Goal: Task Accomplishment & Management: Manage account settings

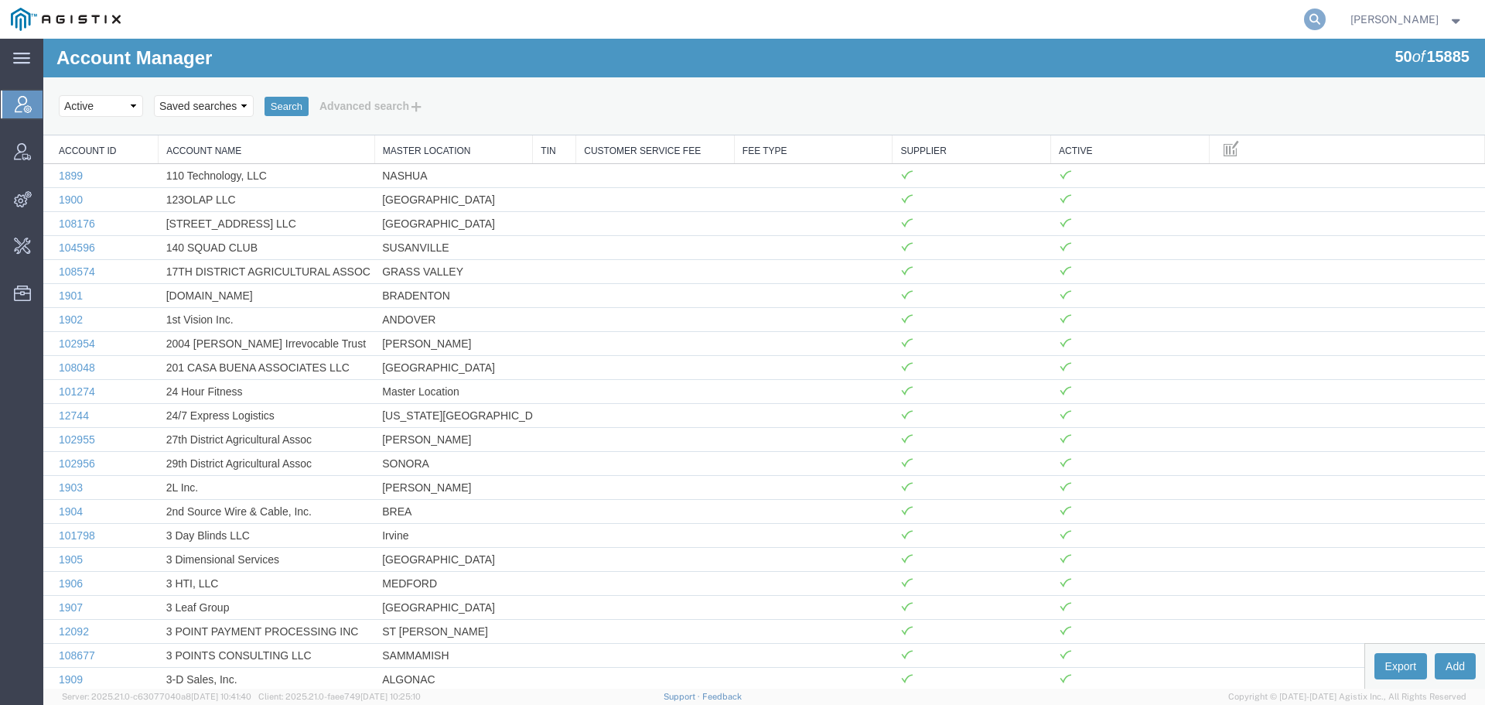
click at [1326, 21] on icon at bounding box center [1315, 20] width 22 height 22
type input "syneos"
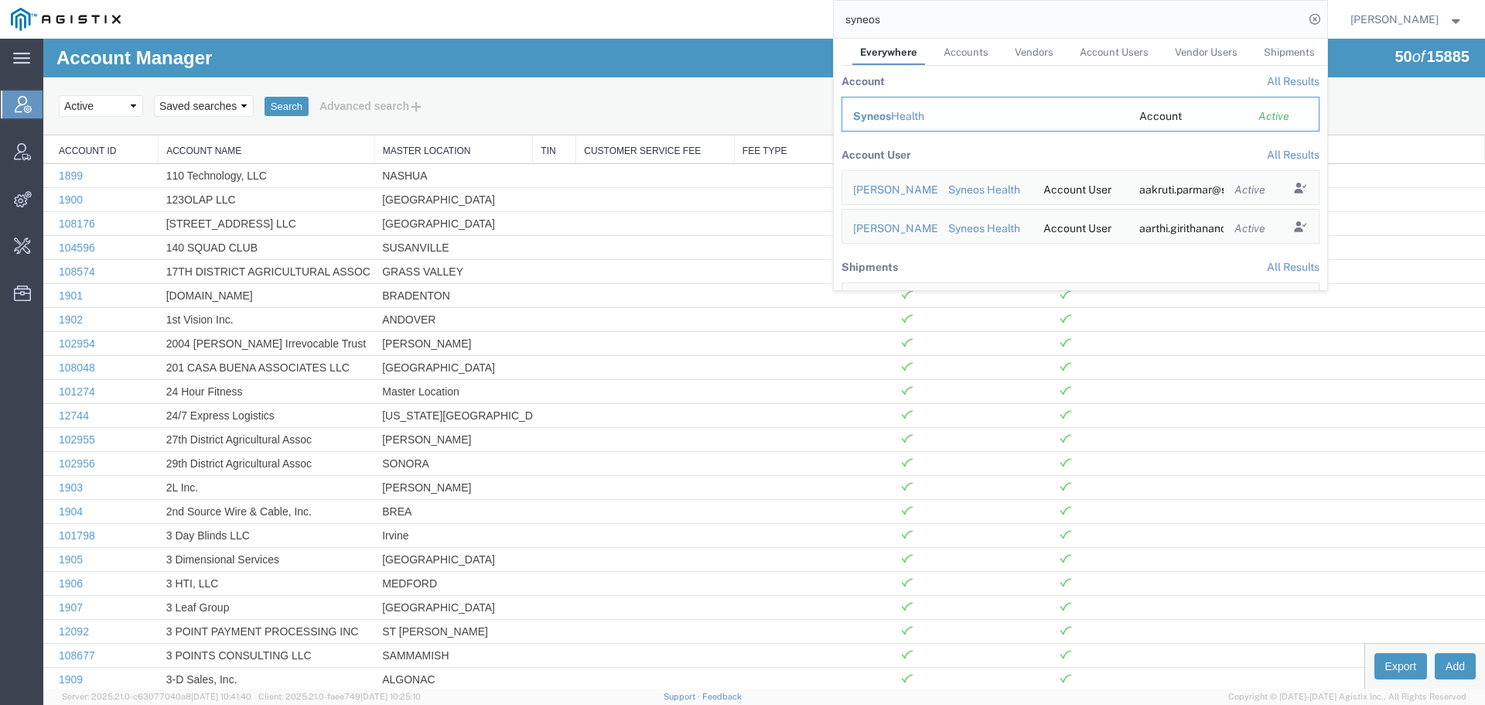
drag, startPoint x: 856, startPoint y: 73, endPoint x: 899, endPoint y: 112, distance: 58.1
click at [891, 112] on span "Syneos" at bounding box center [872, 116] width 38 height 12
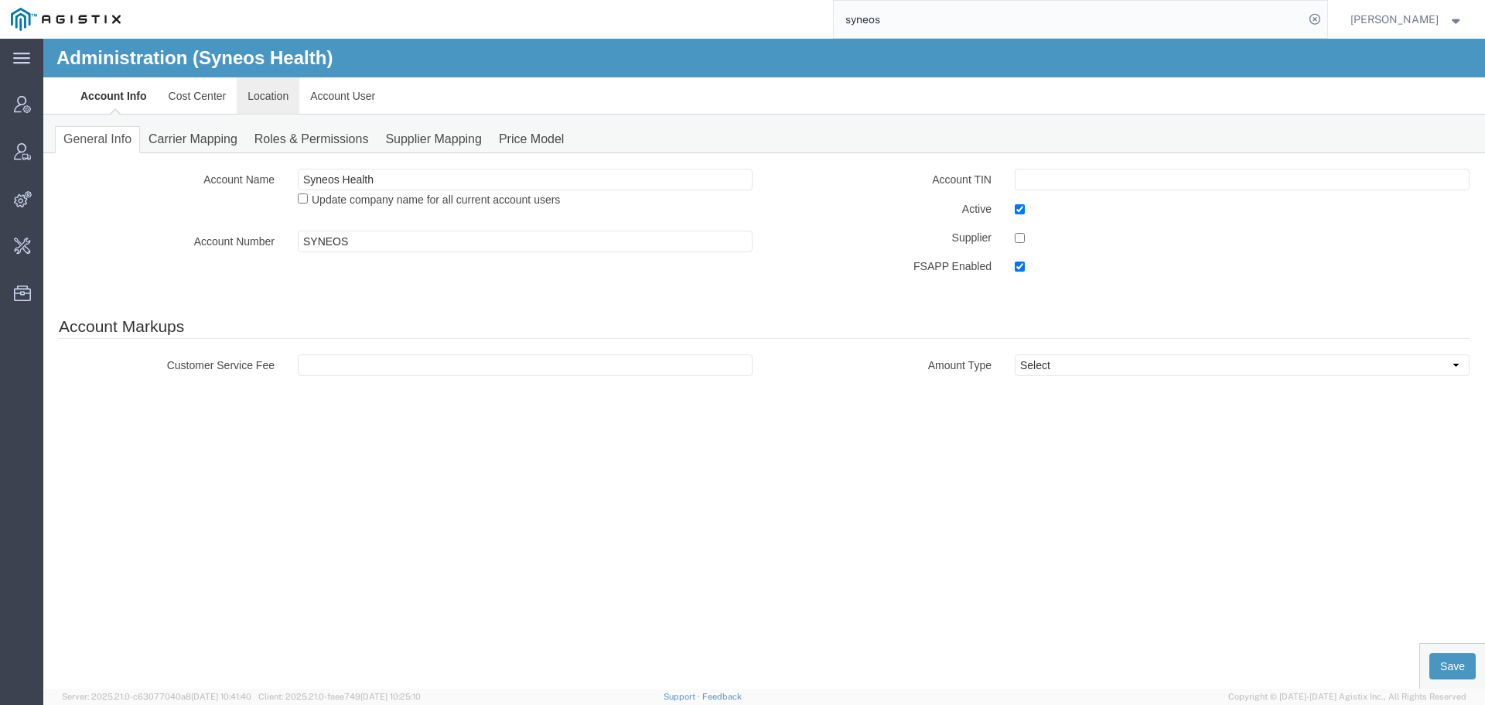
click at [278, 94] on link "Location" at bounding box center [268, 95] width 63 height 37
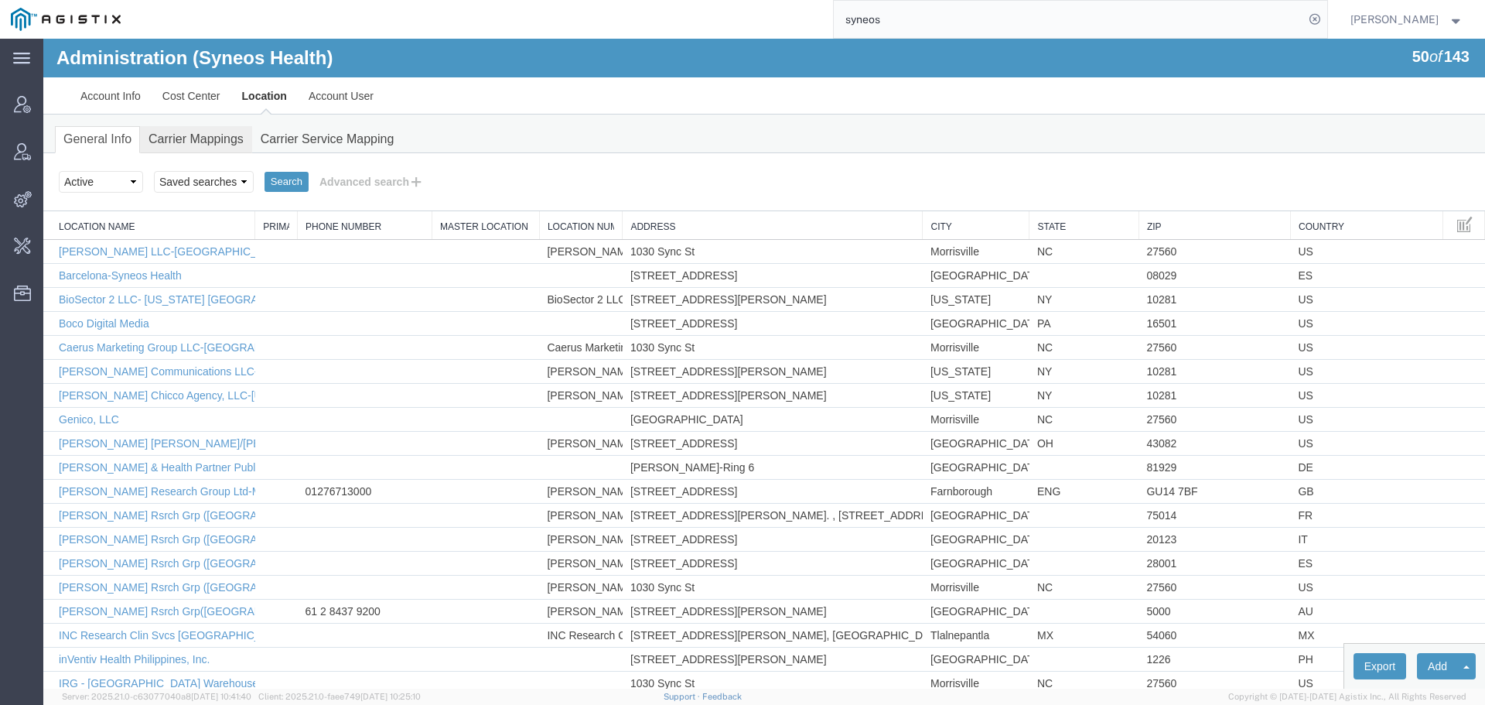
click at [220, 144] on link "Carrier Mappings" at bounding box center [196, 139] width 112 height 27
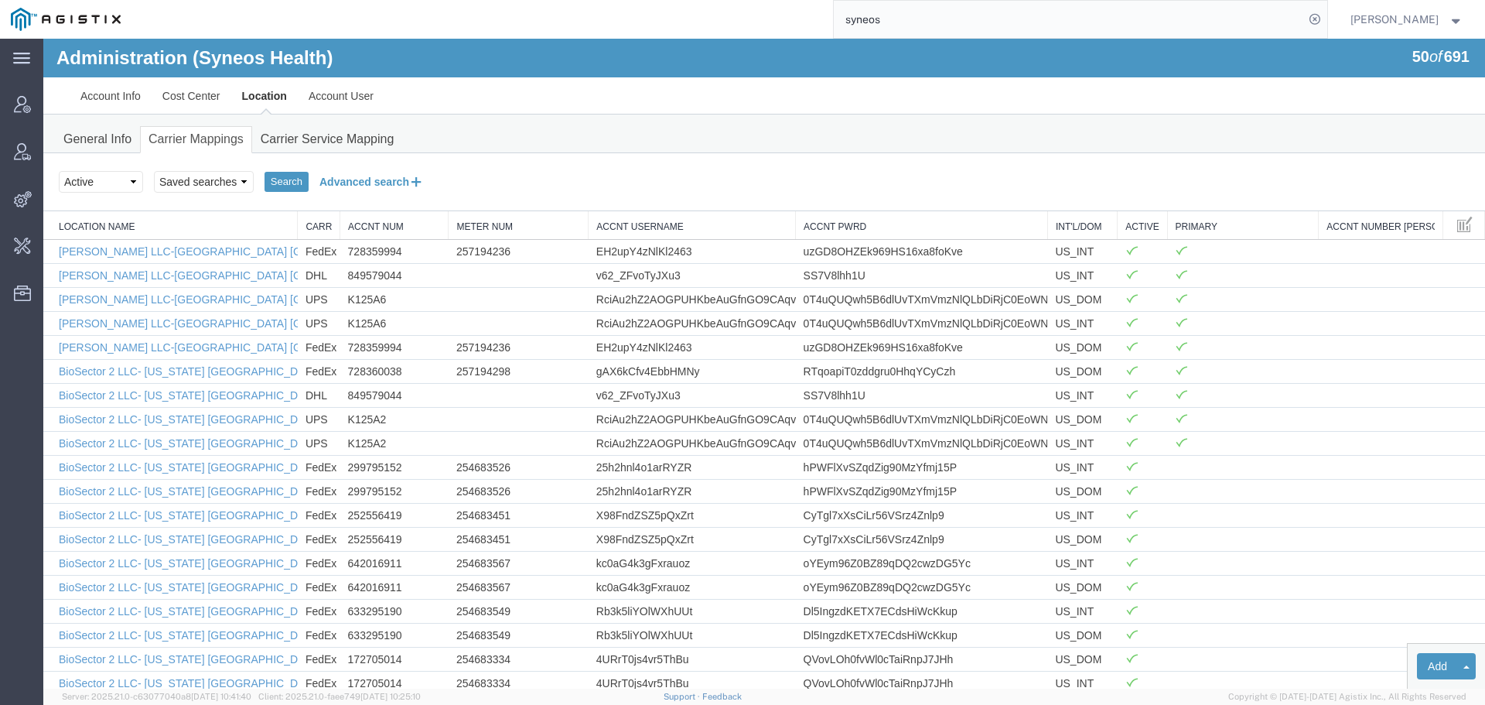
click at [377, 177] on button "Advanced search" at bounding box center [372, 182] width 126 height 26
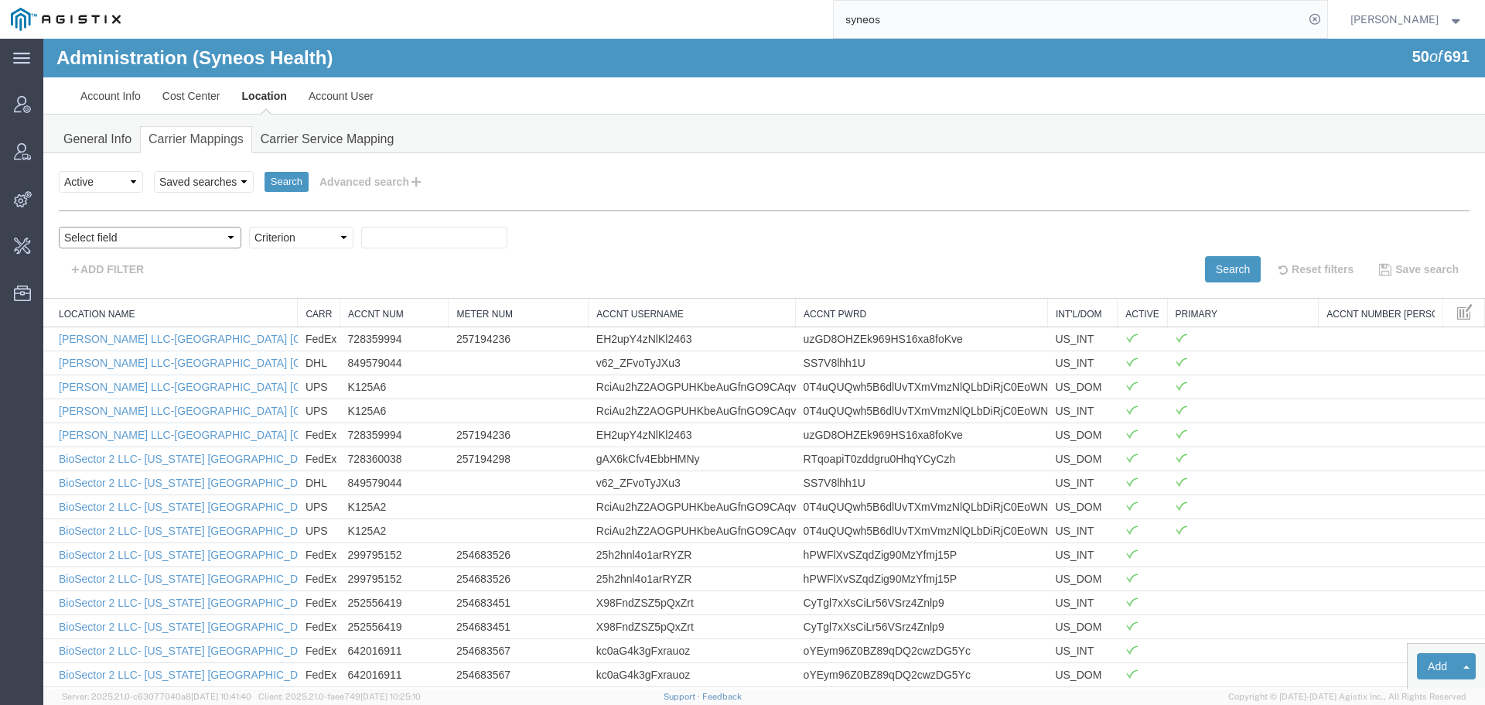
drag, startPoint x: 108, startPoint y: 235, endPoint x: 136, endPoint y: 239, distance: 28.1
click at [108, 235] on select "Select field Accnt Num Accnt Number Alias Accnt Username Carrier Name Int'l/Dom…" at bounding box center [150, 238] width 183 height 22
select select "acctNum"
click at [59, 227] on select "Select field Accnt Num Accnt Number Alias Accnt Username Carrier Name Int'l/Dom…" at bounding box center [150, 238] width 183 height 22
click at [249, 235] on select "Criterion contains does not contain is is blank is not blank starts with" at bounding box center [301, 238] width 104 height 22
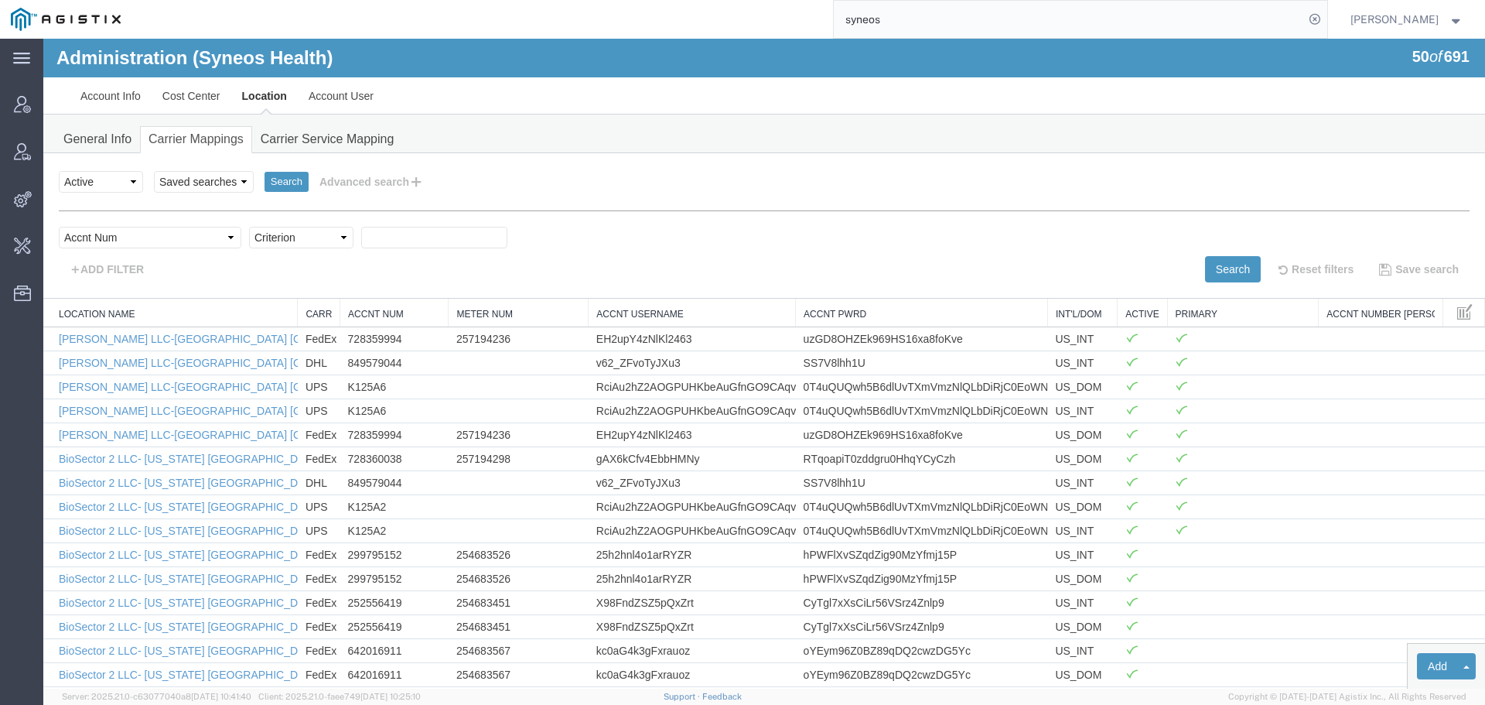
select select "contains"
click at [249, 227] on select "Criterion contains does not contain is is blank is not blank starts with" at bounding box center [301, 238] width 104 height 22
click at [361, 241] on input "text" at bounding box center [434, 238] width 146 height 22
type input "w9090a"
drag, startPoint x: 1220, startPoint y: 275, endPoint x: 1204, endPoint y: 277, distance: 15.5
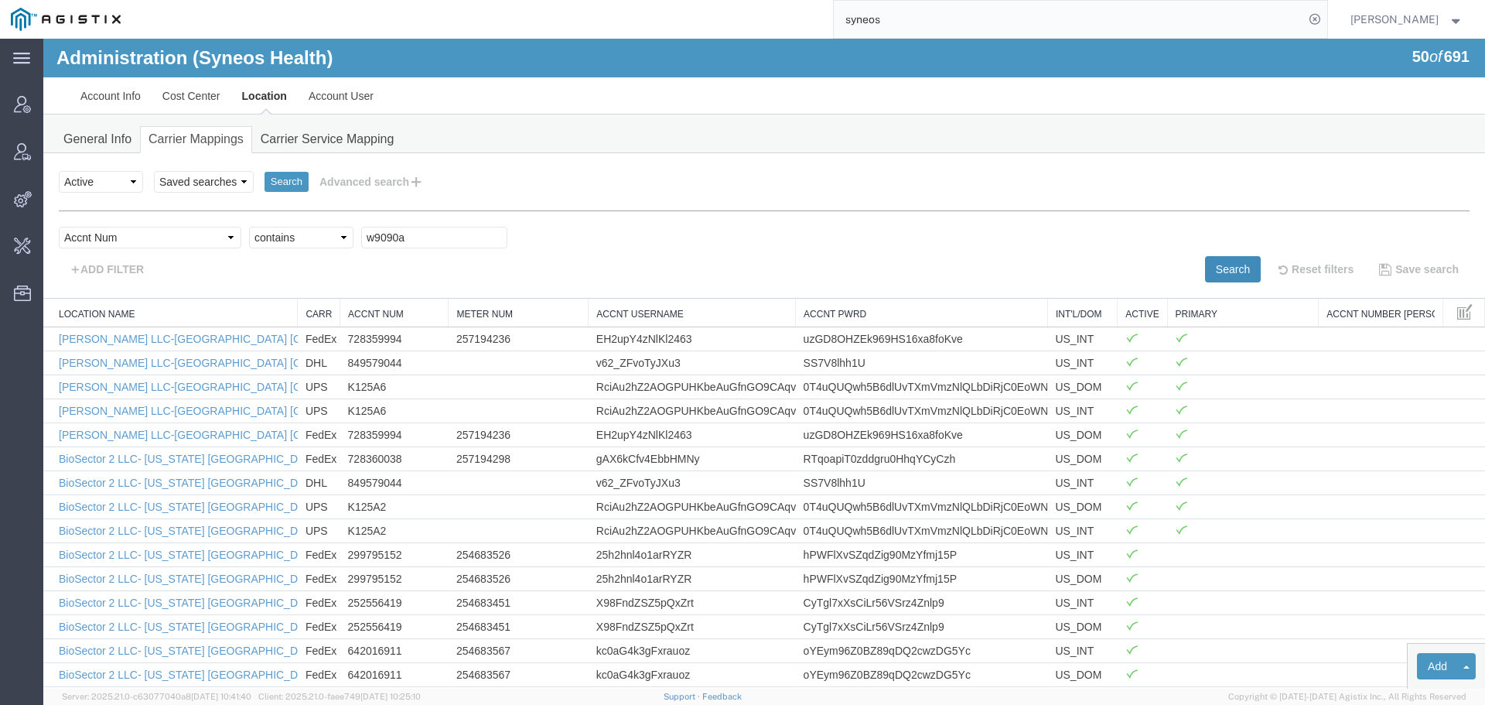
click at [1218, 274] on button "Search" at bounding box center [1233, 269] width 56 height 26
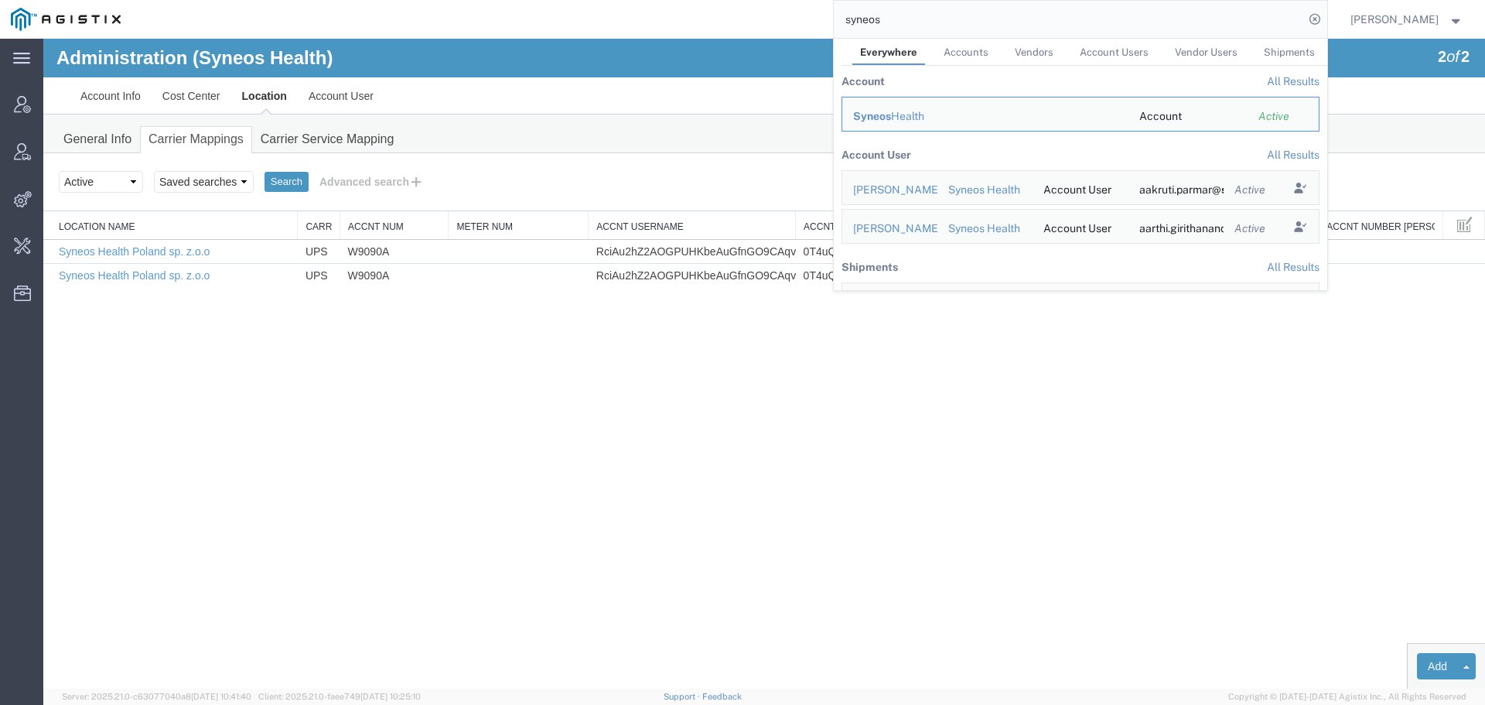
drag, startPoint x: 701, startPoint y: 28, endPoint x: 716, endPoint y: 33, distance: 16.4
click at [706, 34] on div "syneos Everywhere Accounts Vendors Account Users Vendor Users Shipments Account…" at bounding box center [730, 19] width 1196 height 39
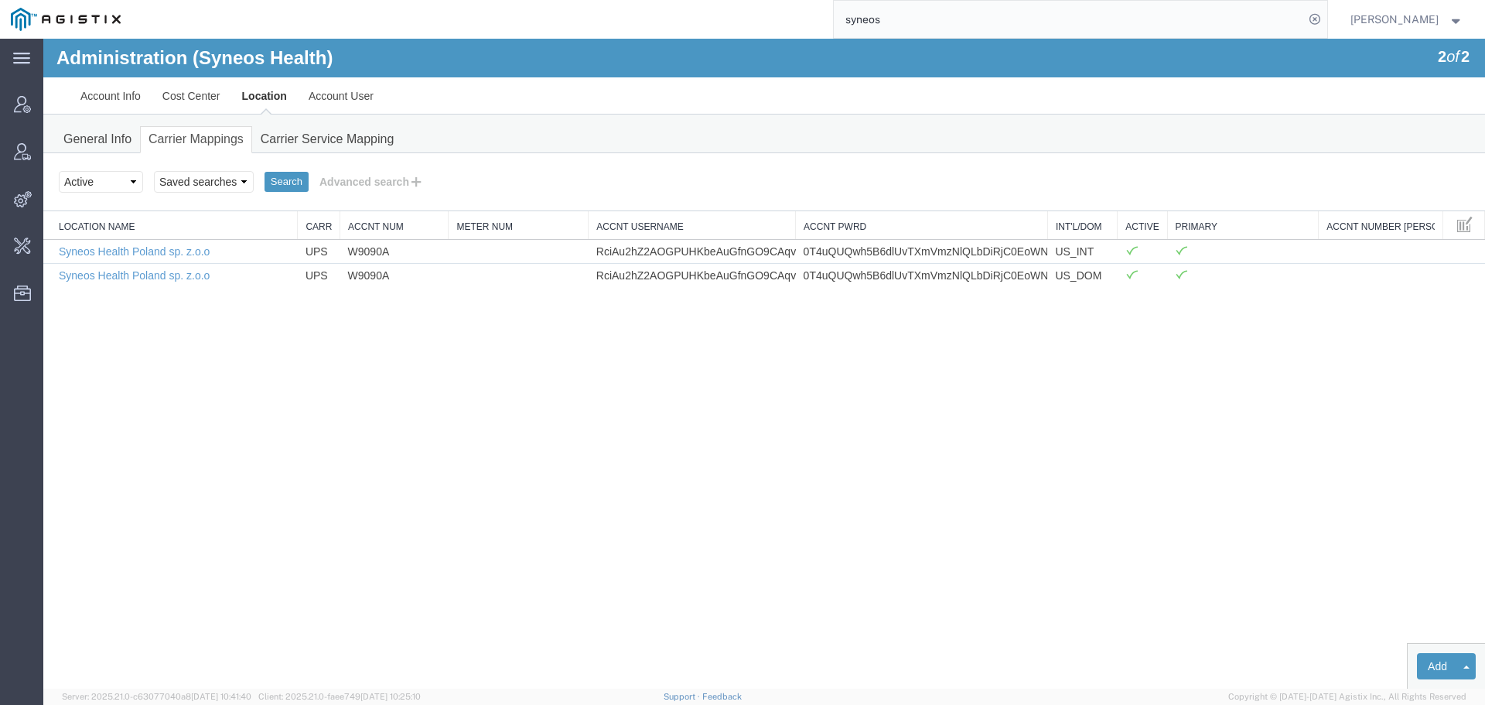
paste input "S02440047"
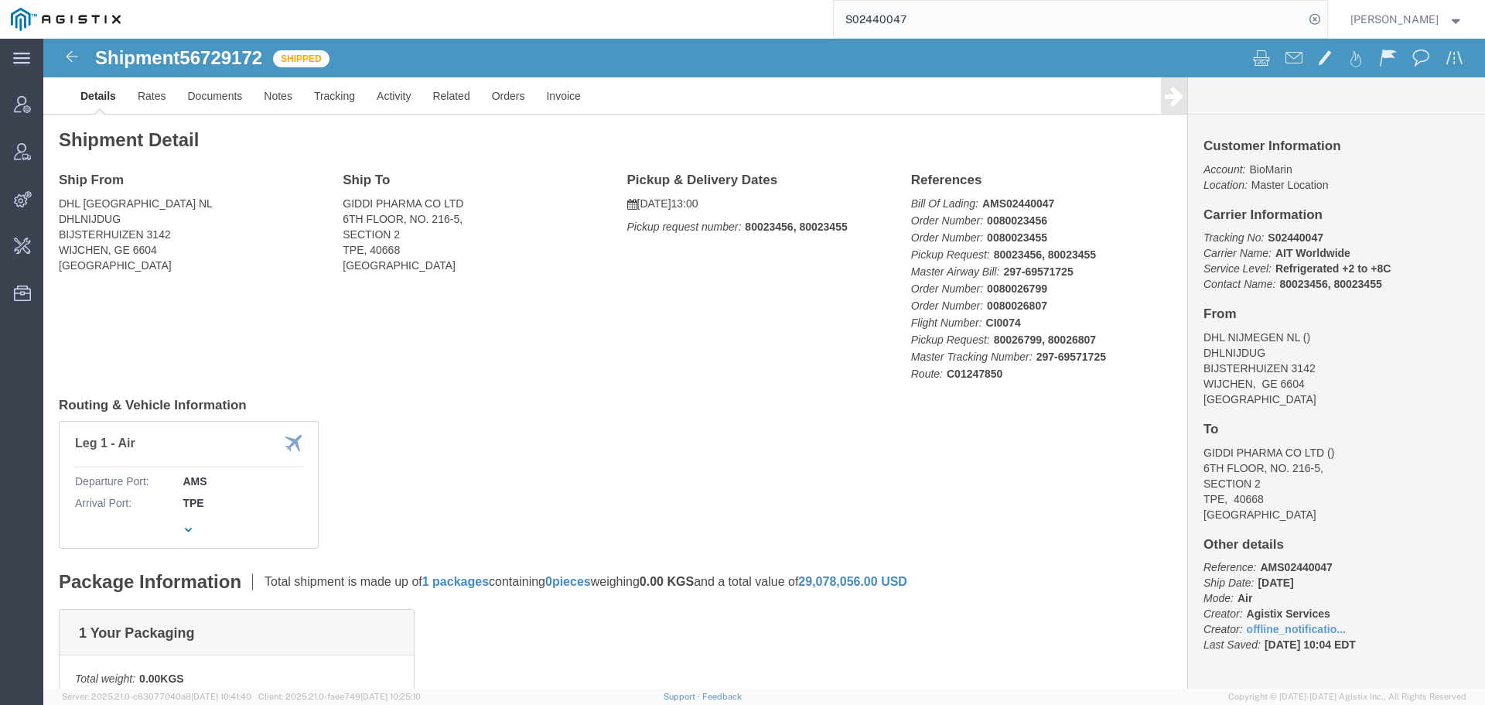
click at [889, 13] on input "S02440047" at bounding box center [1069, 19] width 470 height 37
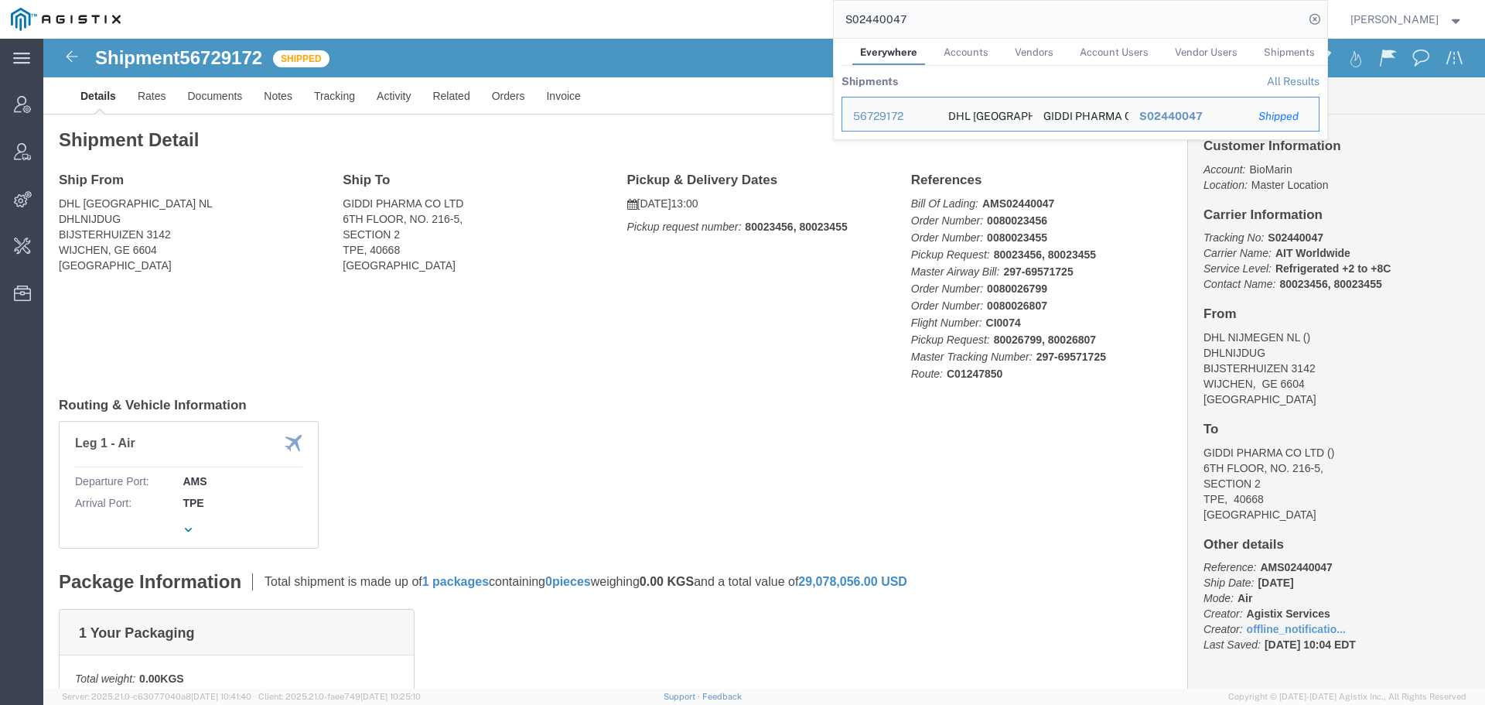
click at [889, 13] on input "S02440047" at bounding box center [1069, 19] width 470 height 37
paste input "57129331"
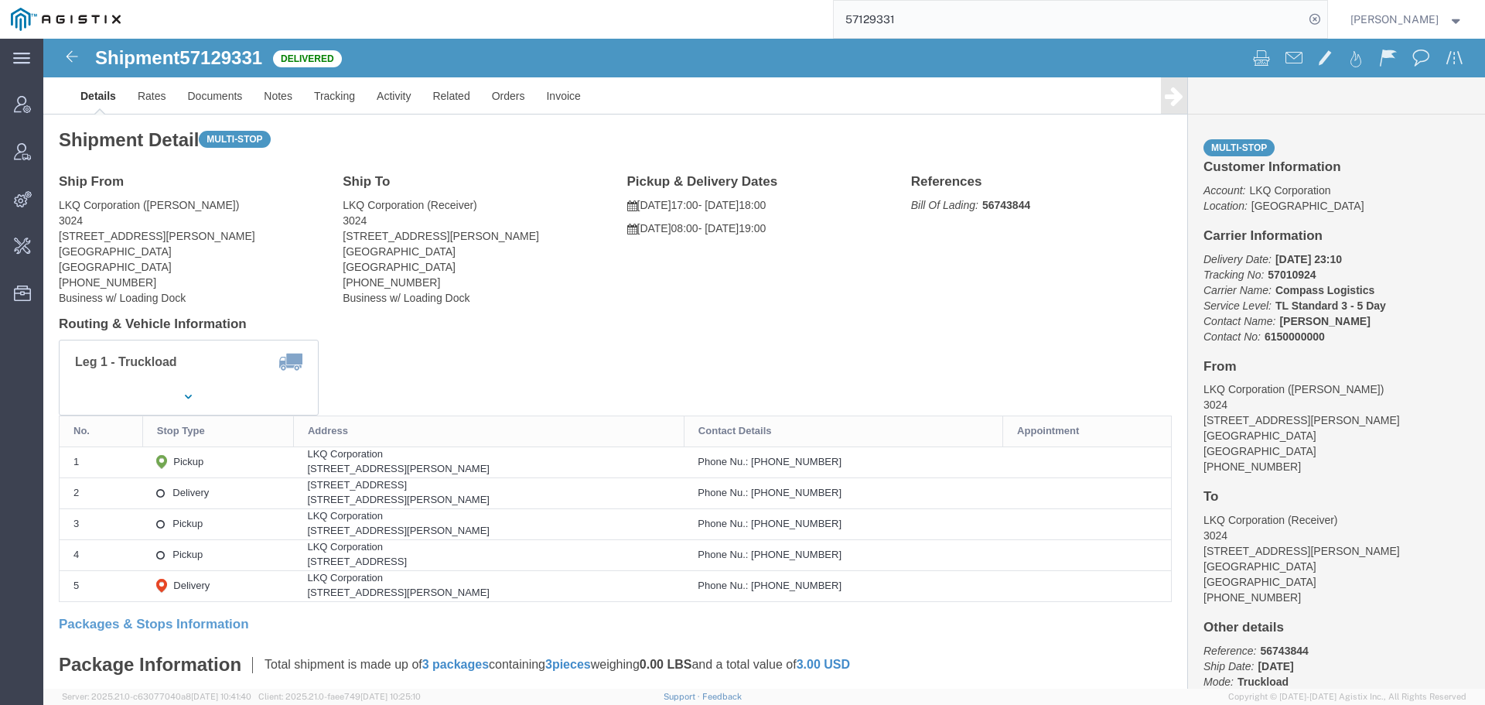
click at [901, 17] on input "57129331" at bounding box center [1069, 19] width 470 height 37
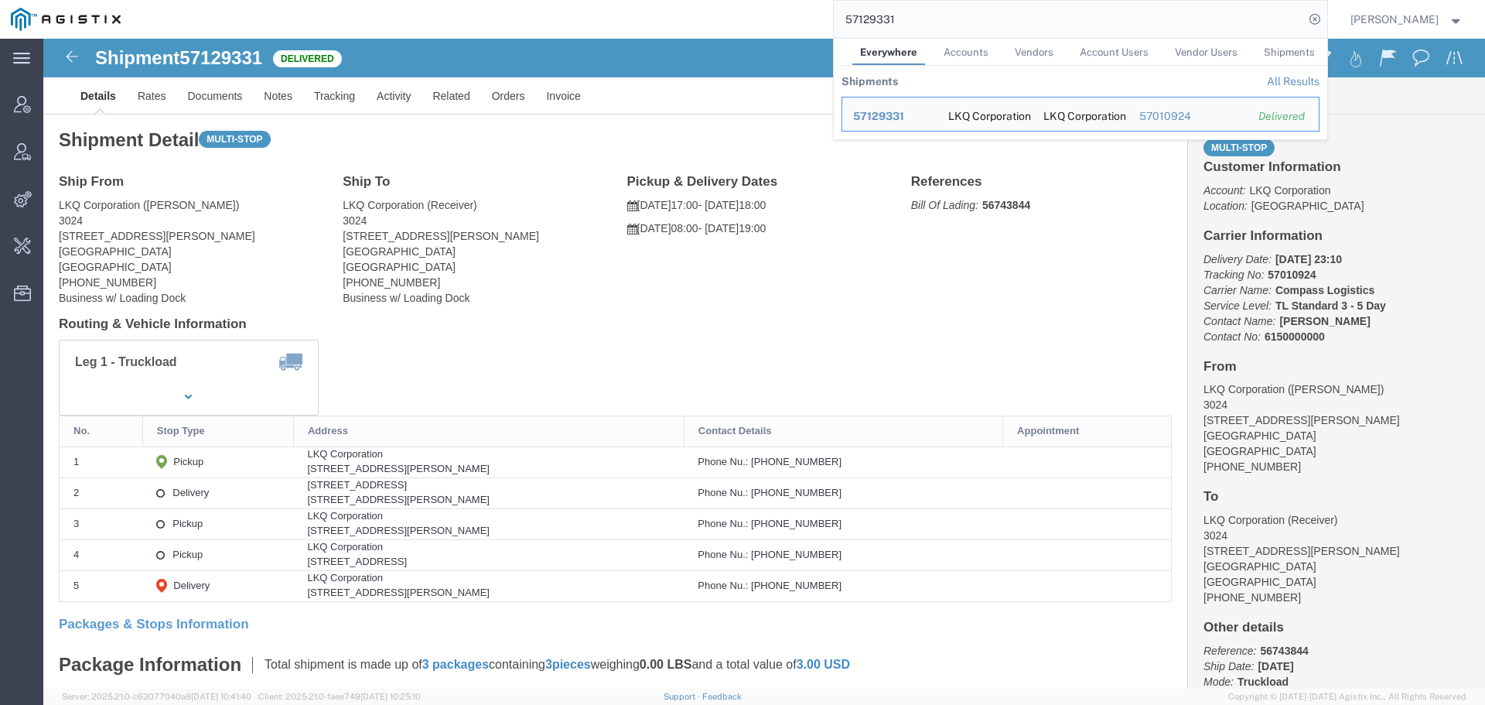
click at [901, 17] on input "57129331" at bounding box center [1069, 19] width 470 height 37
paste input "6298"
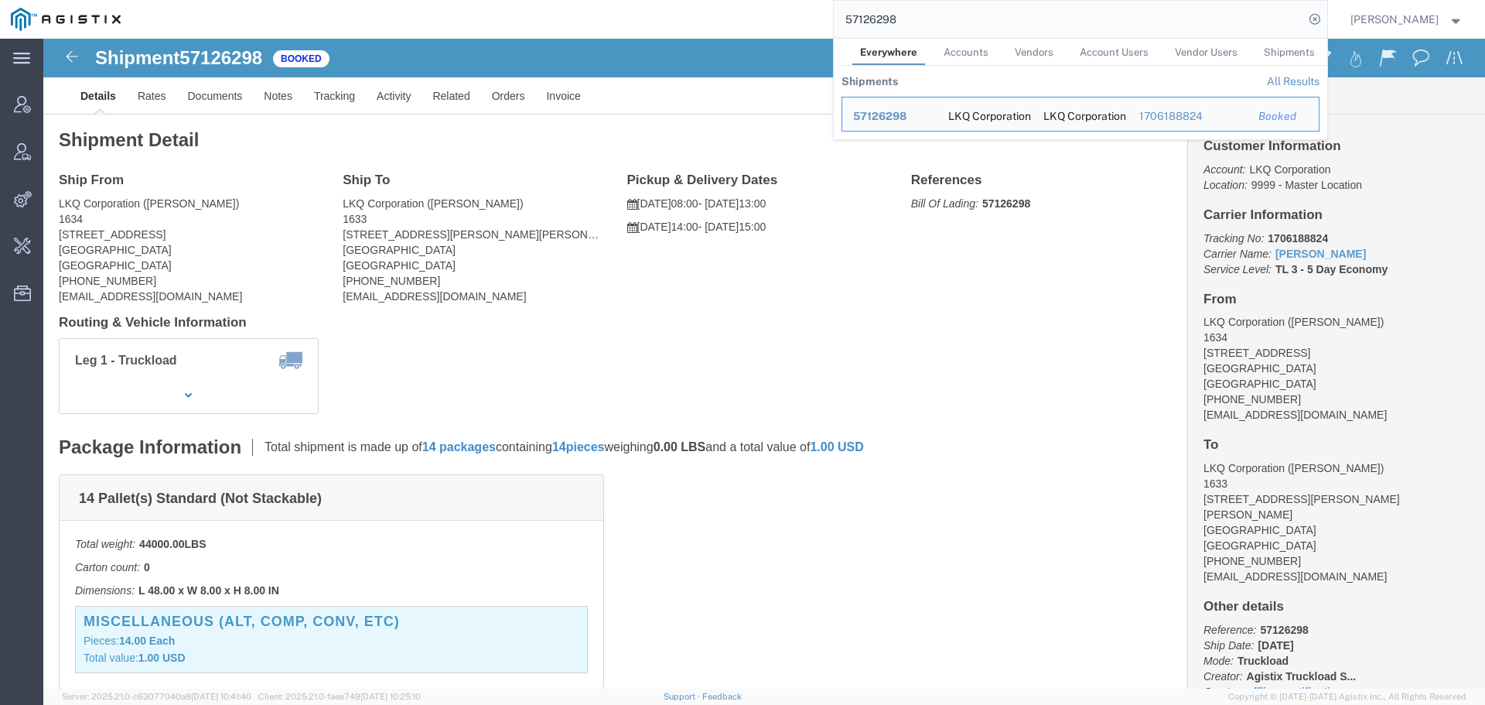
drag, startPoint x: 923, startPoint y: 22, endPoint x: 797, endPoint y: 22, distance: 126.1
click at [797, 22] on div "57126298 Everywhere Accounts Vendors Account Users Vendor Users Shipments Shipm…" at bounding box center [730, 19] width 1196 height 39
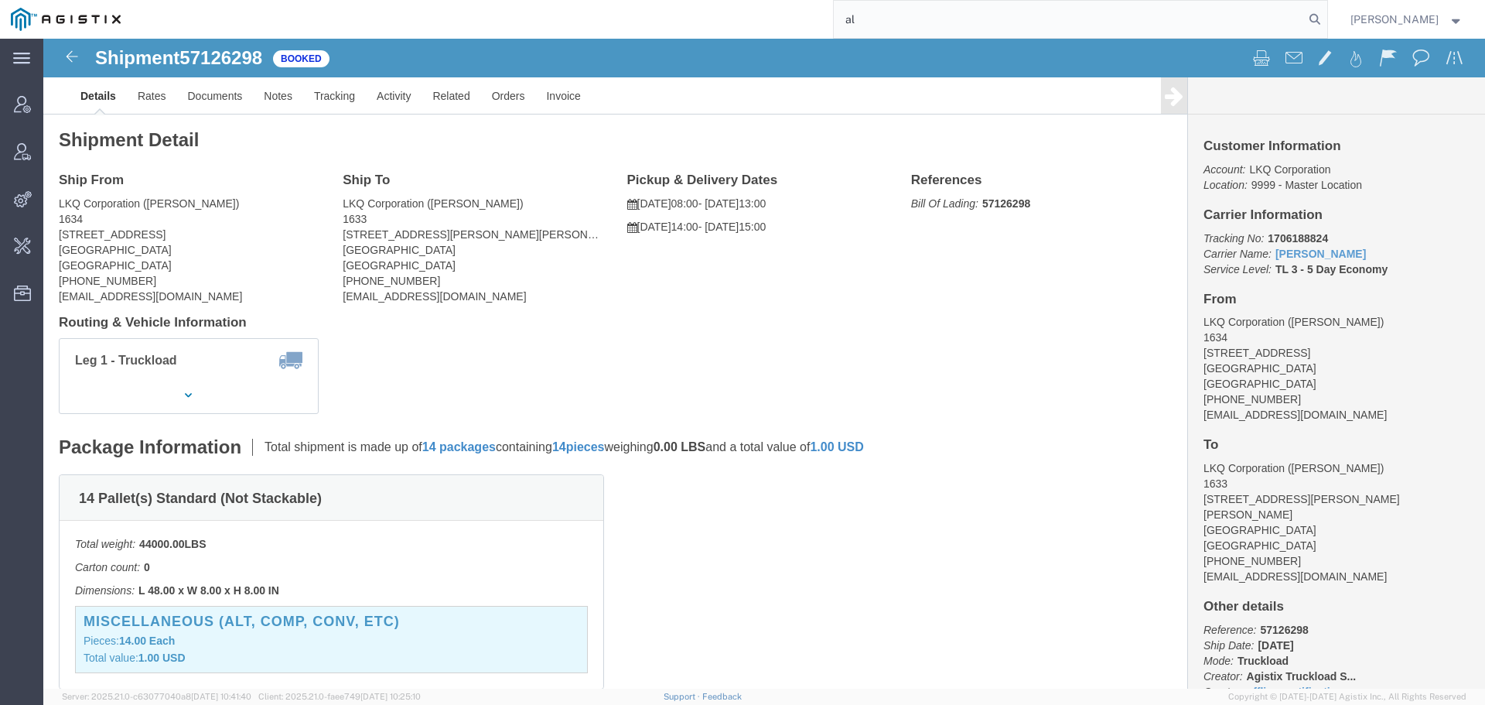
type input "a"
type input "offline@allogene"
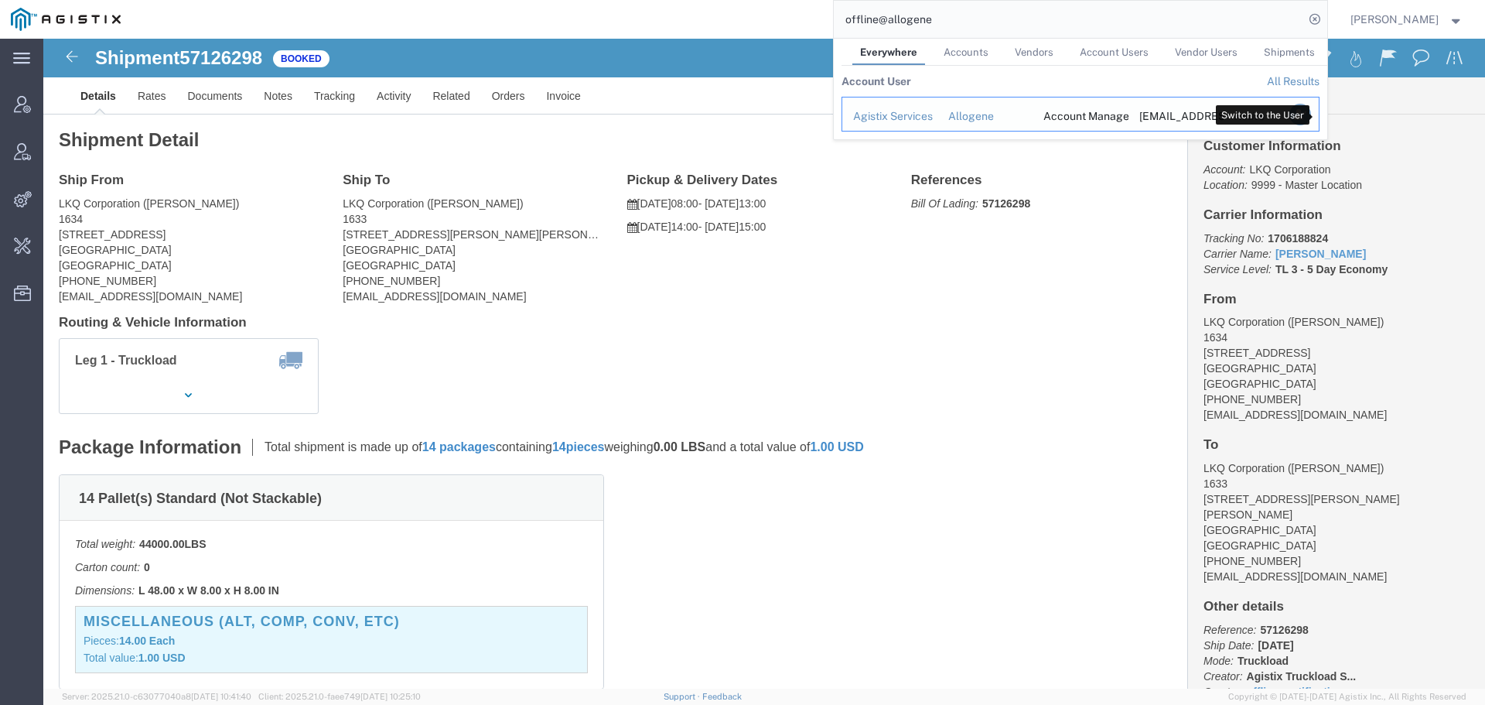
click at [1310, 116] on icon "Search Results" at bounding box center [1300, 115] width 22 height 22
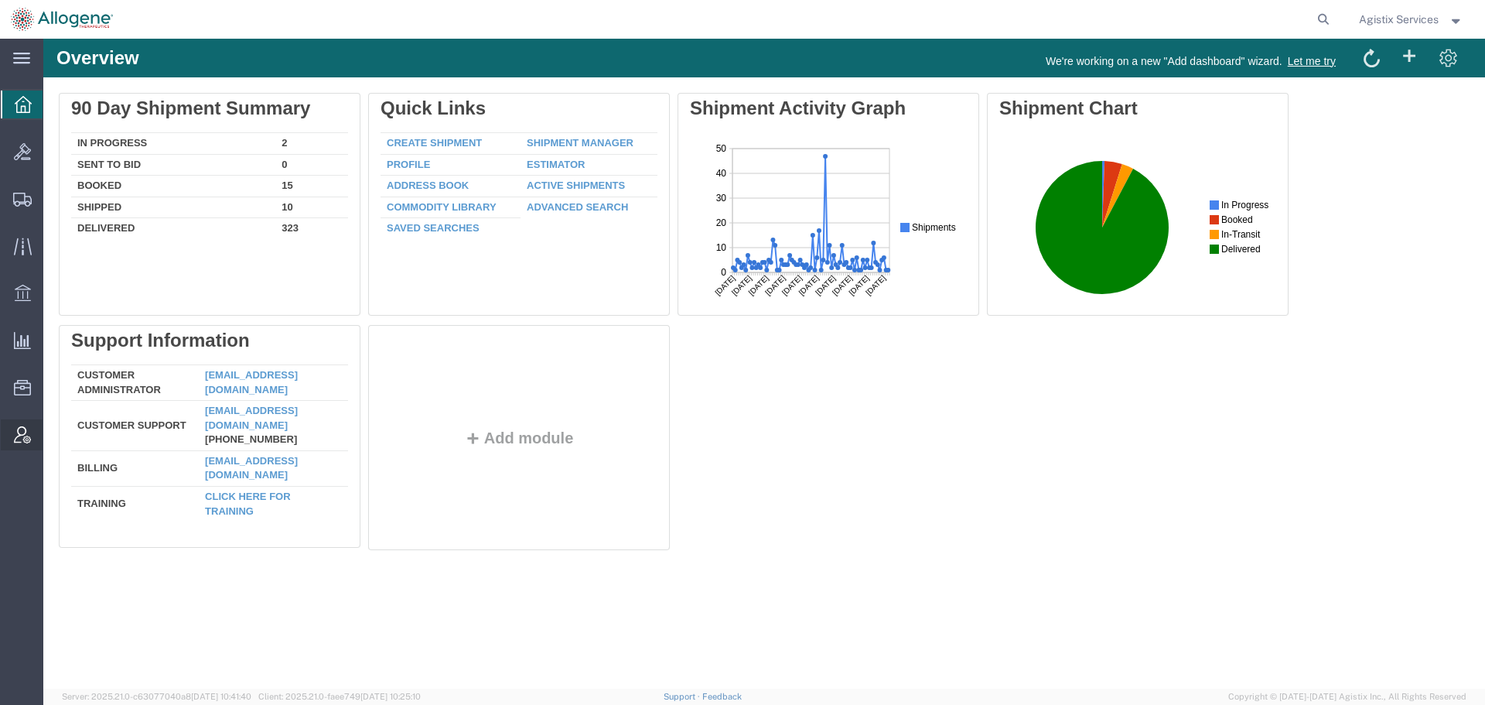
click at [53, 434] on span "Account Admin" at bounding box center [48, 434] width 11 height 31
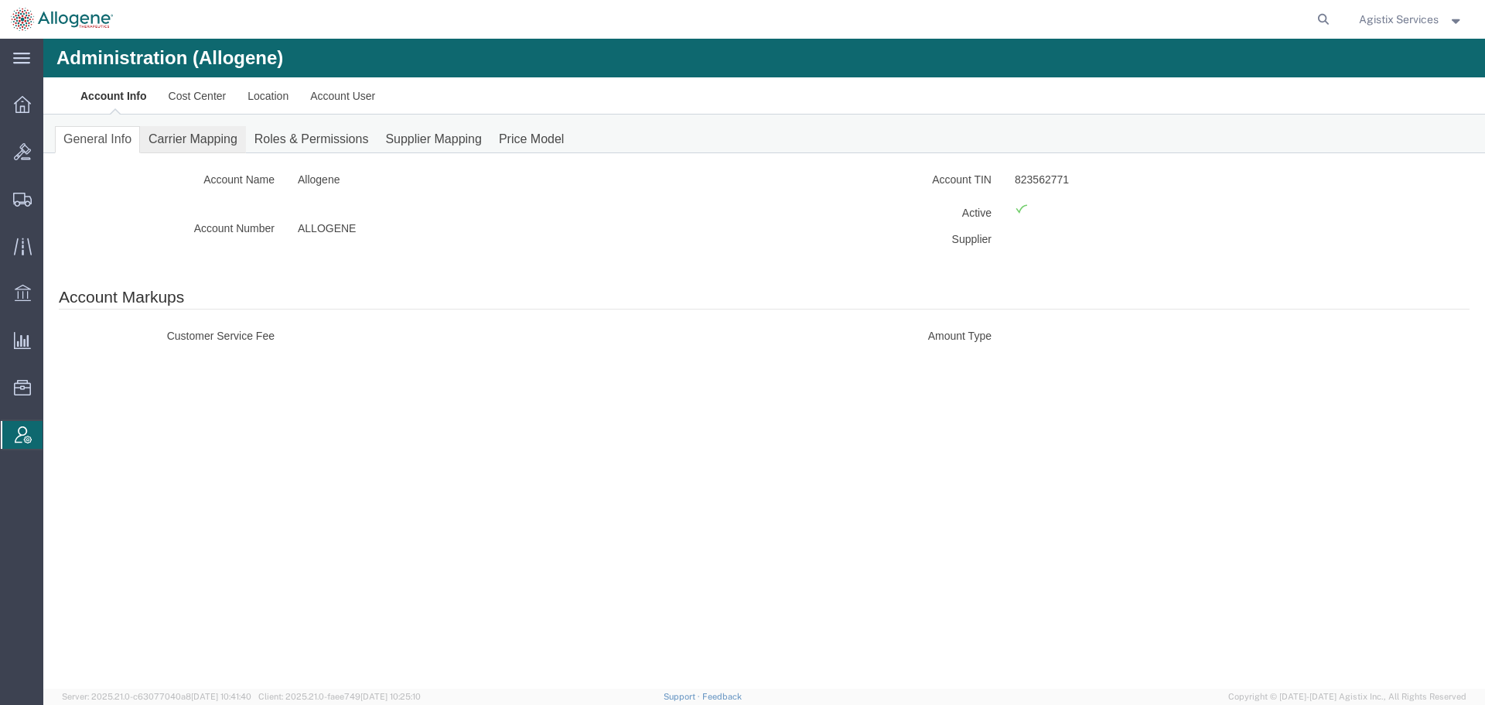
click at [213, 135] on link "Carrier Mapping" at bounding box center [193, 139] width 106 height 27
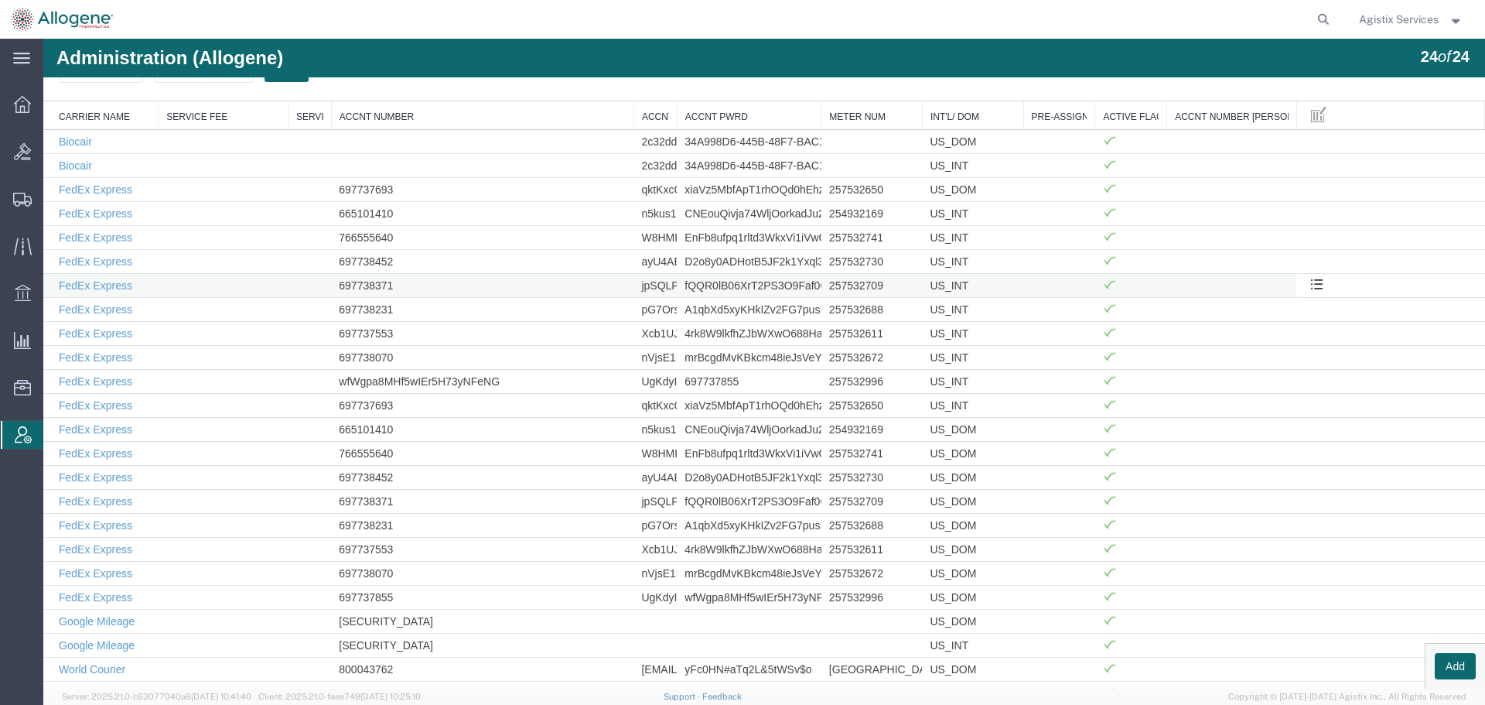
scroll to position [142, 0]
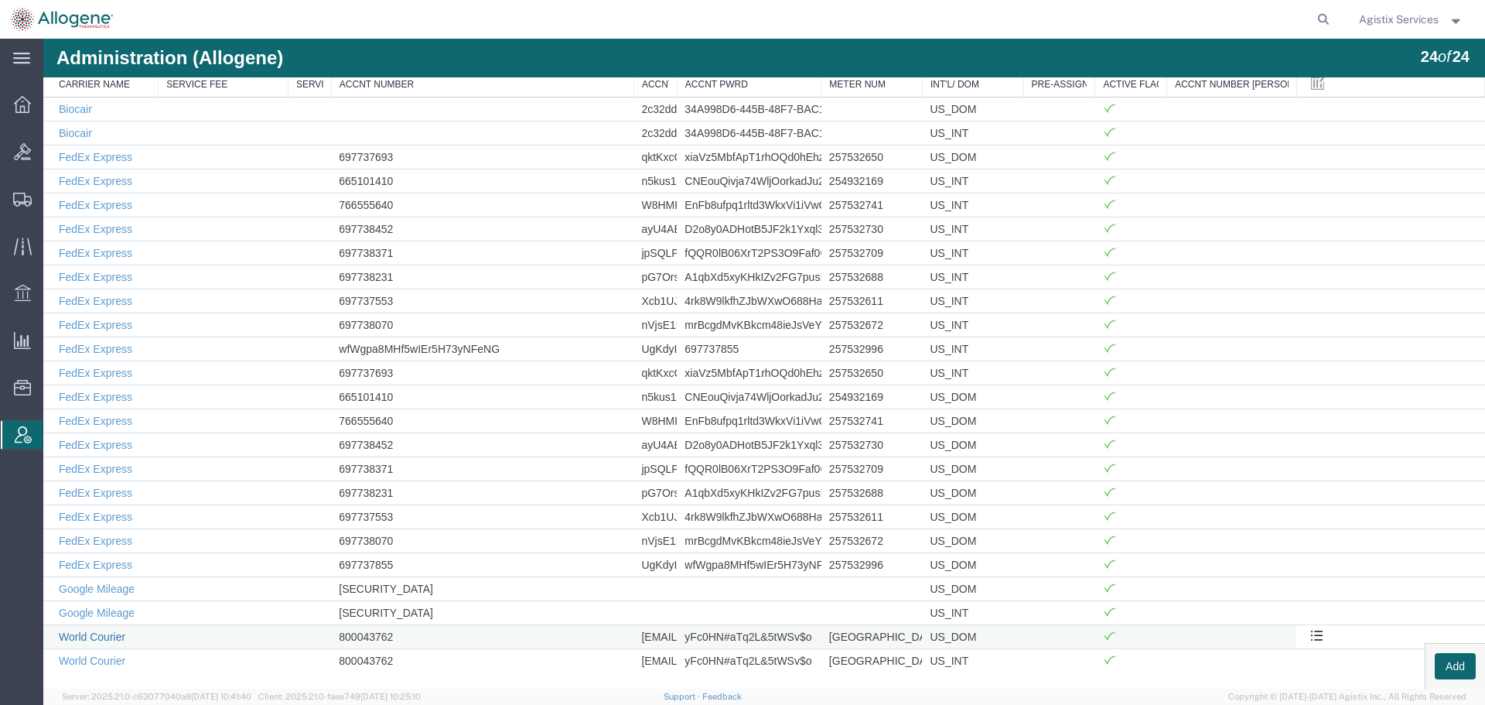
click at [94, 642] on link "World Courier" at bounding box center [92, 636] width 67 height 12
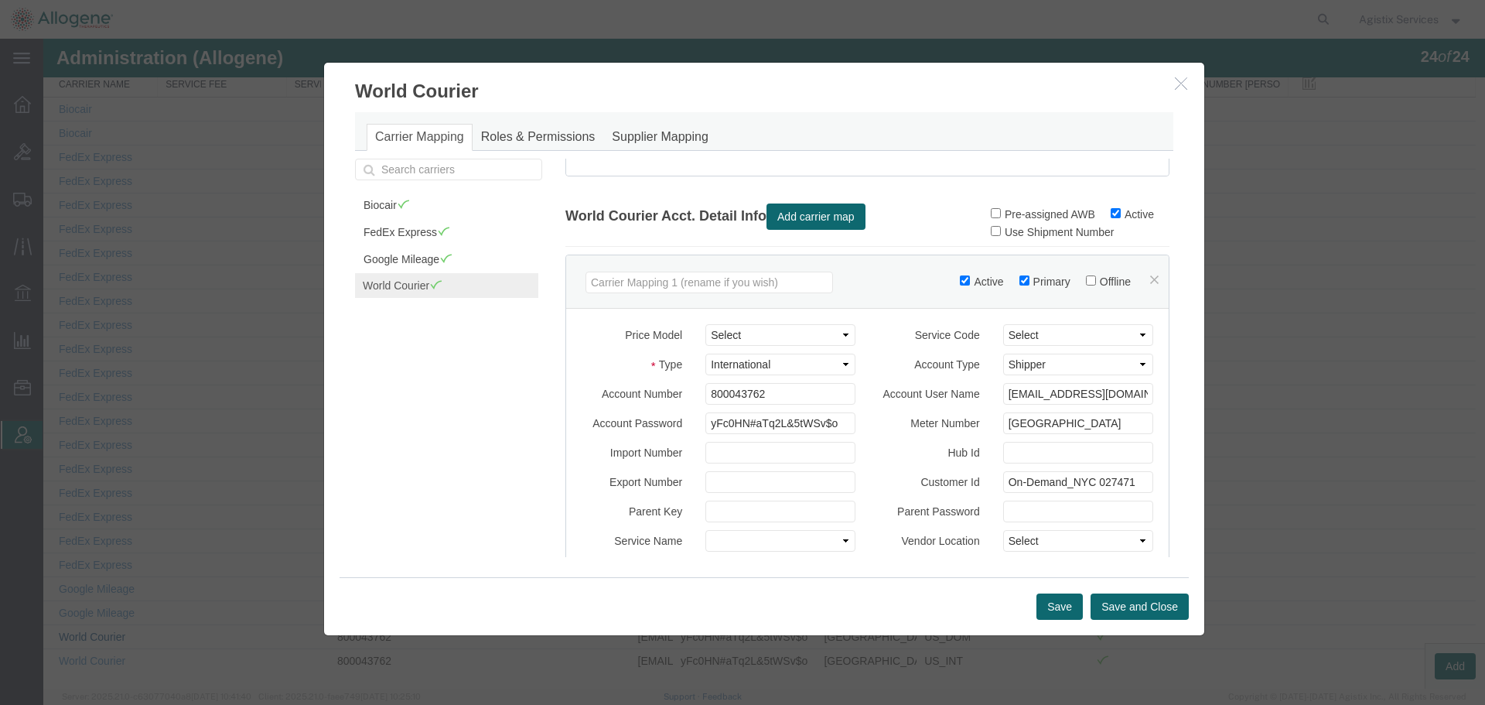
scroll to position [232, 0]
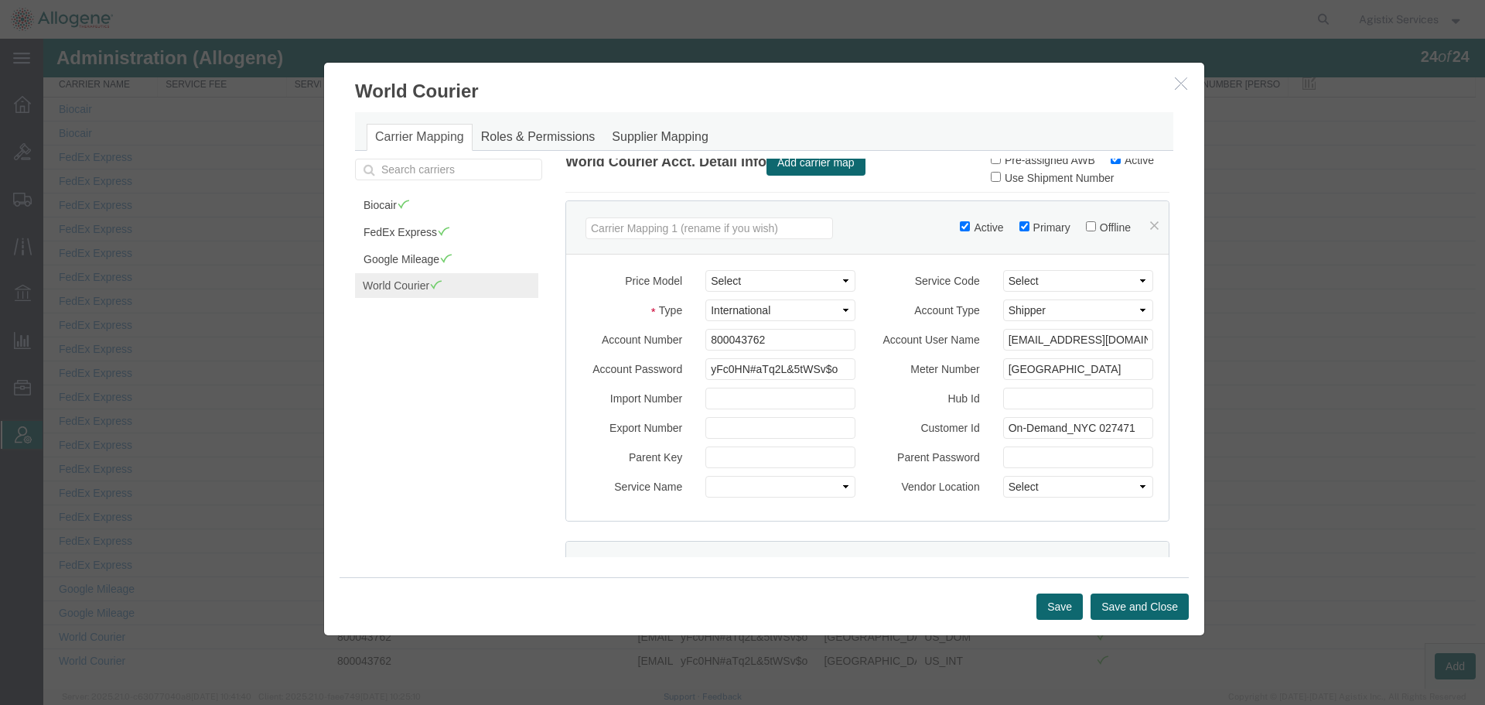
click at [735, 329] on div "Type Select Domestic International International Clearance" at bounding box center [719, 313] width 298 height 29
click at [739, 350] on input "800043762" at bounding box center [780, 340] width 150 height 22
click at [740, 350] on input "800043762" at bounding box center [780, 340] width 150 height 22
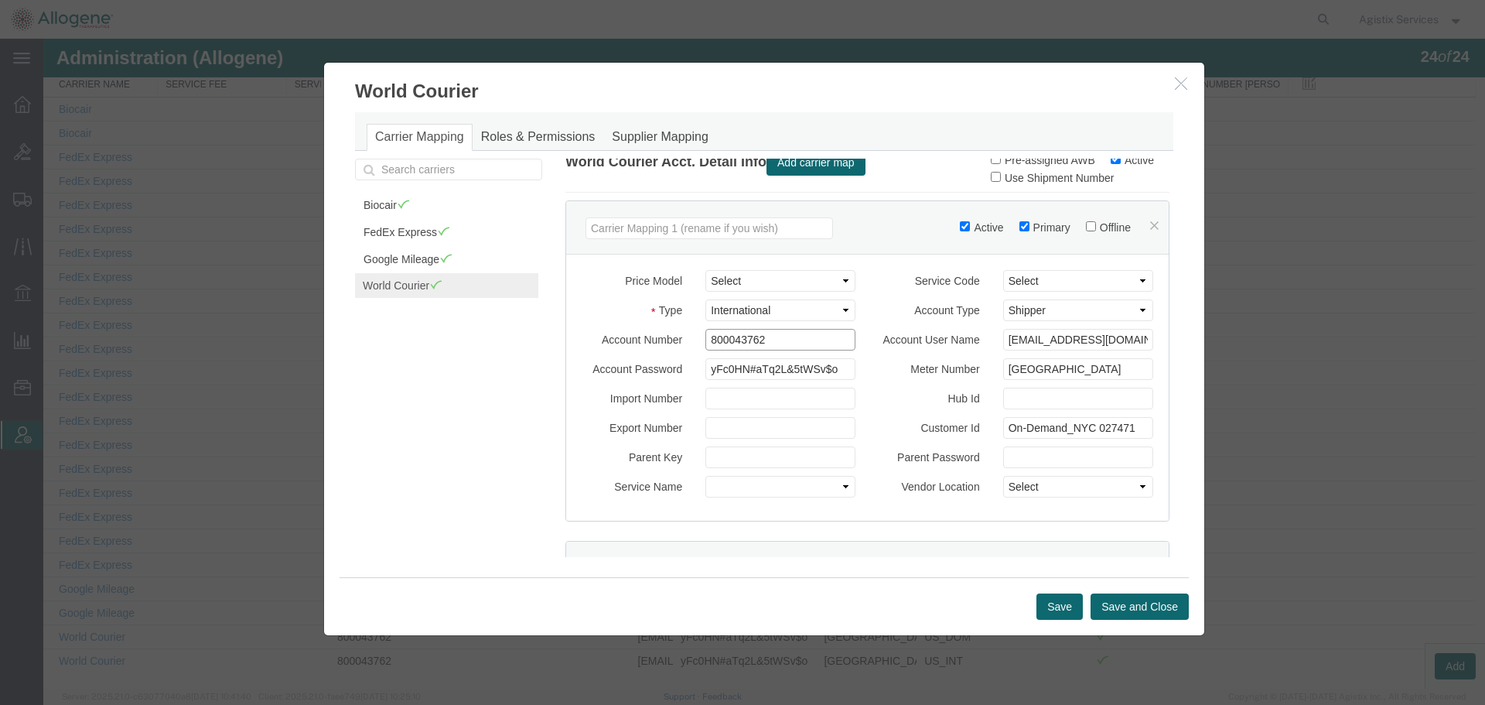
paste input "27471"
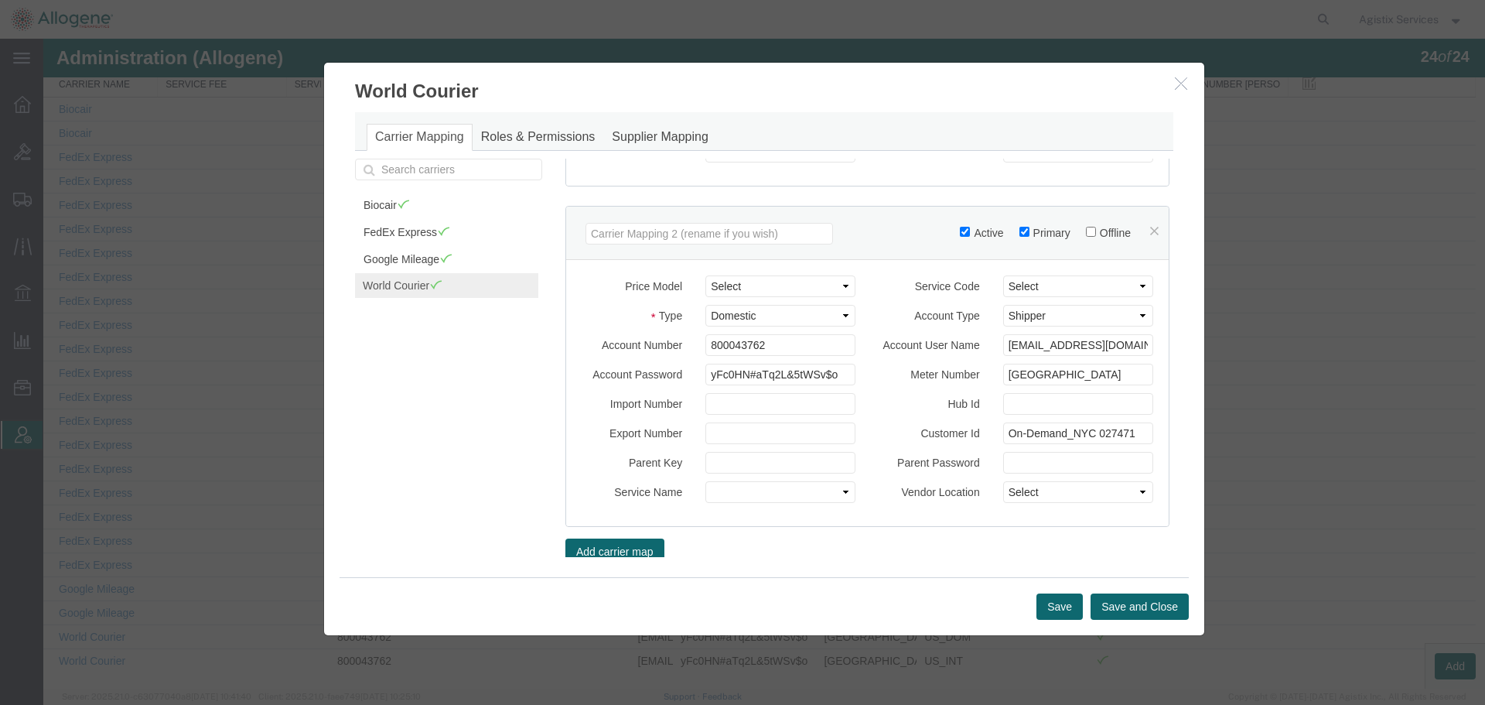
scroll to position [606, 0]
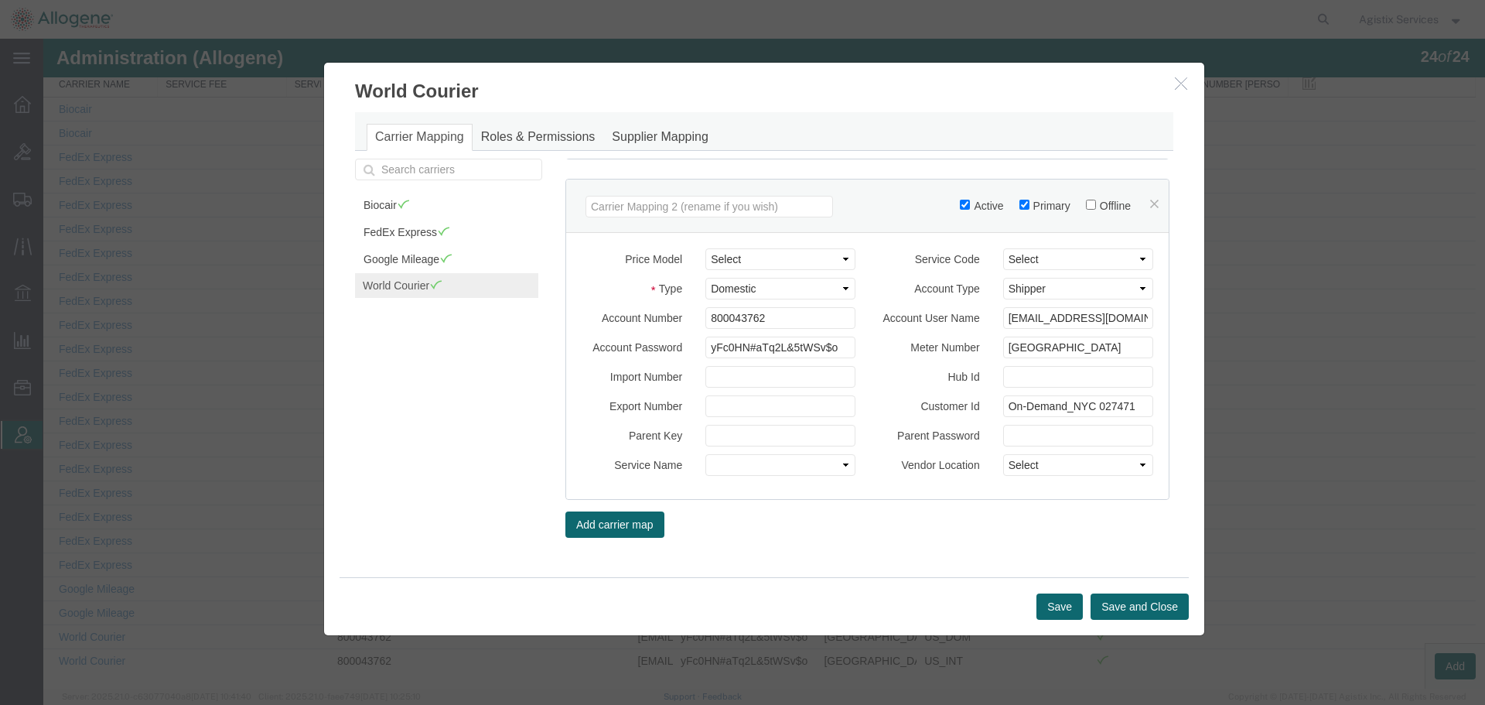
type input "27471"
click at [738, 322] on input "800043762" at bounding box center [780, 318] width 150 height 22
paste input "27471"
type input "27471"
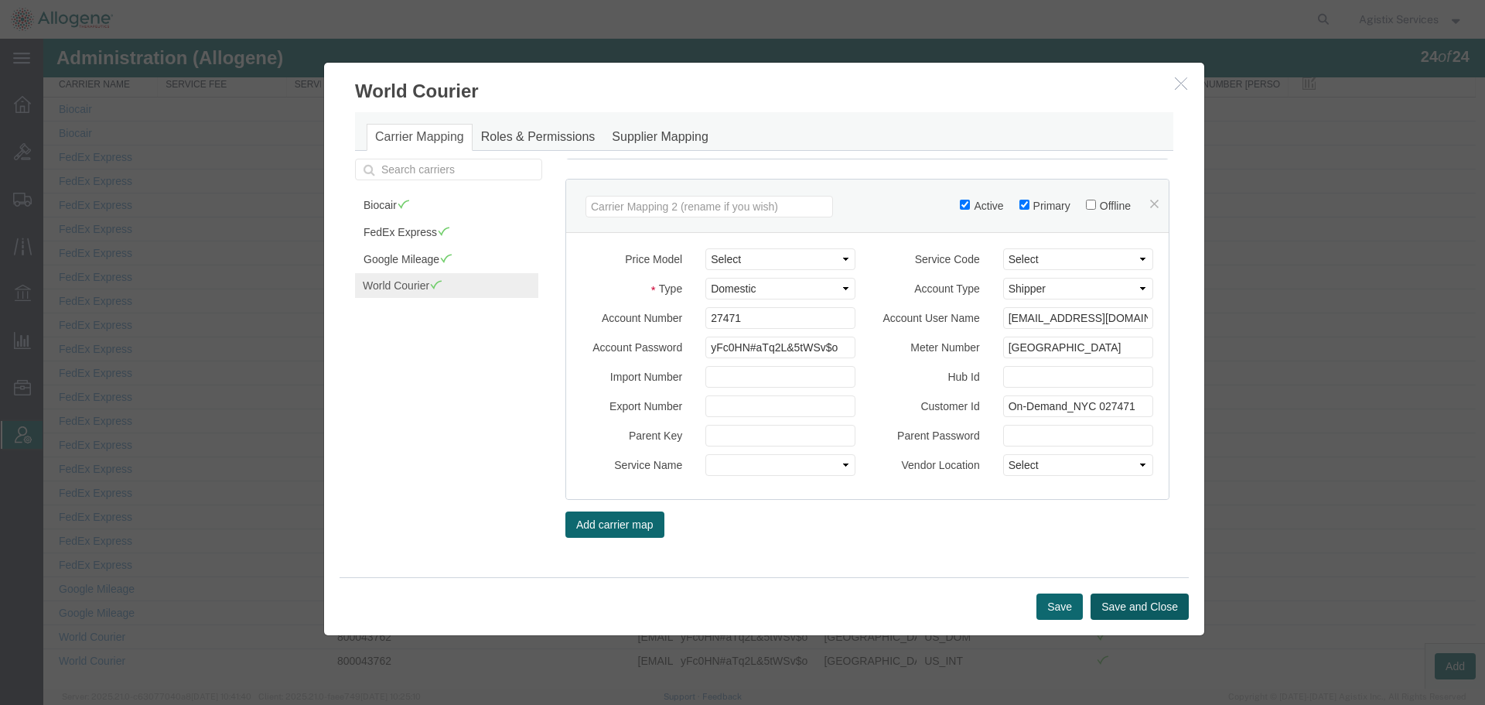
click at [1131, 610] on button "Save and Close" at bounding box center [1140, 606] width 98 height 26
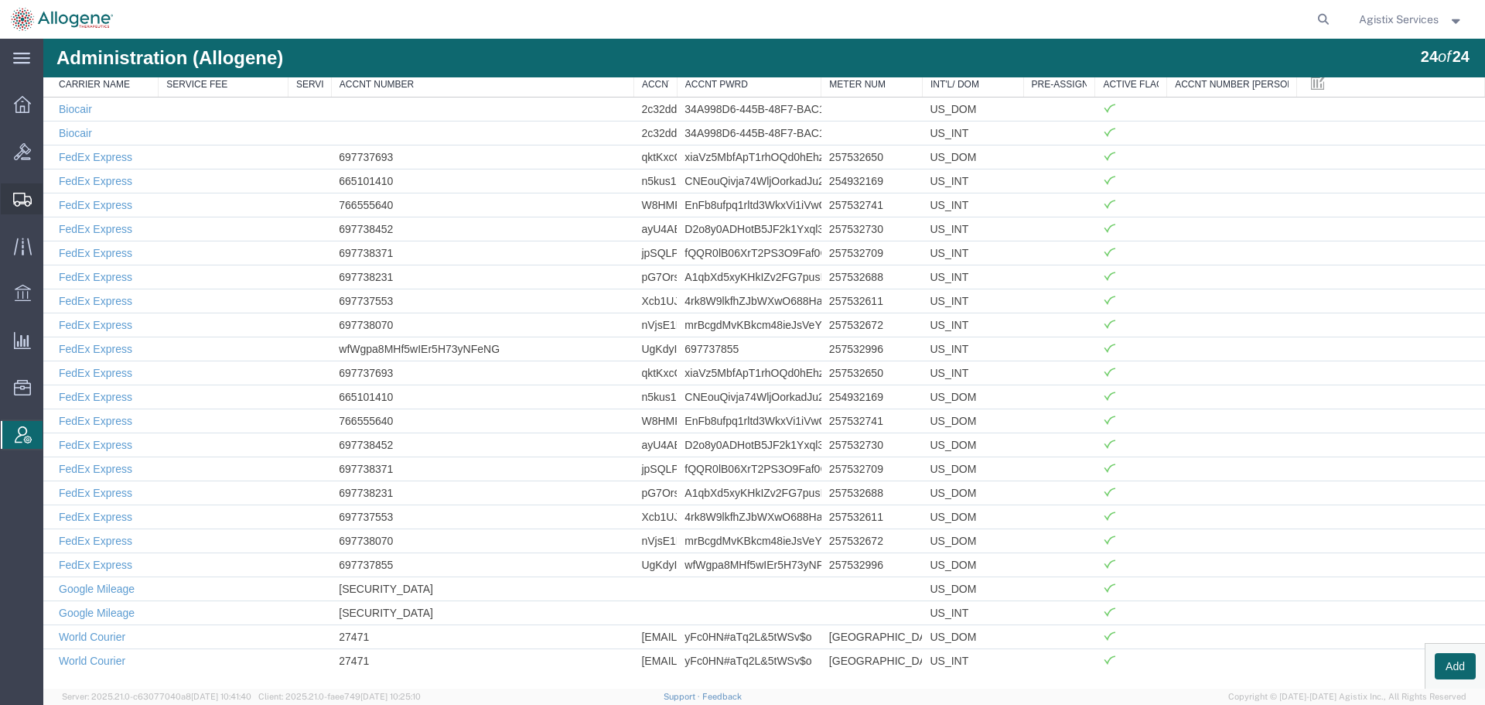
click at [0, 0] on span "Shipment Manager" at bounding box center [0, 0] width 0 height 0
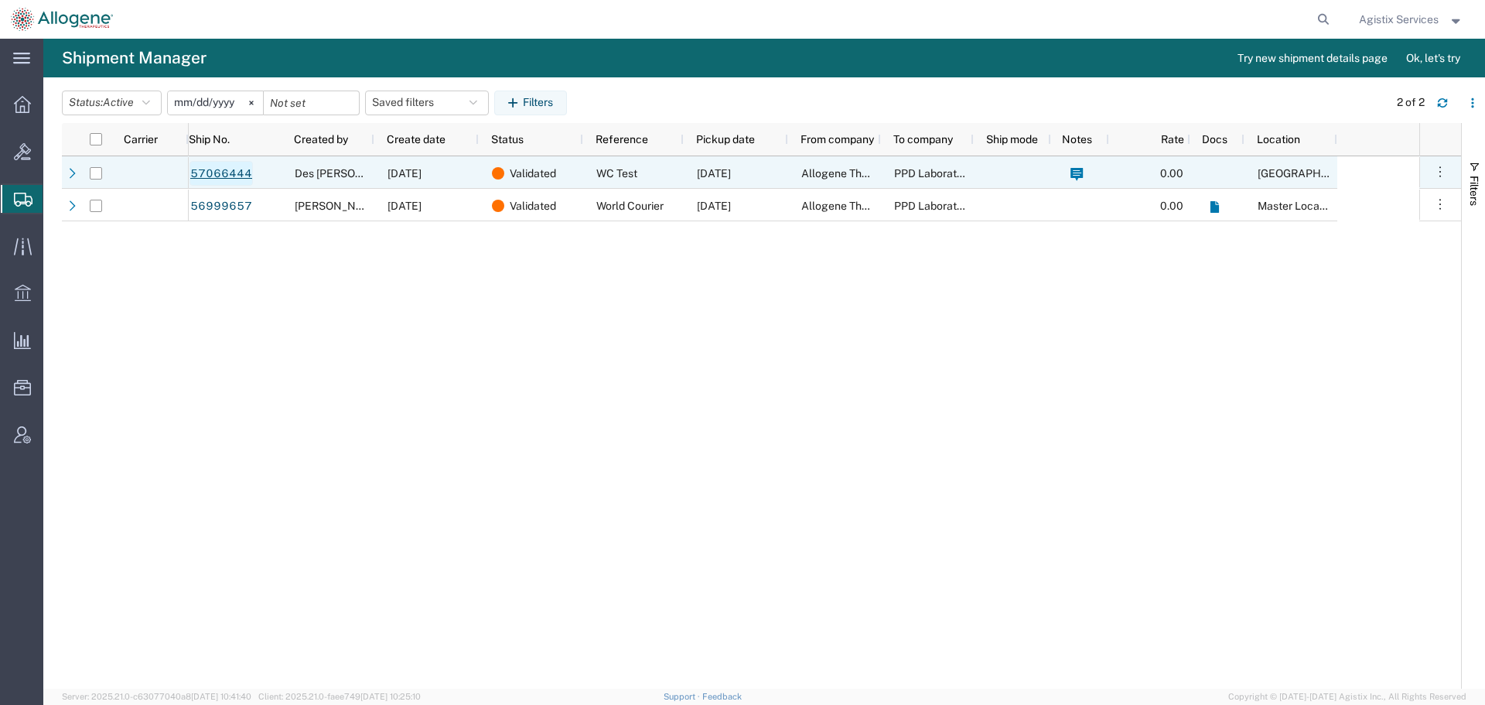
click at [213, 169] on link "57066444" at bounding box center [221, 173] width 63 height 25
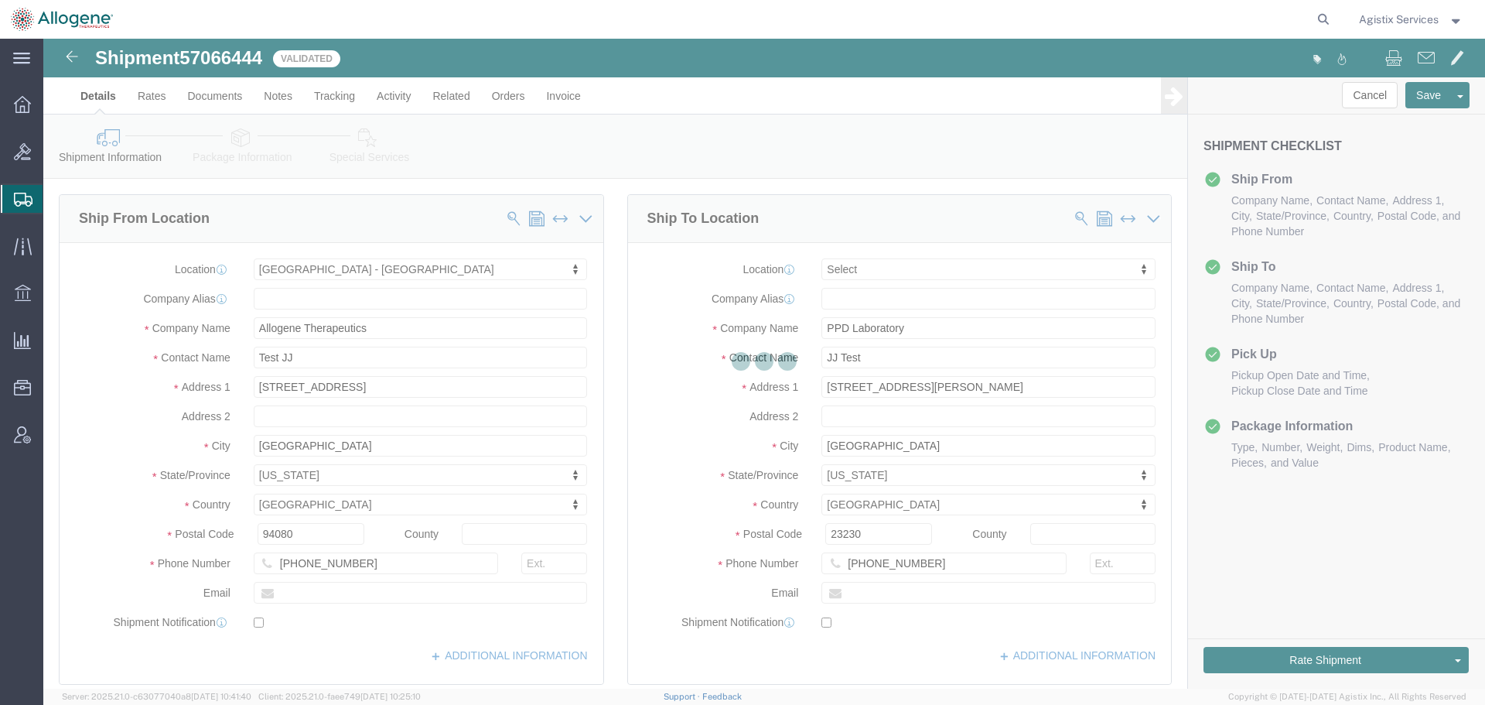
select select "52632"
select select
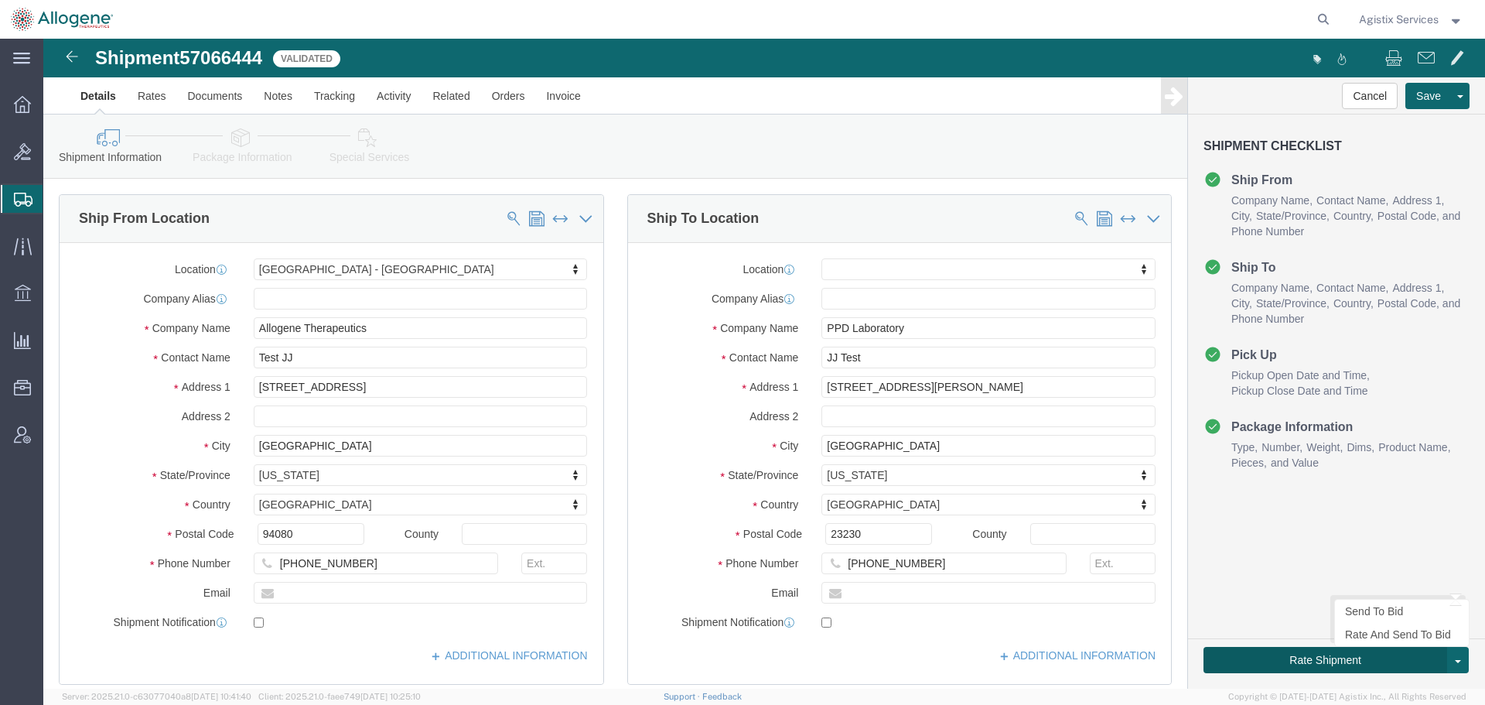
click button "Rate Shipment"
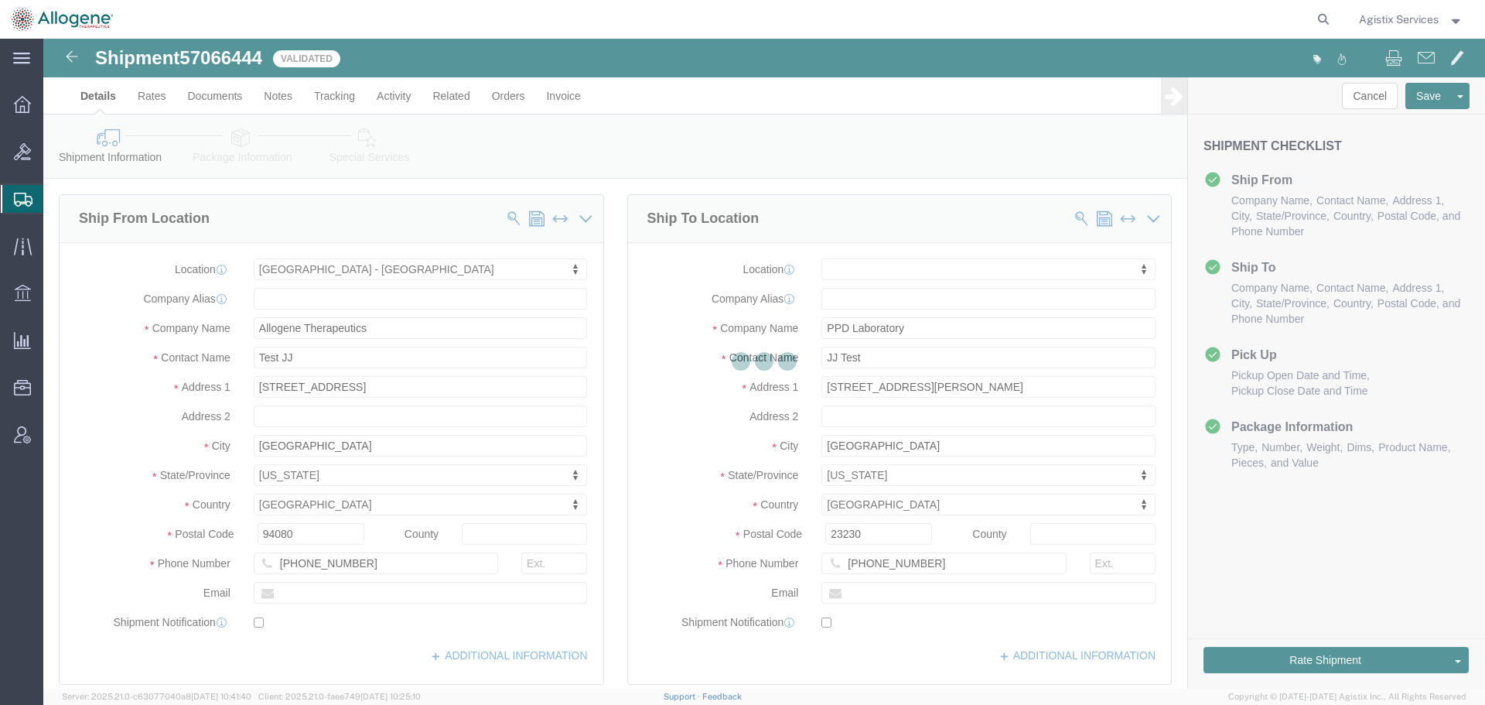
drag, startPoint x: 978, startPoint y: 389, endPoint x: 729, endPoint y: 165, distance: 334.6
click at [729, 165] on div at bounding box center [764, 364] width 1442 height 650
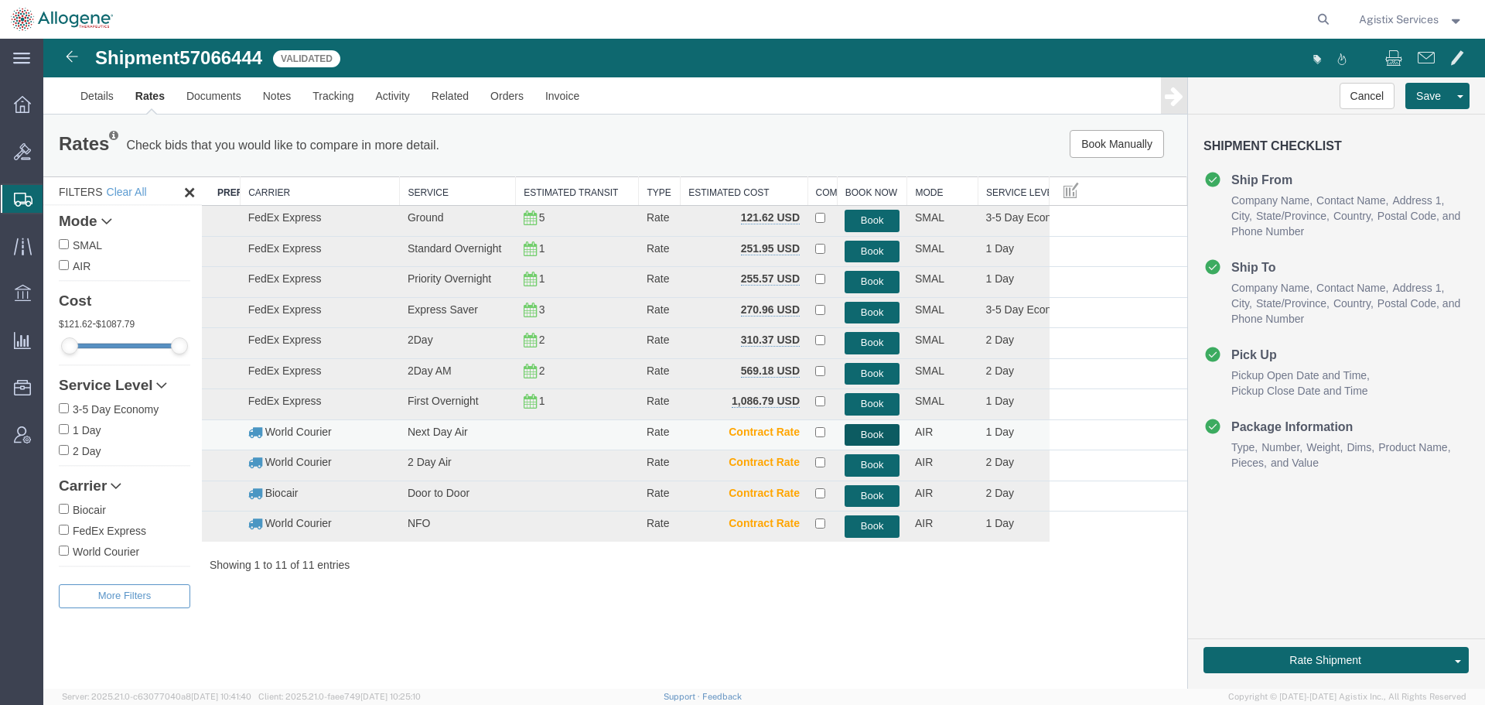
click at [869, 434] on button "Book" at bounding box center [872, 435] width 55 height 22
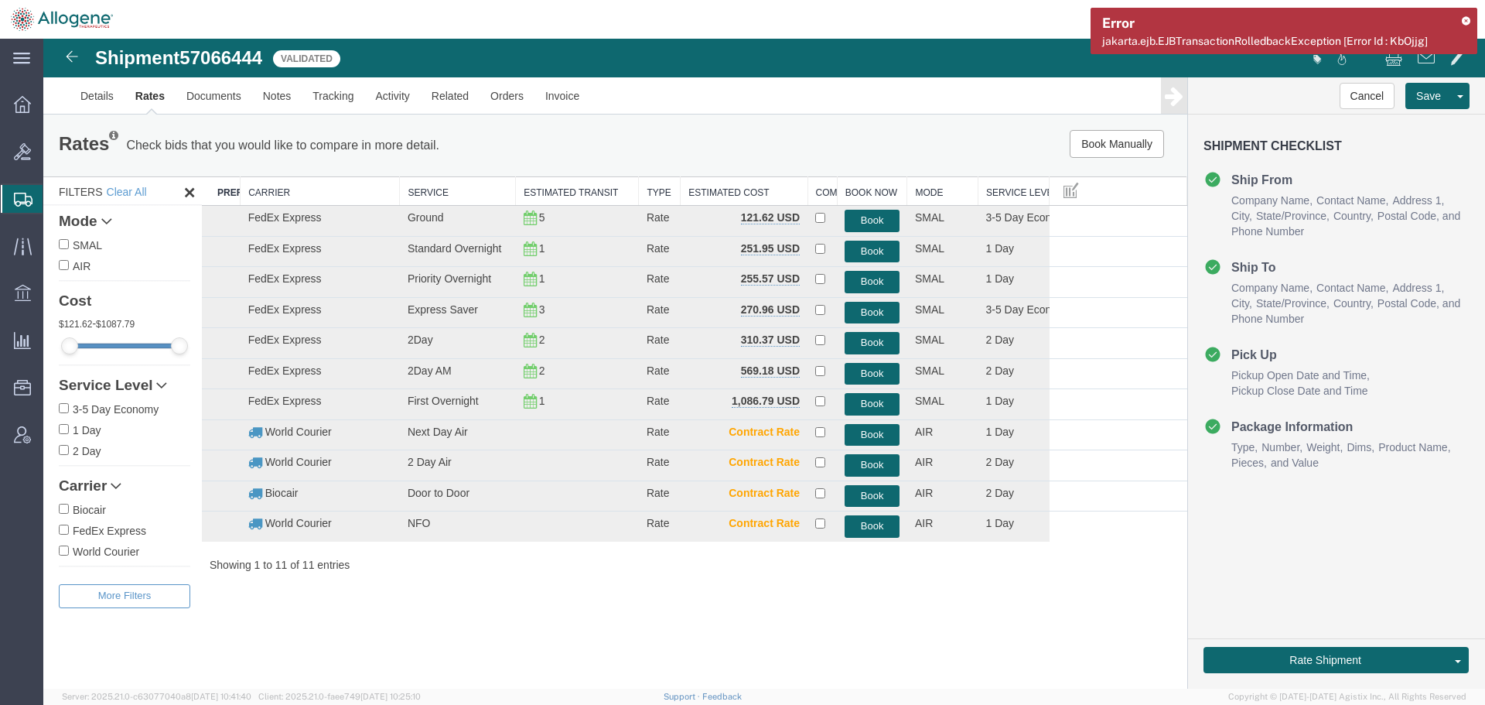
click at [1464, 22] on icon at bounding box center [1465, 20] width 11 height 9
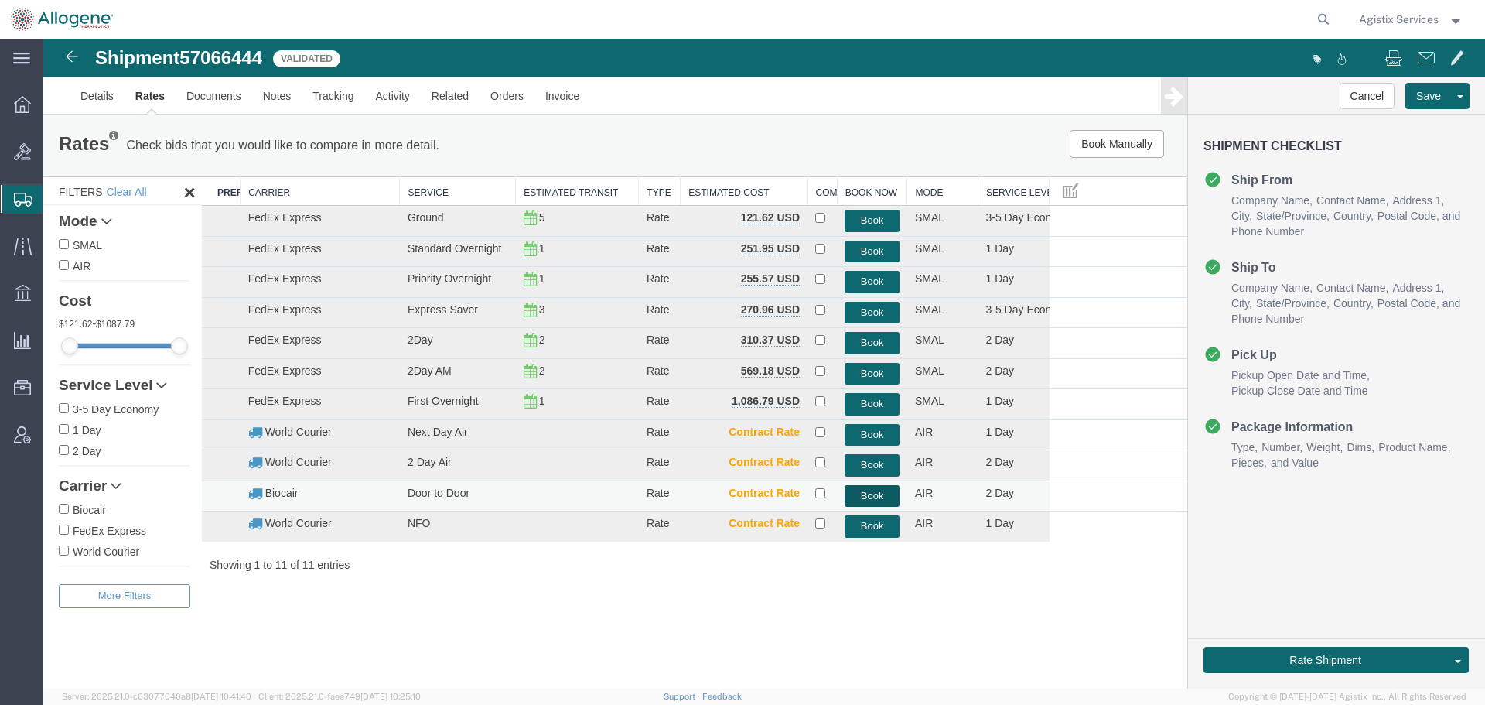
click at [876, 494] on button "Book" at bounding box center [872, 496] width 55 height 22
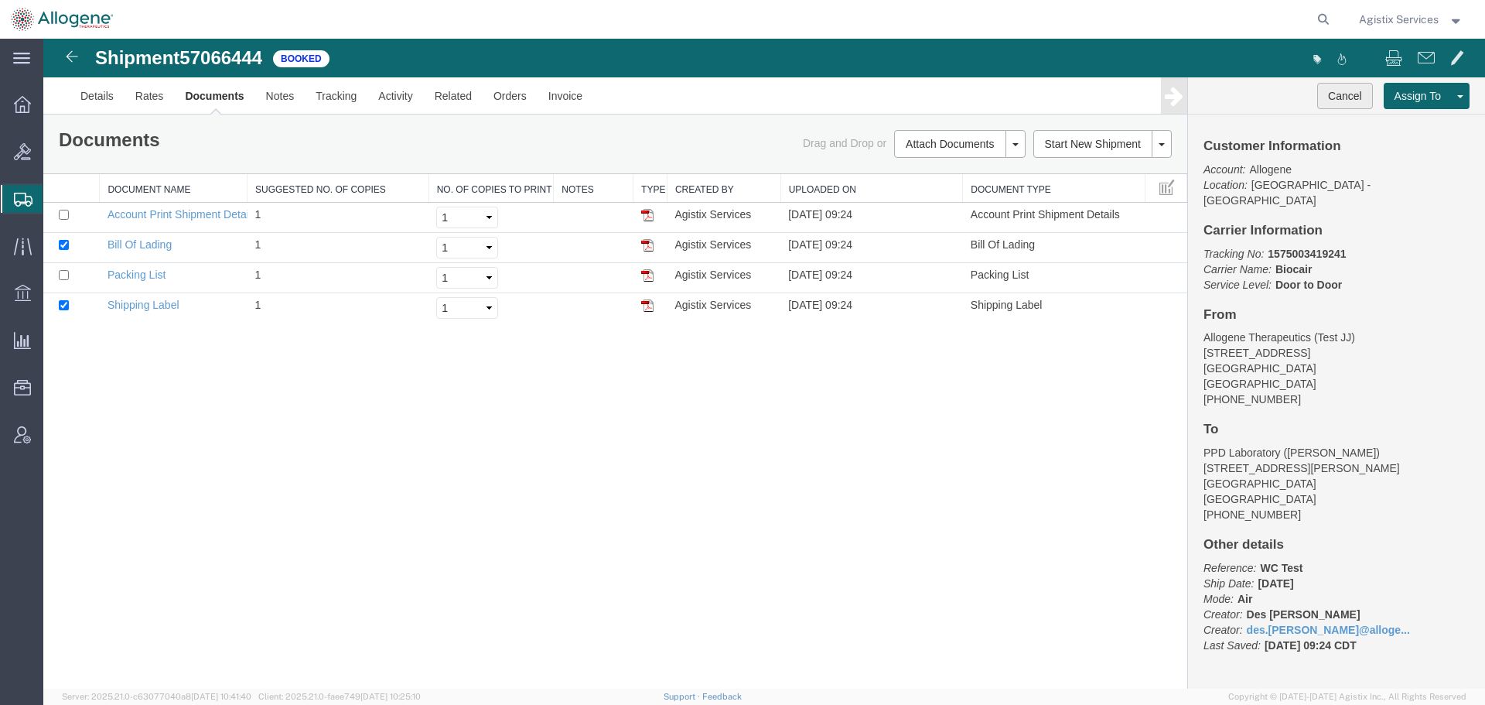
click at [1358, 95] on button "Cancel" at bounding box center [1345, 96] width 56 height 26
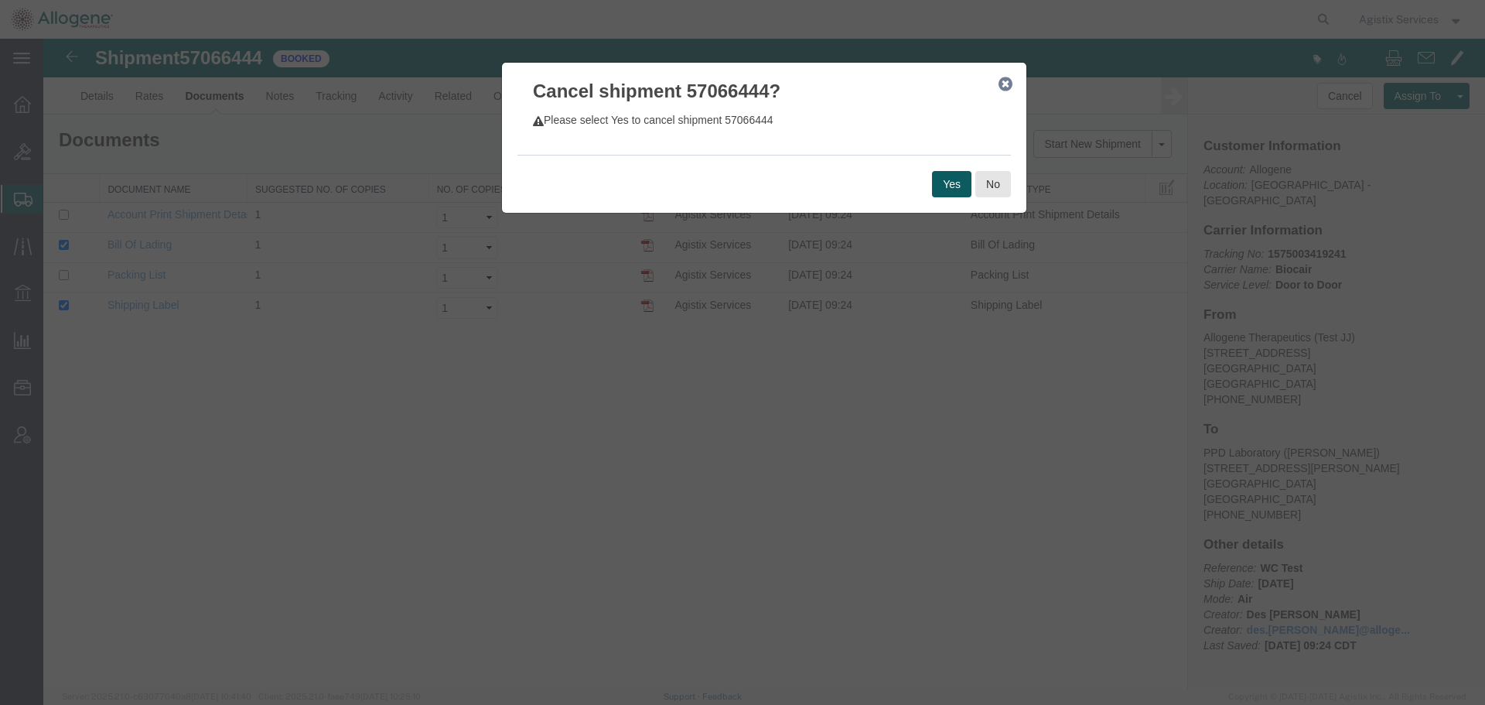
click at [955, 180] on button "Yes" at bounding box center [951, 184] width 39 height 26
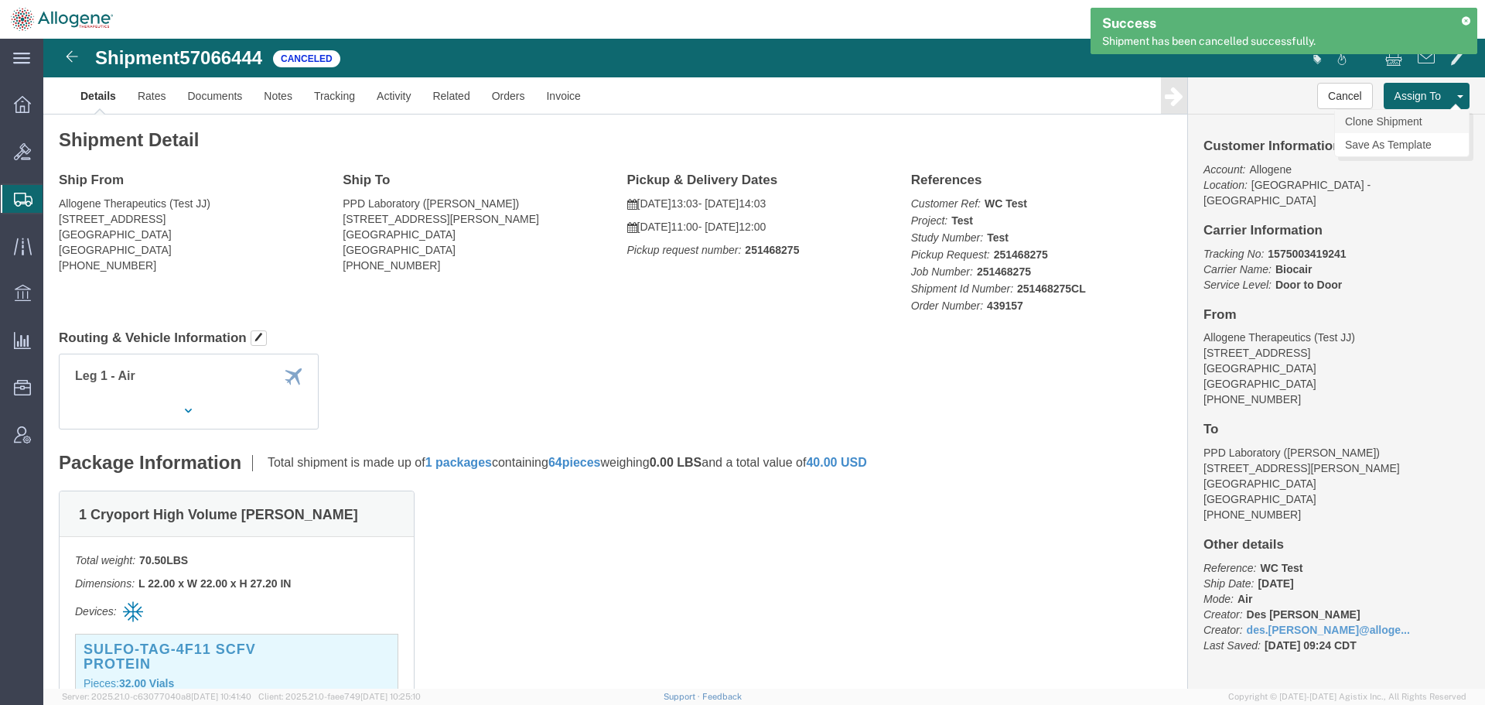
click link "Clone Shipment"
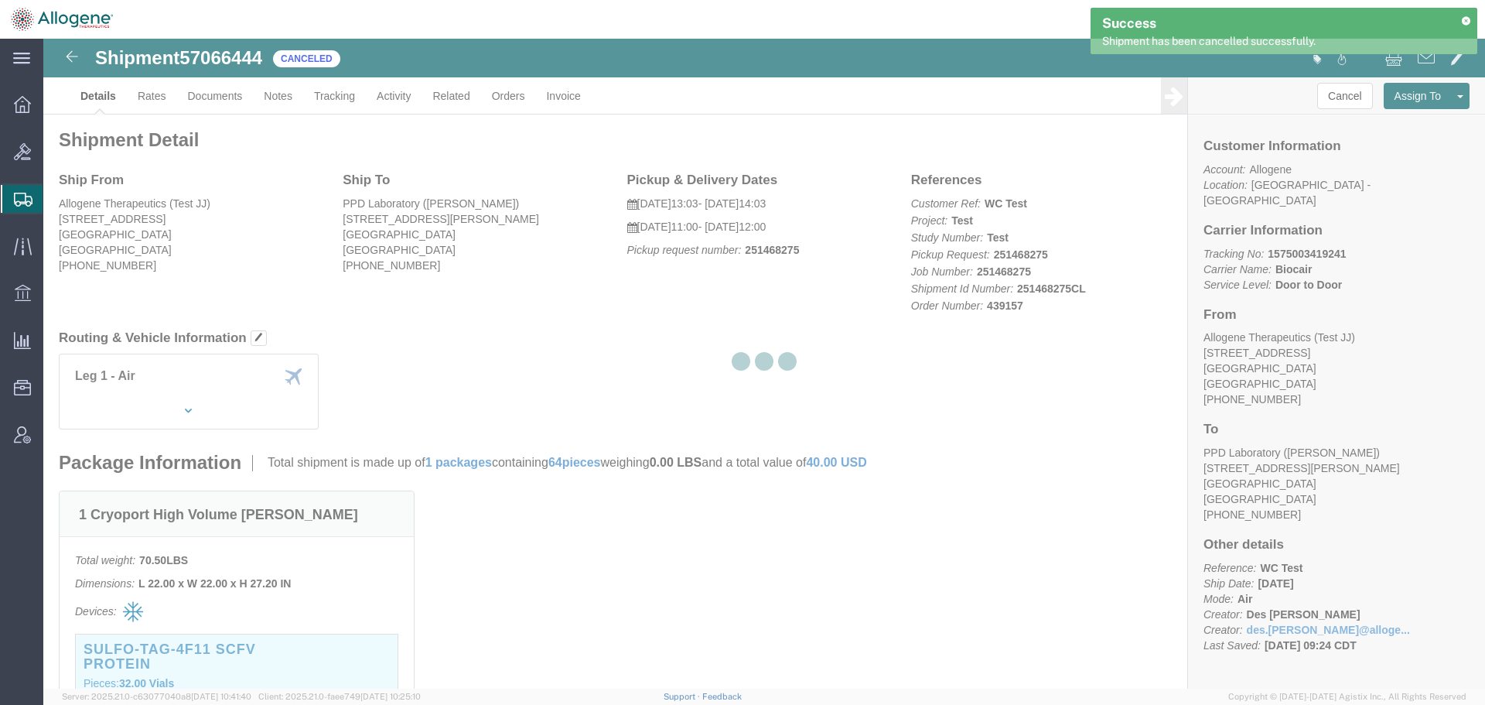
select select "52632"
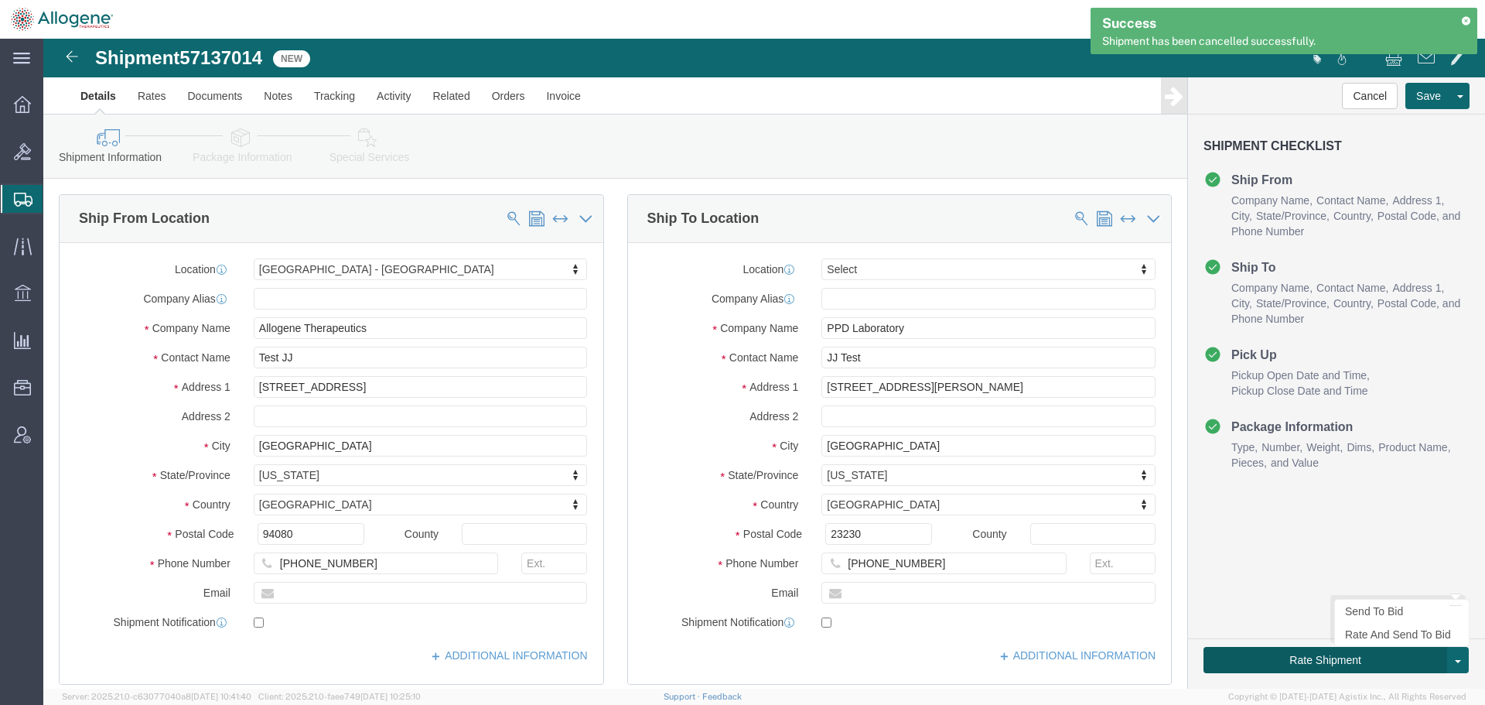
click button "Rate Shipment"
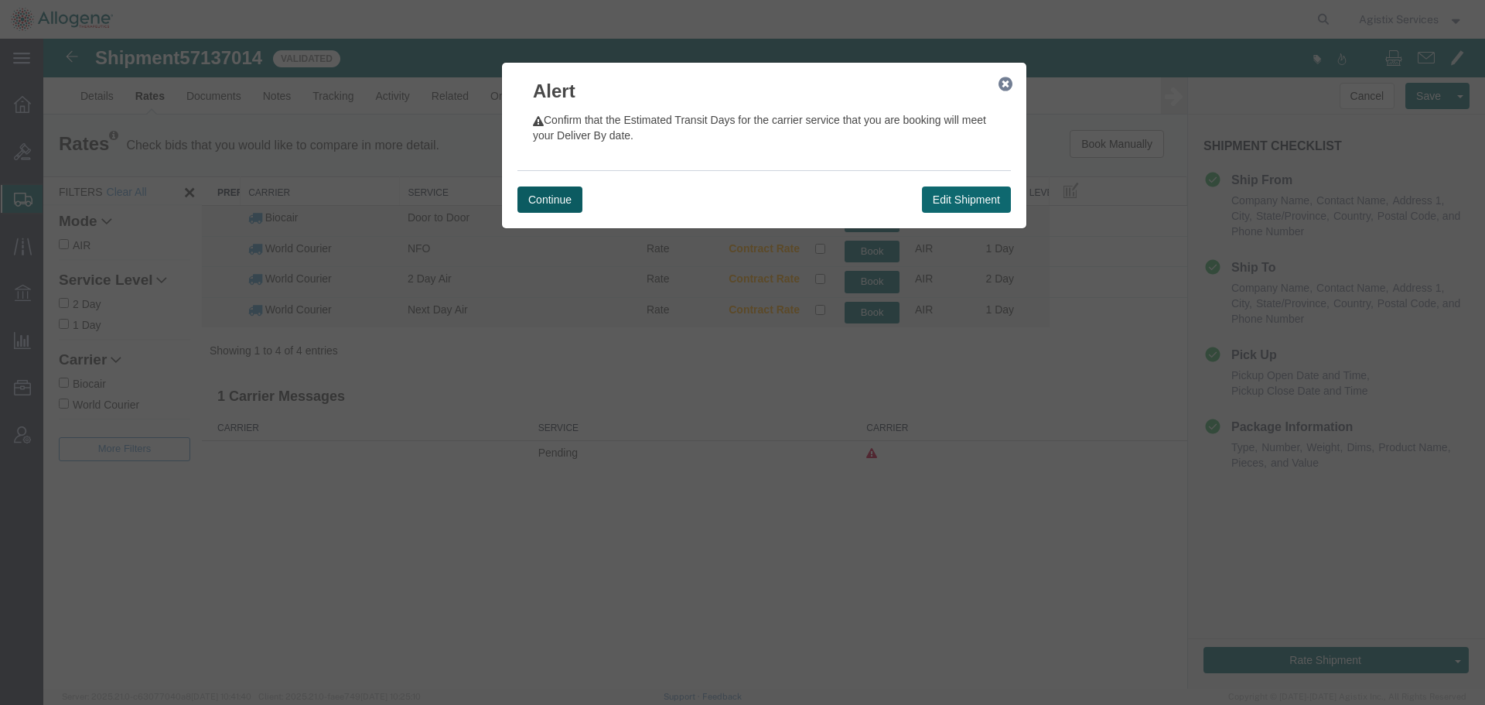
click at [535, 190] on button "Continue" at bounding box center [549, 199] width 65 height 26
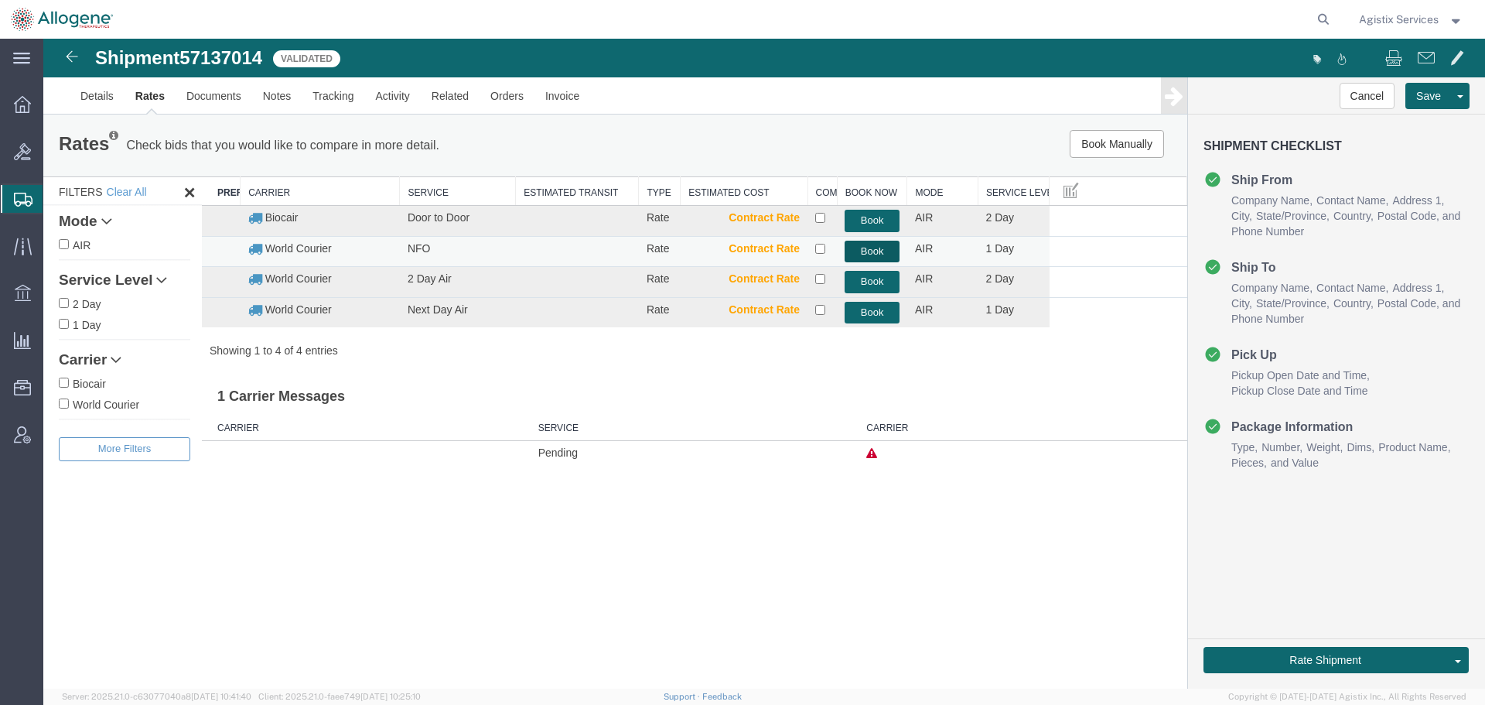
click at [869, 256] on button "Book" at bounding box center [872, 252] width 55 height 22
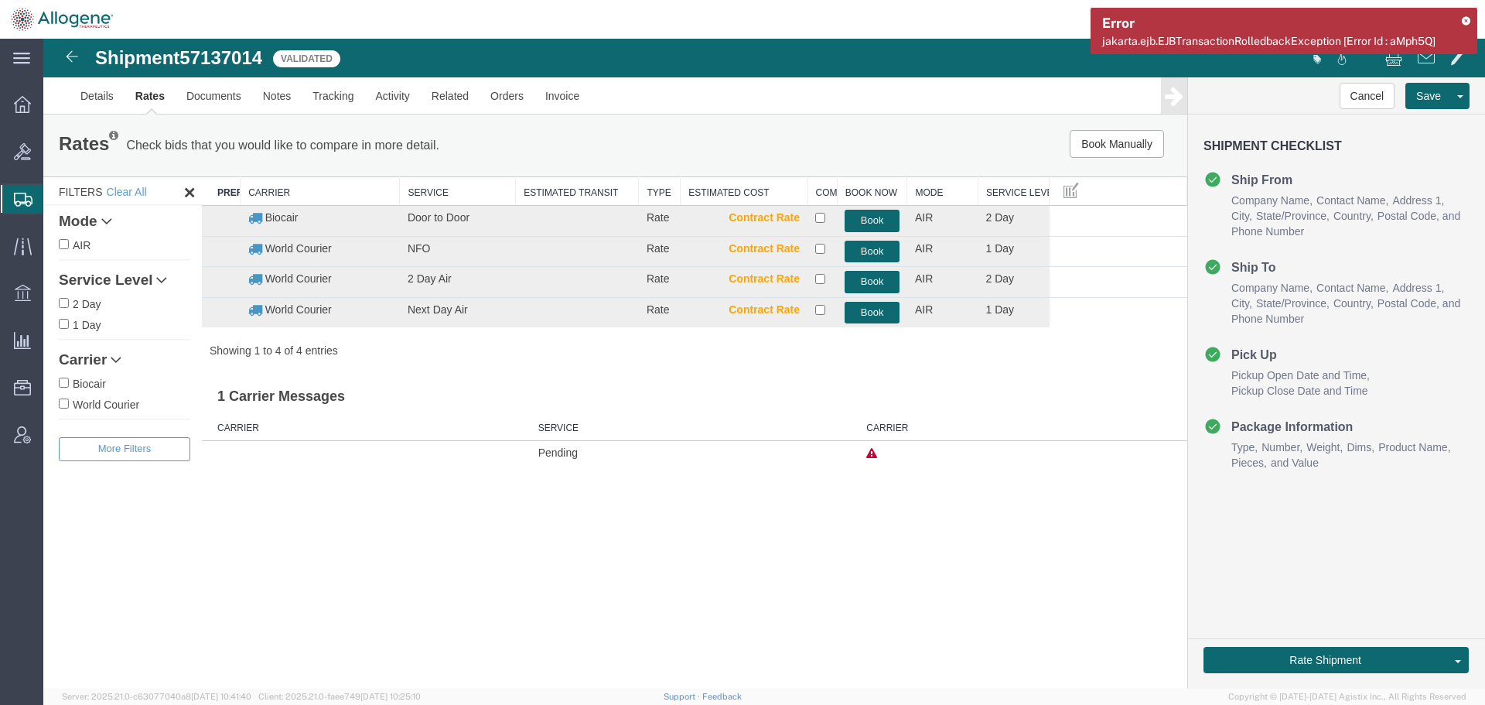
click at [200, 56] on span "57137014" at bounding box center [220, 57] width 83 height 21
copy span "57137014"
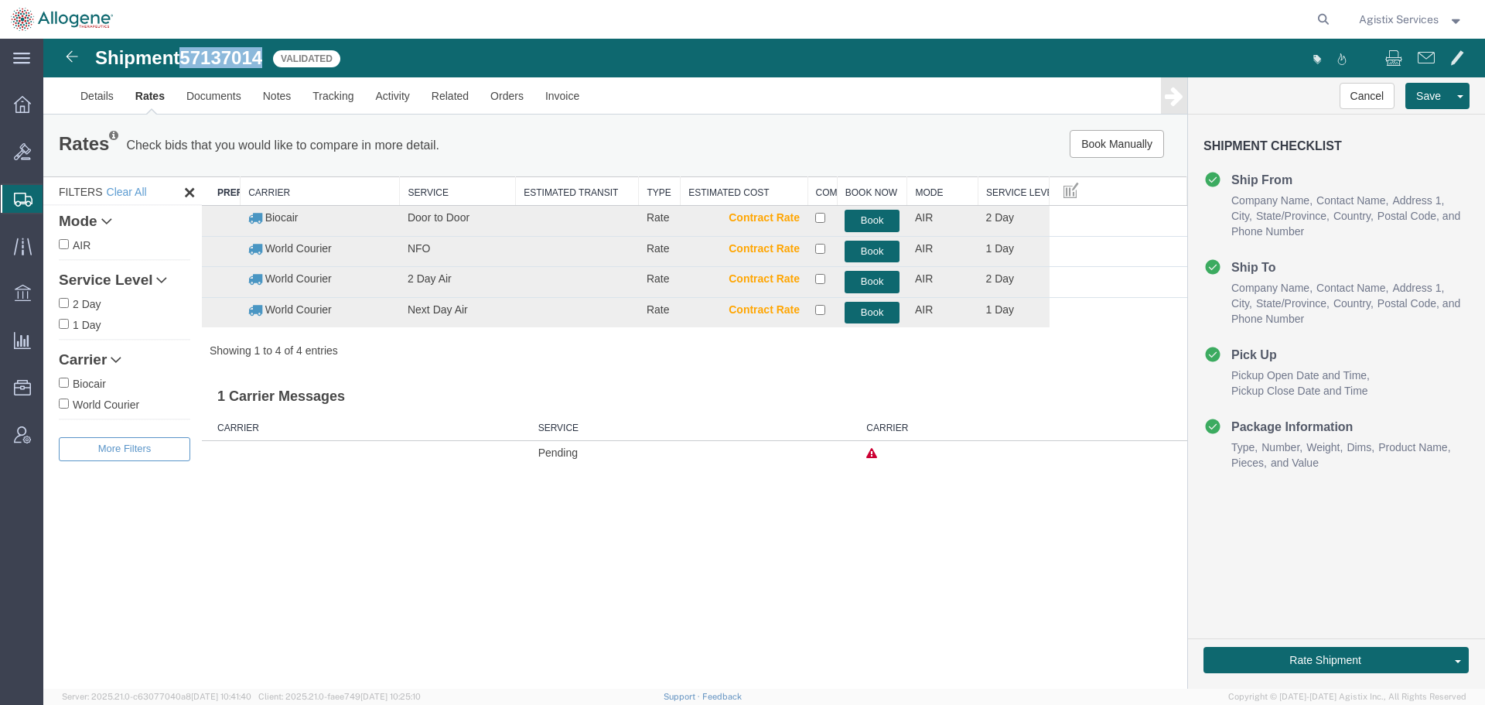
click at [251, 59] on span "57137014" at bounding box center [220, 57] width 83 height 21
copy span "57137014"
click at [872, 255] on button "Book" at bounding box center [872, 252] width 55 height 22
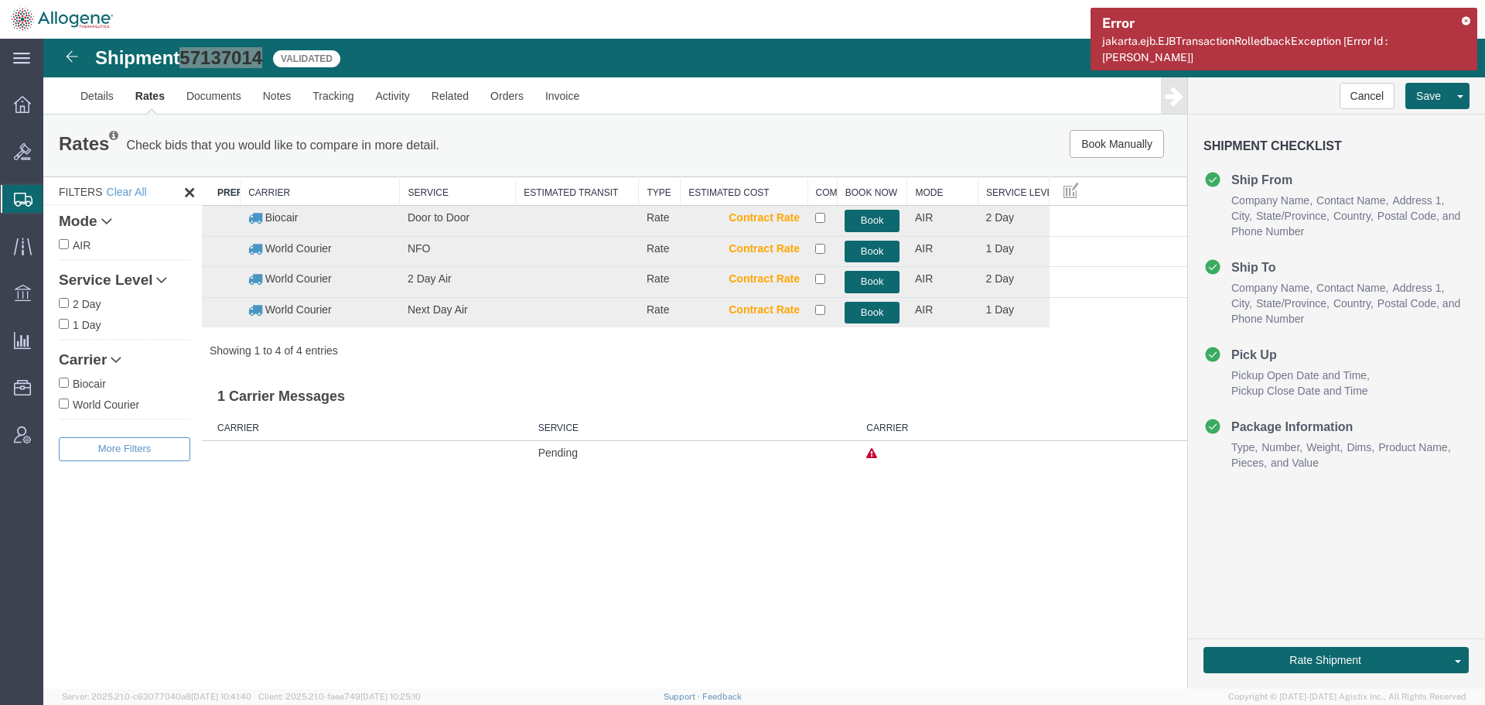
click at [1244, 35] on span "jakarta.ejb.EJBTransactionRolledbackException [Error Id : Mhuviw]" at bounding box center [1244, 49] width 285 height 29
click at [1244, 37] on span "jakarta.ejb.EJBTransactionRolledbackException [Error Id : Mhuviw]" at bounding box center [1244, 49] width 285 height 29
copy span "jakarta.ejb.EJBTransactionRolledbackException [Error Id : Mhuviw]"
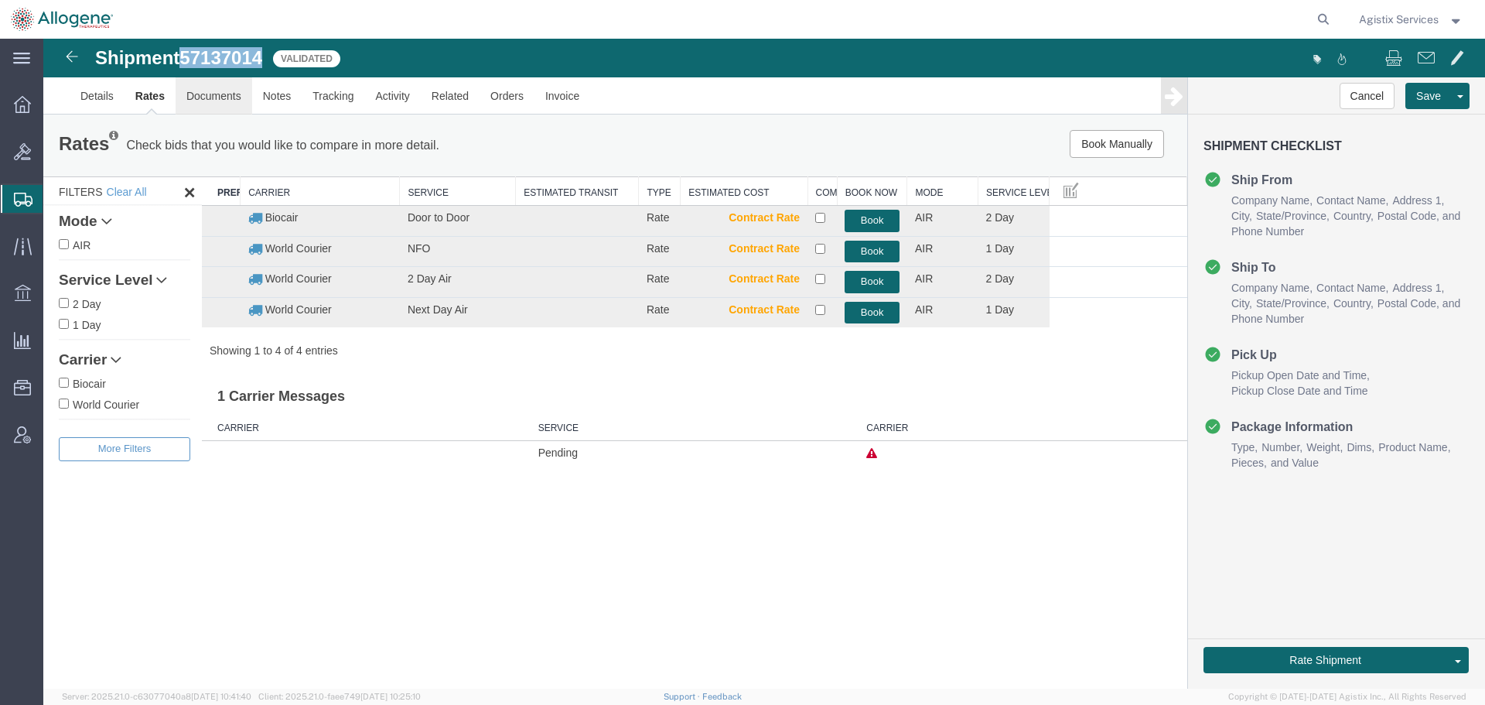
click at [201, 92] on link "Documents" at bounding box center [214, 95] width 77 height 37
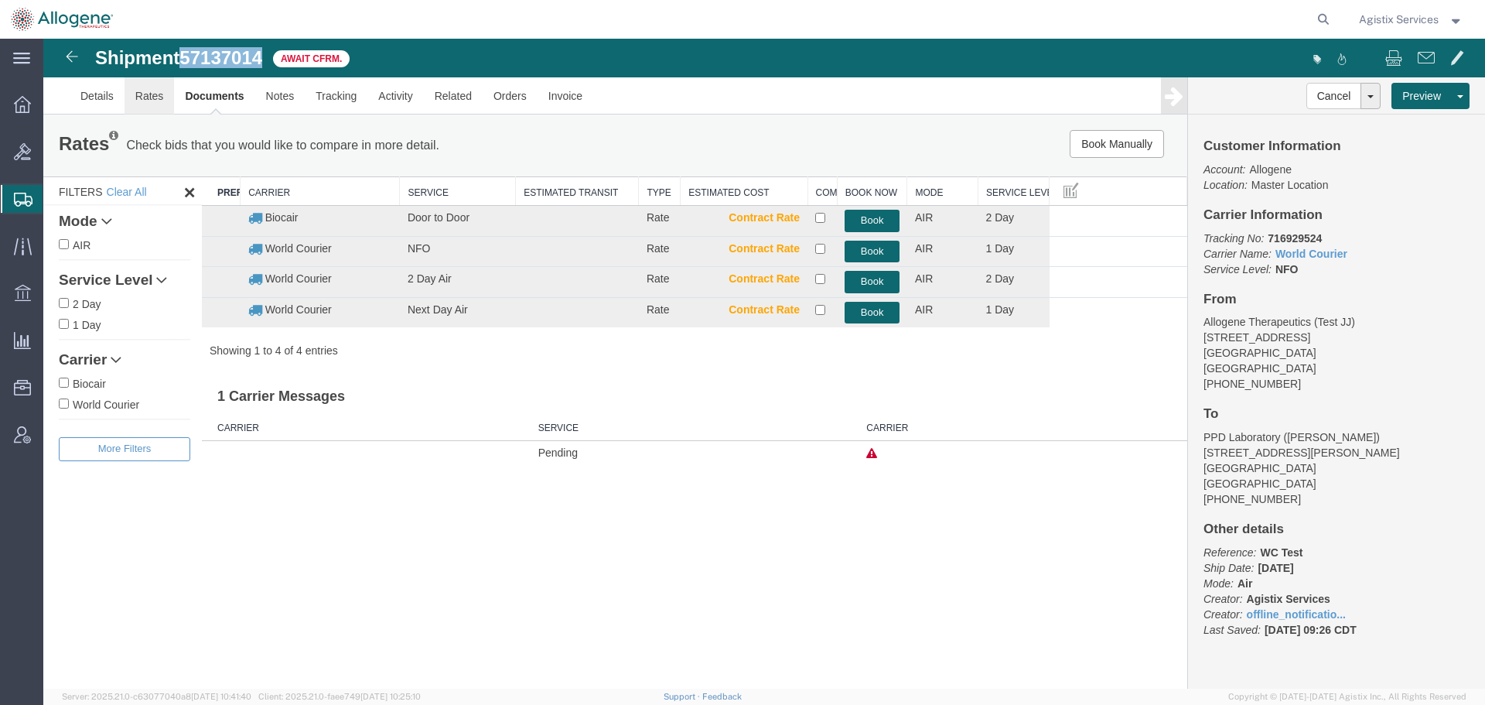
click at [159, 97] on link "Rates" at bounding box center [150, 95] width 50 height 37
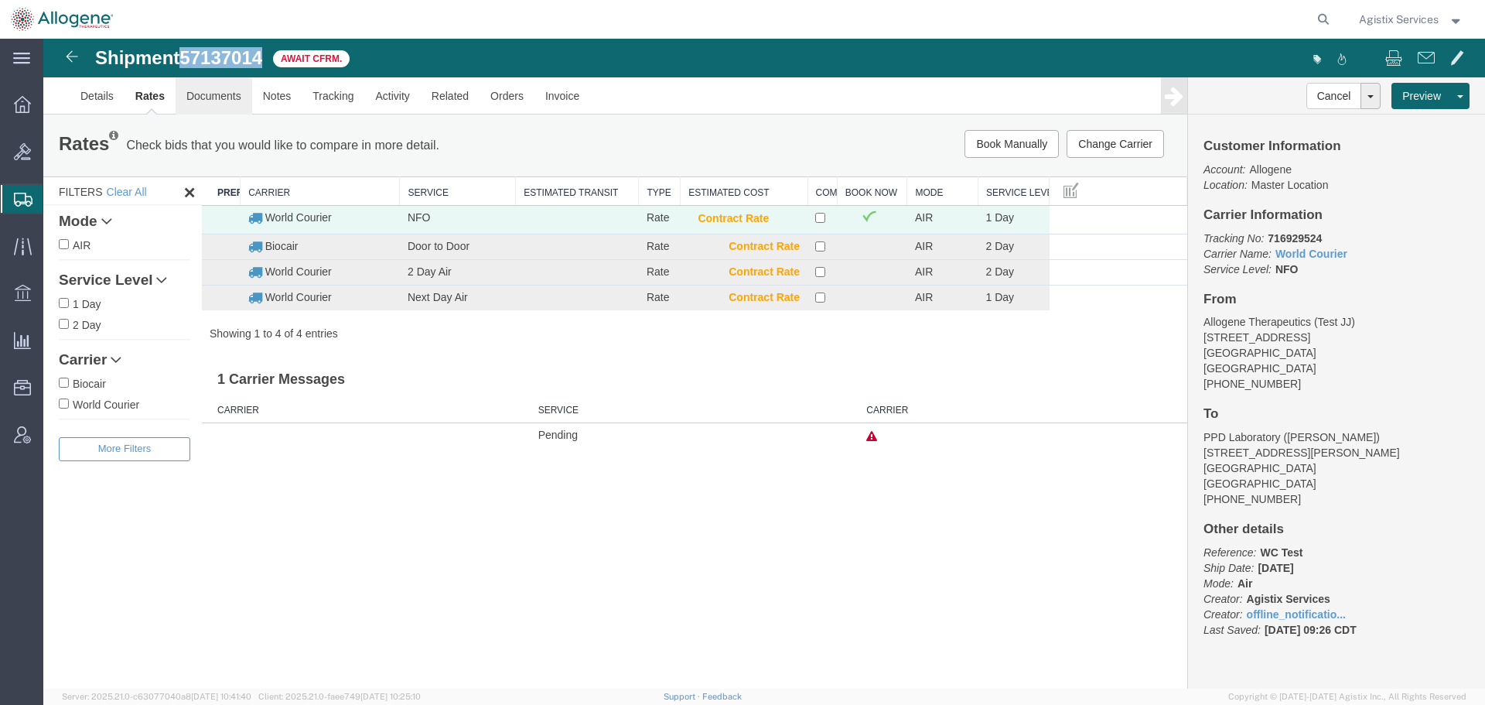
click at [201, 103] on link "Documents" at bounding box center [214, 95] width 77 height 37
click at [1331, 94] on button "Cancel" at bounding box center [1335, 96] width 56 height 26
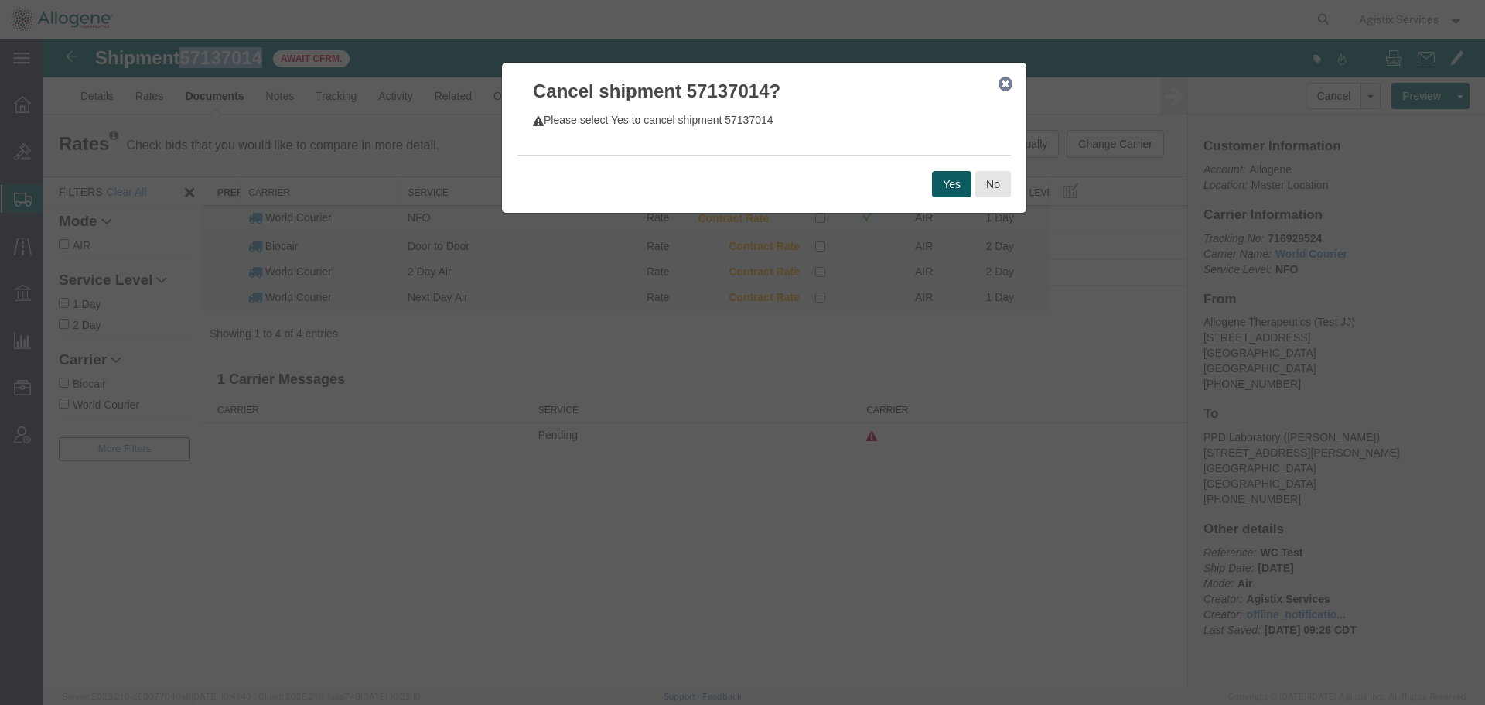
click at [951, 188] on button "Yes" at bounding box center [951, 184] width 39 height 26
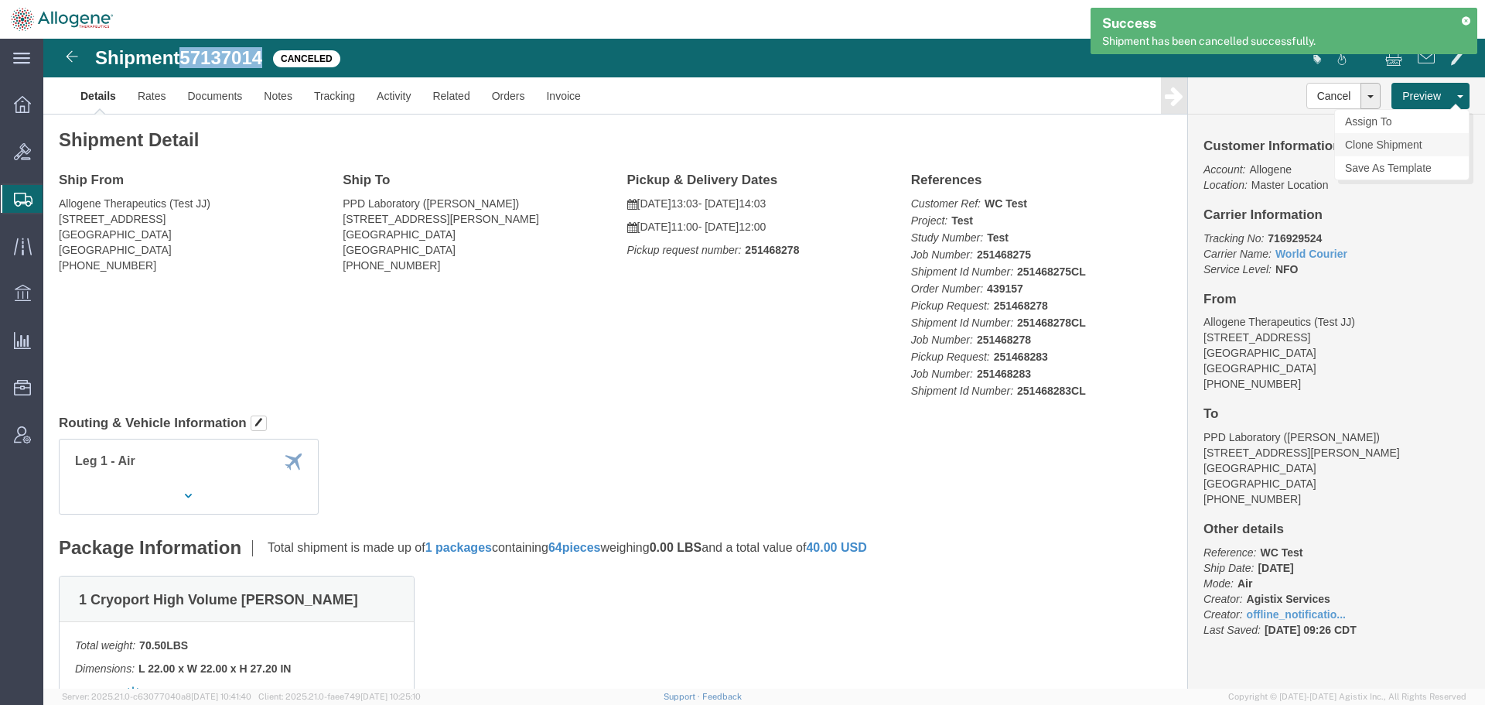
click link "Clone Shipment"
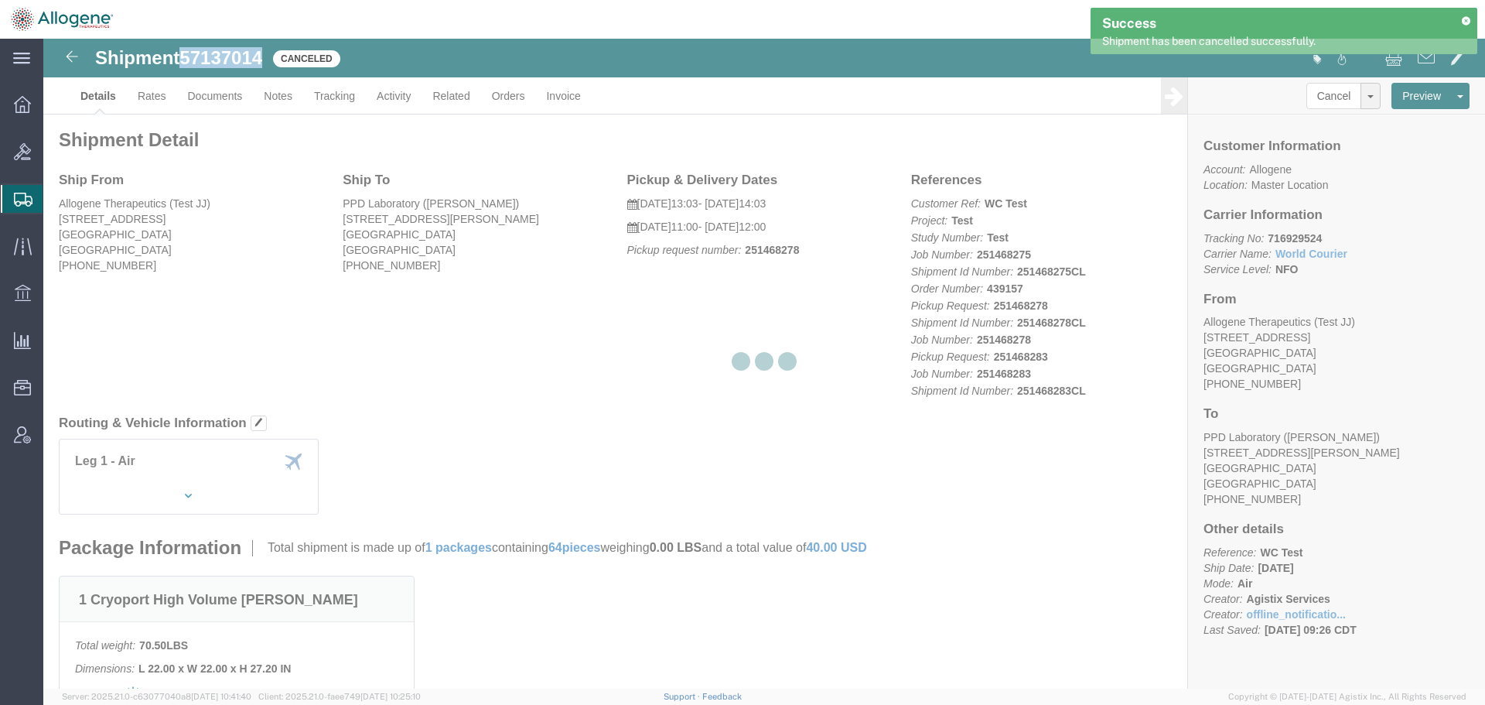
select select "52632"
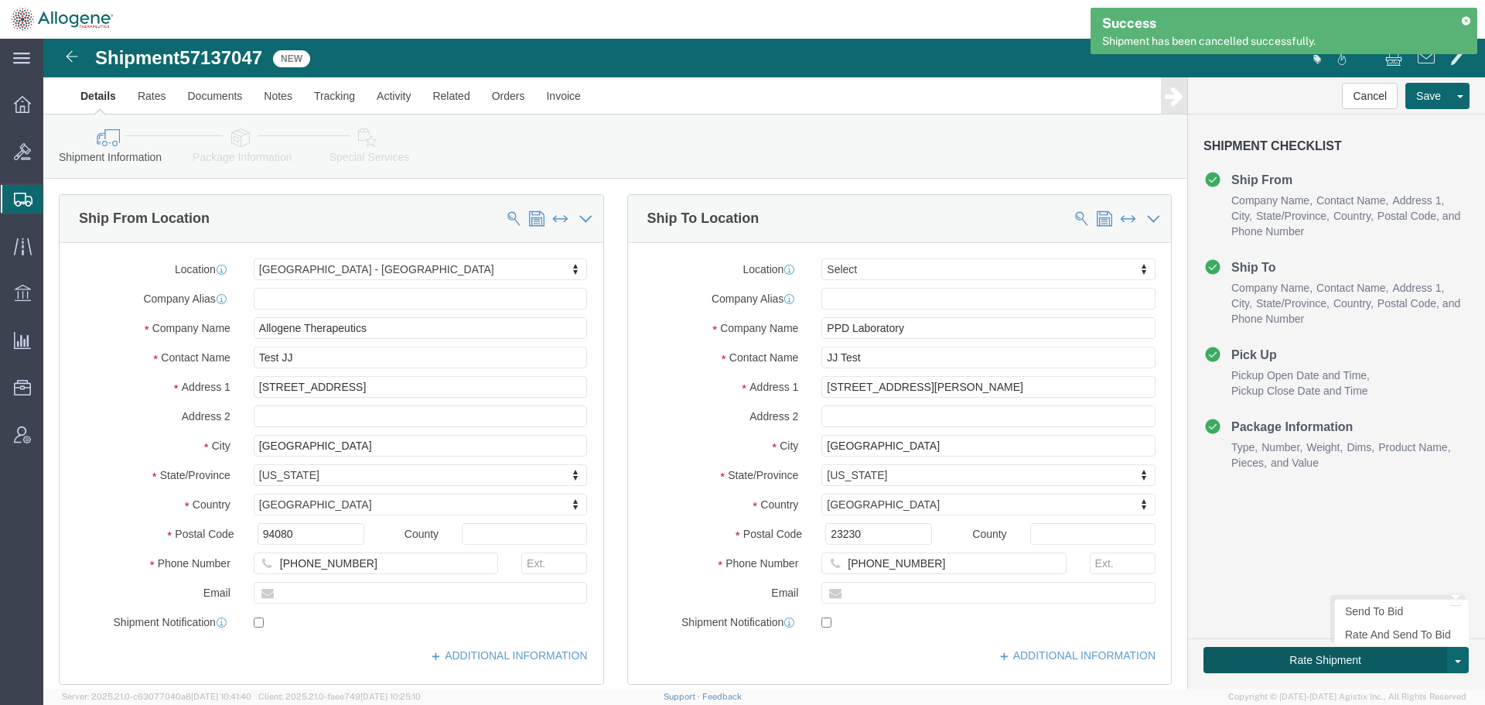
click button "Rate Shipment"
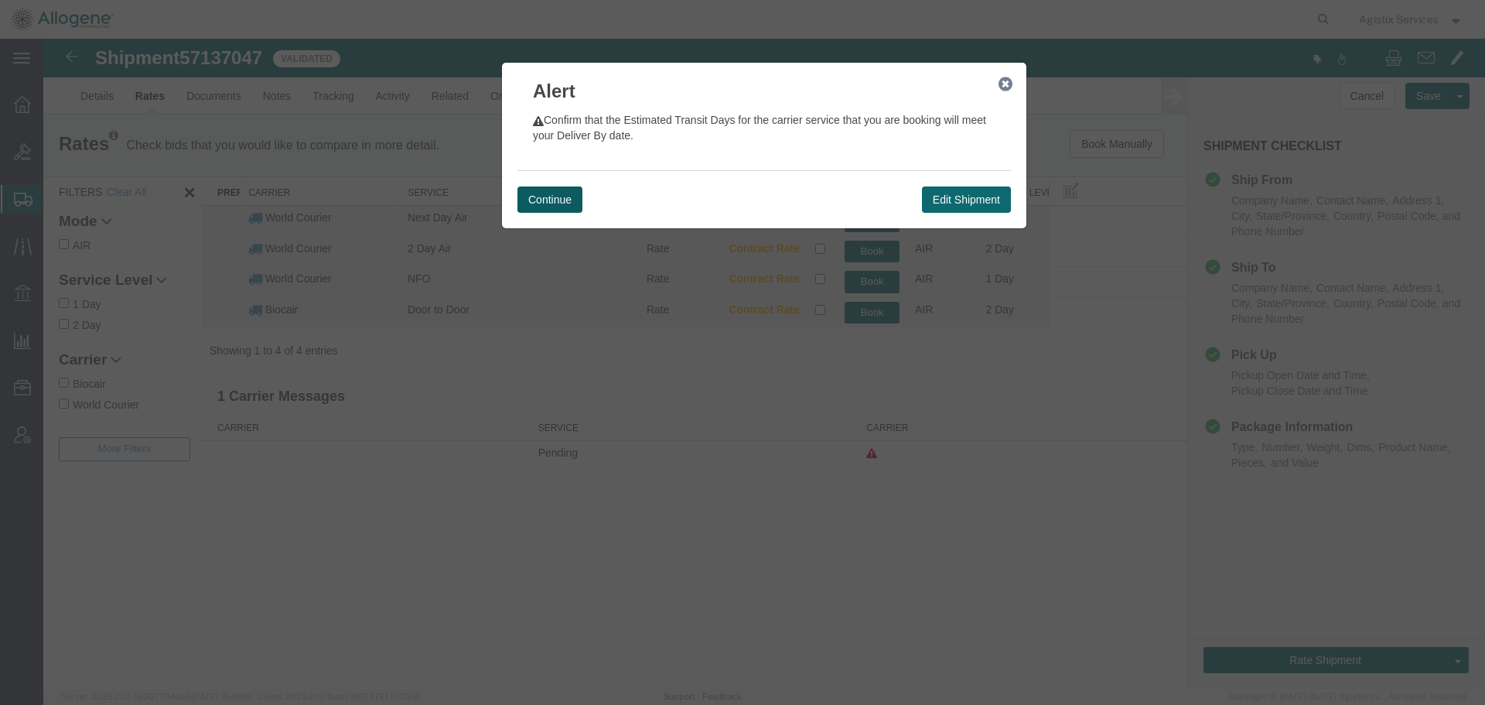
click at [545, 200] on button "Continue" at bounding box center [549, 199] width 65 height 26
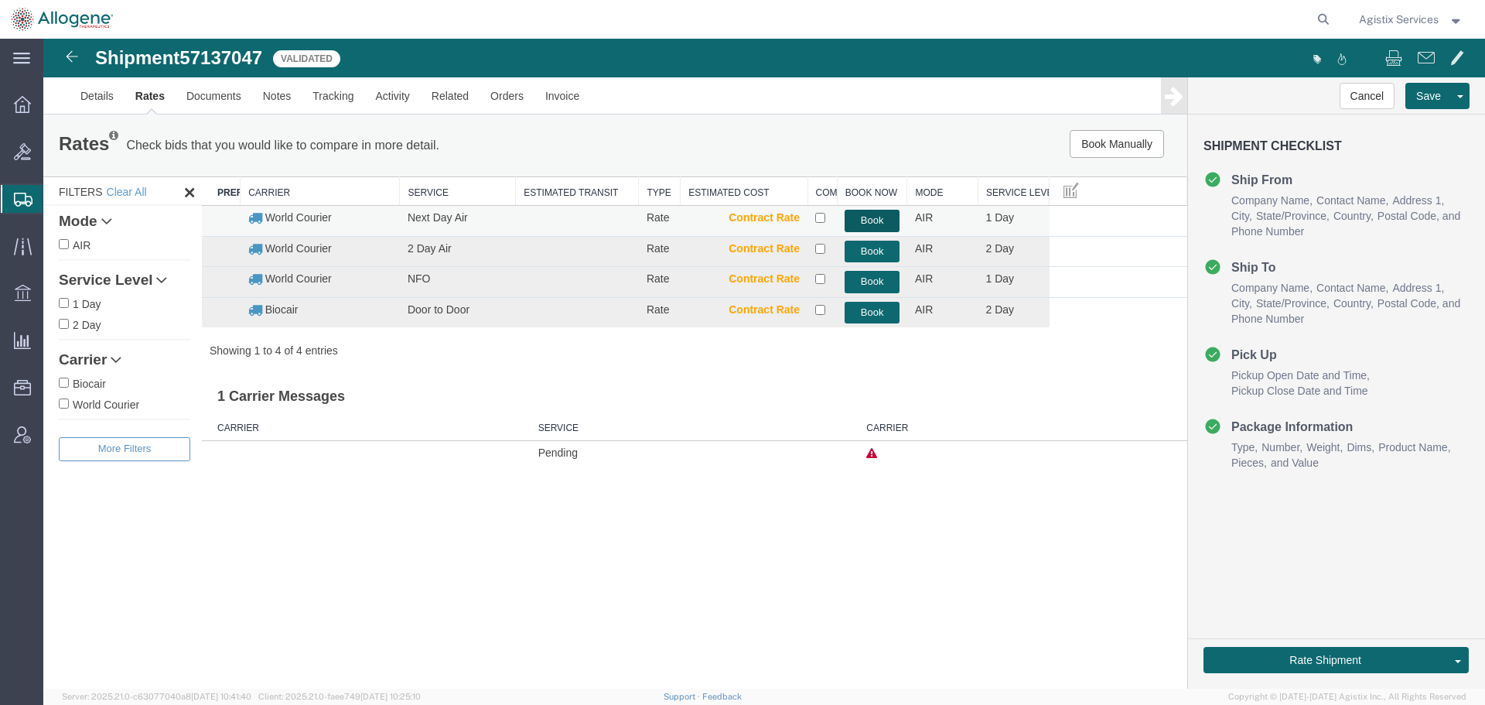
click at [860, 214] on button "Book" at bounding box center [872, 221] width 55 height 22
click at [222, 97] on link "Documents" at bounding box center [214, 95] width 77 height 37
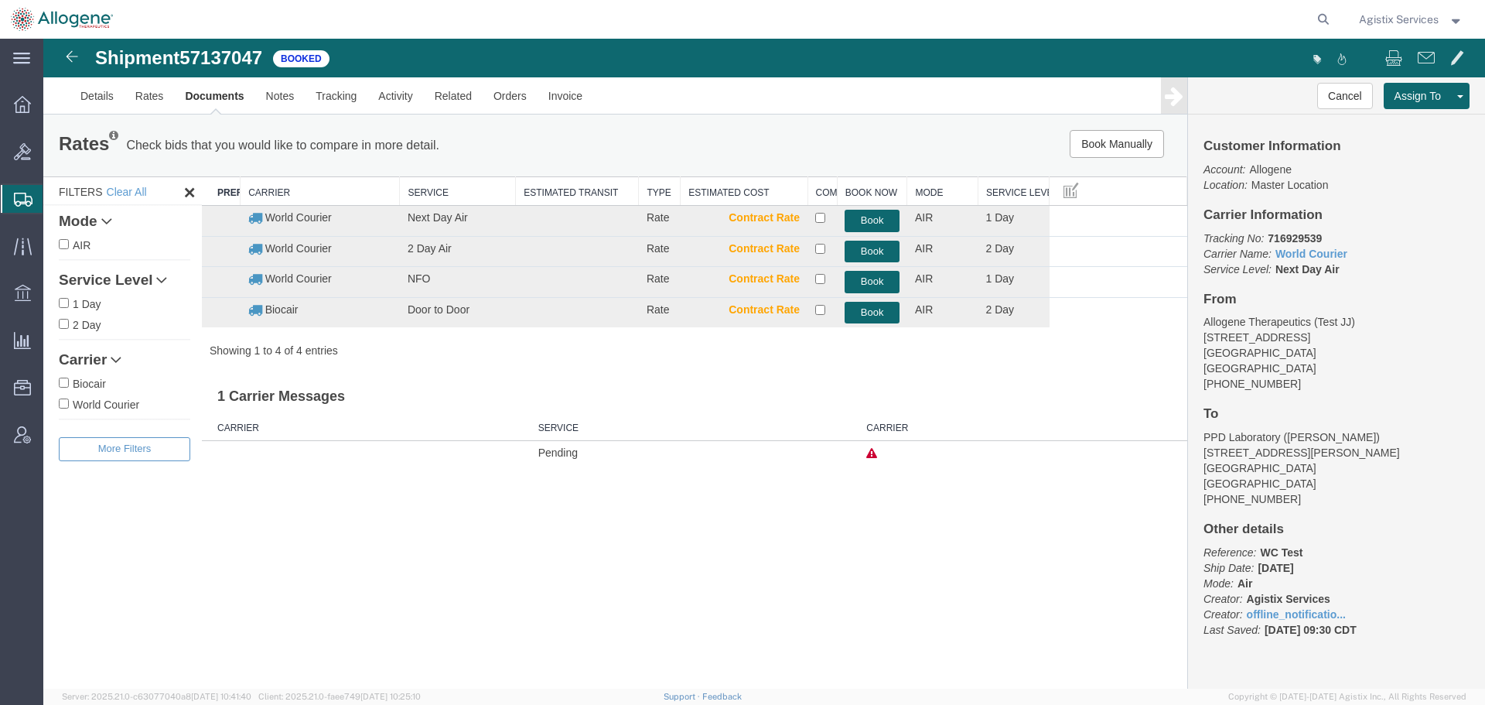
click at [216, 97] on link "Documents" at bounding box center [214, 95] width 80 height 37
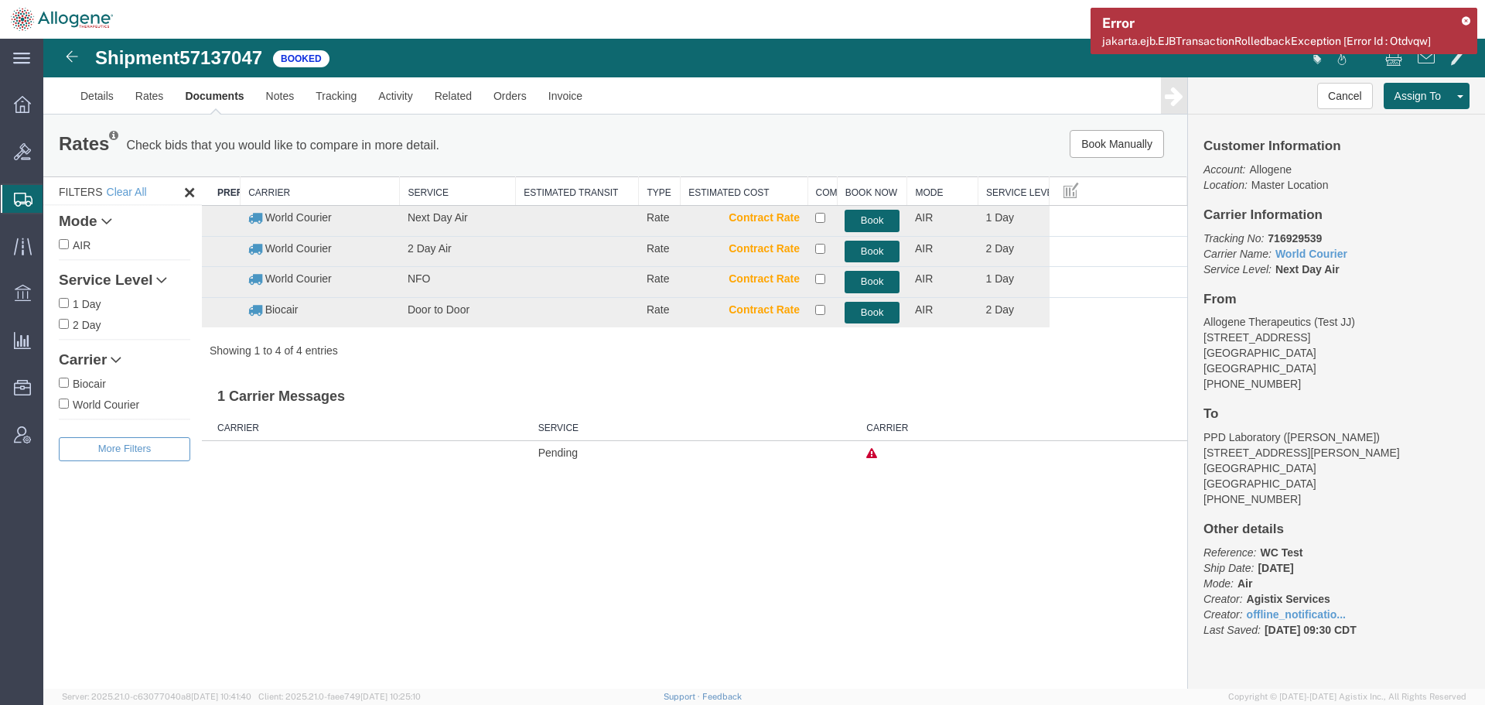
click at [1206, 42] on span "jakarta.ejb.EJBTransactionRolledbackException [Error Id : Otdvqw]" at bounding box center [1266, 41] width 329 height 12
copy span "jakarta.ejb.EJBTransactionRolledbackException [Error Id : Otdvqw]"
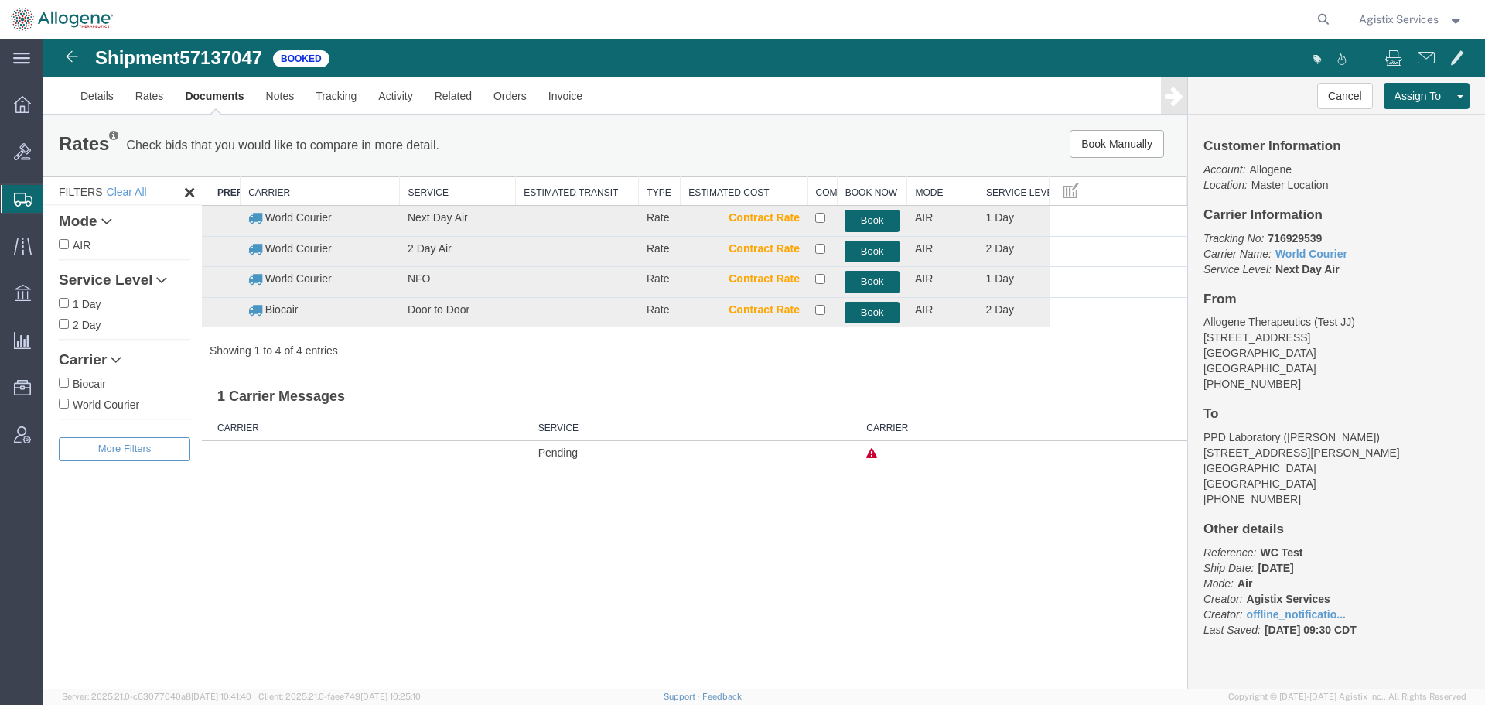
click at [207, 61] on span "57137047" at bounding box center [220, 57] width 83 height 21
click at [207, 98] on link "Documents" at bounding box center [214, 95] width 80 height 37
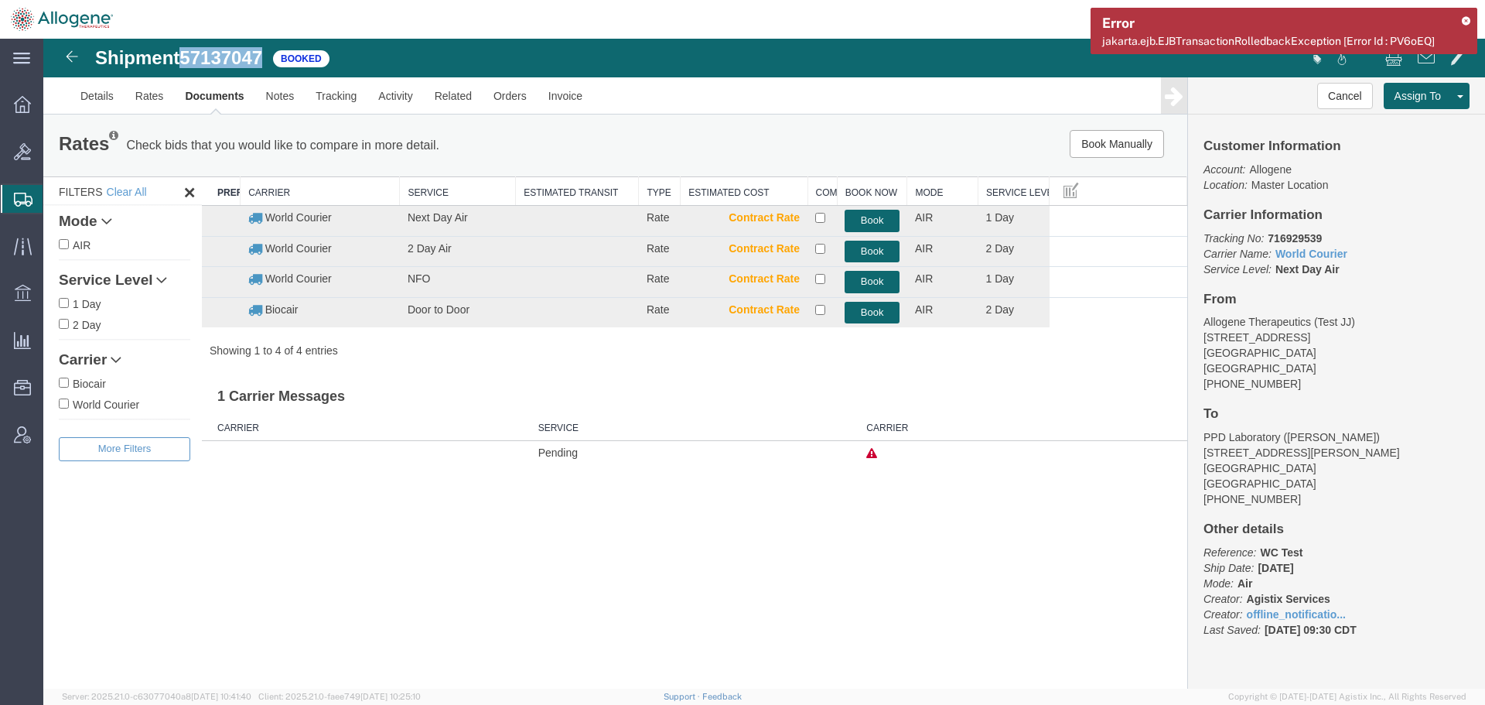
click at [223, 61] on span "57137047" at bounding box center [220, 57] width 83 height 21
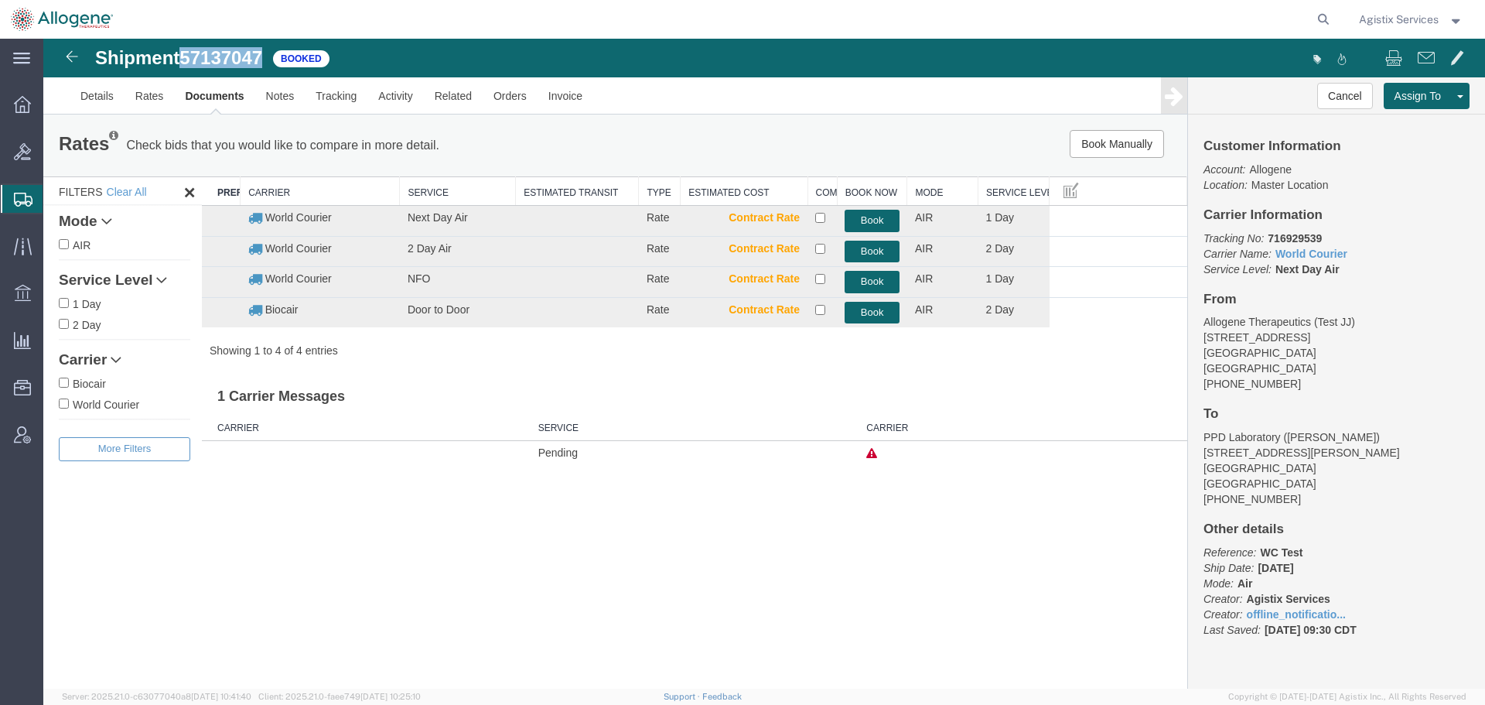
click at [228, 96] on link "Documents" at bounding box center [214, 95] width 80 height 37
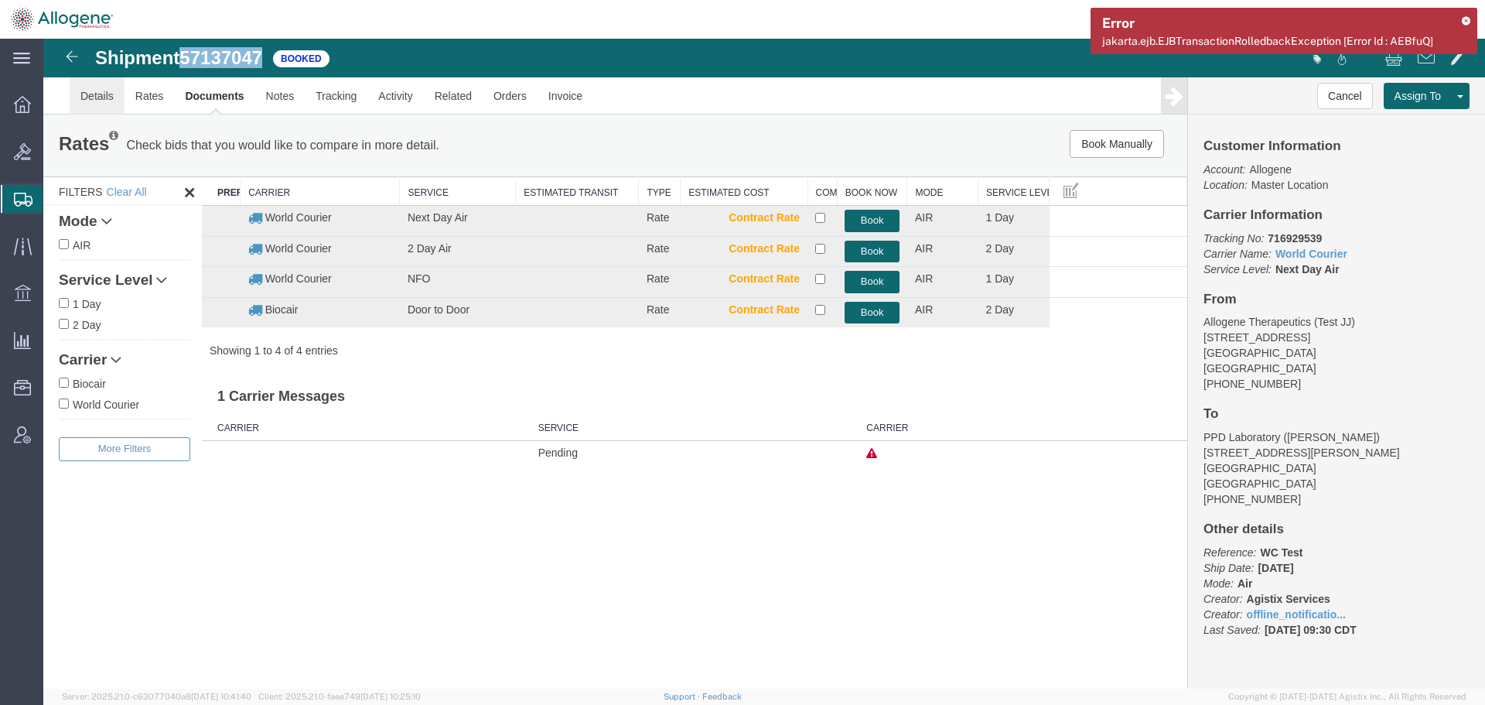
click at [102, 91] on link "Details" at bounding box center [97, 95] width 55 height 37
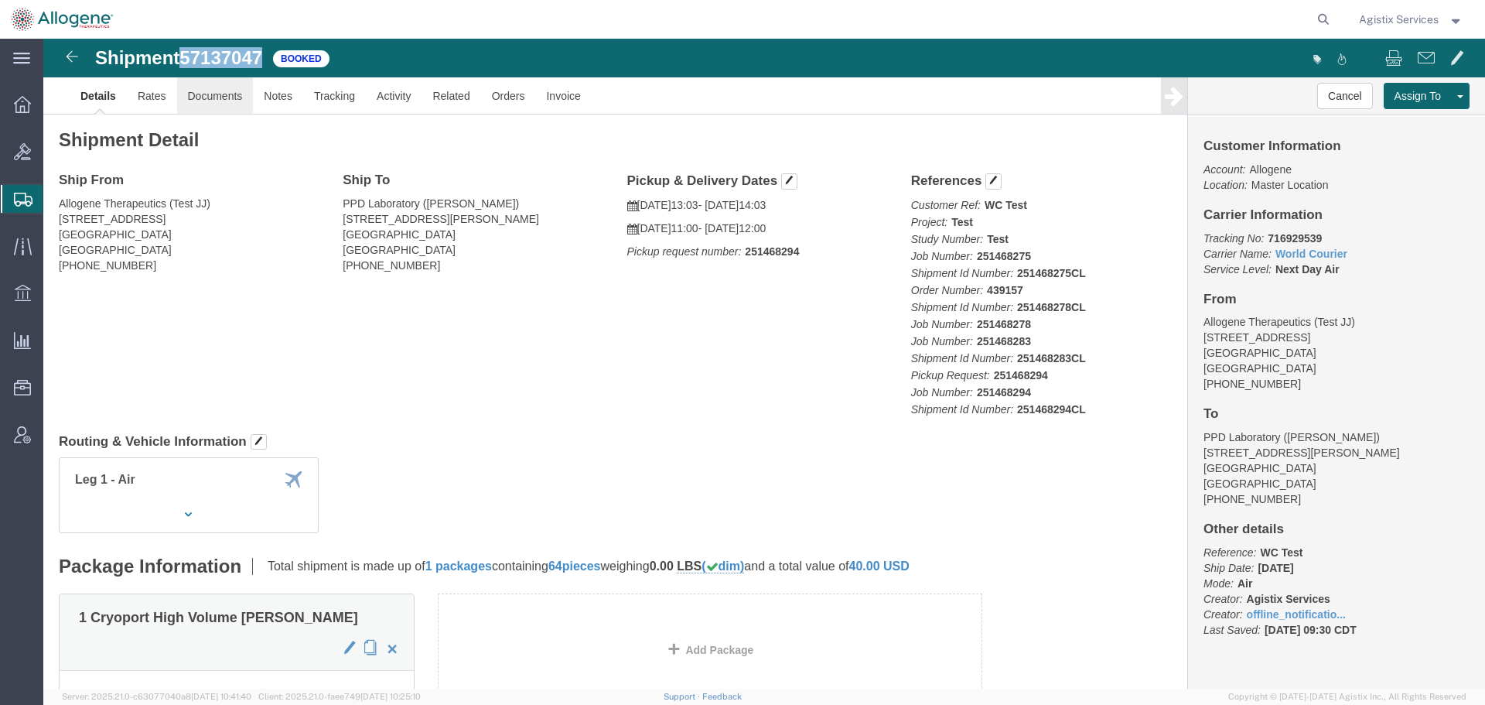
click link "Documents"
click at [1382, 19] on span "Agistix Services" at bounding box center [1399, 19] width 80 height 17
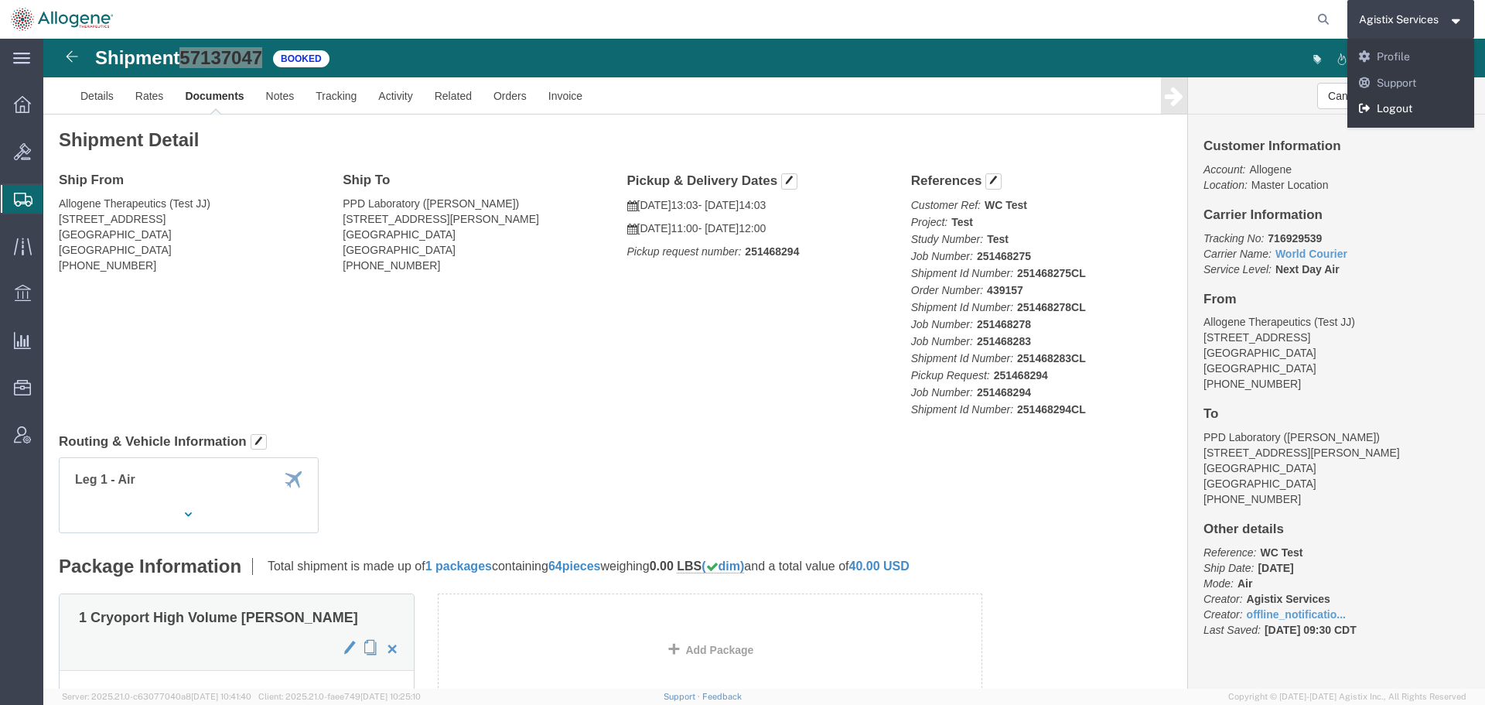
click at [1385, 108] on link "Logout" at bounding box center [1412, 109] width 128 height 26
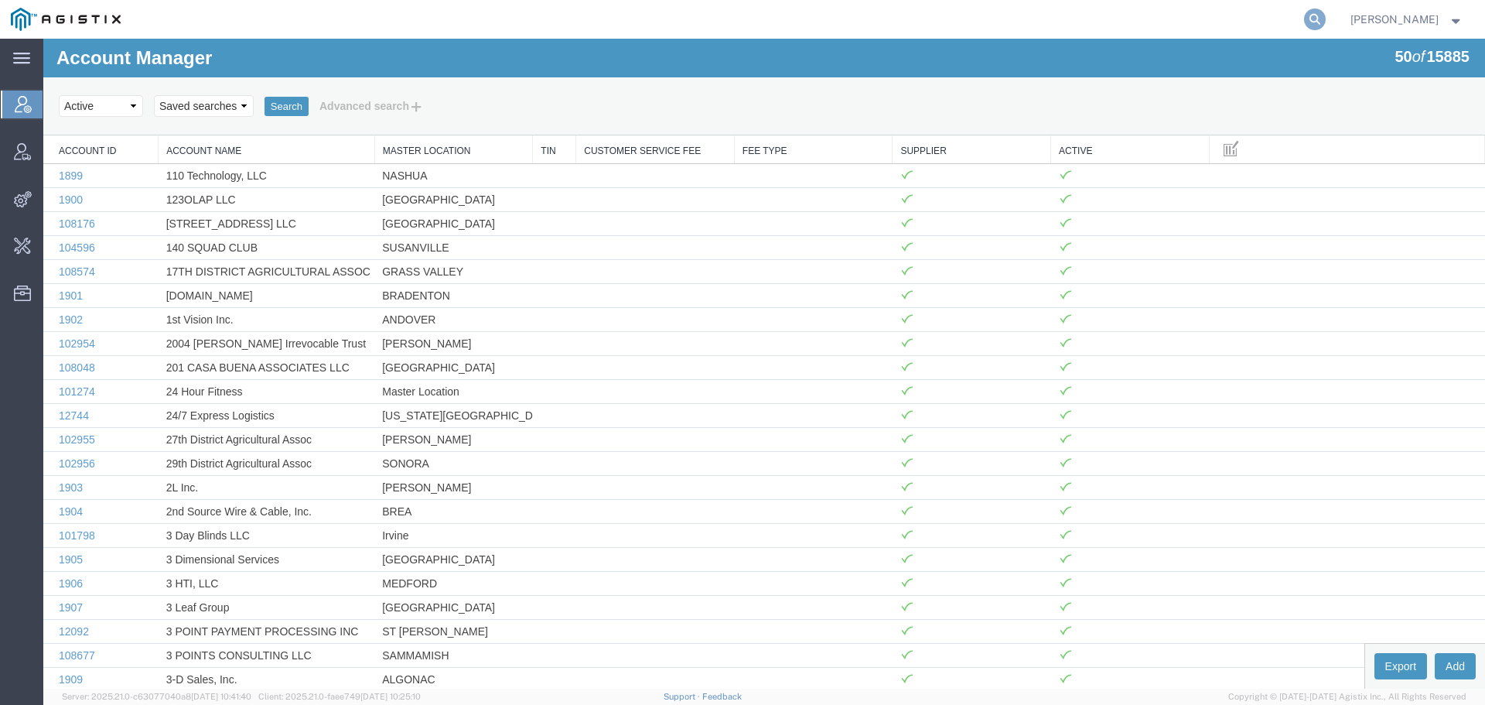
click at [1326, 18] on icon at bounding box center [1315, 20] width 22 height 22
click at [1005, 17] on input "search" at bounding box center [1069, 19] width 470 height 37
click at [1023, 20] on input "search" at bounding box center [1069, 19] width 470 height 37
drag, startPoint x: 1006, startPoint y: 20, endPoint x: 965, endPoint y: 23, distance: 41.1
click at [965, 23] on input "search" at bounding box center [1069, 19] width 470 height 37
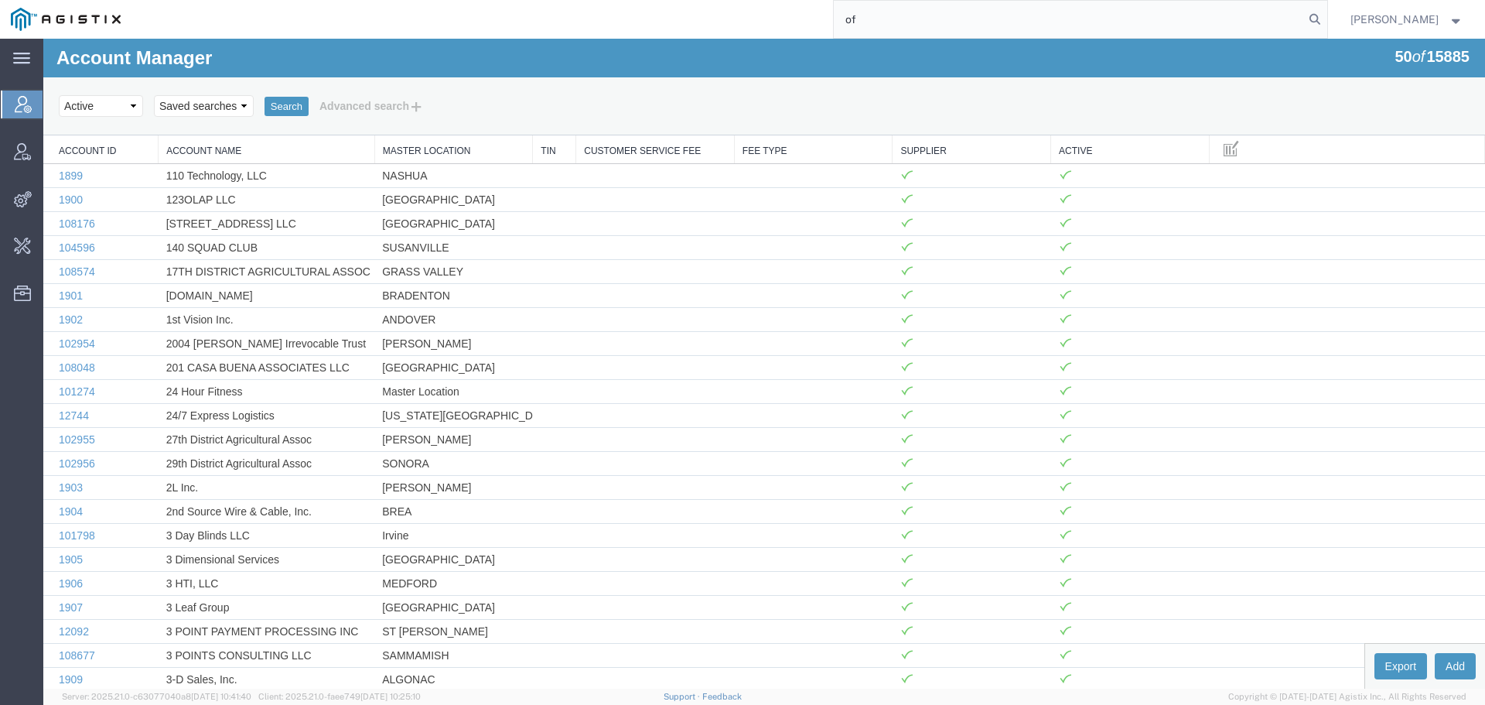
type input "o"
type input "omni"
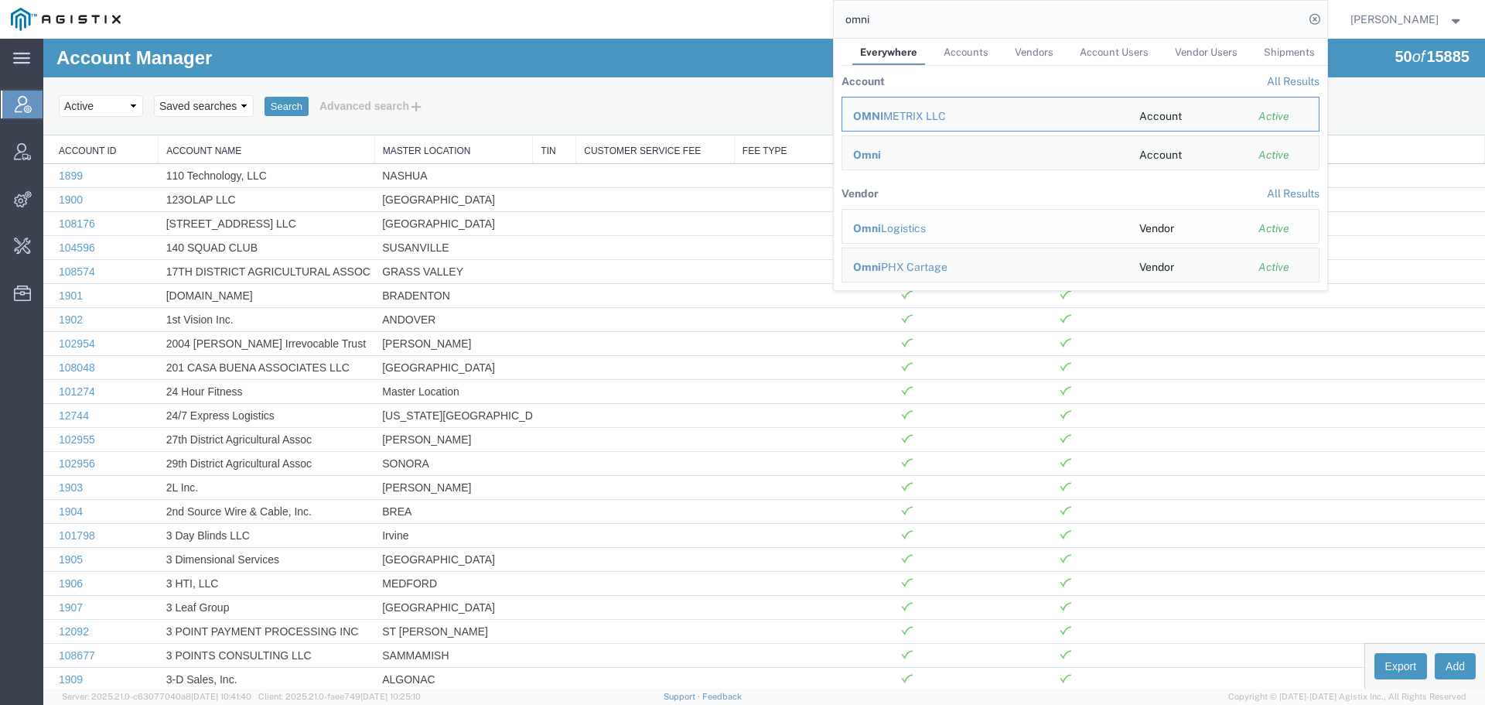
click at [905, 226] on div "Omni Logistics" at bounding box center [985, 228] width 265 height 16
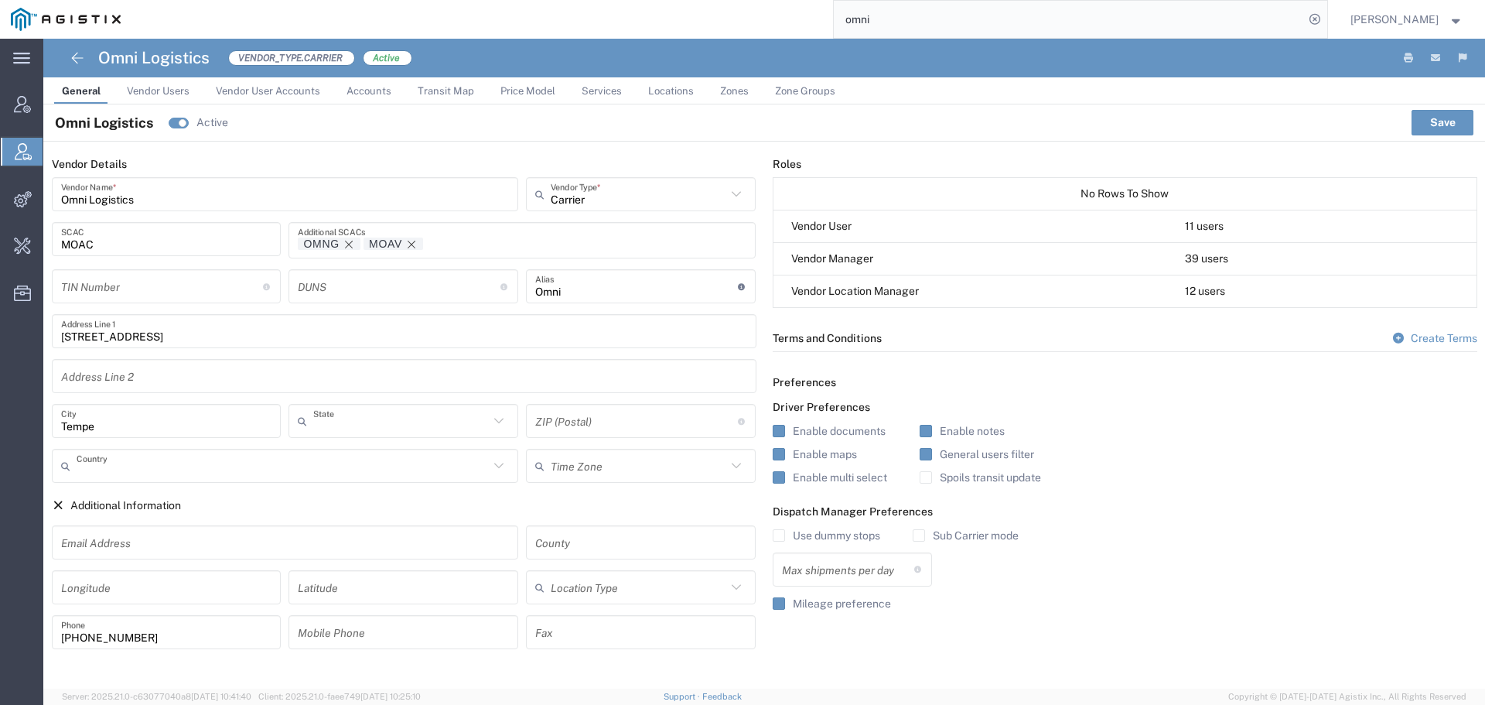
type input "[US_STATE]"
type input "[GEOGRAPHIC_DATA]"
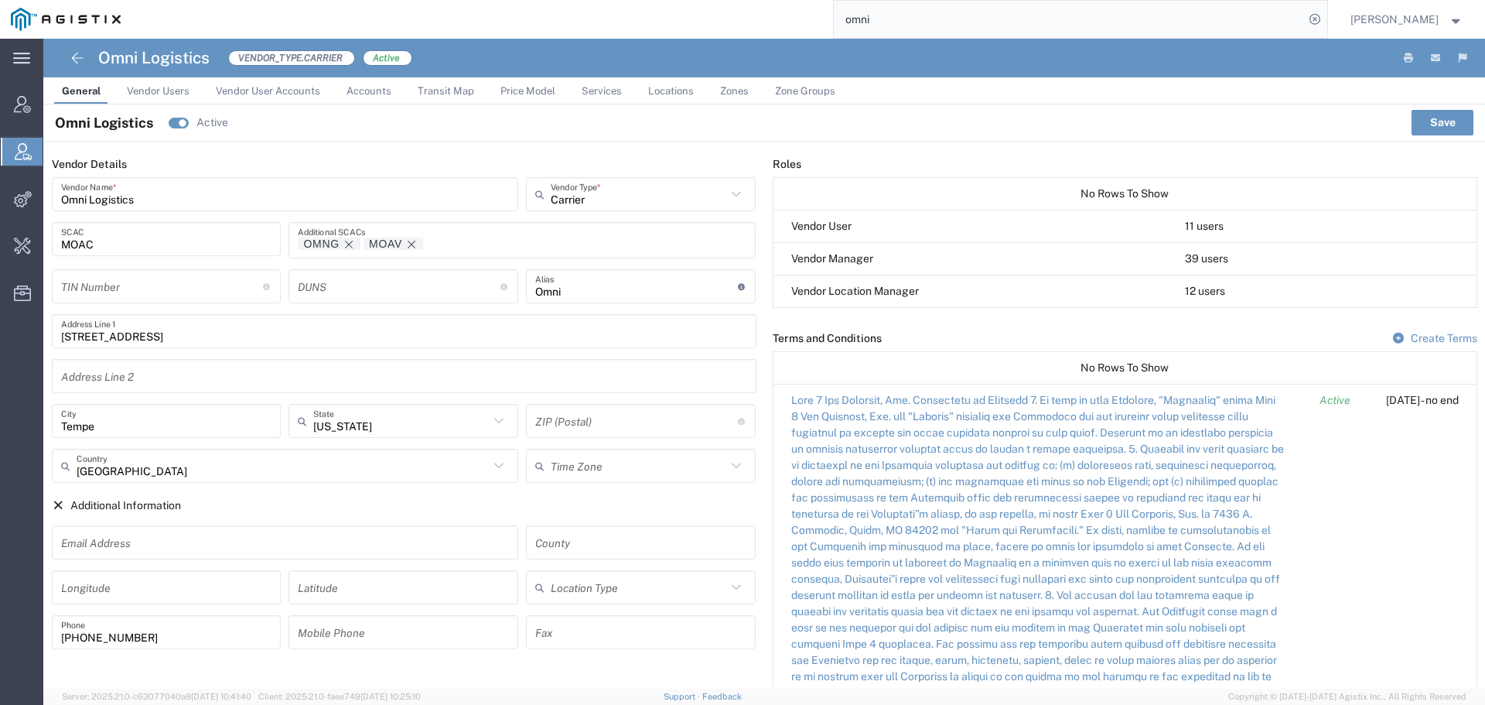
click at [159, 94] on span "Vendor Users" at bounding box center [158, 91] width 63 height 12
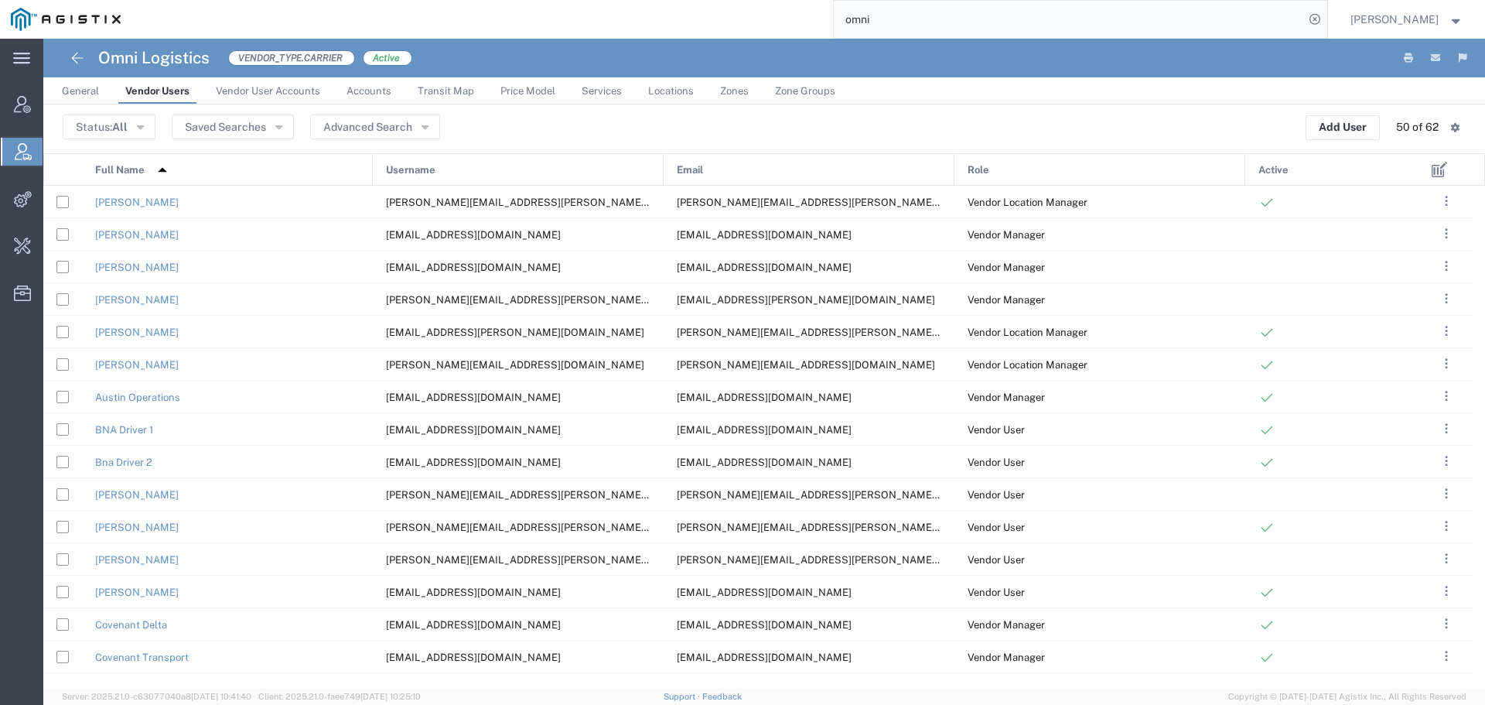
click at [916, 26] on input "omni" at bounding box center [1069, 19] width 470 height 37
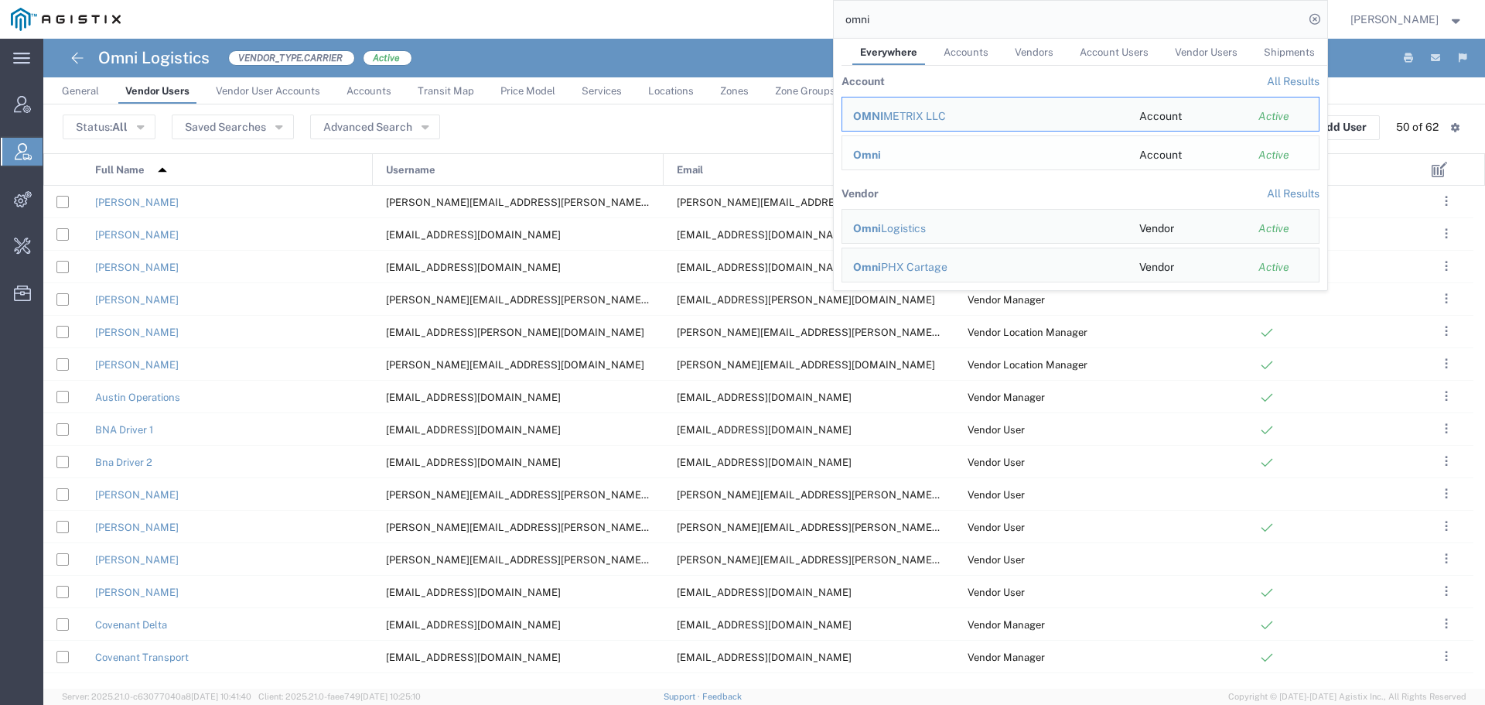
click at [881, 159] on span "Omni" at bounding box center [867, 155] width 28 height 12
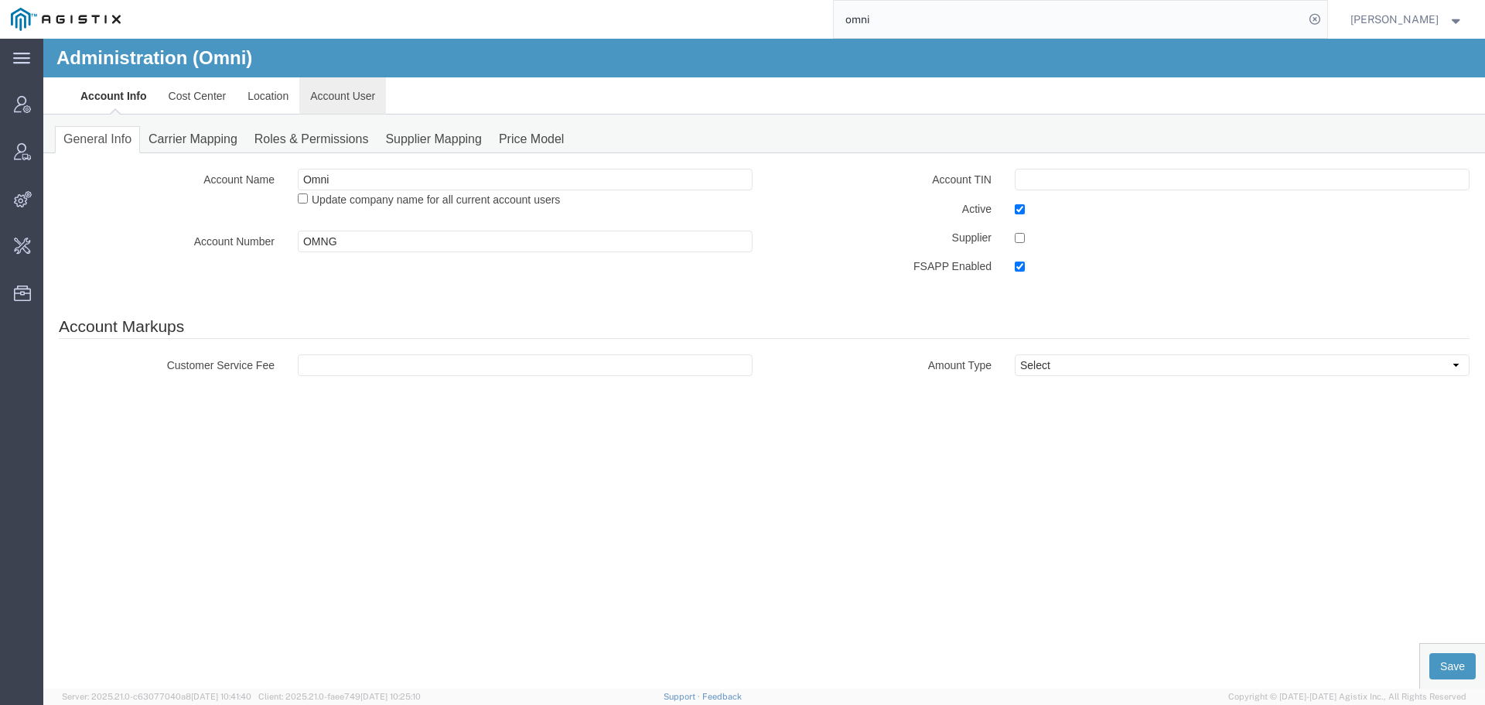
click at [330, 84] on link "Account User" at bounding box center [342, 95] width 87 height 37
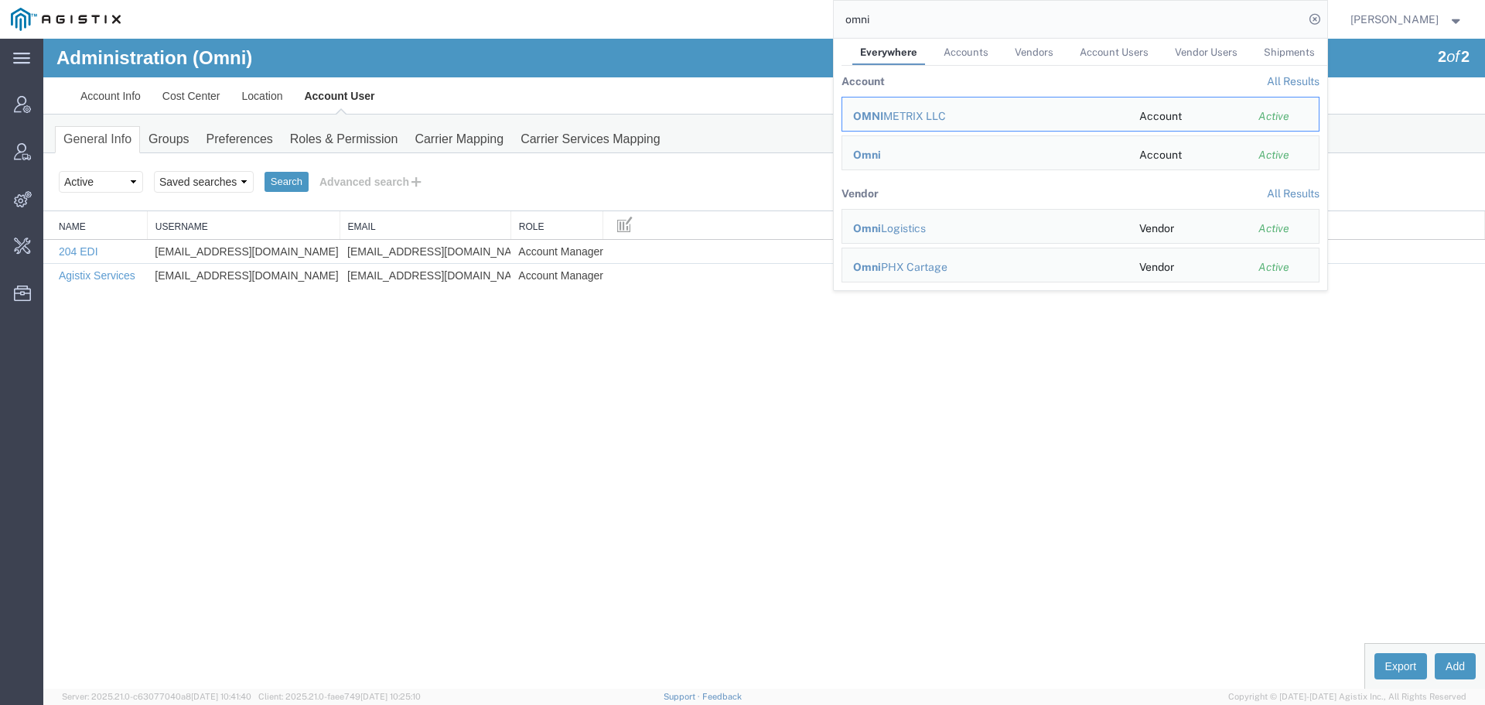
click at [920, 31] on input "omni" at bounding box center [1069, 19] width 470 height 37
type input "j"
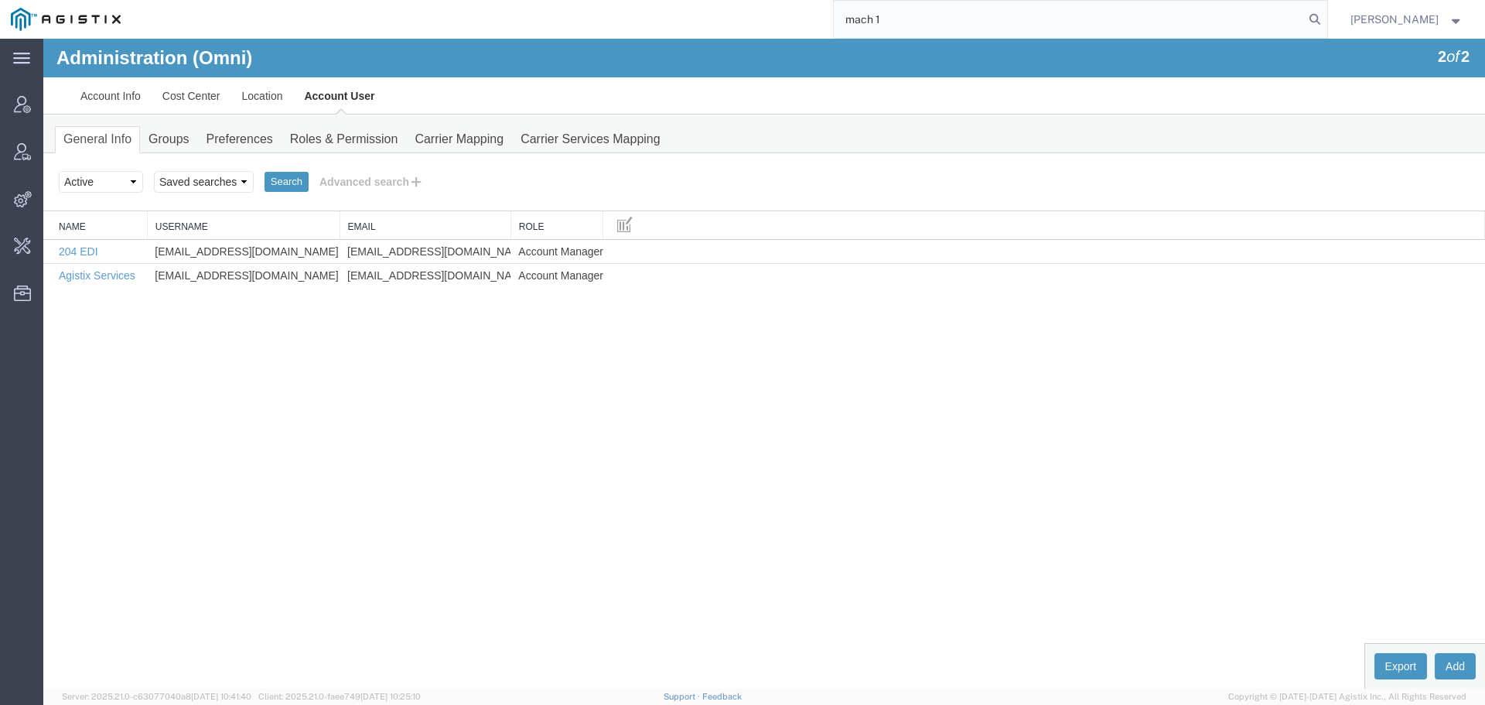
type input "mach 1"
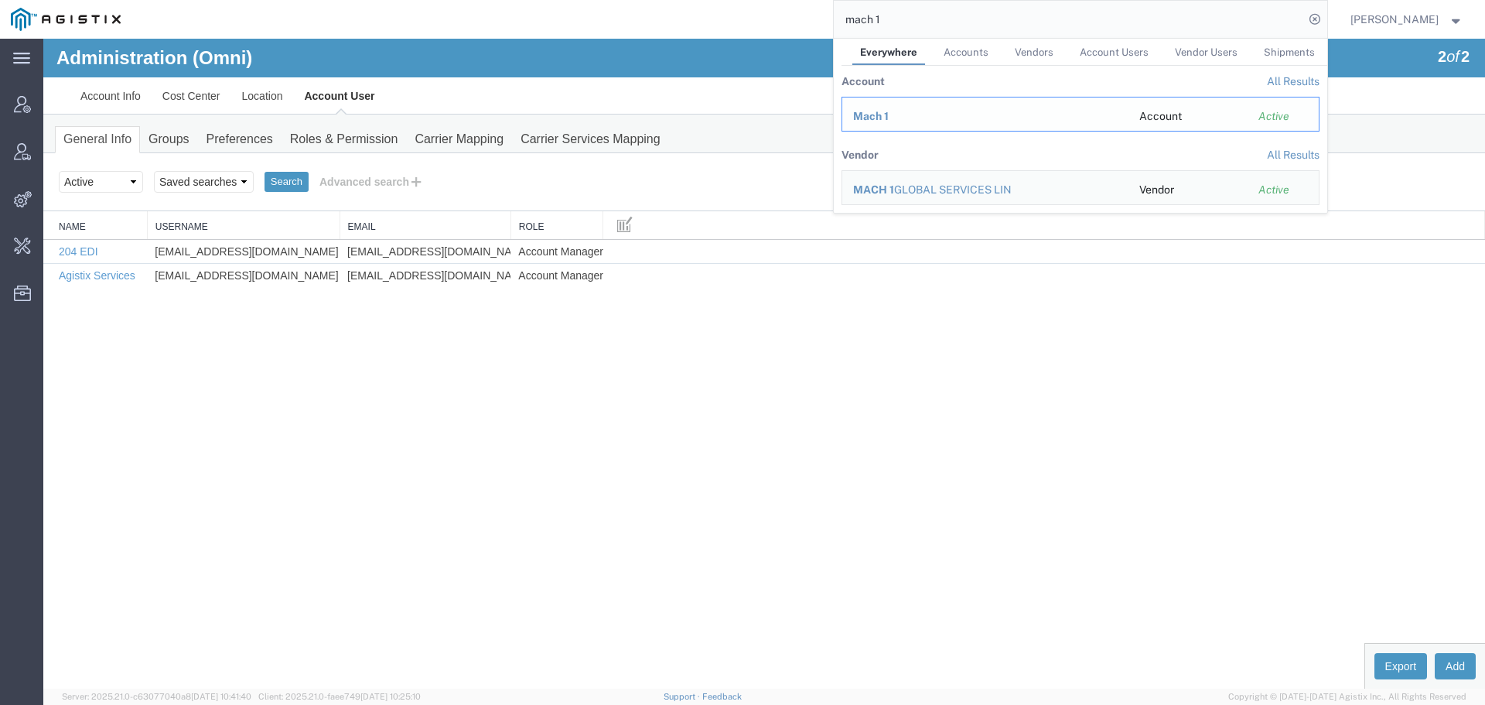
click at [886, 115] on span "Mach 1" at bounding box center [871, 116] width 36 height 12
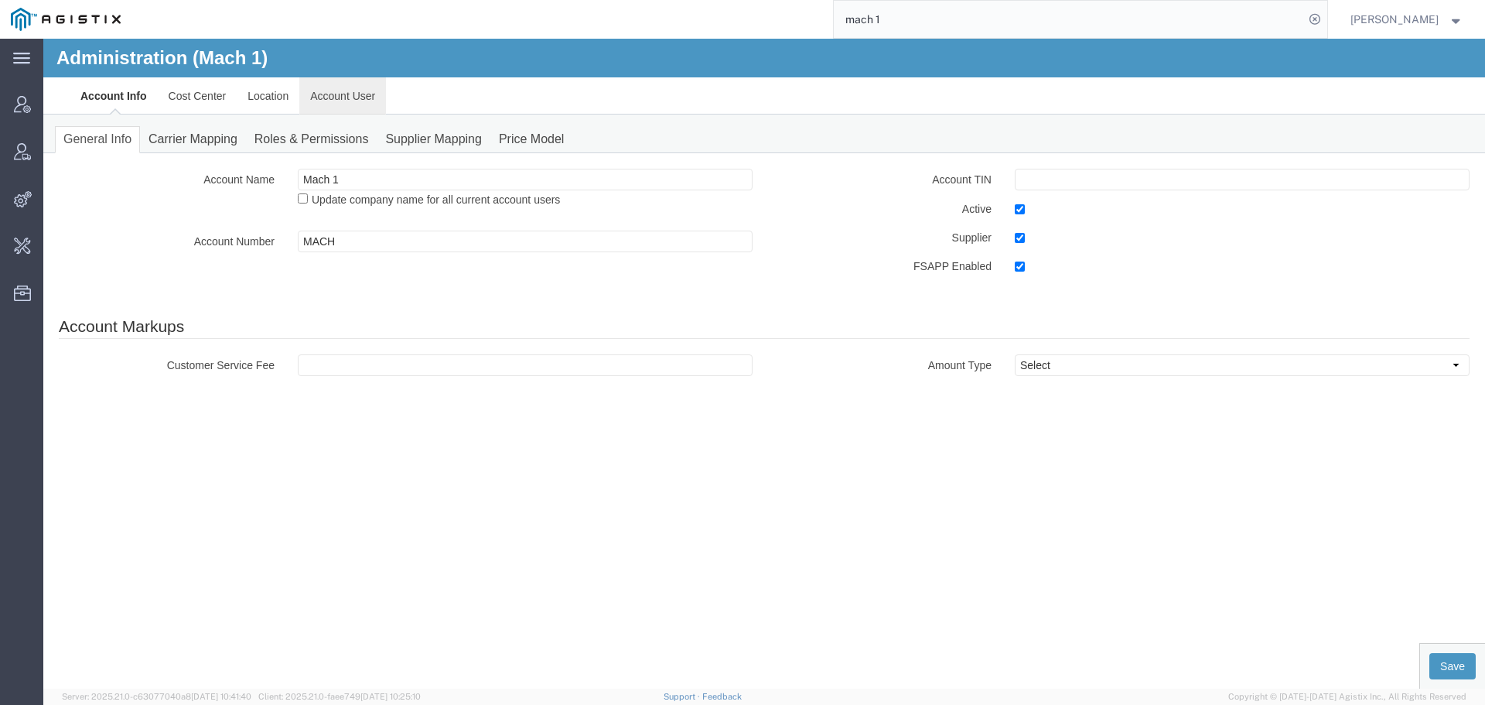
click at [309, 97] on link "Account User" at bounding box center [342, 95] width 87 height 37
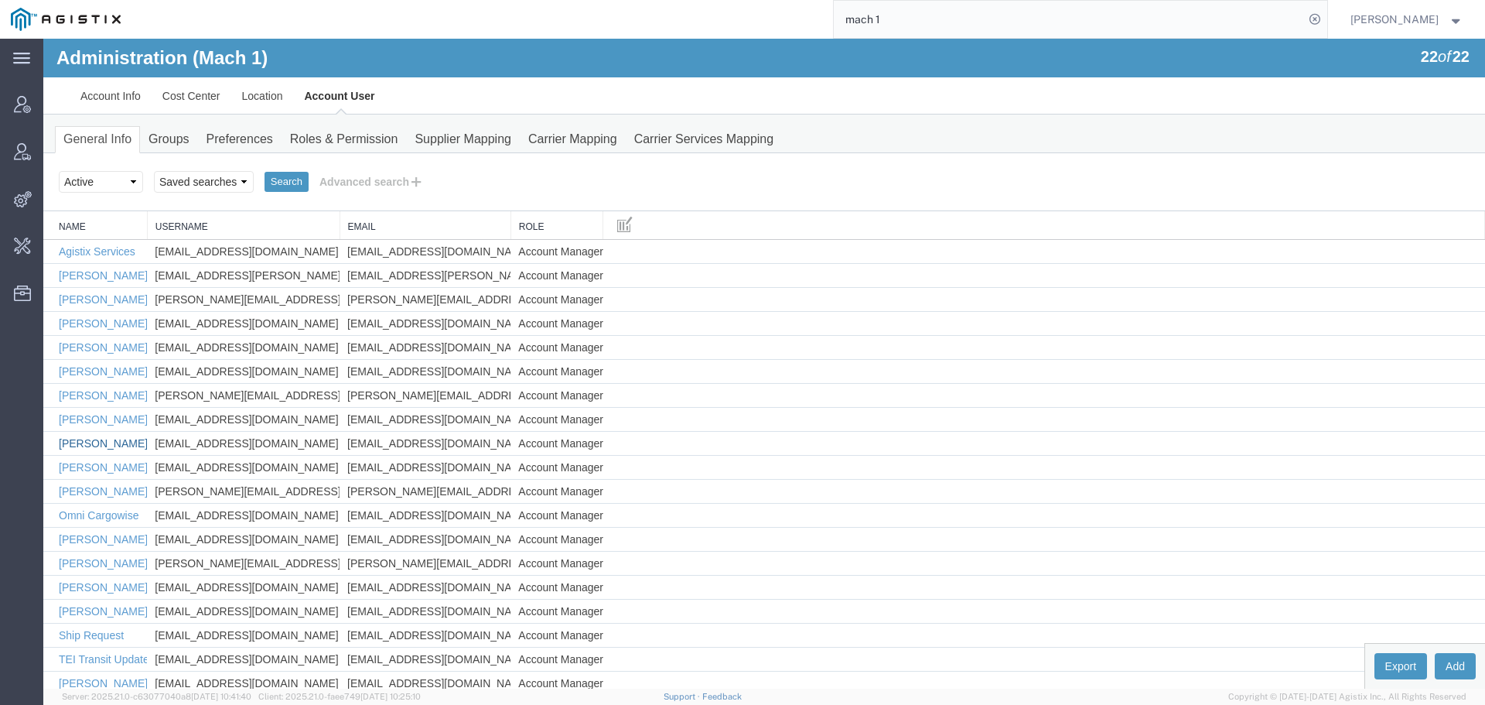
click at [95, 445] on link "Kent Andersen" at bounding box center [103, 443] width 89 height 12
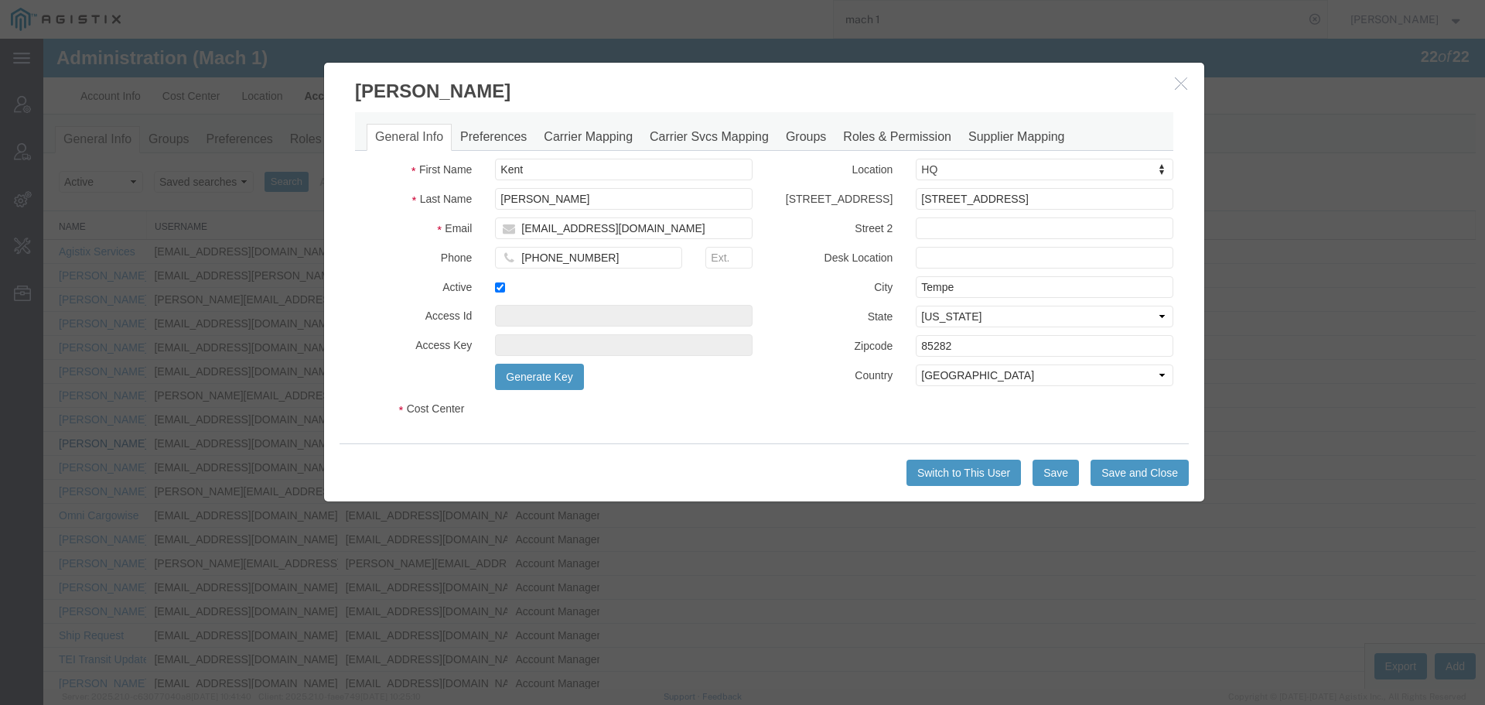
select select "COSTCENTER"
select select "819"
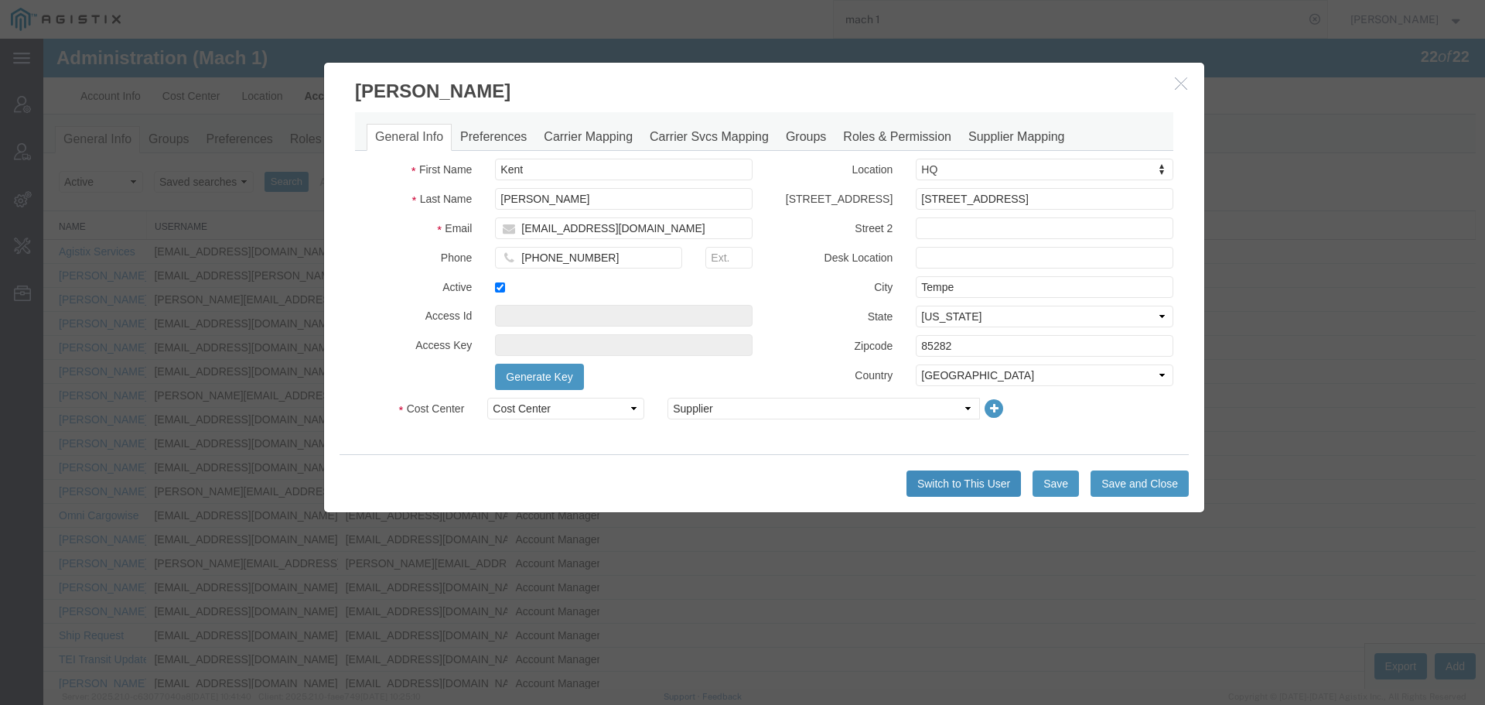
click at [942, 482] on button "Switch to This User" at bounding box center [964, 483] width 114 height 26
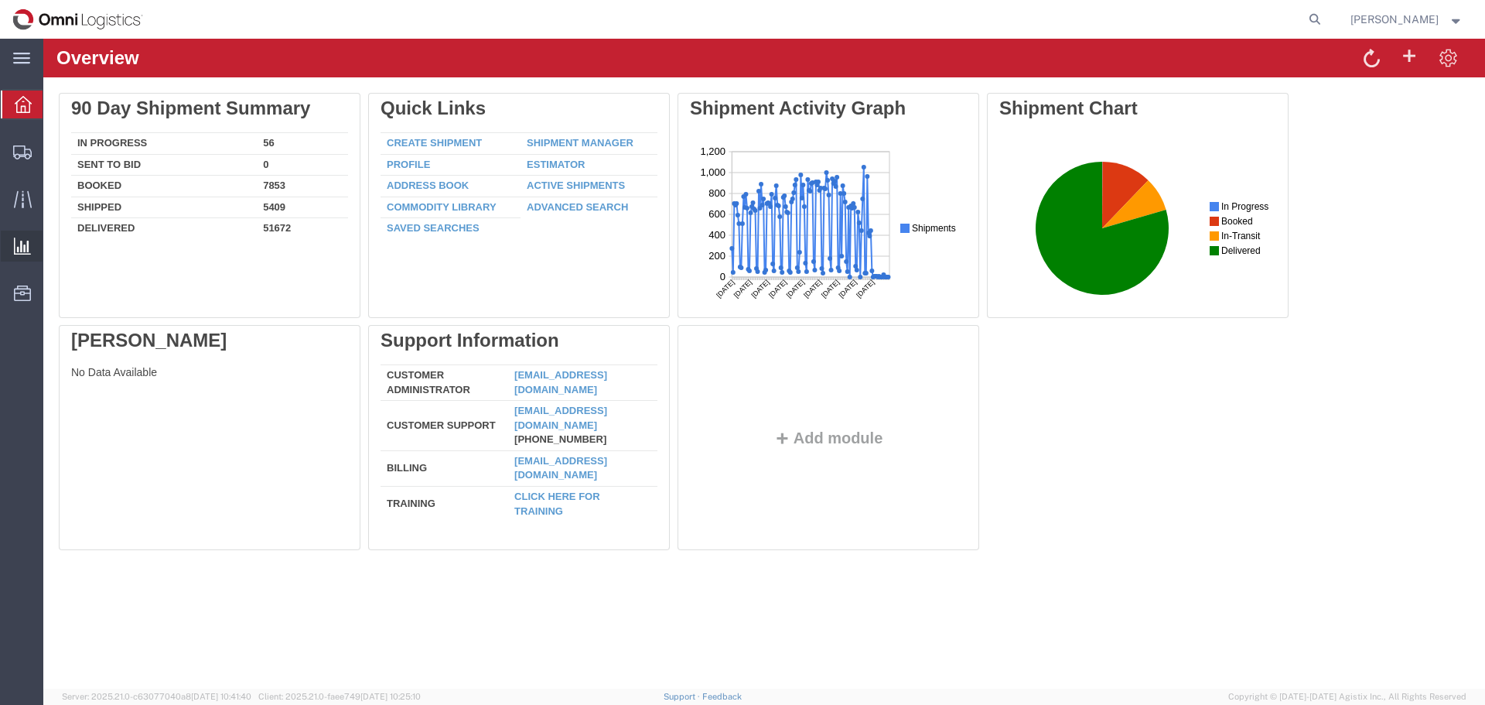
click at [0, 0] on span "Saved Reports" at bounding box center [0, 0] width 0 height 0
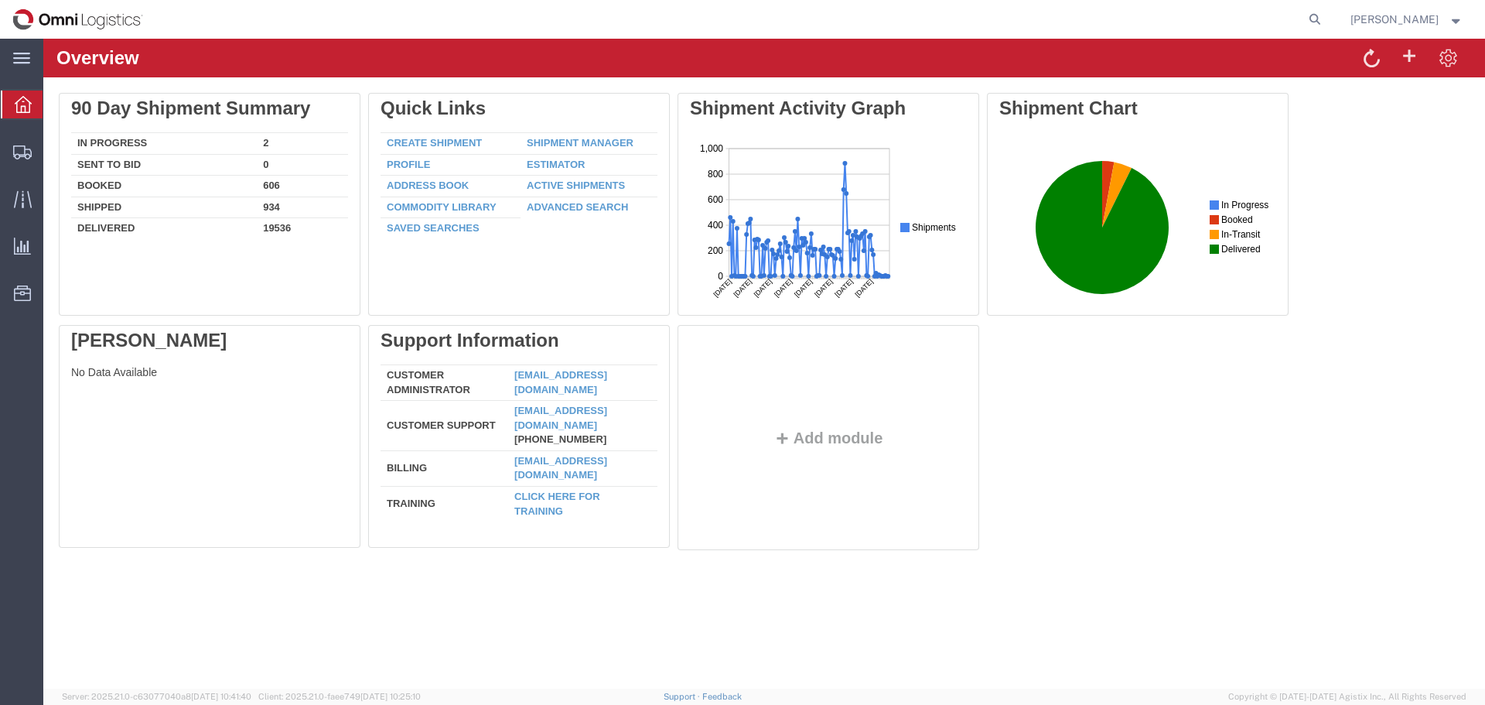
click at [1398, 27] on span "Kent Andersen" at bounding box center [1395, 19] width 88 height 17
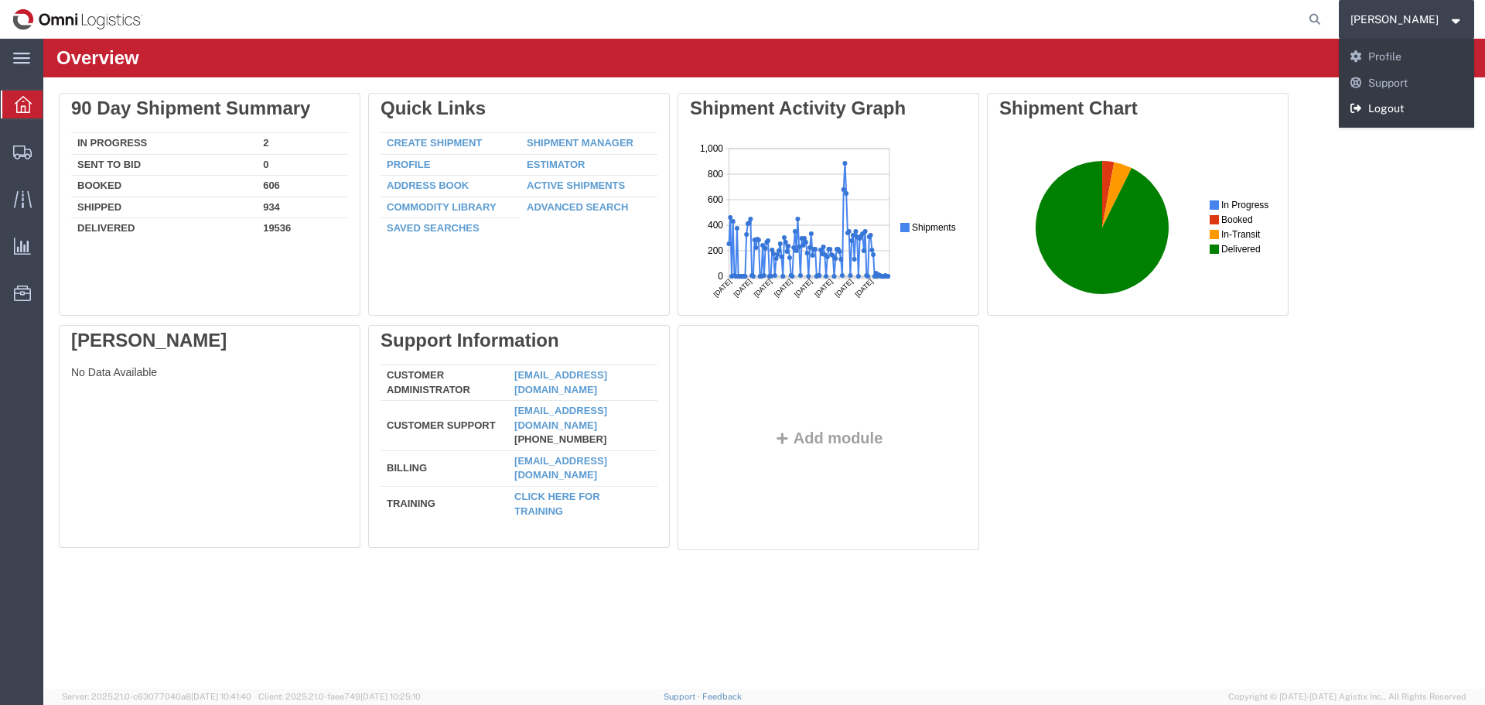
click at [1412, 102] on link "Logout" at bounding box center [1407, 109] width 136 height 26
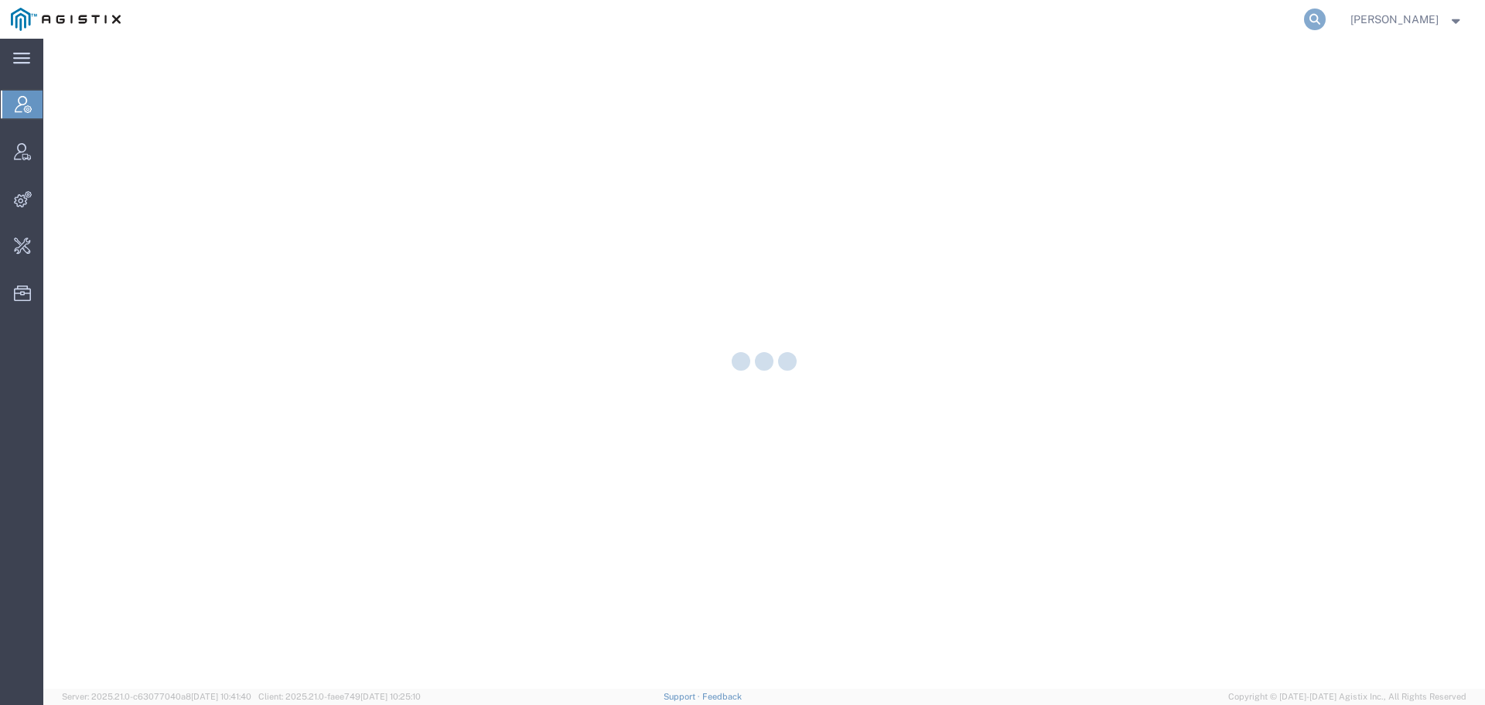
click at [1326, 15] on icon at bounding box center [1315, 20] width 22 height 22
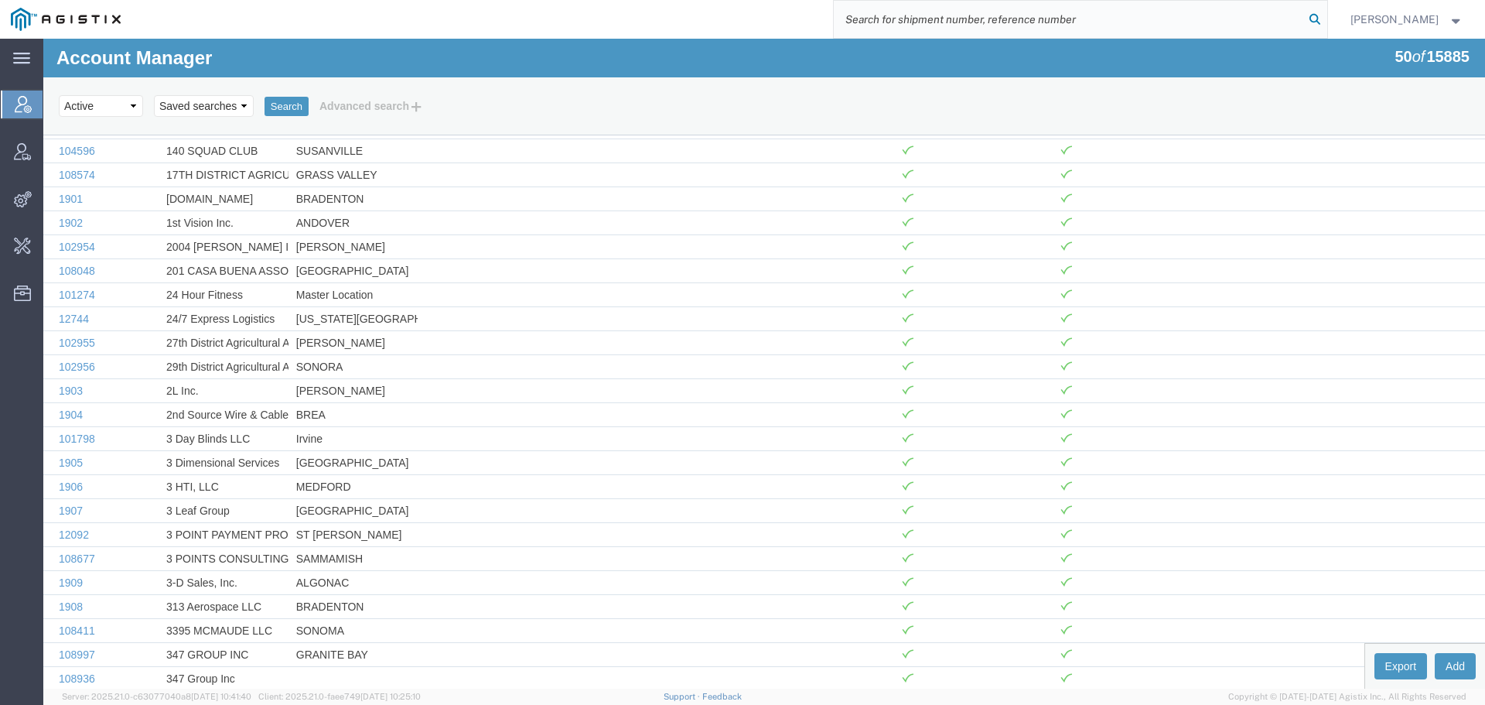
paste input "120112"
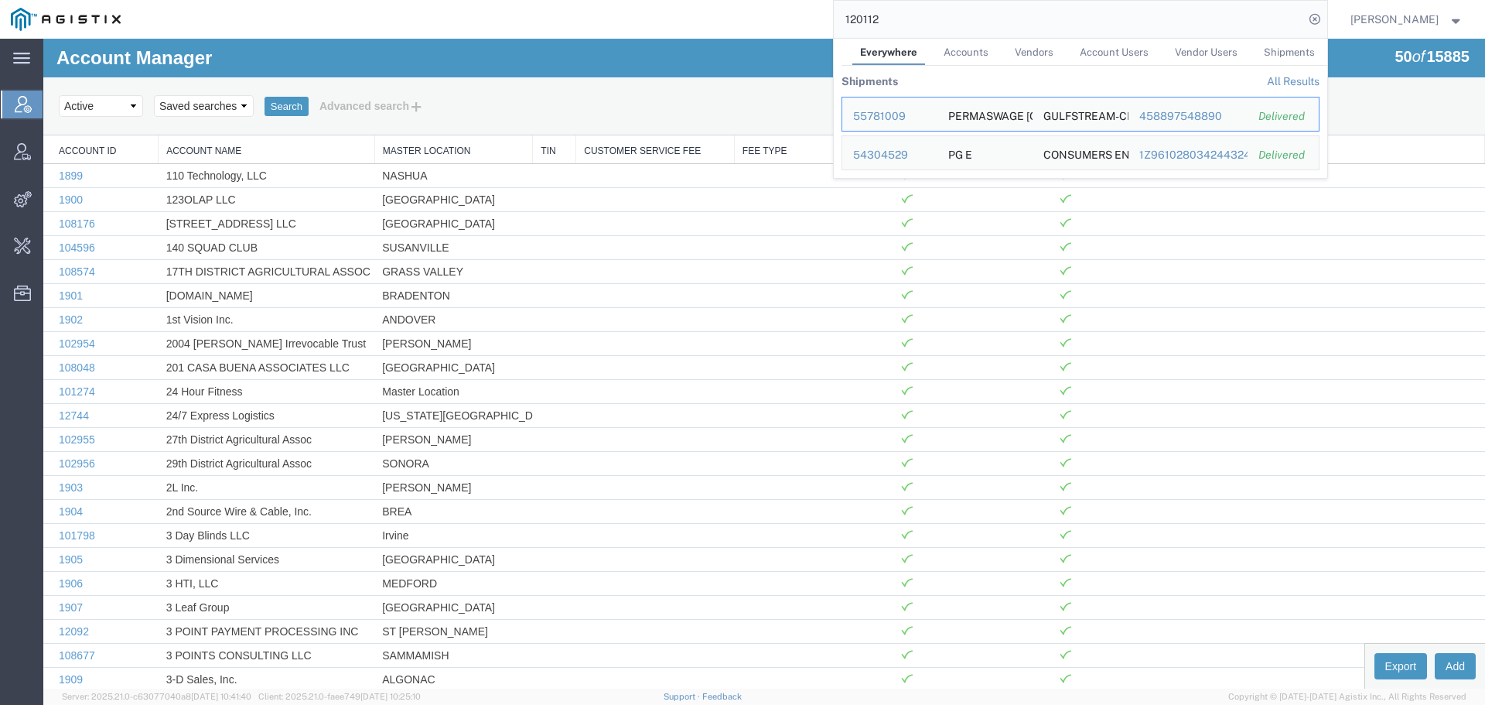
click at [933, 22] on input "120112" at bounding box center [1069, 19] width 470 height 37
paste input "57135639"
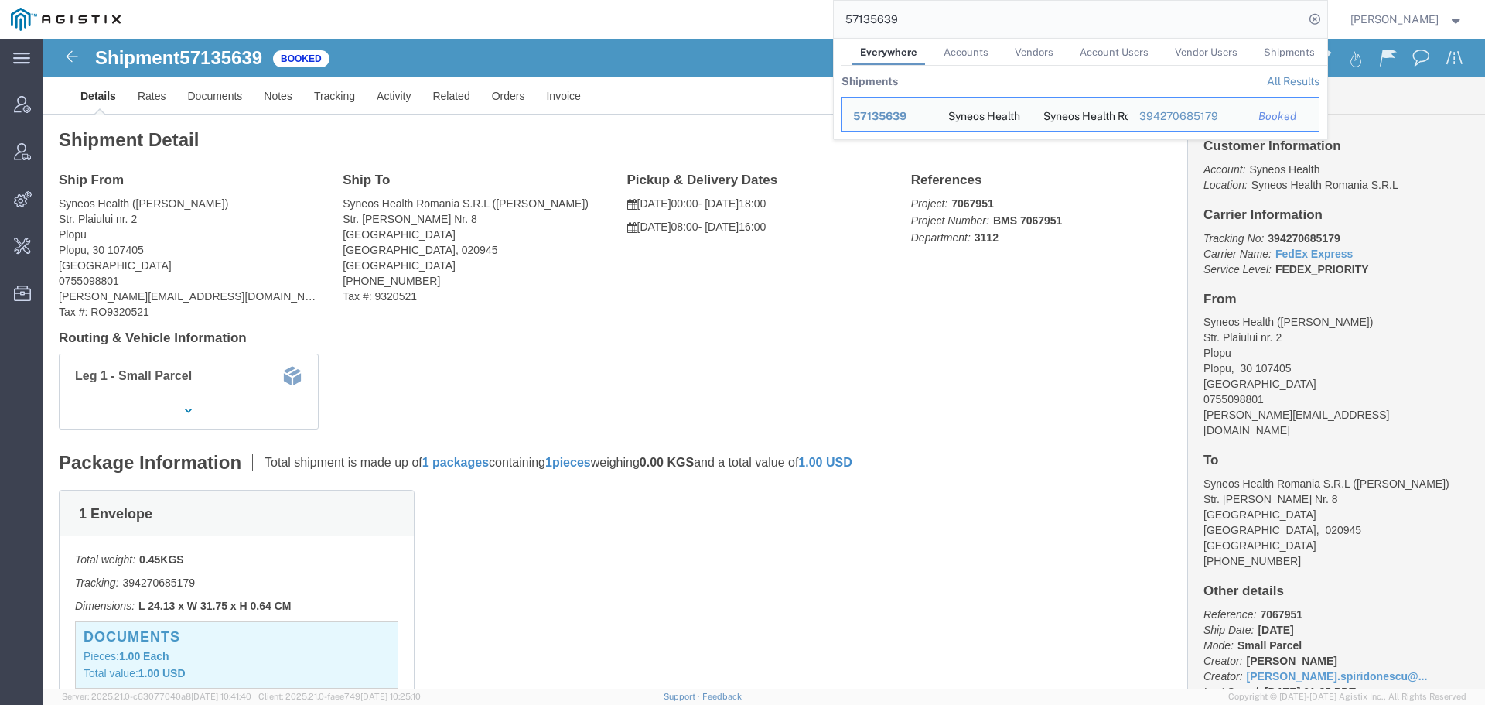
drag, startPoint x: 851, startPoint y: 306, endPoint x: 1149, endPoint y: 565, distance: 394.3
click div "Shipment Detail Ship From Syneos Health ([PERSON_NAME]) Str. [STREET_ADDRESS] 0…"
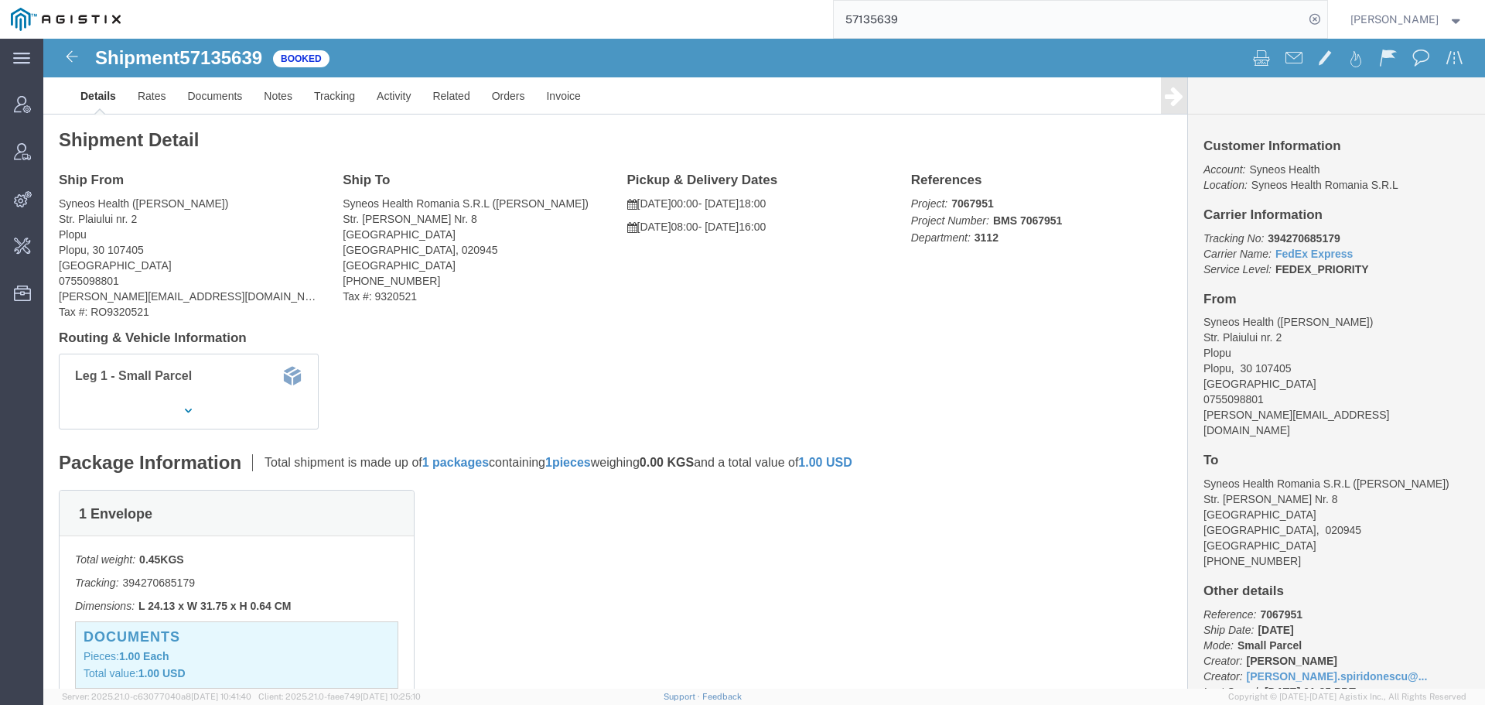
click at [887, 28] on input "57135639" at bounding box center [1069, 19] width 470 height 37
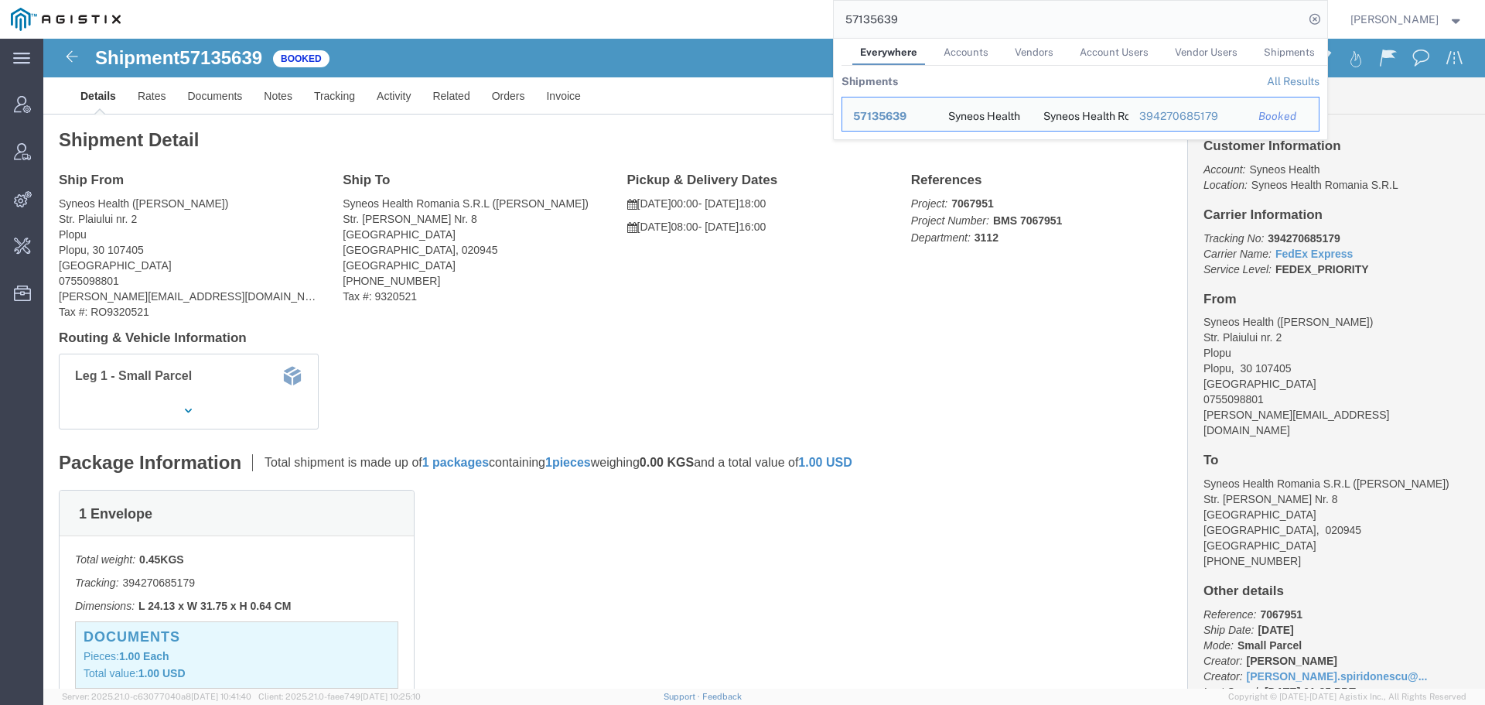
click at [887, 27] on input "57135639" at bounding box center [1069, 19] width 470 height 37
click at [887, 26] on input "57135639" at bounding box center [1069, 19] width 470 height 37
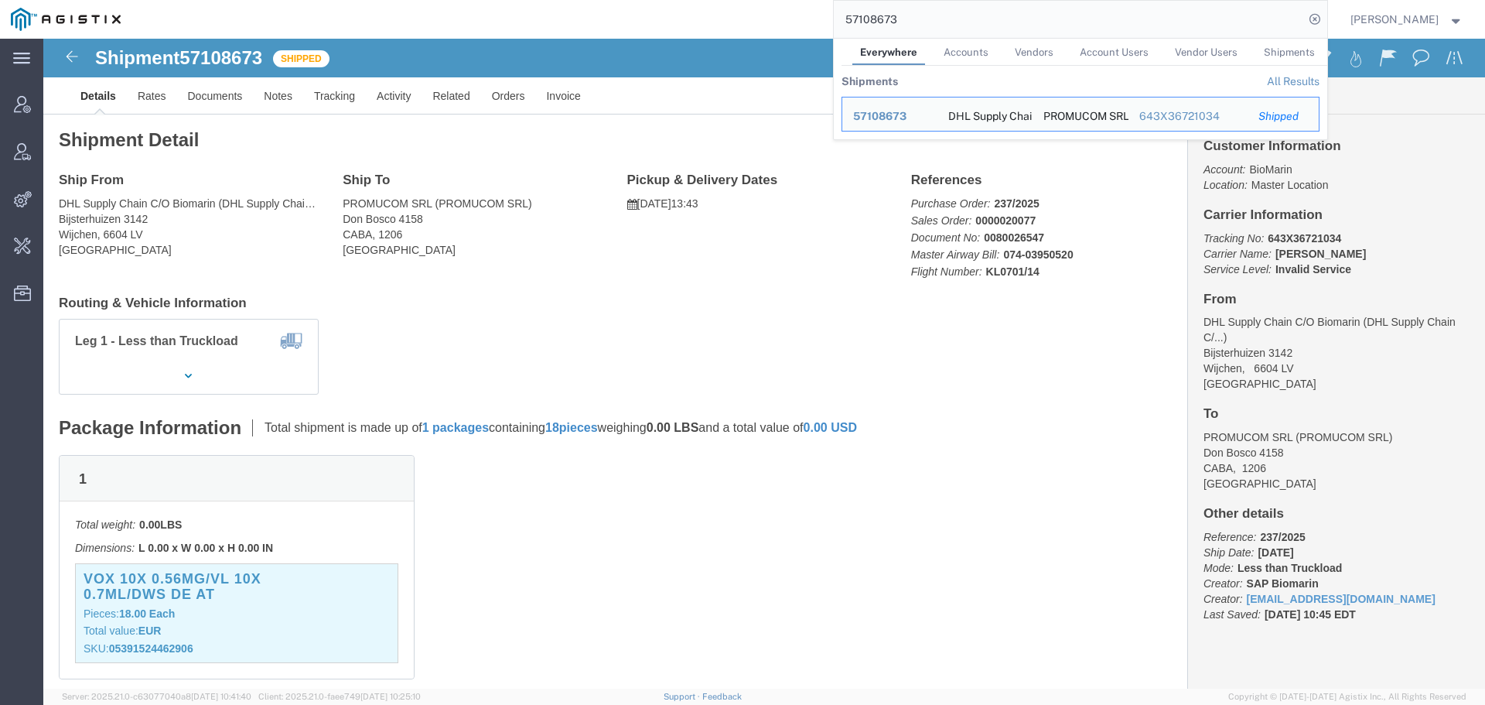
click at [903, 19] on input "57108673" at bounding box center [1069, 19] width 470 height 37
paste input "18519"
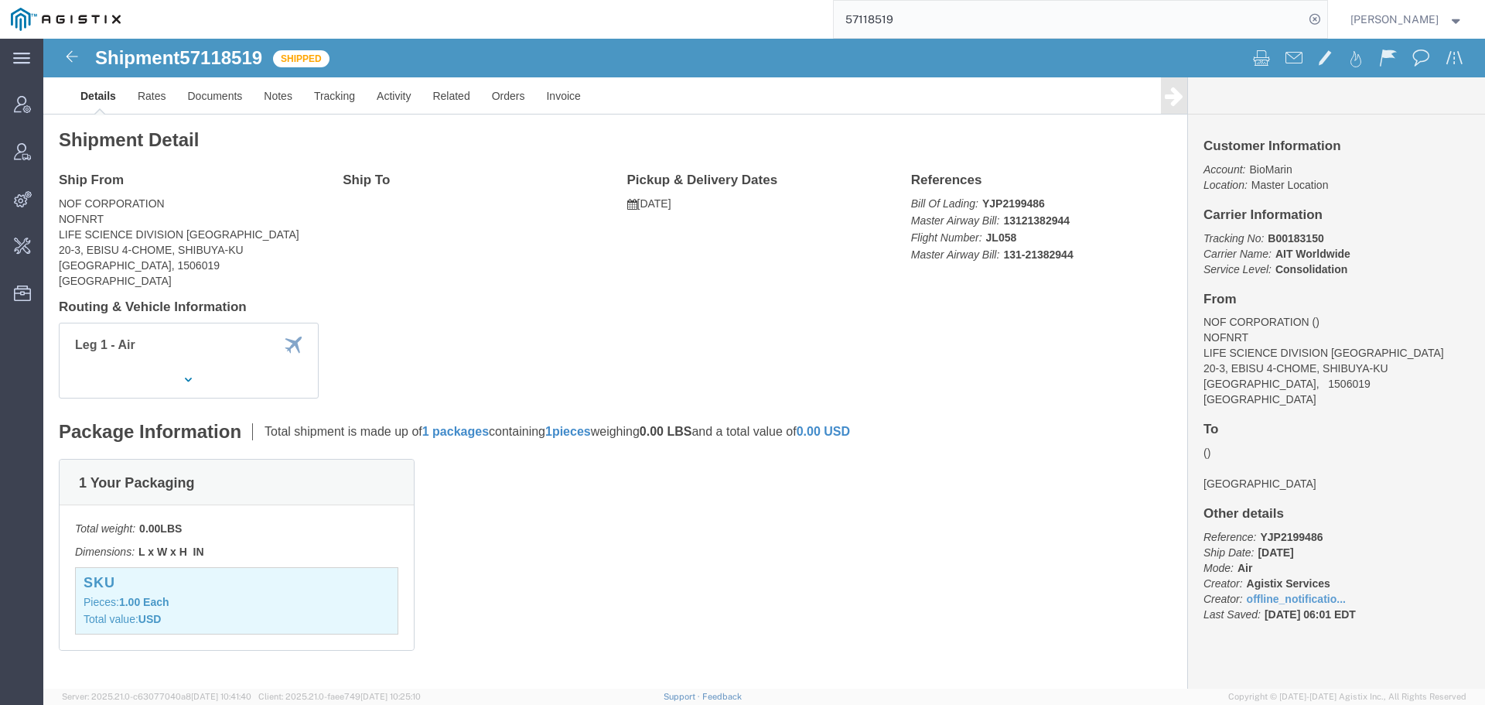
click at [877, 15] on input "57118519" at bounding box center [1069, 19] width 470 height 37
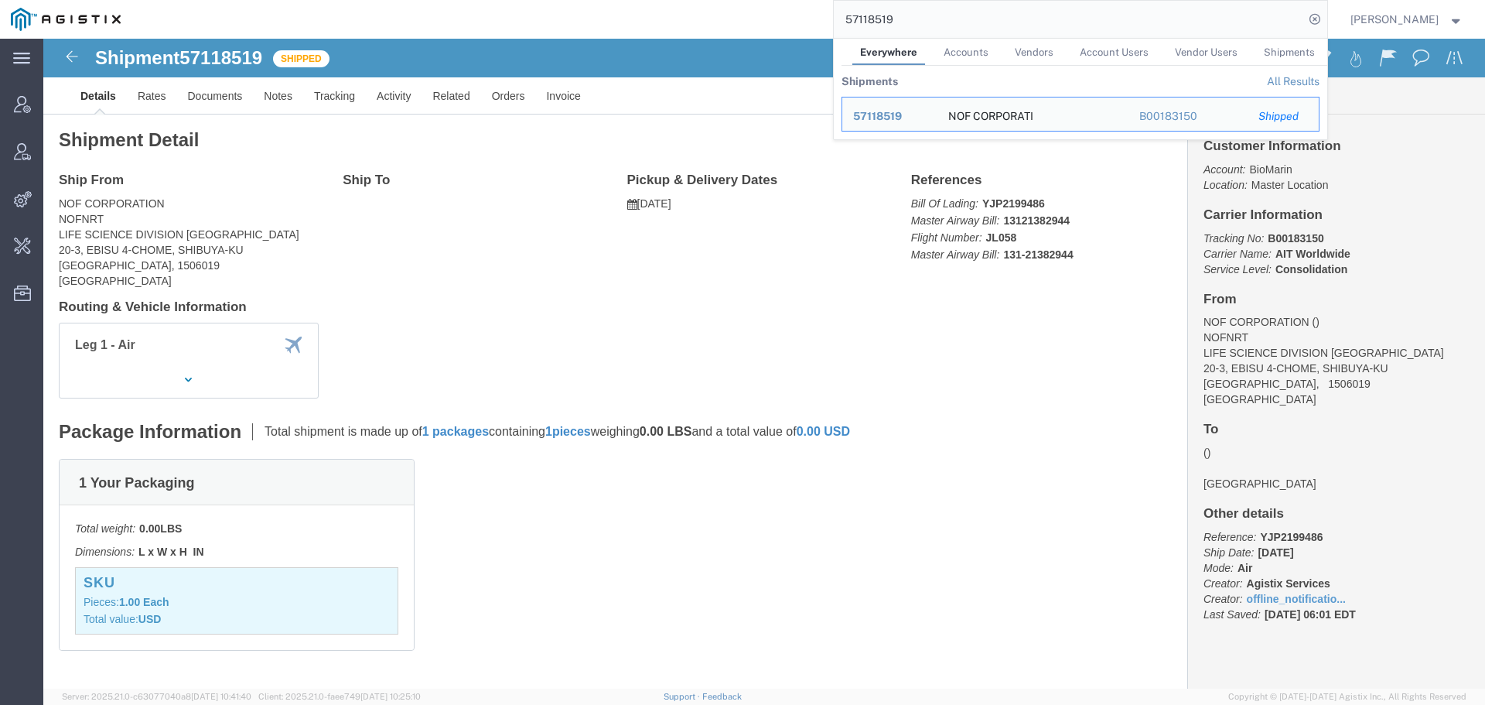
click at [877, 15] on input "57118519" at bounding box center [1069, 19] width 470 height 37
paste input "6927134"
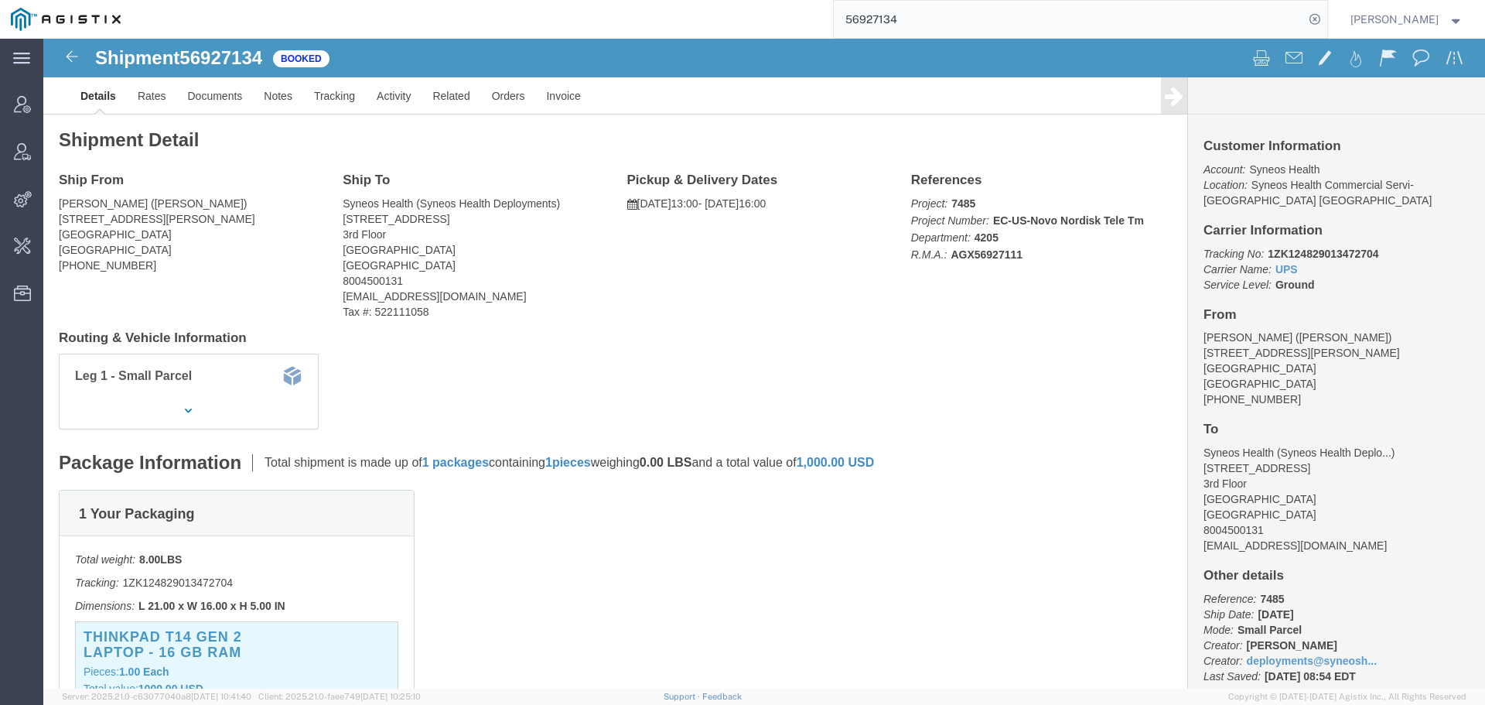
click at [888, 5] on input "56927134" at bounding box center [1069, 19] width 470 height 37
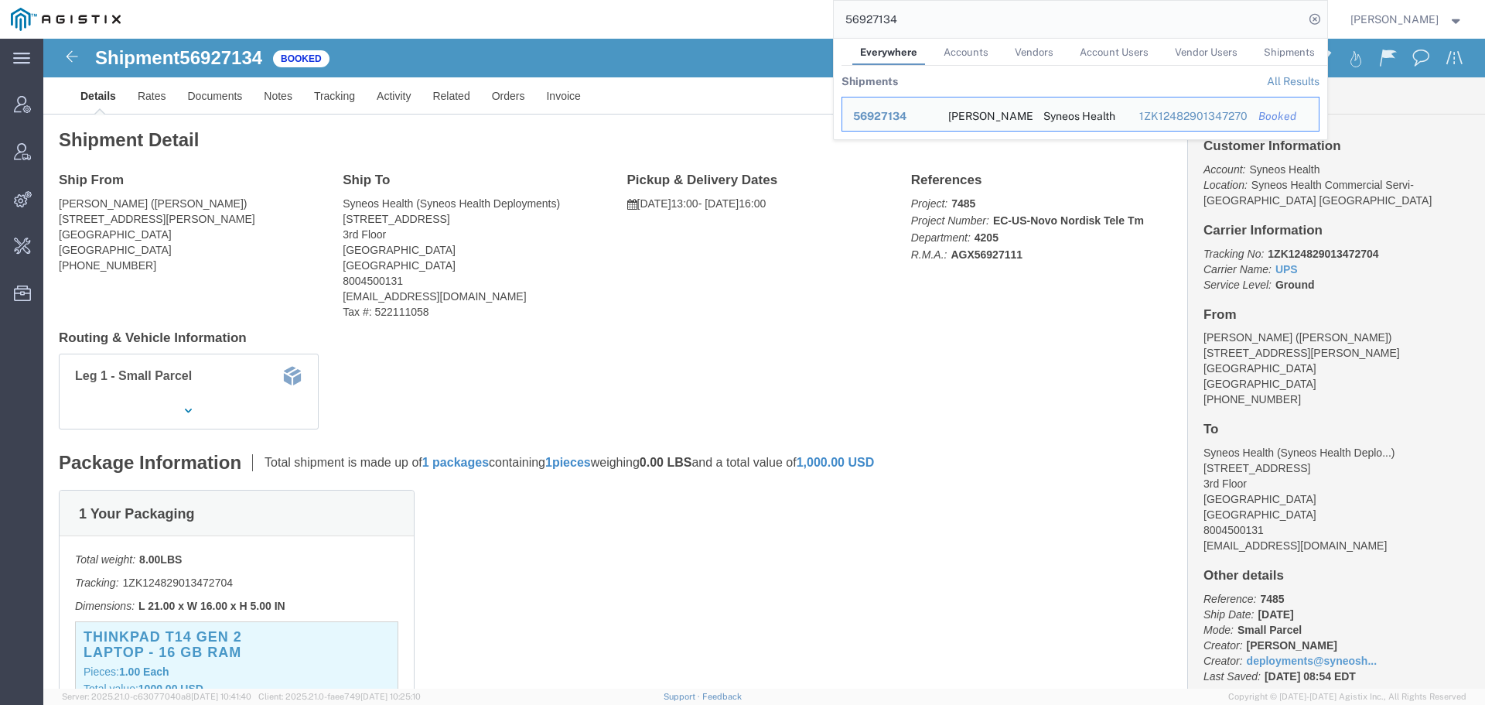
click at [889, 26] on input "56927134" at bounding box center [1069, 19] width 470 height 37
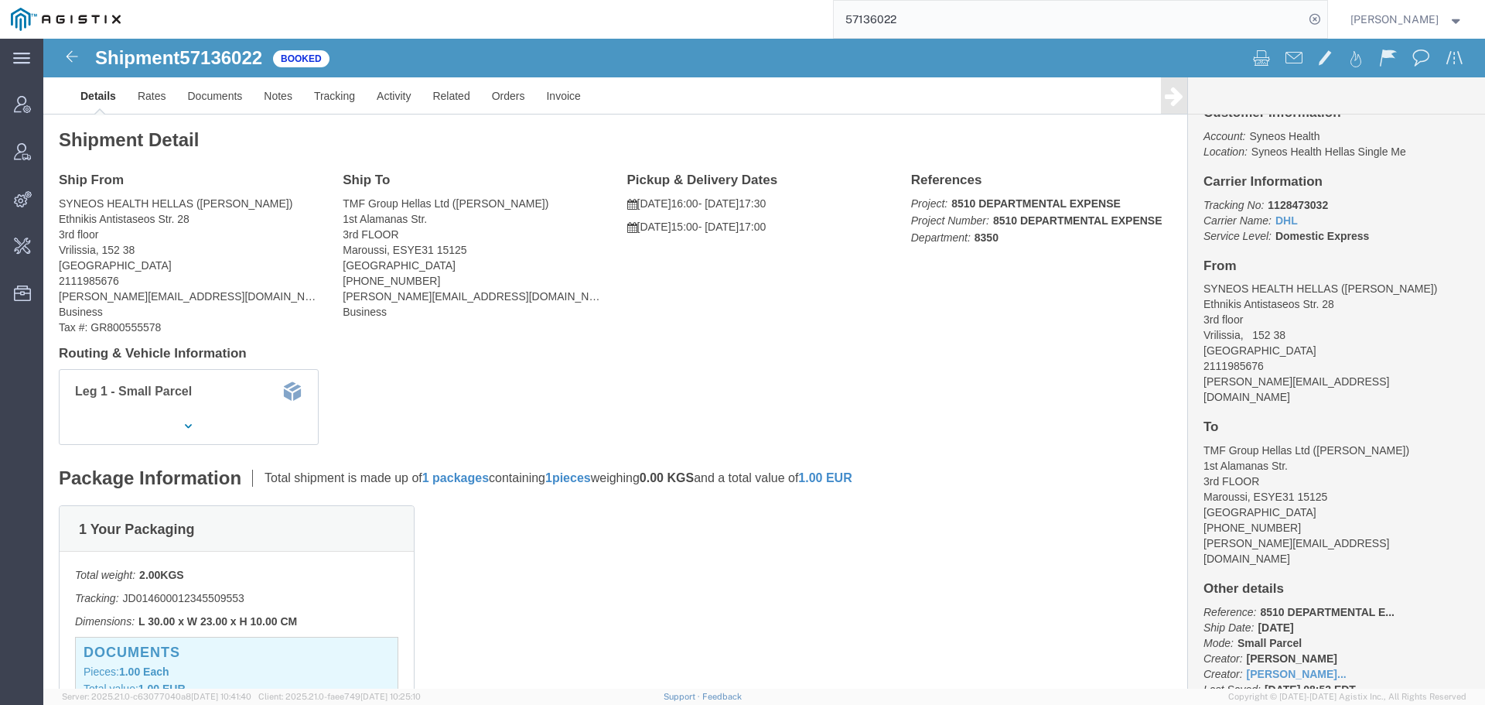
scroll to position [50, 0]
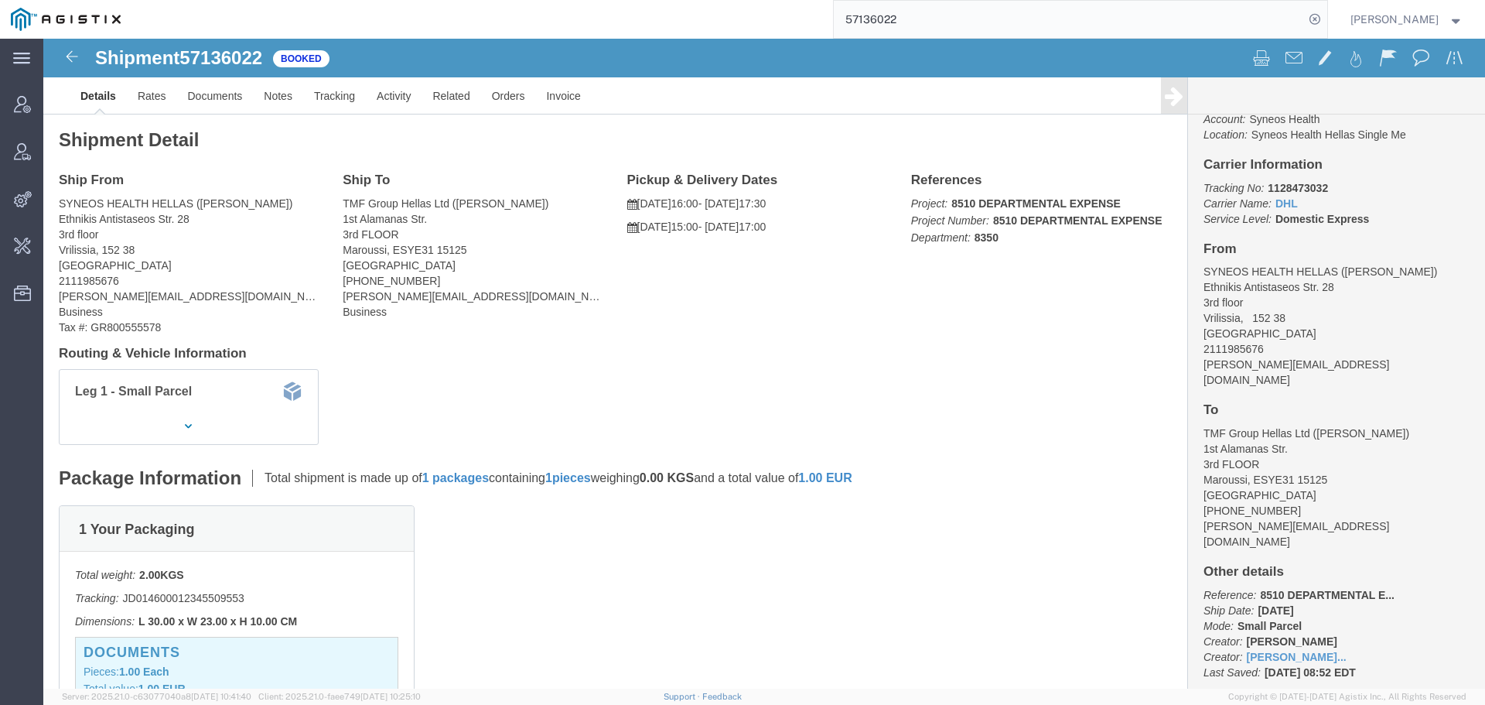
click at [907, 16] on input "57136022" at bounding box center [1069, 19] width 470 height 37
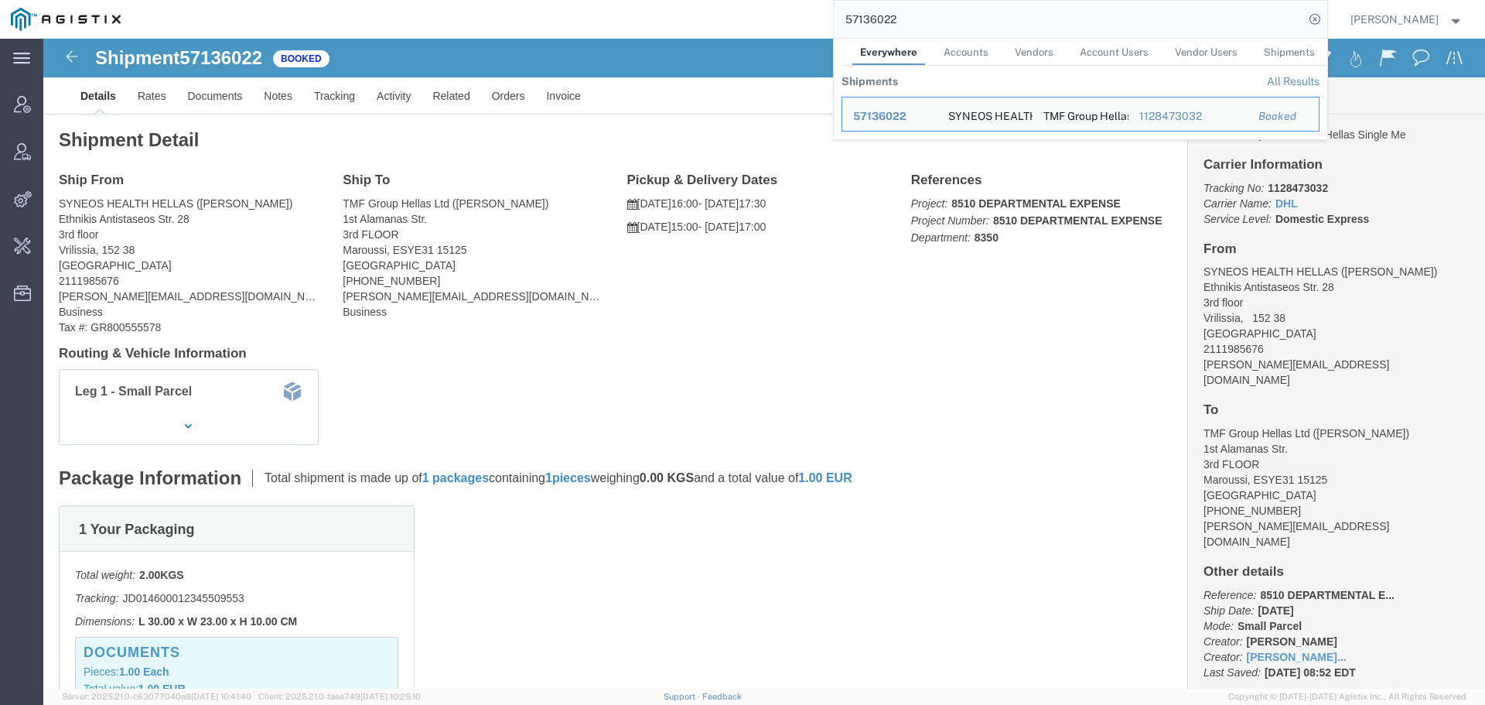
click at [907, 16] on input "57136022" at bounding box center [1069, 19] width 470 height 37
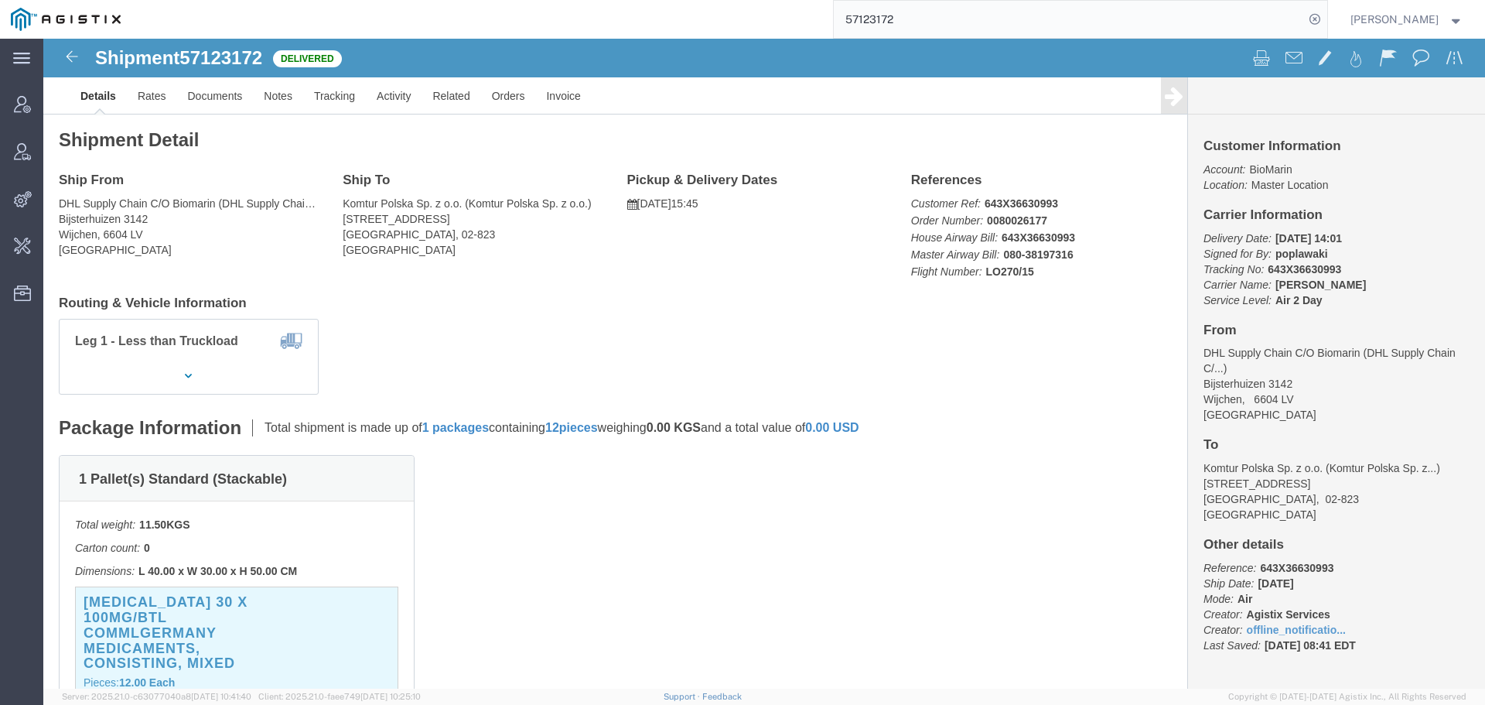
click h3 "[MEDICAL_DATA] 30 X 100MG/BTL COMMLGERMANY Medicaments, consisting, mixed"
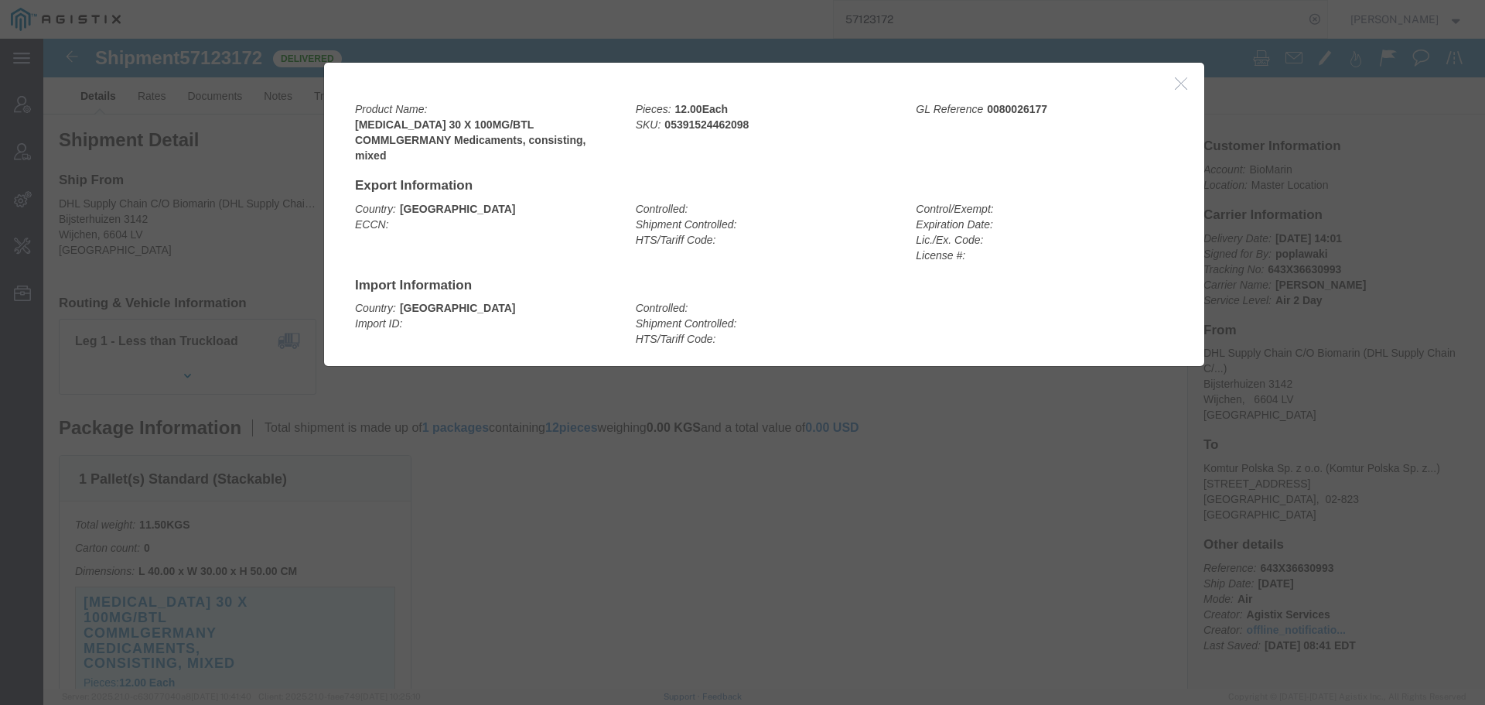
click icon "button"
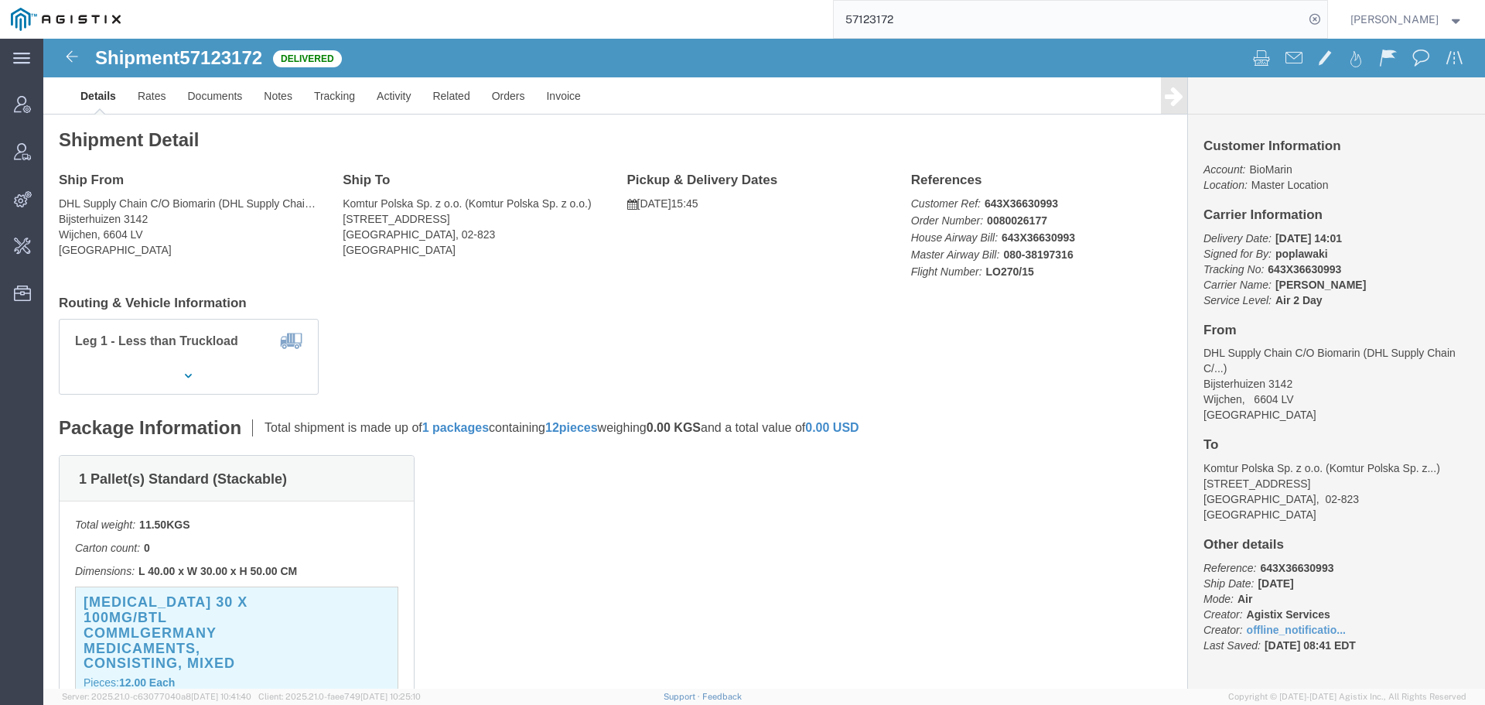
click at [904, 19] on input "57123172" at bounding box center [1069, 19] width 470 height 37
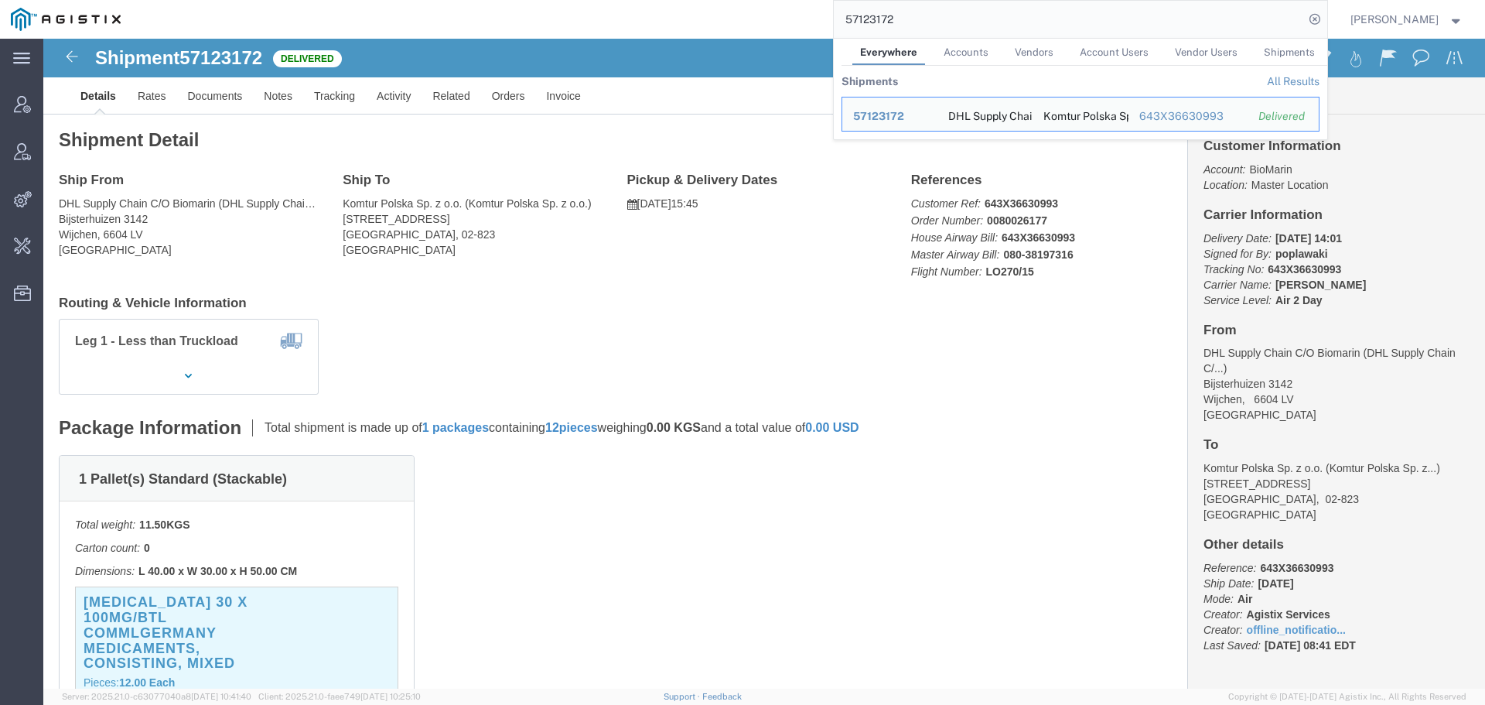
click at [904, 18] on input "57123172" at bounding box center [1069, 19] width 470 height 37
paste input "48"
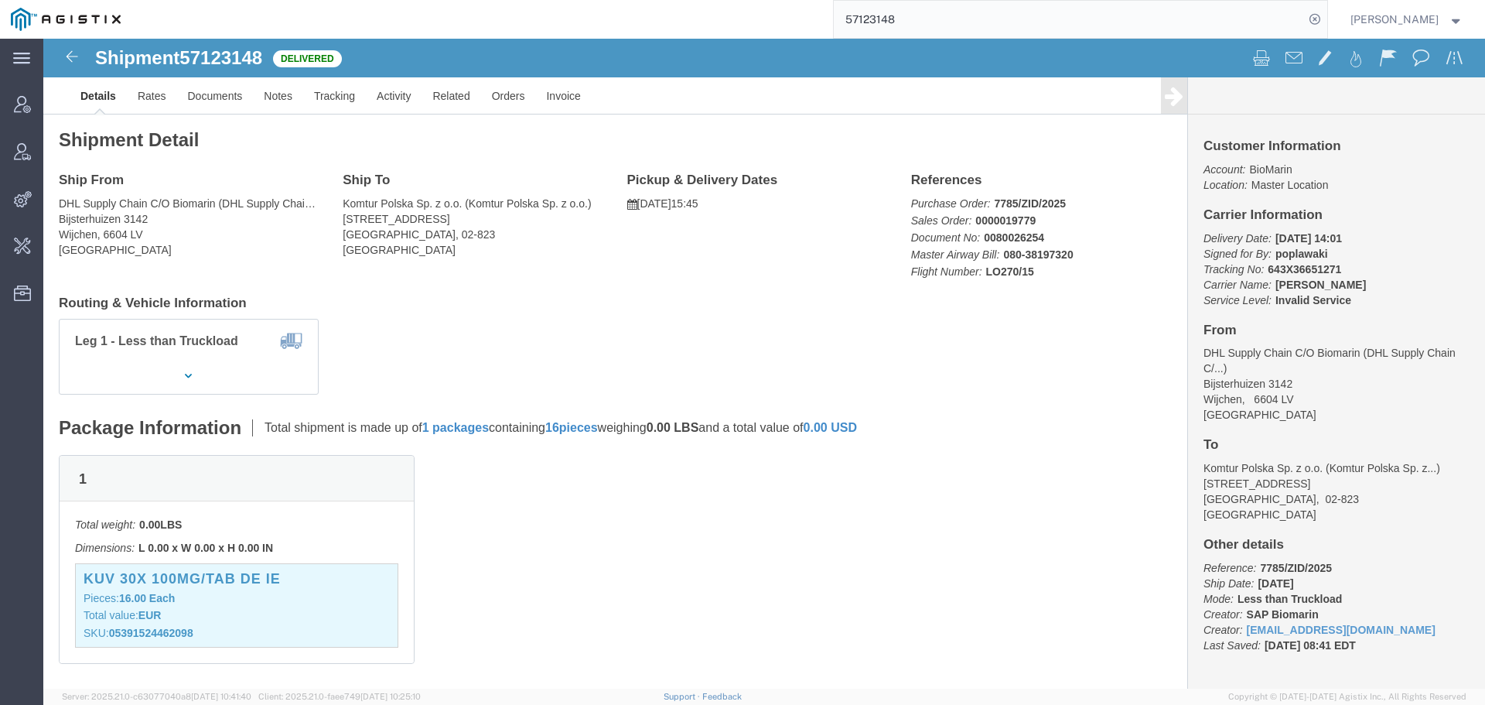
click at [897, 19] on input "57123148" at bounding box center [1069, 19] width 470 height 37
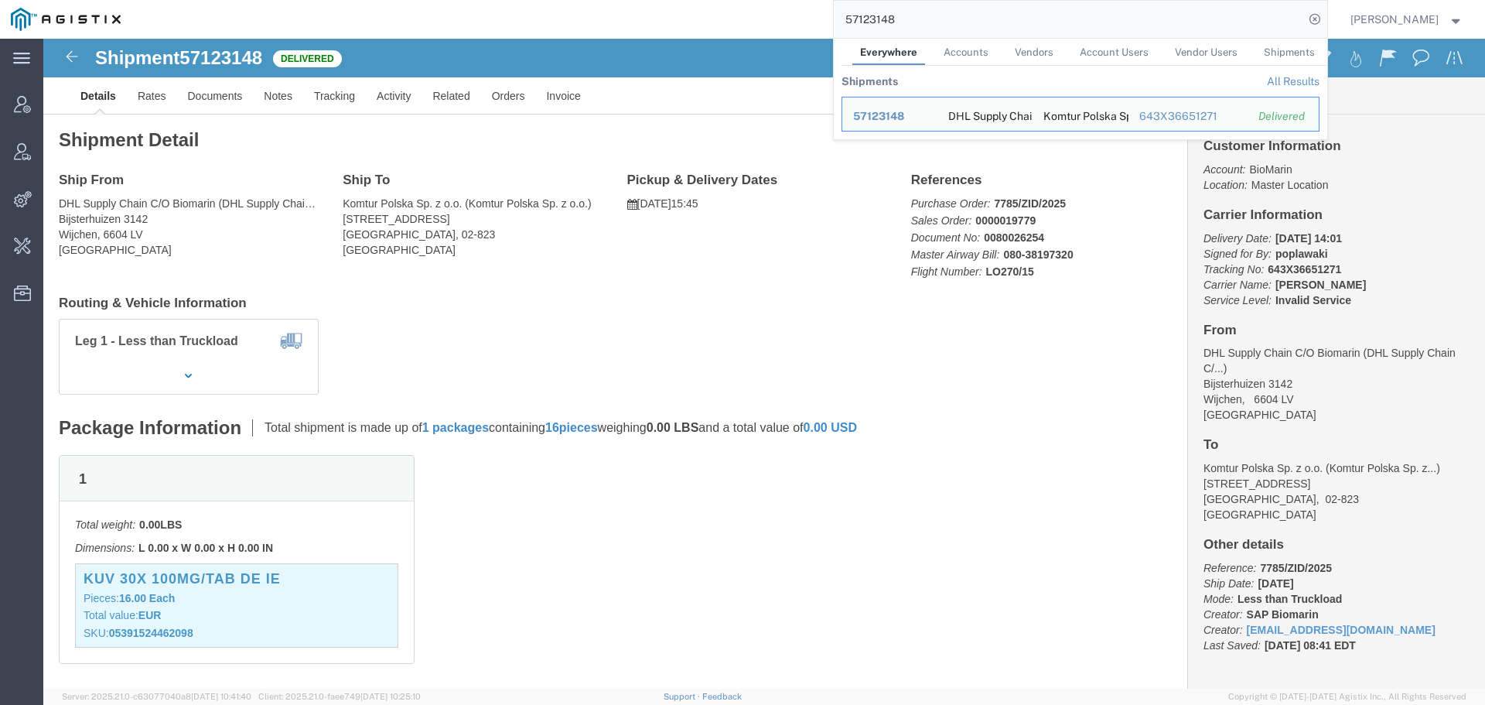
click at [897, 19] on input "57123148" at bounding box center [1069, 19] width 470 height 37
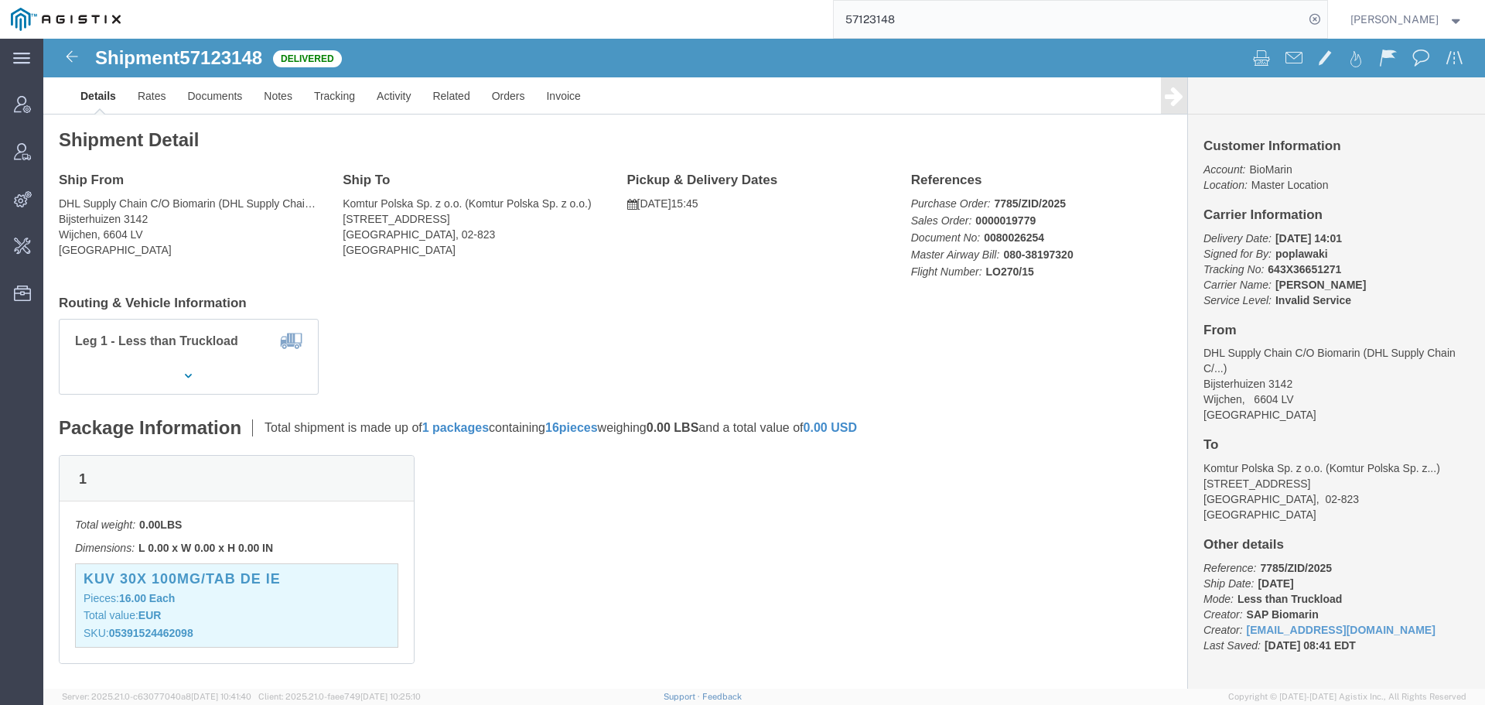
click at [933, 16] on input "57123148" at bounding box center [1069, 19] width 470 height 37
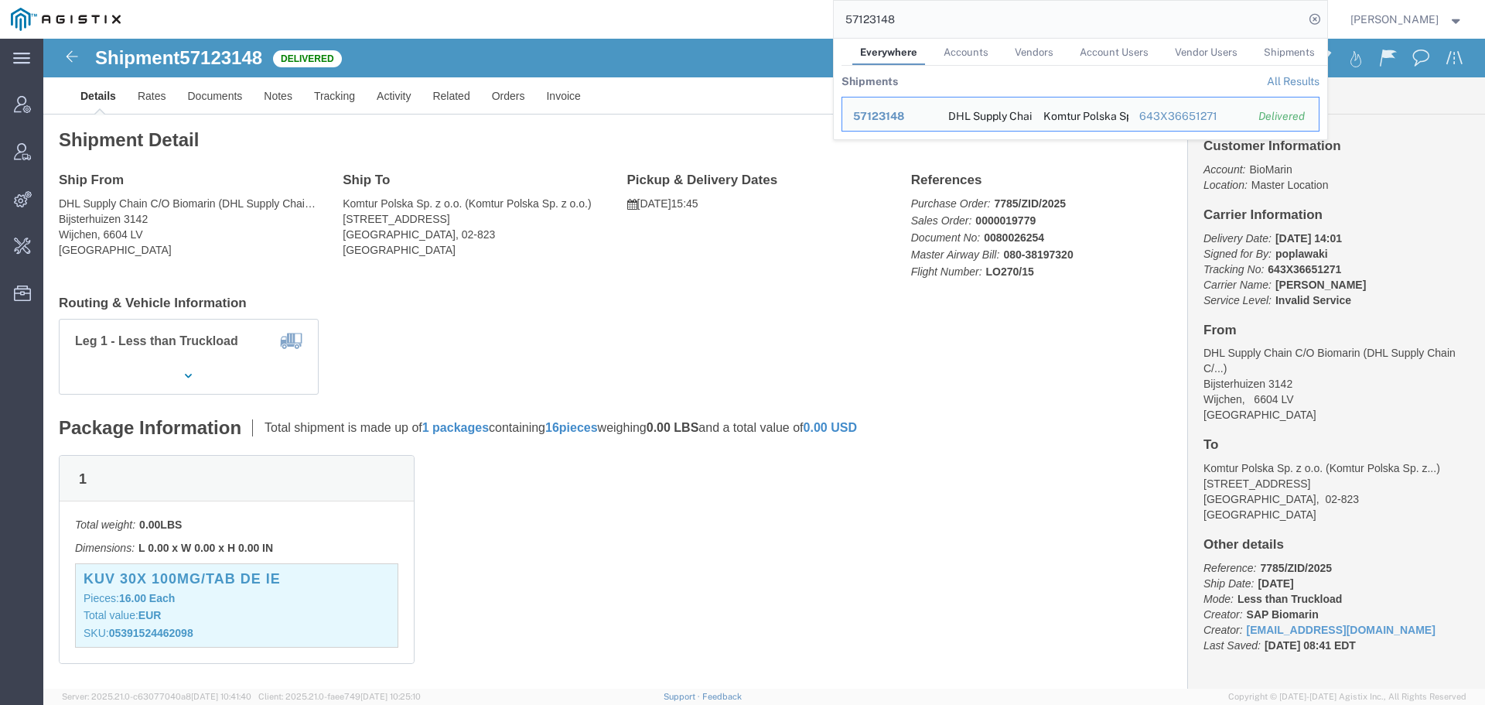
click at [933, 16] on input "57123148" at bounding box center [1069, 19] width 470 height 37
paste input "72"
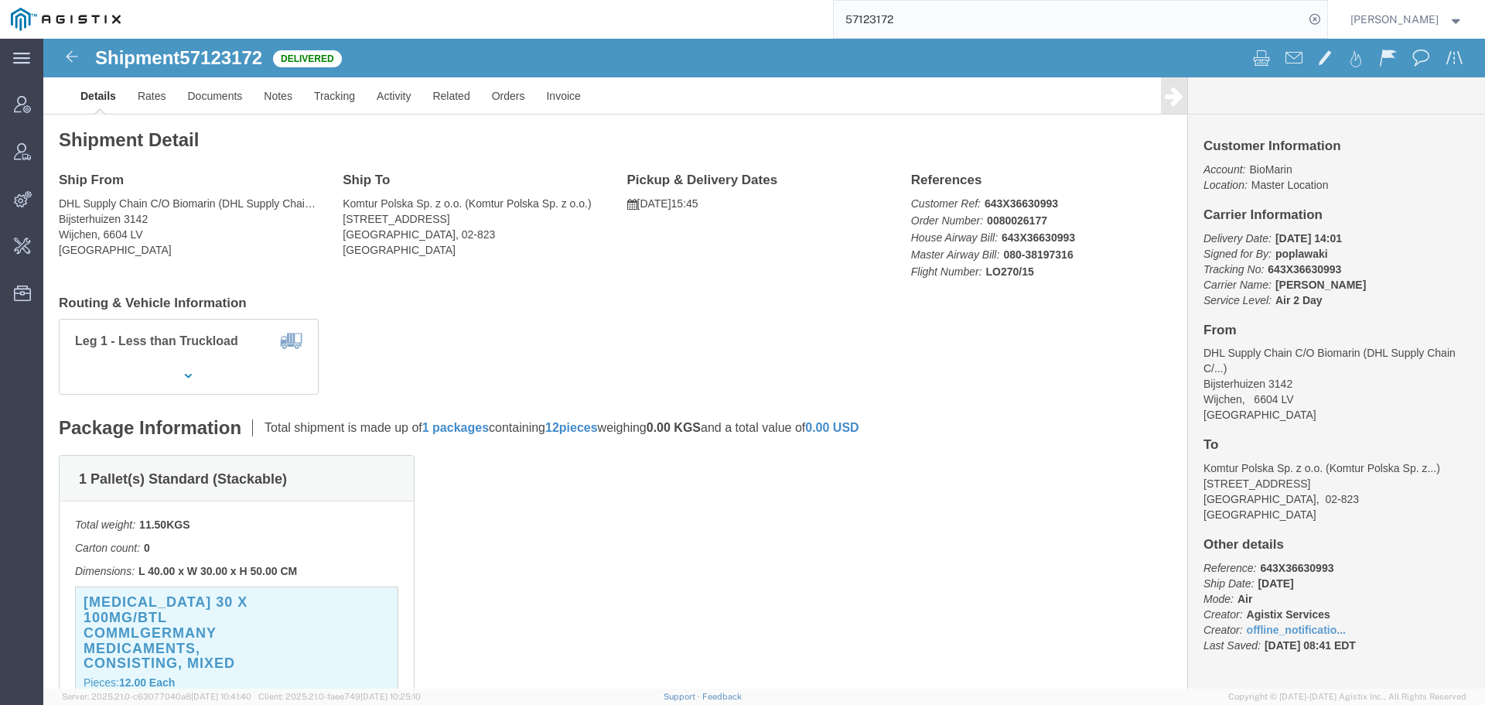
click h3 "[MEDICAL_DATA] 30 X 100MG/BTL COMMLGERMANY Medicaments, consisting, mixed"
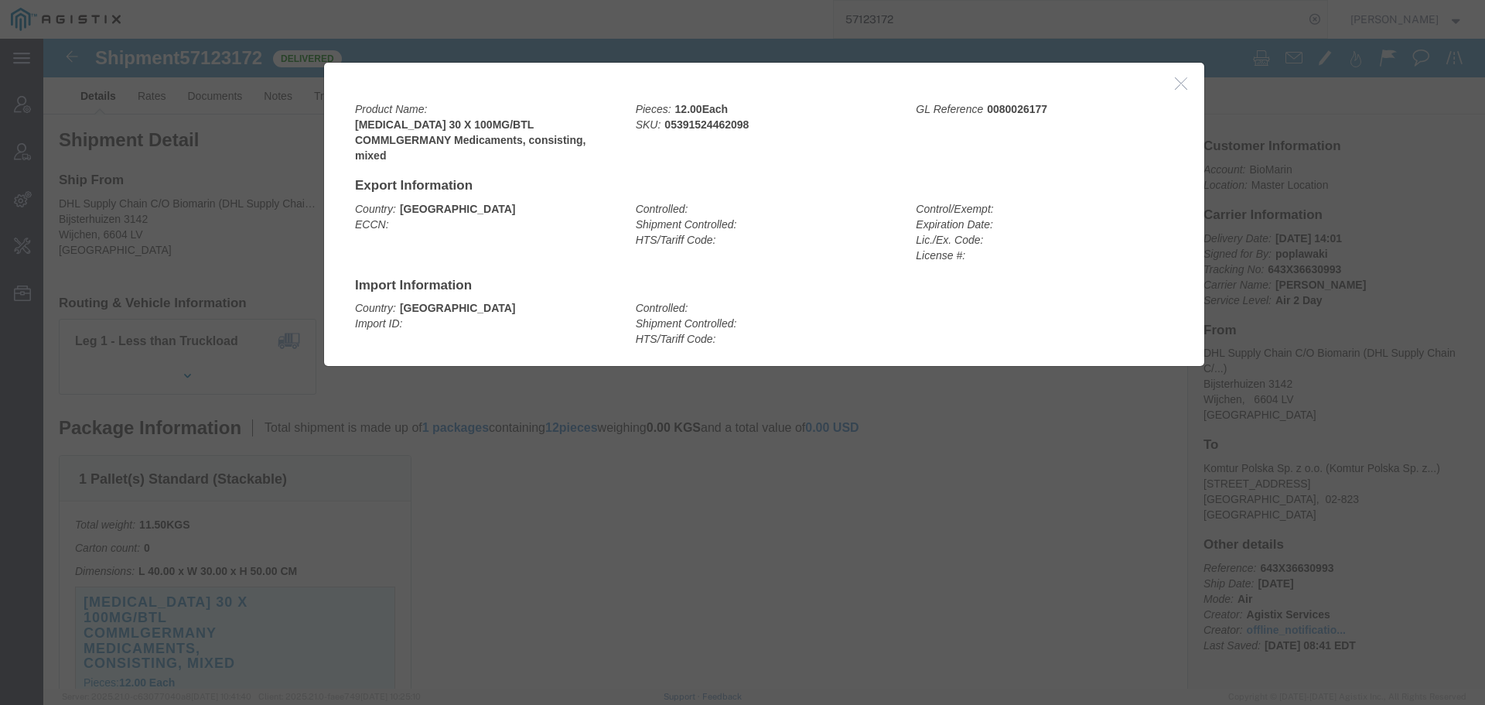
click icon "button"
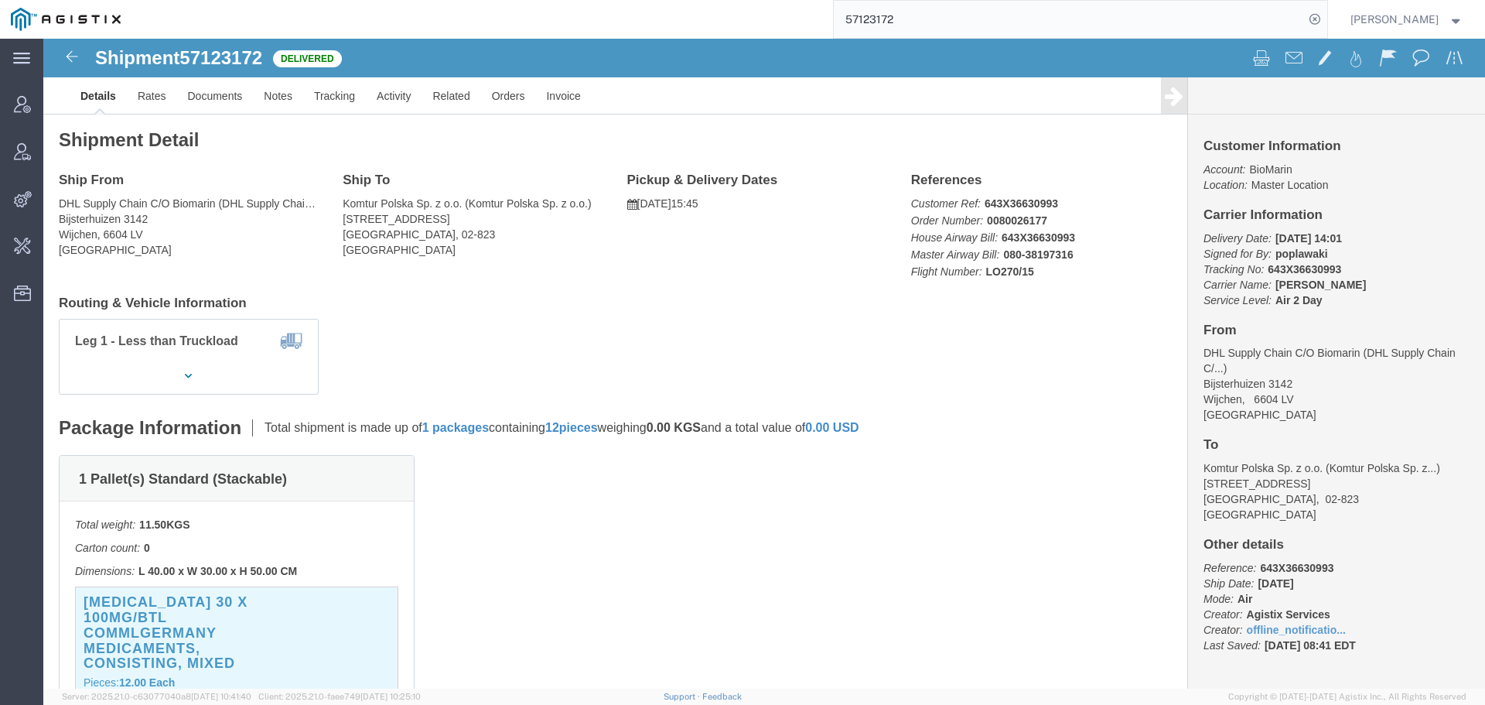
click at [874, 19] on input "57123172" at bounding box center [1069, 19] width 470 height 37
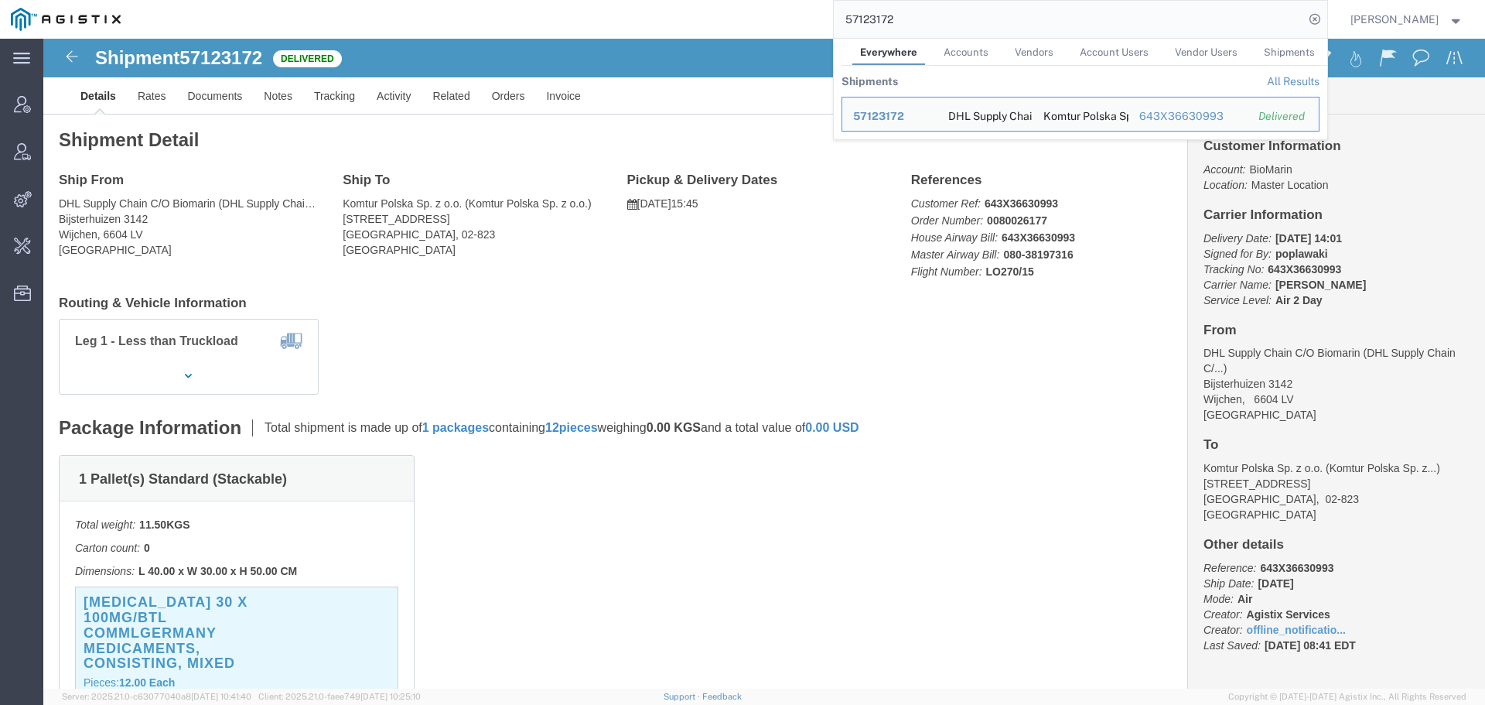
click at [874, 19] on input "57123172" at bounding box center [1069, 19] width 470 height 37
paste input "38"
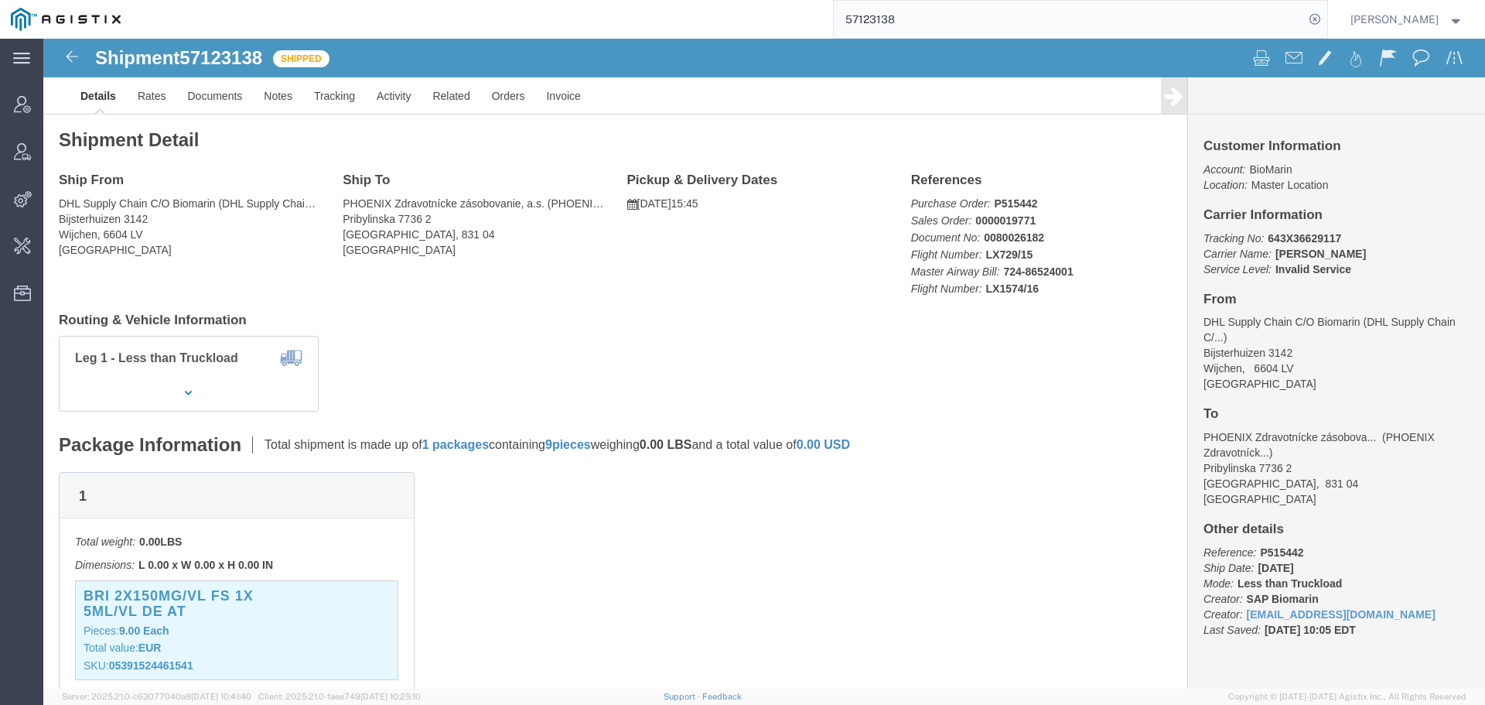
click at [891, 26] on input "57123138" at bounding box center [1069, 19] width 470 height 37
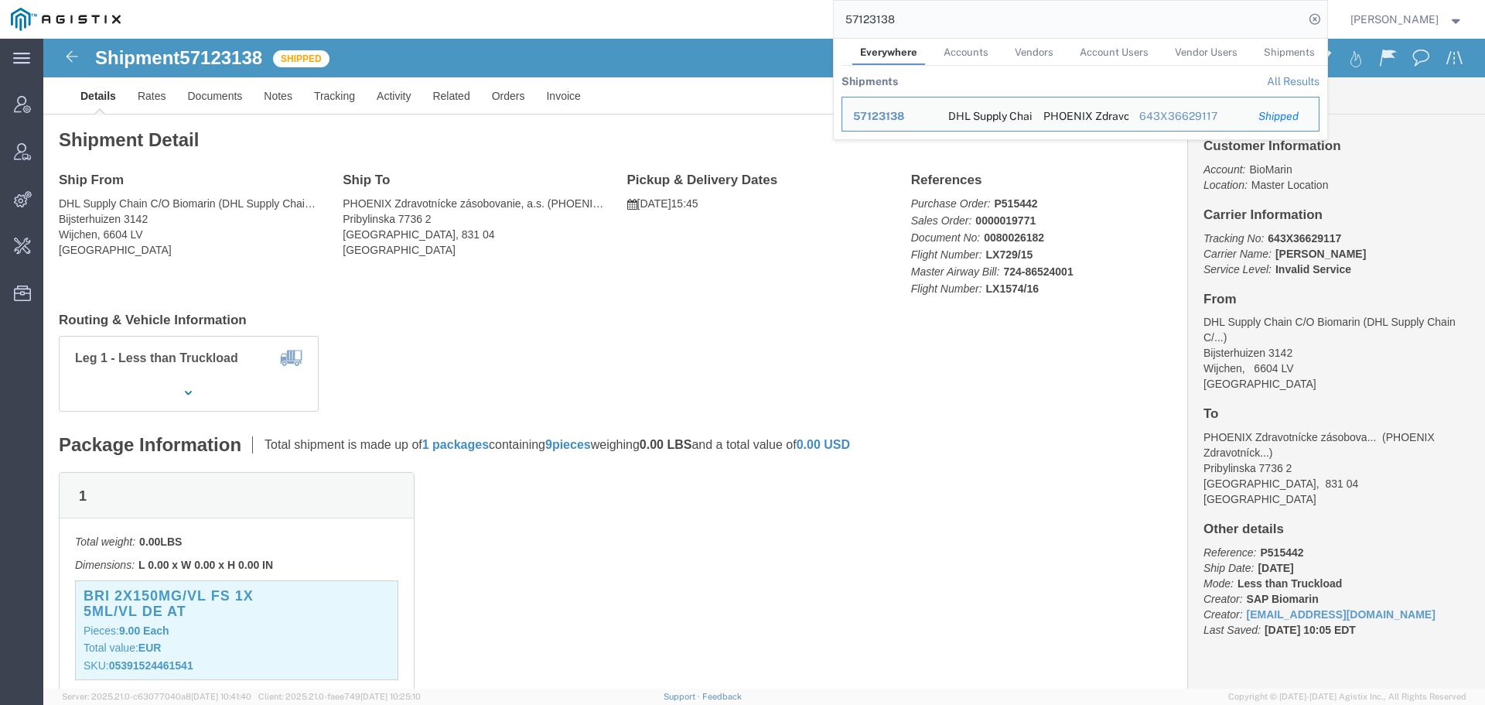
click at [891, 26] on input "57123138" at bounding box center [1069, 19] width 470 height 37
paste input "43"
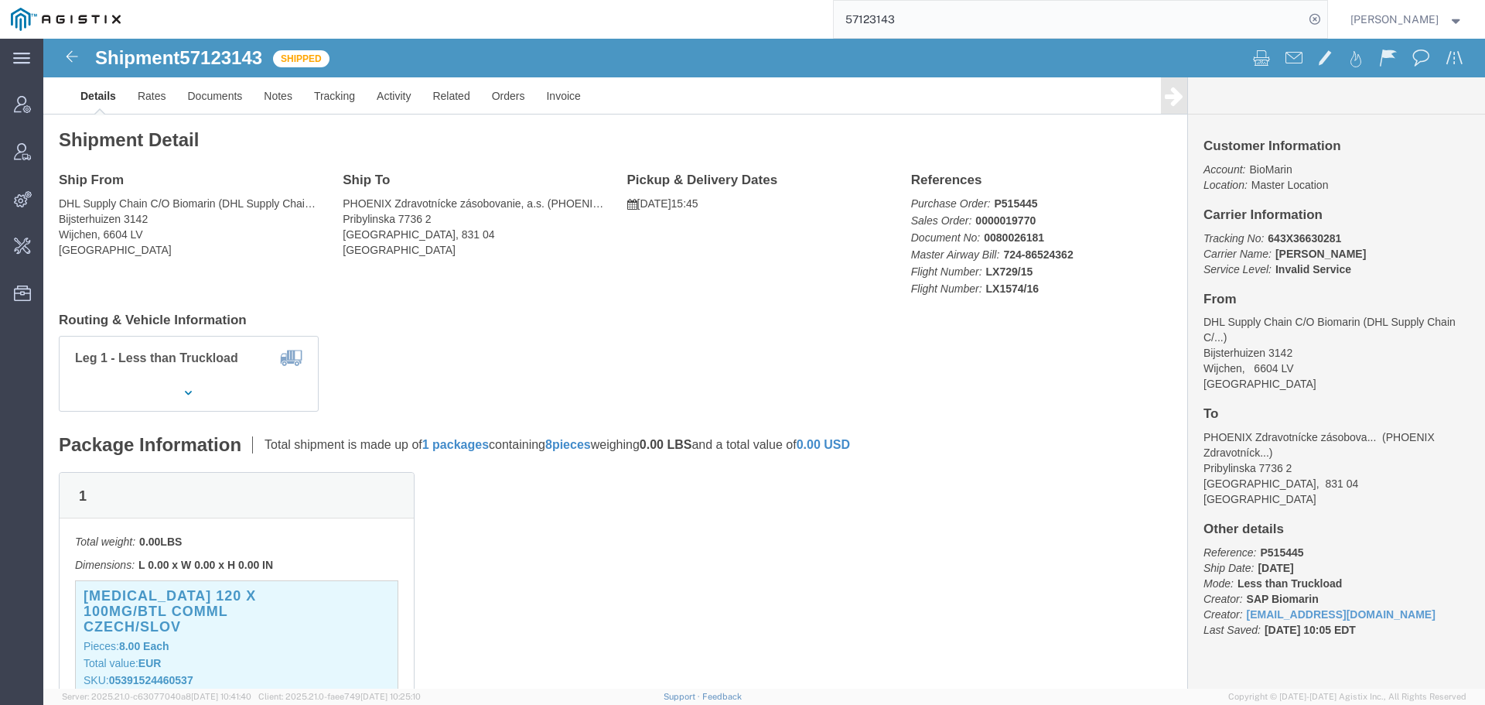
click at [909, 15] on input "57123143" at bounding box center [1069, 19] width 470 height 37
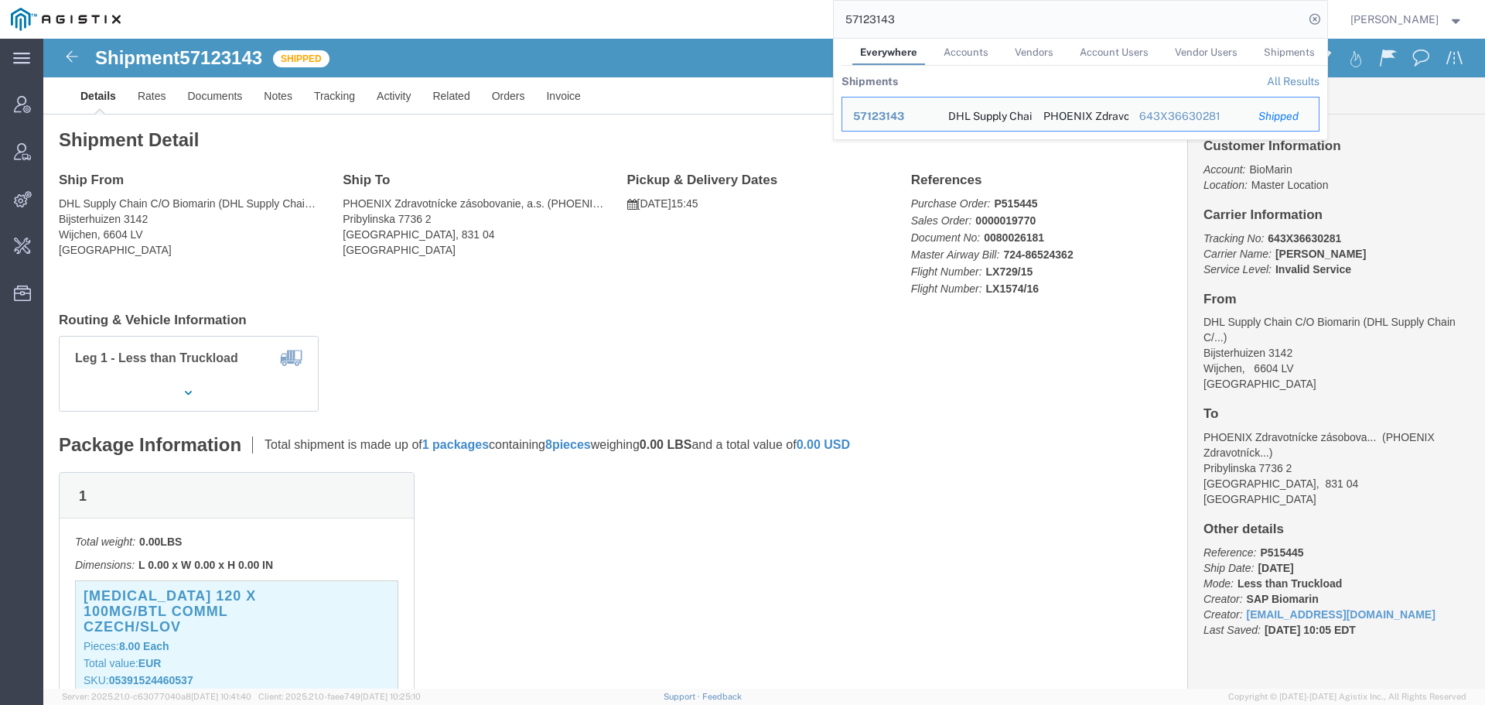
click at [909, 15] on input "57123143" at bounding box center [1069, 19] width 470 height 37
paste input "1"
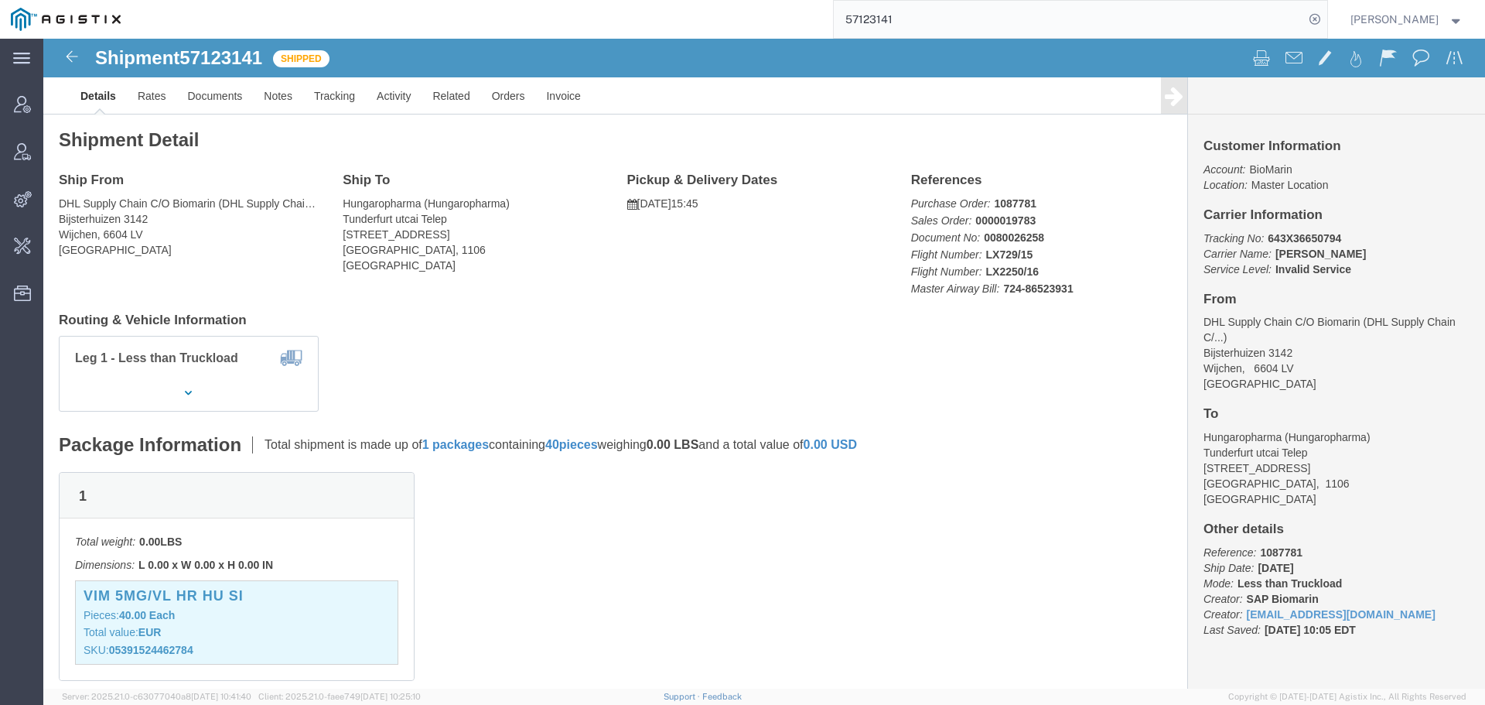
click at [890, 19] on input "57123141" at bounding box center [1069, 19] width 470 height 37
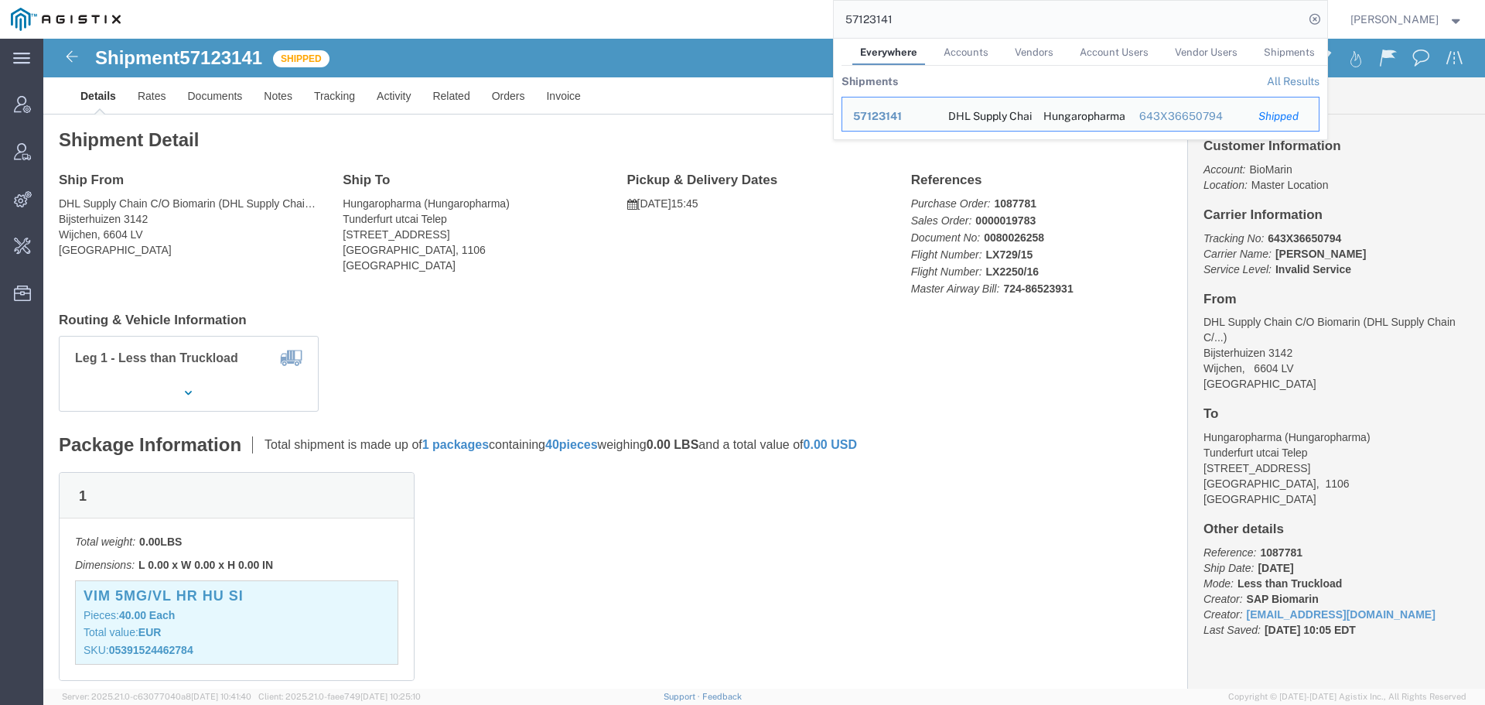
click at [890, 19] on input "57123141" at bounding box center [1069, 19] width 470 height 37
paste input "39"
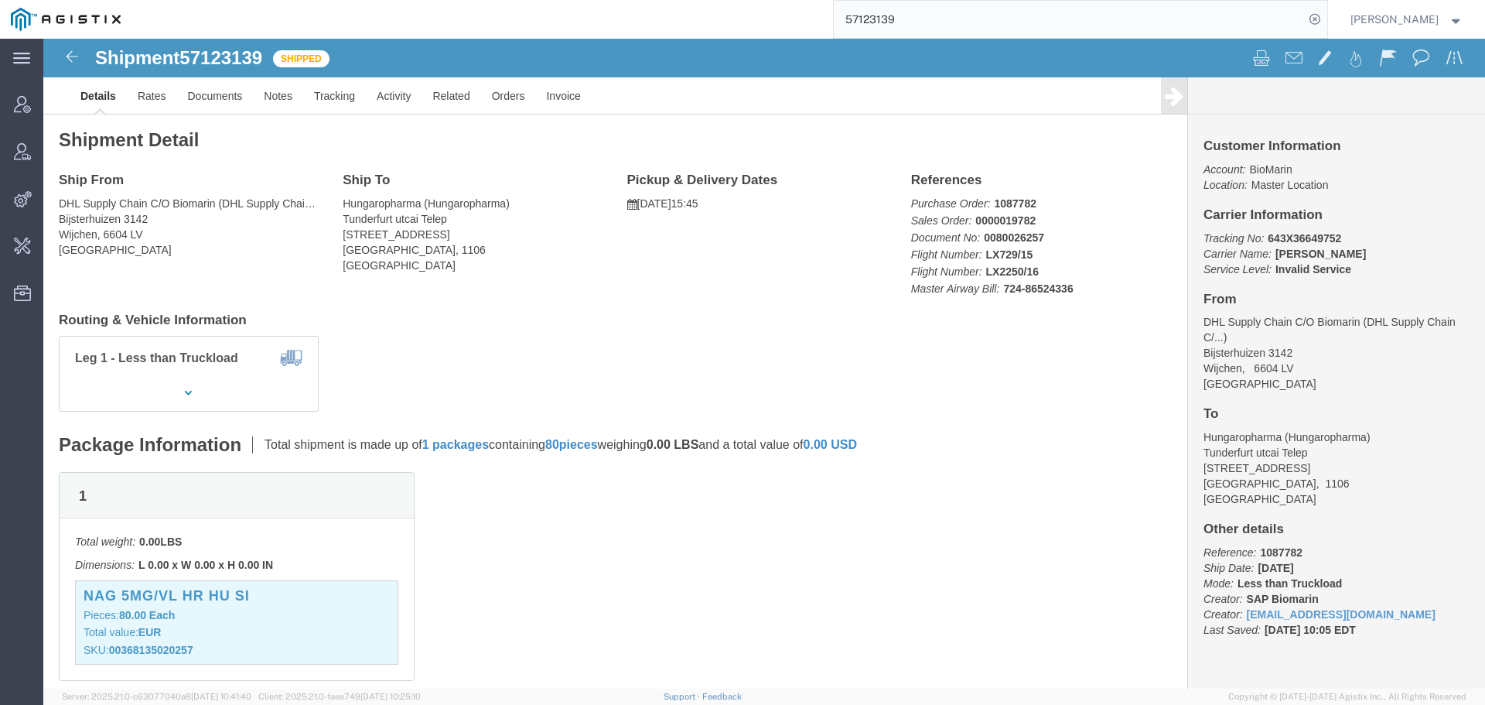
click at [885, 15] on input "57123139" at bounding box center [1069, 19] width 470 height 37
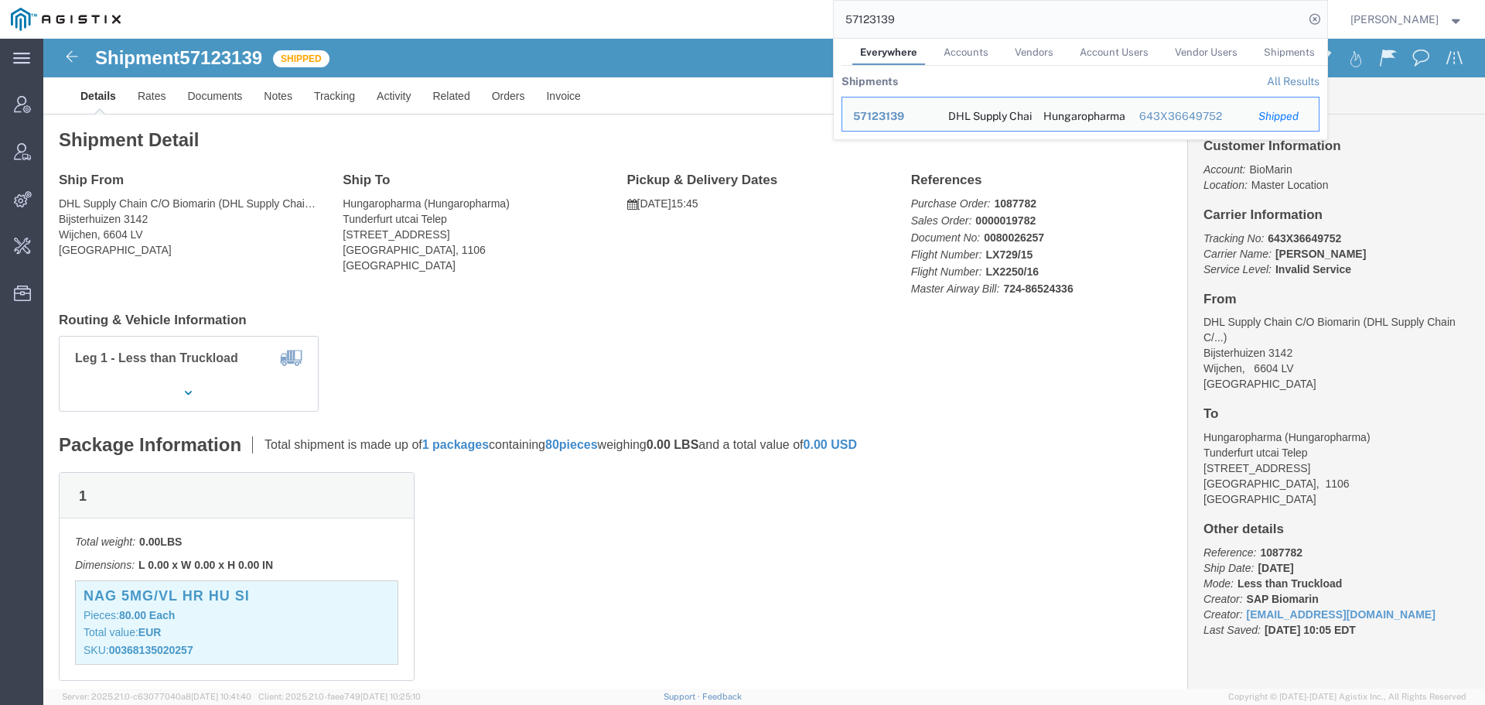
click at [885, 15] on input "57123139" at bounding box center [1069, 19] width 470 height 37
paste input "47"
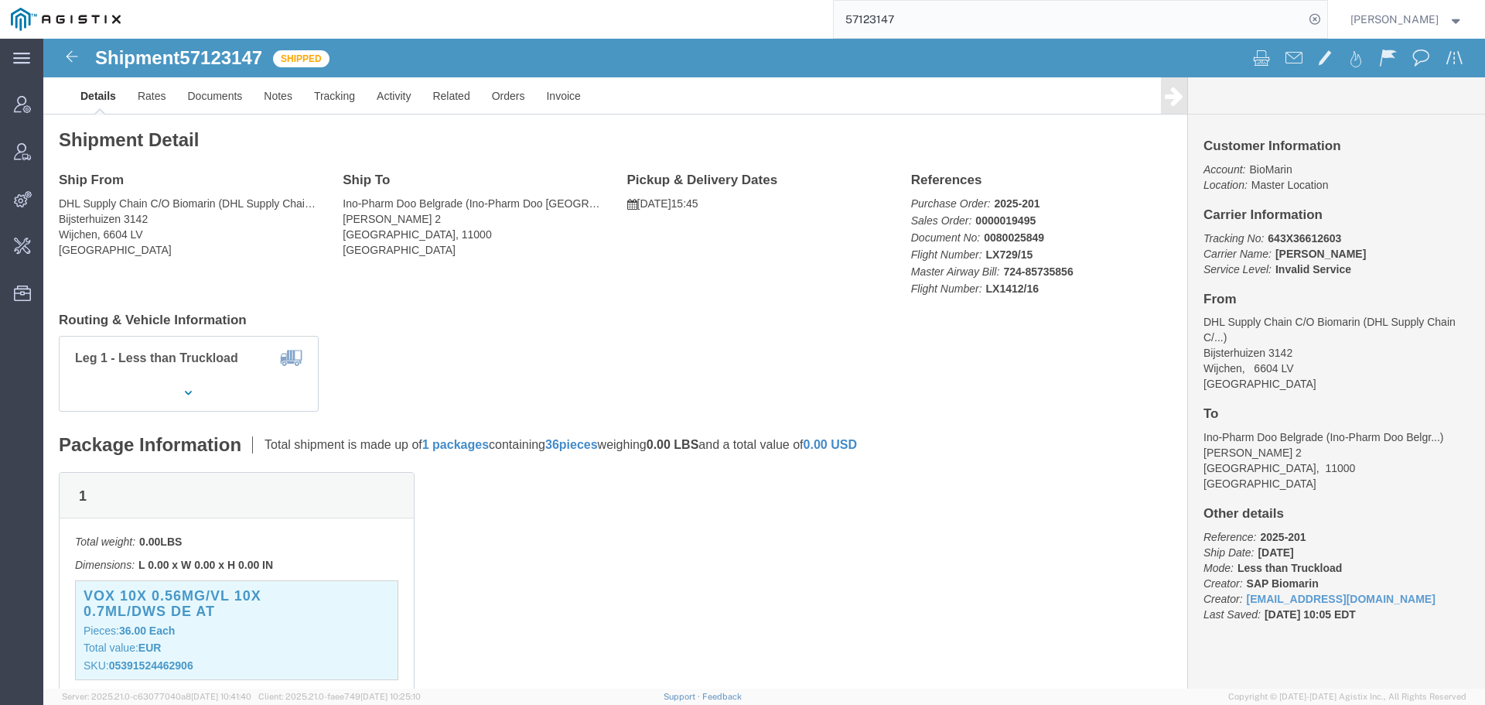
click at [978, 6] on input "57123147" at bounding box center [1069, 19] width 470 height 37
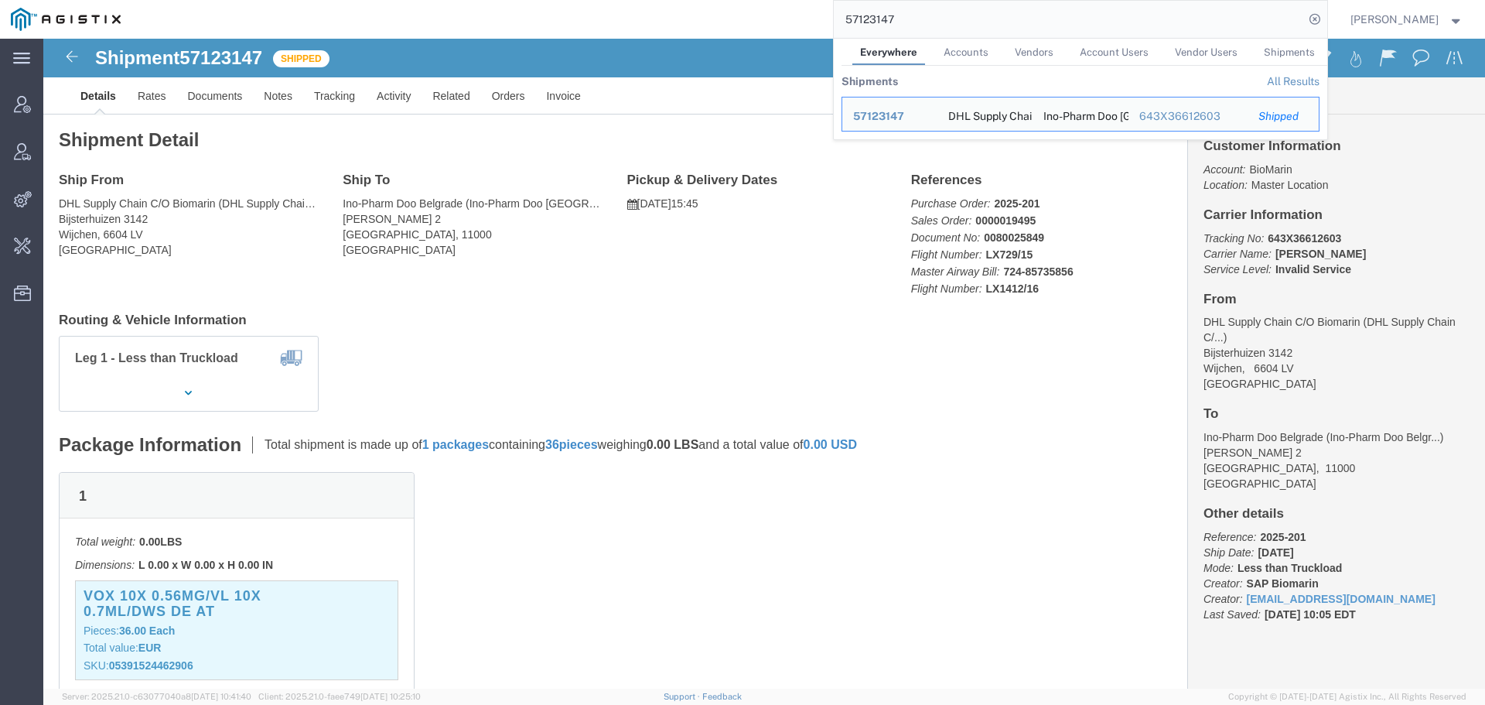
click at [978, 6] on input "57123147" at bounding box center [1069, 19] width 470 height 37
paste input "2"
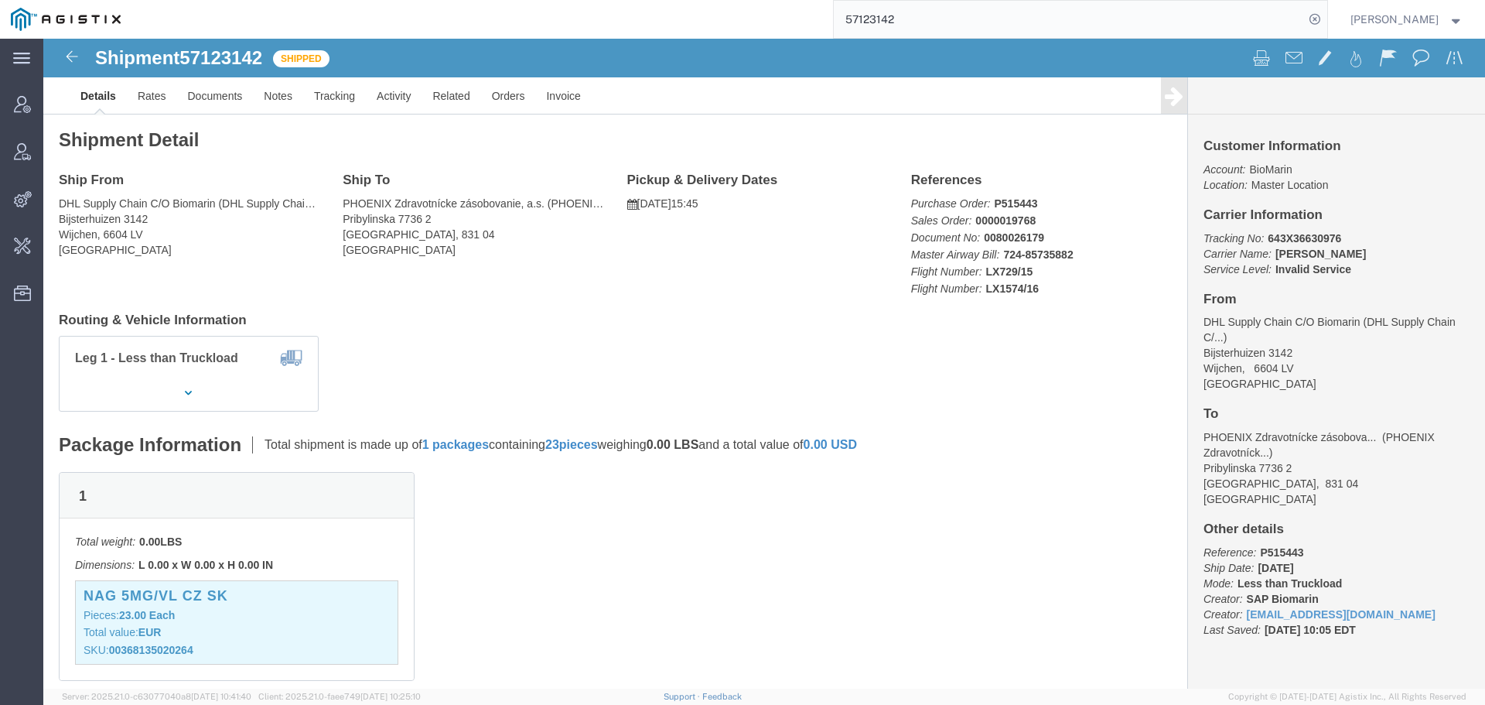
click at [914, 25] on input "57123142" at bounding box center [1069, 19] width 470 height 37
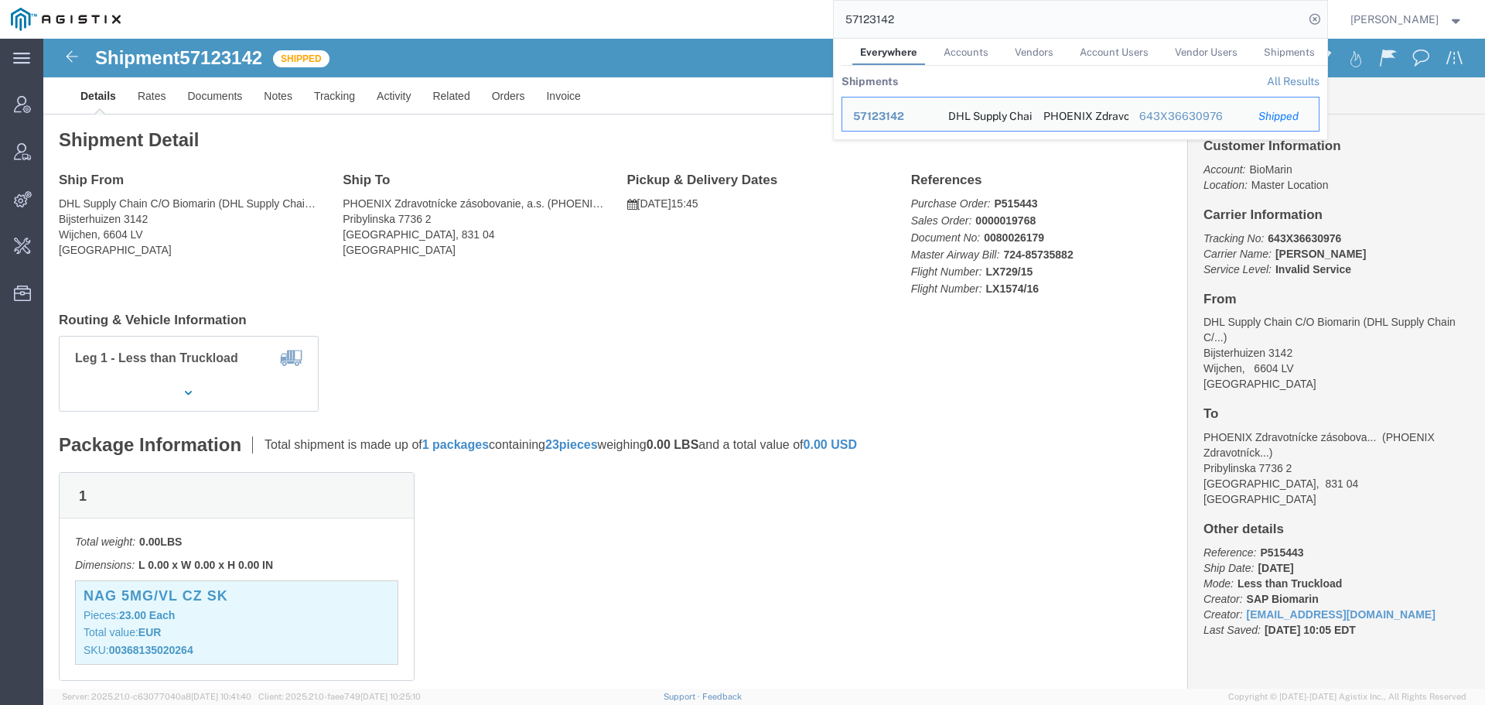
click at [914, 25] on input "57123142" at bounding box center [1069, 19] width 470 height 37
paste input "6"
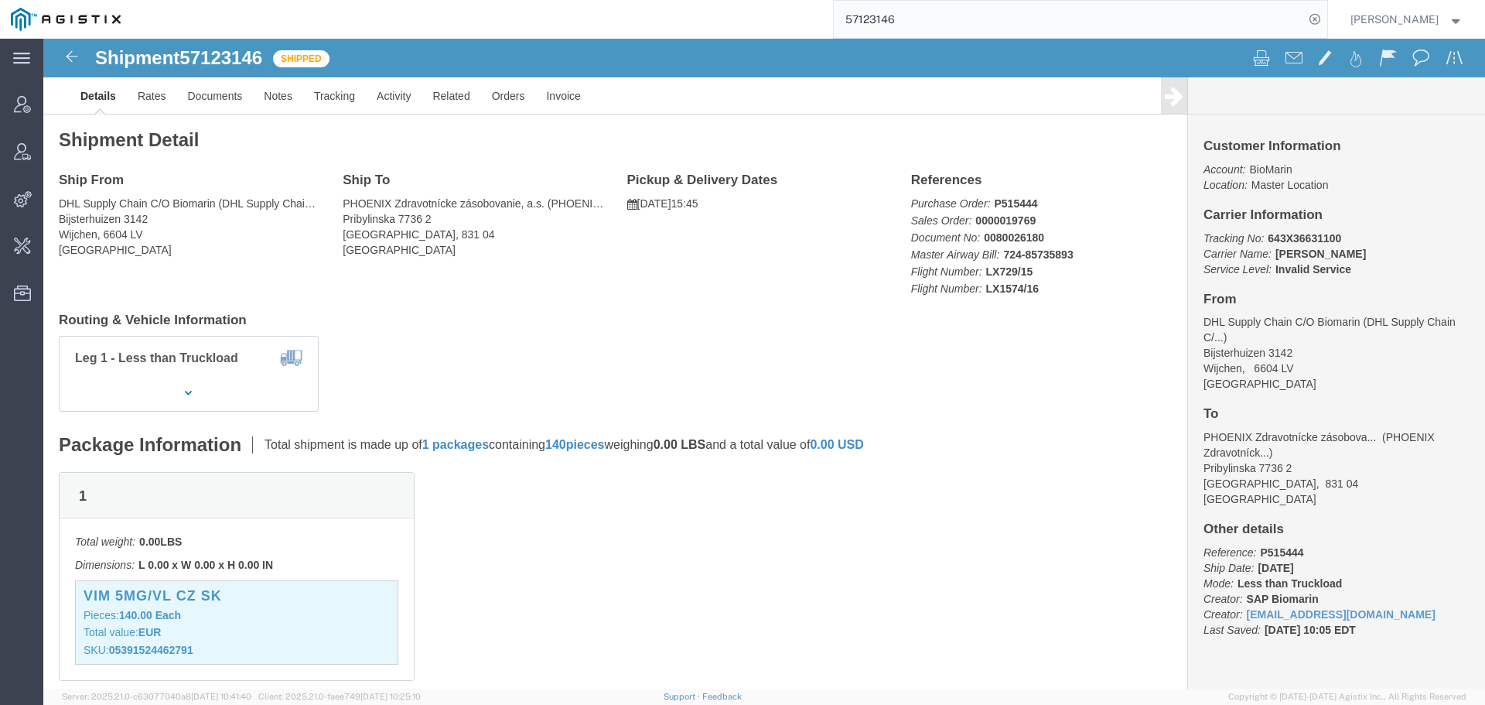
click at [886, 26] on input "57123146" at bounding box center [1069, 19] width 470 height 37
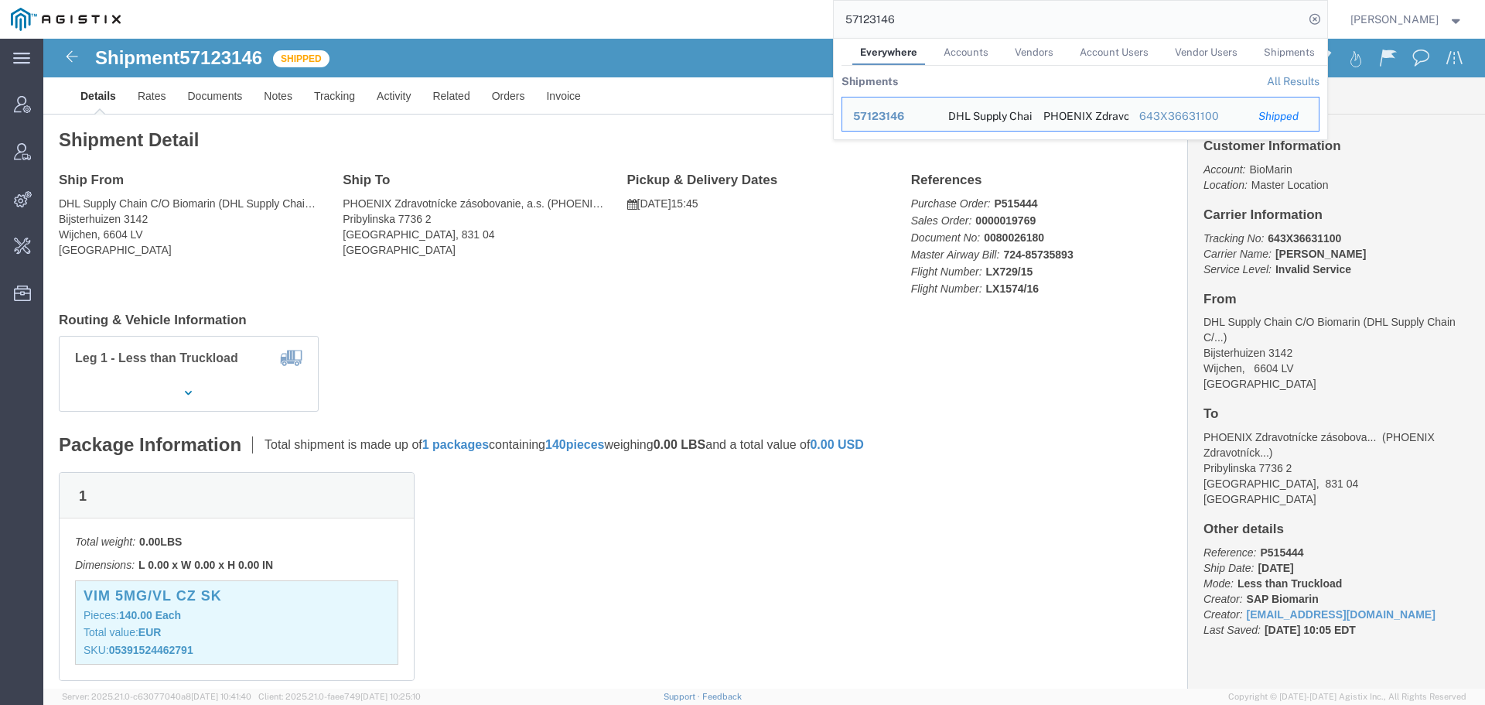
click at [886, 26] on input "57123146" at bounding box center [1069, 19] width 470 height 37
paste input "5"
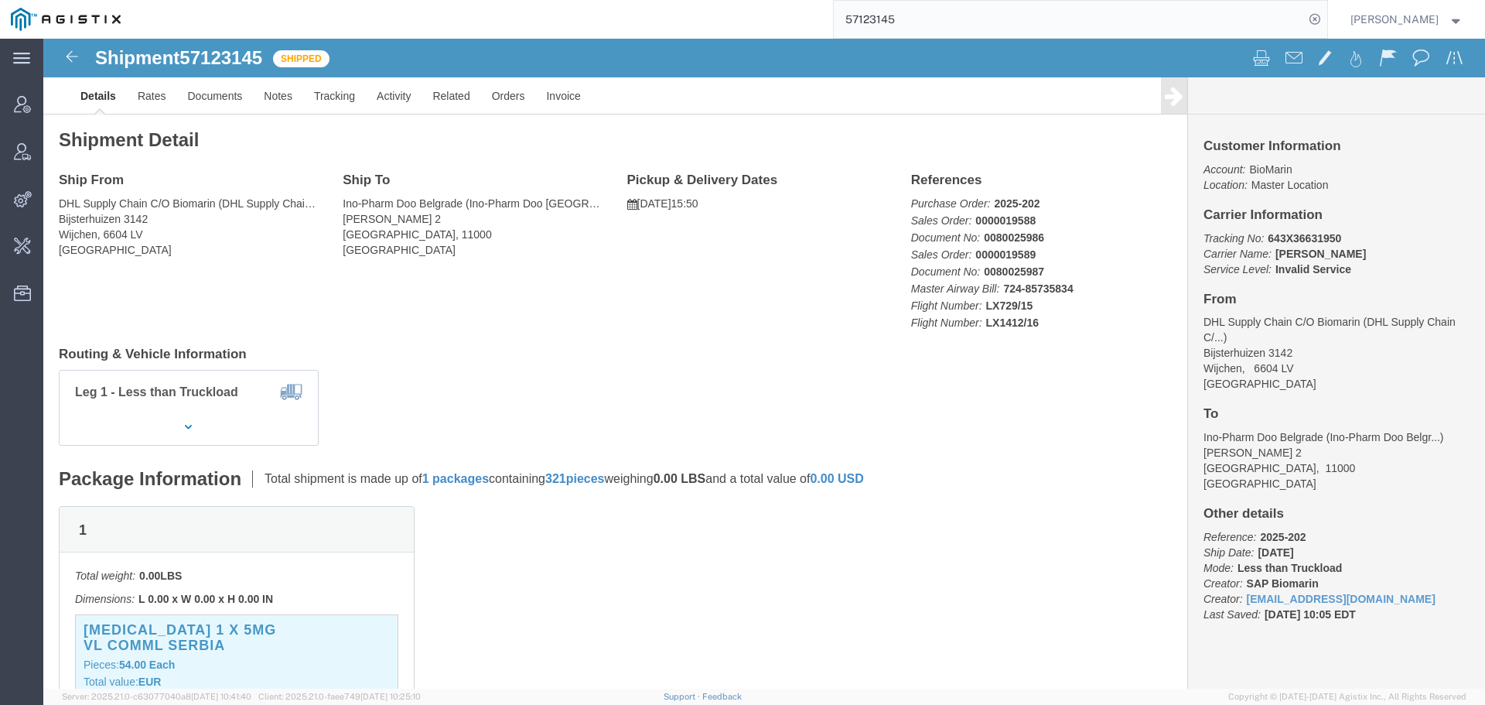
click at [878, 24] on input "57123145" at bounding box center [1069, 19] width 470 height 37
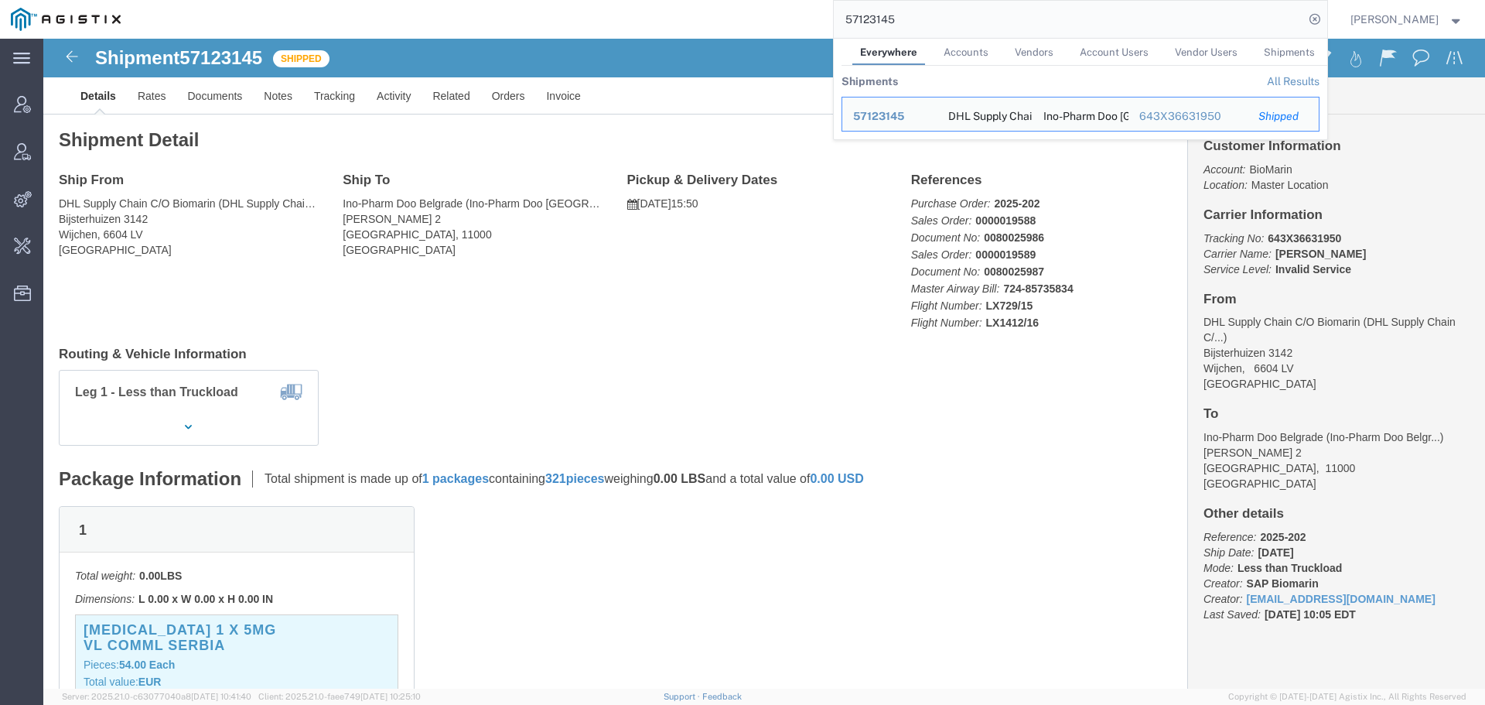
click at [878, 24] on input "57123145" at bounding box center [1069, 19] width 470 height 37
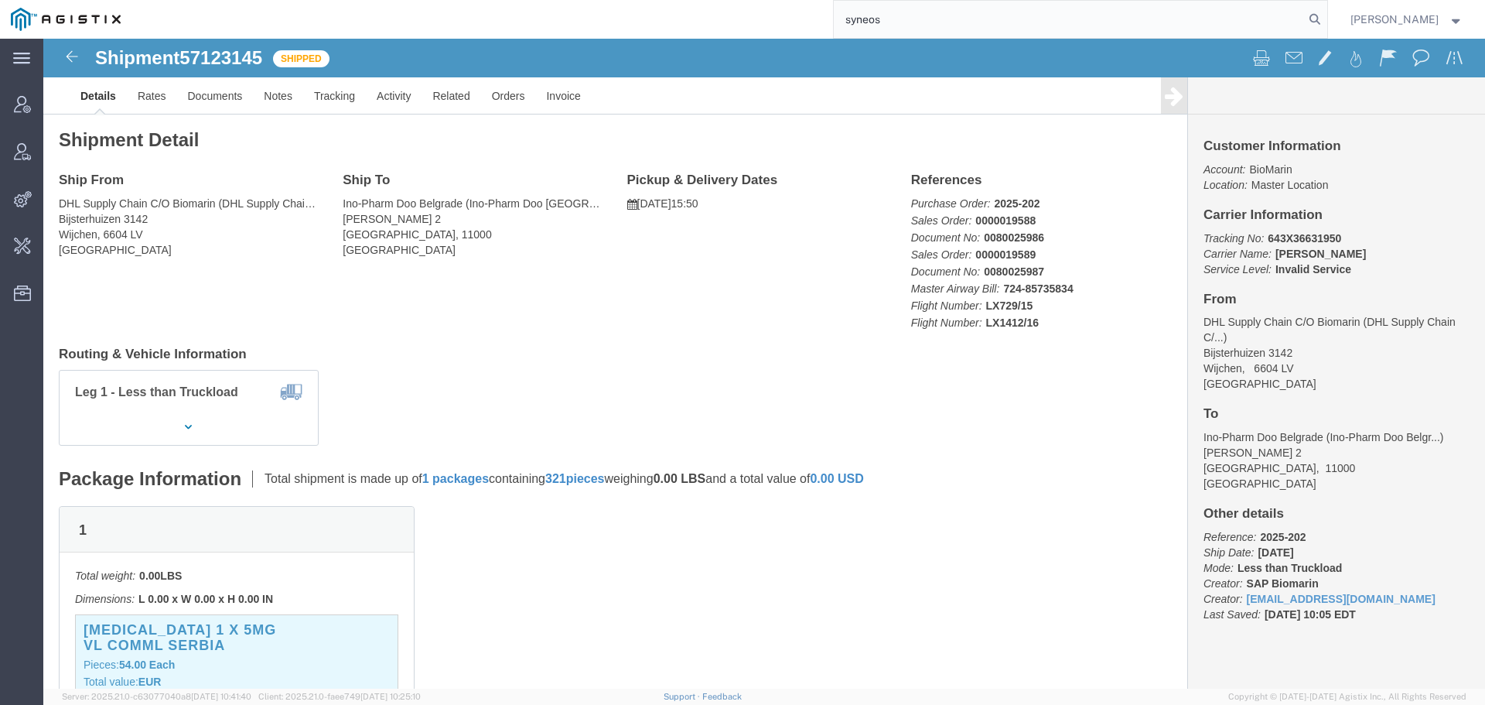
type input "syneos"
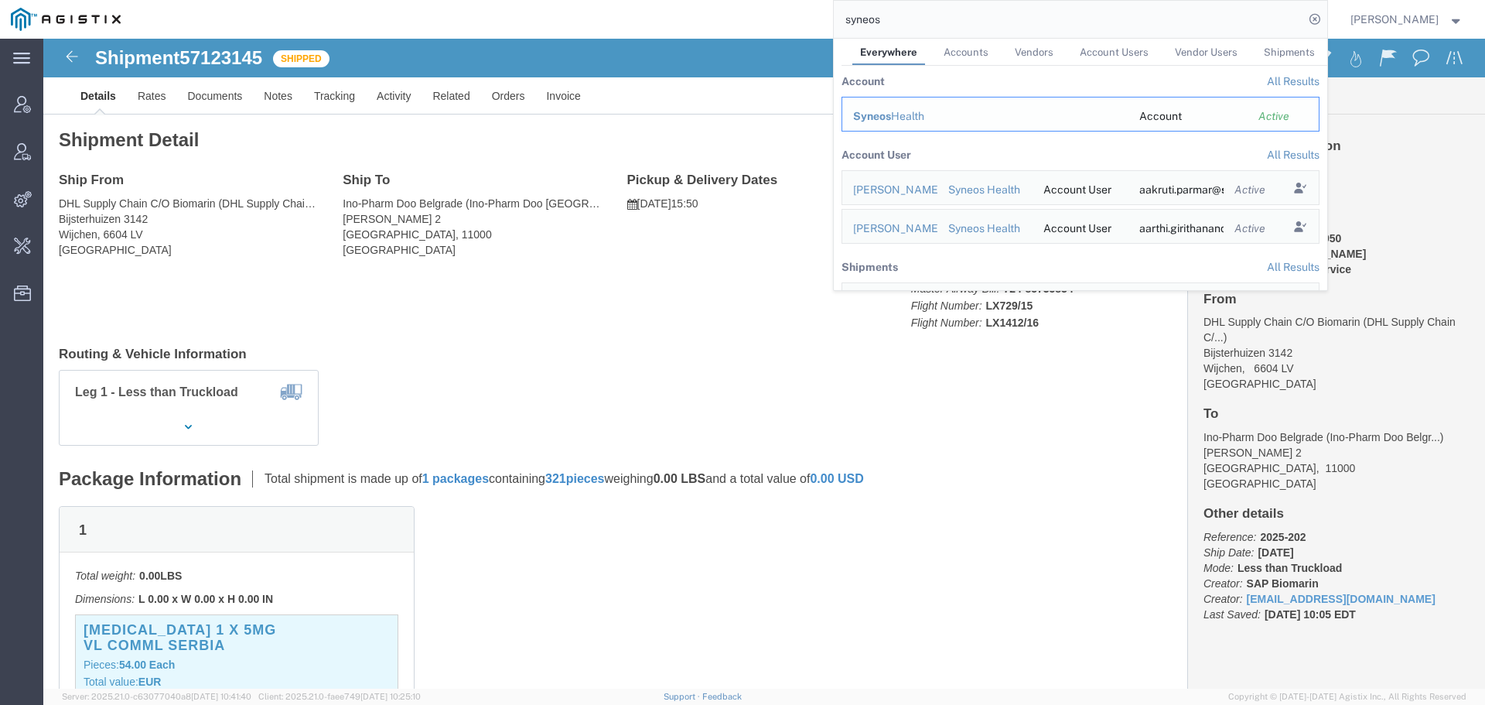
click at [912, 119] on div "Syneos Health" at bounding box center [985, 116] width 265 height 16
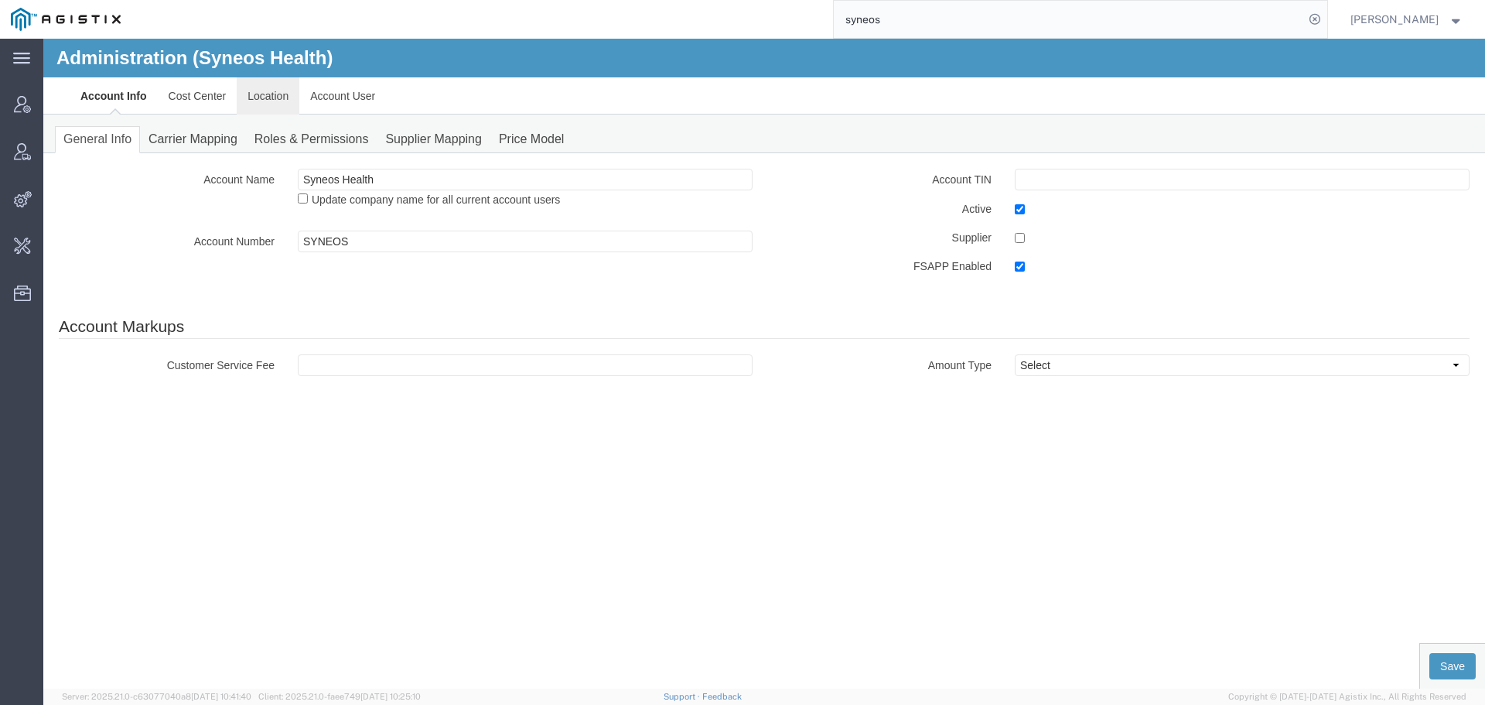
click at [274, 94] on link "Location" at bounding box center [268, 95] width 63 height 37
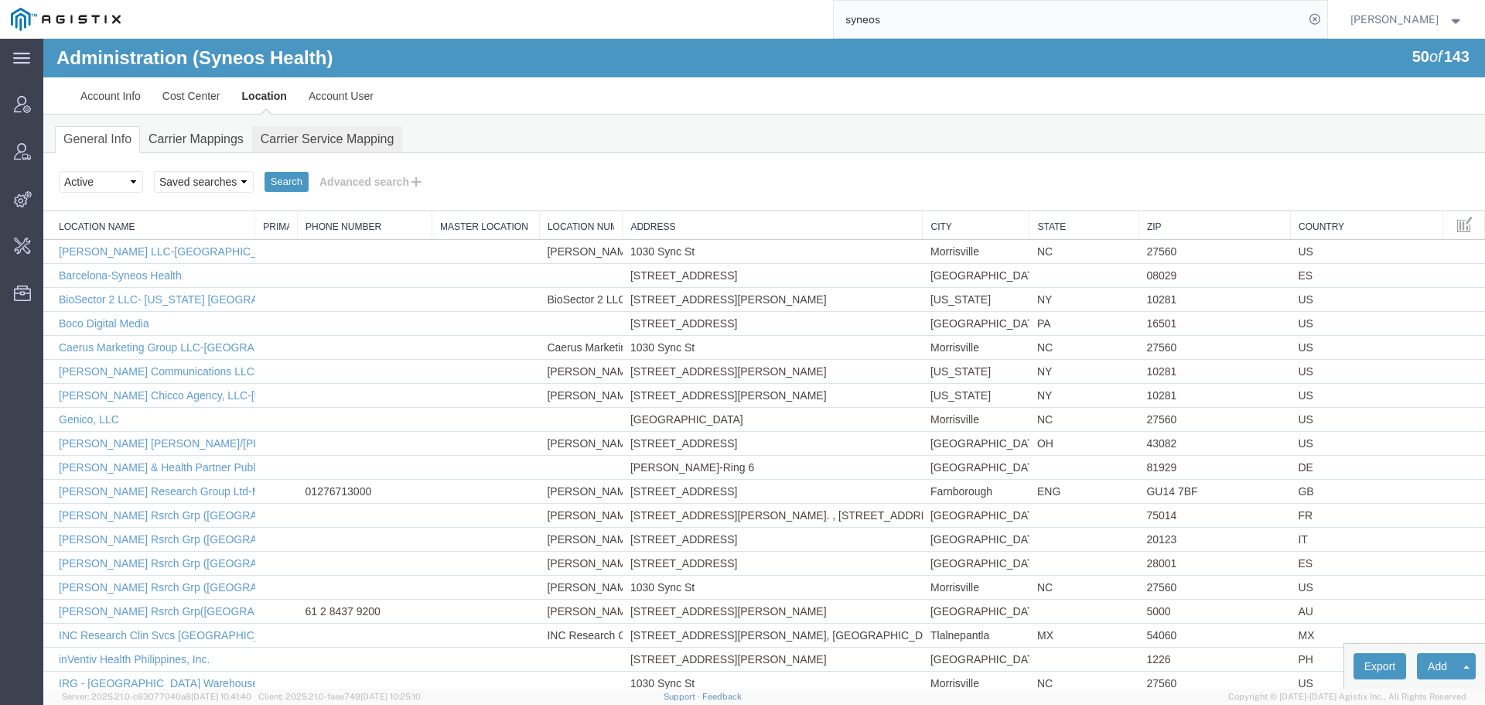
click at [317, 146] on link "Carrier Service Mapping" at bounding box center [327, 139] width 151 height 27
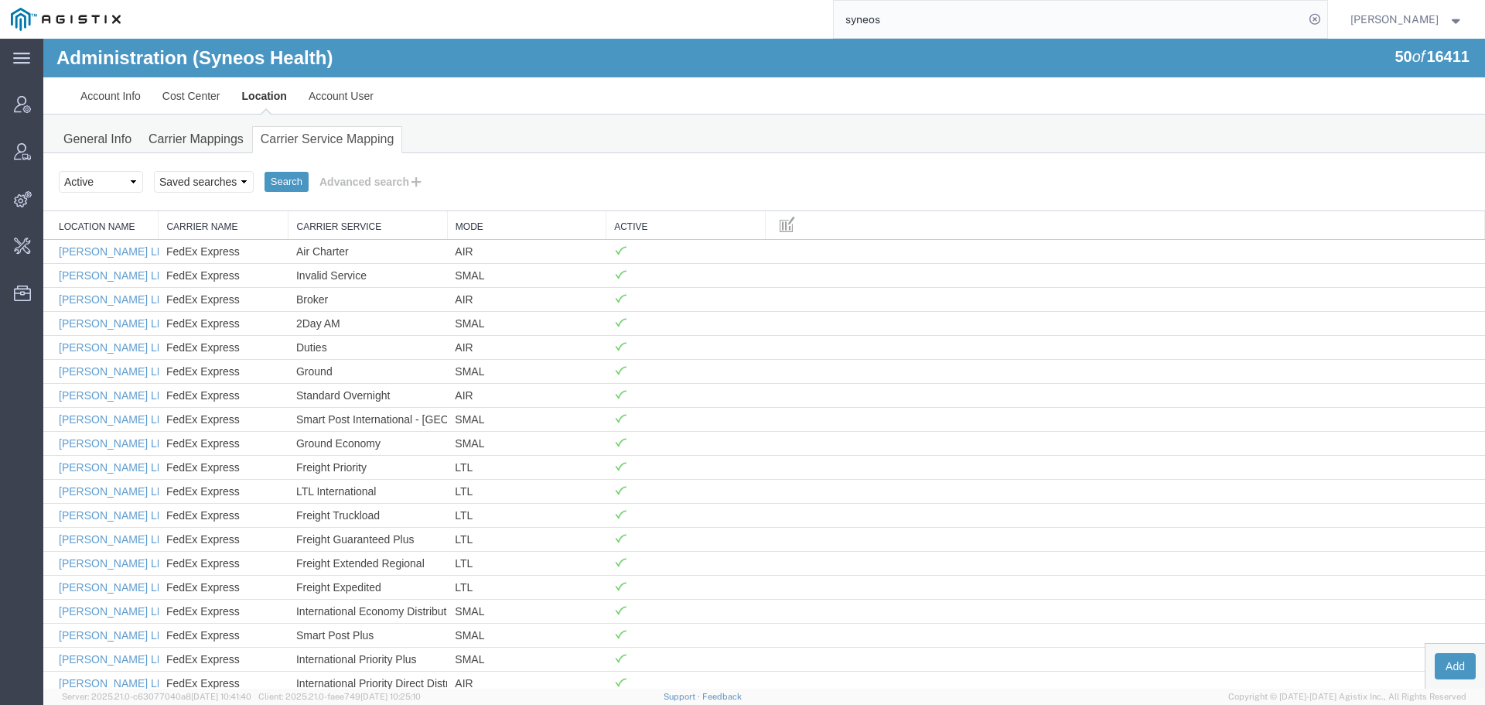
click at [259, 102] on link "Location" at bounding box center [264, 95] width 67 height 37
click at [111, 137] on link "General Info" at bounding box center [97, 139] width 85 height 27
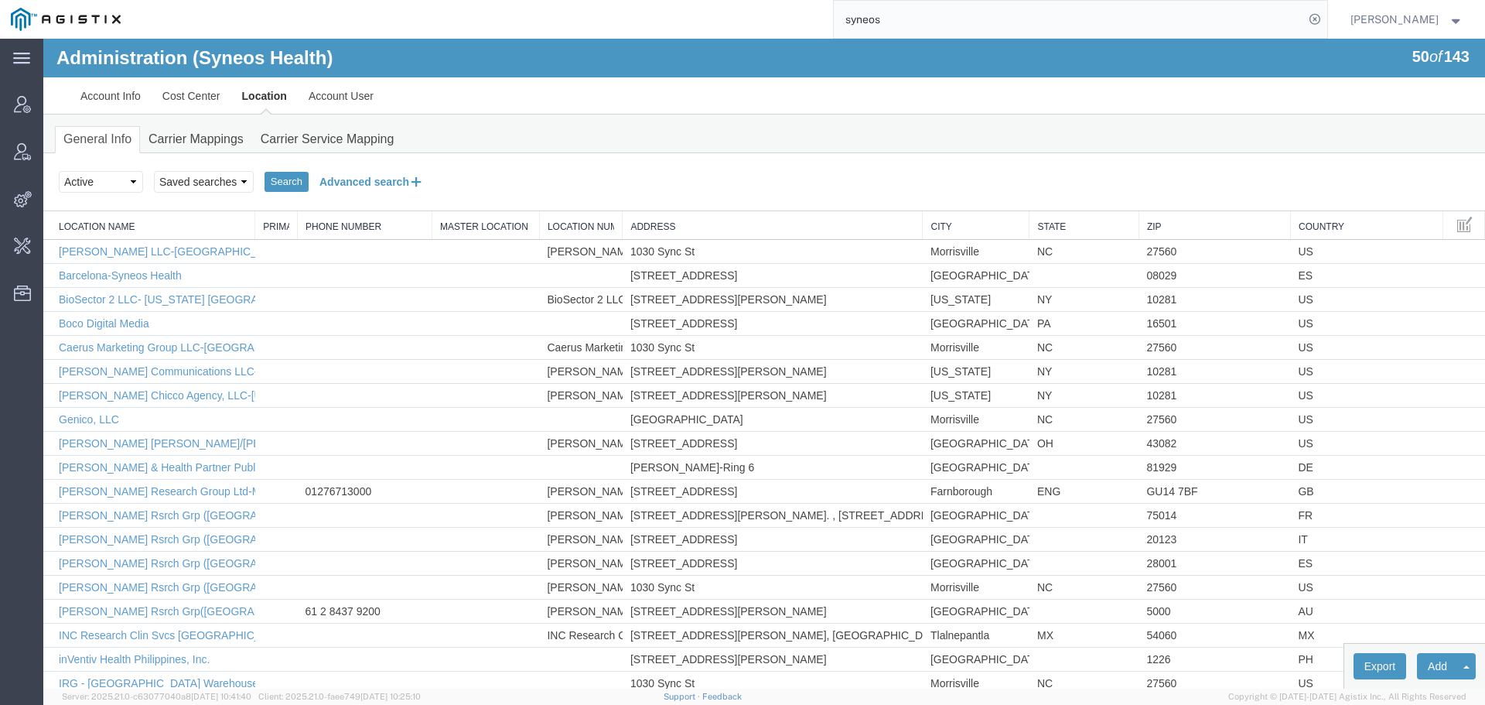
click at [344, 181] on button "Advanced search" at bounding box center [372, 182] width 126 height 26
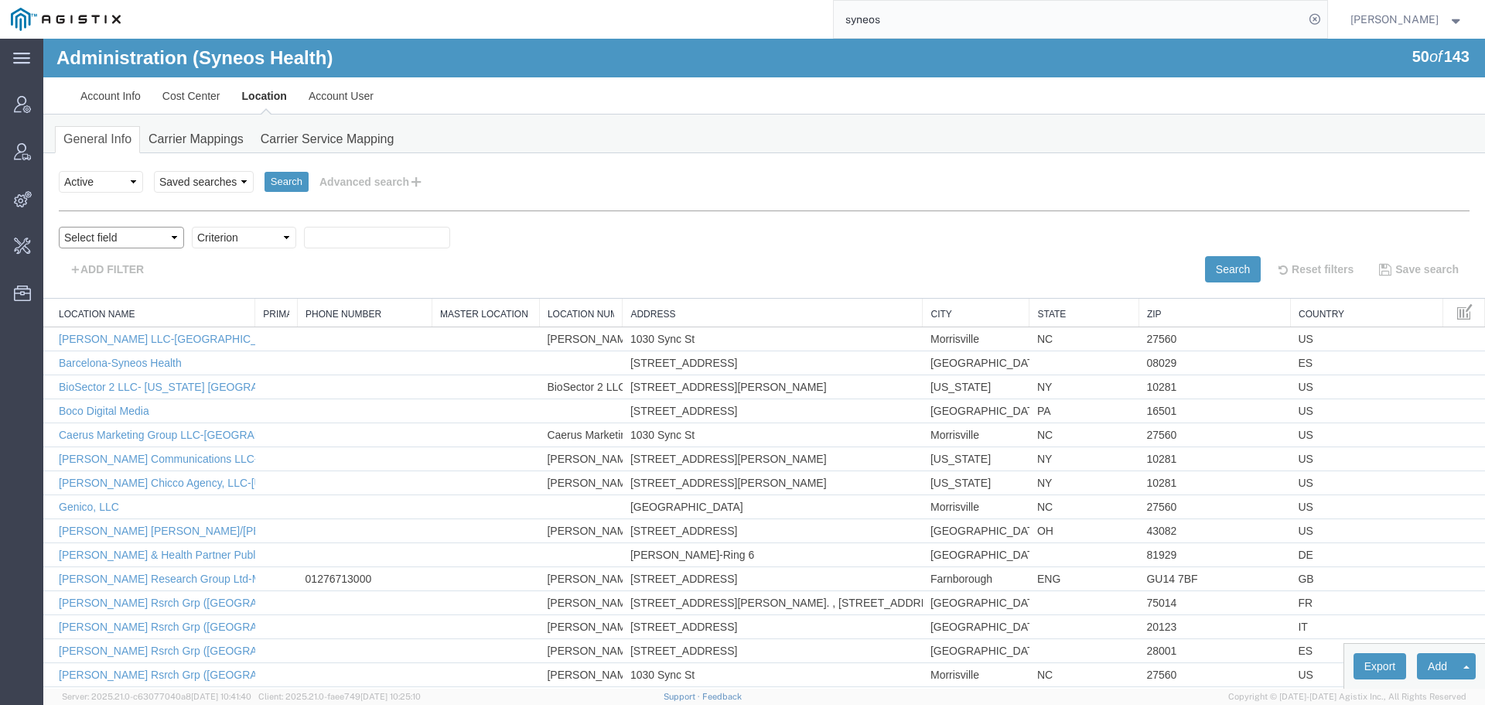
drag, startPoint x: 124, startPoint y: 237, endPoint x: 128, endPoint y: 247, distance: 10.8
click at [124, 237] on select "Select field Address [GEOGRAPHIC_DATA] Location Name Location Num Master Locati…" at bounding box center [121, 238] width 125 height 22
select select "county"
click at [59, 227] on select "Select field Address [GEOGRAPHIC_DATA] Location Name Location Num Master Locati…" at bounding box center [121, 238] width 125 height 22
click at [139, 241] on select "Select field Address [GEOGRAPHIC_DATA] Location Name Location Num Master Locati…" at bounding box center [121, 238] width 125 height 22
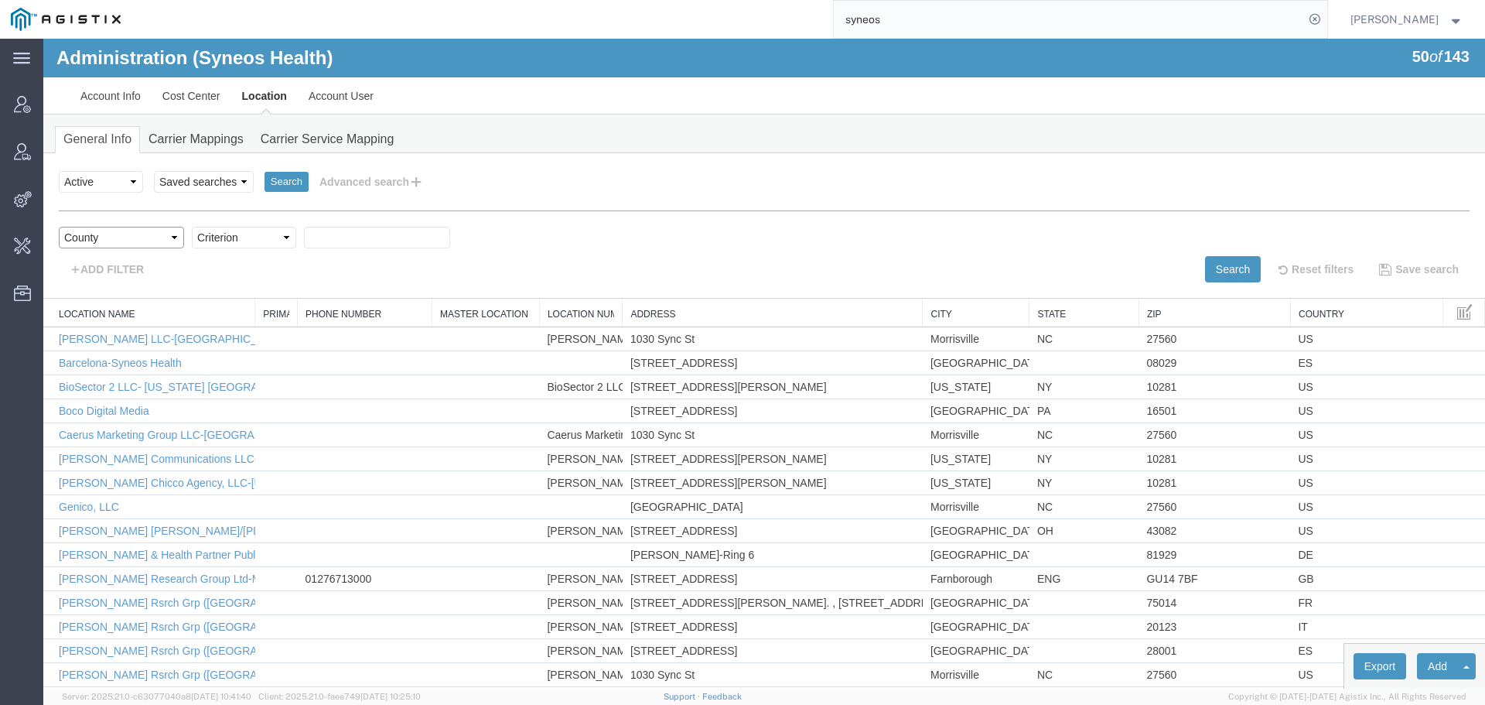
select select "country"
click at [59, 227] on select "Select field Address [GEOGRAPHIC_DATA] Location Name Location Num Master Locati…" at bounding box center [121, 238] width 125 height 22
select select
click at [251, 233] on select "Criterion in not in" at bounding box center [244, 238] width 104 height 22
select select "in"
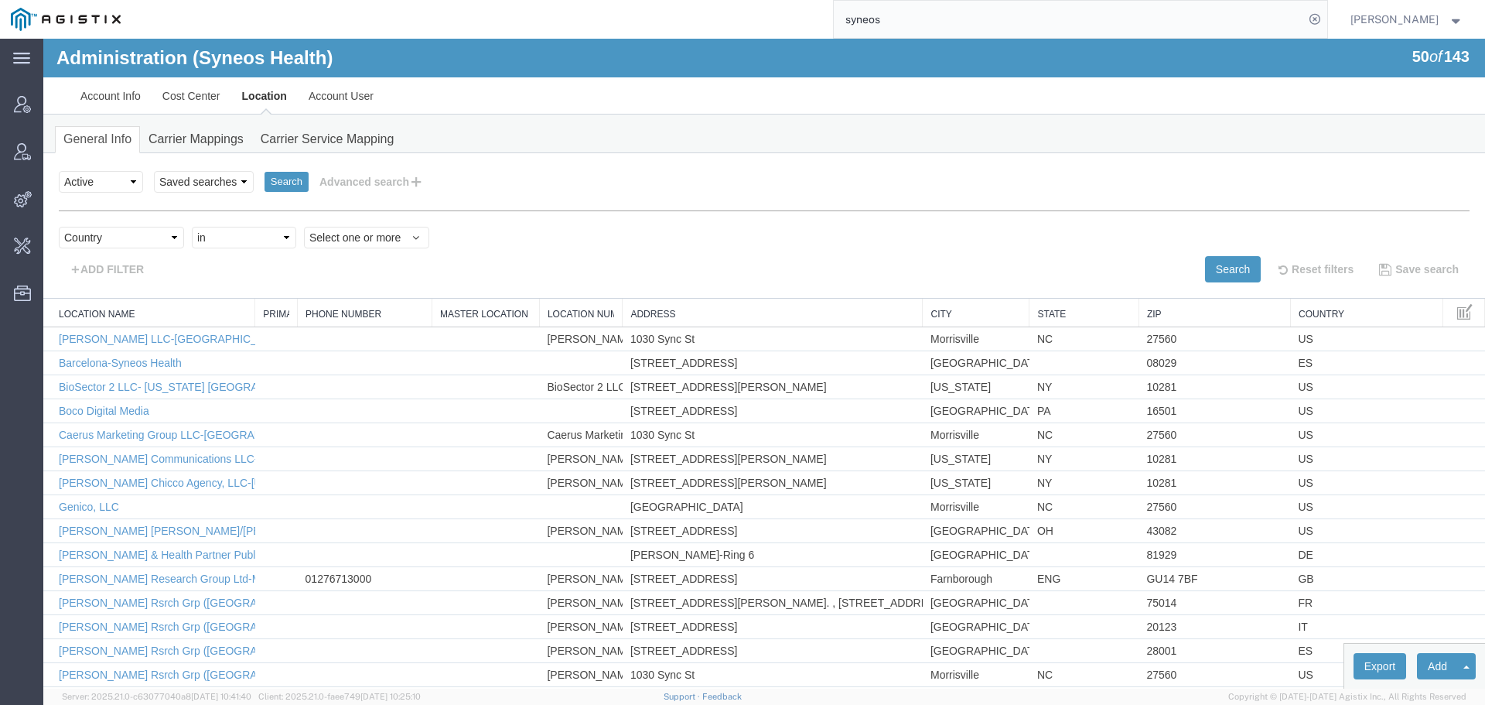
click at [192, 227] on select "Criterion in not in" at bounding box center [244, 238] width 104 height 22
click at [342, 239] on span "Select one or more" at bounding box center [366, 237] width 114 height 15
type input "pol"
click at [336, 285] on span "[GEOGRAPHIC_DATA]" at bounding box center [371, 289] width 113 height 14
select select "PL"
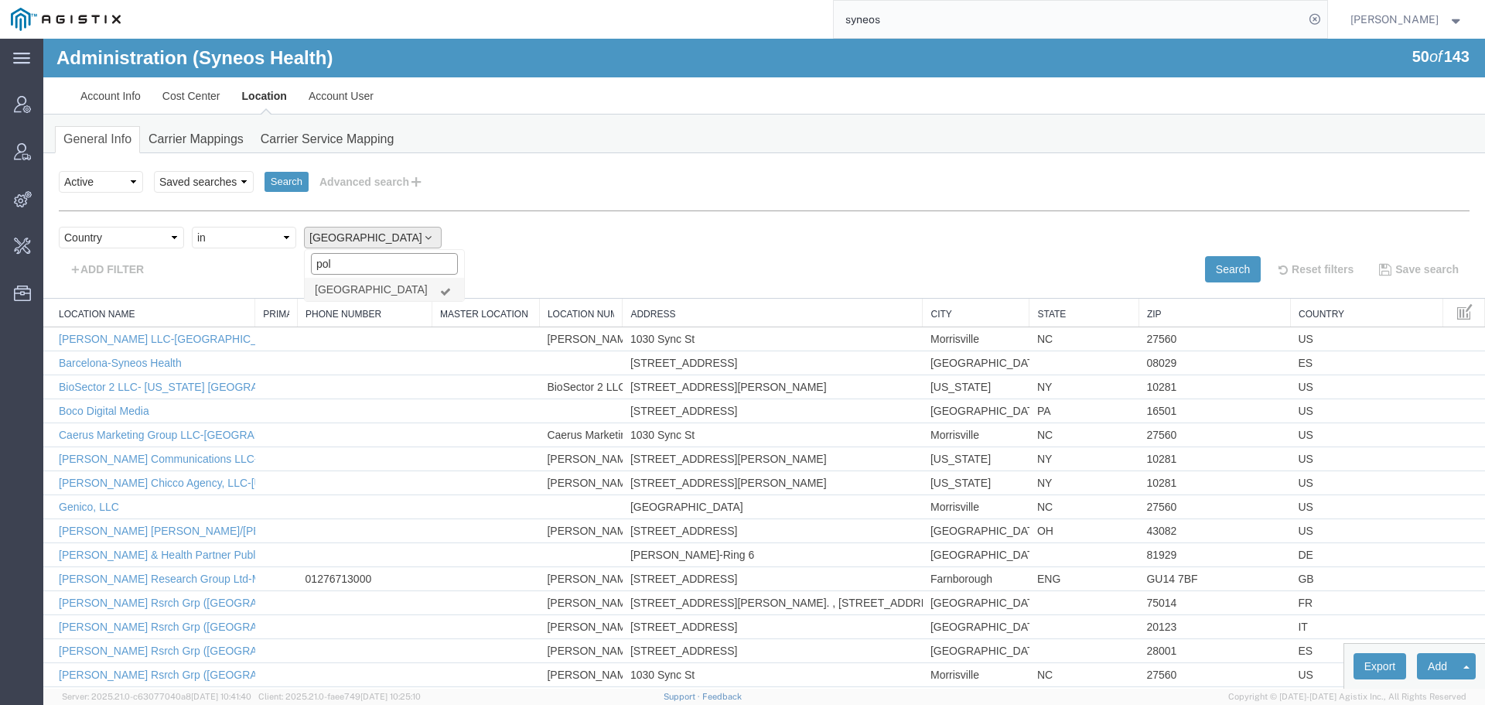
scroll to position [2372, 0]
click at [1221, 271] on button "Search" at bounding box center [1233, 269] width 56 height 26
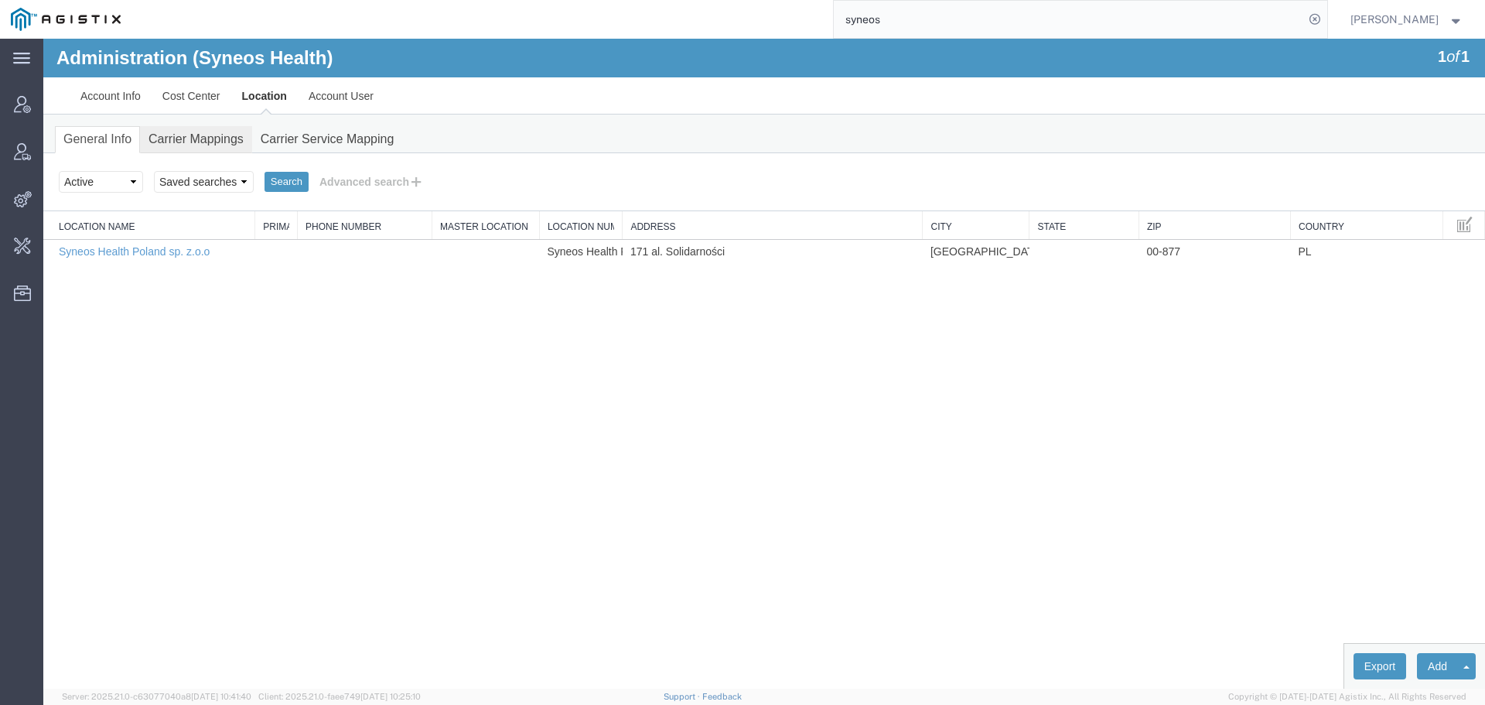
click at [190, 140] on link "Carrier Mappings" at bounding box center [196, 139] width 112 height 27
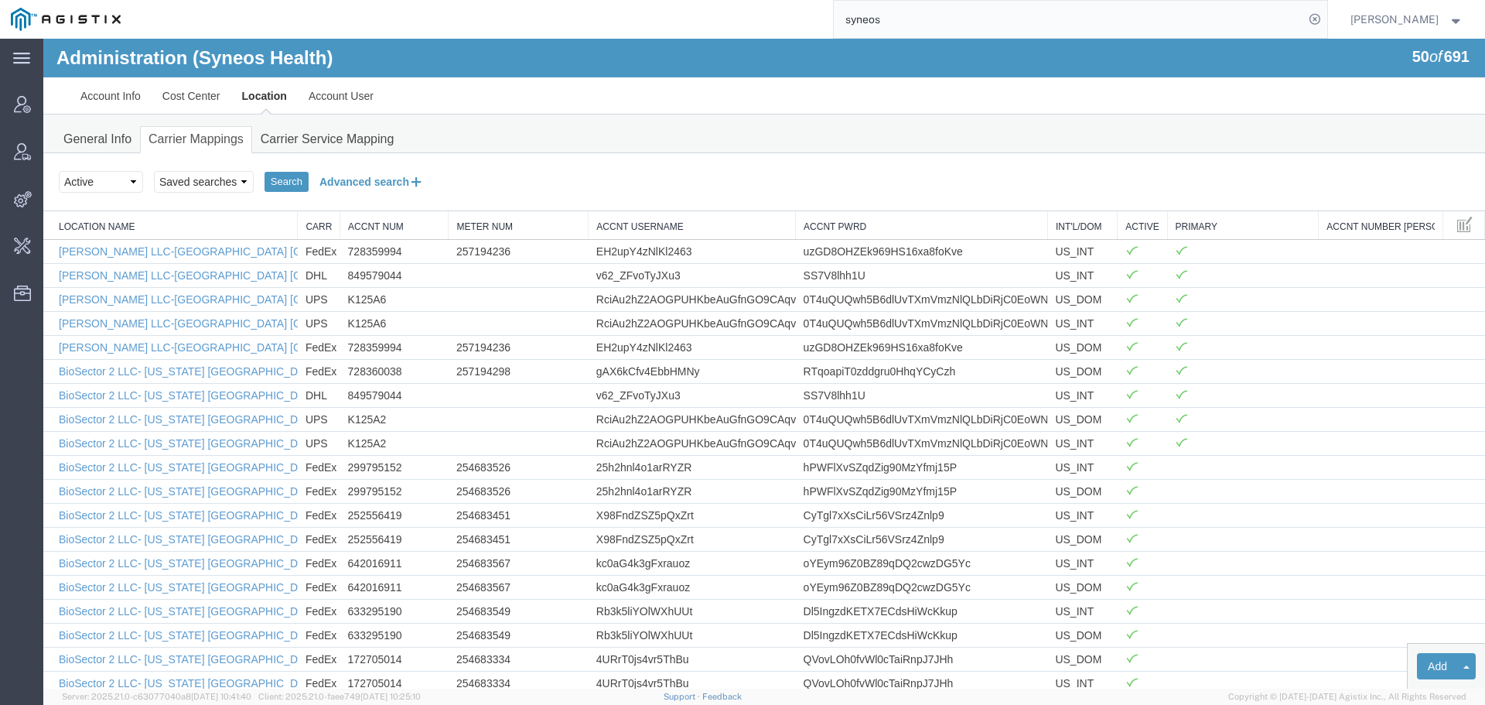
click at [352, 179] on button "Advanced search" at bounding box center [372, 182] width 126 height 26
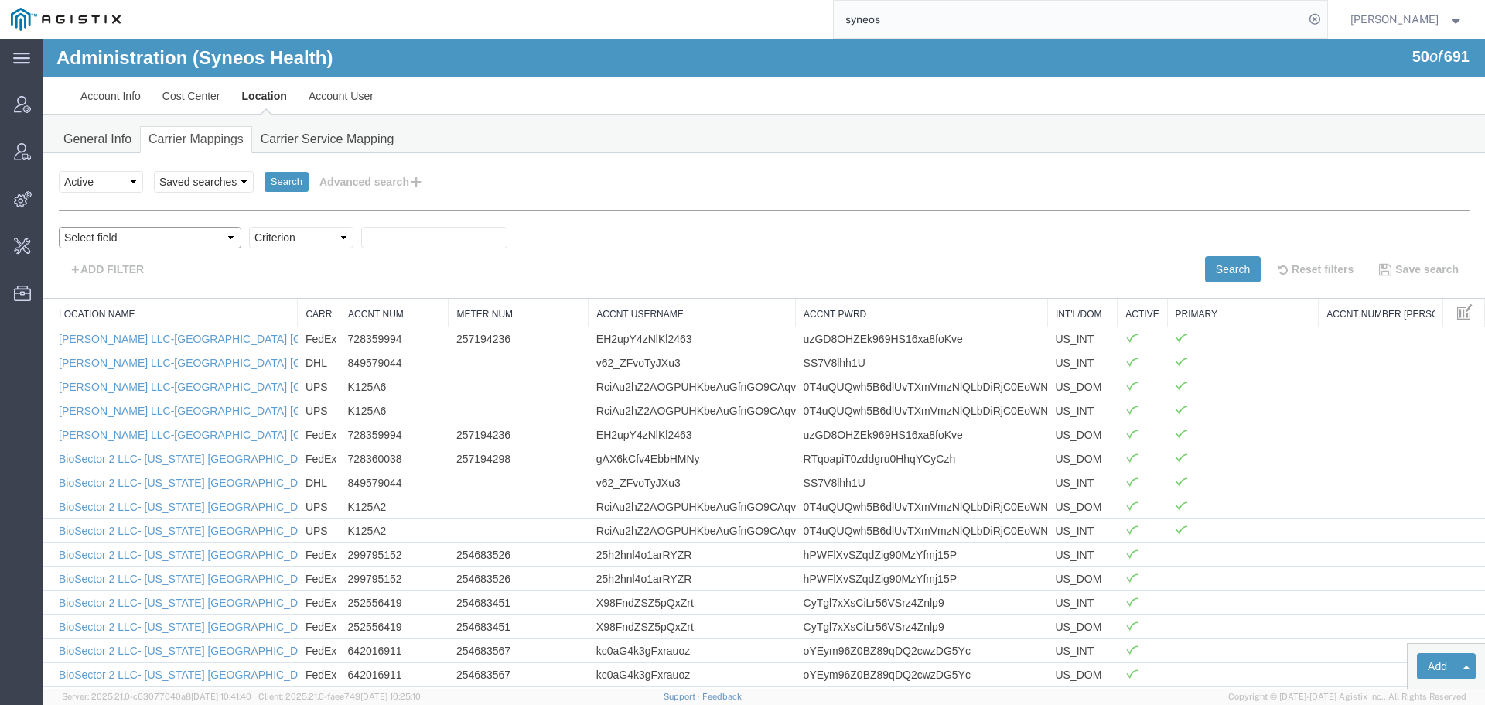
click at [130, 241] on select "Select field Accnt Num Accnt Number Alias Accnt Username Carrier Name Int'l/Dom…" at bounding box center [150, 238] width 183 height 22
click at [360, 97] on link "Account User" at bounding box center [341, 95] width 87 height 37
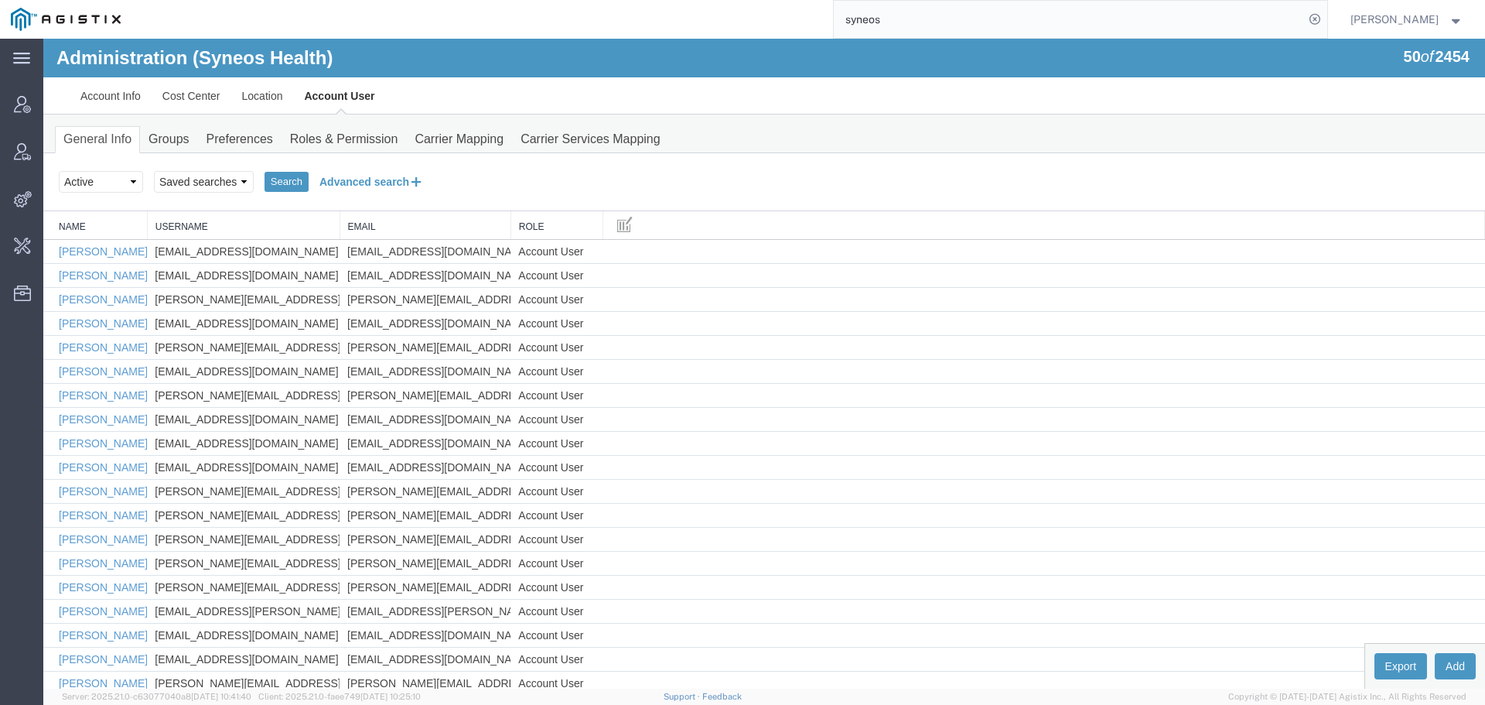
click at [351, 180] on button "Advanced search" at bounding box center [372, 182] width 126 height 26
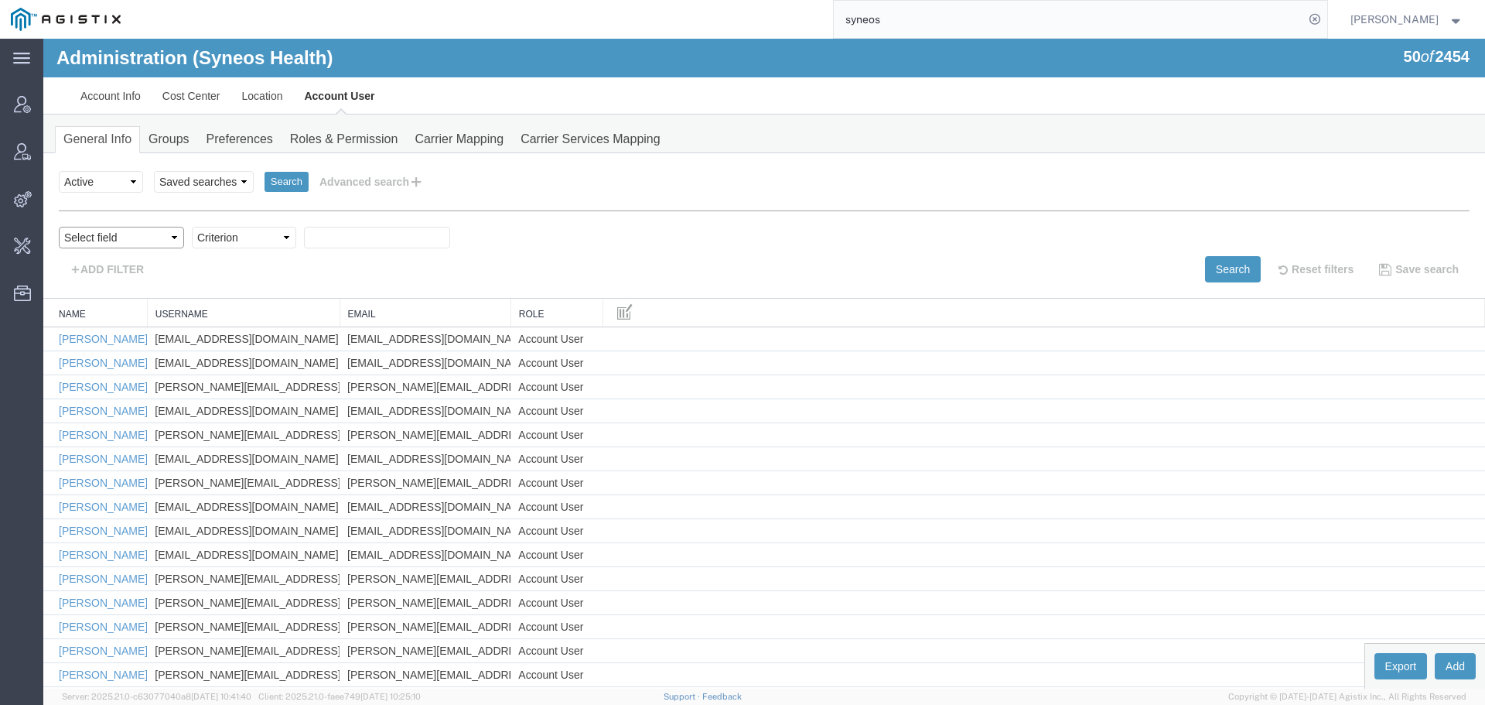
click at [98, 234] on select "Select field Cost Center Email Location Name Role Username" at bounding box center [121, 238] width 125 height 22
select select "locationName"
click at [59, 227] on select "Select field Cost Center Email Location Name Role Username" at bounding box center [121, 238] width 125 height 22
click at [257, 238] on select "Criterion contains does not contain is is blank is not blank starts with" at bounding box center [244, 238] width 104 height 22
select select "contains"
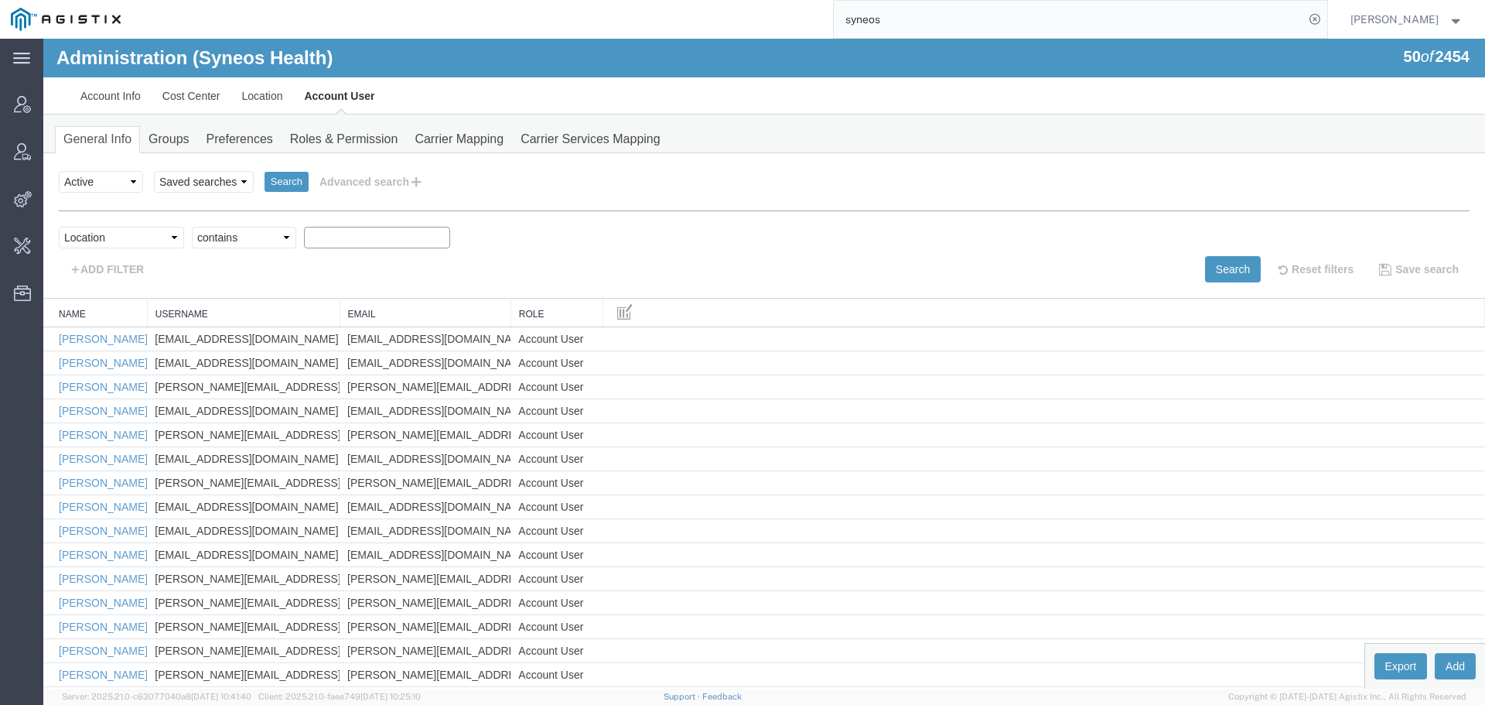
click at [192, 227] on select "Criterion contains does not contain is is blank is not blank starts with" at bounding box center [244, 238] width 104 height 22
click at [330, 237] on input "text" at bounding box center [377, 238] width 146 height 22
type input "[GEOGRAPHIC_DATA]"
click at [1205, 277] on button "Search" at bounding box center [1233, 269] width 56 height 26
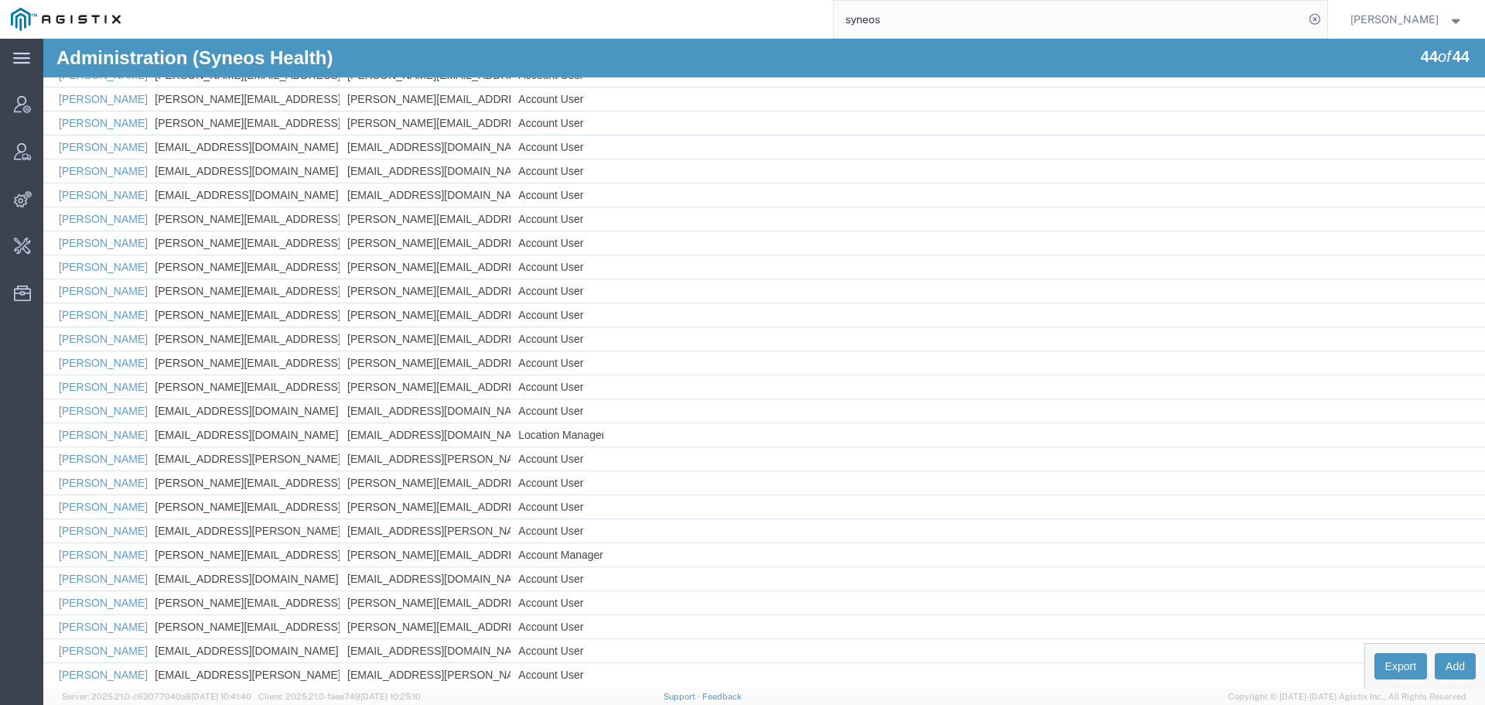
scroll to position [622, 0]
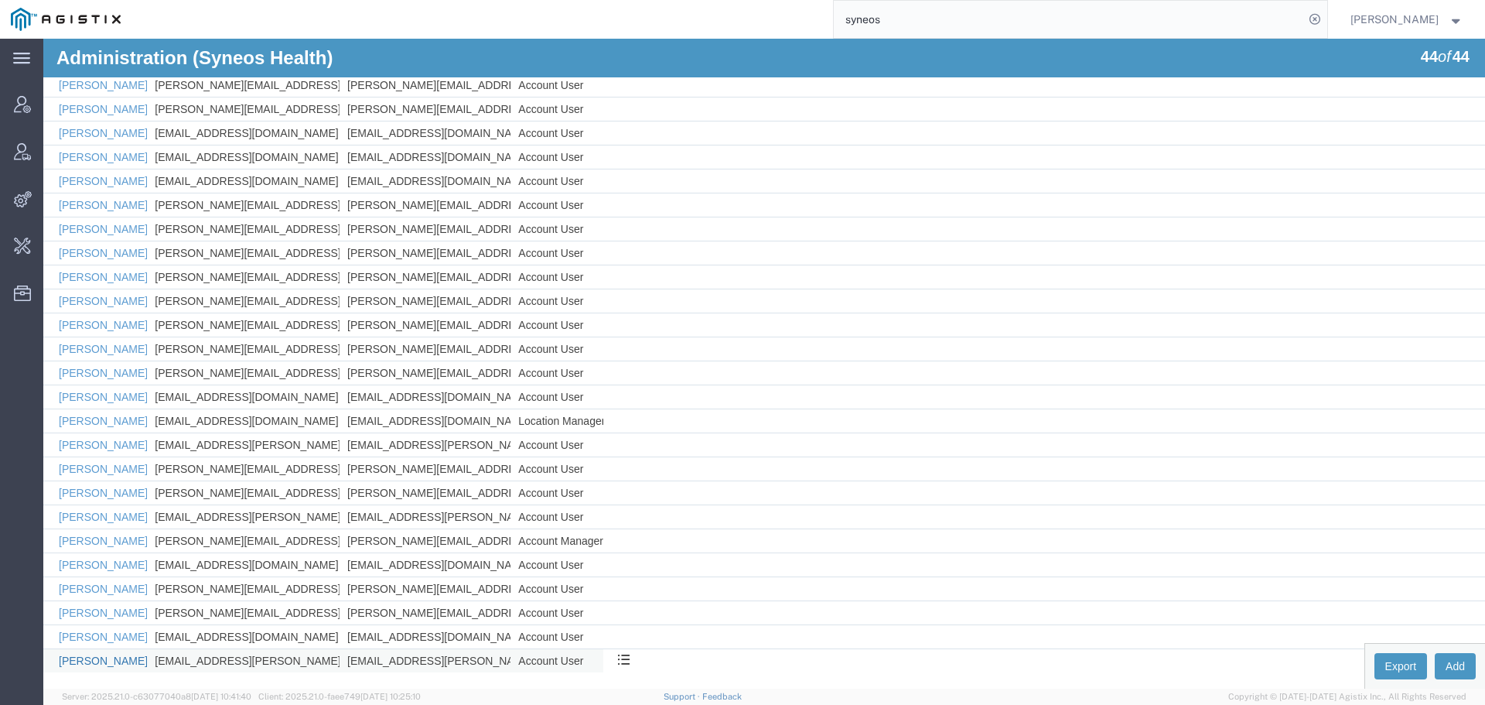
click at [80, 660] on link "[PERSON_NAME]" at bounding box center [103, 660] width 89 height 12
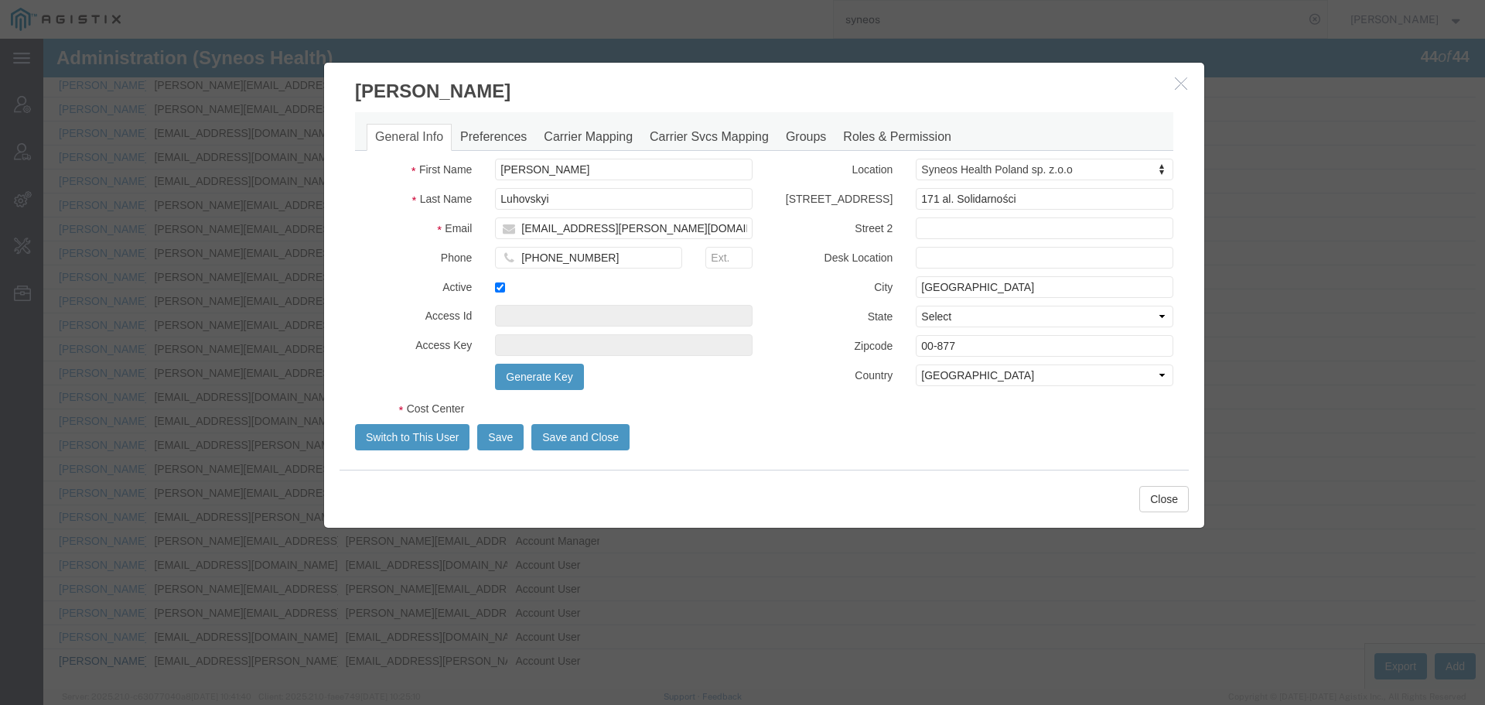
select select "DEPARTMENT"
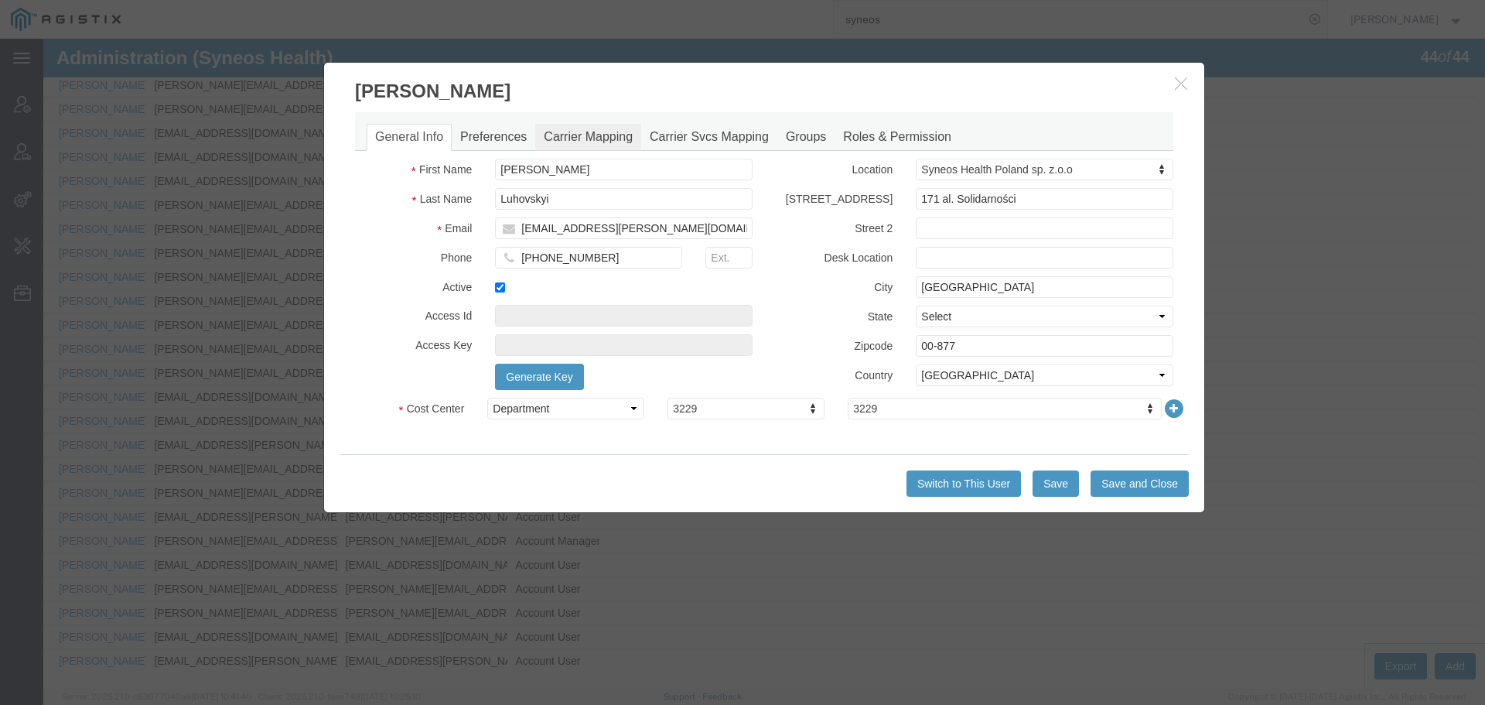
click at [565, 131] on link "Carrier Mapping" at bounding box center [588, 137] width 106 height 27
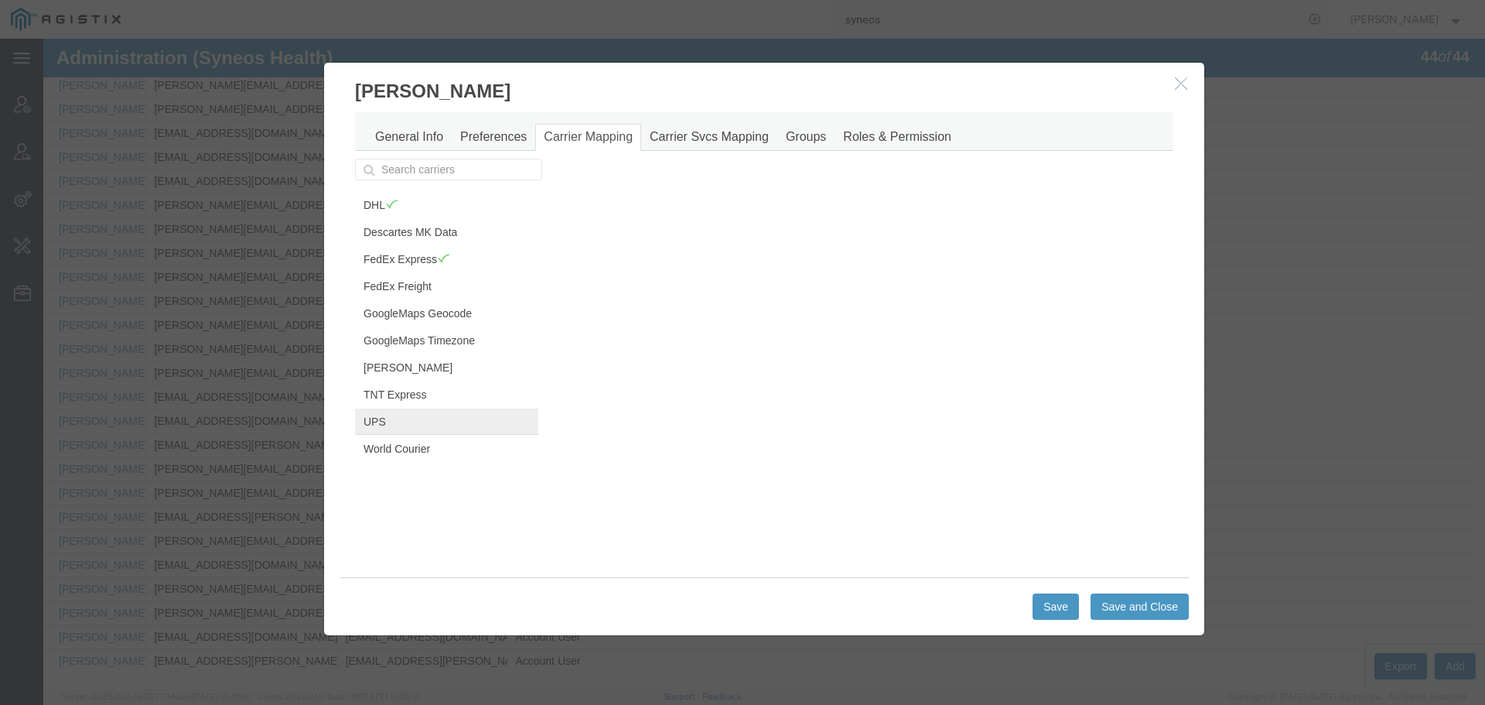
click at [412, 423] on link "UPS" at bounding box center [446, 421] width 183 height 26
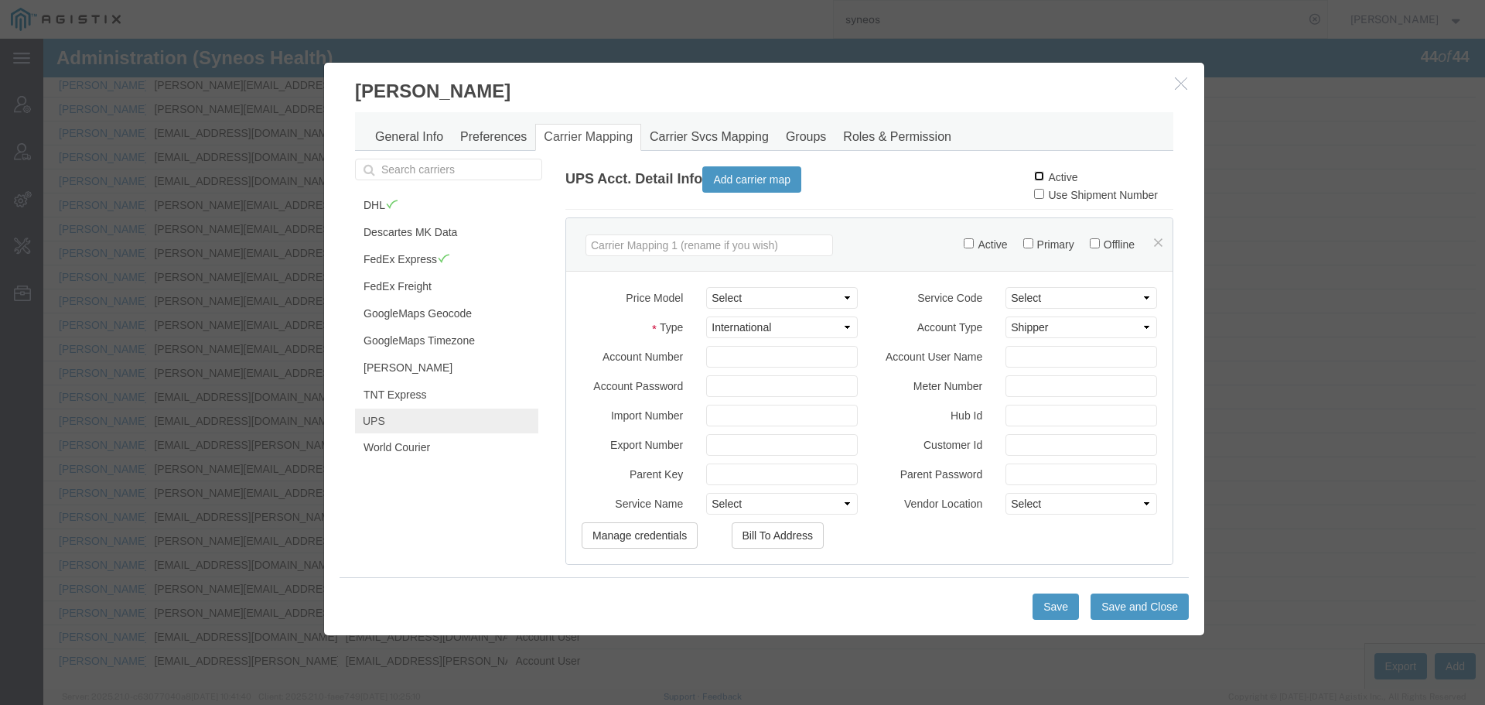
click at [1034, 174] on input "Active" at bounding box center [1039, 176] width 10 height 10
checkbox input "true"
click at [1122, 608] on button "Save and Close" at bounding box center [1140, 606] width 98 height 26
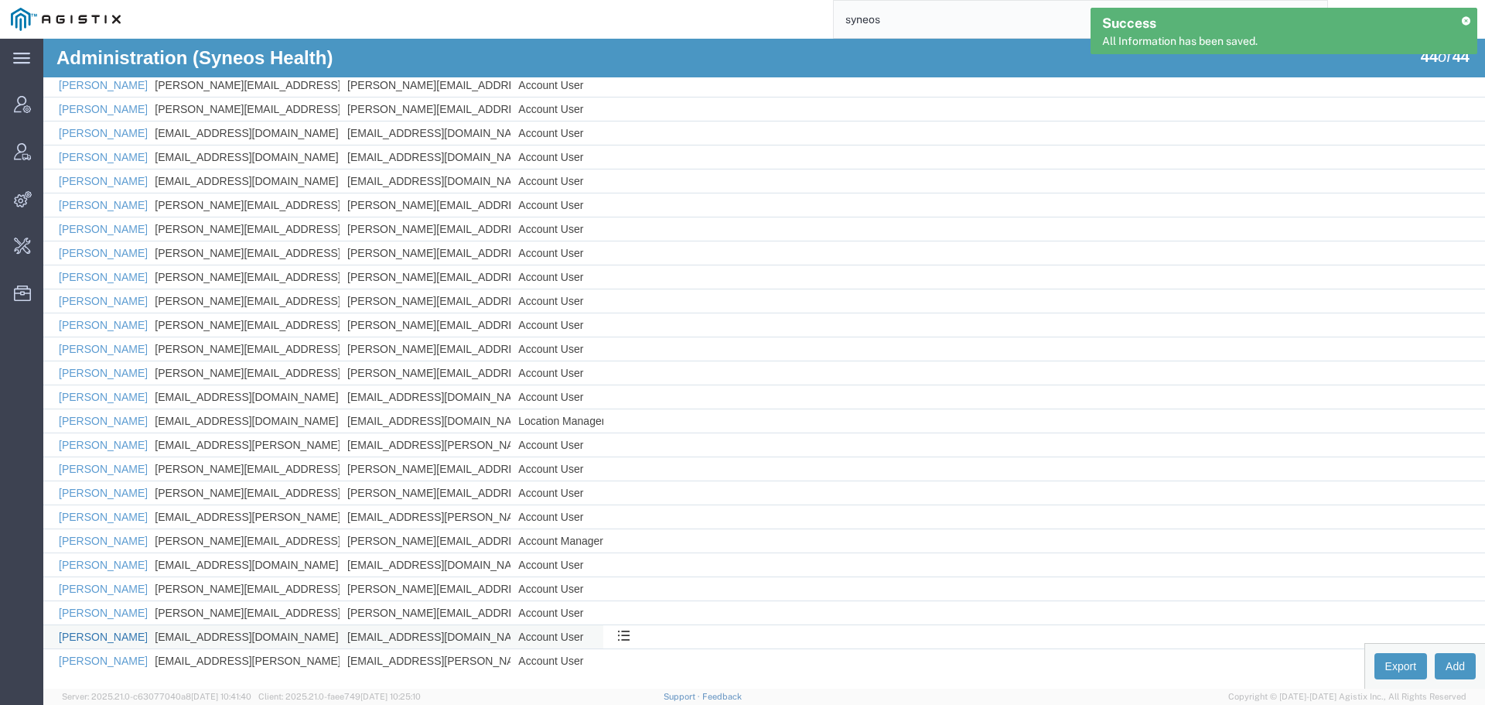
click at [80, 640] on link "[PERSON_NAME]" at bounding box center [103, 636] width 89 height 12
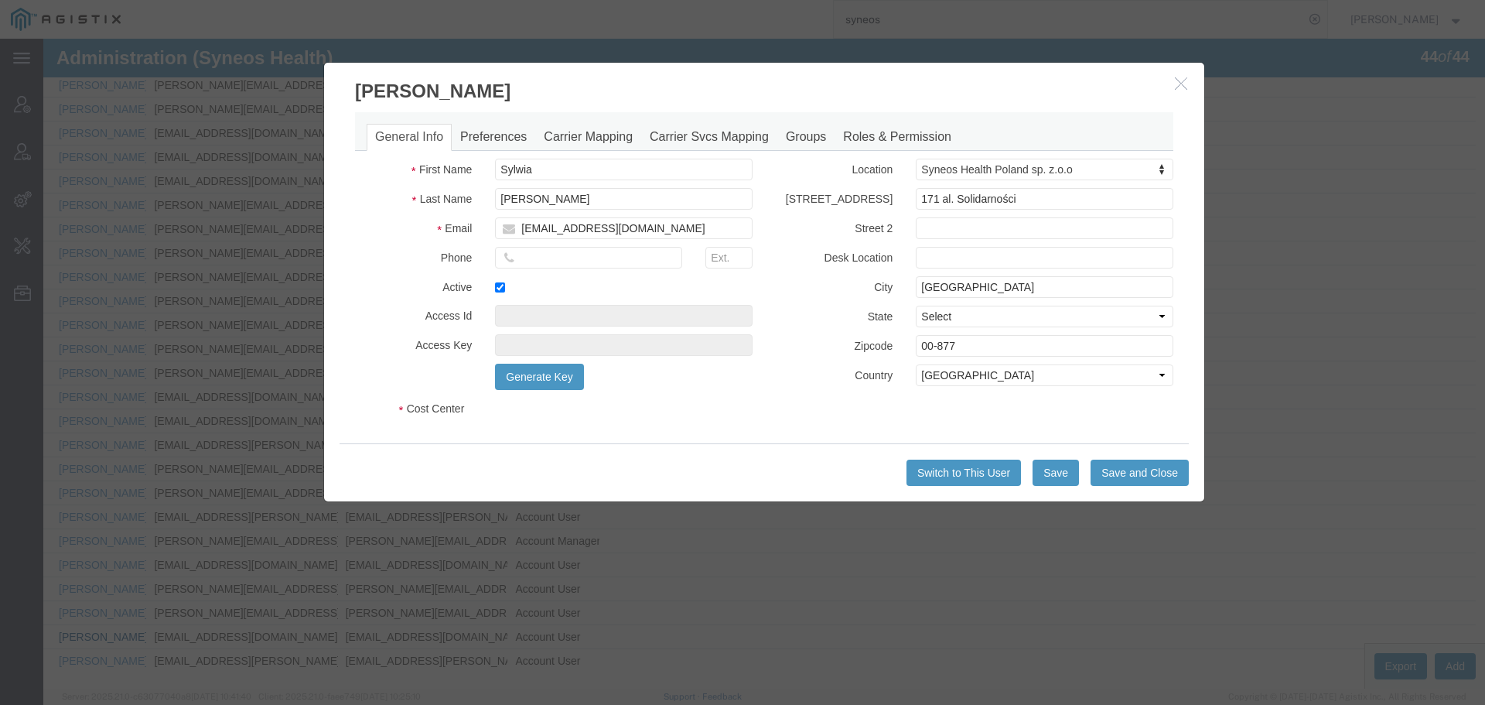
select select "DEPARTMENT"
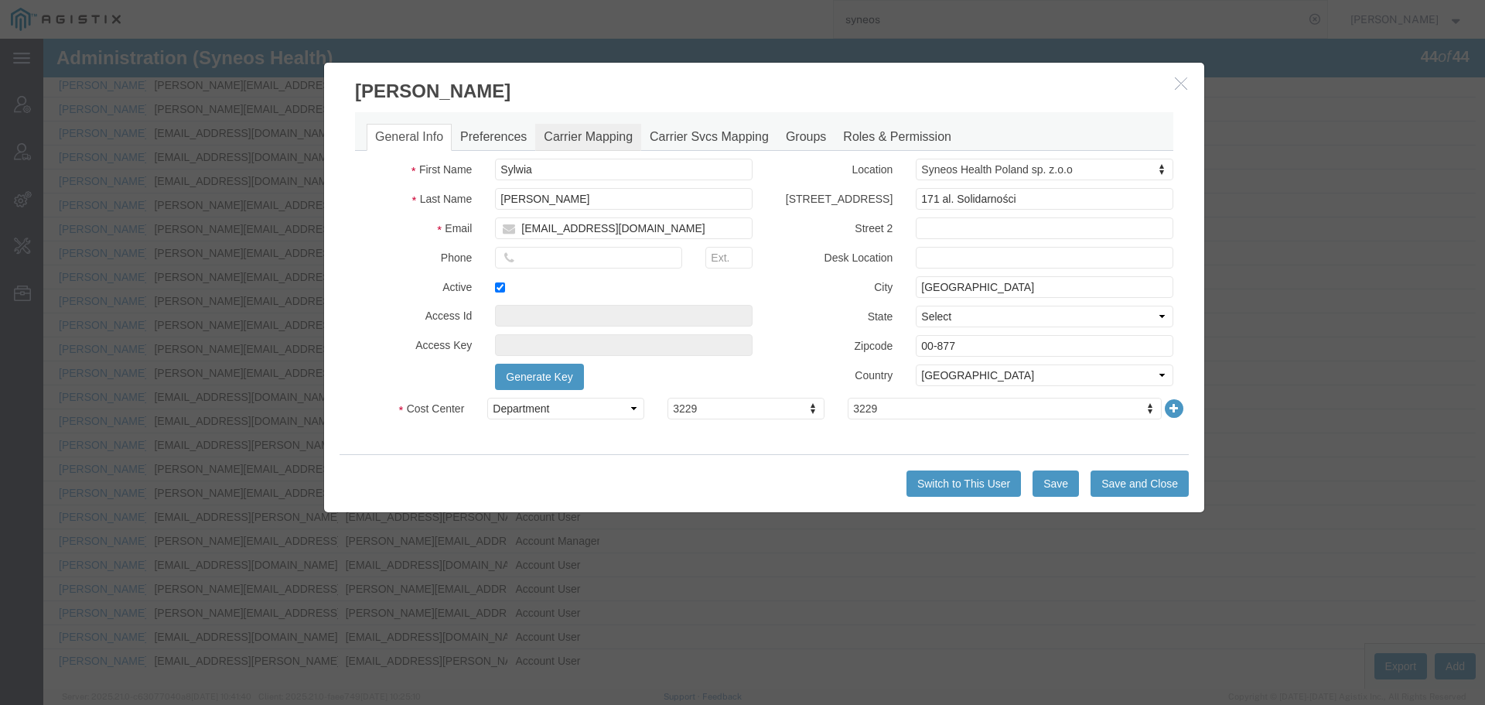
click at [607, 135] on link "Carrier Mapping" at bounding box center [588, 137] width 106 height 27
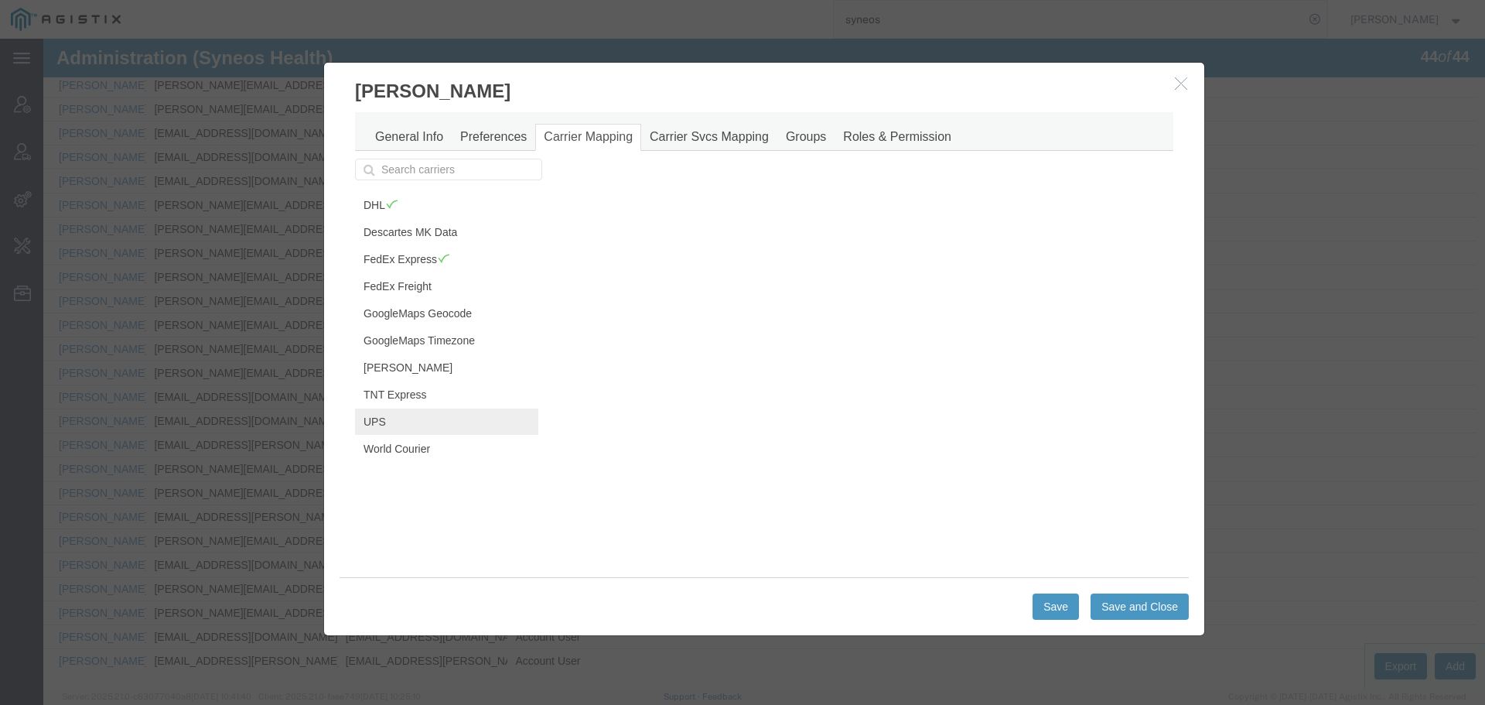
drag, startPoint x: 367, startPoint y: 422, endPoint x: 421, endPoint y: 417, distance: 53.6
click at [368, 422] on link "UPS" at bounding box center [446, 421] width 183 height 26
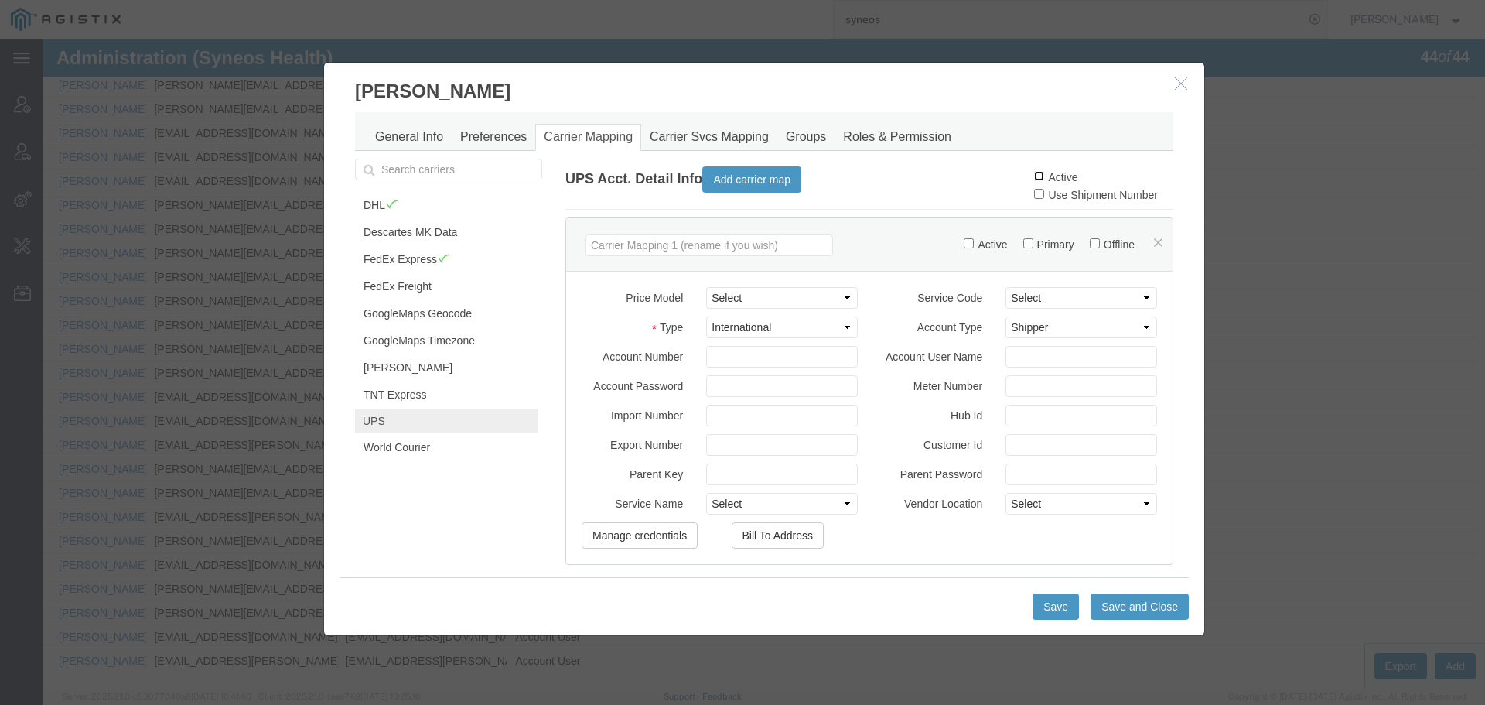
click at [1034, 179] on input "Active" at bounding box center [1039, 176] width 10 height 10
checkbox input "true"
click at [1121, 607] on button "Save and Close" at bounding box center [1140, 606] width 98 height 26
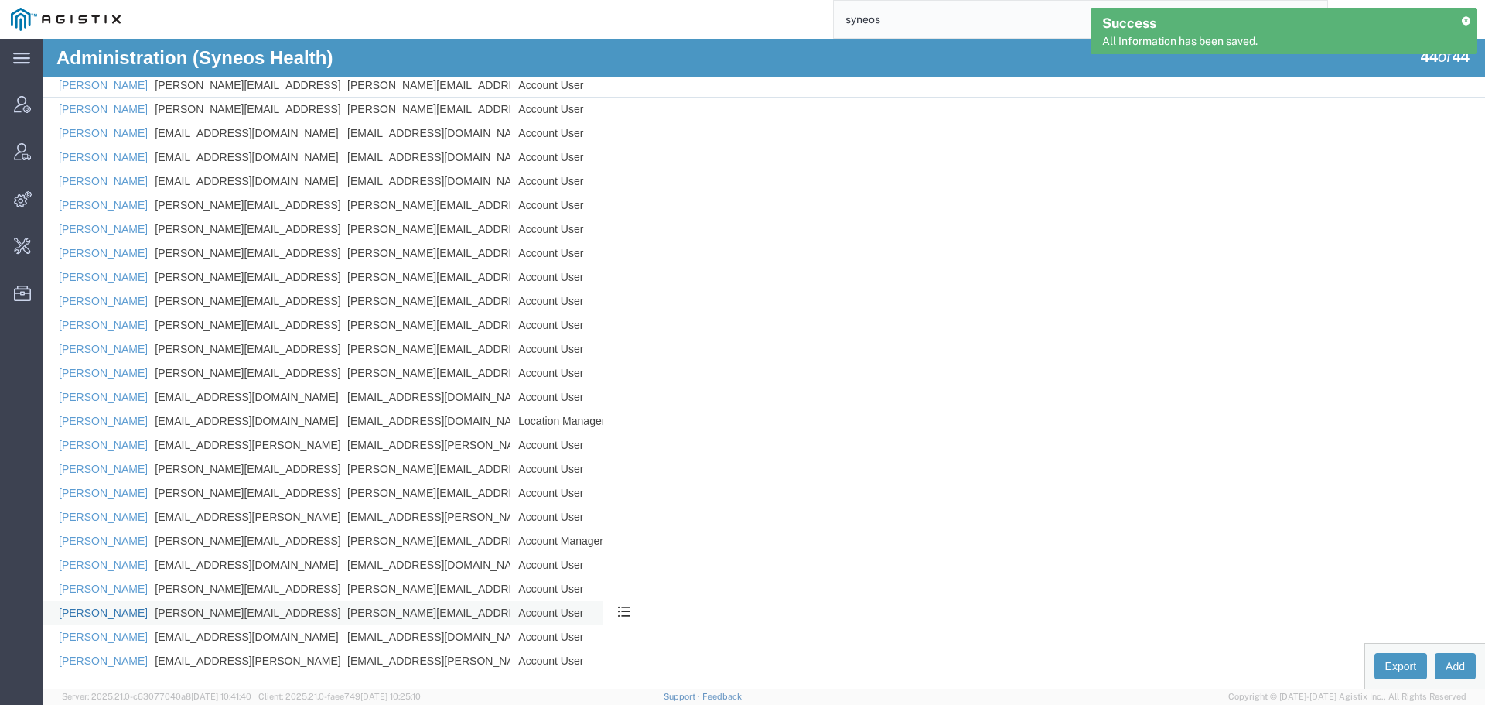
click at [78, 617] on link "[PERSON_NAME]" at bounding box center [103, 612] width 89 height 12
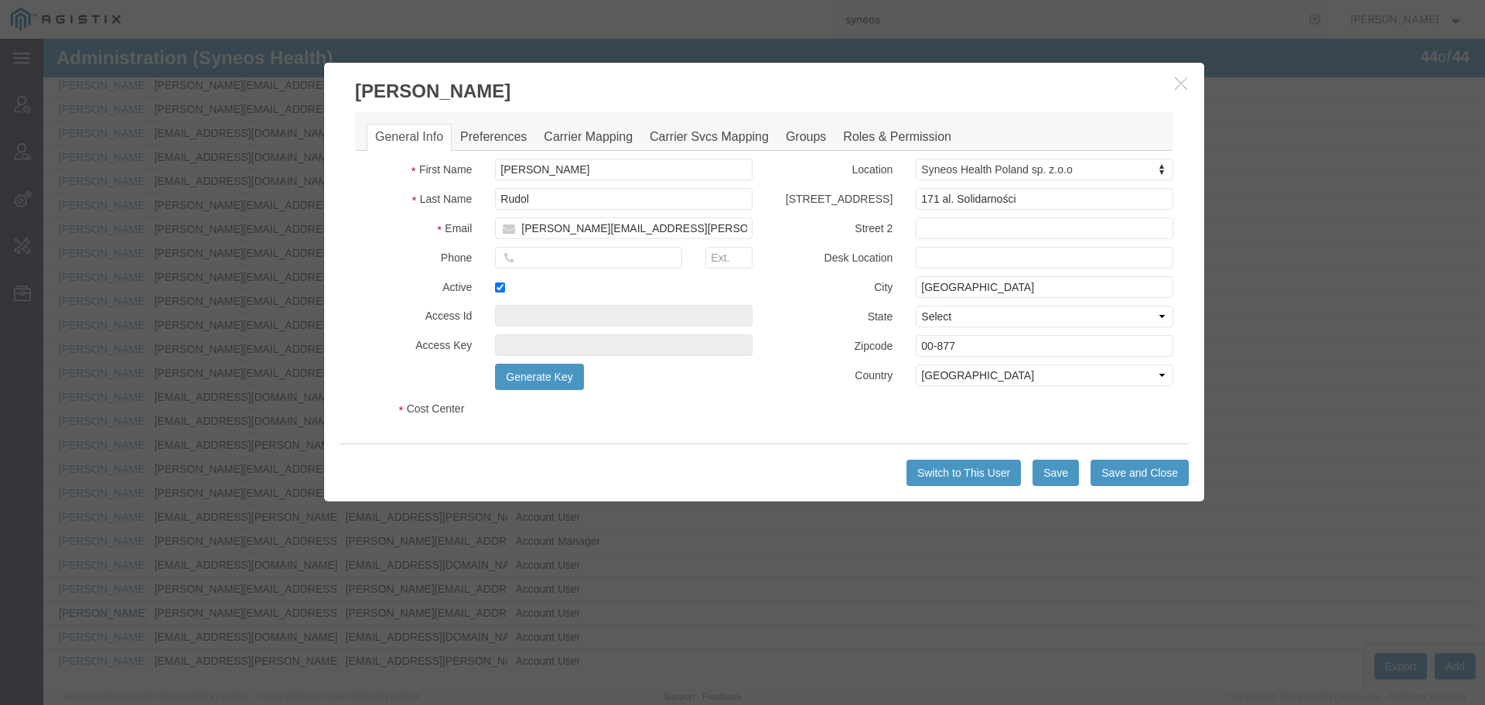
select select "DEPARTMENT"
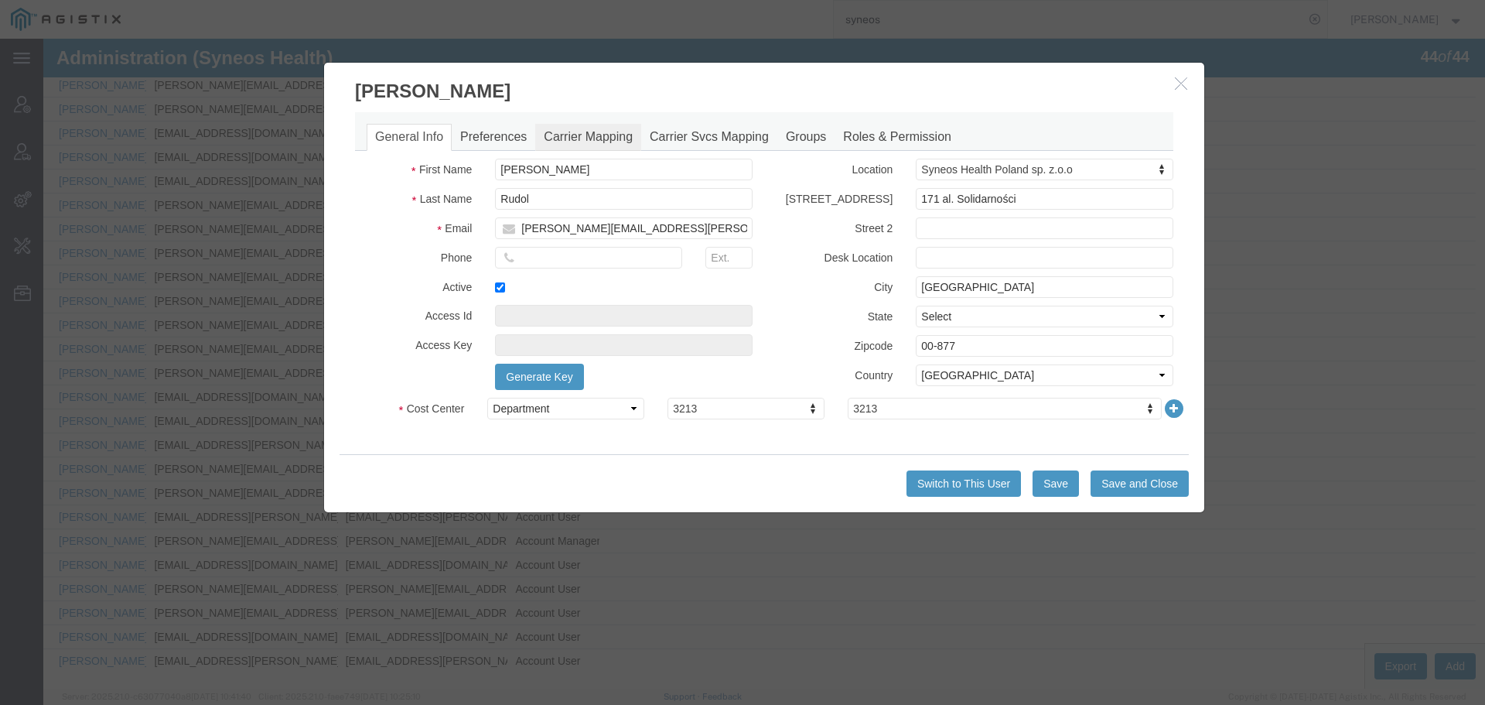
click at [586, 139] on link "Carrier Mapping" at bounding box center [588, 137] width 106 height 27
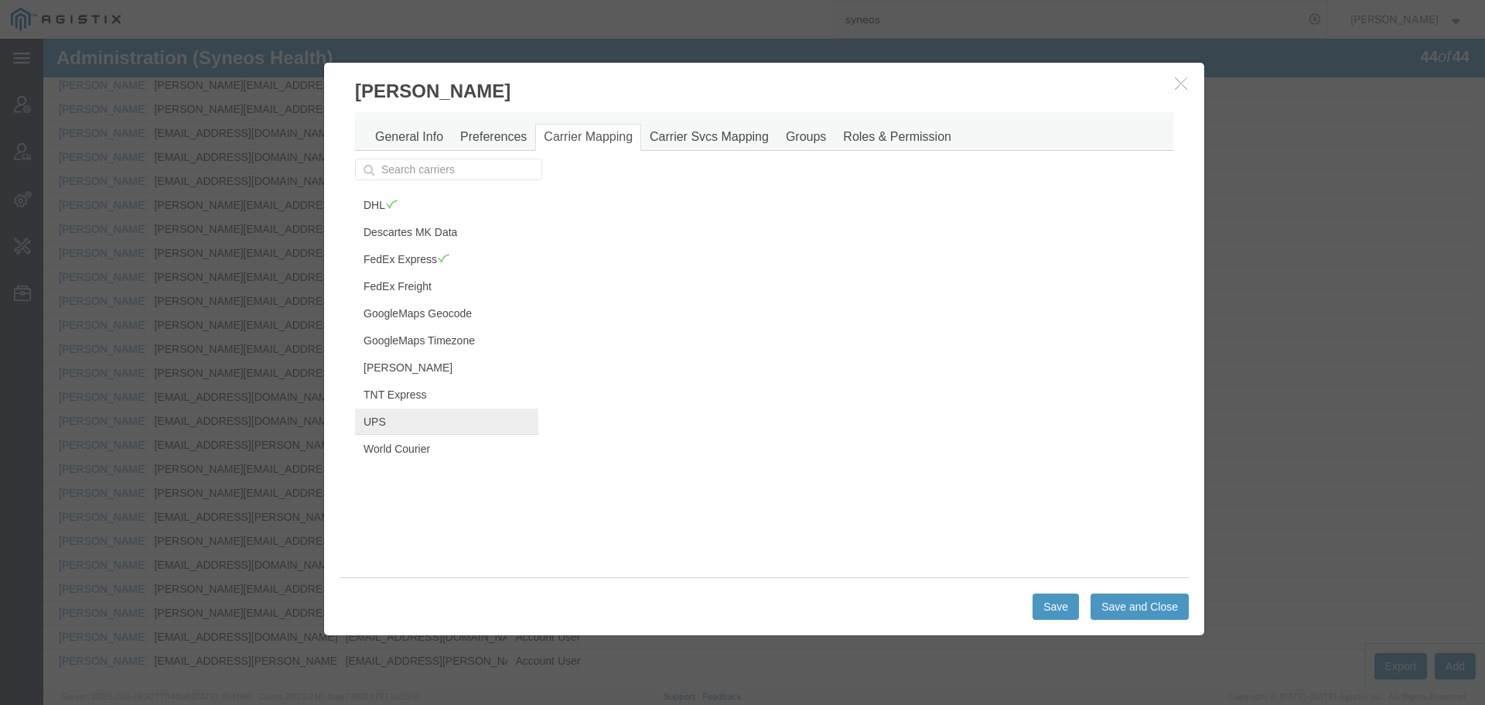
click at [395, 412] on link "UPS" at bounding box center [446, 421] width 183 height 26
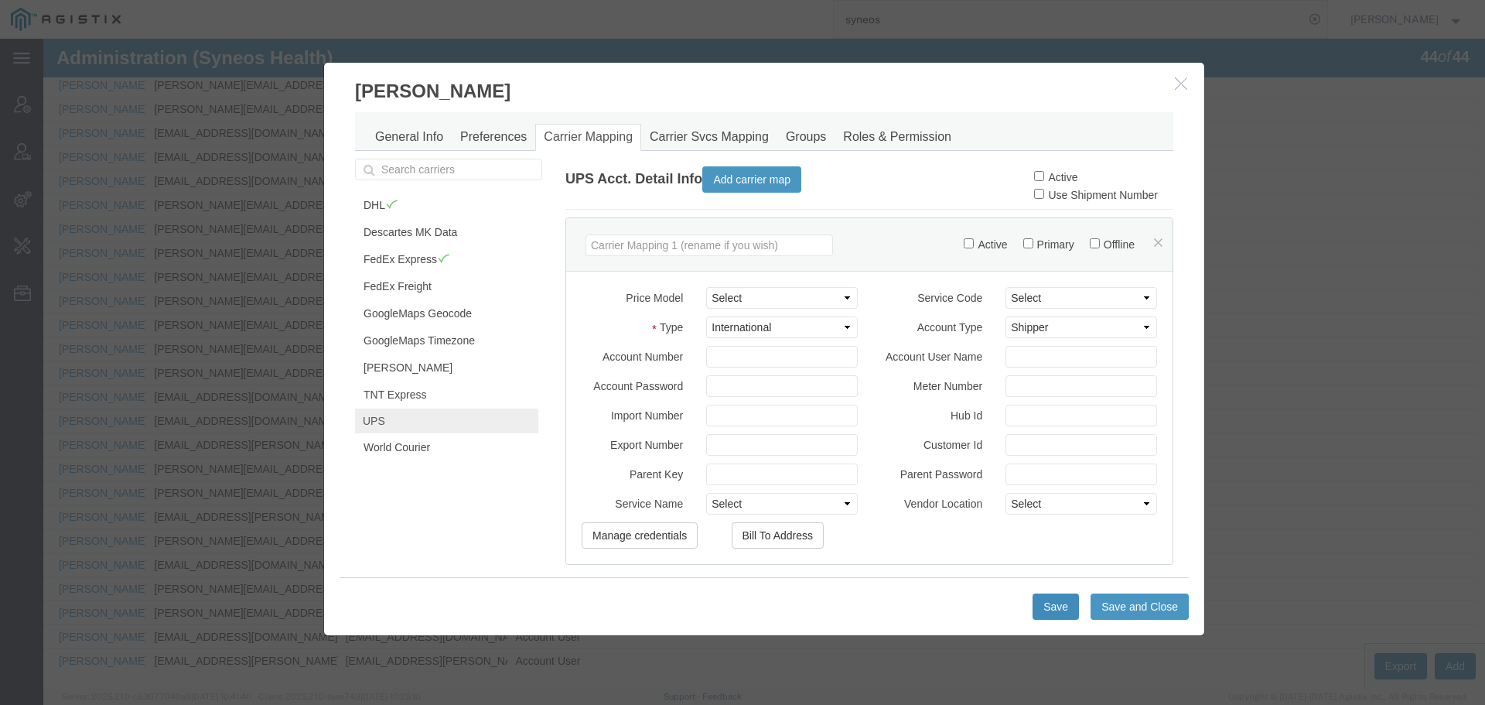
click at [1056, 610] on button "Save" at bounding box center [1056, 606] width 46 height 26
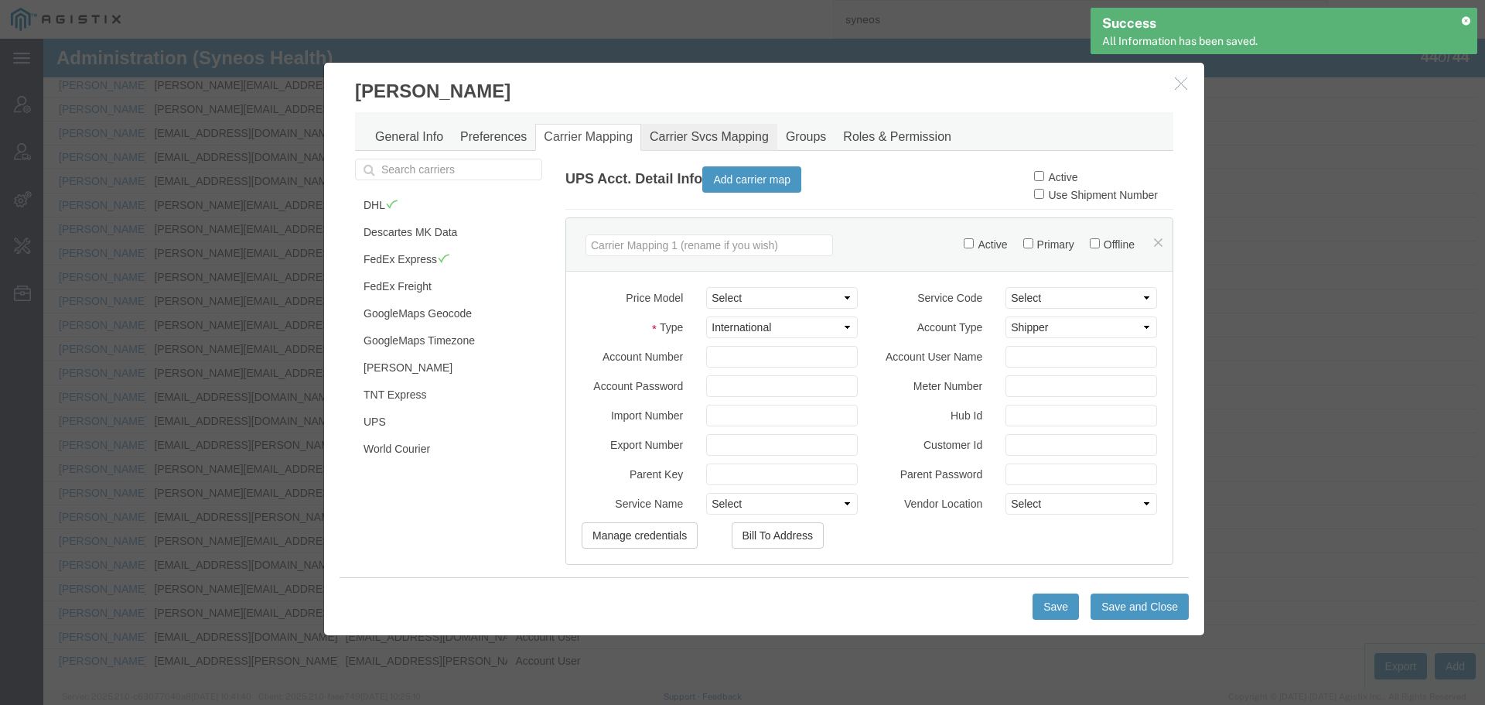
click at [693, 132] on link "Carrier Svcs Mapping" at bounding box center [709, 137] width 136 height 27
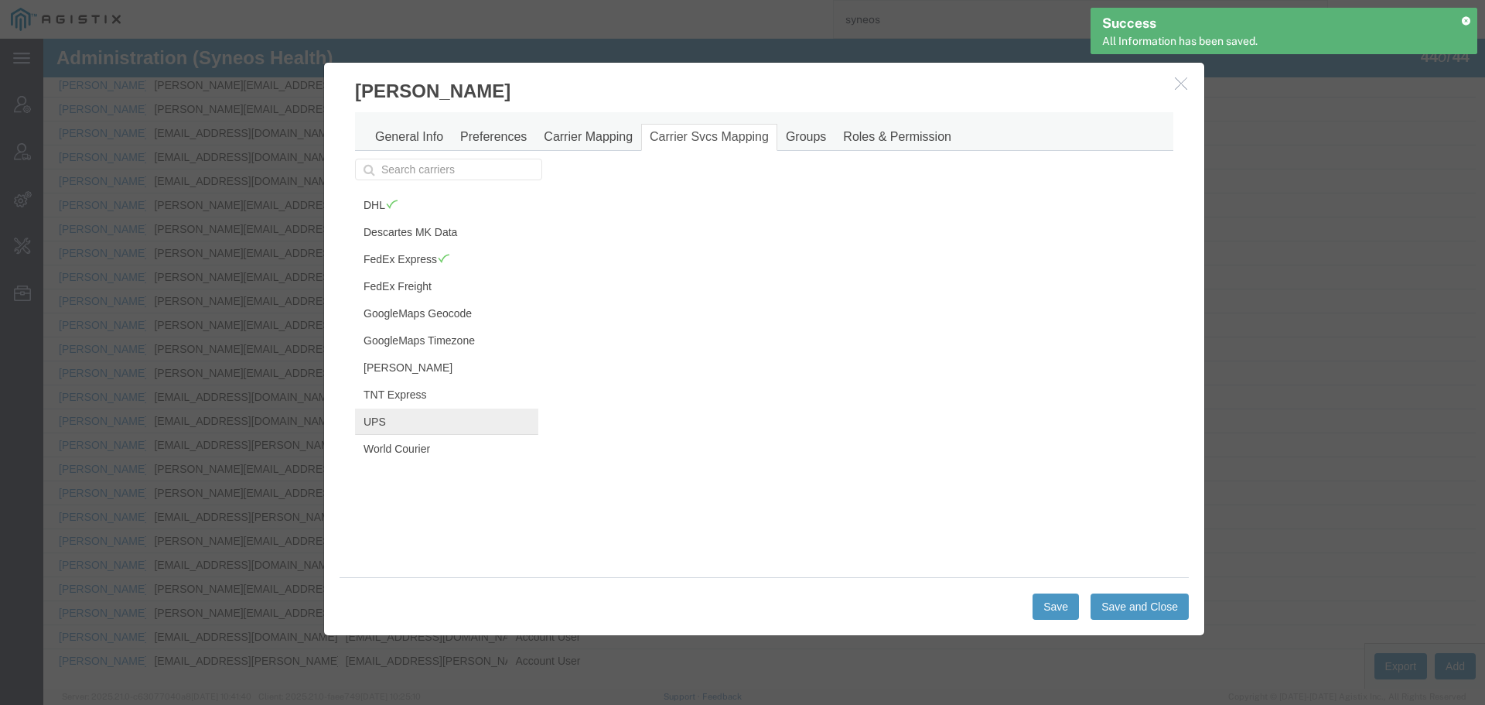
click at [405, 416] on link "UPS" at bounding box center [446, 421] width 183 height 26
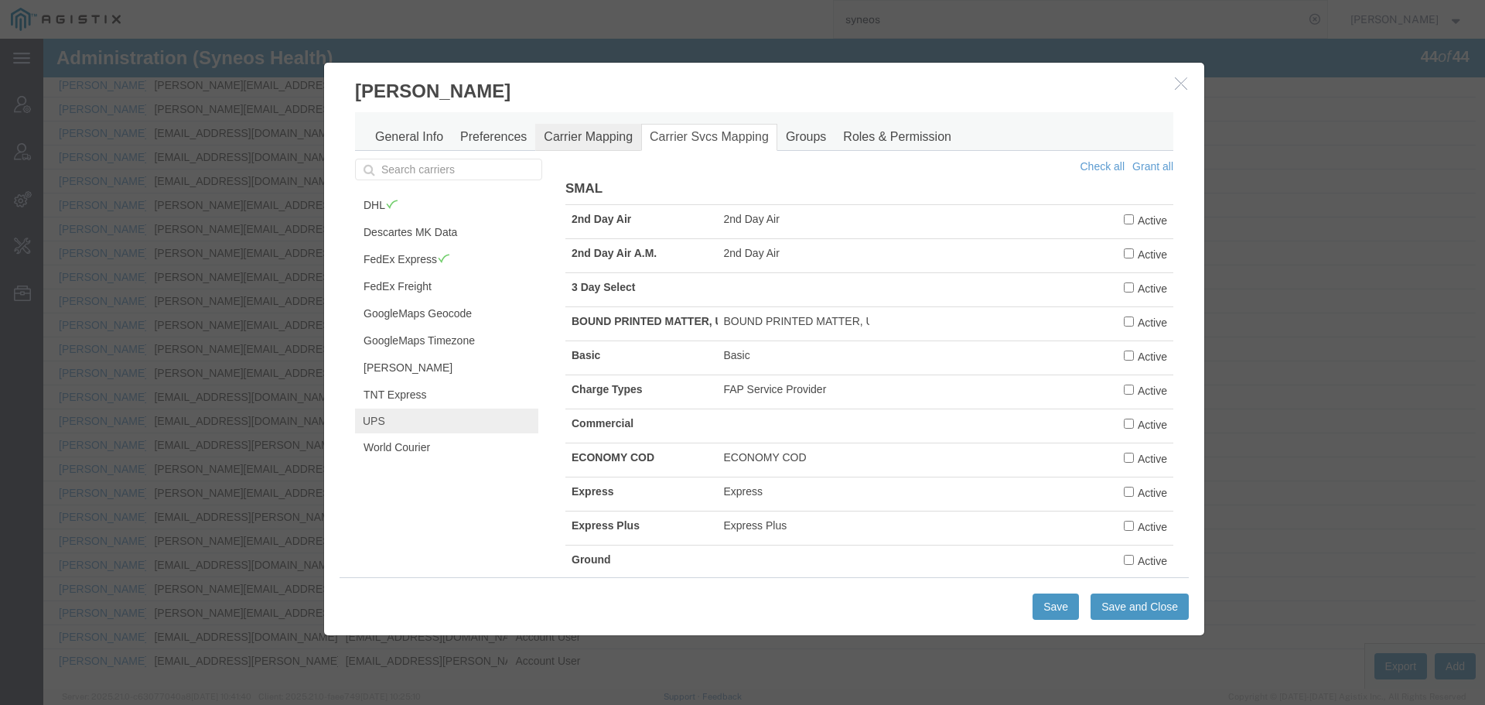
click at [572, 147] on link "Carrier Mapping" at bounding box center [588, 137] width 106 height 27
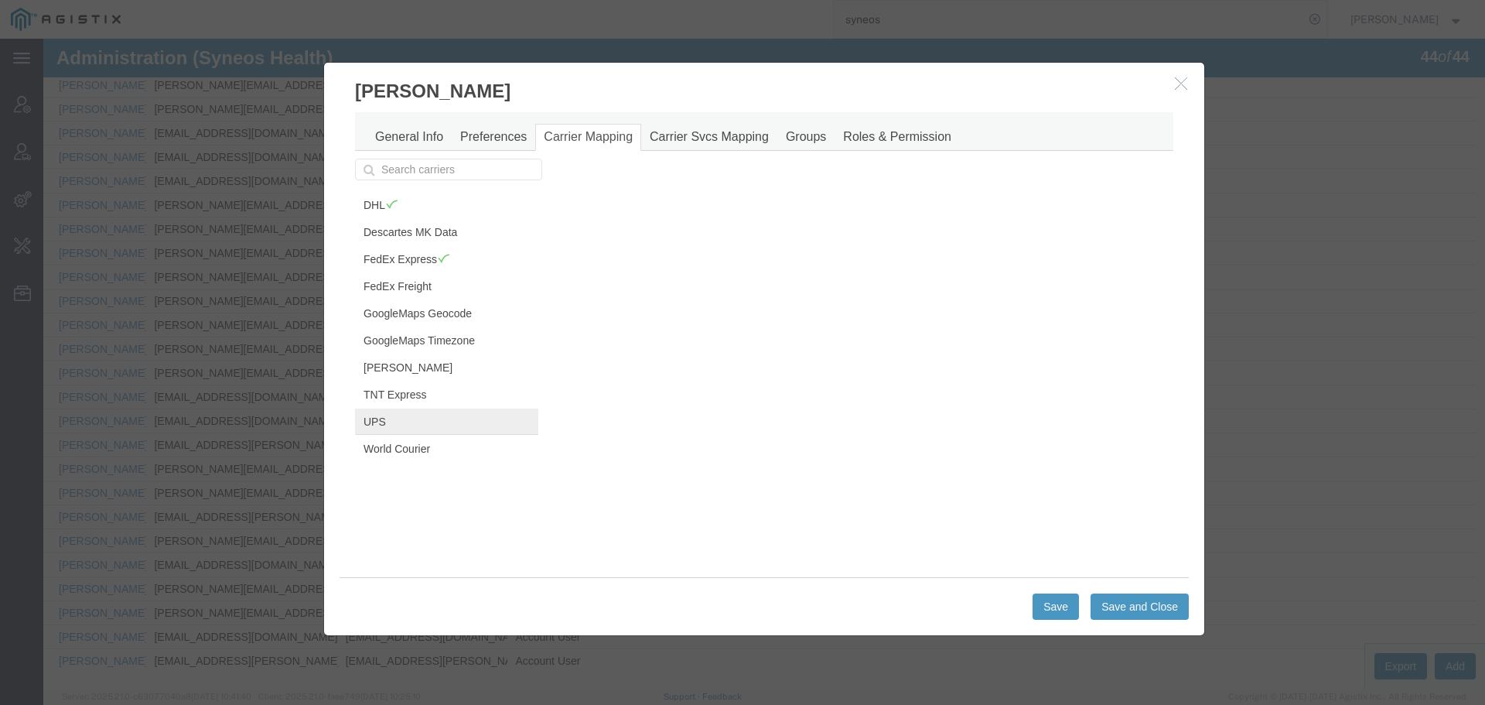
click at [406, 432] on link "UPS" at bounding box center [446, 421] width 183 height 26
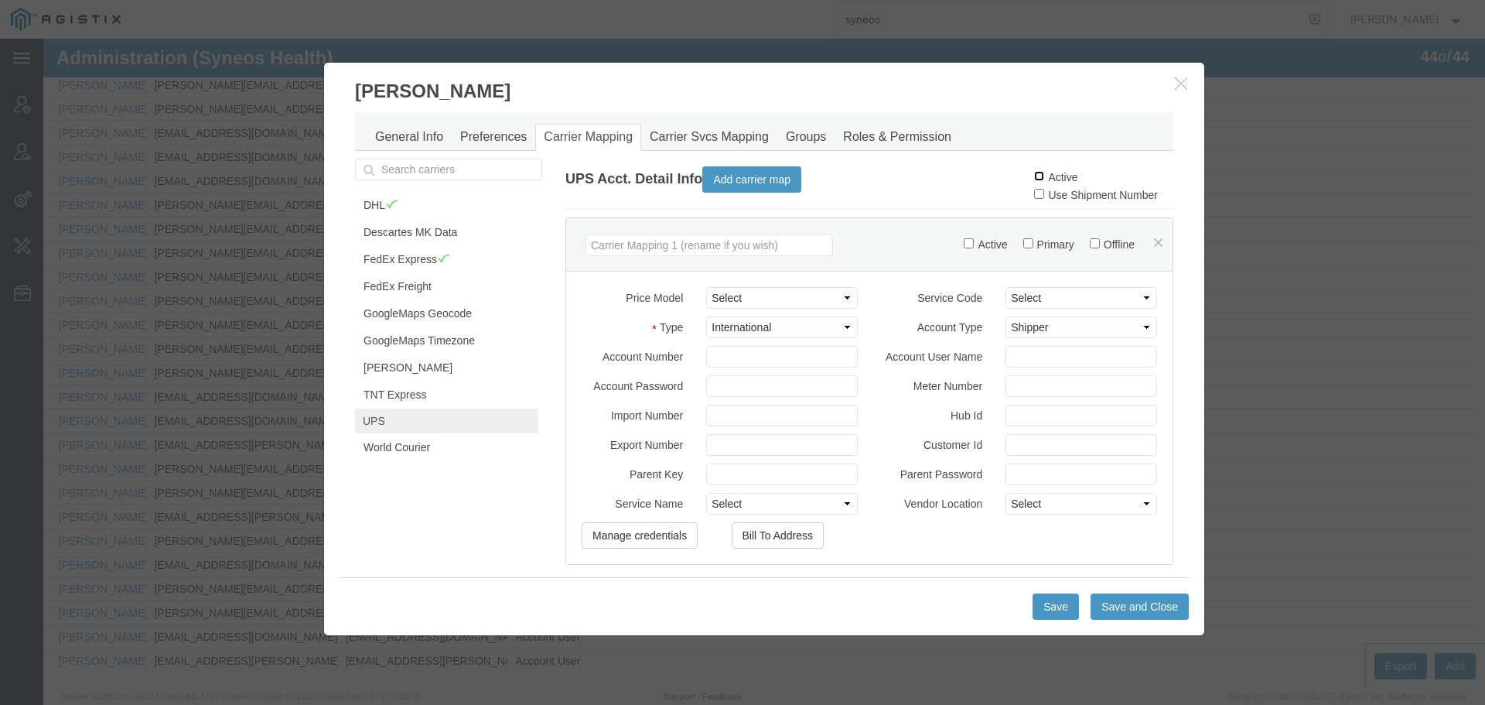
click at [1034, 176] on input "Active" at bounding box center [1039, 176] width 10 height 10
checkbox input "true"
click at [1044, 618] on button "Save" at bounding box center [1056, 606] width 46 height 26
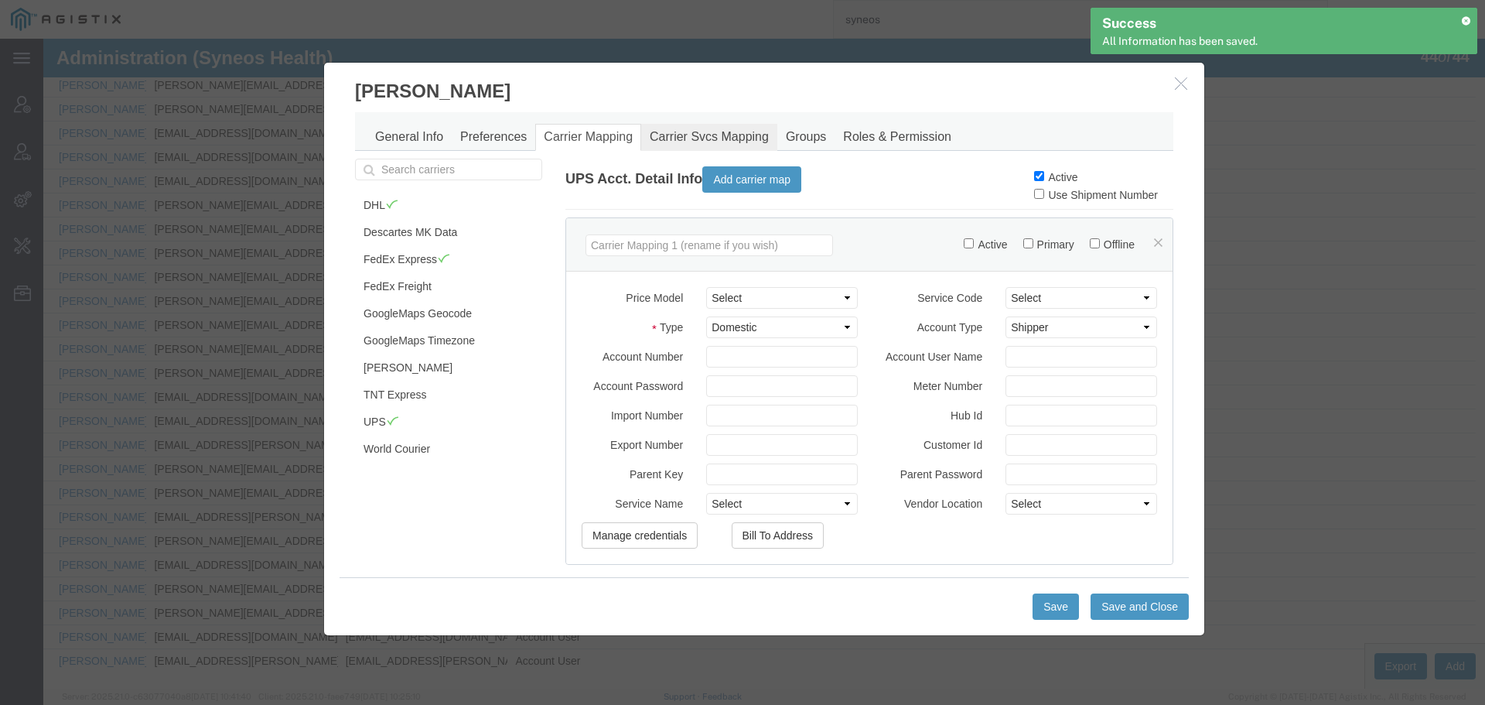
click at [686, 135] on link "Carrier Svcs Mapping" at bounding box center [709, 137] width 136 height 27
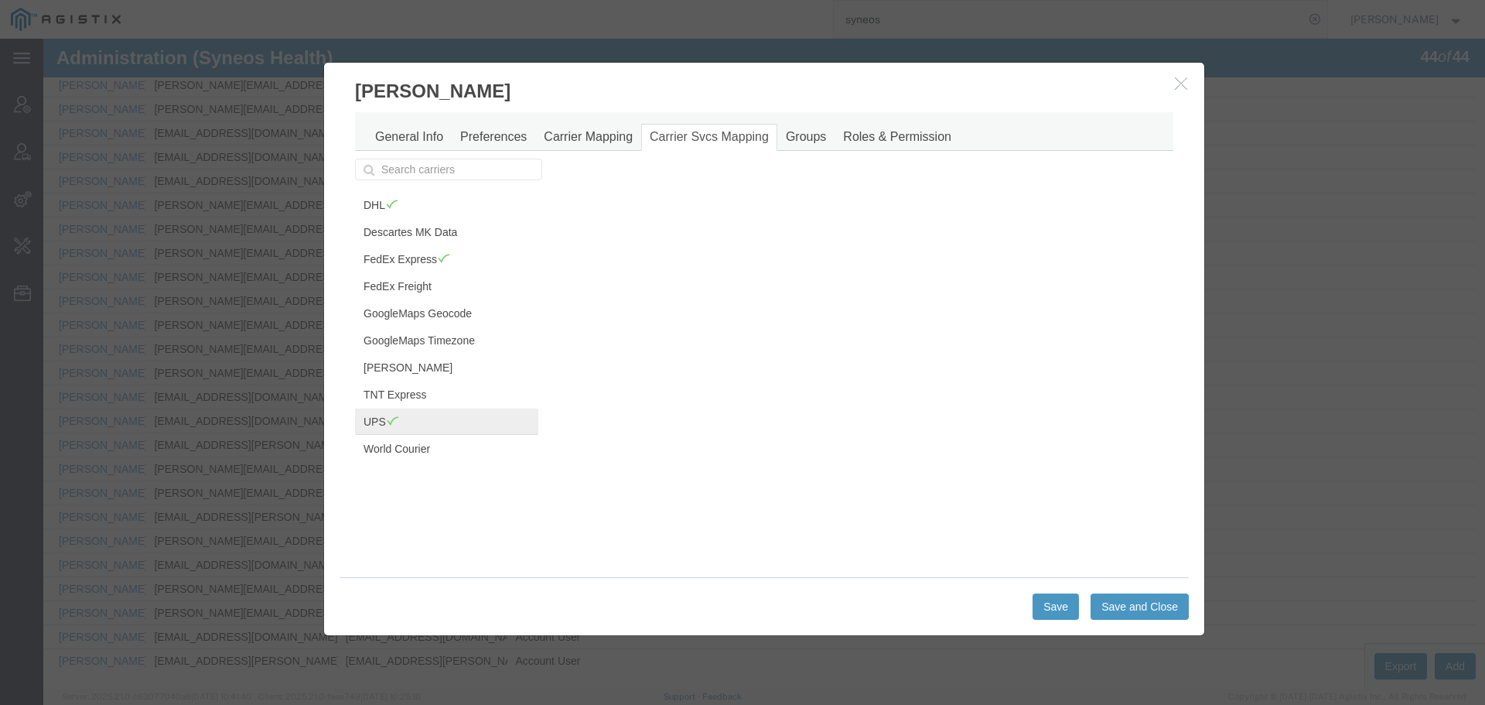
click at [426, 415] on link "UPS" at bounding box center [446, 421] width 183 height 26
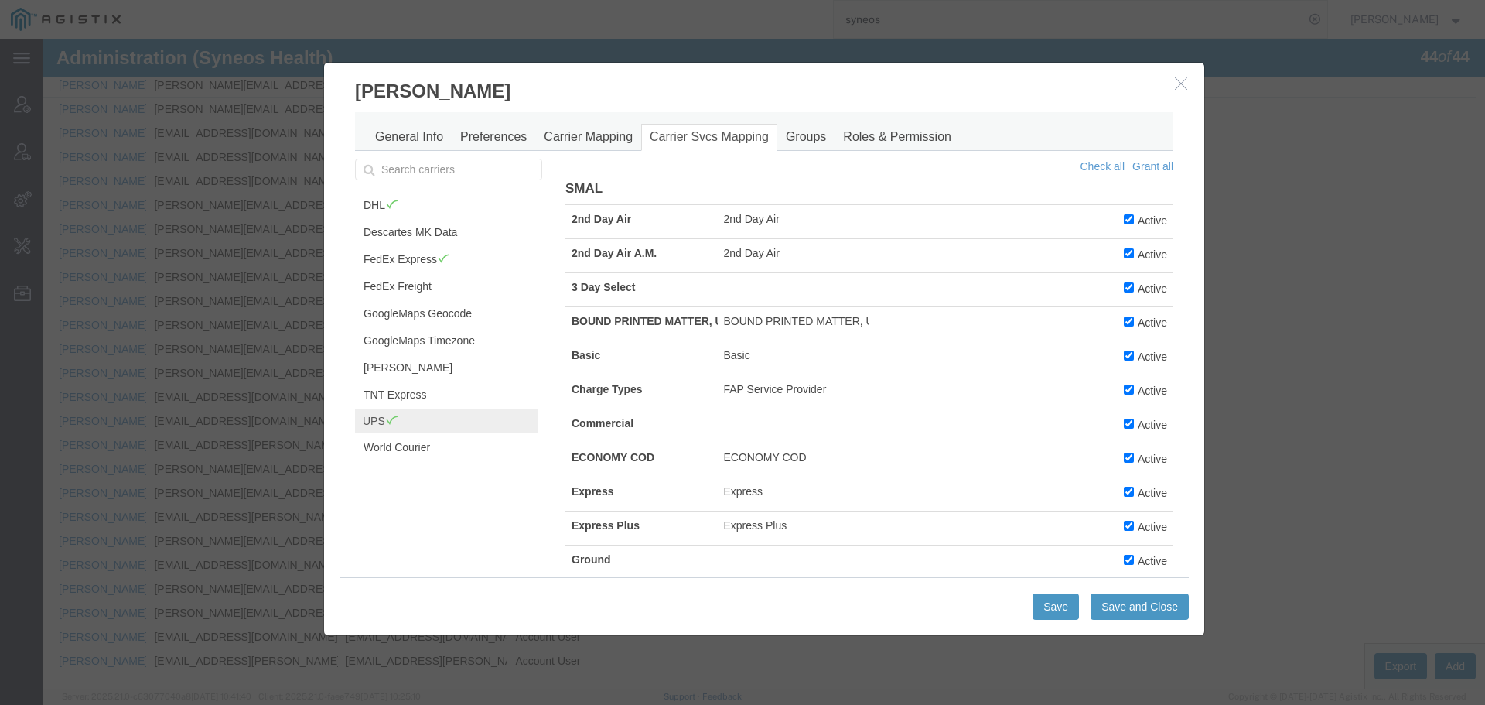
click at [1179, 77] on icon "button" at bounding box center [1181, 83] width 12 height 13
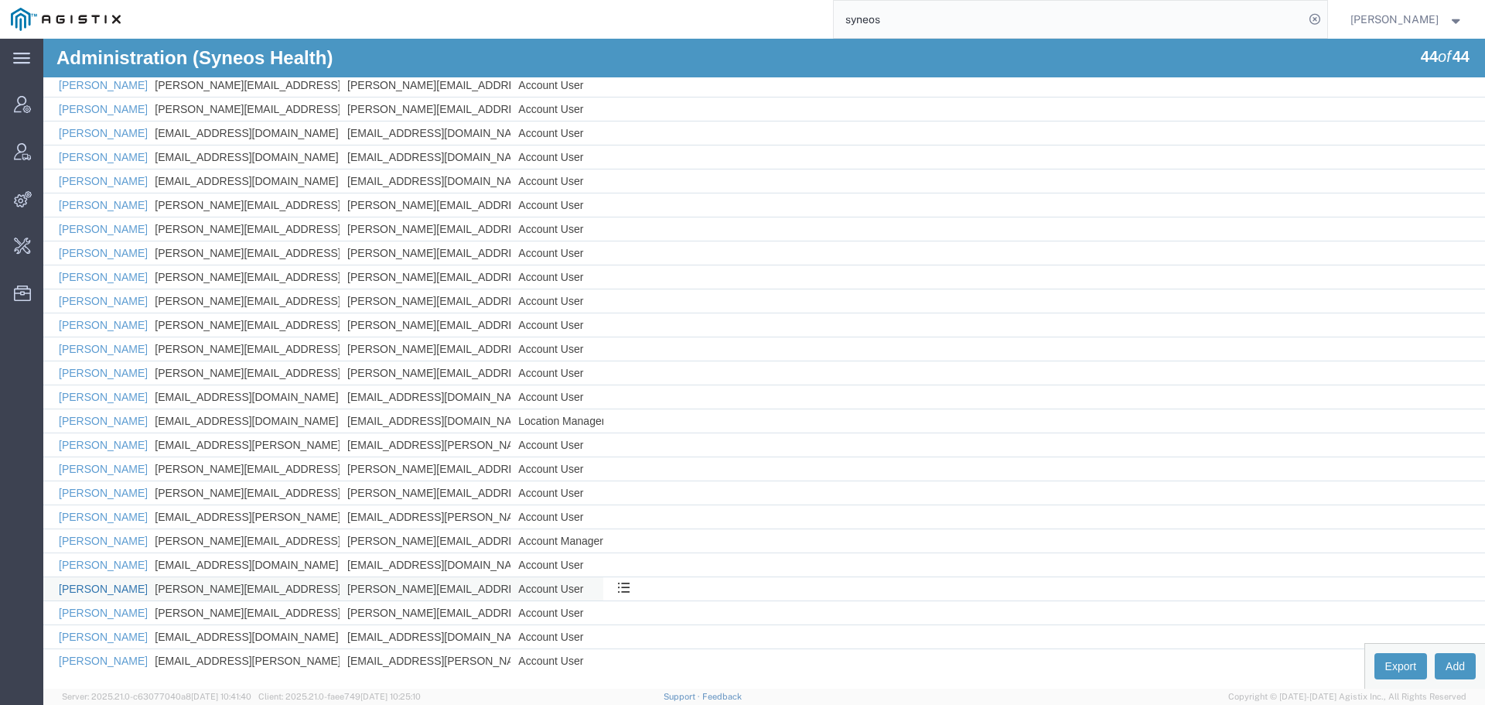
click at [108, 590] on link "[PERSON_NAME]" at bounding box center [103, 588] width 89 height 12
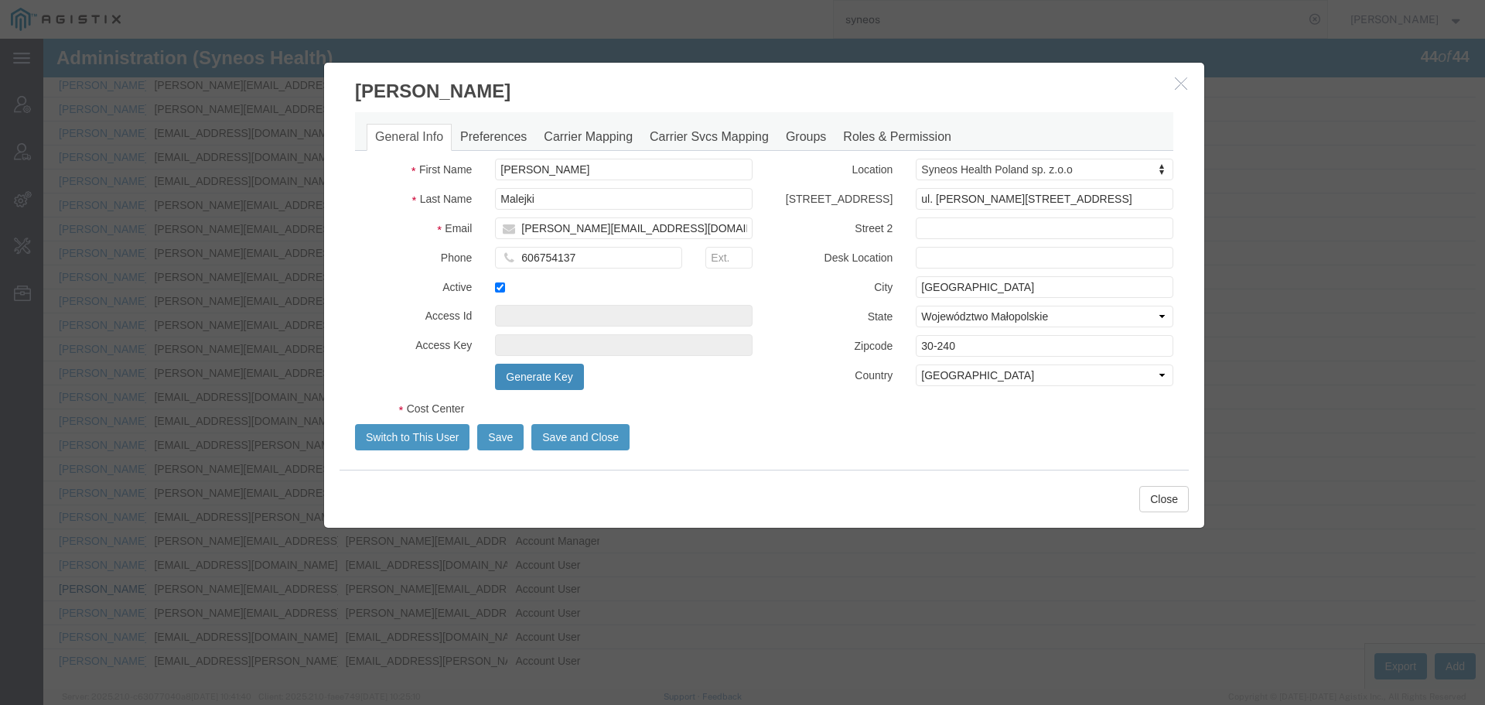
select select "DEPARTMENT"
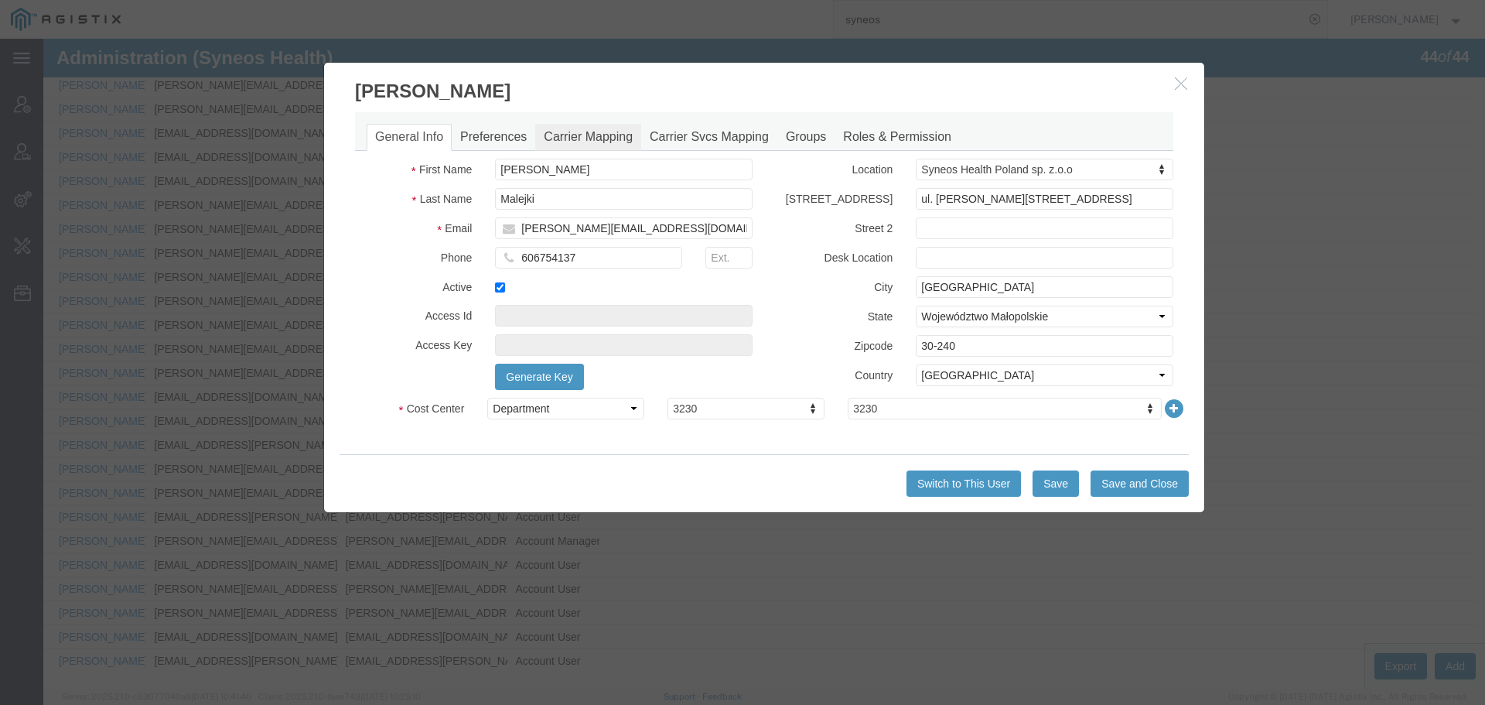
click at [589, 135] on link "Carrier Mapping" at bounding box center [588, 137] width 106 height 27
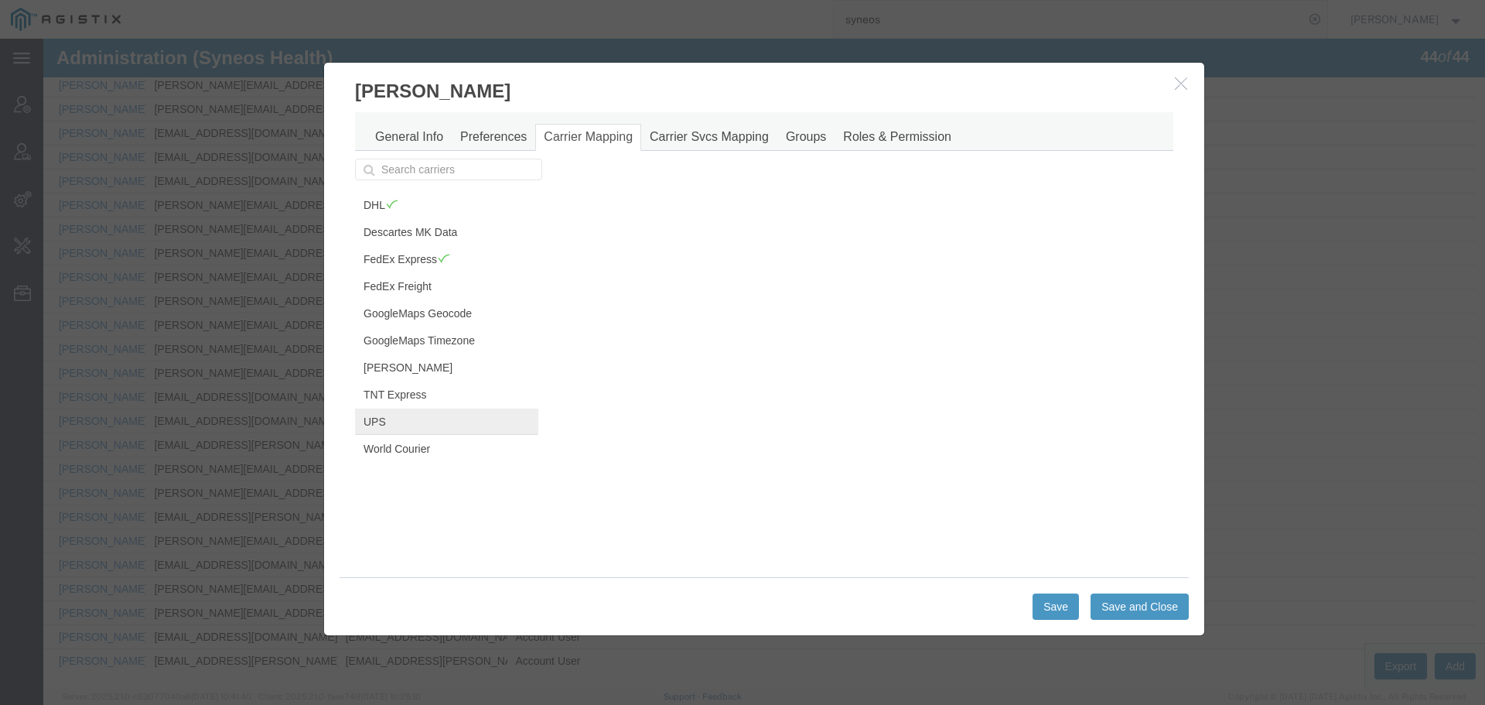
click at [401, 422] on link "UPS" at bounding box center [446, 421] width 183 height 26
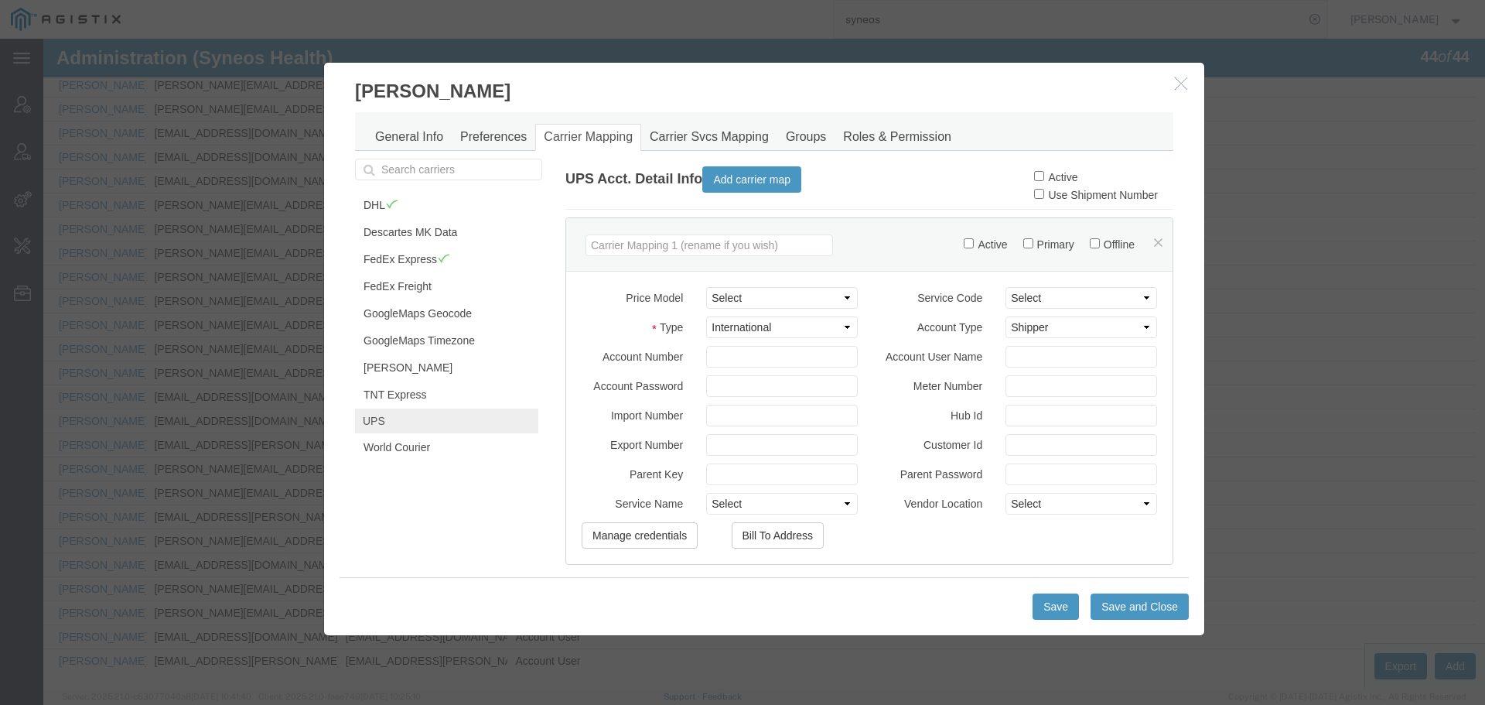
click at [1016, 179] on div "UPS Acct. Detail Info Add carrier map Active Use Shipment Number" at bounding box center [869, 184] width 608 height 51
click at [1034, 179] on input "Active" at bounding box center [1039, 176] width 10 height 10
checkbox input "true"
click at [1145, 610] on button "Save and Close" at bounding box center [1140, 606] width 98 height 26
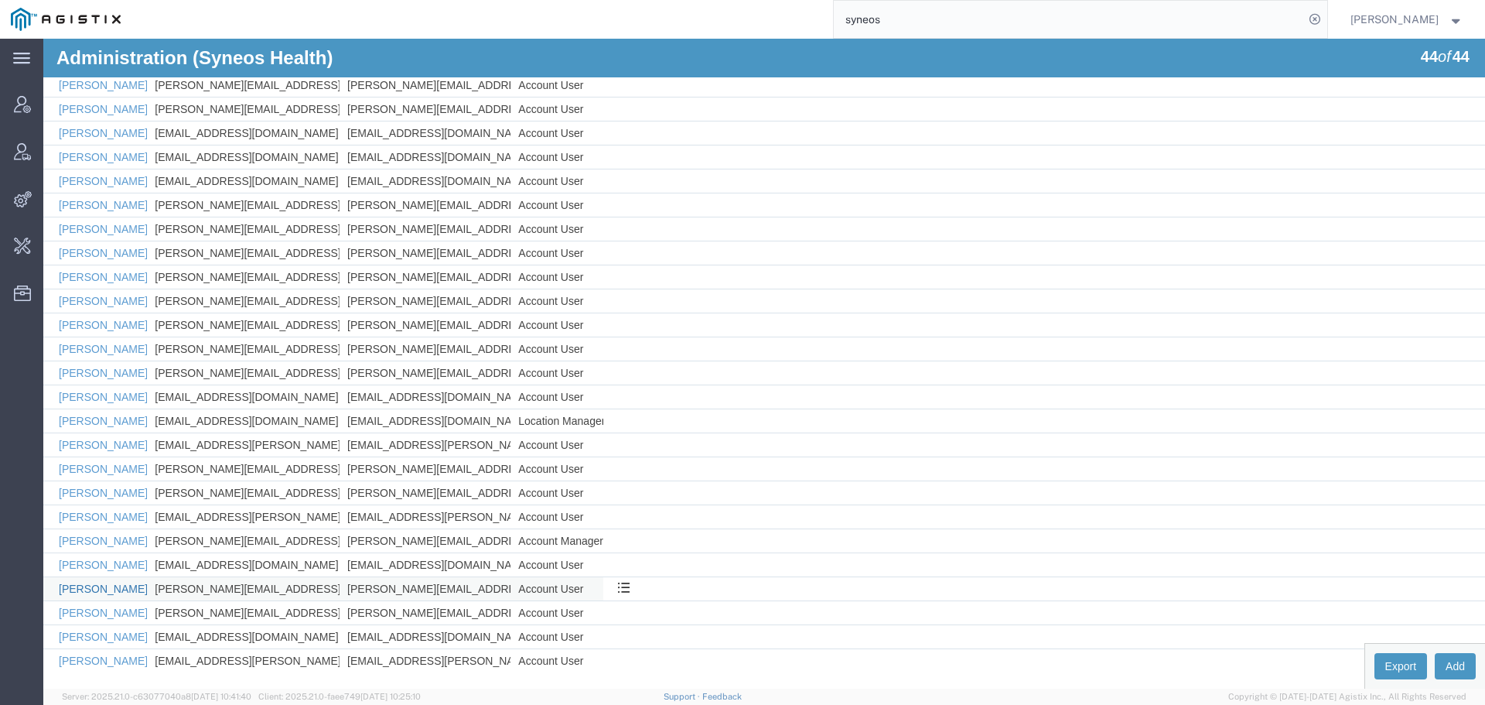
click at [92, 586] on link "[PERSON_NAME]" at bounding box center [103, 588] width 89 height 12
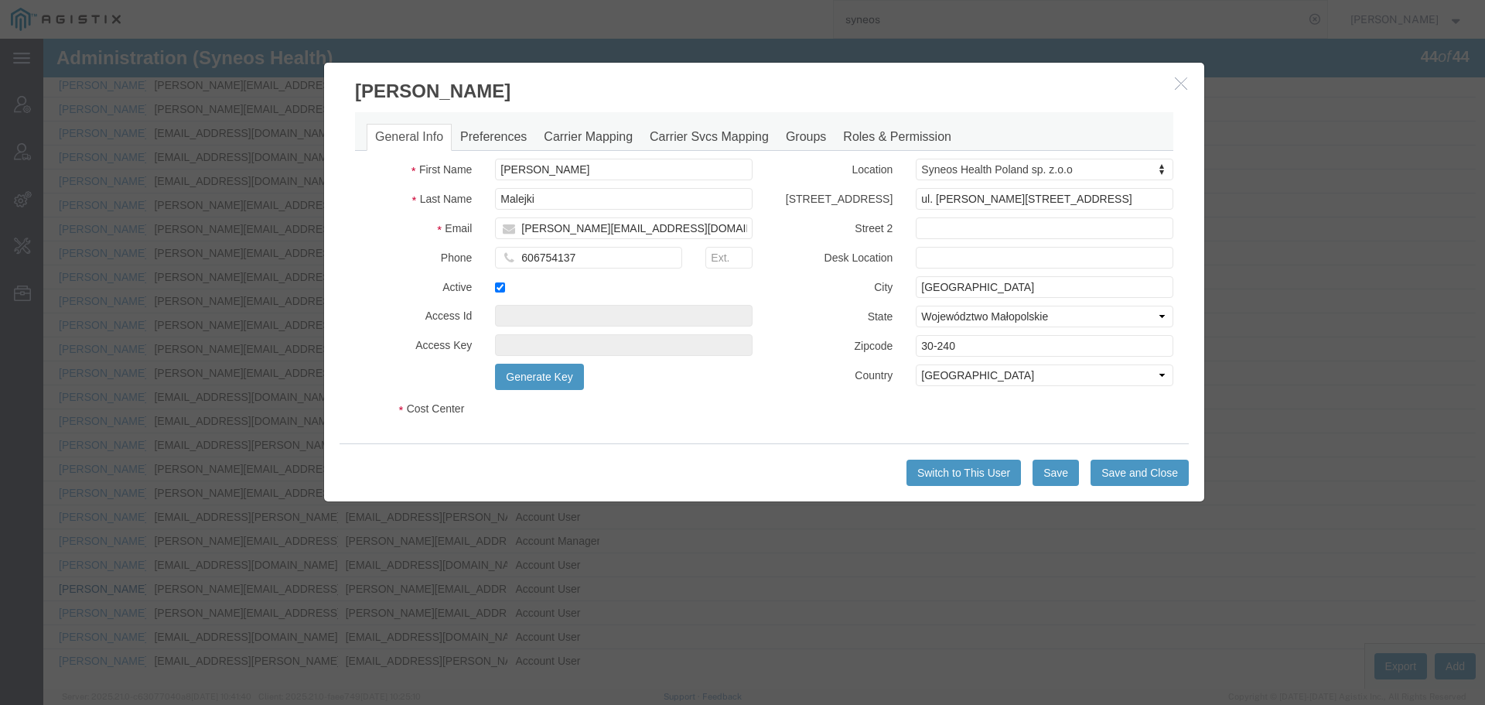
select select "DEPARTMENT"
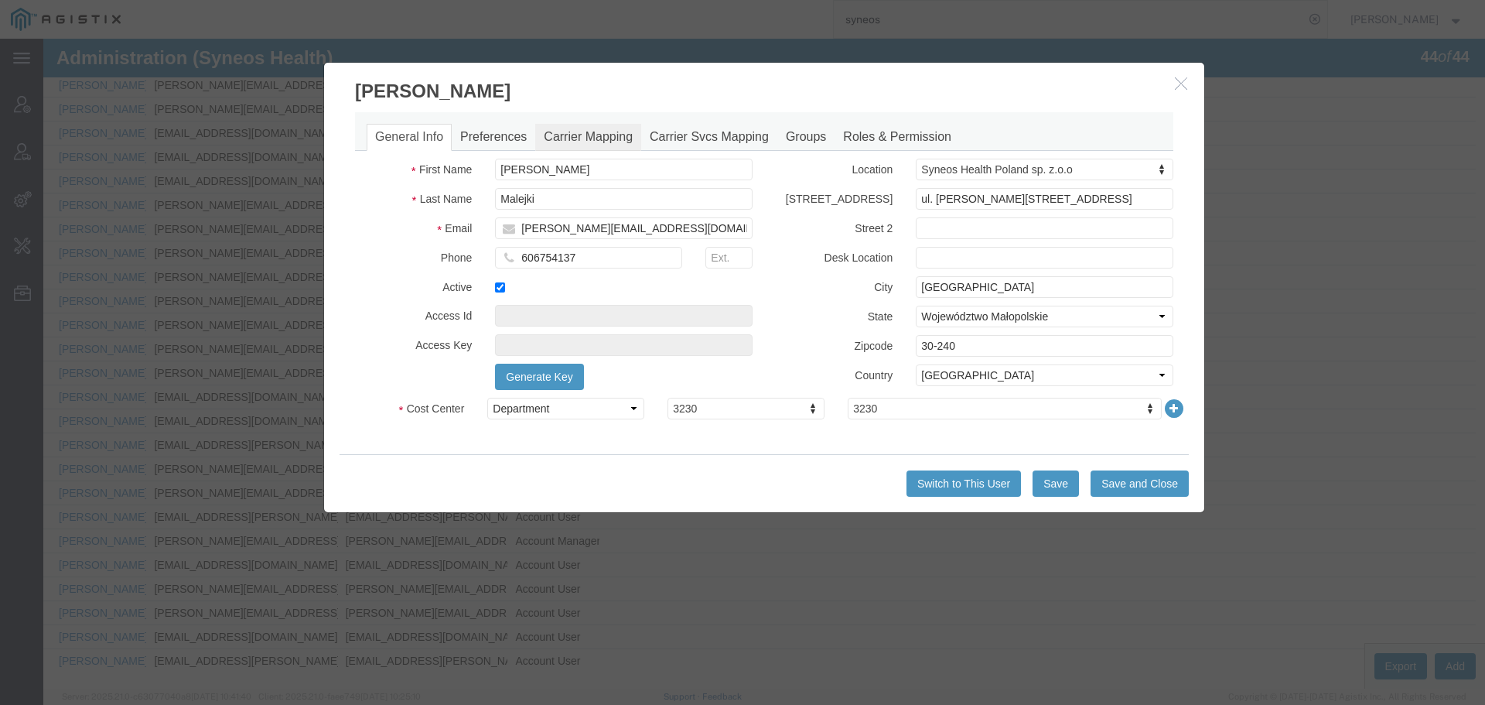
click at [563, 142] on link "Carrier Mapping" at bounding box center [588, 137] width 106 height 27
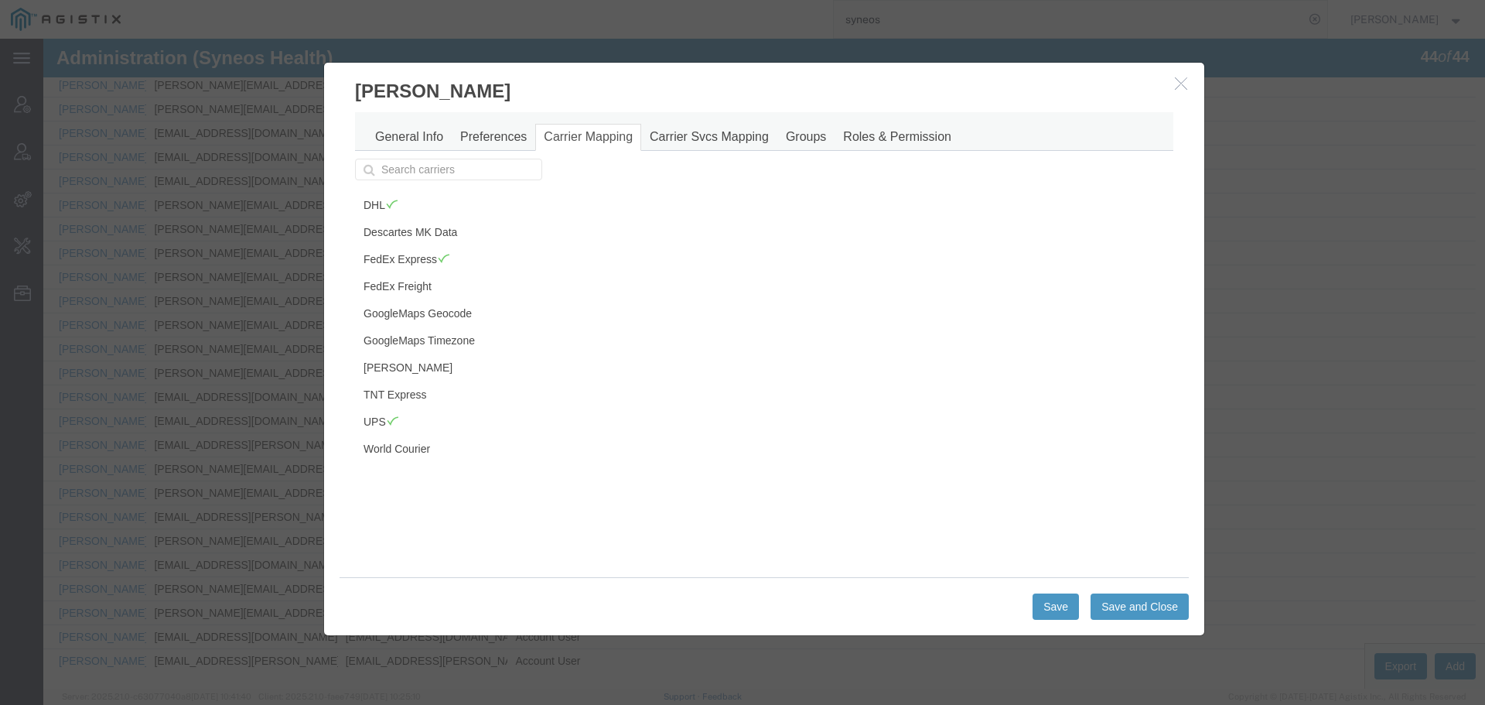
click at [1177, 81] on icon "button" at bounding box center [1181, 83] width 12 height 13
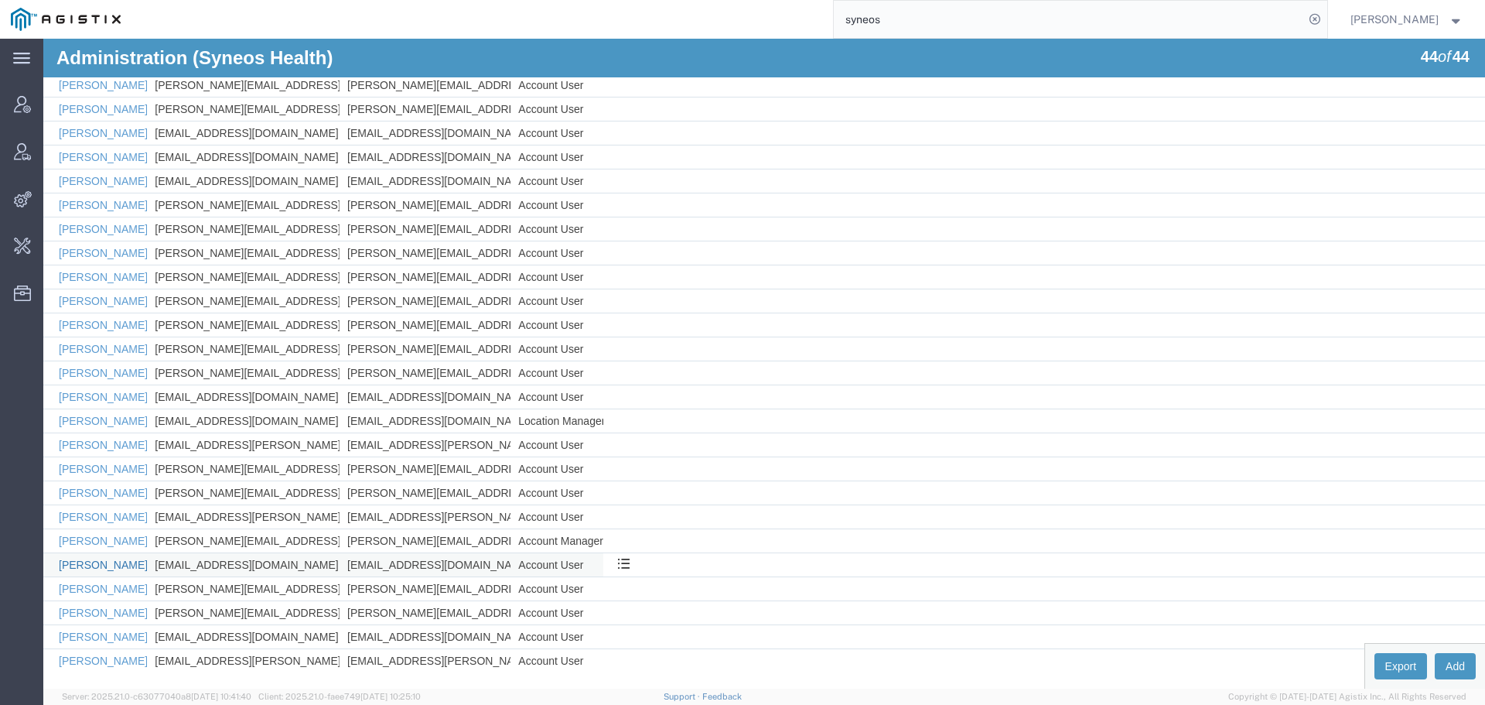
click at [96, 566] on link "[PERSON_NAME]" at bounding box center [103, 564] width 89 height 12
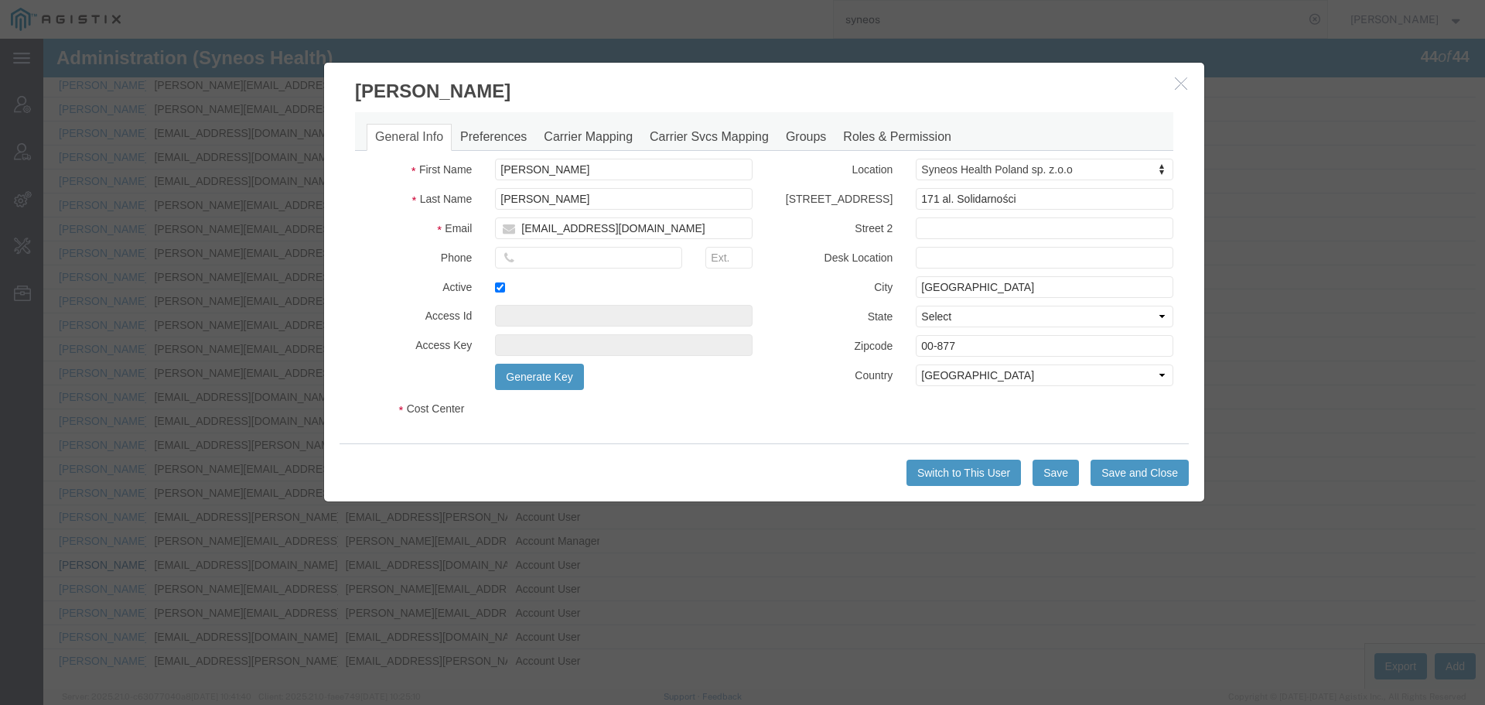
select select "DEPARTMENT"
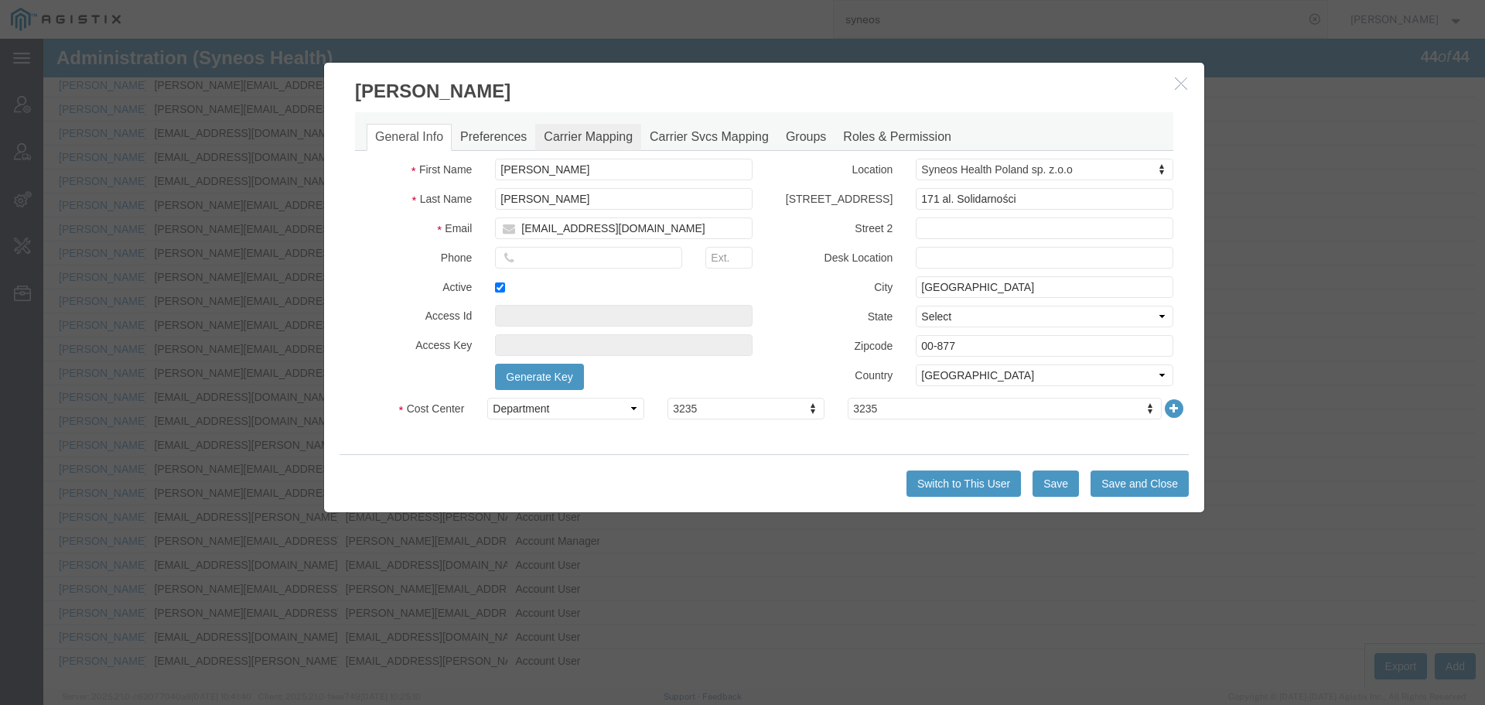
click at [613, 137] on link "Carrier Mapping" at bounding box center [588, 137] width 106 height 27
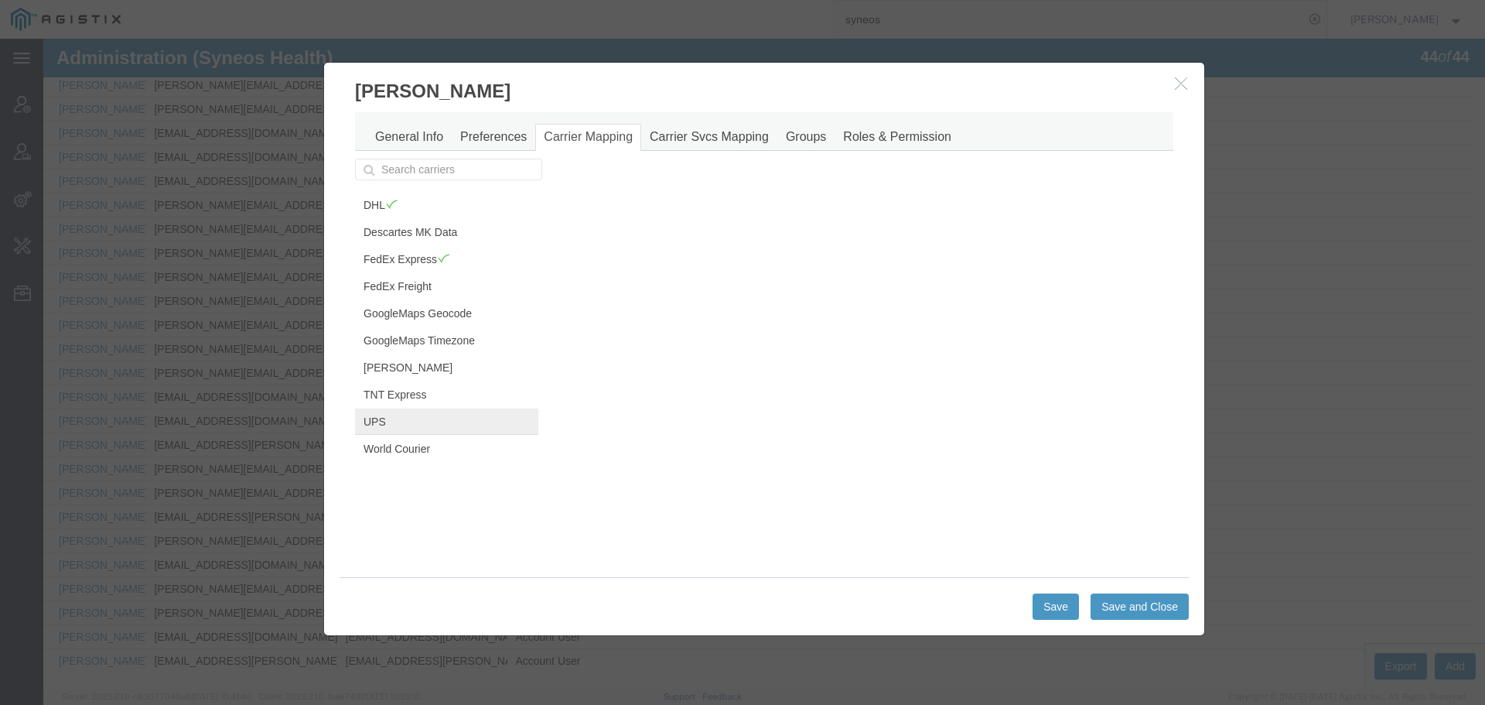
click at [404, 422] on link "UPS" at bounding box center [446, 421] width 183 height 26
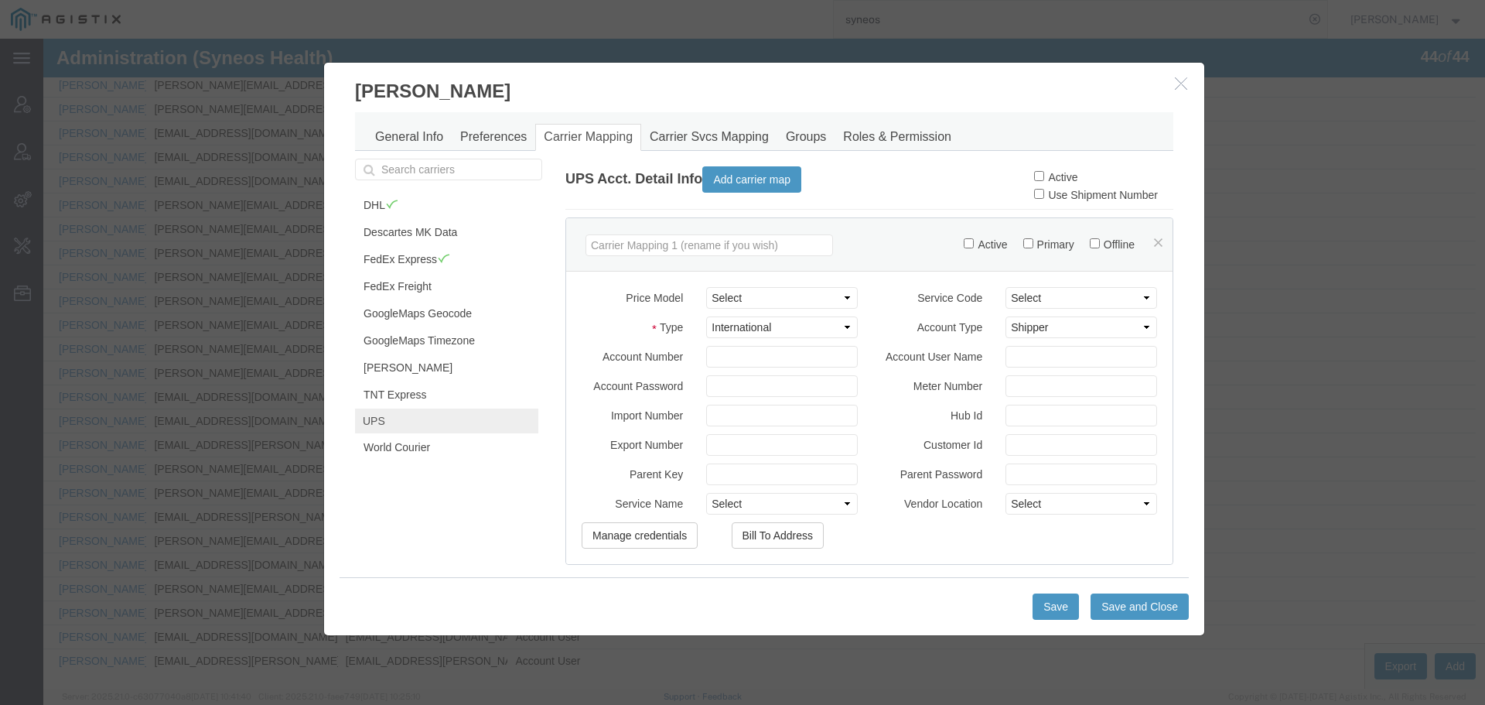
click at [1034, 182] on label "Active" at bounding box center [1055, 177] width 43 height 12
click at [1034, 181] on input "Active" at bounding box center [1039, 176] width 10 height 10
click at [1034, 179] on input "Active" at bounding box center [1039, 176] width 10 height 10
checkbox input "true"
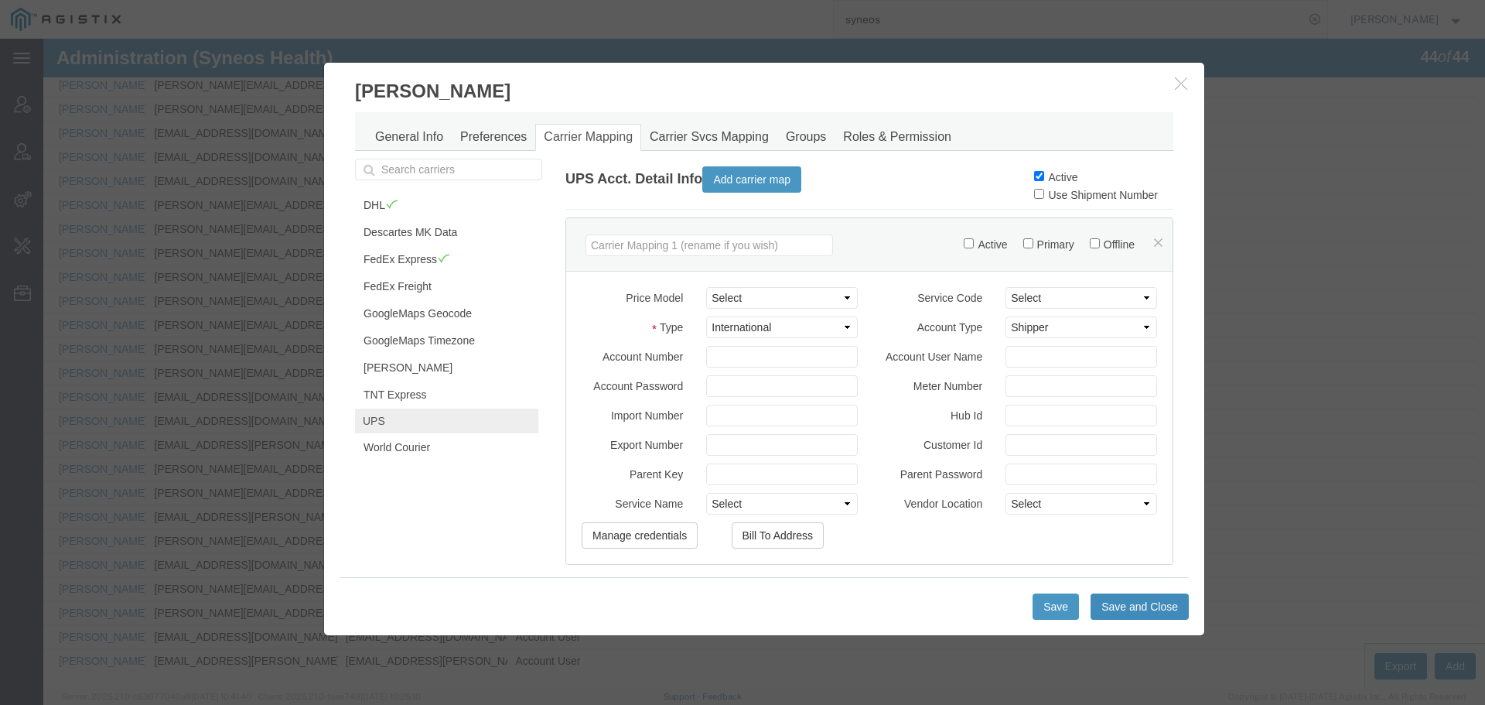
click at [1130, 608] on button "Save and Close" at bounding box center [1140, 606] width 98 height 26
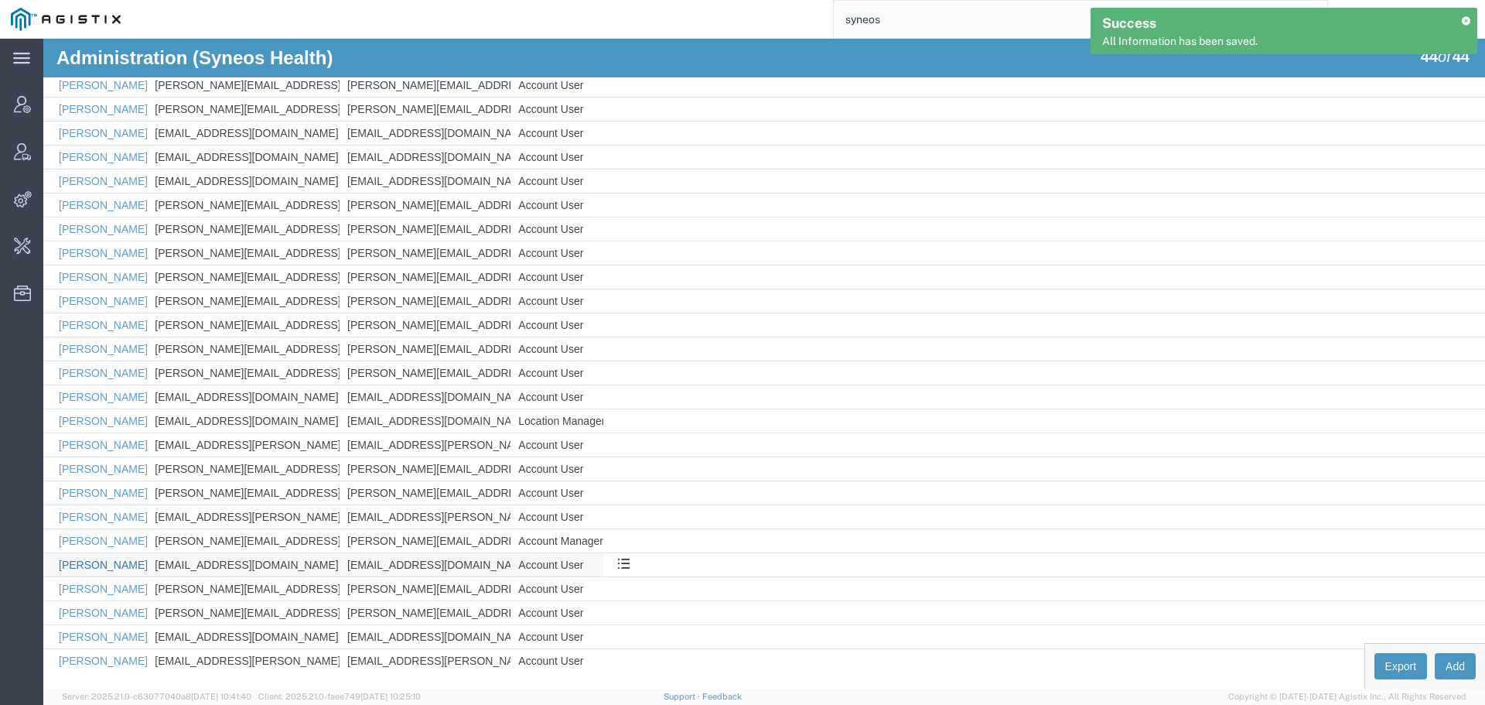
click at [104, 562] on link "[PERSON_NAME]" at bounding box center [103, 564] width 89 height 12
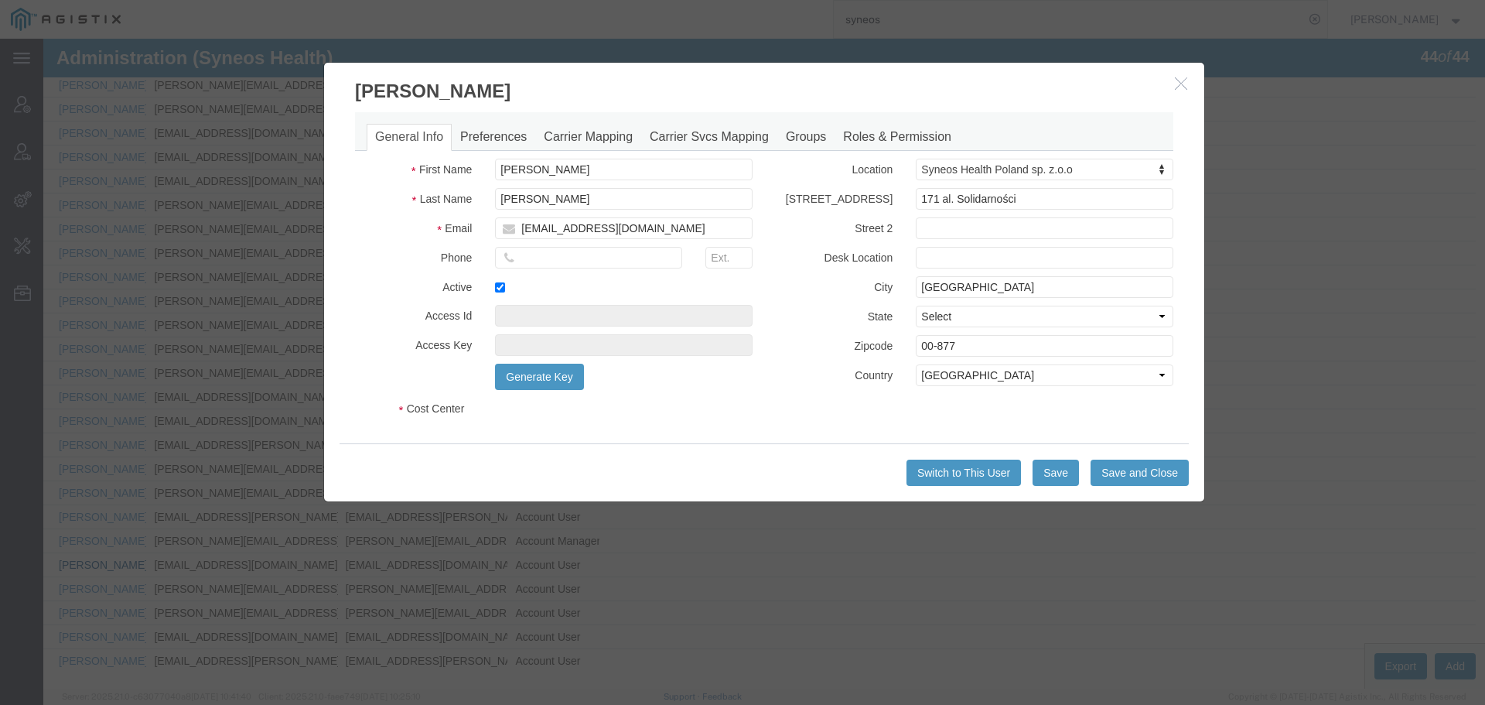
select select "DEPARTMENT"
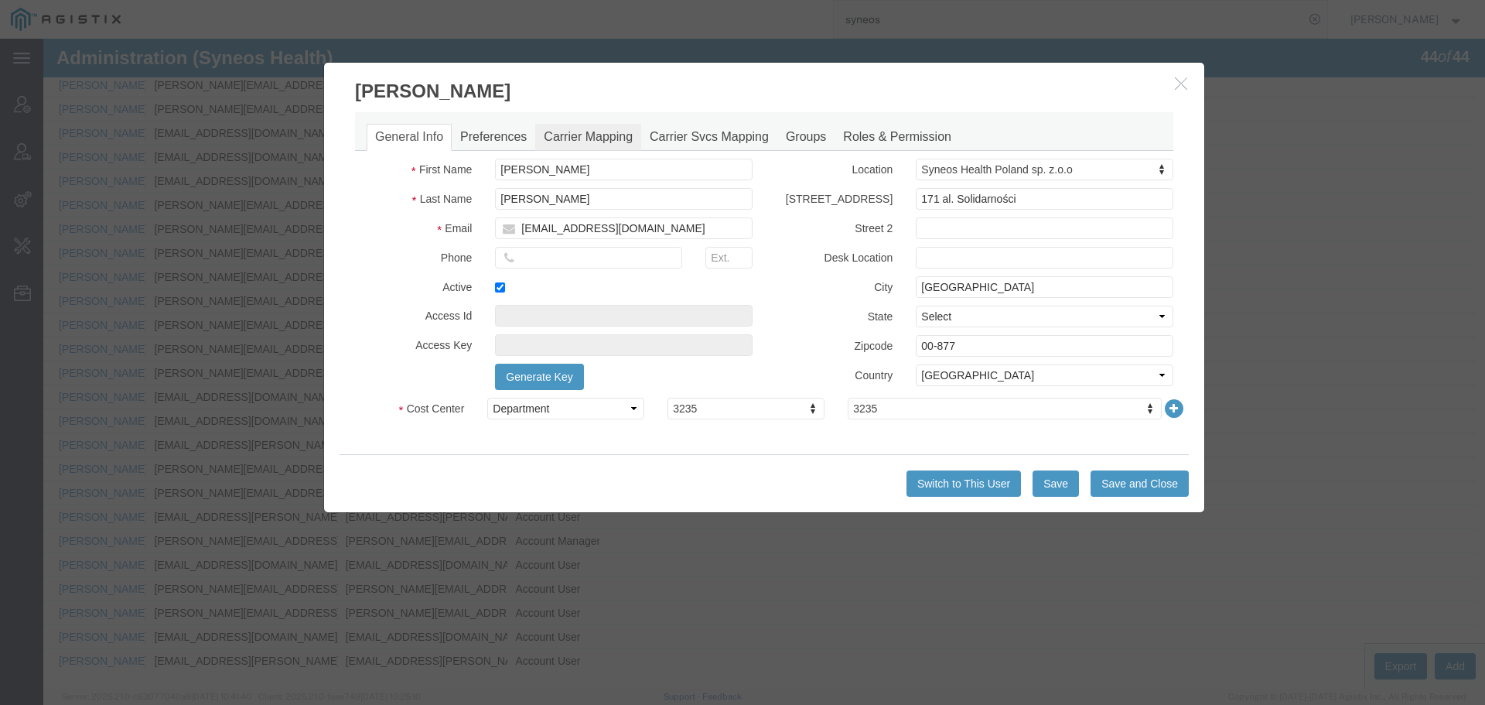
click at [597, 135] on link "Carrier Mapping" at bounding box center [588, 137] width 106 height 27
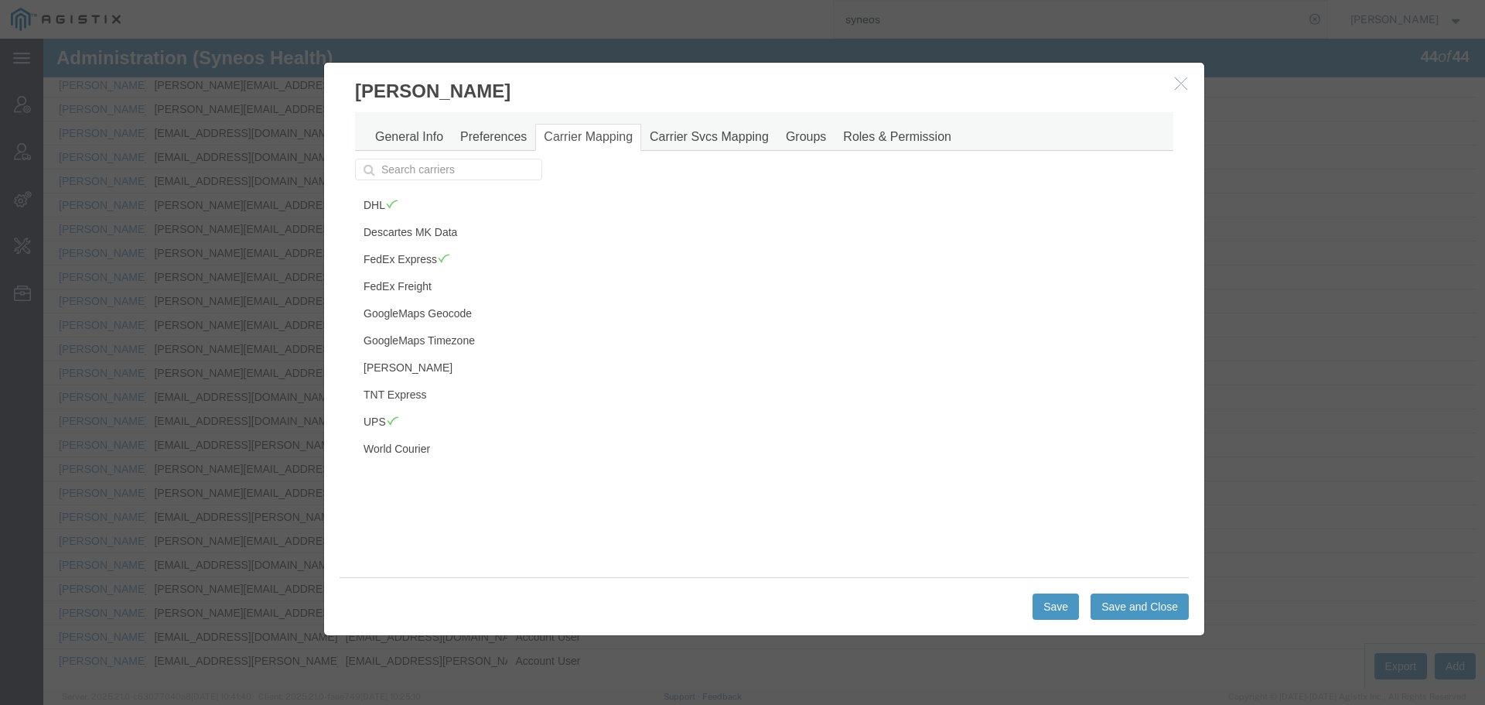
click at [1176, 82] on icon "button" at bounding box center [1181, 83] width 12 height 13
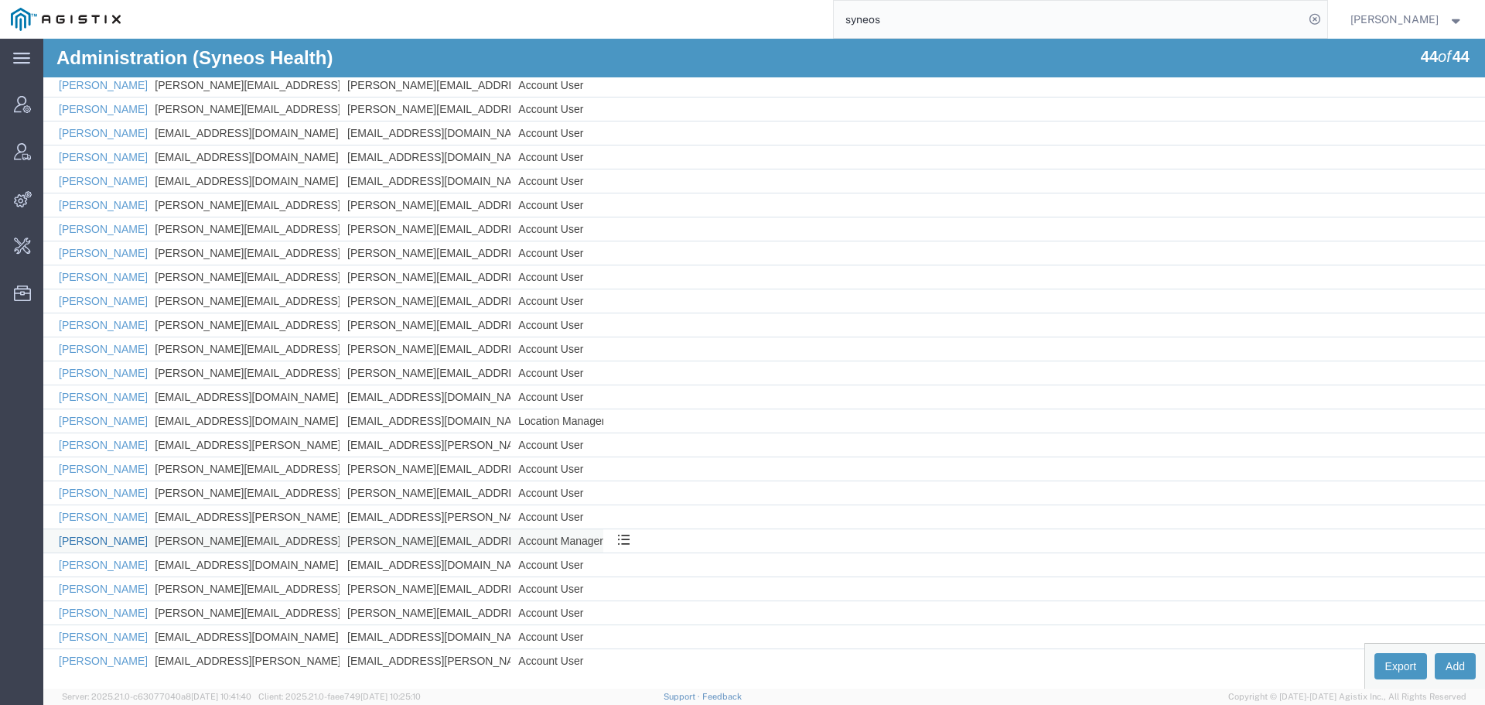
click at [76, 539] on link "[PERSON_NAME]" at bounding box center [103, 541] width 89 height 12
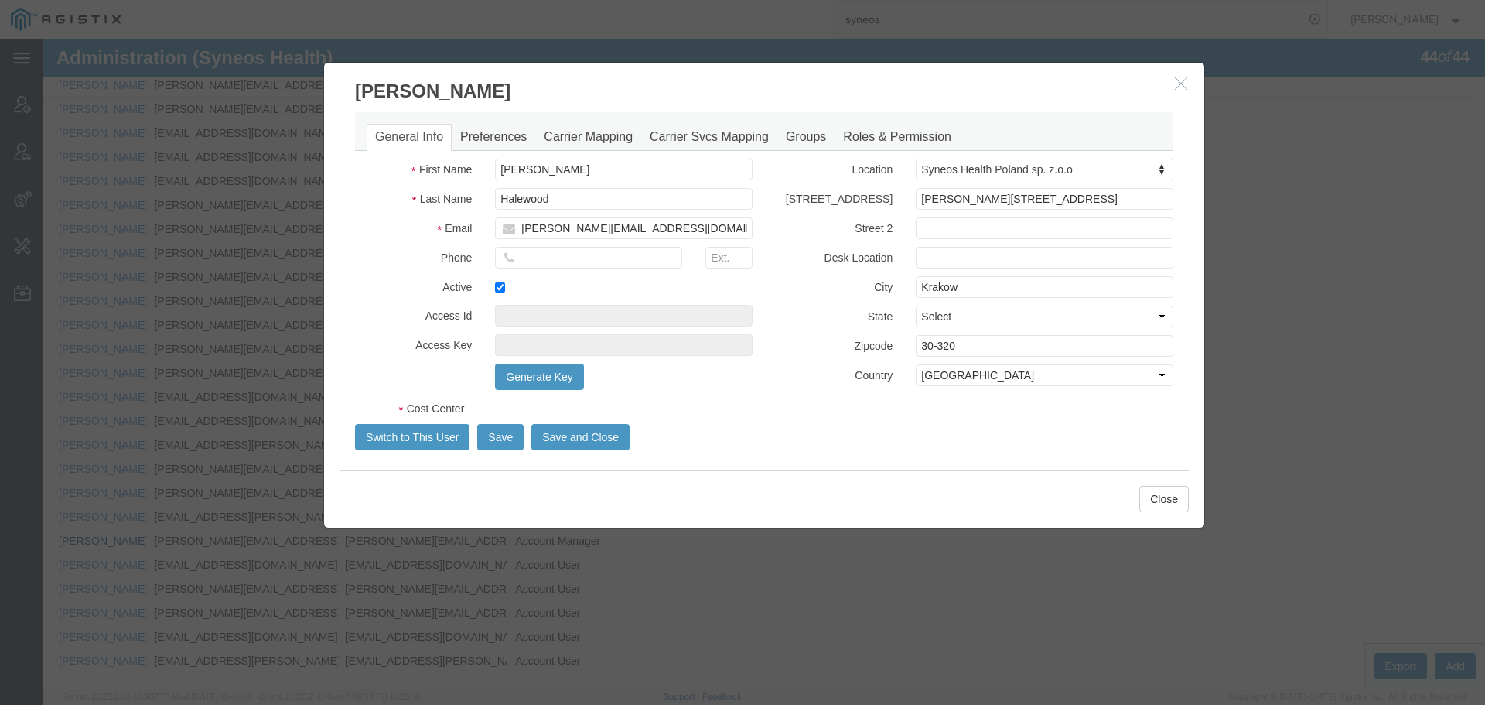
select select "DEPARTMENT"
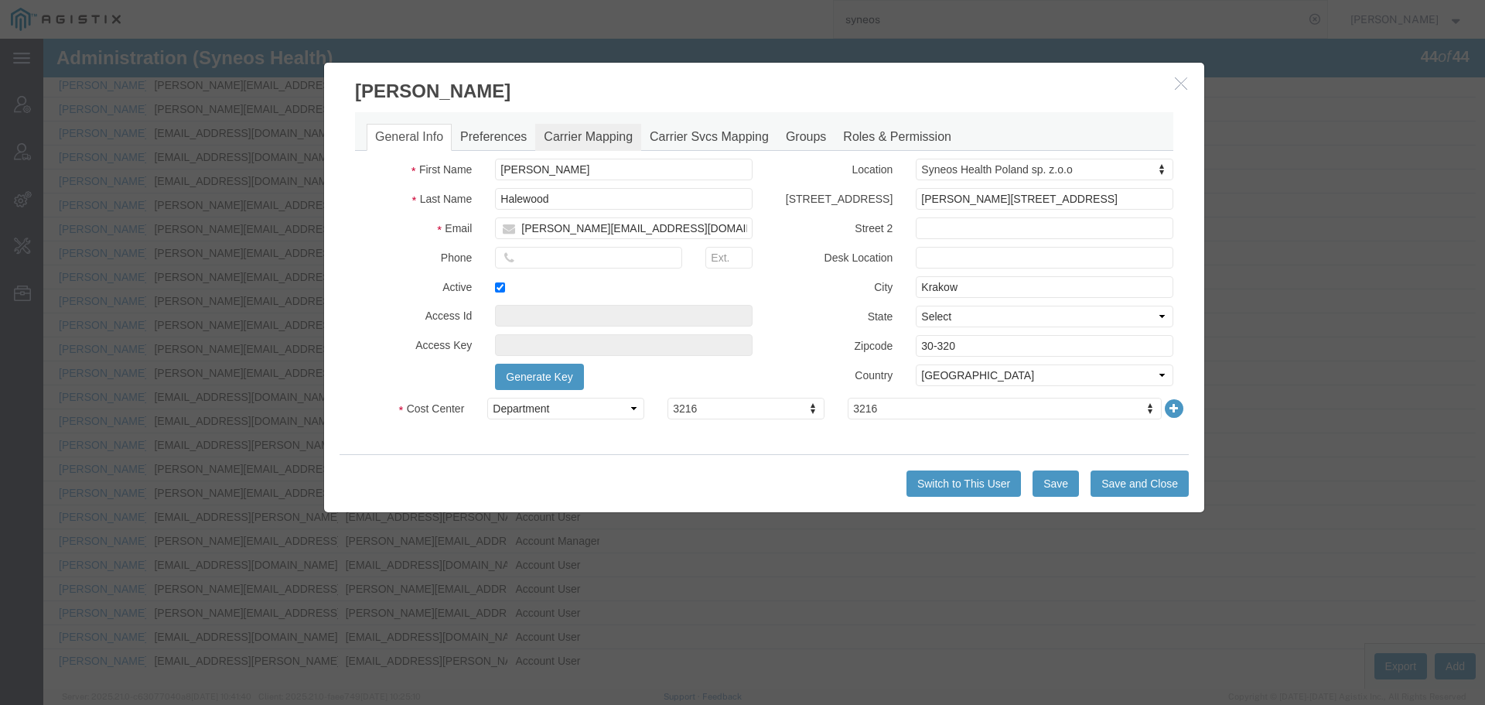
click at [592, 135] on link "Carrier Mapping" at bounding box center [588, 137] width 106 height 27
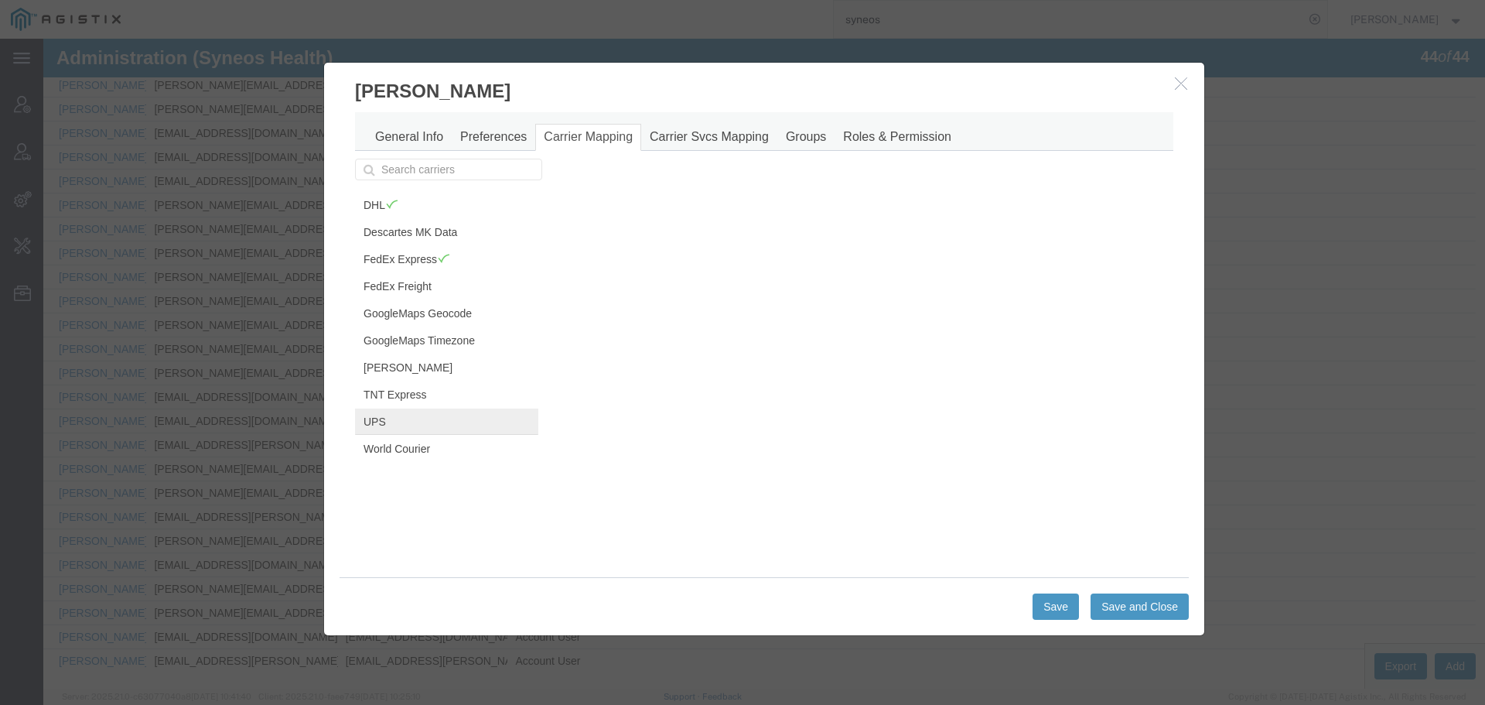
click at [398, 422] on link "UPS" at bounding box center [446, 421] width 183 height 26
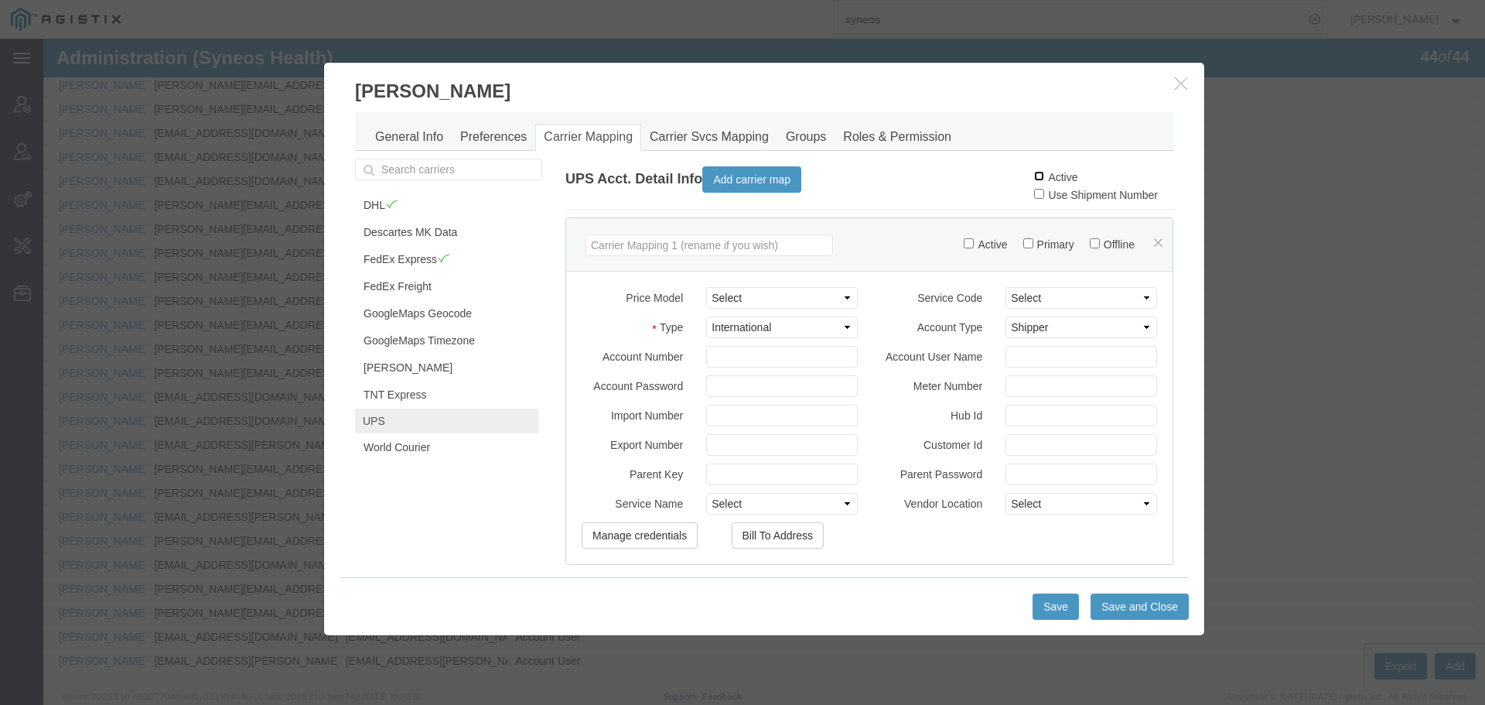
click at [1034, 176] on input "Active" at bounding box center [1039, 176] width 10 height 10
checkbox input "true"
click at [1126, 610] on button "Save and Close" at bounding box center [1140, 606] width 98 height 26
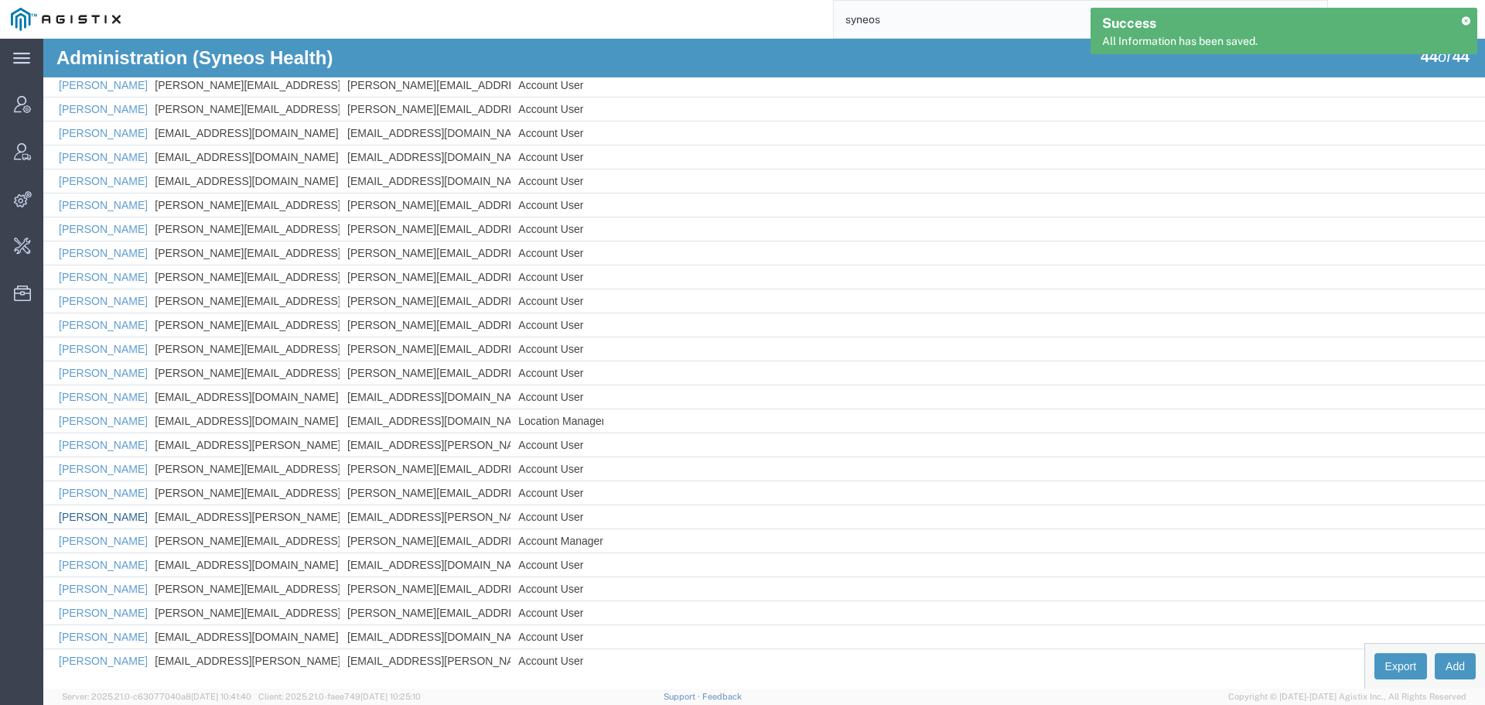
click at [105, 516] on link "[PERSON_NAME]" at bounding box center [103, 517] width 89 height 12
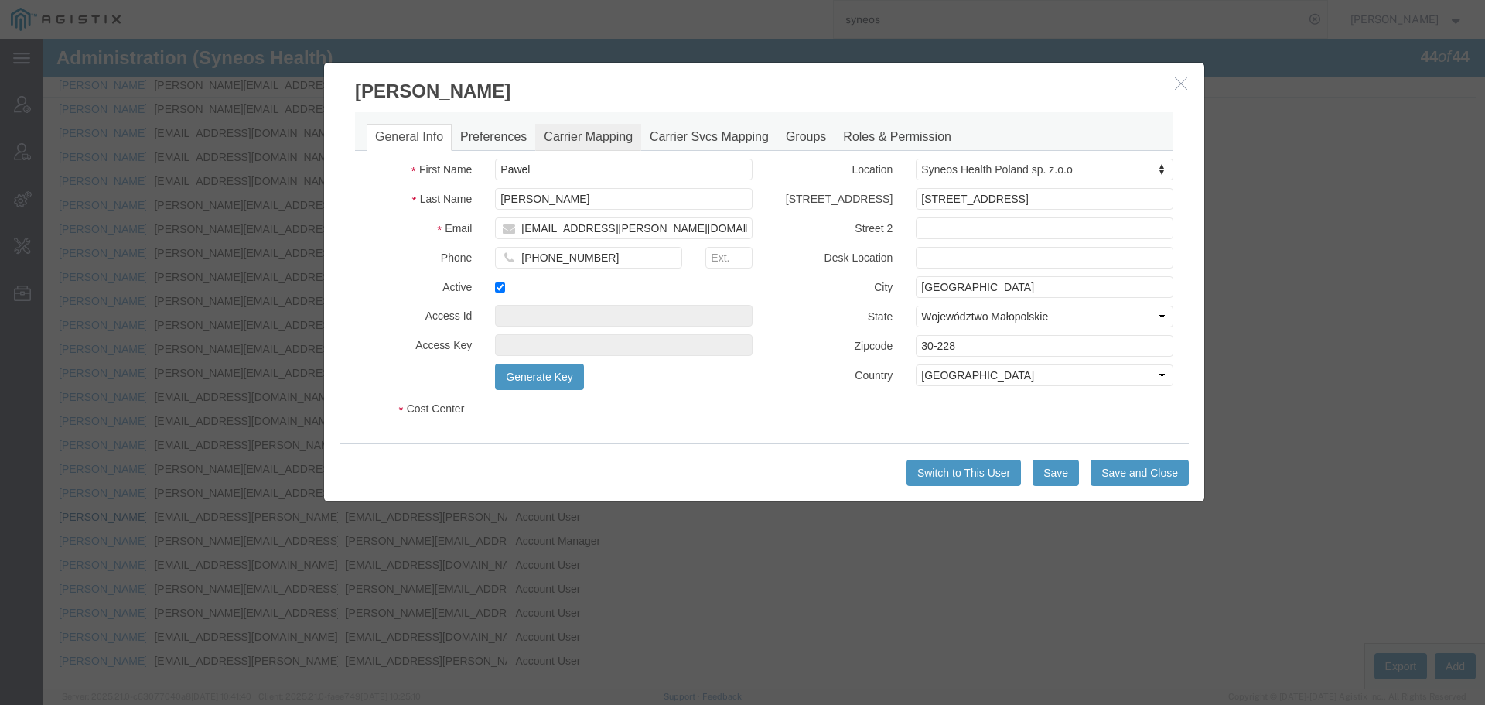
select select "DEPARTMENT"
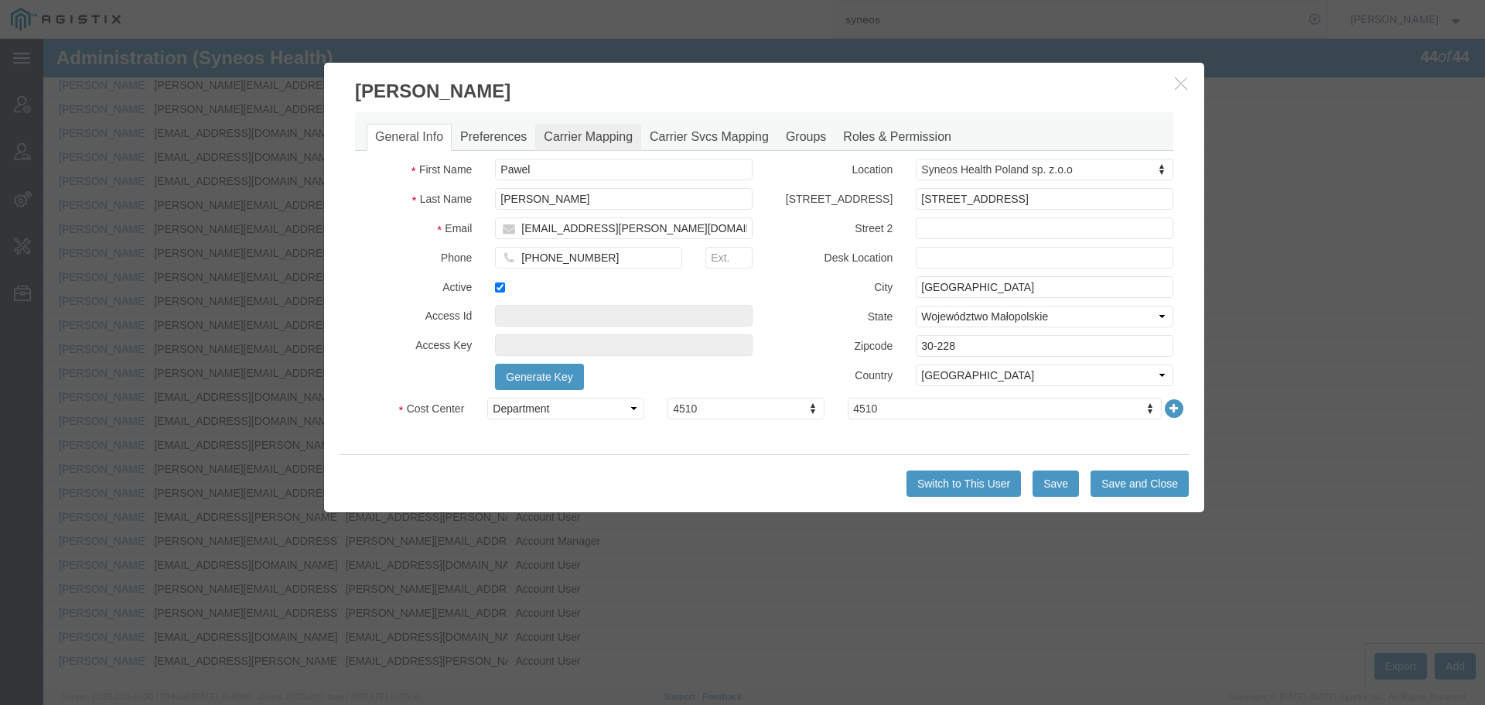
click at [593, 135] on link "Carrier Mapping" at bounding box center [588, 137] width 106 height 27
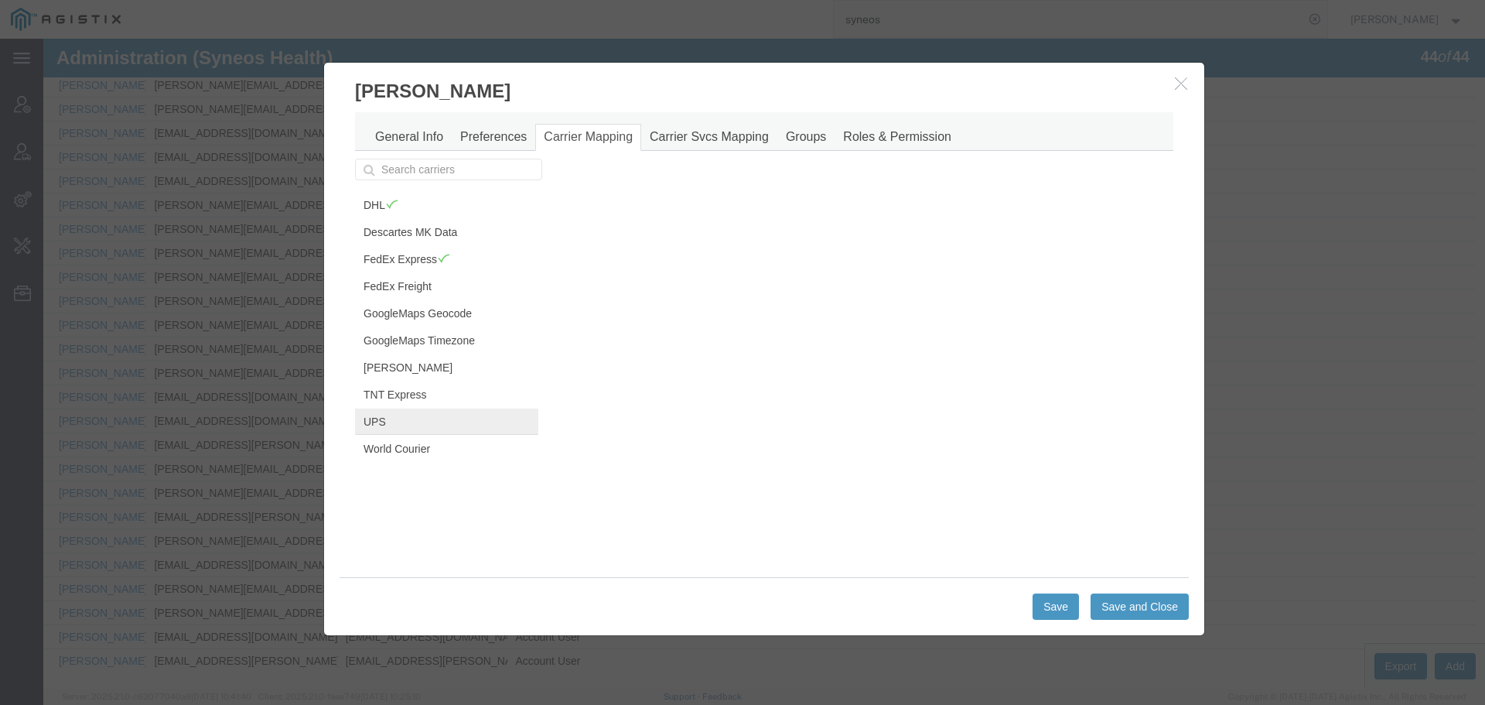
click at [376, 426] on link "UPS" at bounding box center [446, 421] width 183 height 26
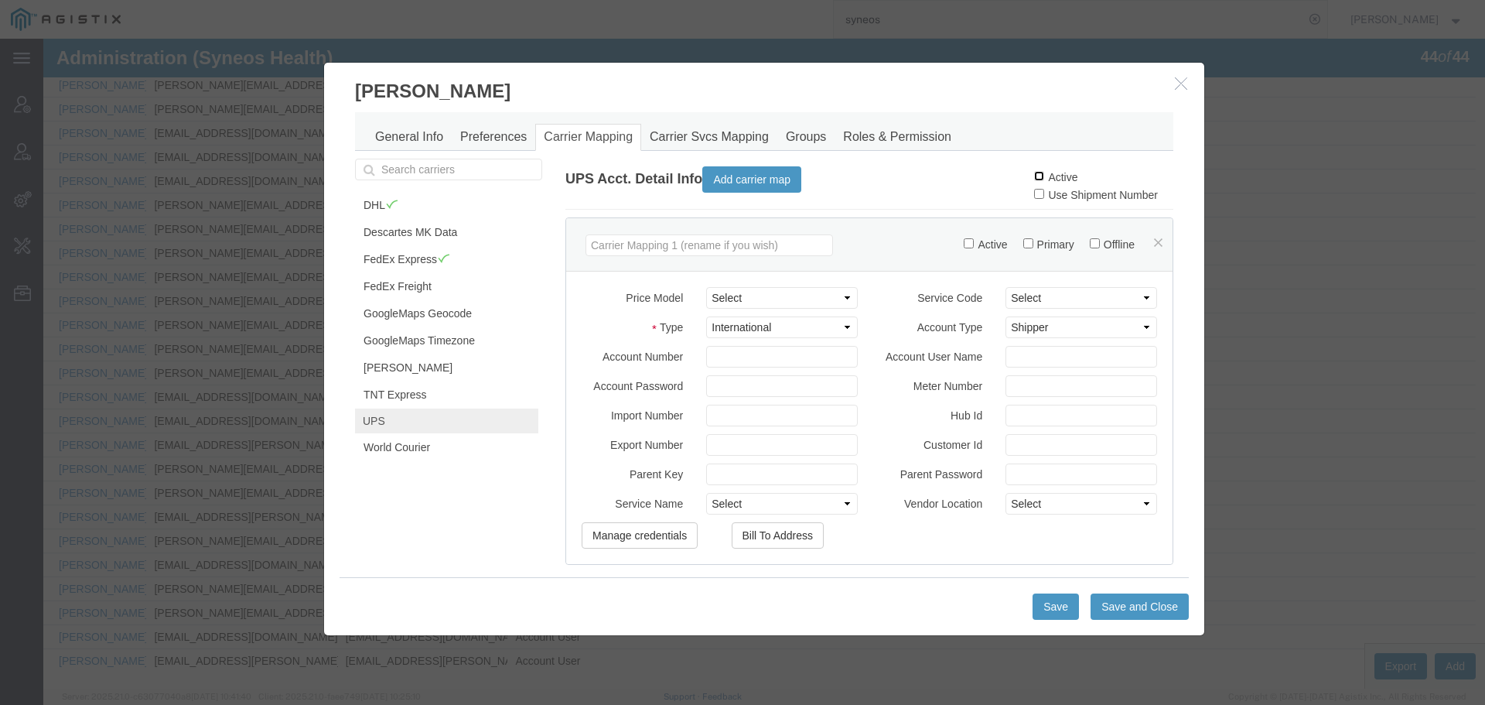
click at [1034, 176] on input "Active" at bounding box center [1039, 176] width 10 height 10
checkbox input "true"
click at [1115, 609] on button "Save and Close" at bounding box center [1140, 606] width 98 height 26
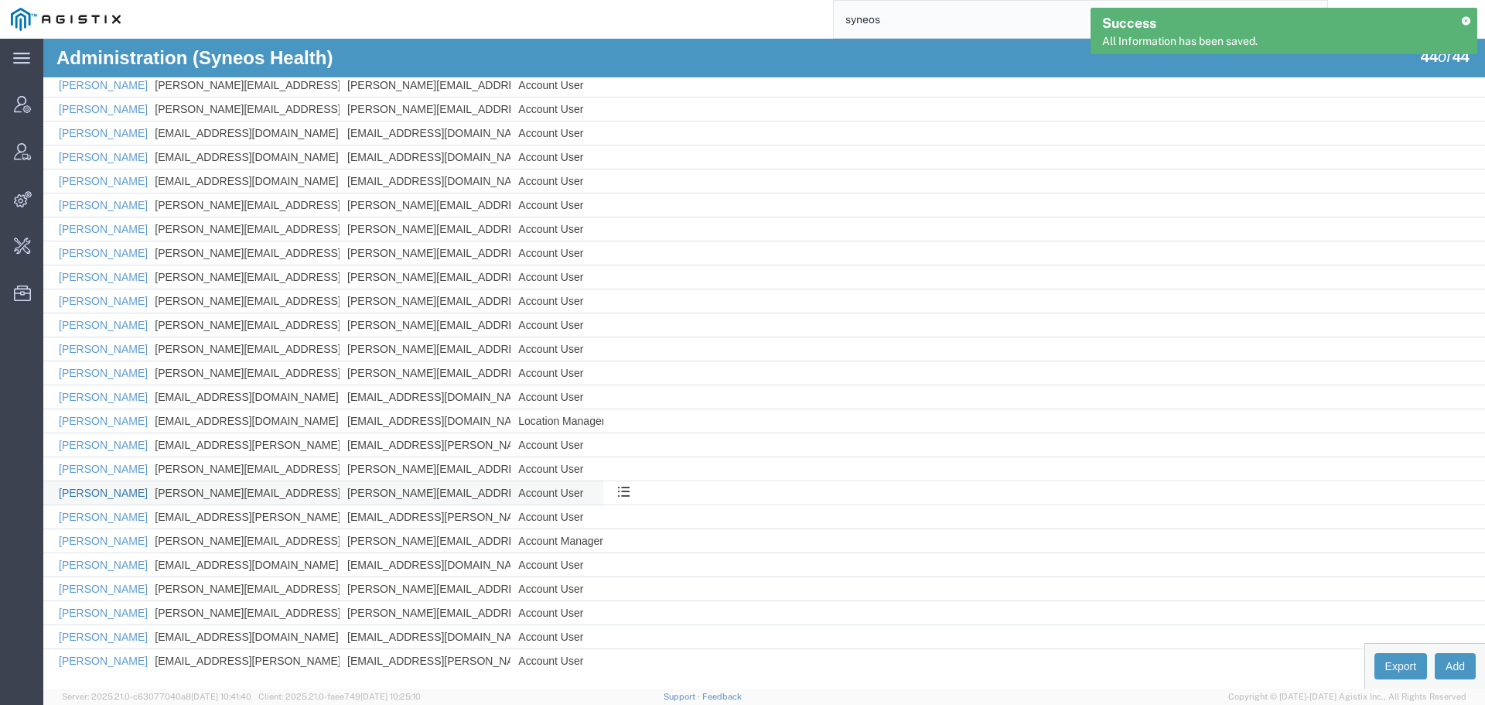
click at [92, 494] on link "[PERSON_NAME]" at bounding box center [103, 493] width 89 height 12
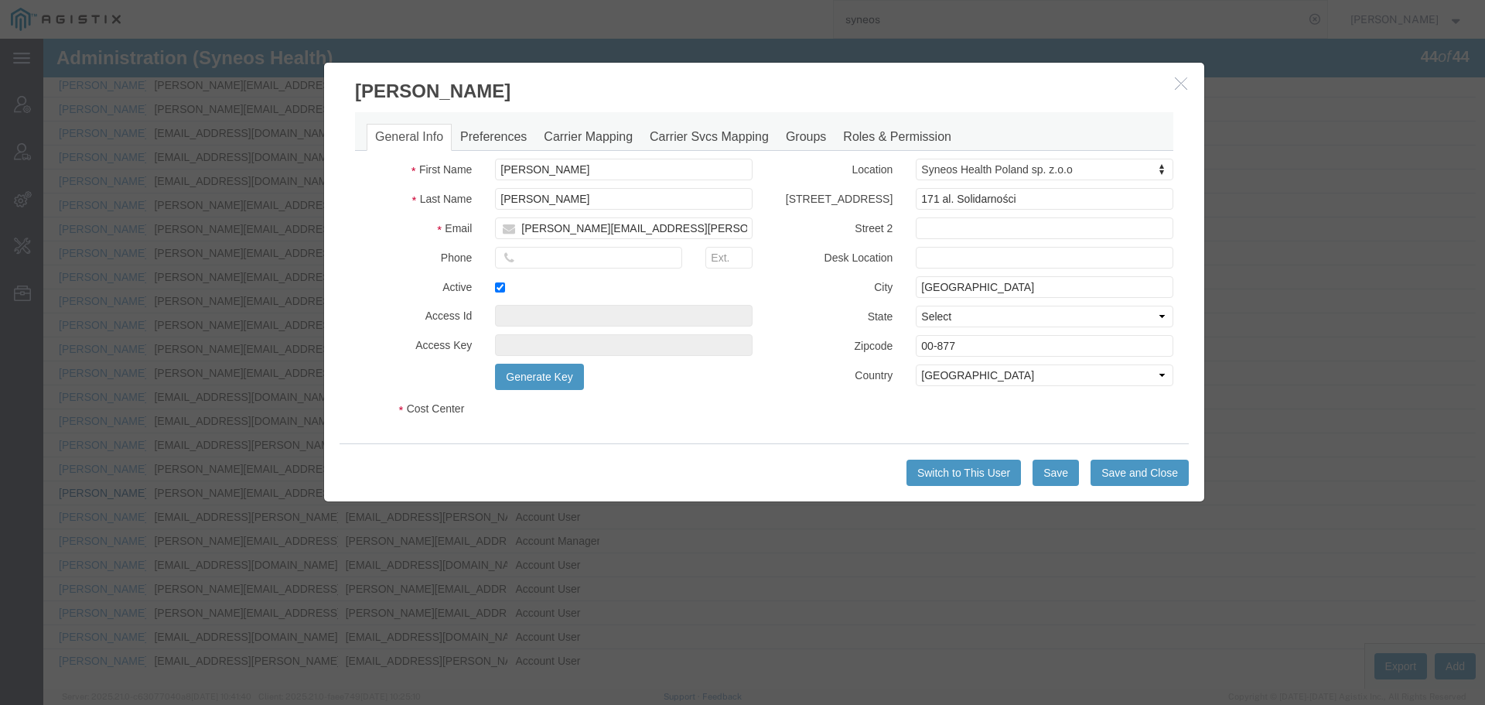
select select "DEPARTMENT"
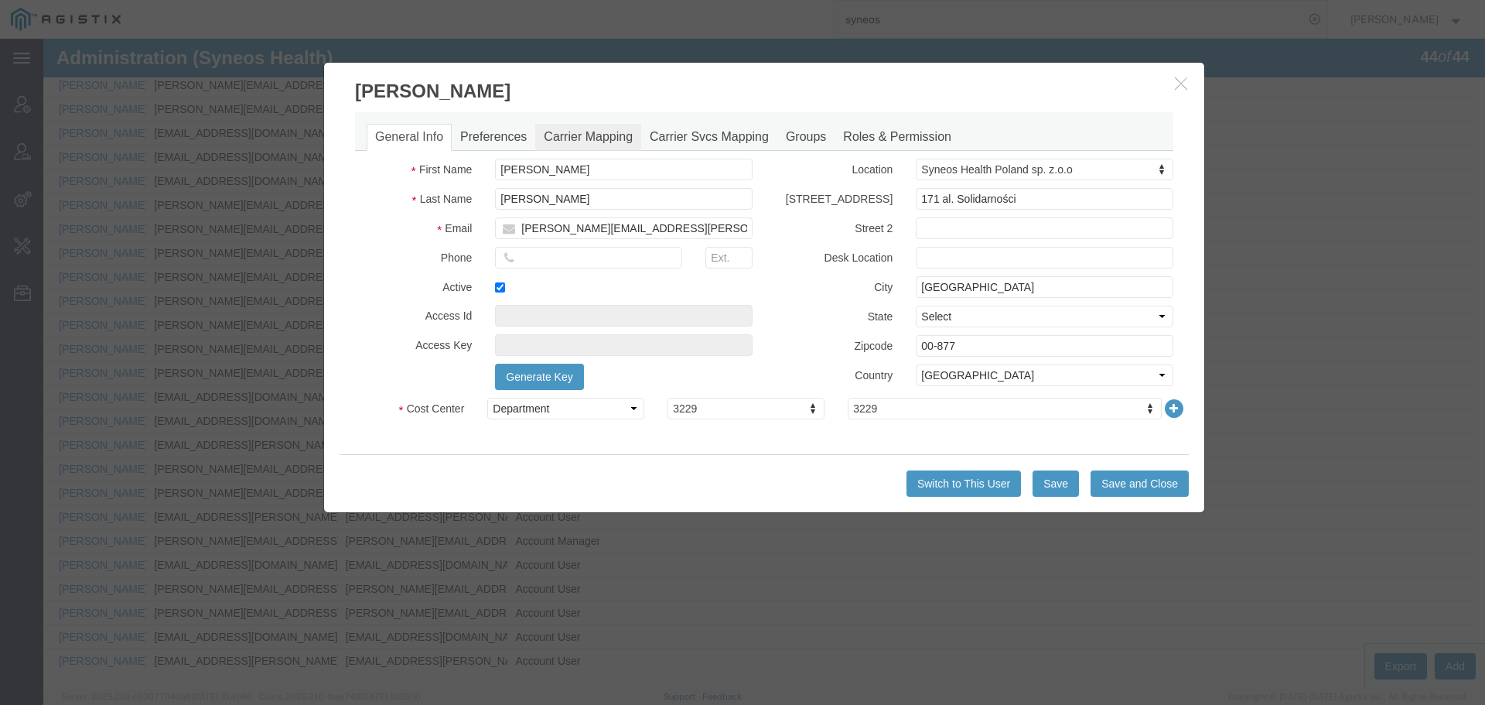
click at [609, 125] on link "Carrier Mapping" at bounding box center [588, 137] width 106 height 27
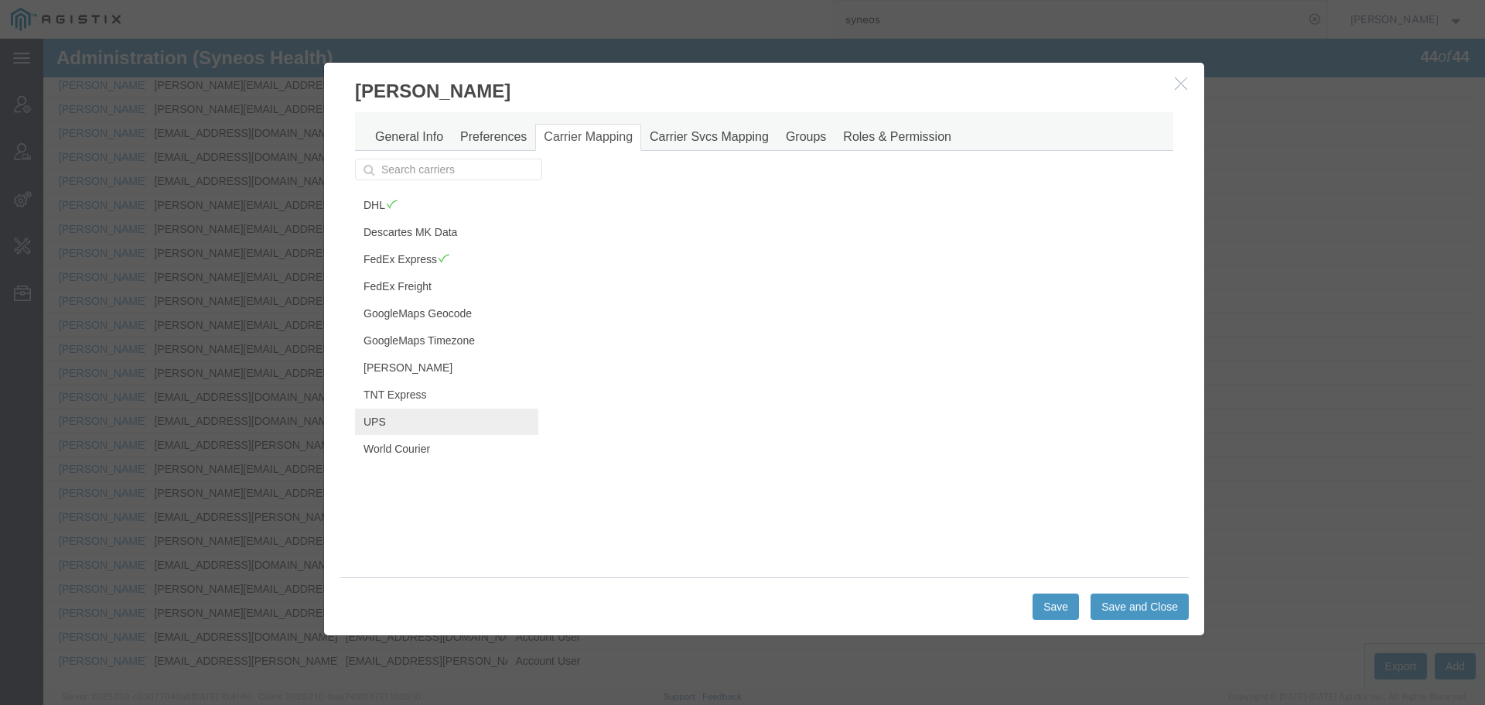
click at [412, 415] on link "UPS" at bounding box center [446, 421] width 183 height 26
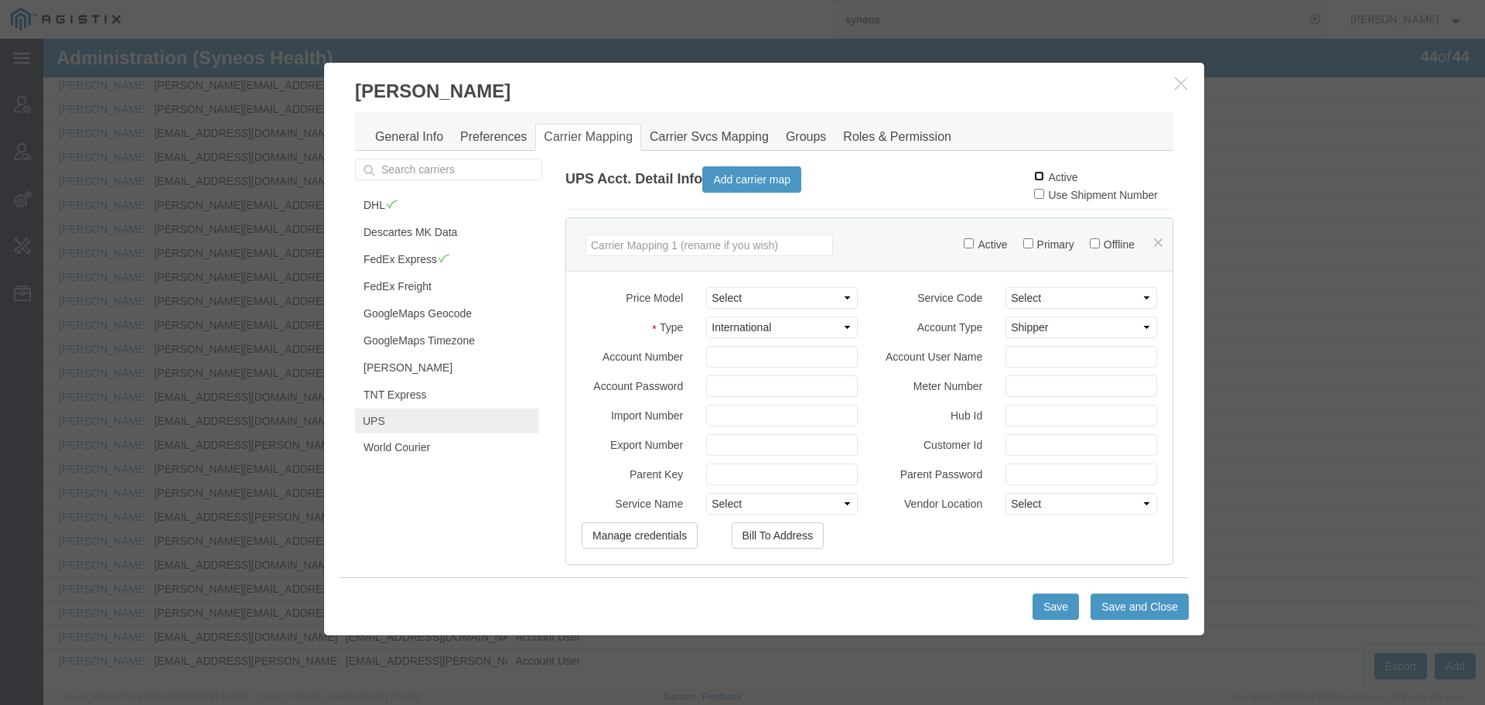
click at [1034, 176] on input "Active" at bounding box center [1039, 176] width 10 height 10
checkbox input "true"
click at [1134, 612] on button "Save and Close" at bounding box center [1140, 606] width 98 height 26
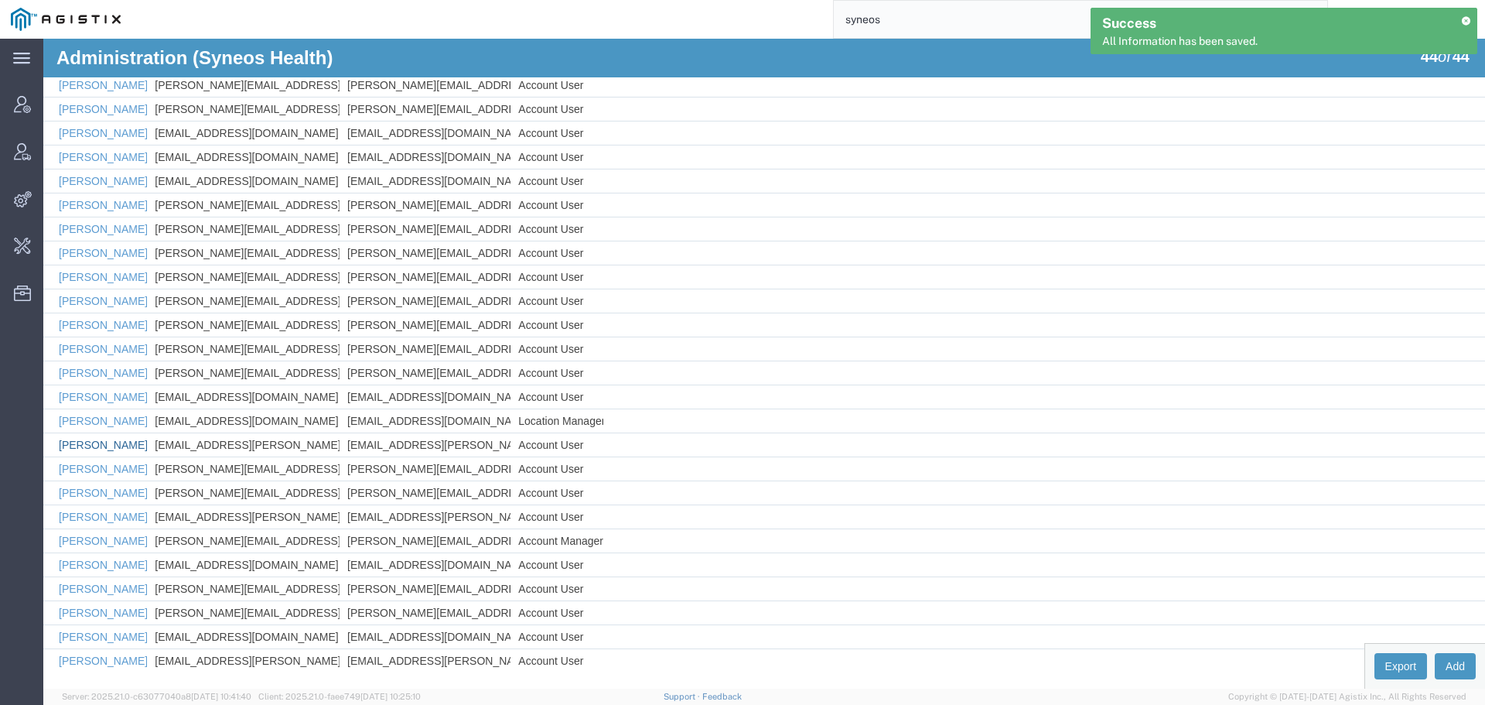
click at [122, 443] on link "[PERSON_NAME]" at bounding box center [103, 445] width 89 height 12
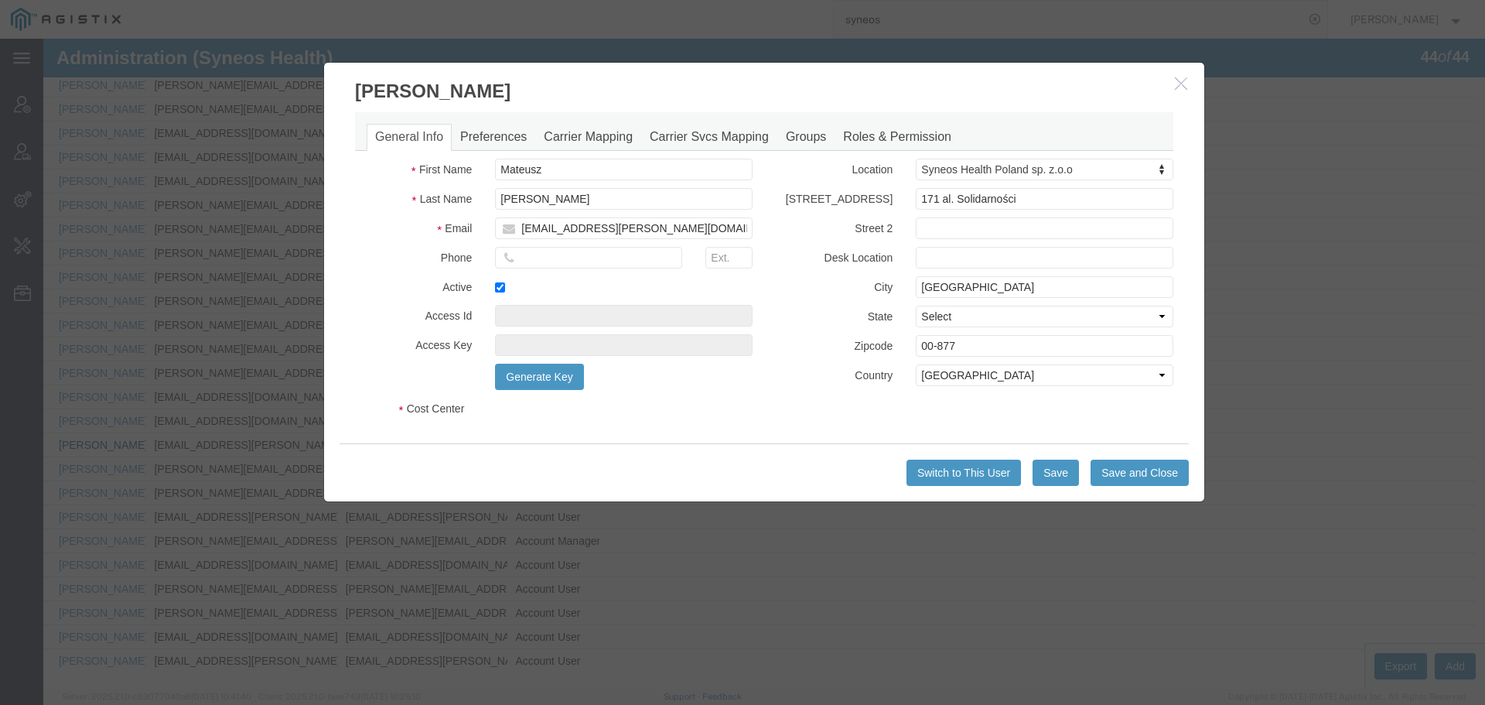
select select "DEPARTMENT"
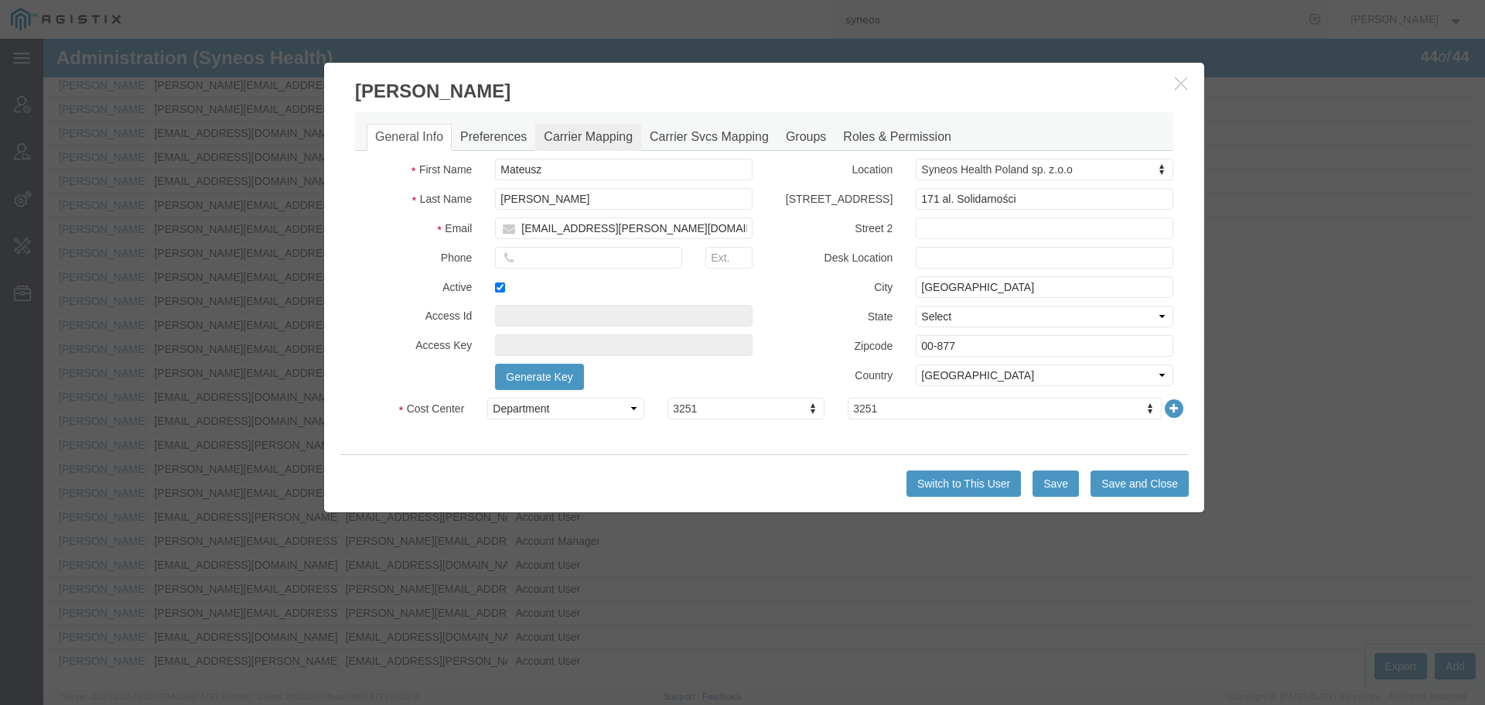
click at [607, 131] on link "Carrier Mapping" at bounding box center [588, 137] width 106 height 27
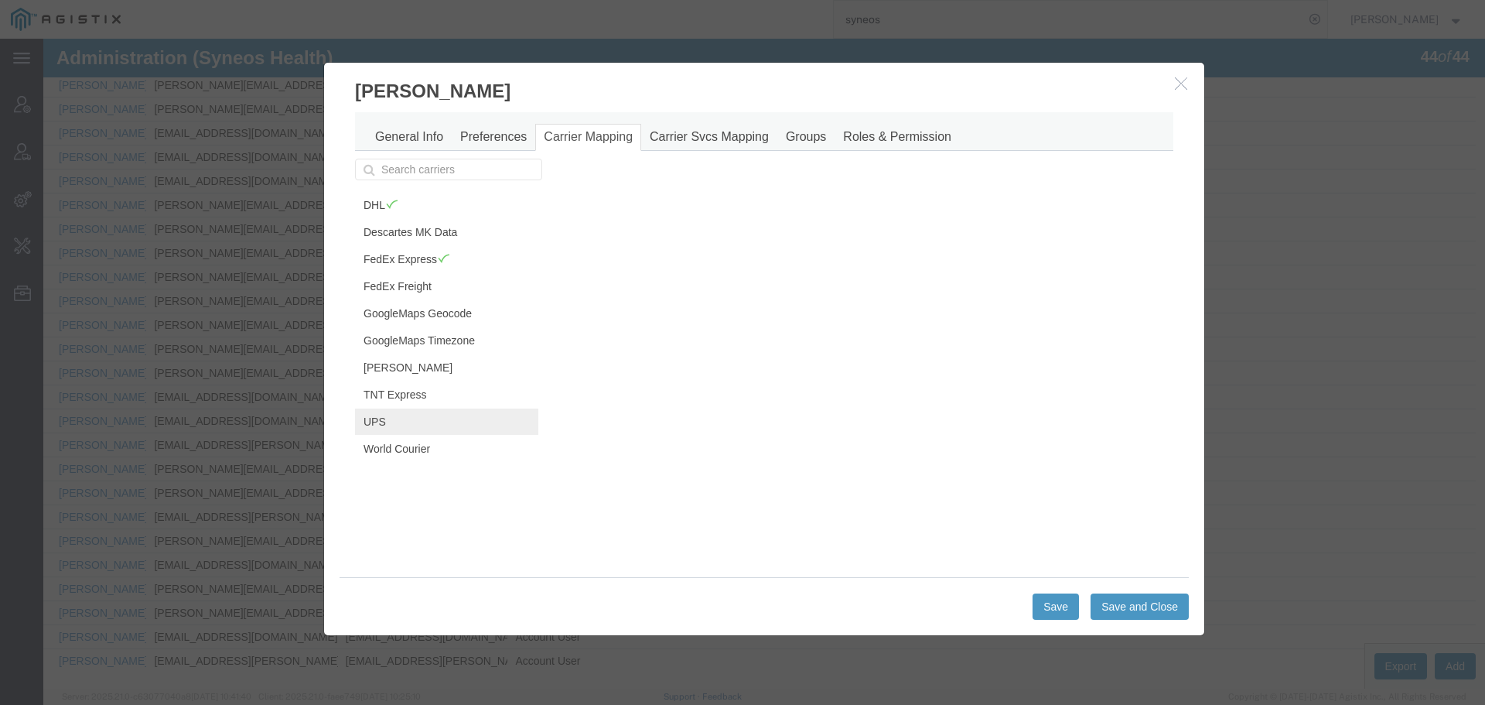
click at [421, 427] on link "UPS" at bounding box center [446, 421] width 183 height 26
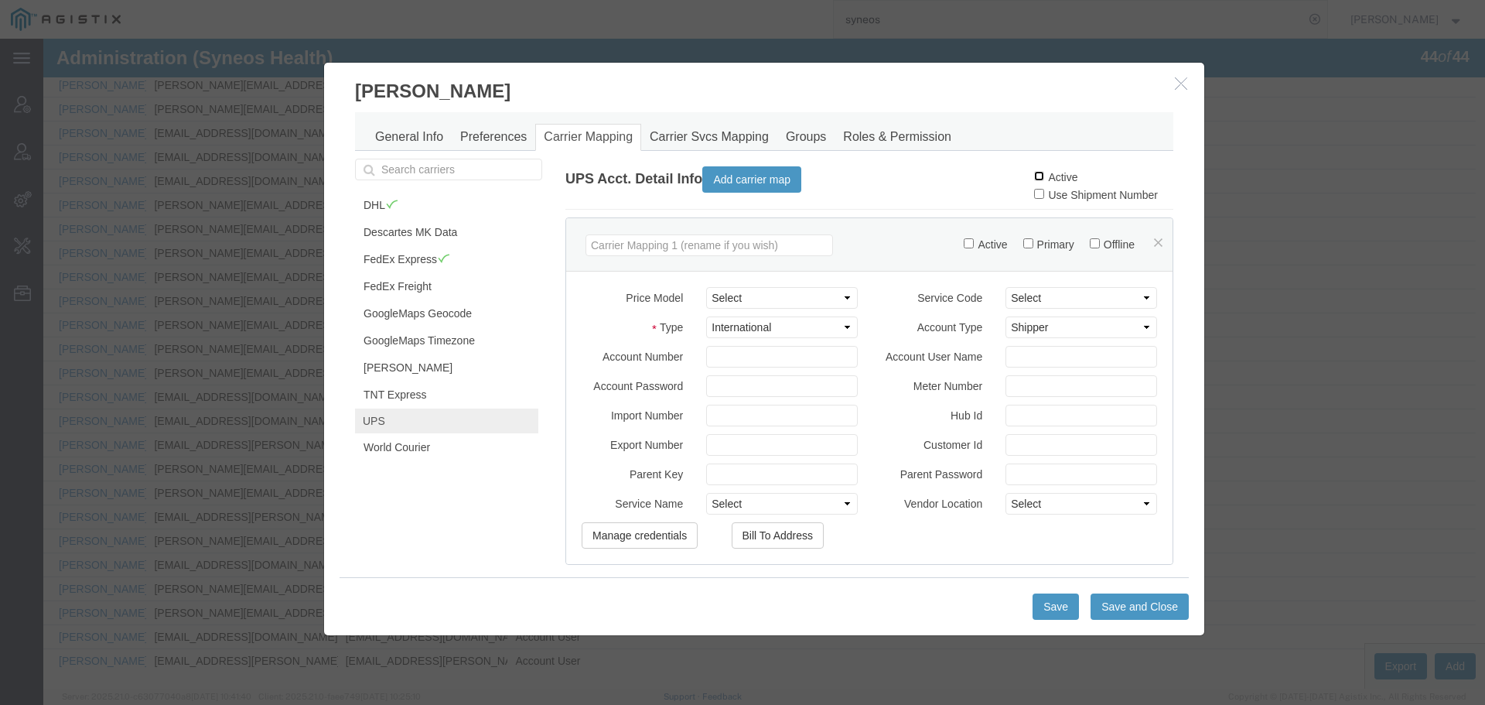
click at [1034, 177] on input "Active" at bounding box center [1039, 176] width 10 height 10
checkbox input "true"
click at [1128, 603] on button "Save and Close" at bounding box center [1140, 606] width 98 height 26
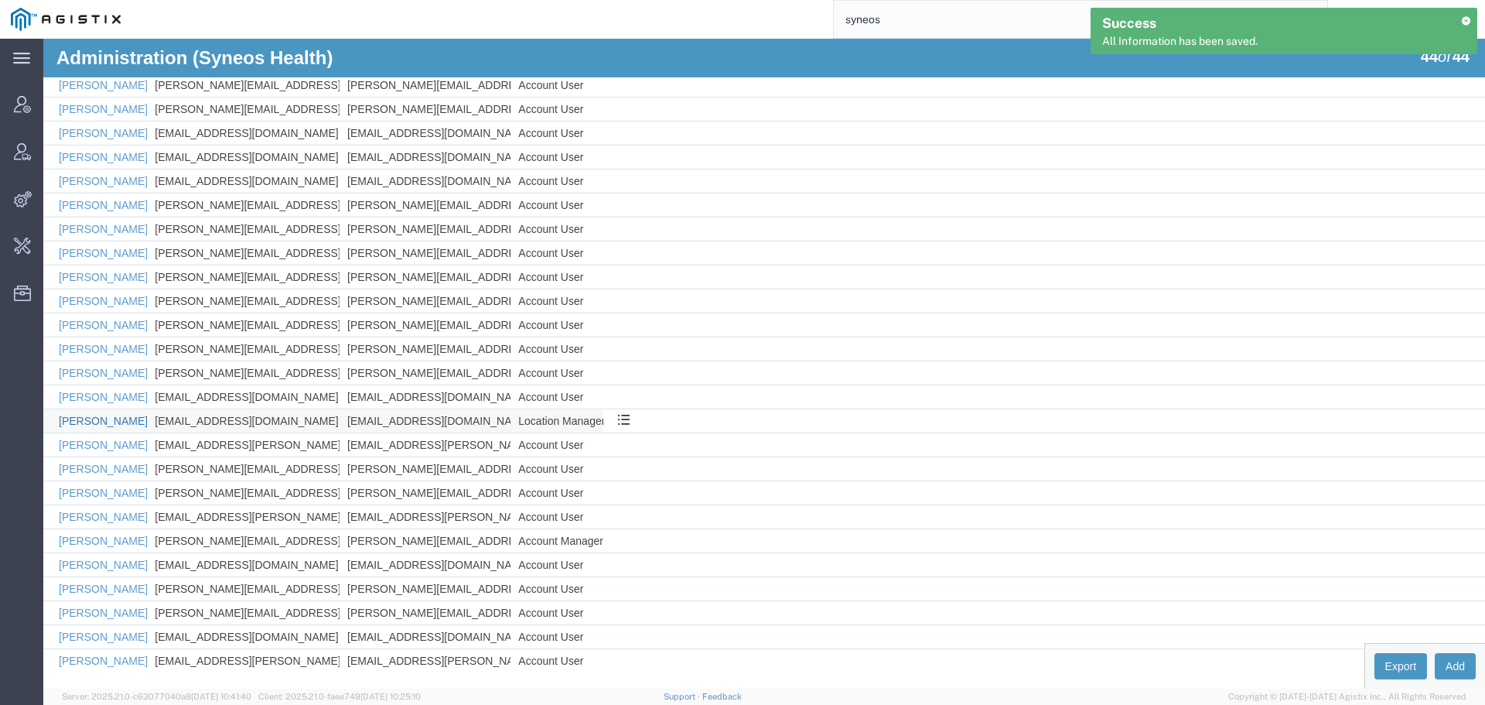
click at [87, 421] on link "[PERSON_NAME]" at bounding box center [103, 421] width 89 height 12
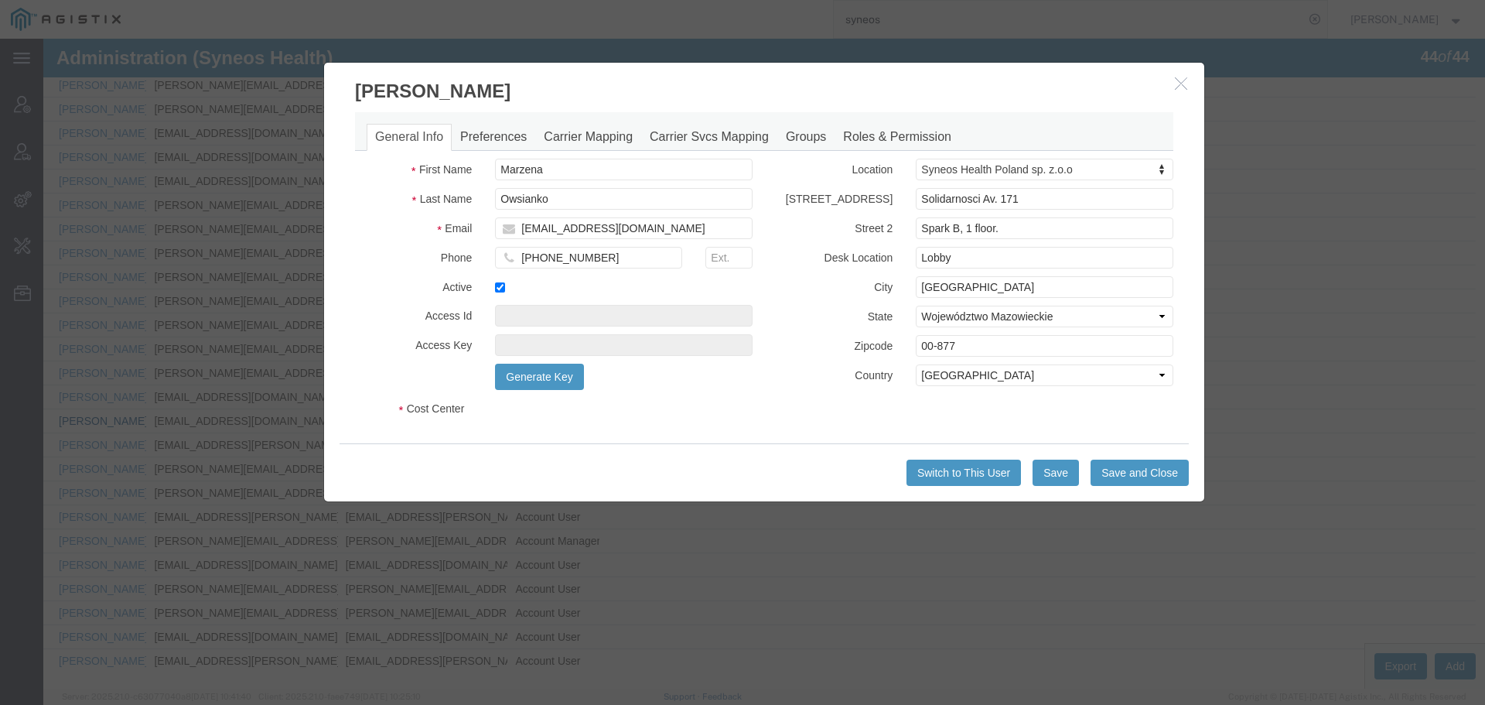
select select "DEPARTMENT"
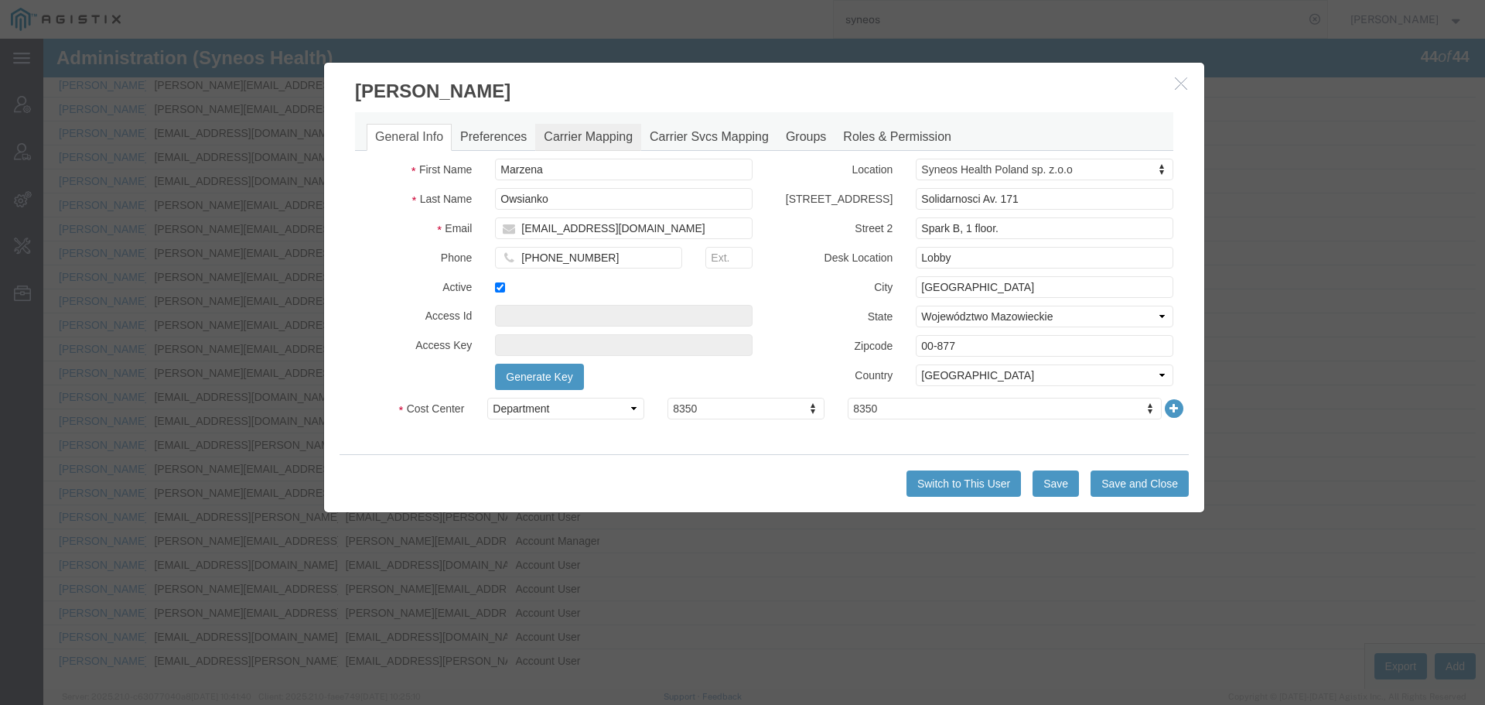
click at [588, 125] on link "Carrier Mapping" at bounding box center [588, 137] width 106 height 27
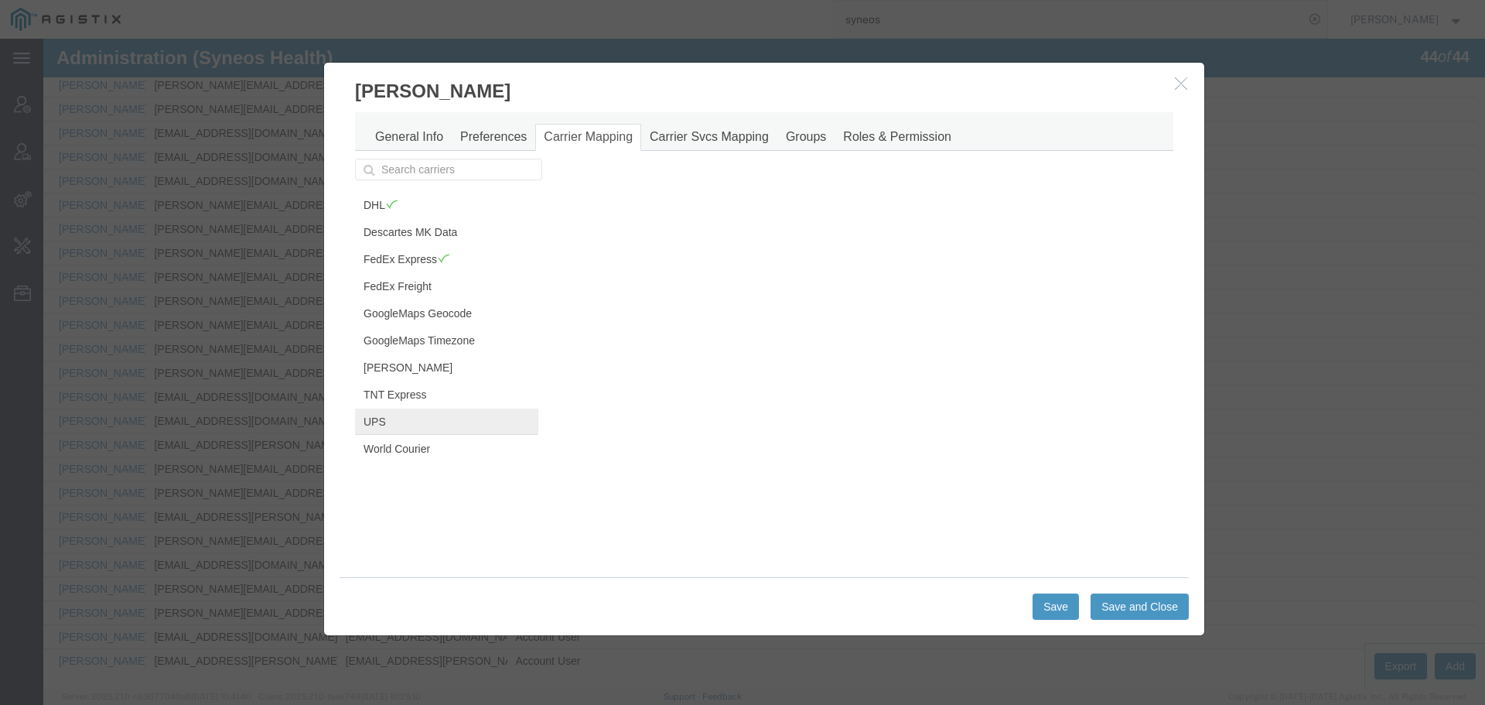
click at [409, 420] on link "UPS" at bounding box center [446, 421] width 183 height 26
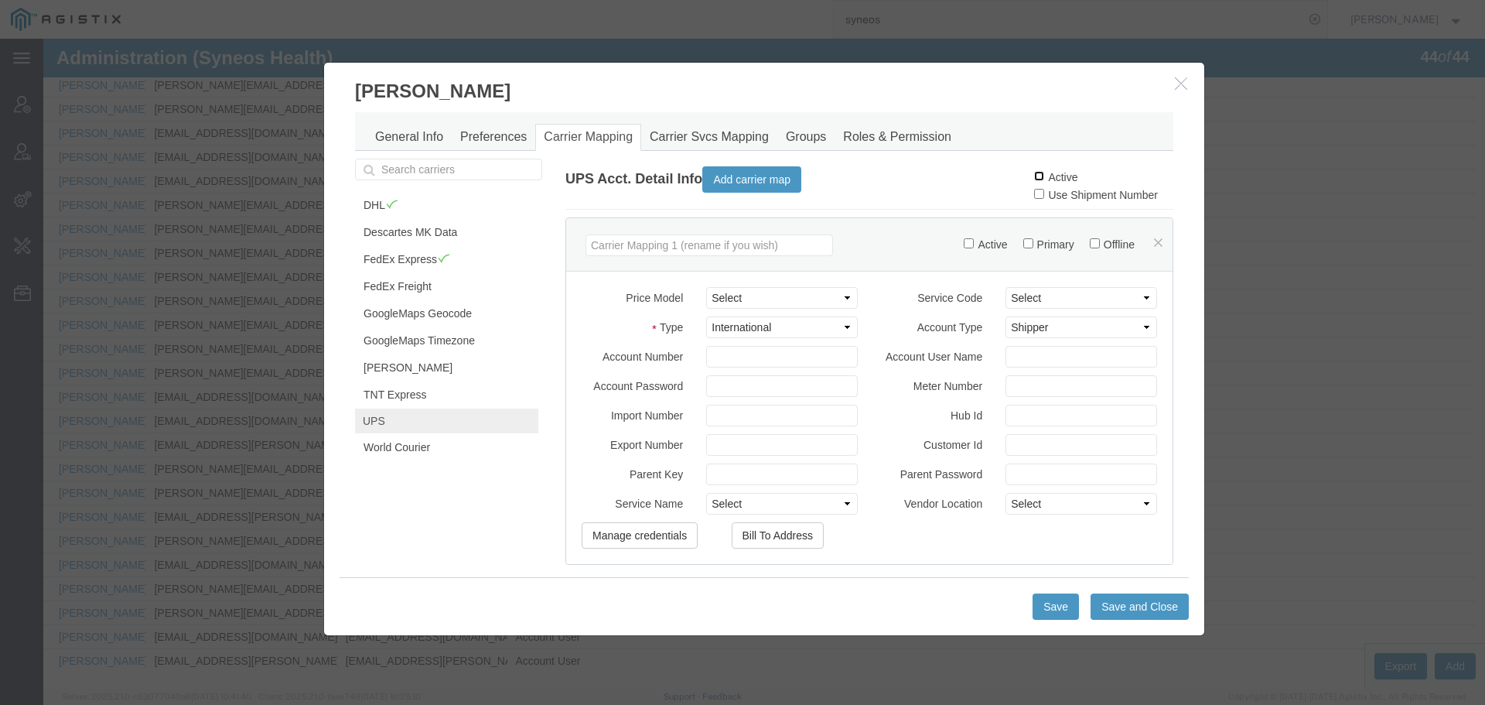
click at [1034, 177] on input "Active" at bounding box center [1039, 176] width 10 height 10
checkbox input "true"
click at [1143, 610] on button "Save and Close" at bounding box center [1140, 606] width 98 height 26
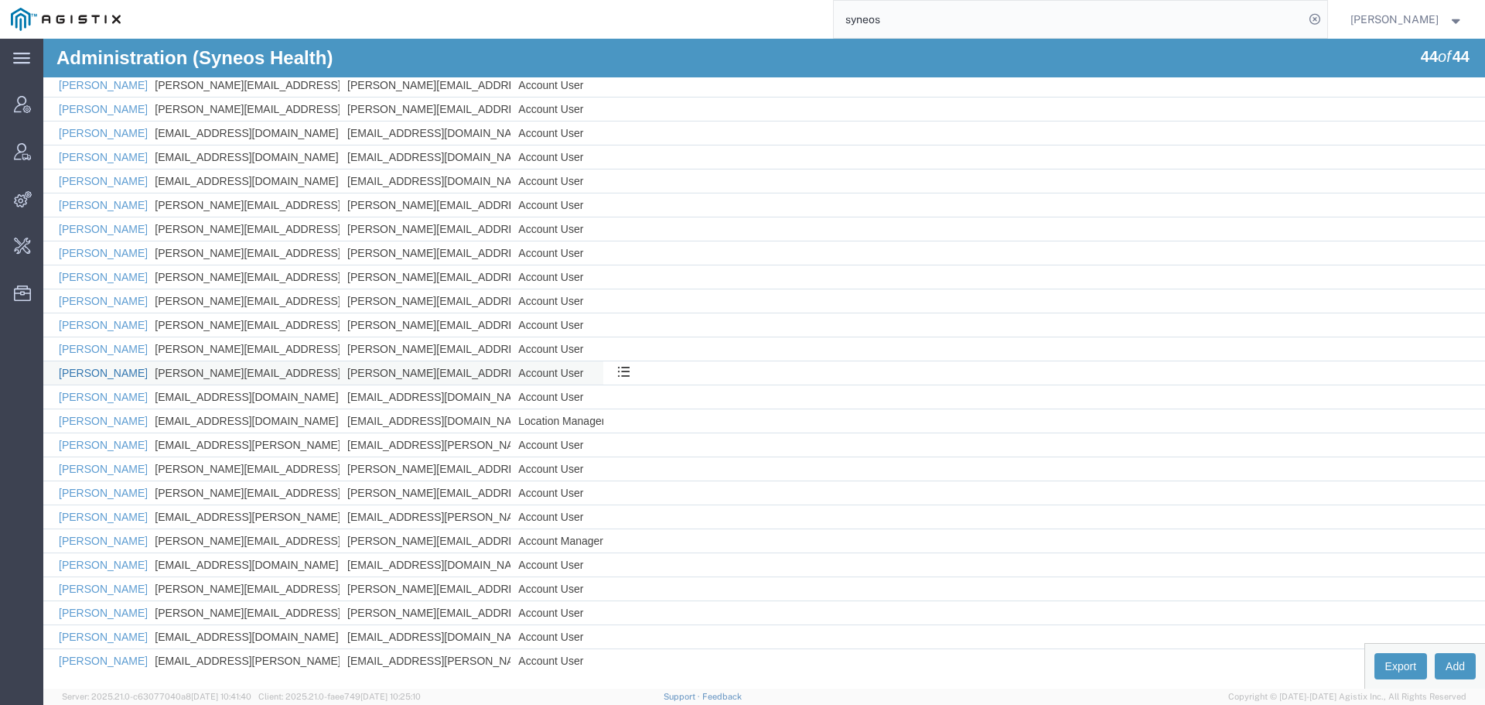
click at [97, 376] on link "[PERSON_NAME]" at bounding box center [103, 373] width 89 height 12
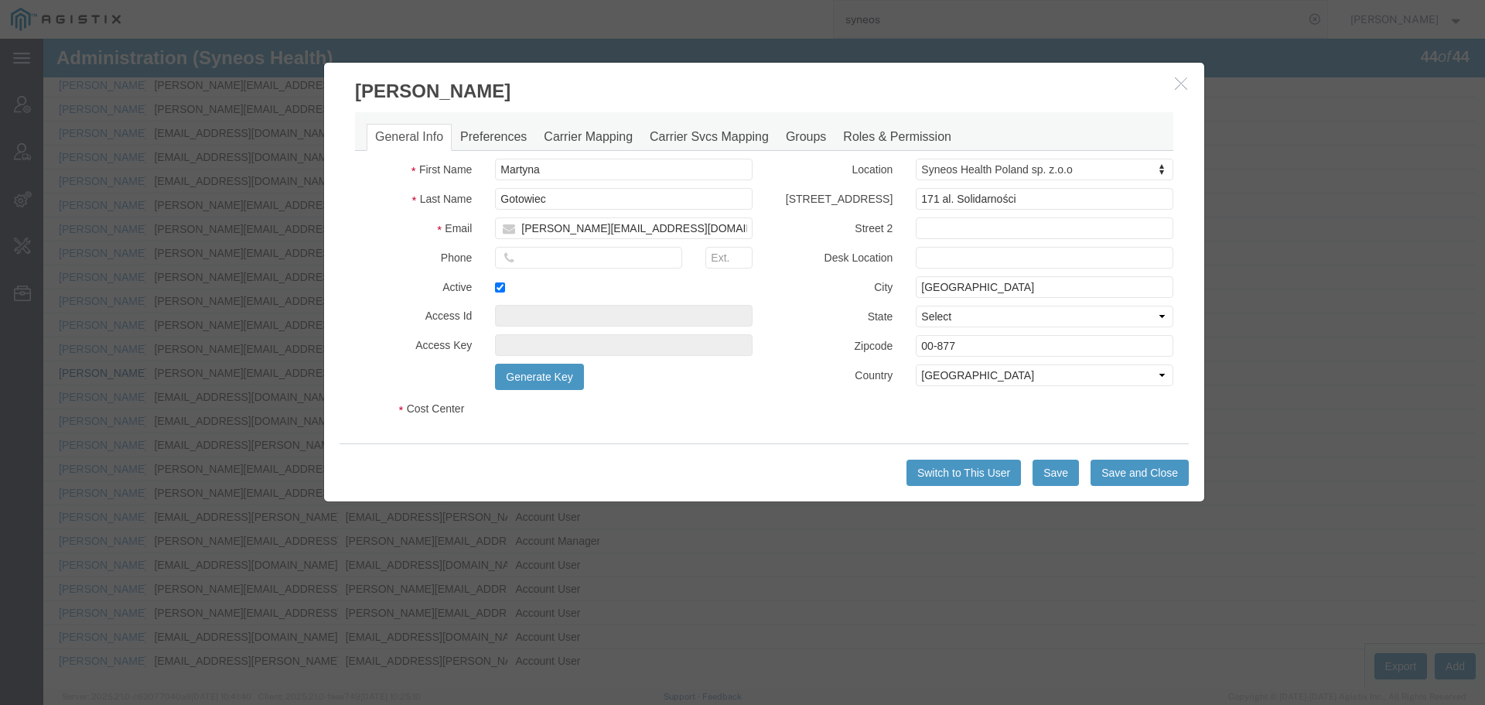
select select "DEPARTMENT"
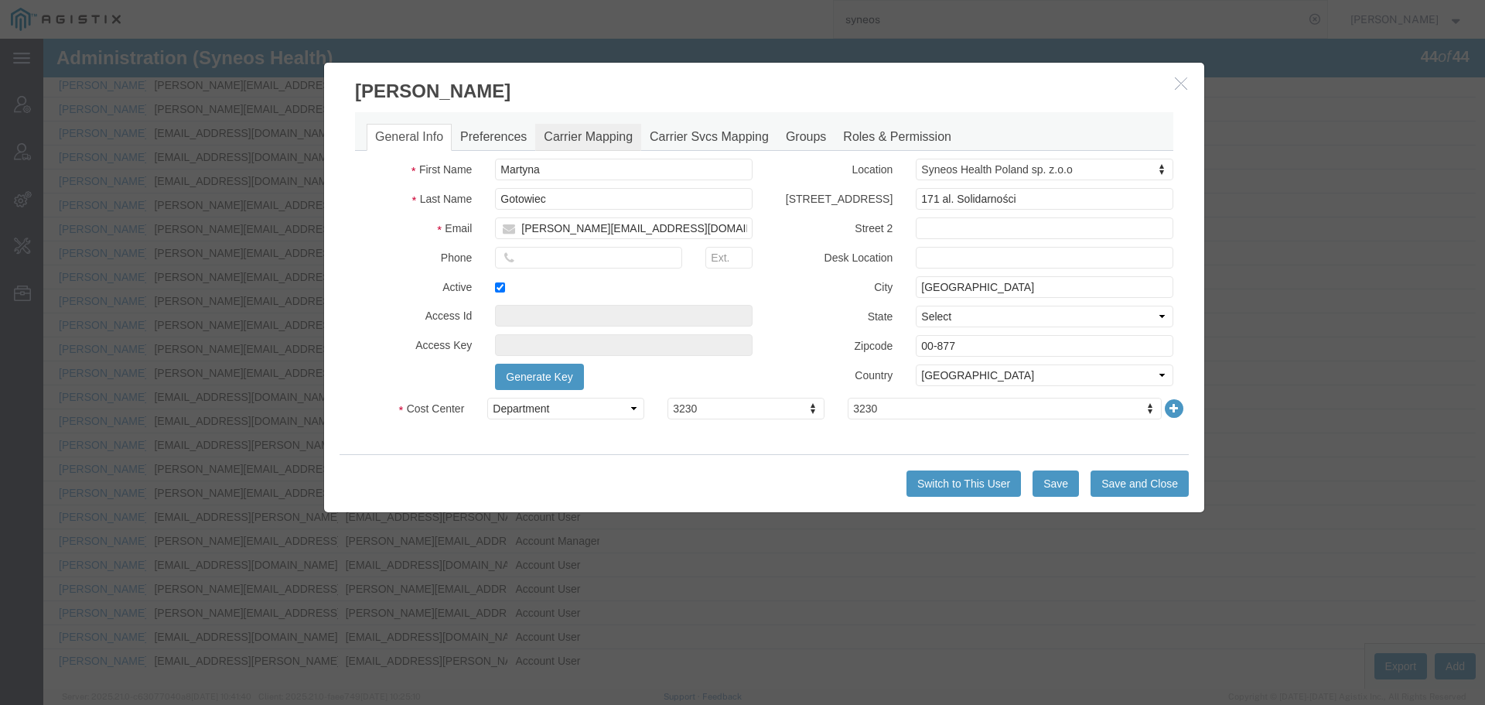
click at [595, 138] on link "Carrier Mapping" at bounding box center [588, 137] width 106 height 27
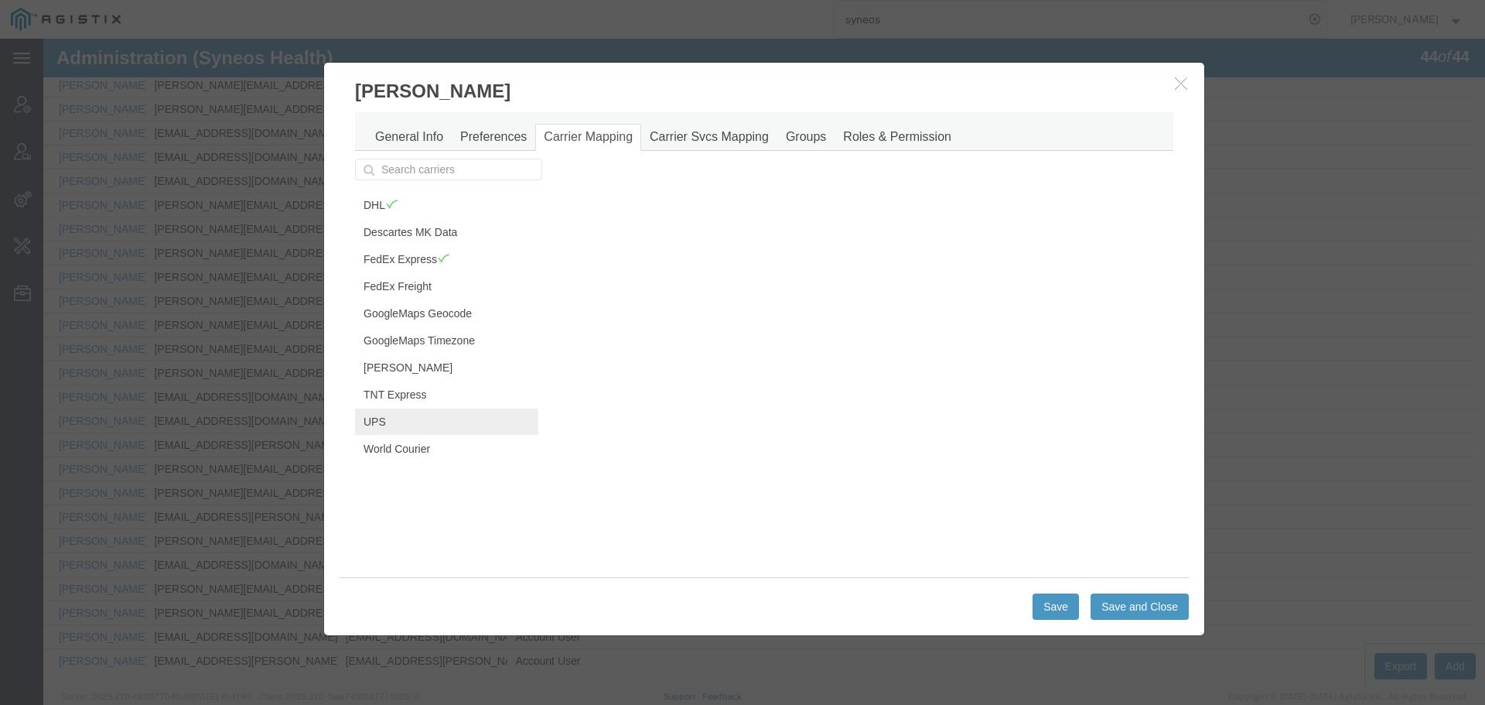
click at [401, 427] on link "UPS" at bounding box center [446, 421] width 183 height 26
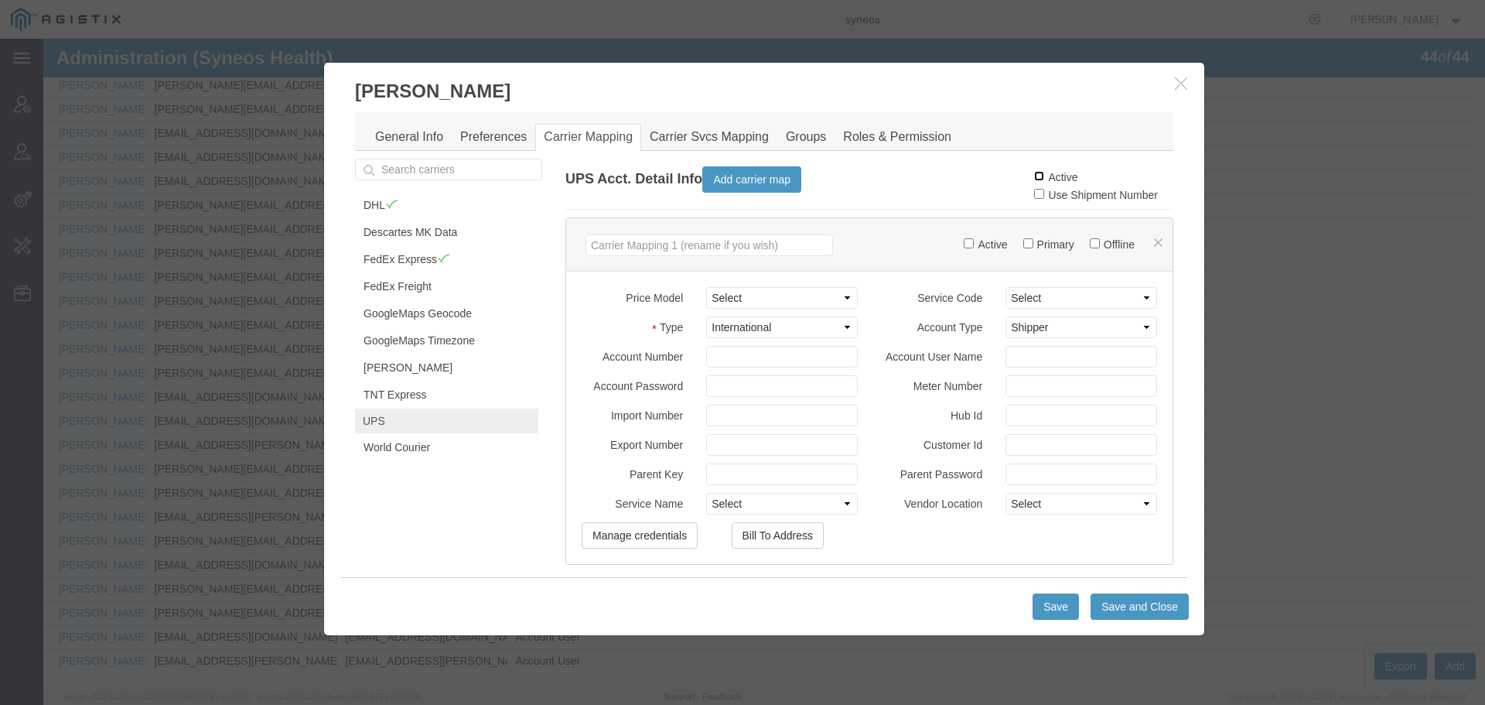
click at [1034, 177] on input "Active" at bounding box center [1039, 176] width 10 height 10
checkbox input "true"
click at [1124, 614] on button "Save and Close" at bounding box center [1140, 606] width 98 height 26
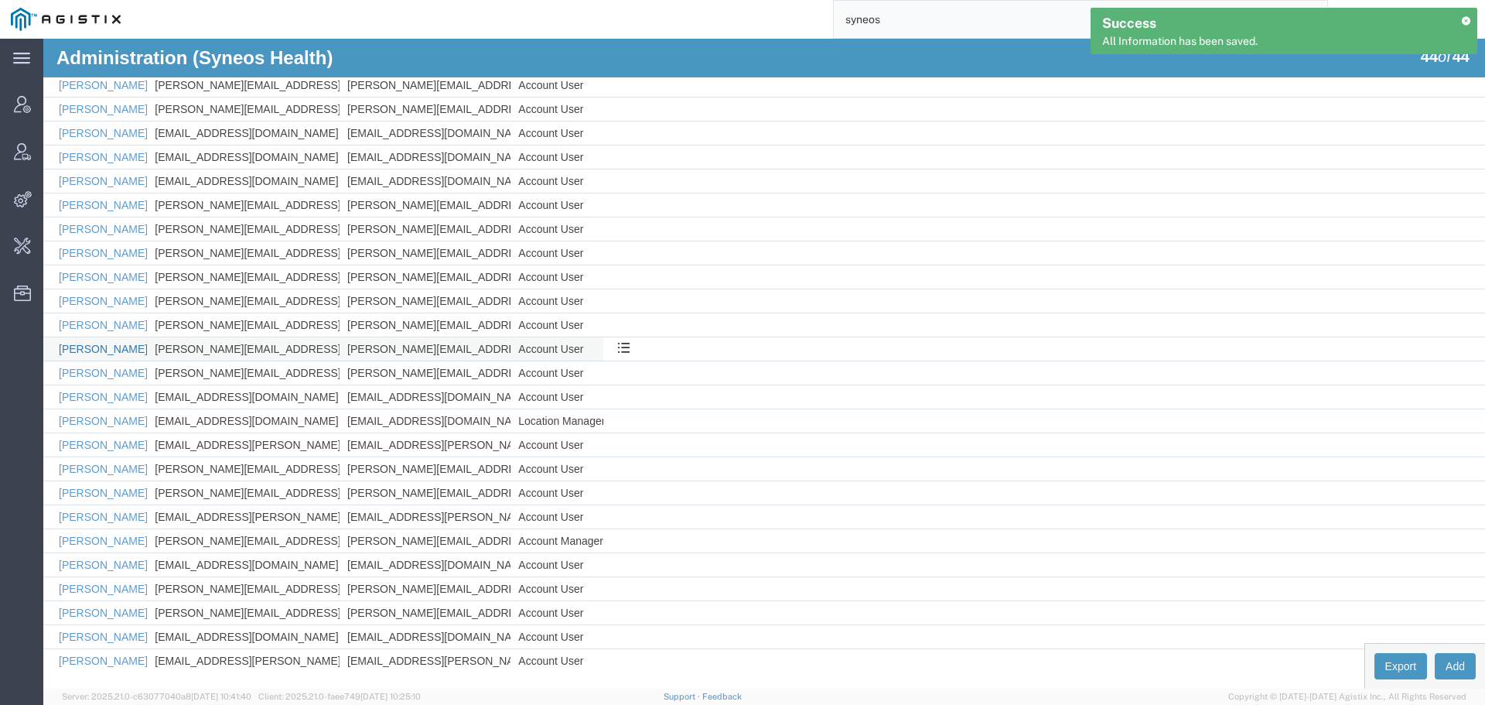
click at [102, 351] on link "[PERSON_NAME]" at bounding box center [103, 349] width 89 height 12
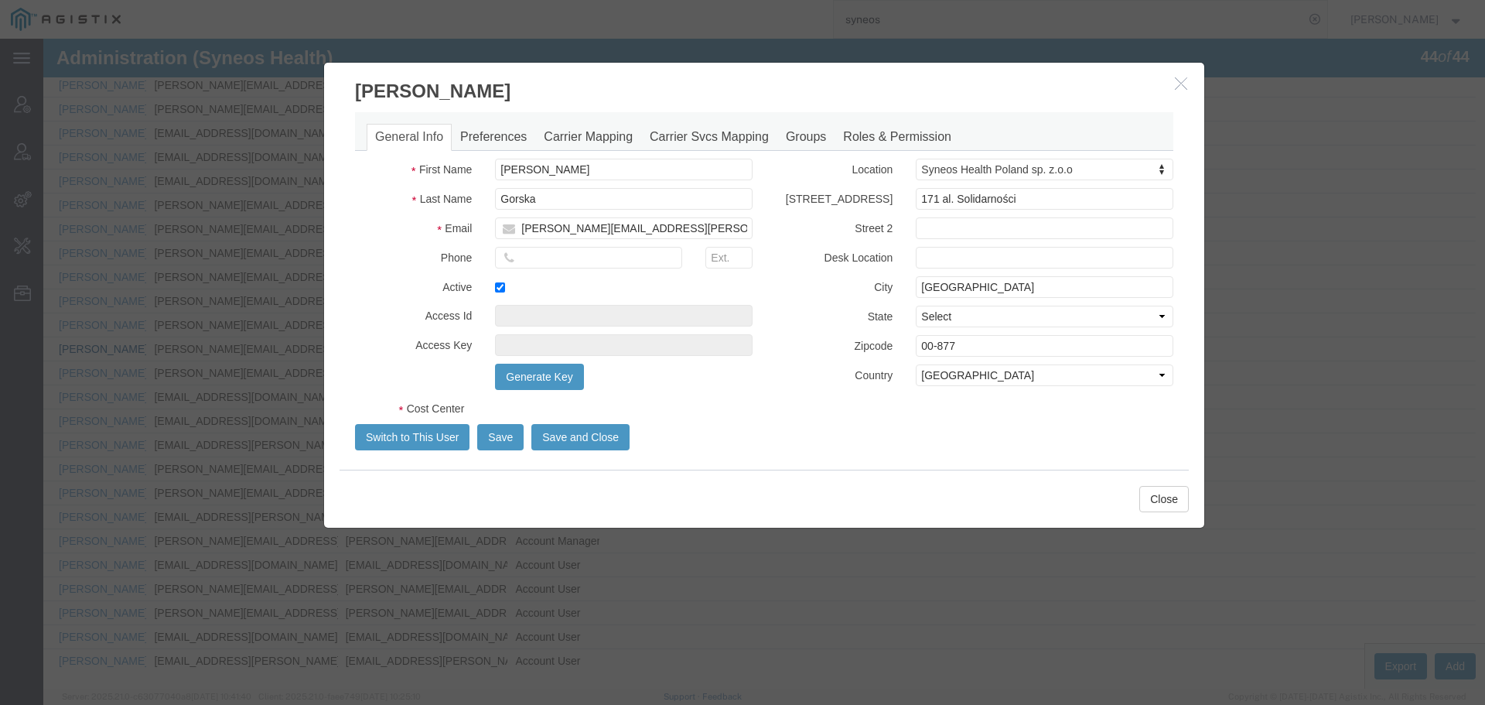
select select "DEPARTMENT"
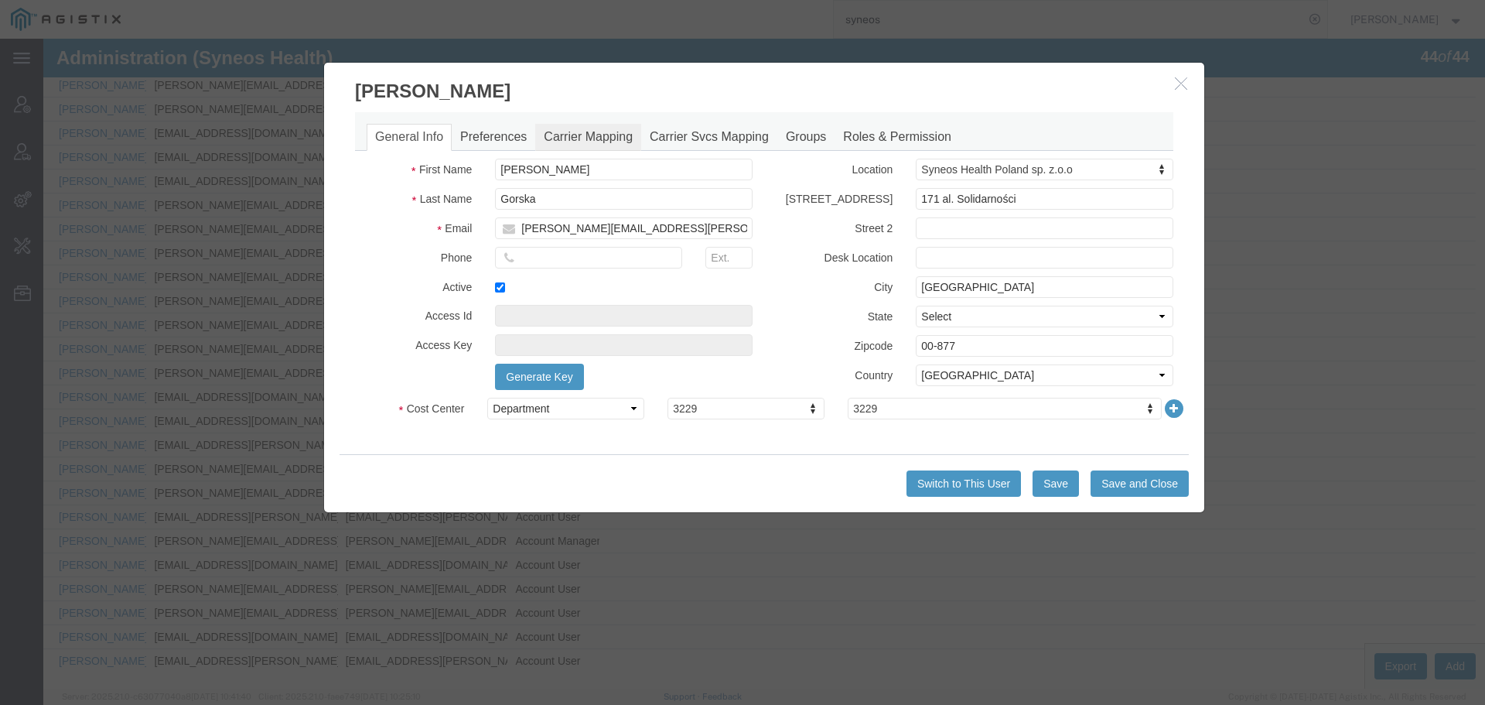
click at [583, 142] on link "Carrier Mapping" at bounding box center [588, 137] width 106 height 27
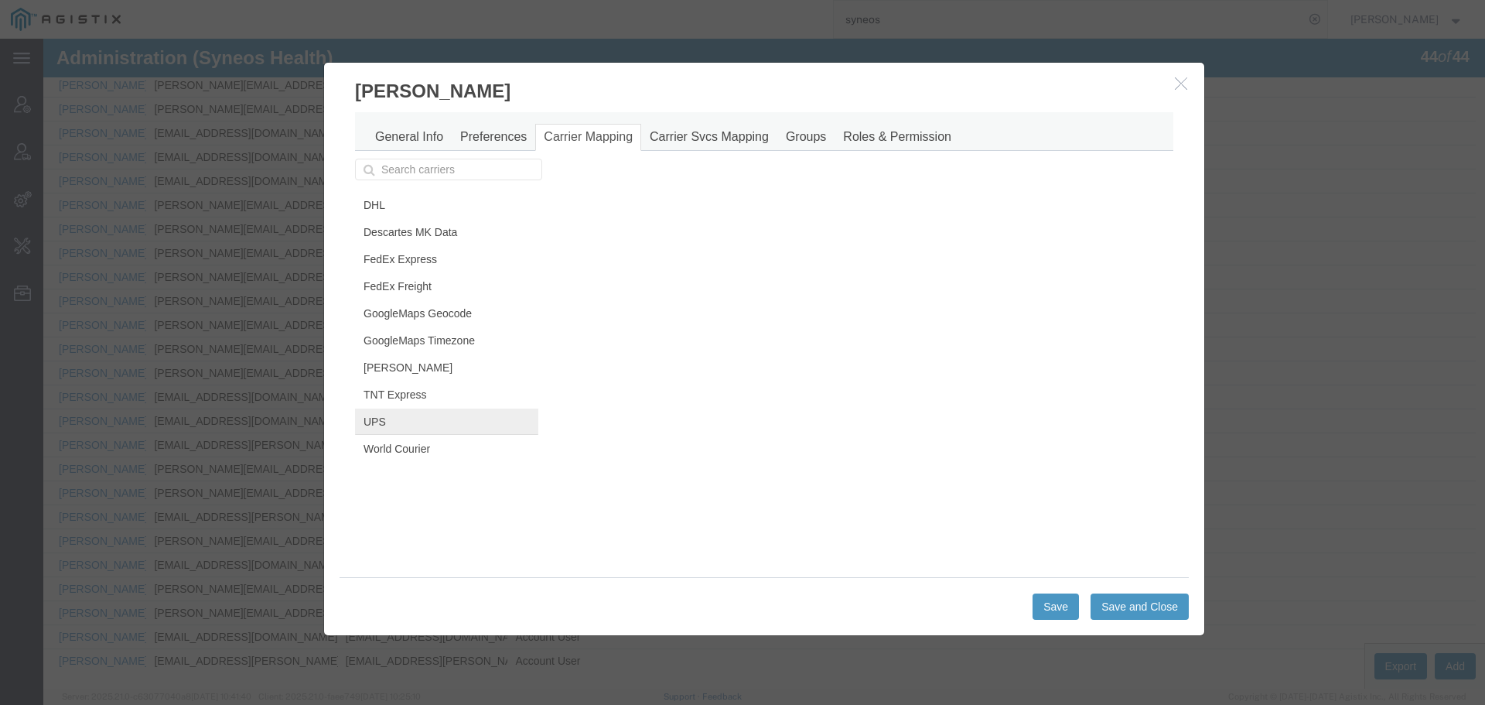
click at [398, 424] on link "UPS" at bounding box center [446, 421] width 183 height 26
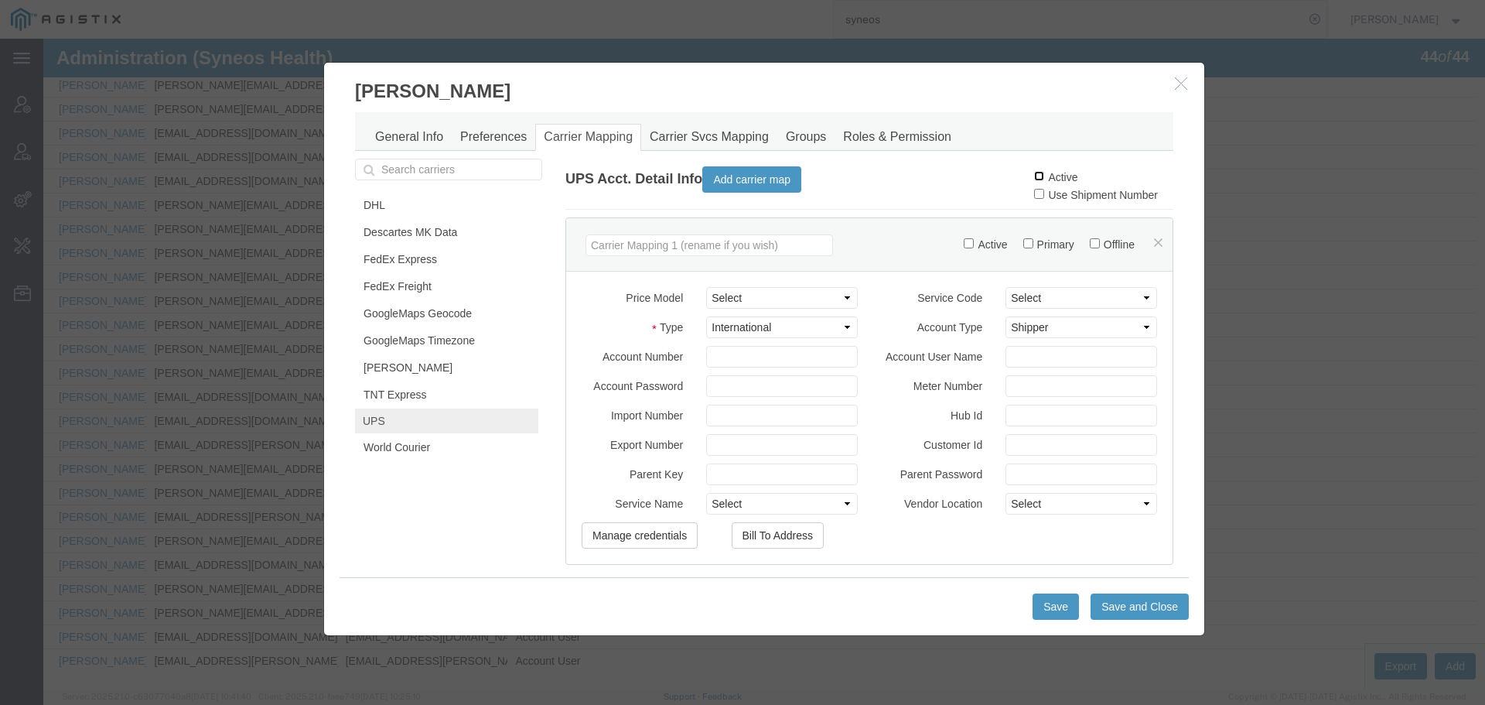
click at [1034, 177] on input "Active" at bounding box center [1039, 176] width 10 height 10
checkbox input "true"
click at [1119, 604] on button "Save and Close" at bounding box center [1140, 606] width 98 height 26
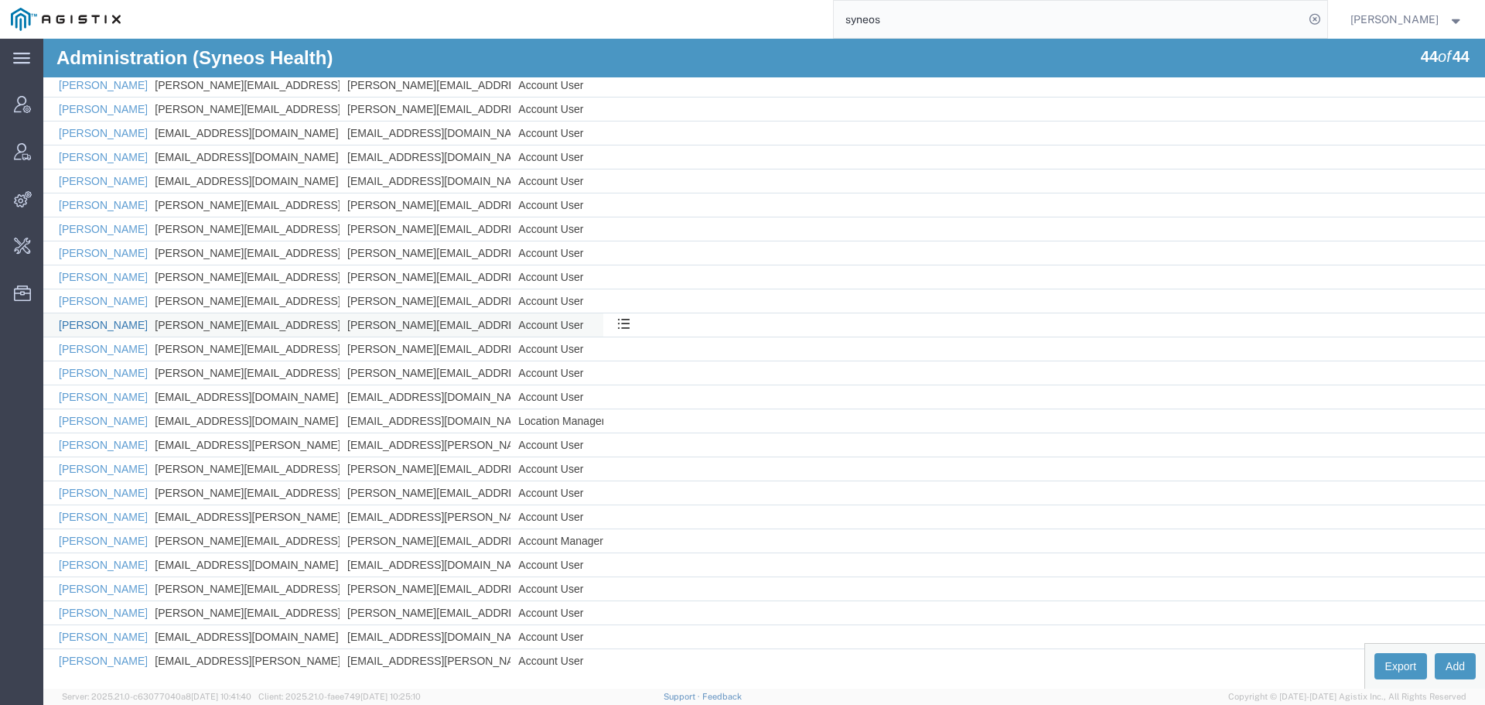
click at [90, 323] on link "[PERSON_NAME]" at bounding box center [103, 325] width 89 height 12
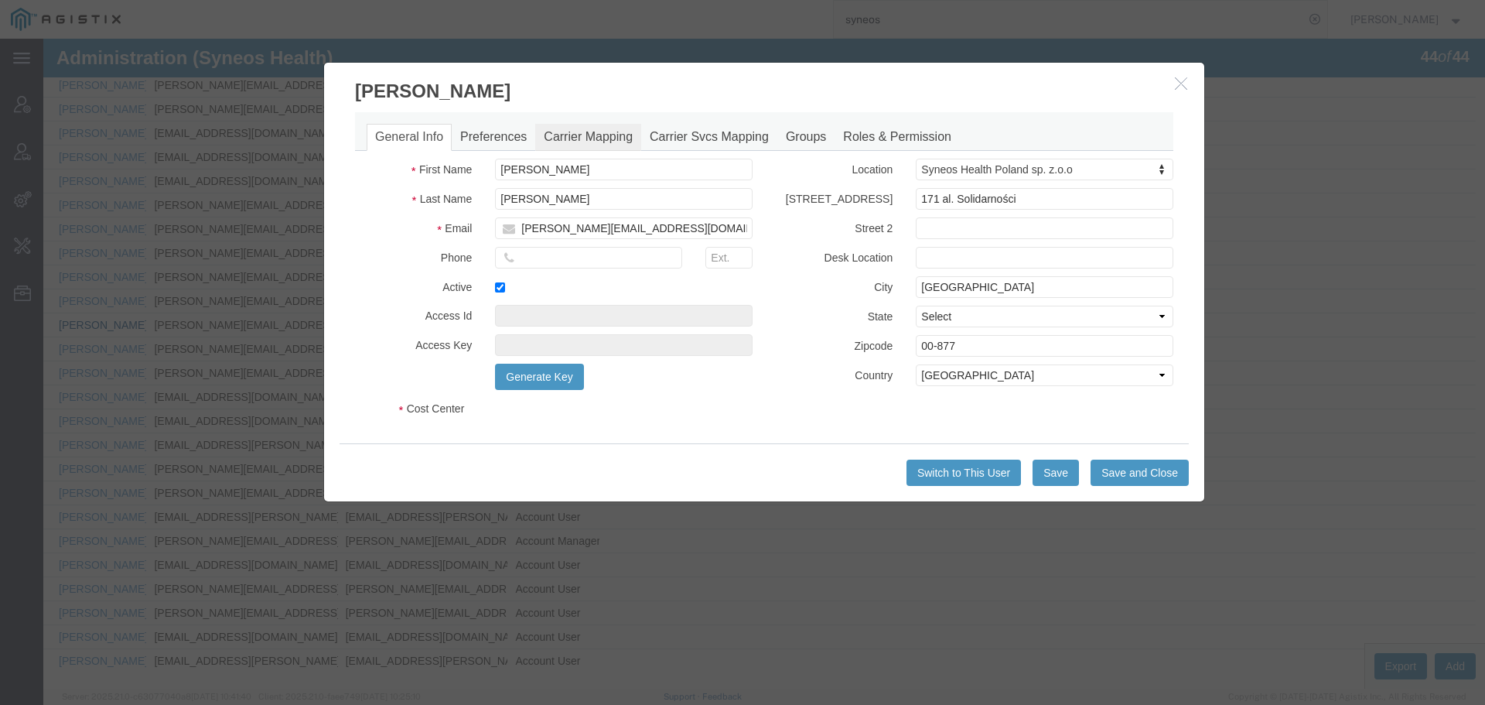
select select "DEPARTMENT"
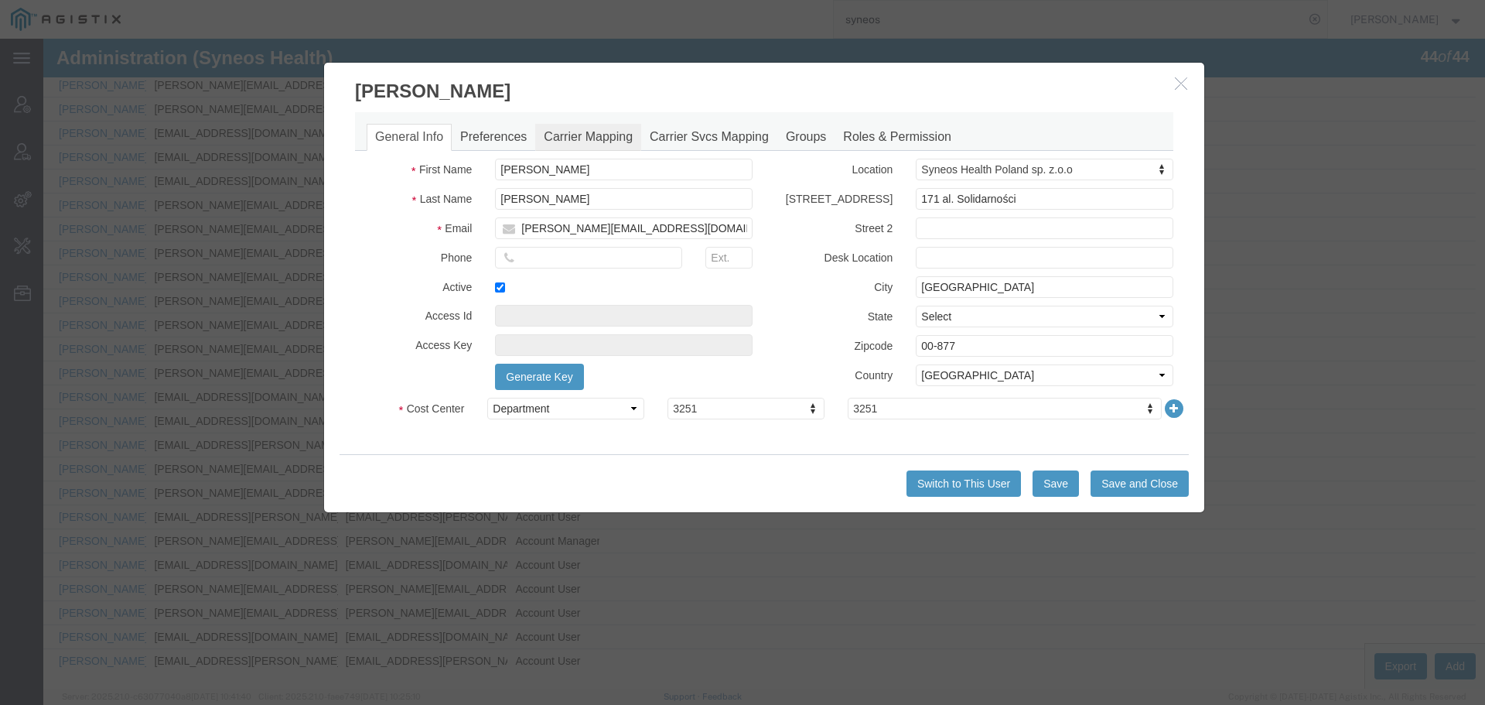
click at [627, 145] on link "Carrier Mapping" at bounding box center [588, 137] width 106 height 27
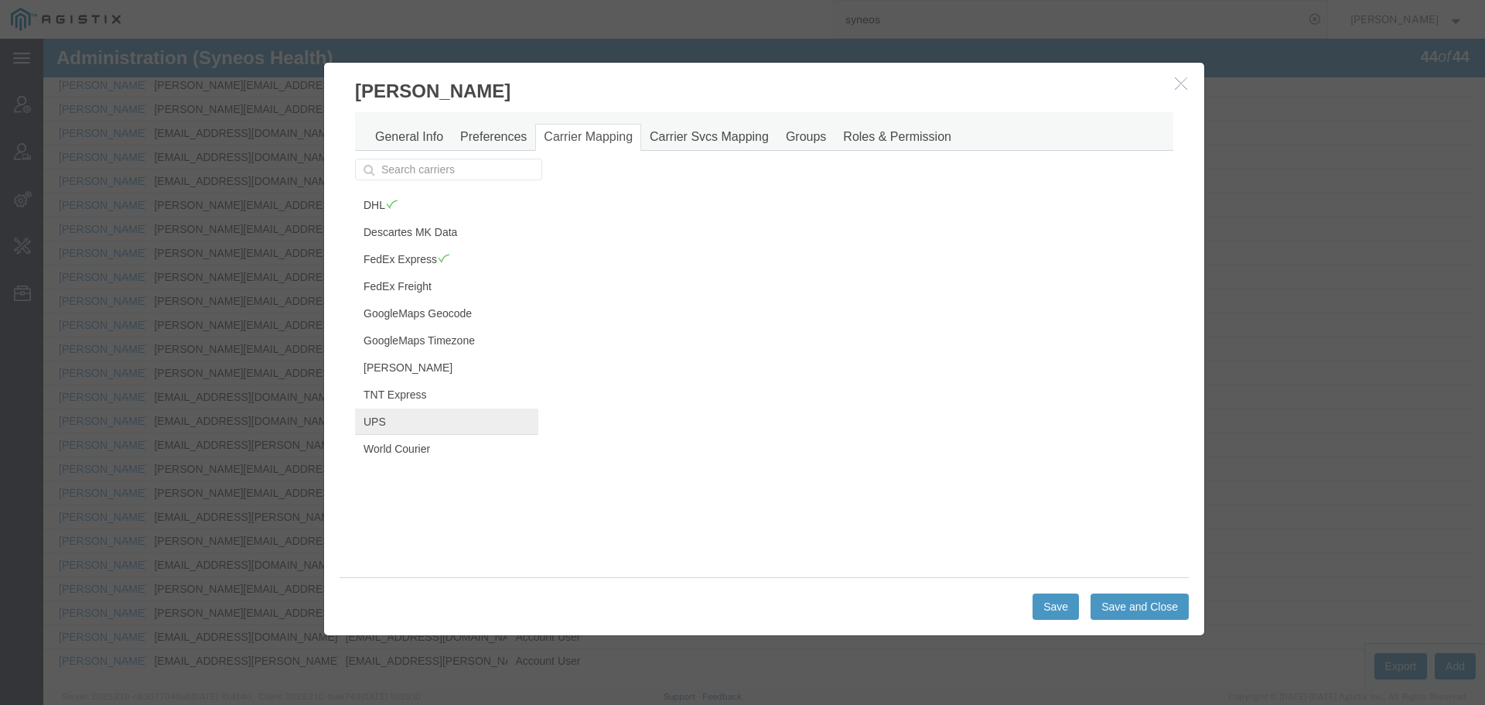
click at [371, 418] on link "UPS" at bounding box center [446, 421] width 183 height 26
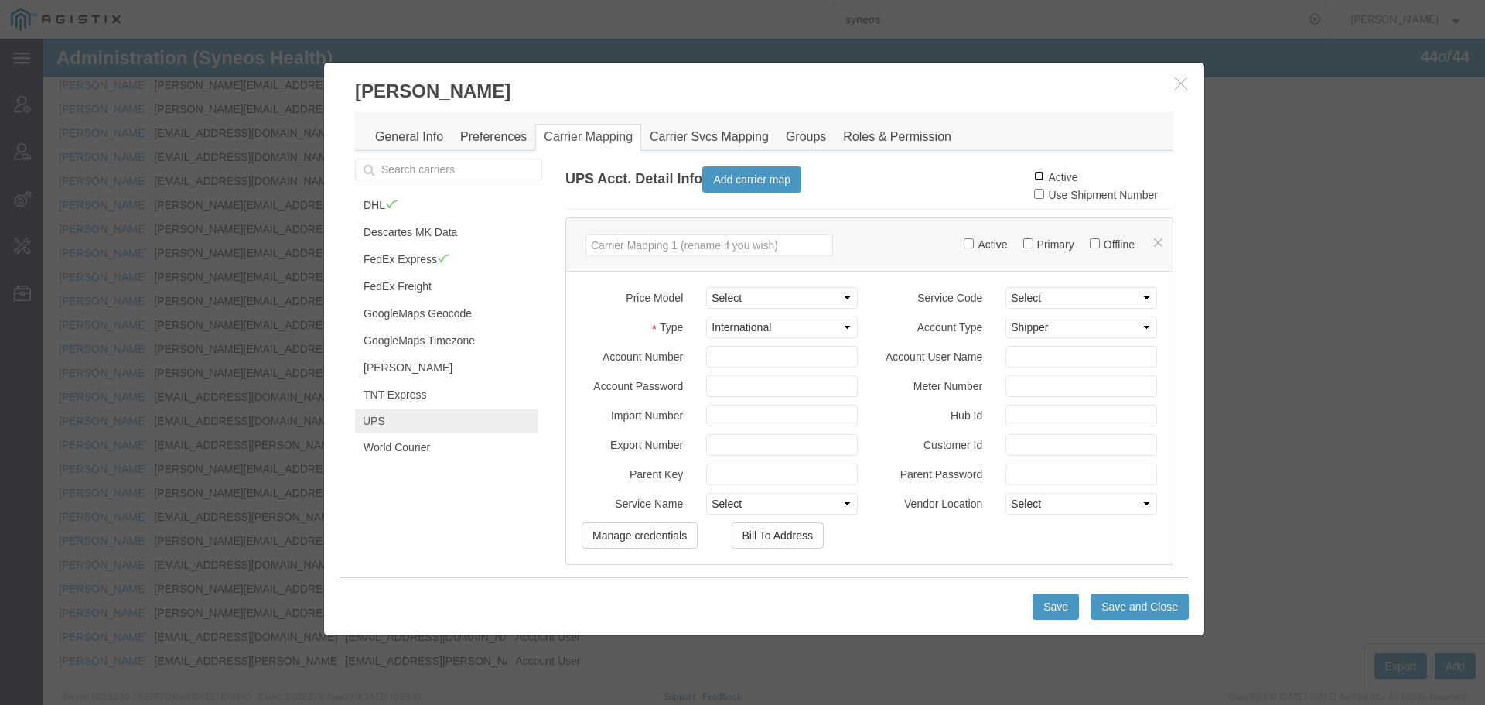
click at [1034, 177] on input "Active" at bounding box center [1039, 176] width 10 height 10
checkbox input "true"
click at [1129, 609] on button "Save and Close" at bounding box center [1140, 606] width 98 height 26
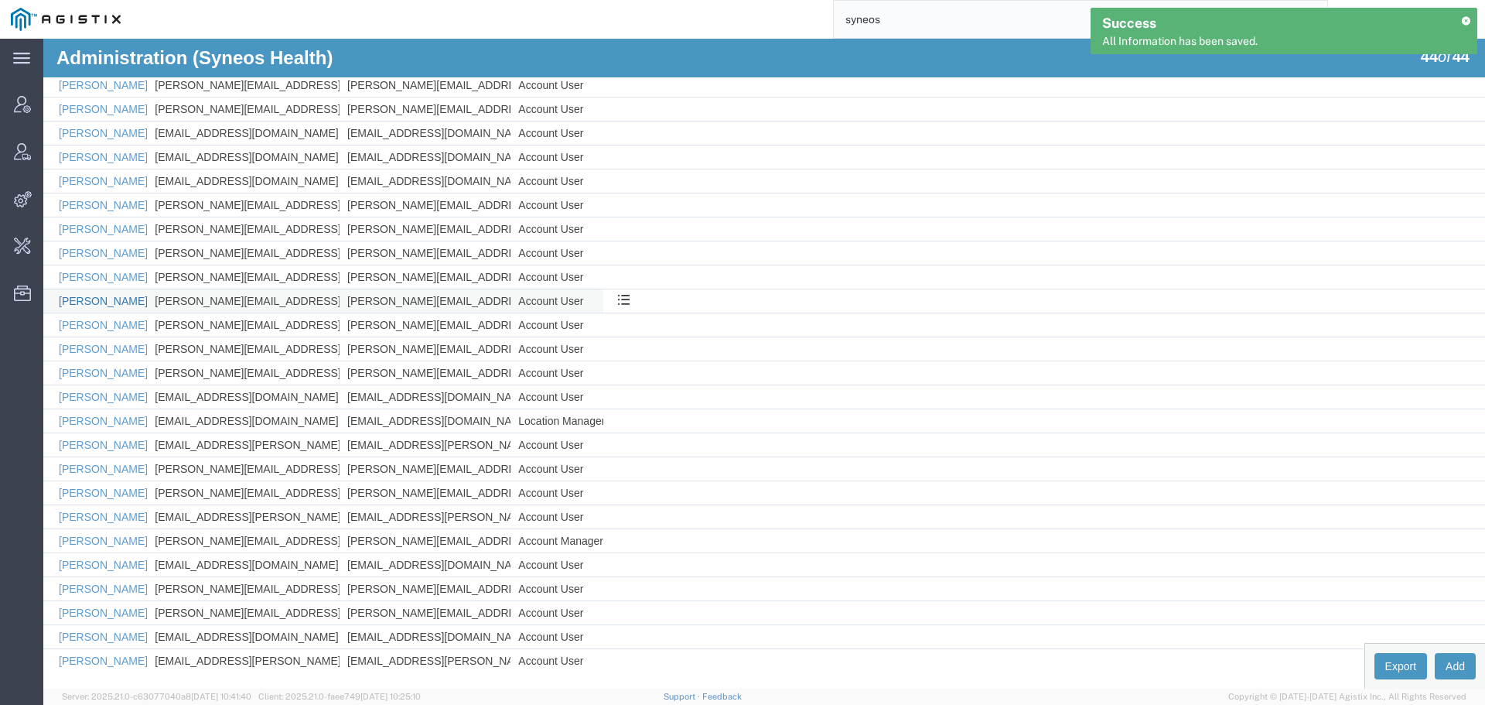
click at [97, 297] on link "[PERSON_NAME]" at bounding box center [103, 301] width 89 height 12
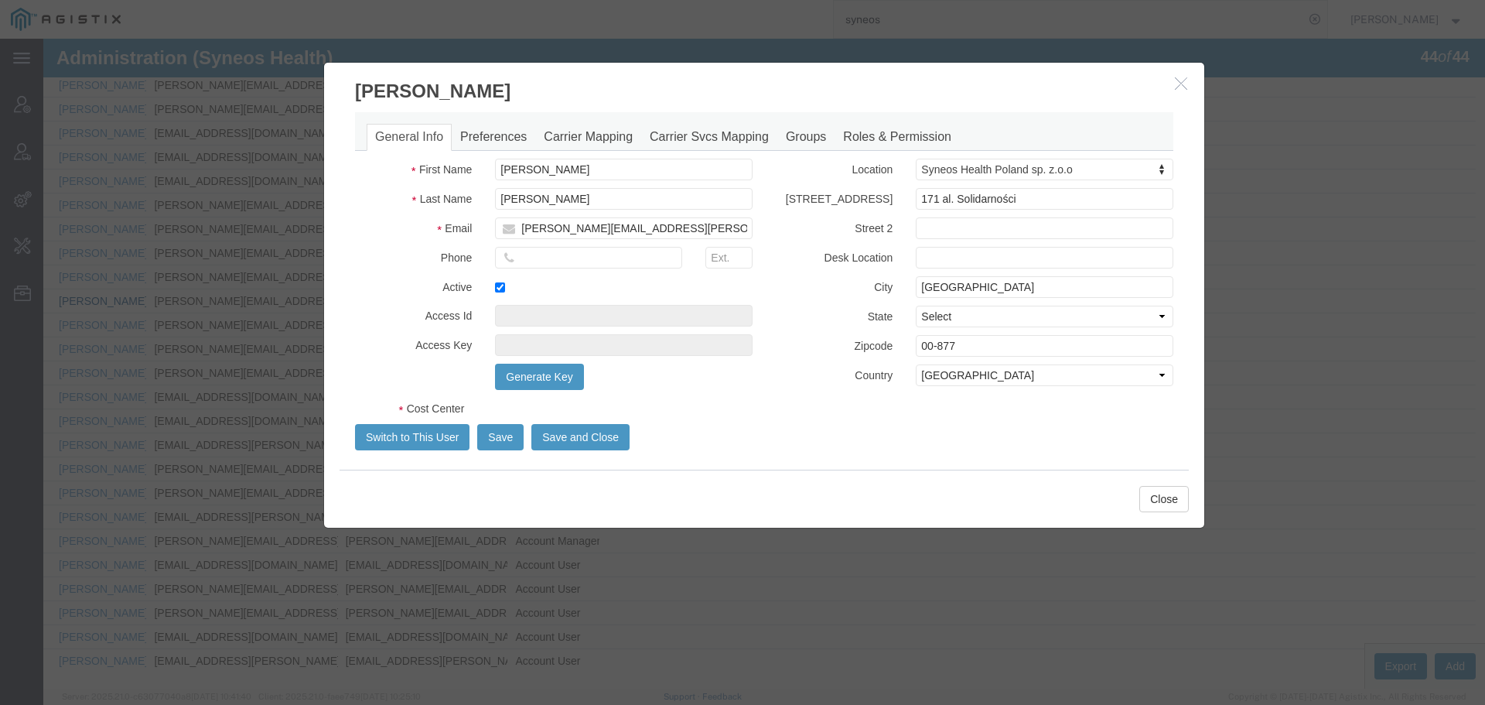
select select "DEPARTMENT"
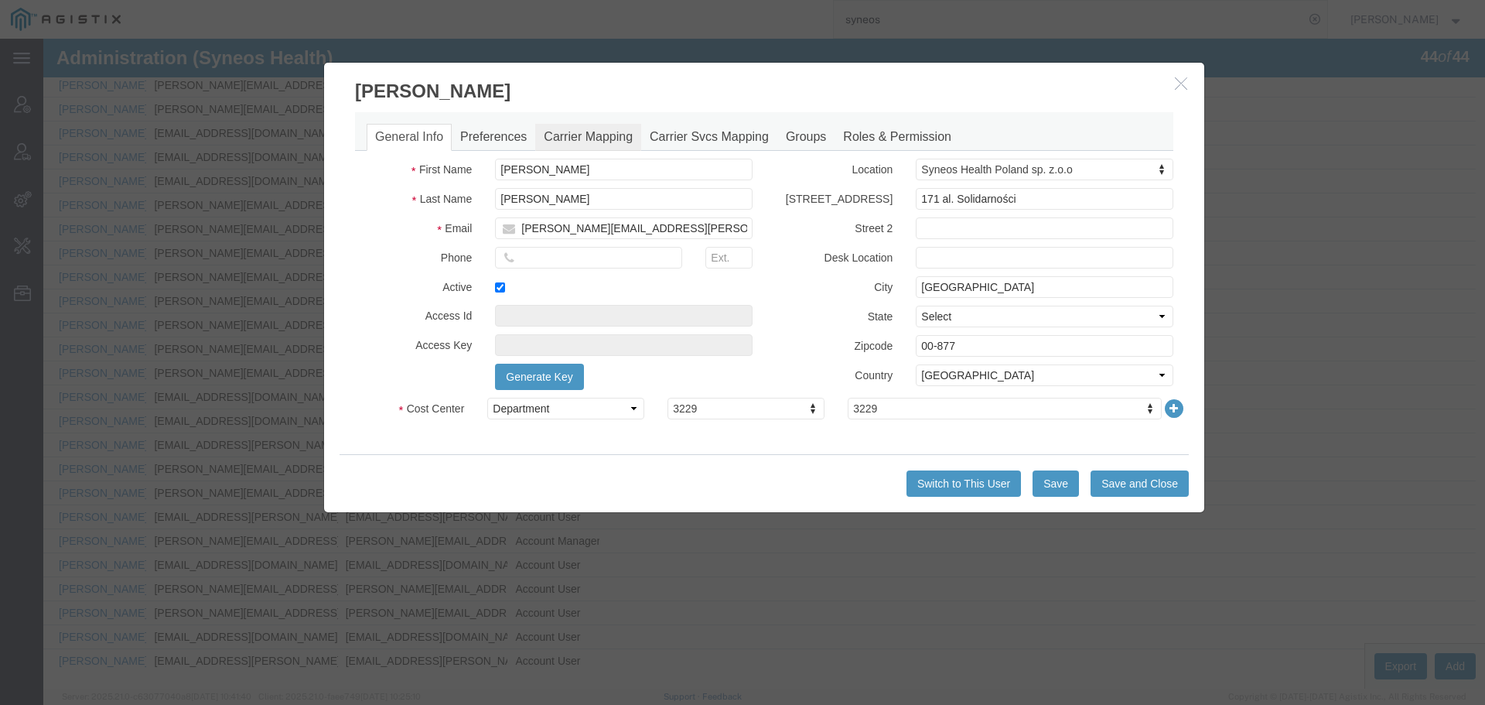
click at [568, 133] on link "Carrier Mapping" at bounding box center [588, 137] width 106 height 27
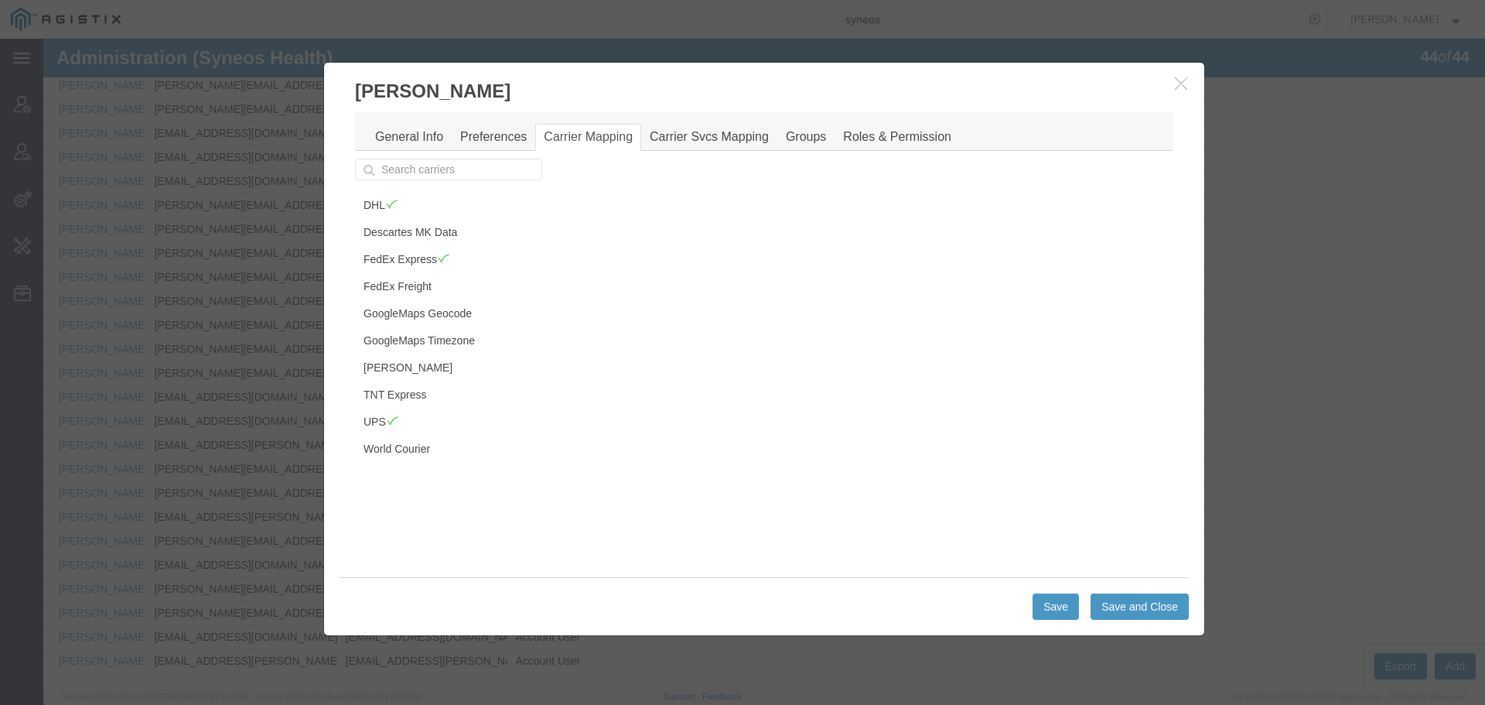
click at [1179, 84] on icon "button" at bounding box center [1181, 83] width 12 height 13
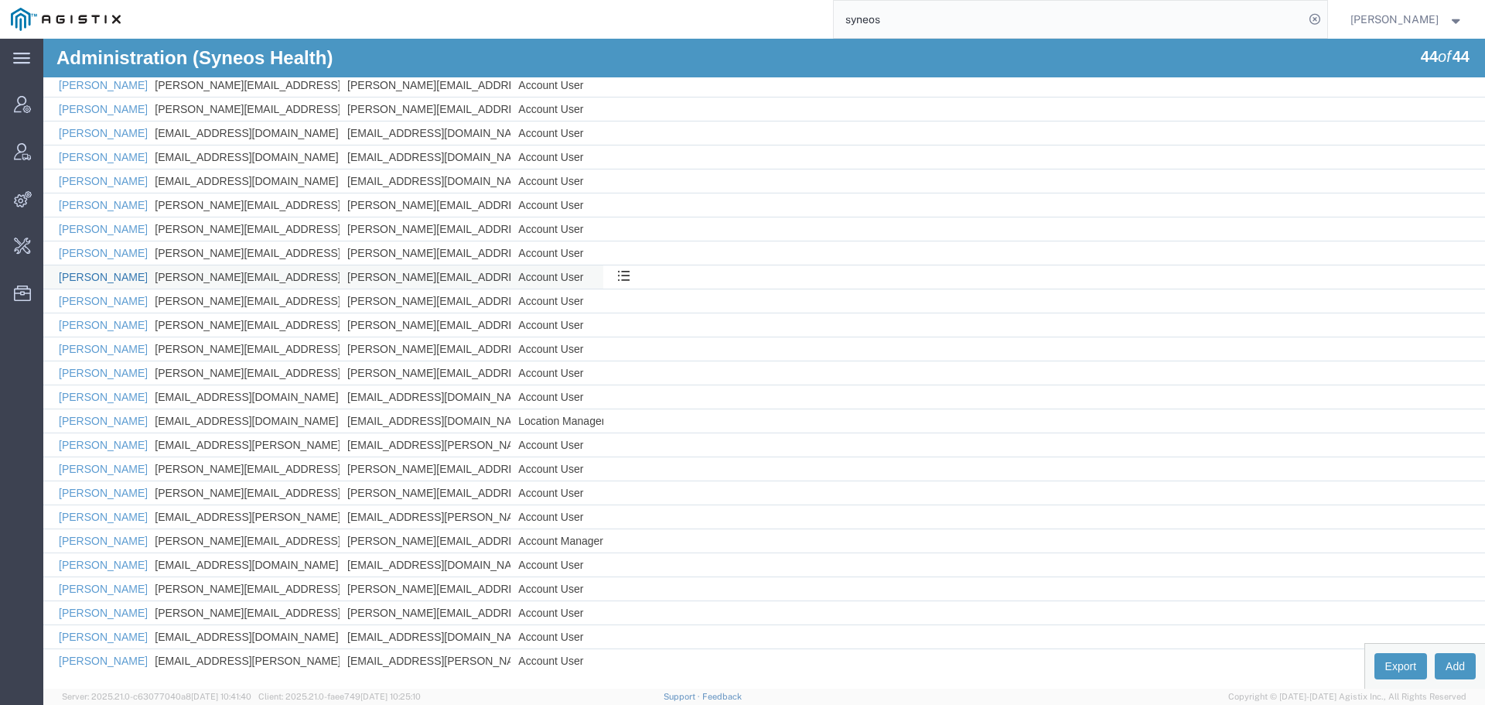
click at [104, 279] on link "[PERSON_NAME]" at bounding box center [103, 277] width 89 height 12
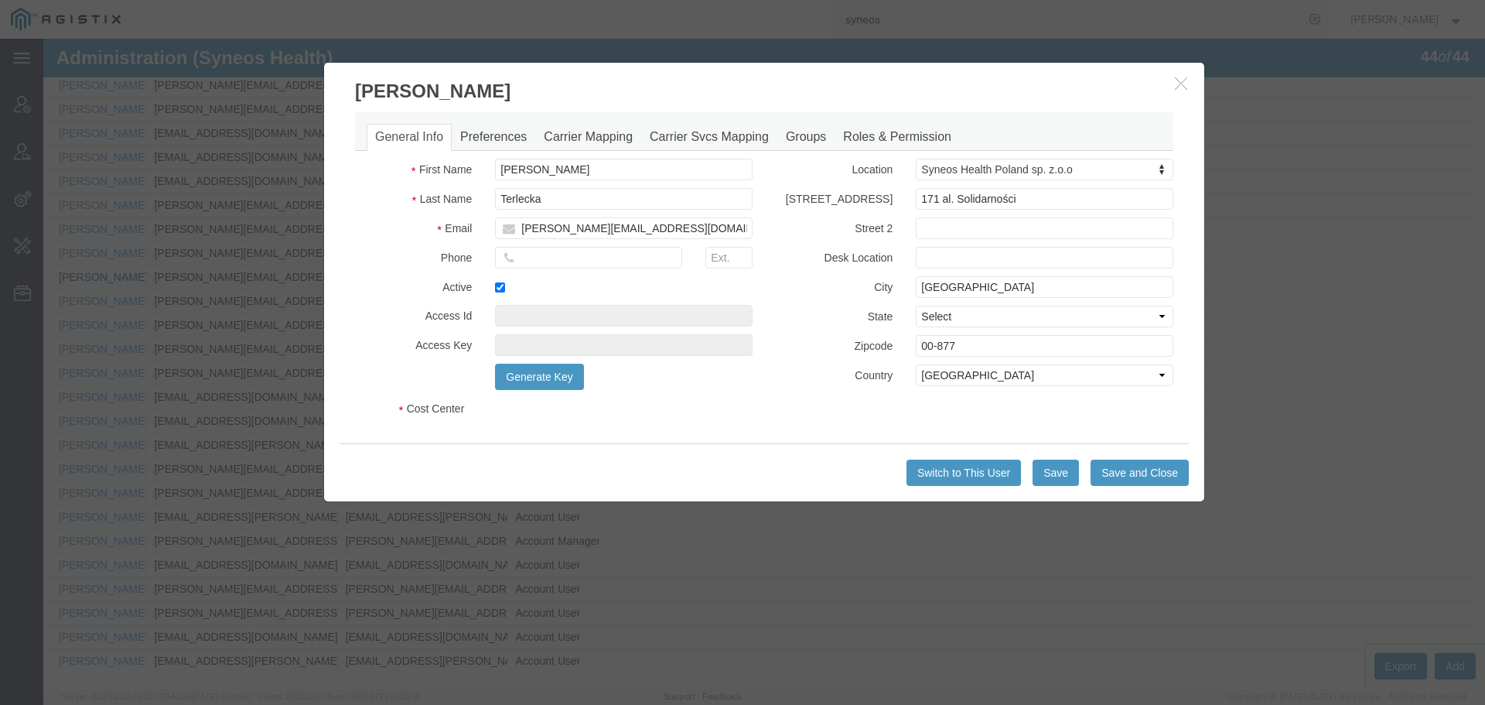
select select "DEPARTMENT"
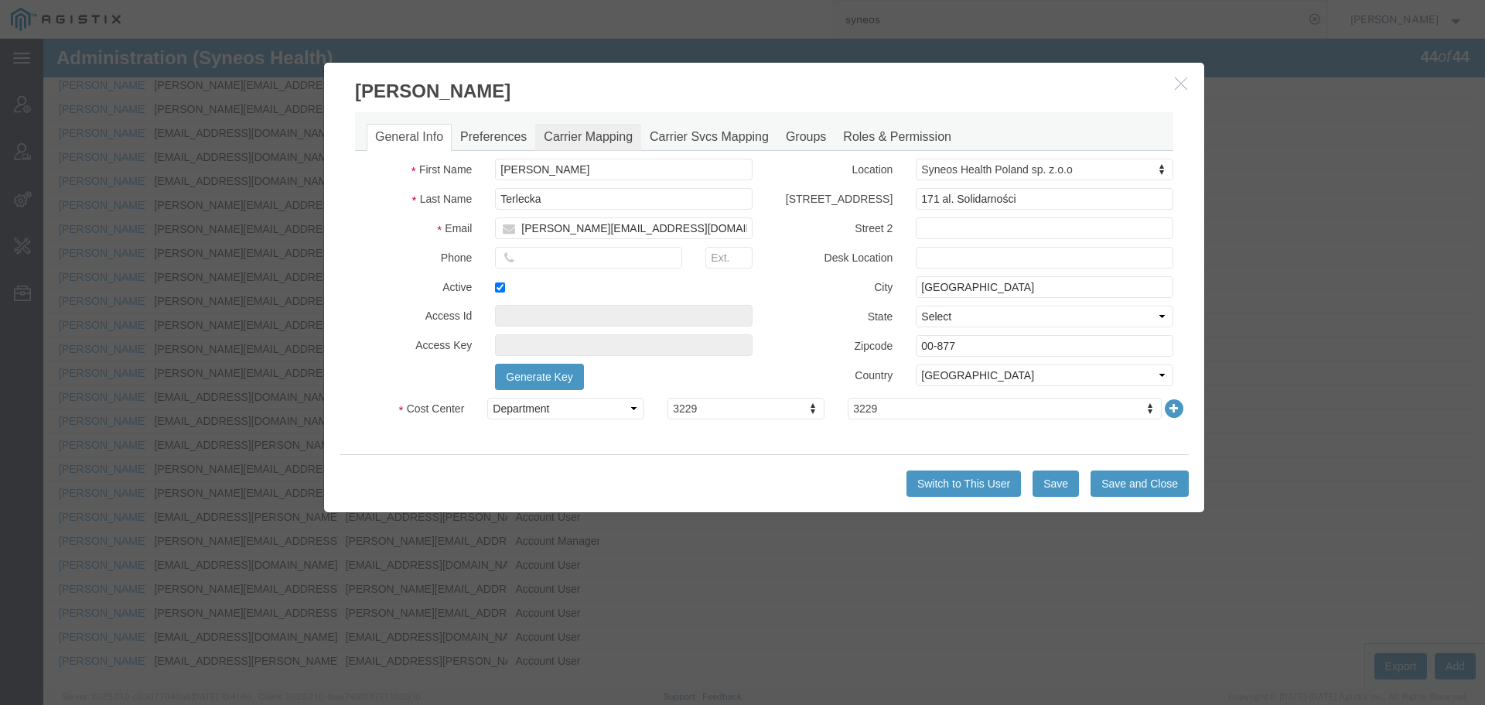
click at [585, 139] on link "Carrier Mapping" at bounding box center [588, 137] width 106 height 27
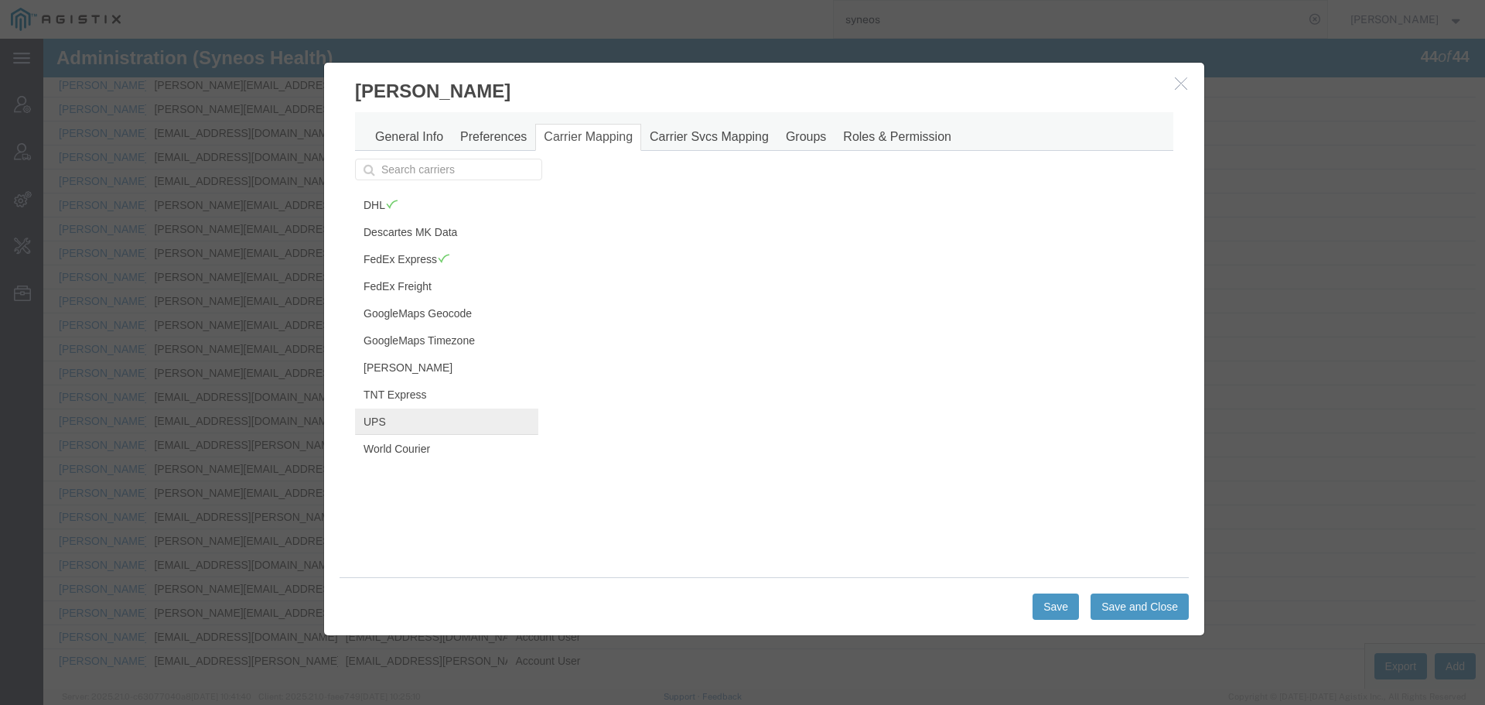
click at [417, 415] on link "UPS" at bounding box center [446, 421] width 183 height 26
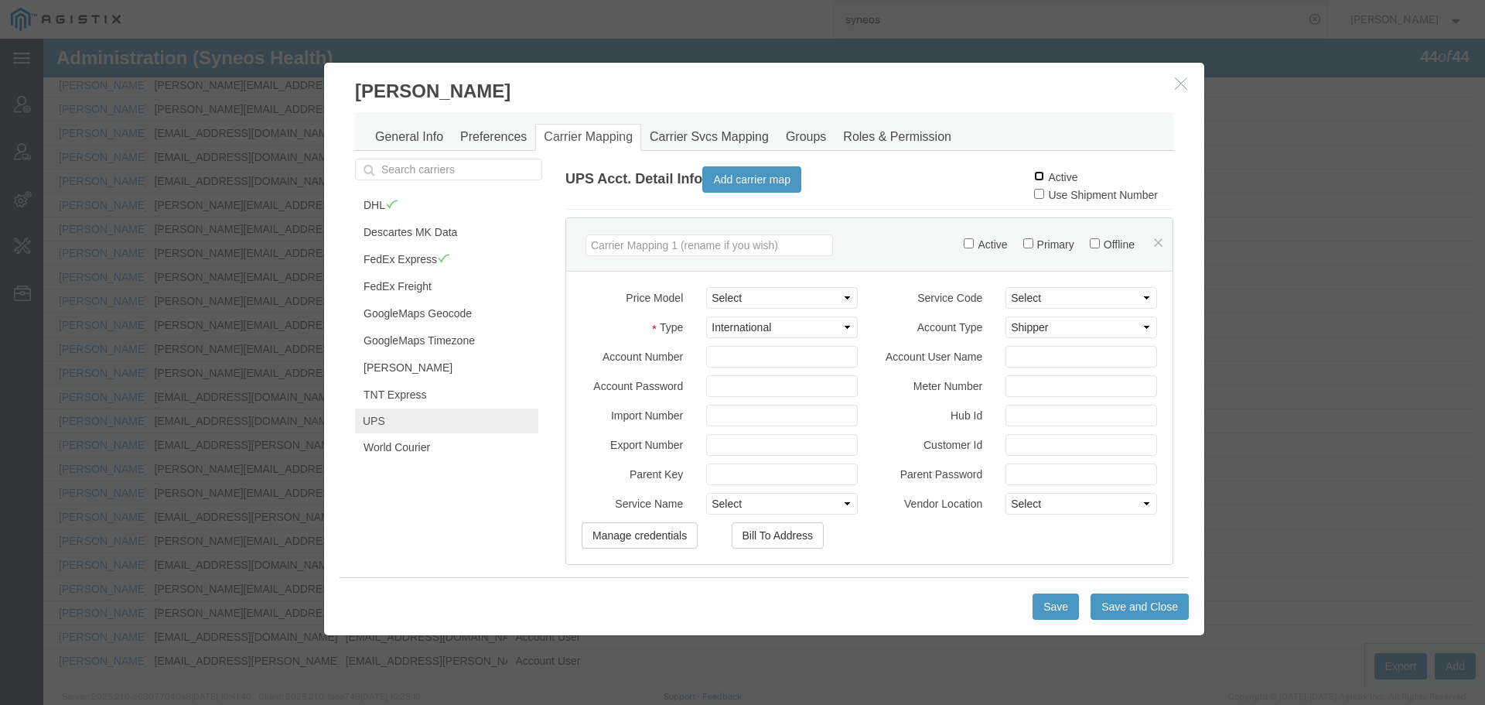
click at [1034, 176] on input "Active" at bounding box center [1039, 176] width 10 height 10
checkbox input "true"
click at [1114, 600] on button "Save and Close" at bounding box center [1140, 606] width 98 height 26
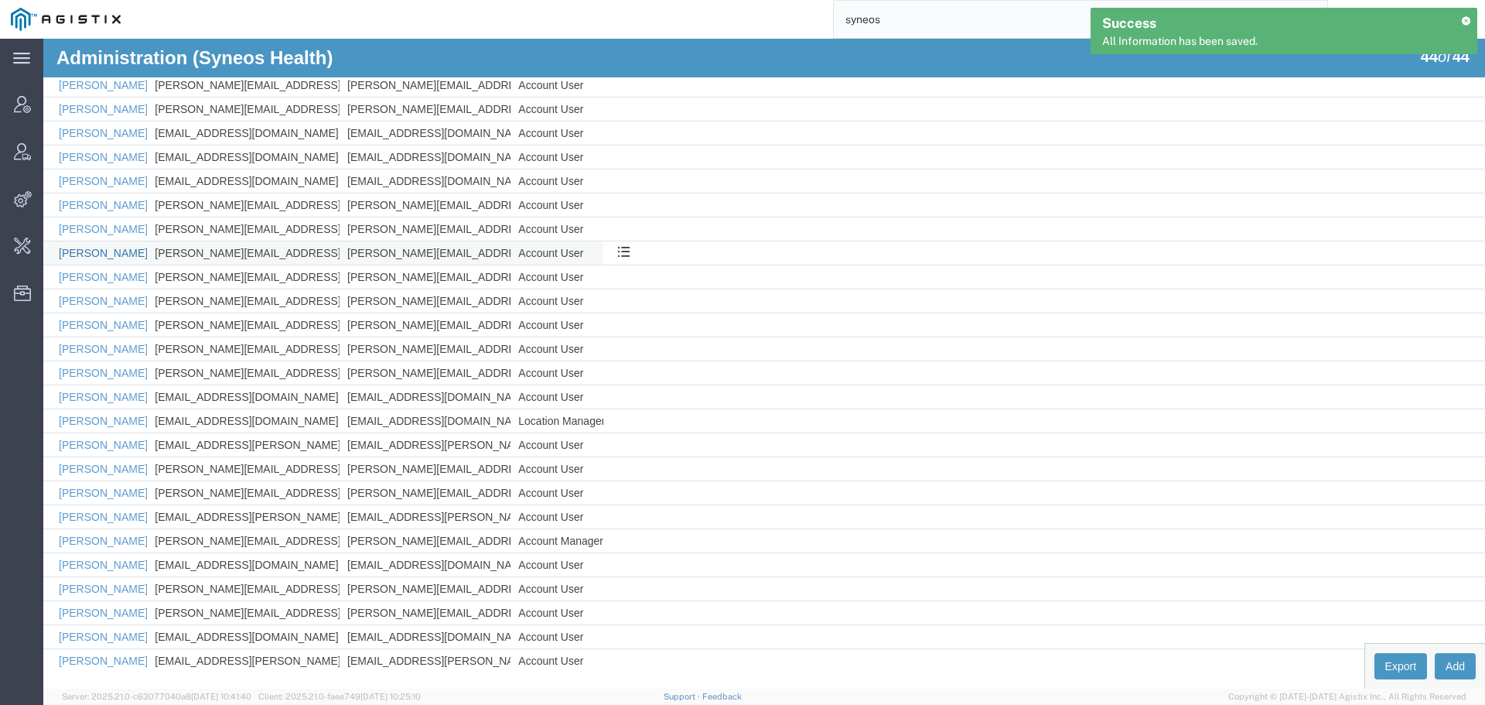
click at [77, 251] on link "[PERSON_NAME]" at bounding box center [103, 253] width 89 height 12
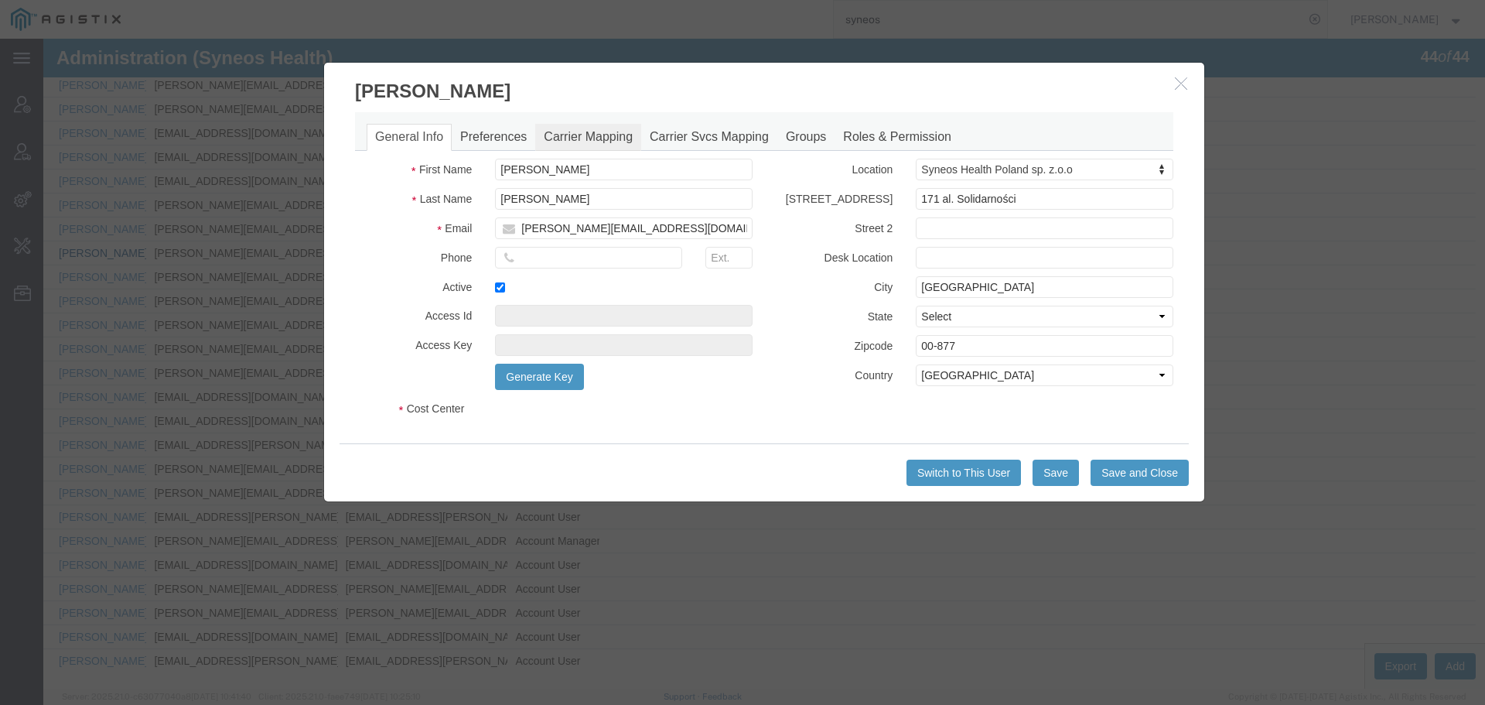
select select "DEPARTMENT"
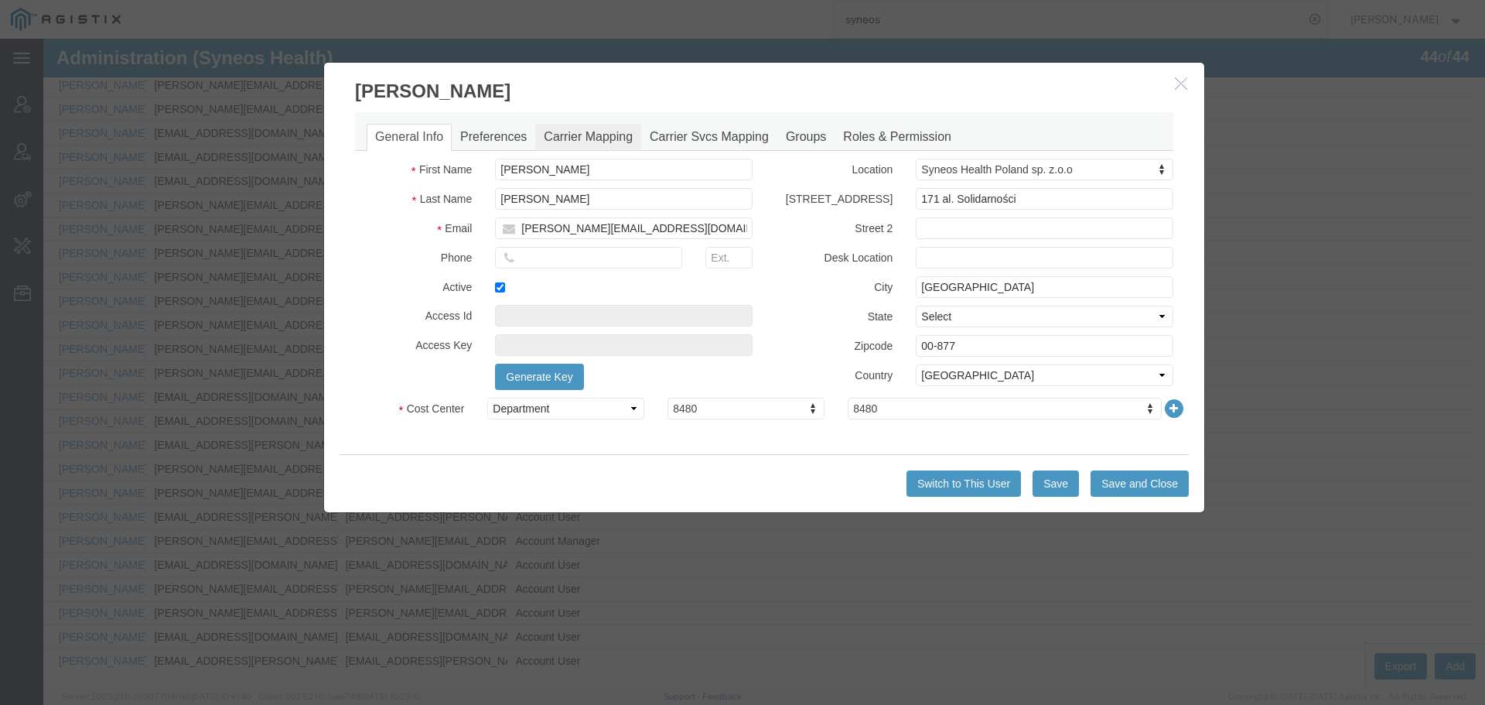
click at [606, 142] on link "Carrier Mapping" at bounding box center [588, 137] width 106 height 27
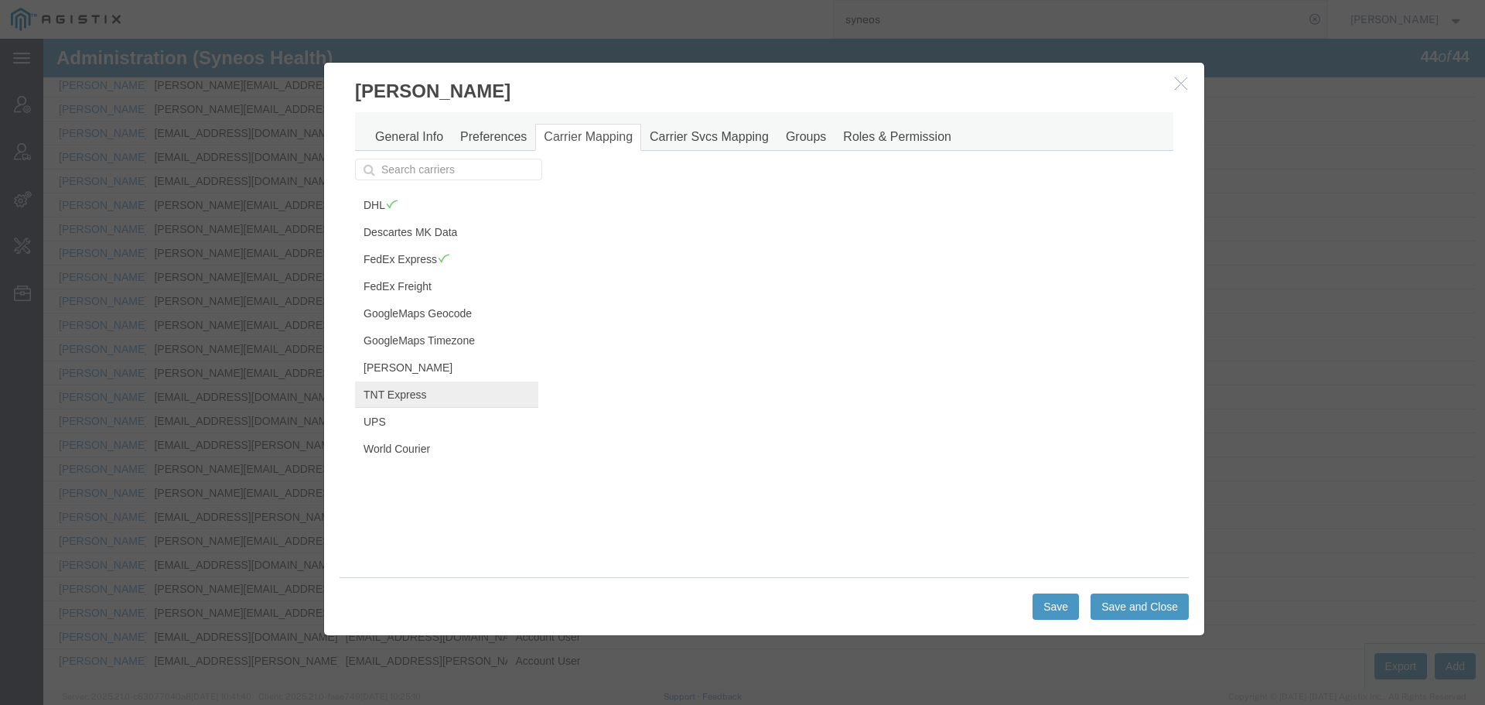
click at [402, 395] on link "TNT Express" at bounding box center [446, 394] width 183 height 26
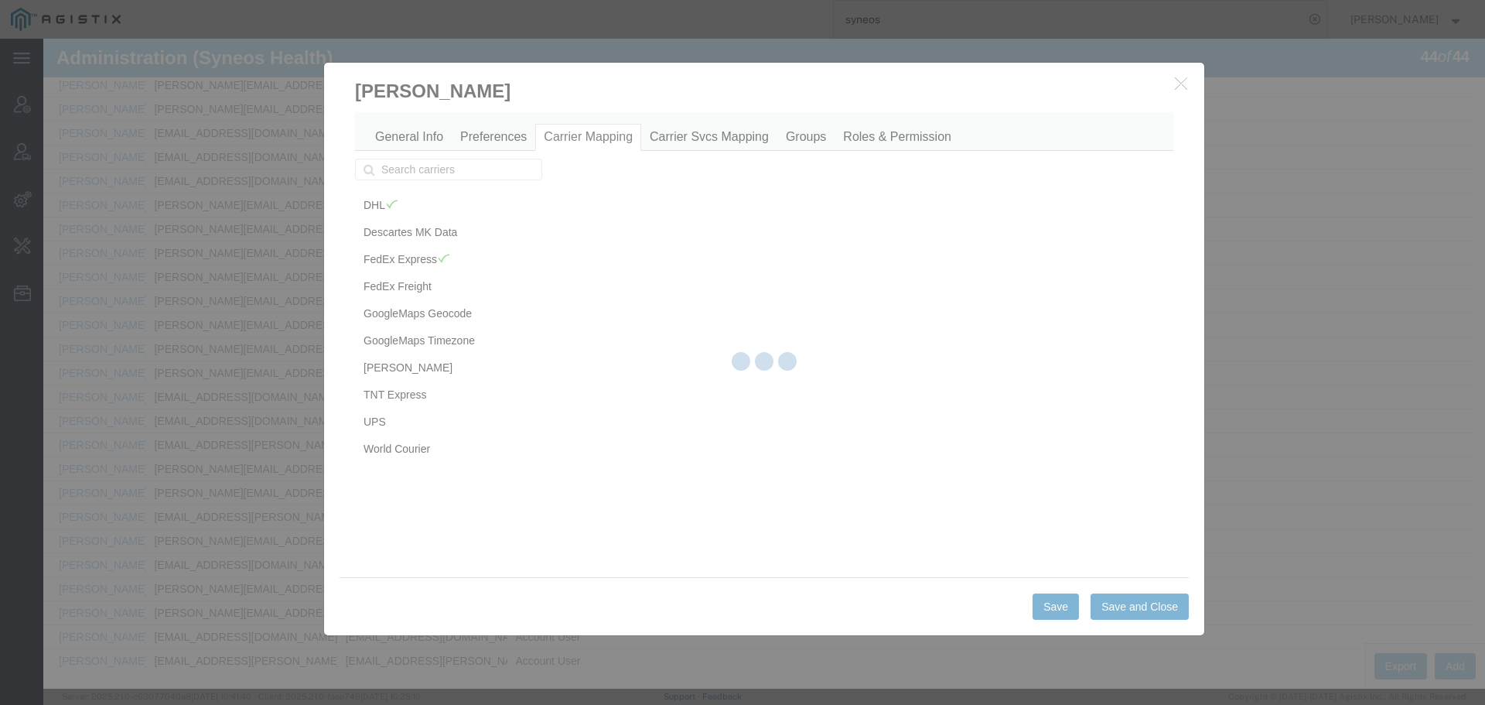
click at [390, 426] on div at bounding box center [764, 364] width 1442 height 650
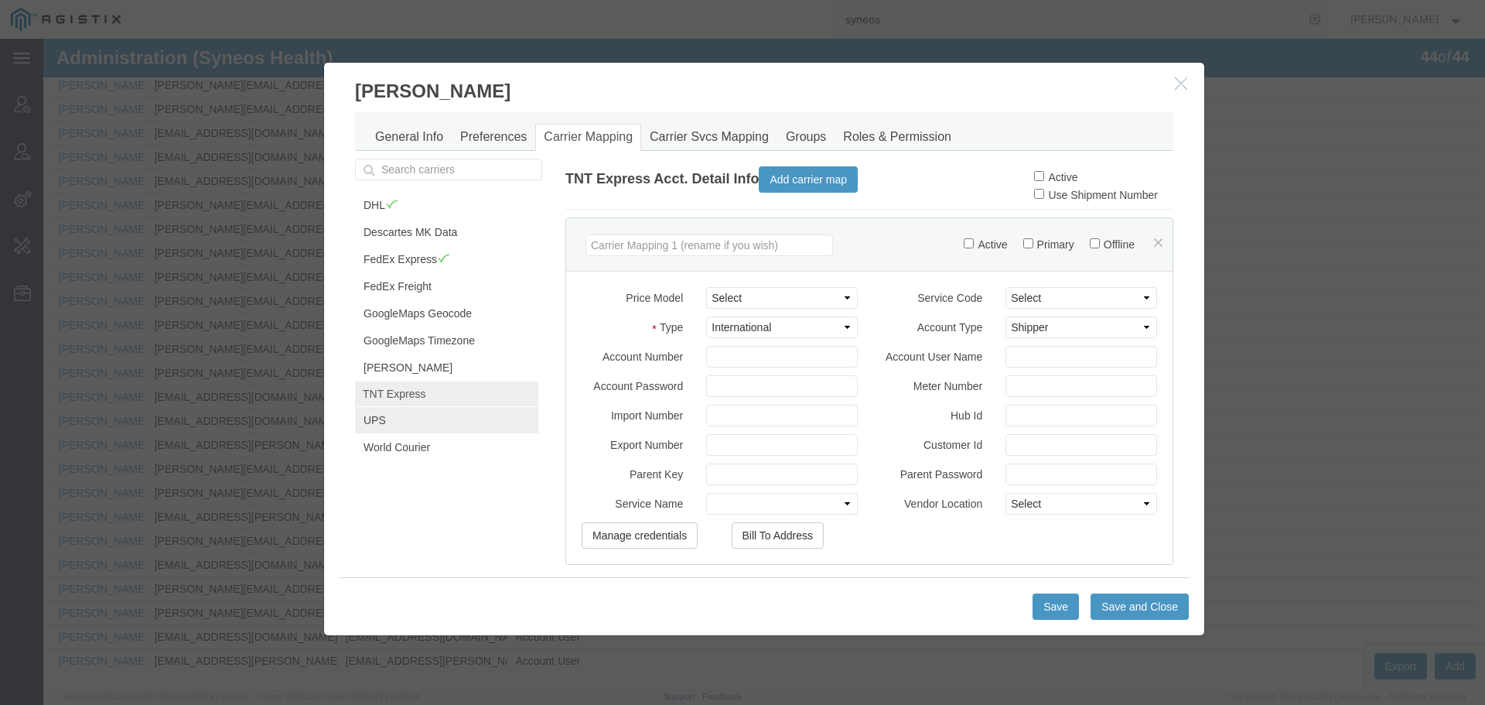
click at [384, 427] on link "UPS" at bounding box center [446, 420] width 183 height 26
click at [1034, 179] on input "Active" at bounding box center [1039, 176] width 10 height 10
checkbox input "true"
click at [1132, 608] on button "Save and Close" at bounding box center [1140, 606] width 98 height 26
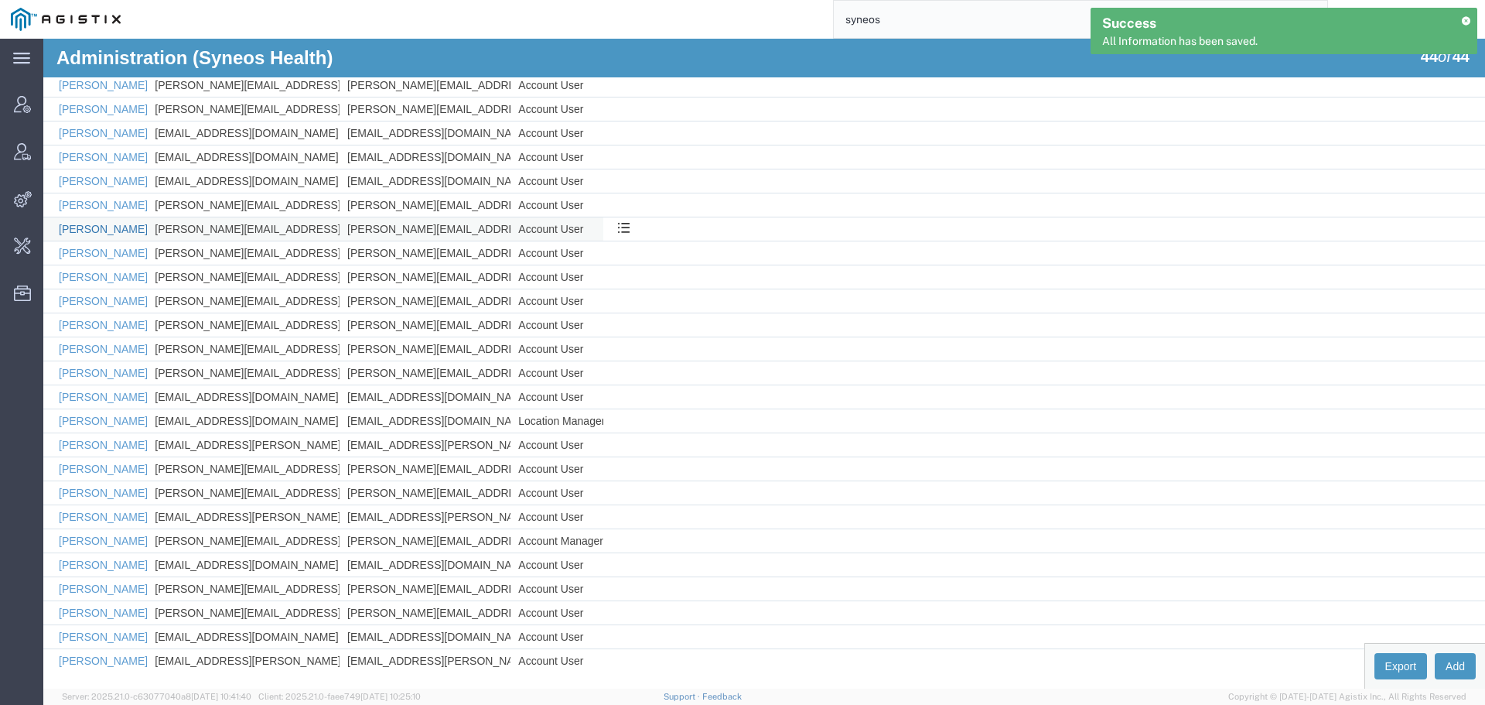
click at [121, 229] on link "[PERSON_NAME]" at bounding box center [103, 229] width 89 height 12
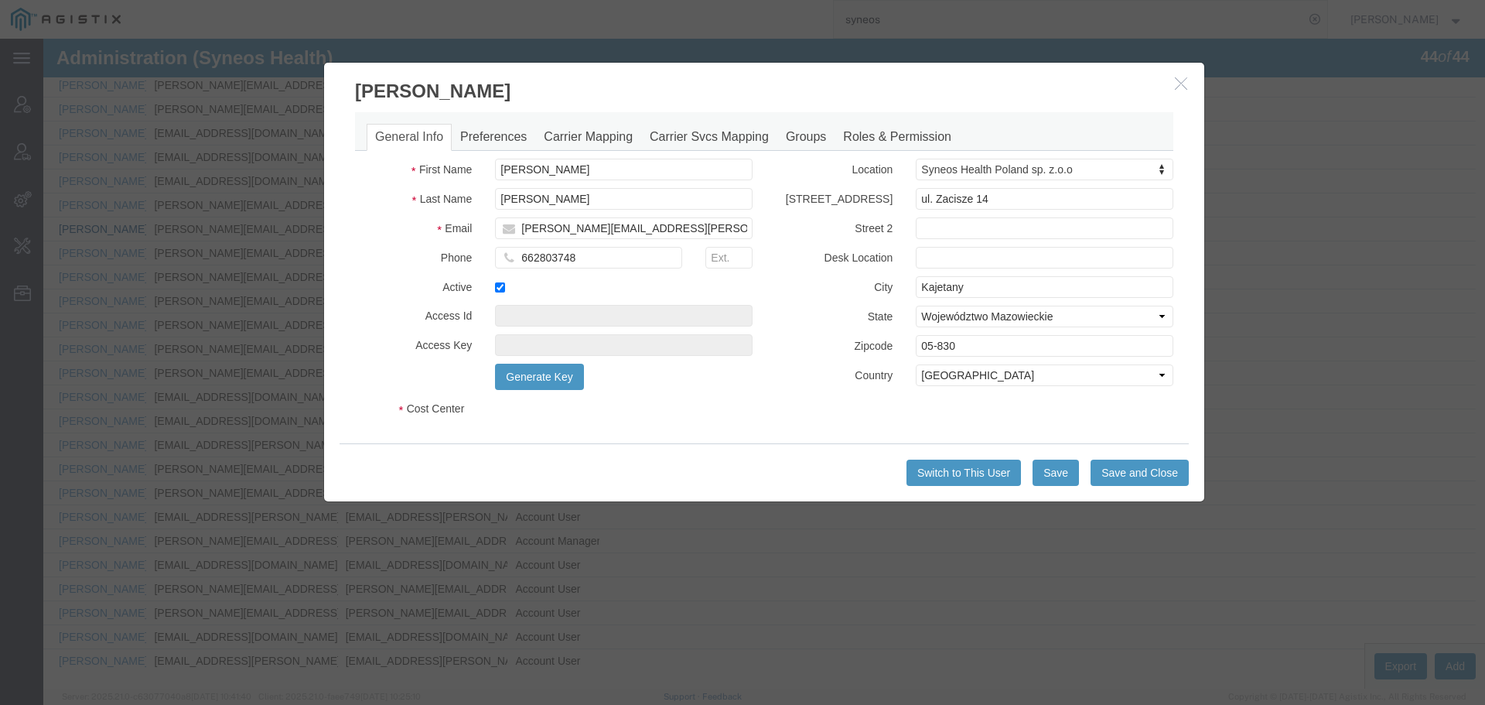
select select "DEPARTMENT"
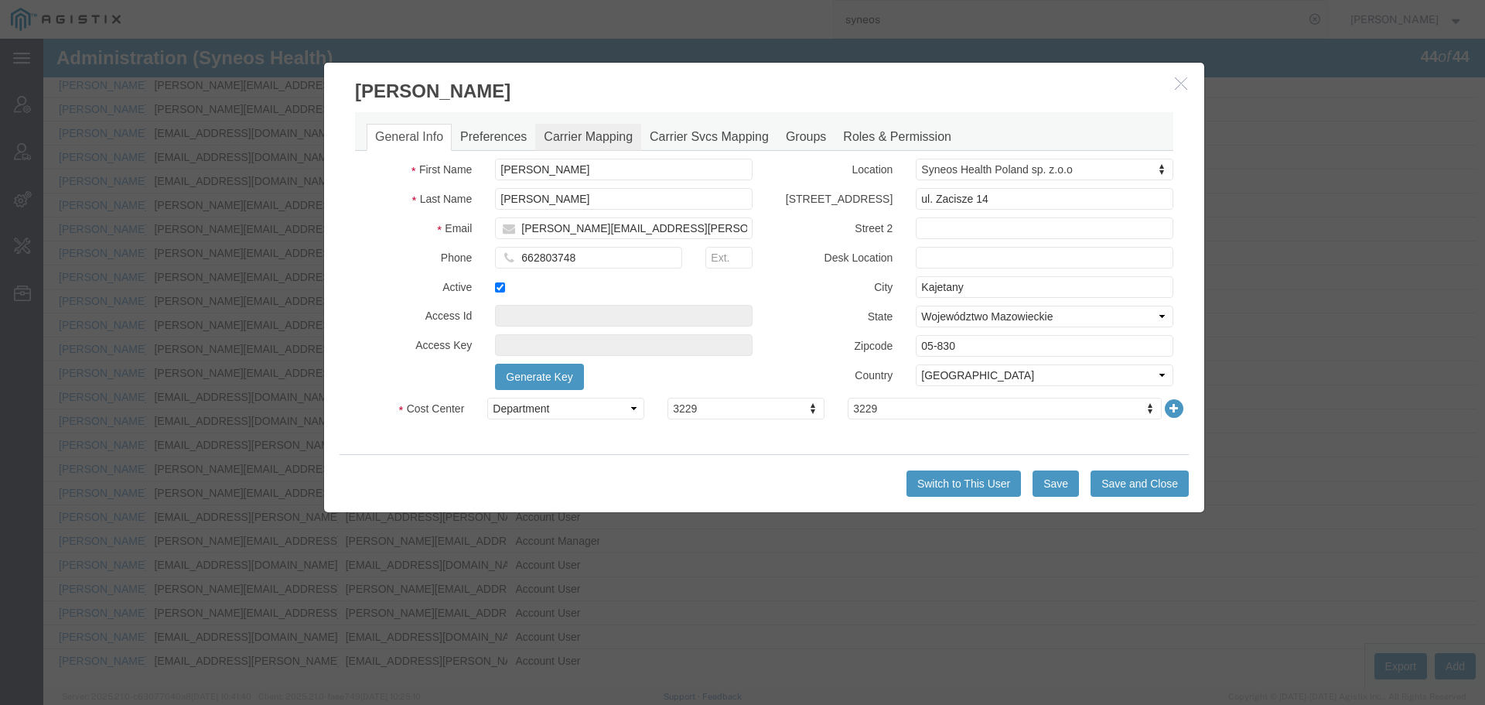
click at [591, 127] on link "Carrier Mapping" at bounding box center [588, 137] width 106 height 27
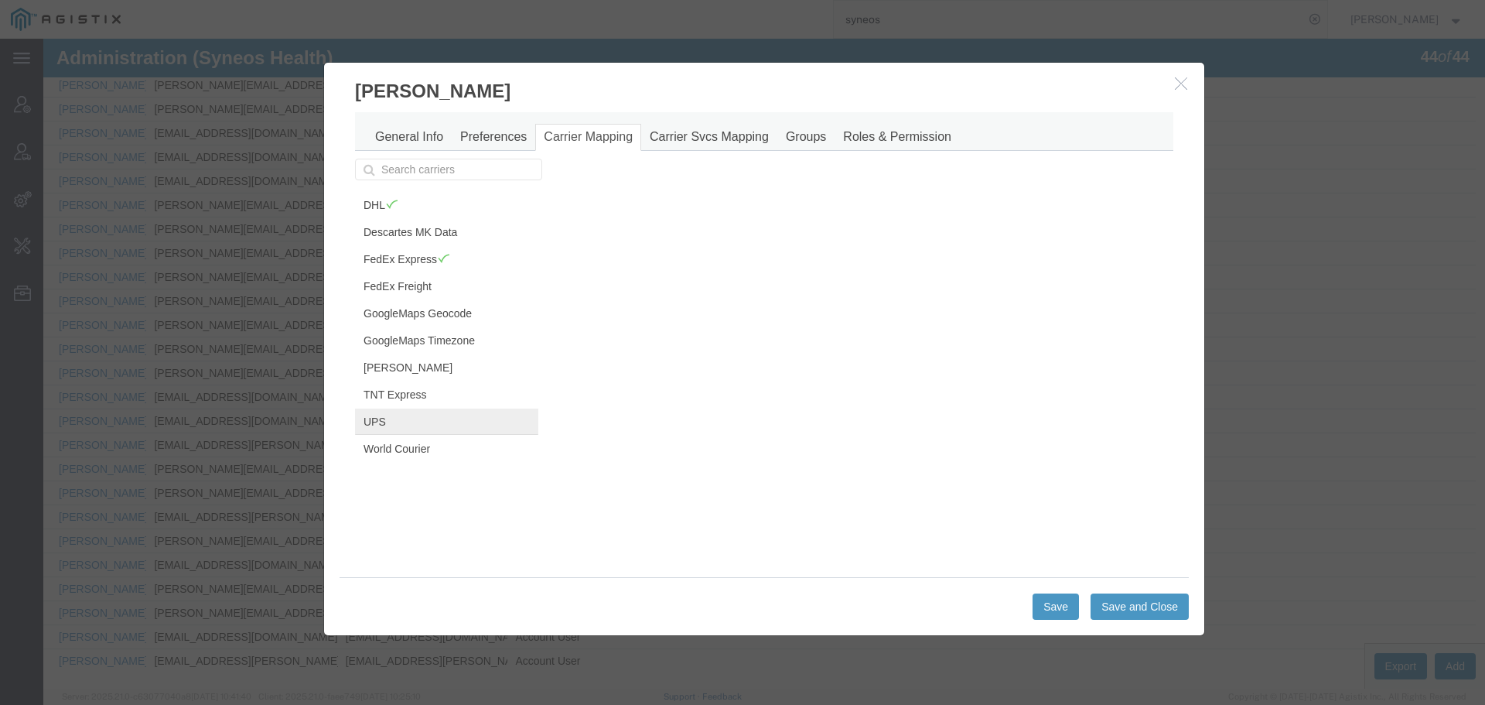
click at [404, 425] on link "UPS" at bounding box center [446, 421] width 183 height 26
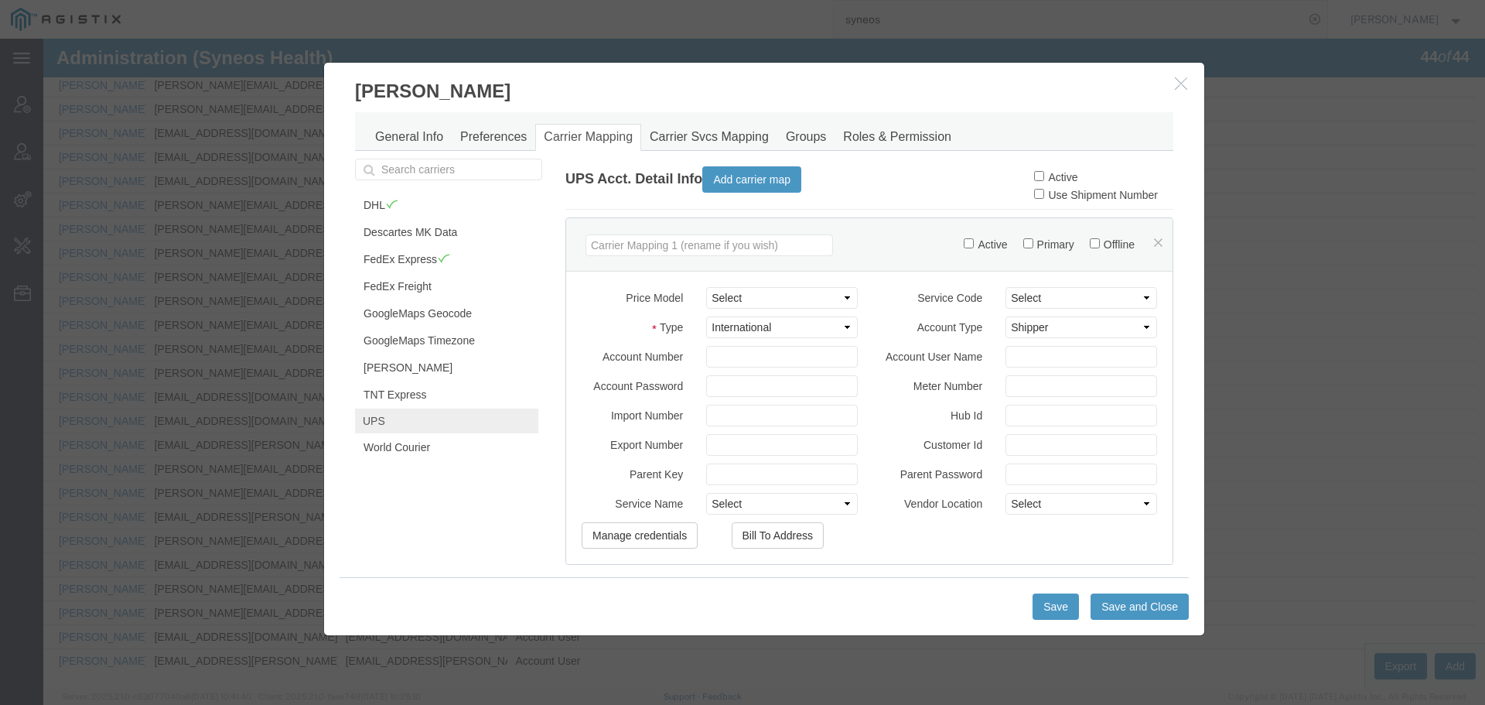
click at [1034, 182] on label "Active" at bounding box center [1055, 177] width 43 height 12
click at [1034, 181] on input "Active" at bounding box center [1039, 176] width 10 height 10
checkbox input "true"
click at [1128, 605] on button "Save and Close" at bounding box center [1140, 606] width 98 height 26
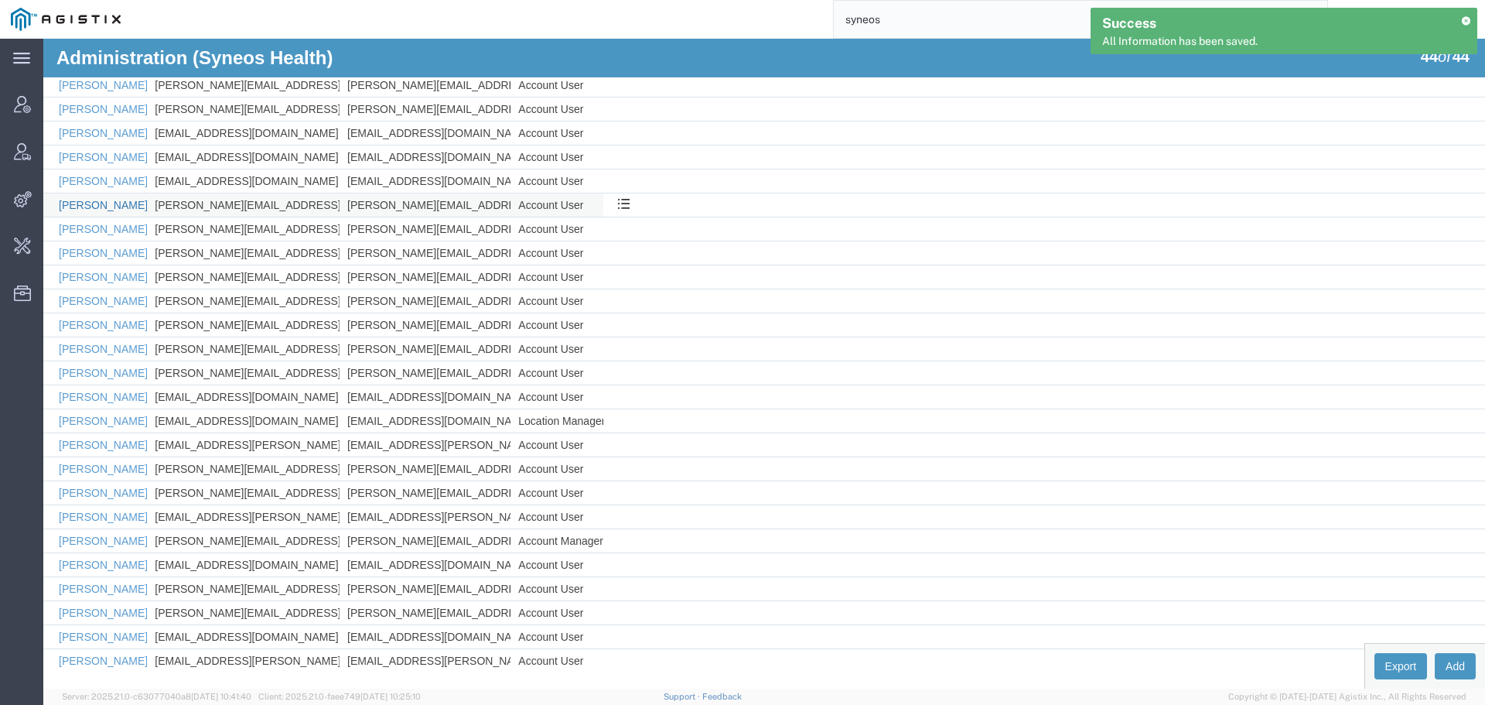
click at [110, 205] on link "[PERSON_NAME]" at bounding box center [103, 205] width 89 height 12
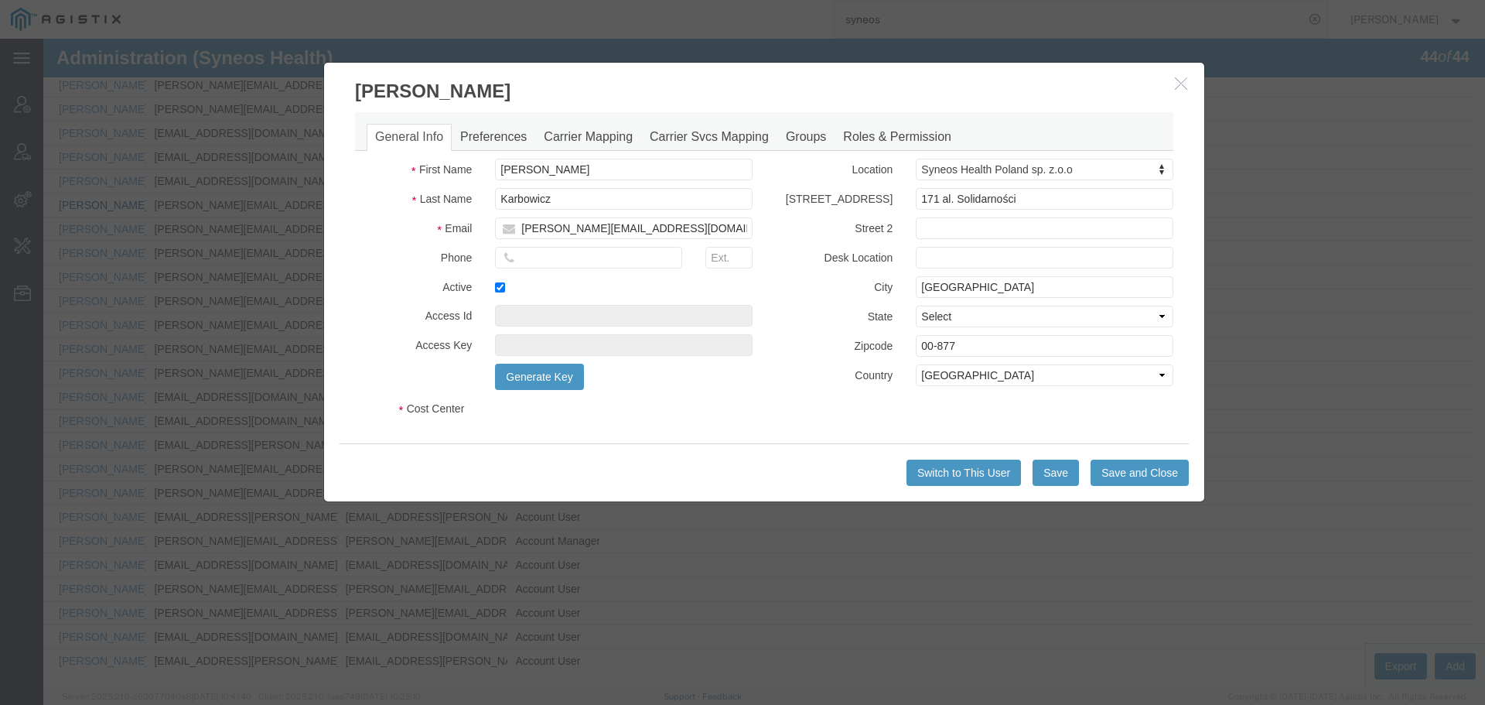
select select "DEPARTMENT"
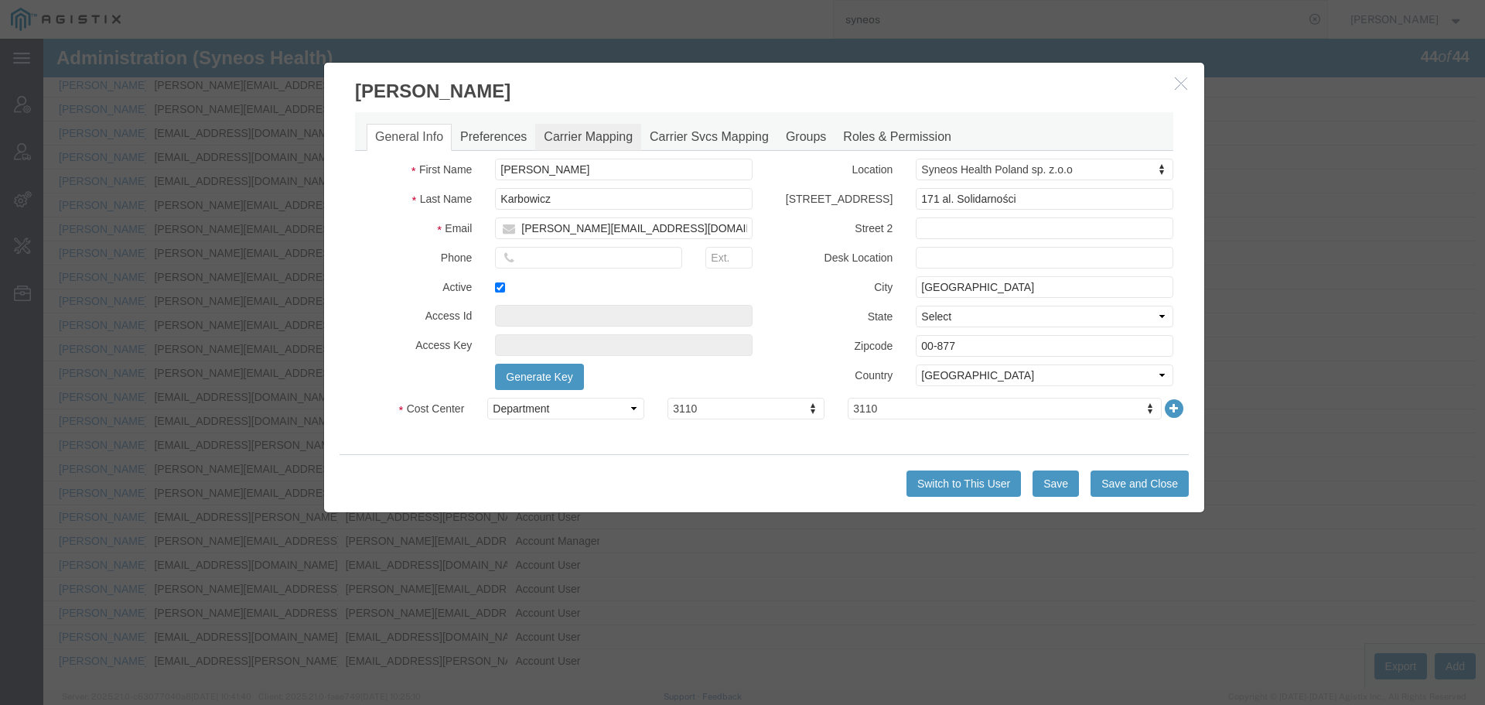
click at [572, 141] on link "Carrier Mapping" at bounding box center [588, 137] width 106 height 27
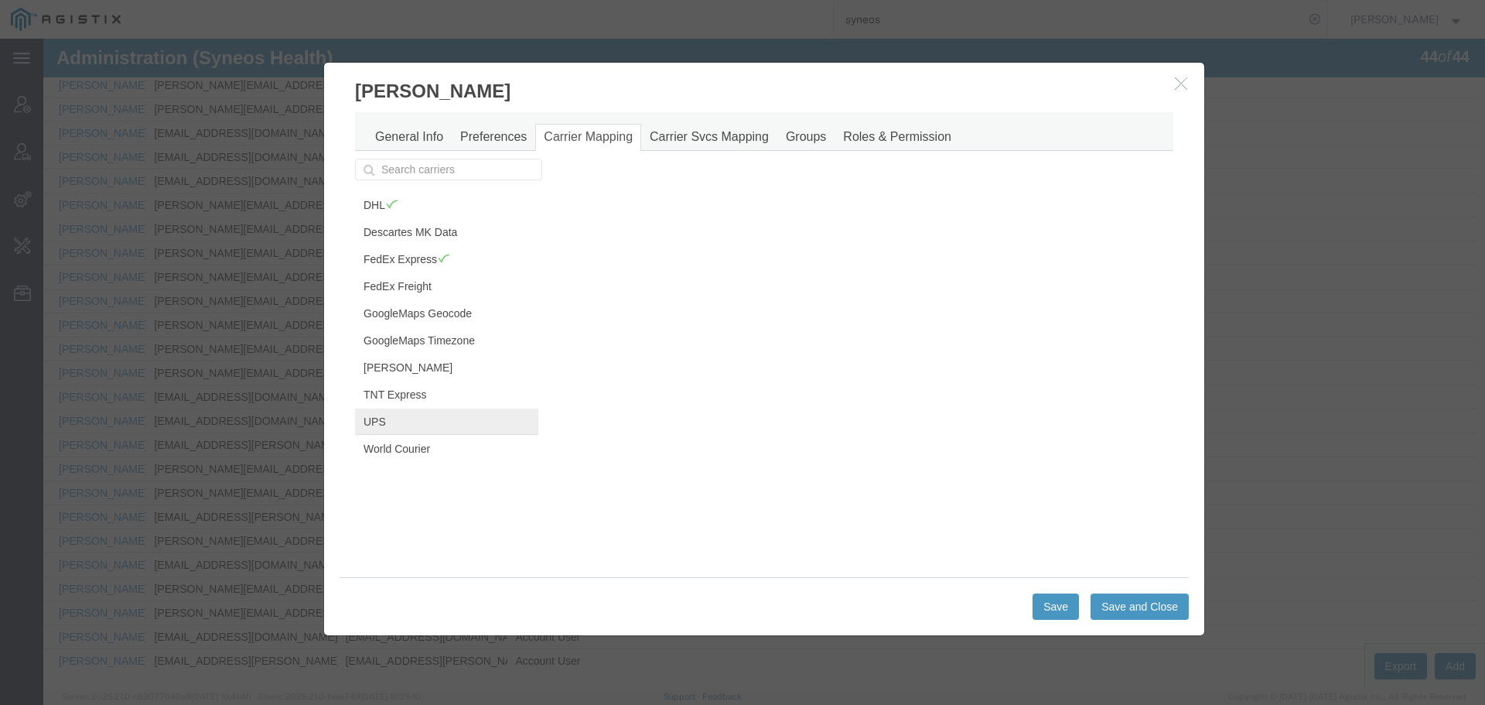
click at [428, 425] on link "UPS" at bounding box center [446, 421] width 183 height 26
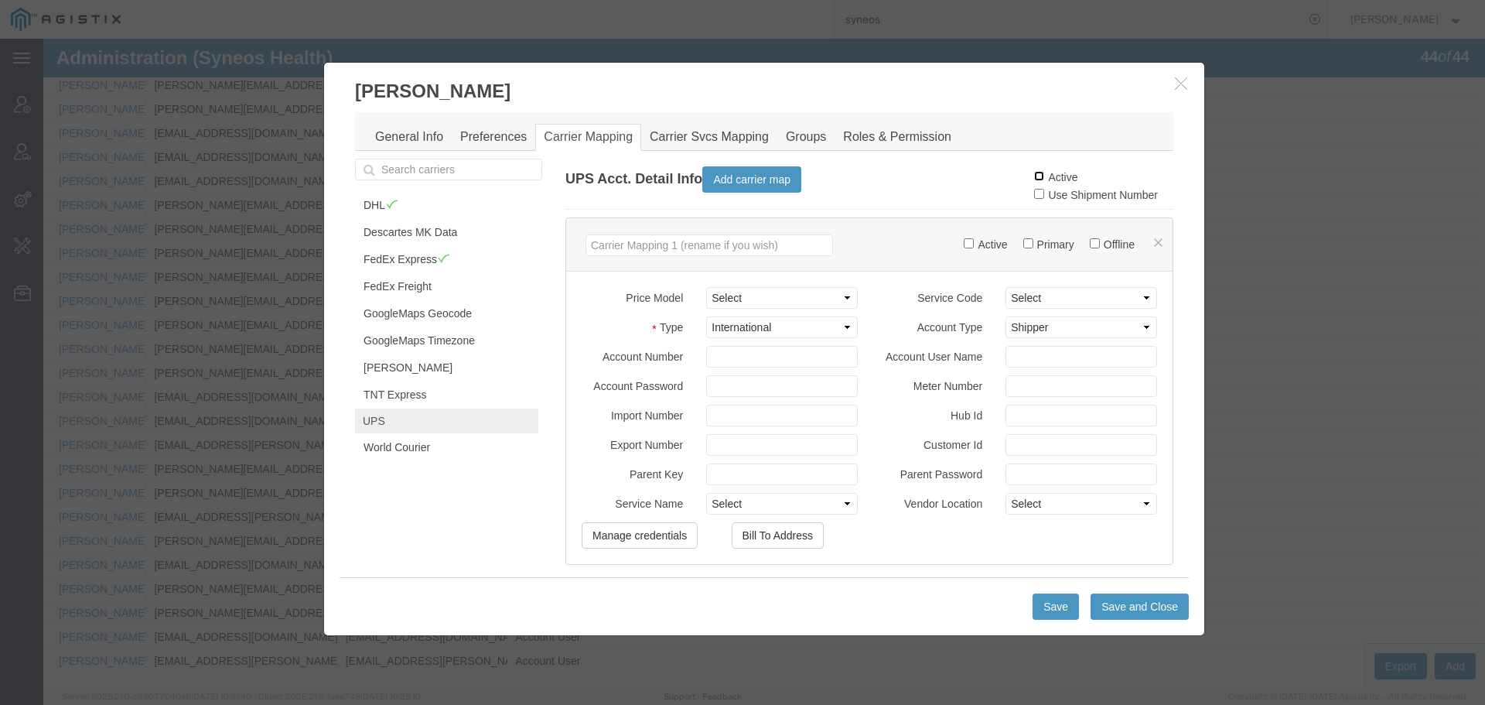
click at [1034, 179] on input "Active" at bounding box center [1039, 176] width 10 height 10
checkbox input "true"
click at [1133, 609] on button "Save and Close" at bounding box center [1140, 606] width 98 height 26
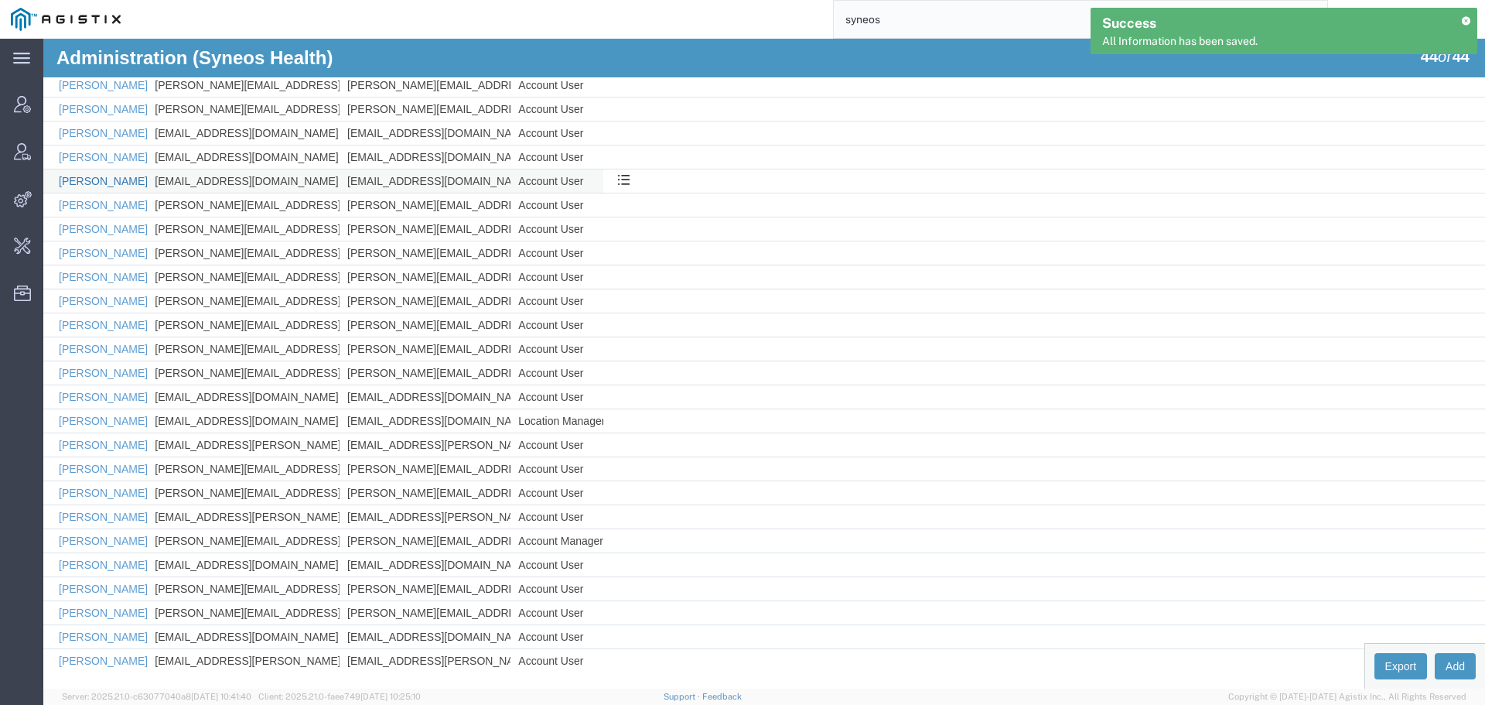
click at [98, 179] on link "[PERSON_NAME]" at bounding box center [103, 181] width 89 height 12
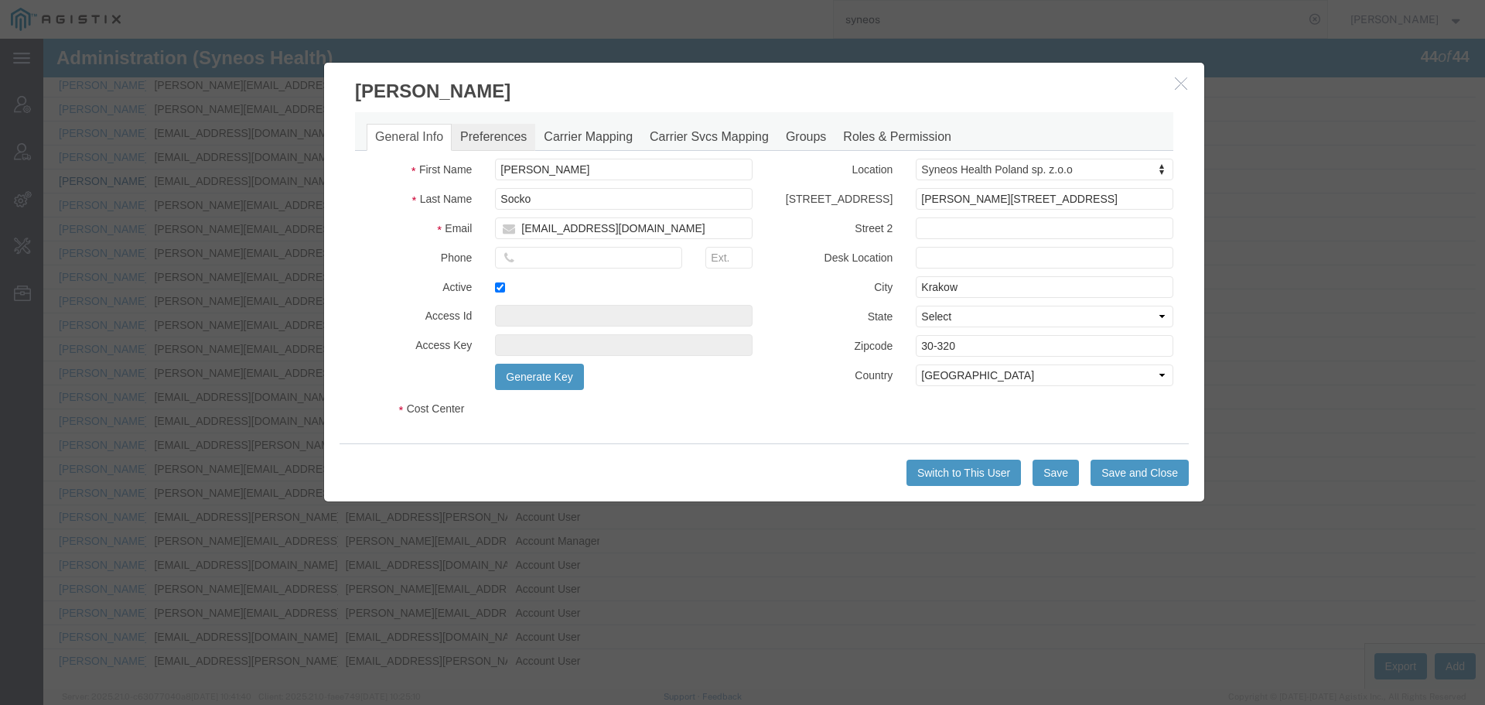
select select "DEPARTMENT"
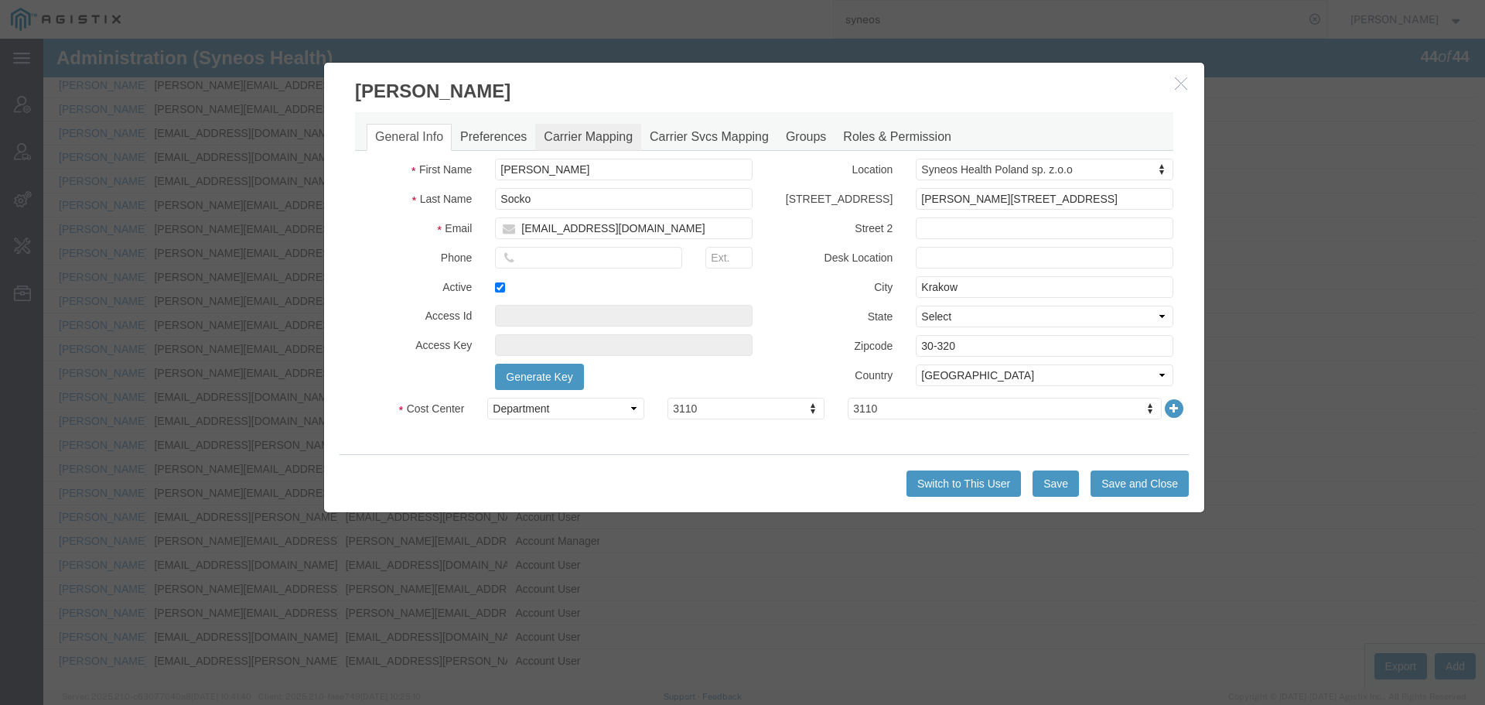
click at [581, 139] on link "Carrier Mapping" at bounding box center [588, 137] width 106 height 27
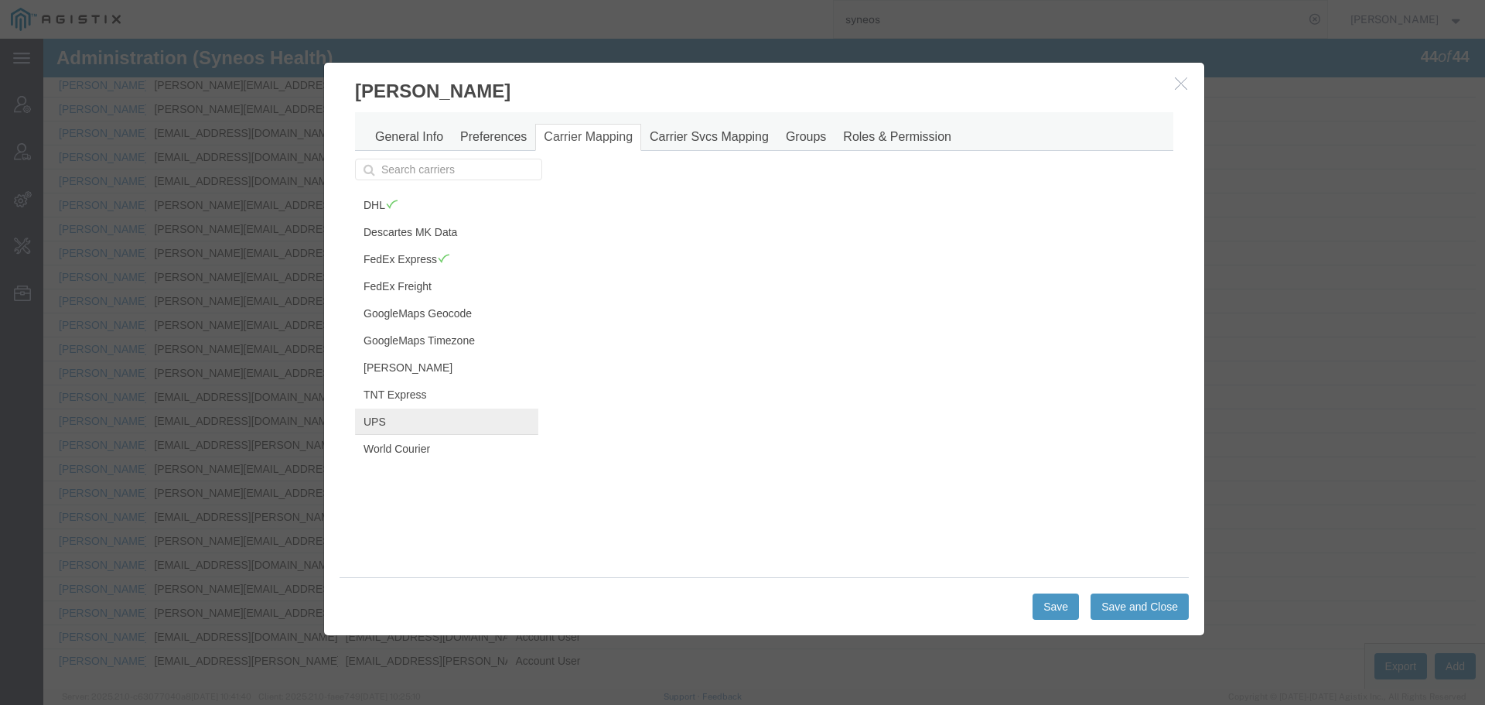
click at [407, 425] on link "UPS" at bounding box center [446, 421] width 183 height 26
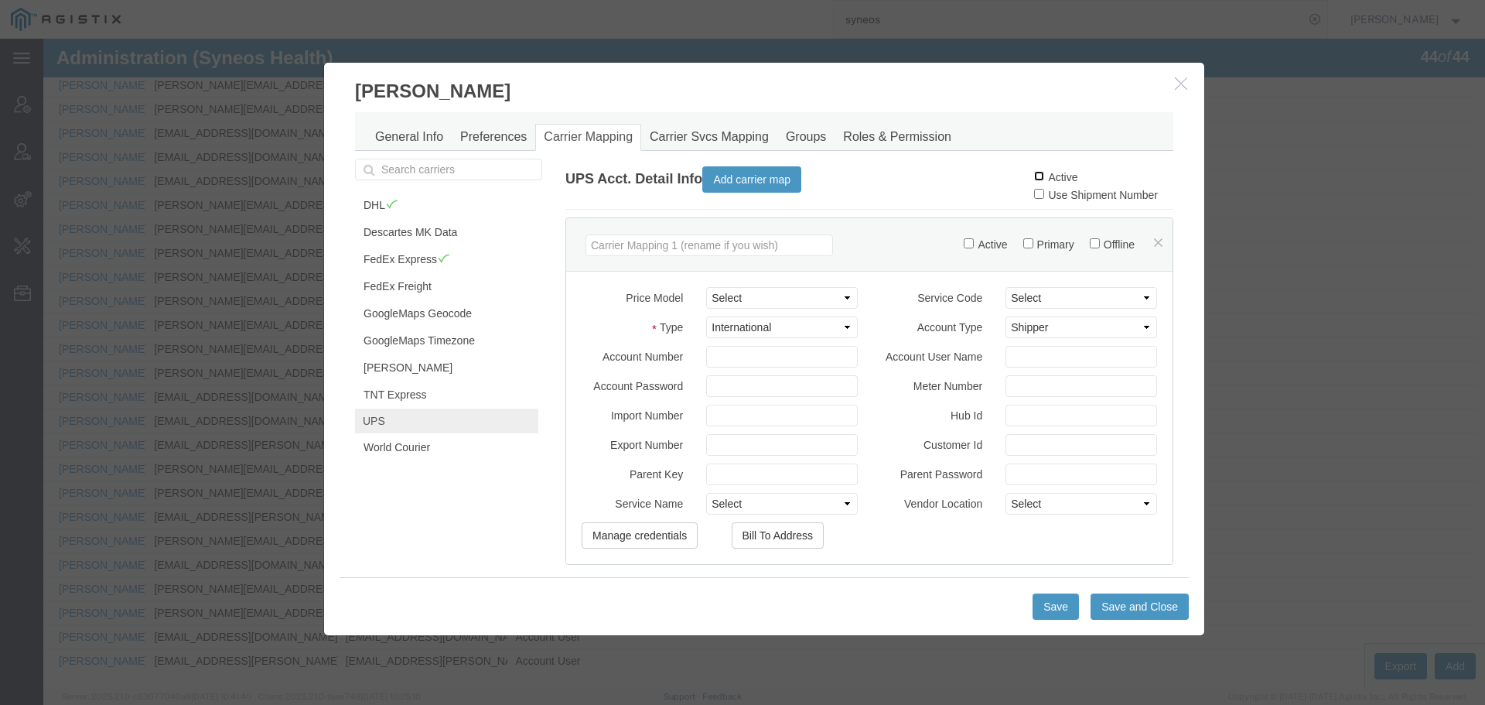
click at [1034, 178] on input "Active" at bounding box center [1039, 176] width 10 height 10
checkbox input "true"
click at [1120, 603] on button "Save and Close" at bounding box center [1140, 606] width 98 height 26
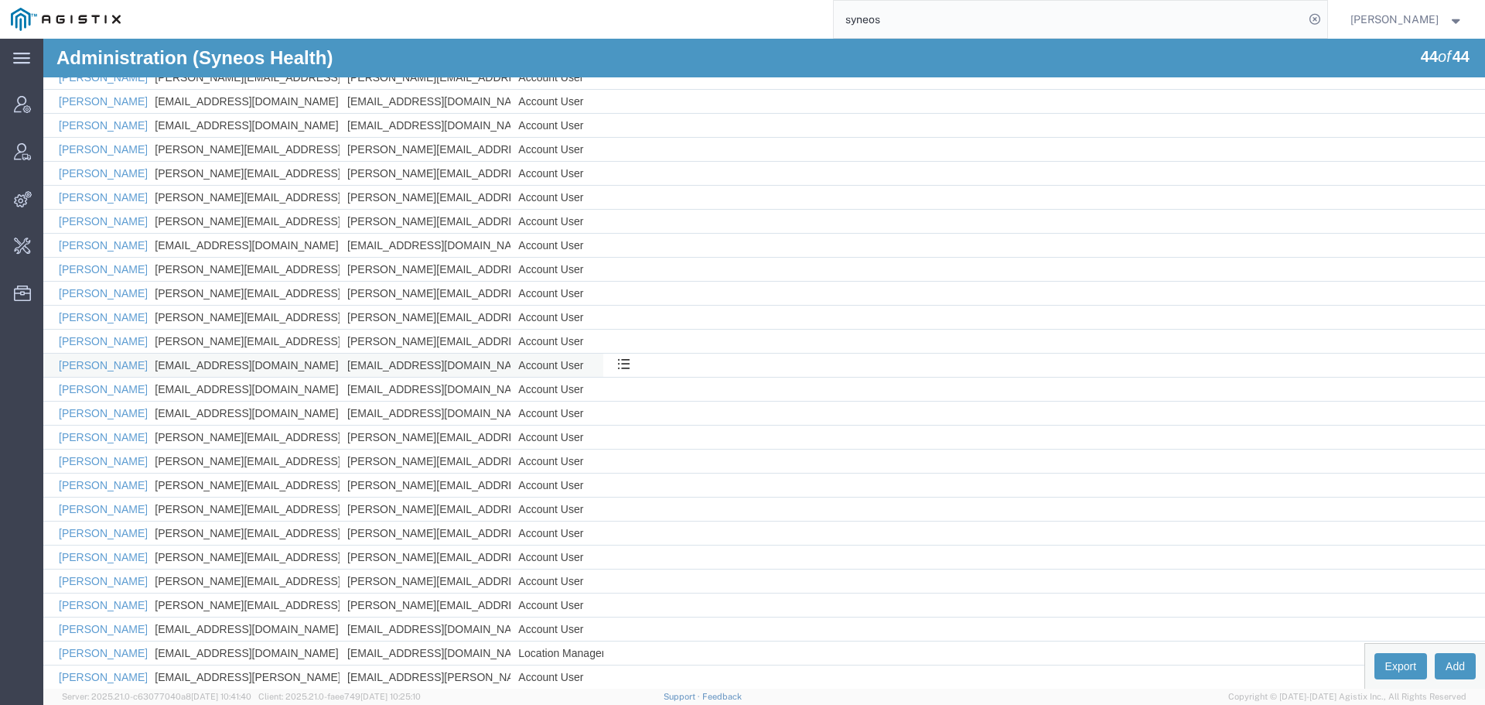
scroll to position [313, 0]
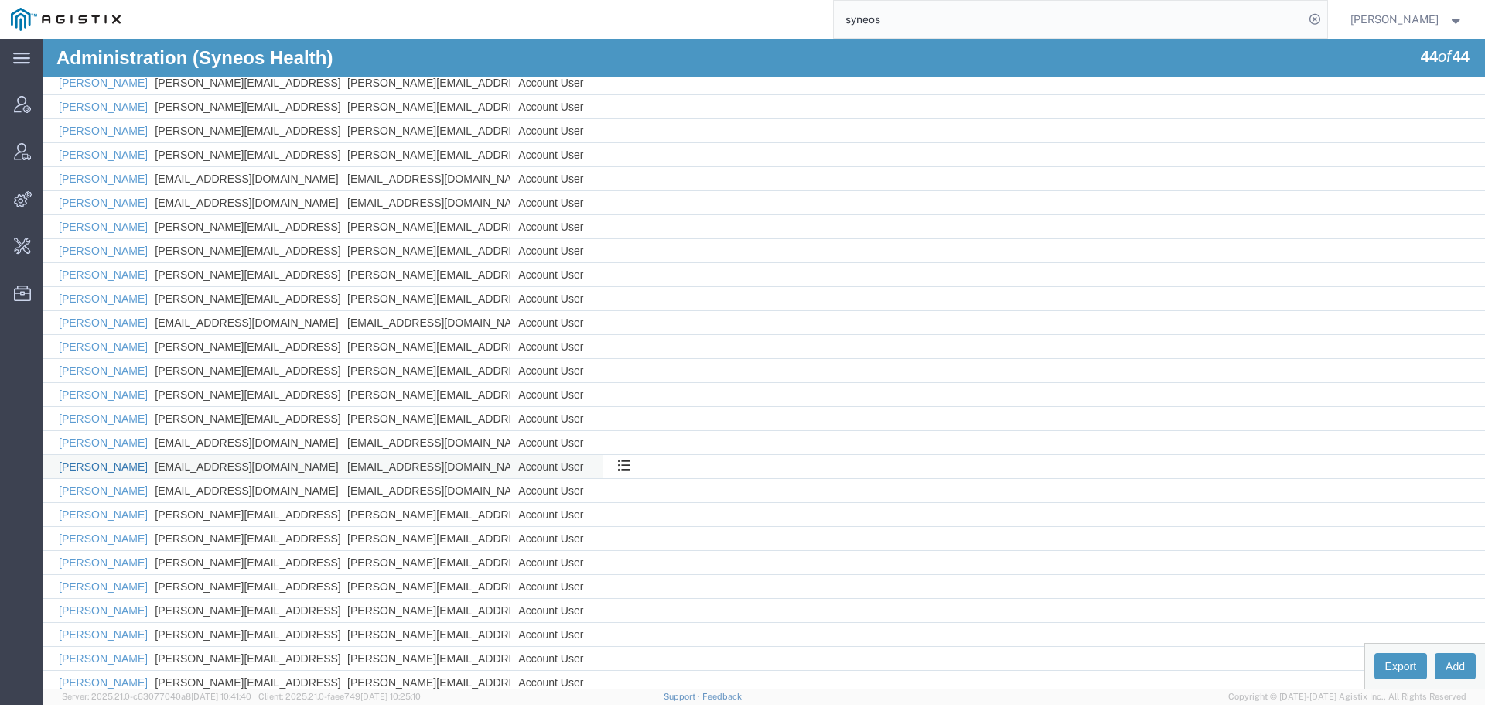
click at [111, 469] on link "[PERSON_NAME]" at bounding box center [103, 466] width 89 height 12
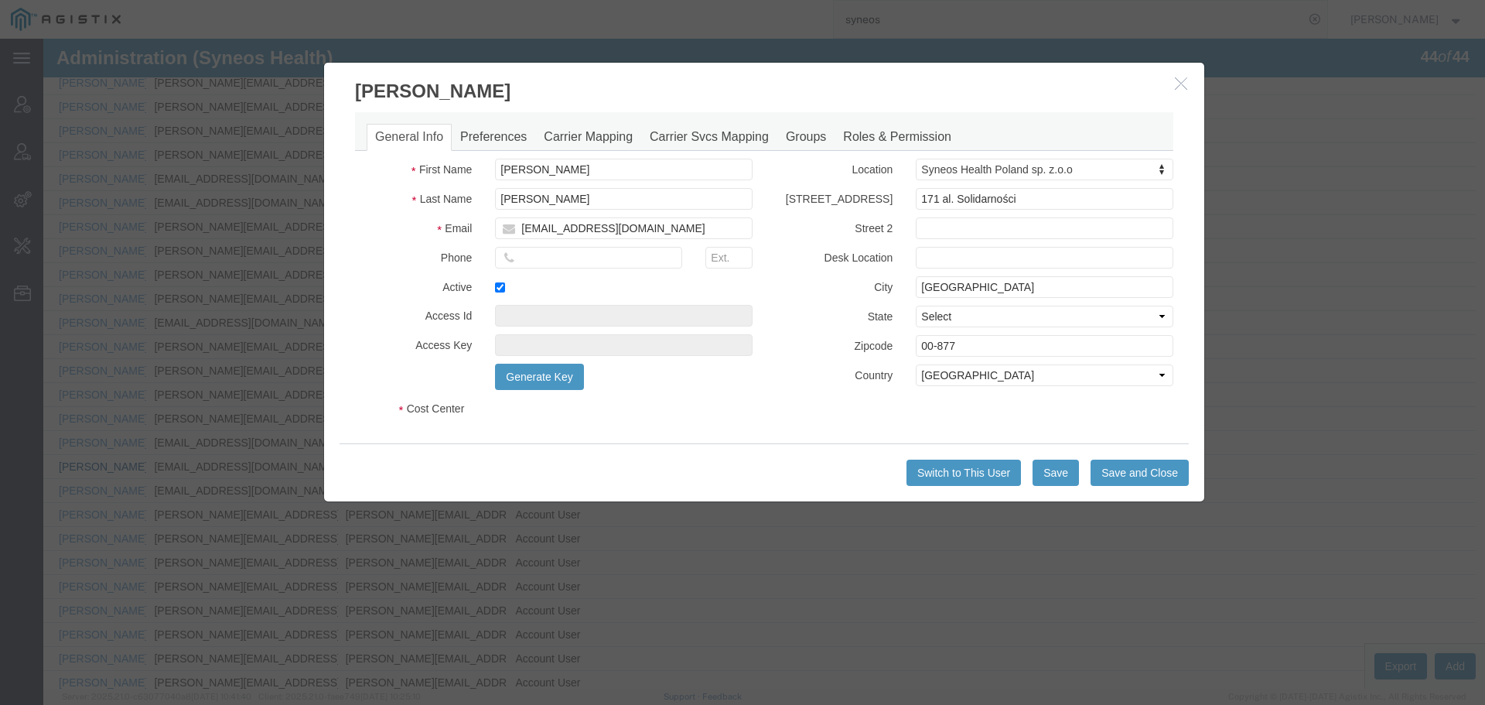
select select "DEPARTMENT"
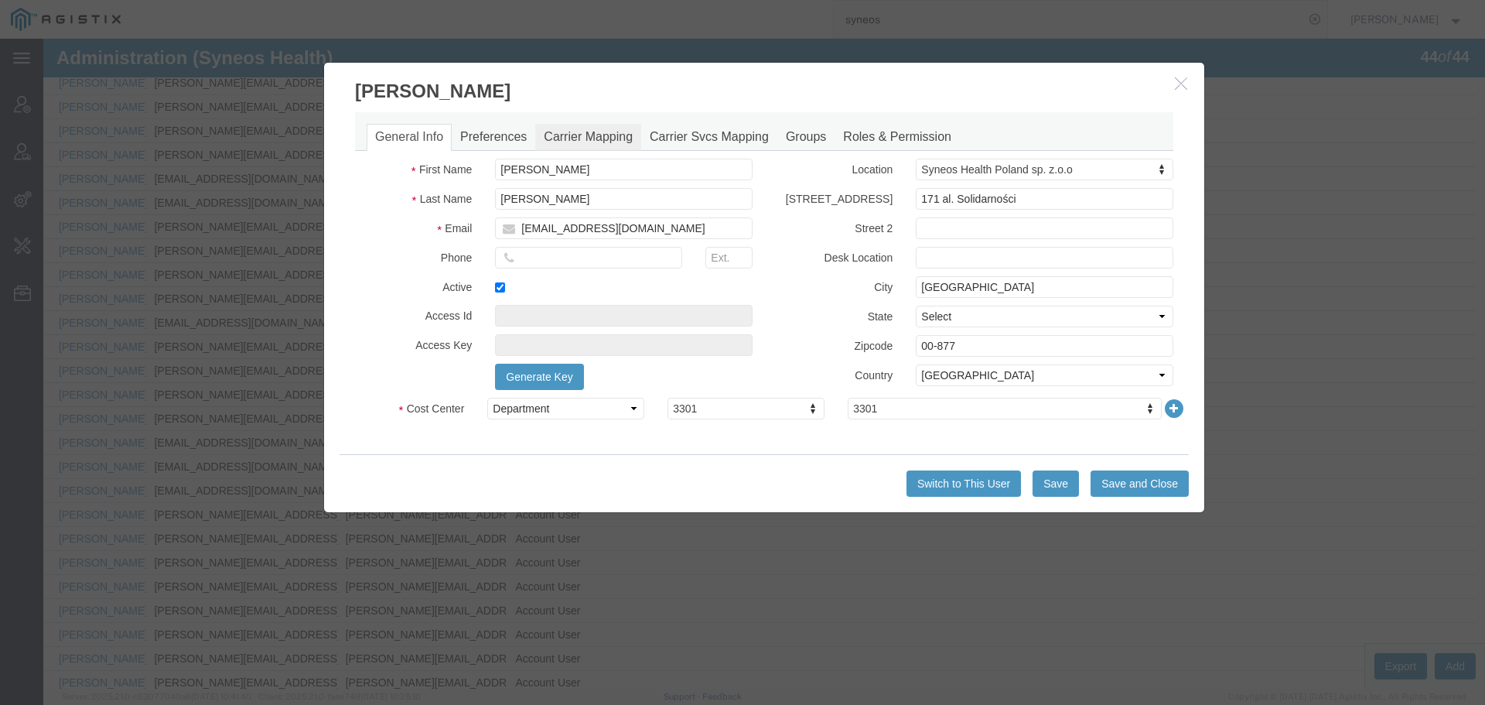
click at [571, 127] on link "Carrier Mapping" at bounding box center [588, 137] width 106 height 27
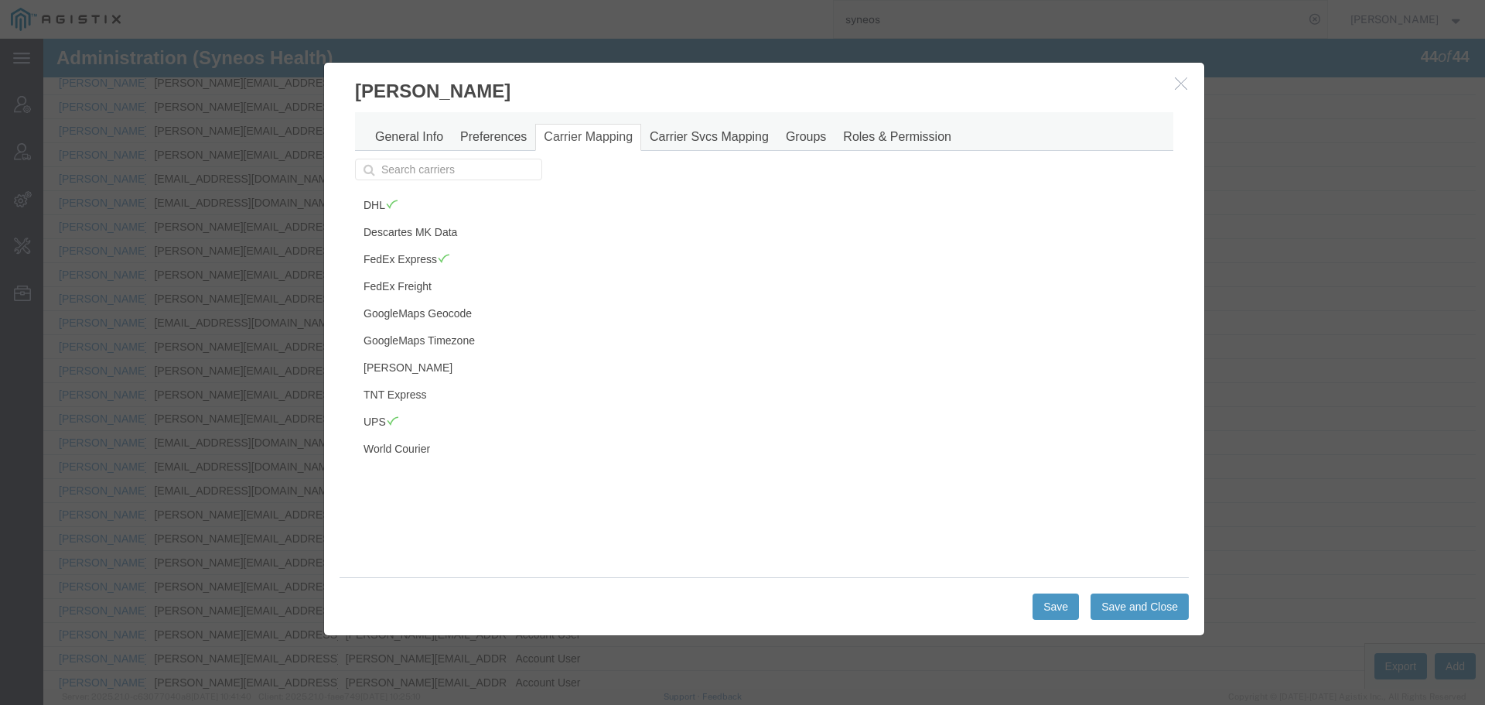
click at [1177, 92] on button "button" at bounding box center [1182, 83] width 19 height 19
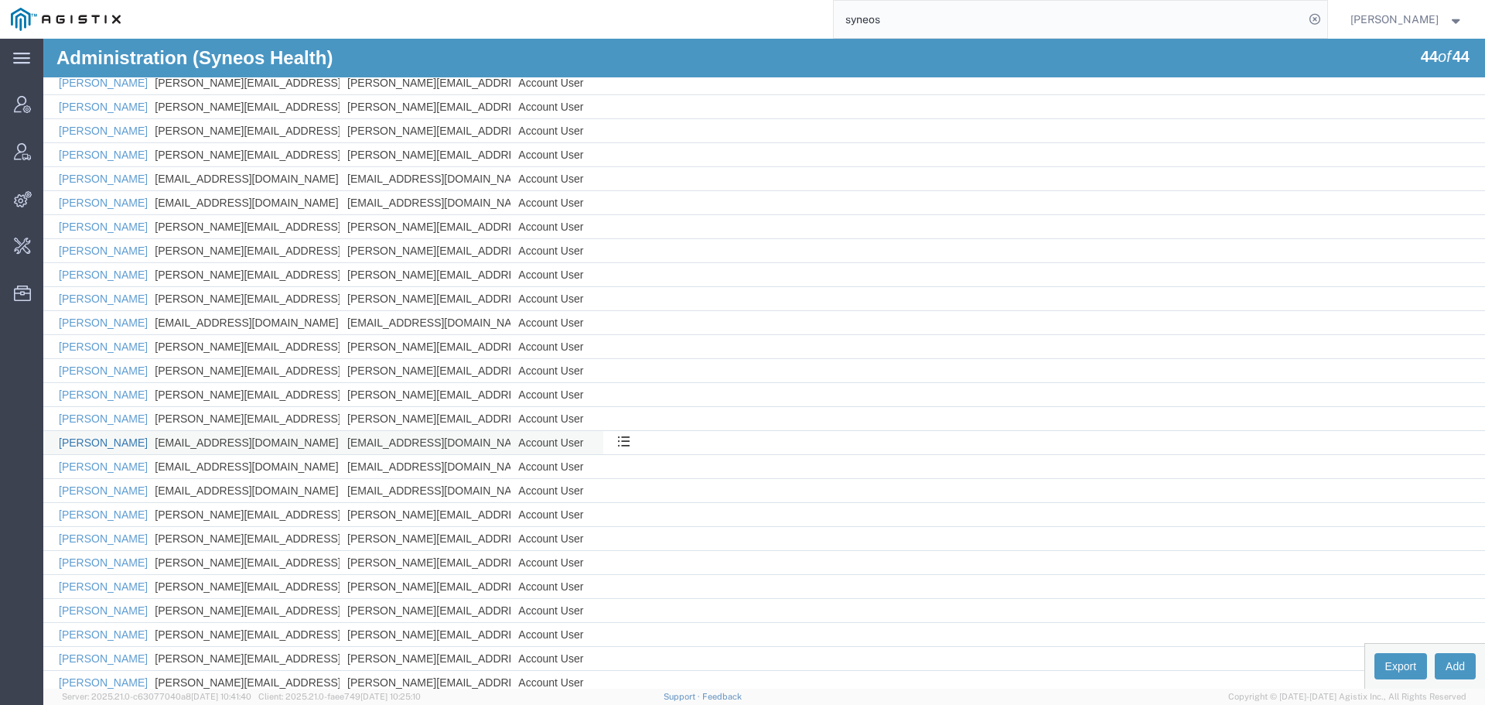
click at [108, 442] on link "[PERSON_NAME]" at bounding box center [103, 442] width 89 height 12
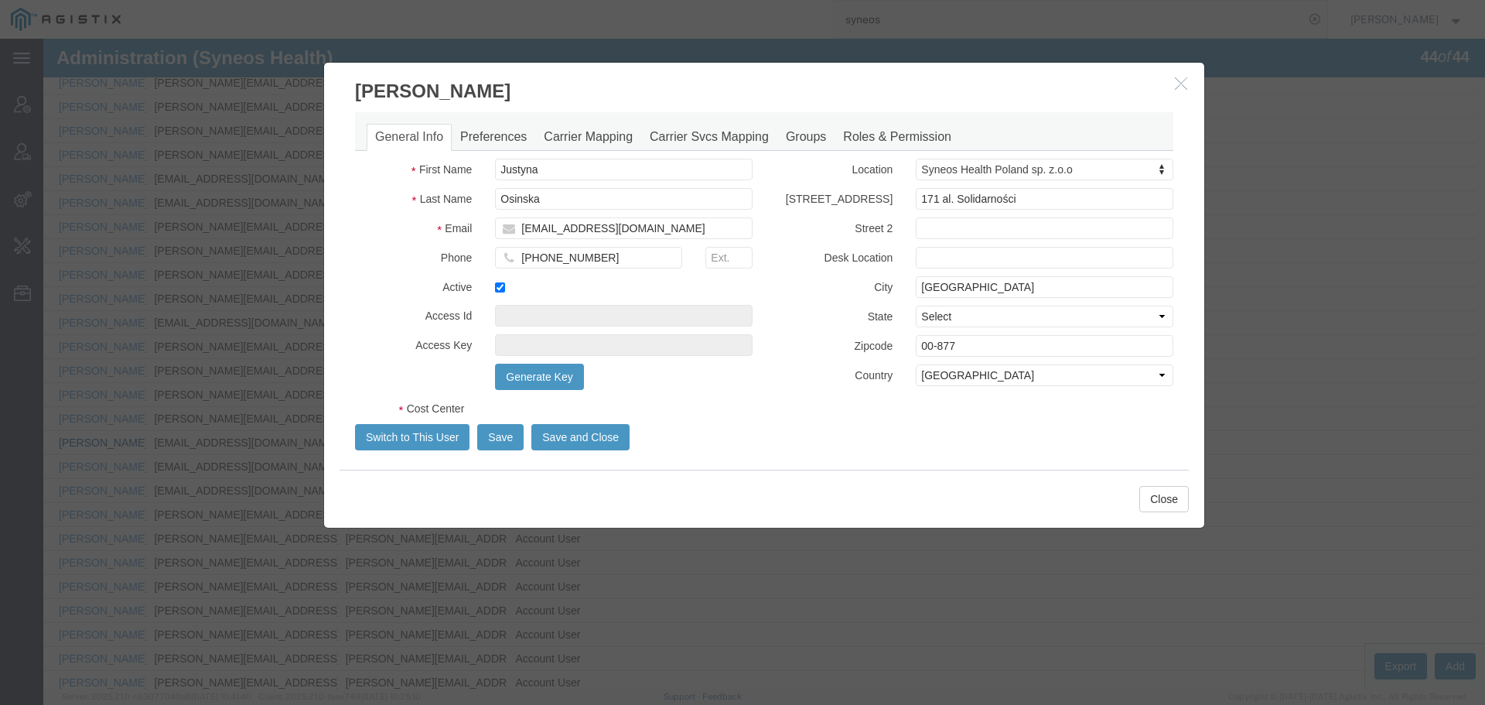
select select "DEPARTMENT"
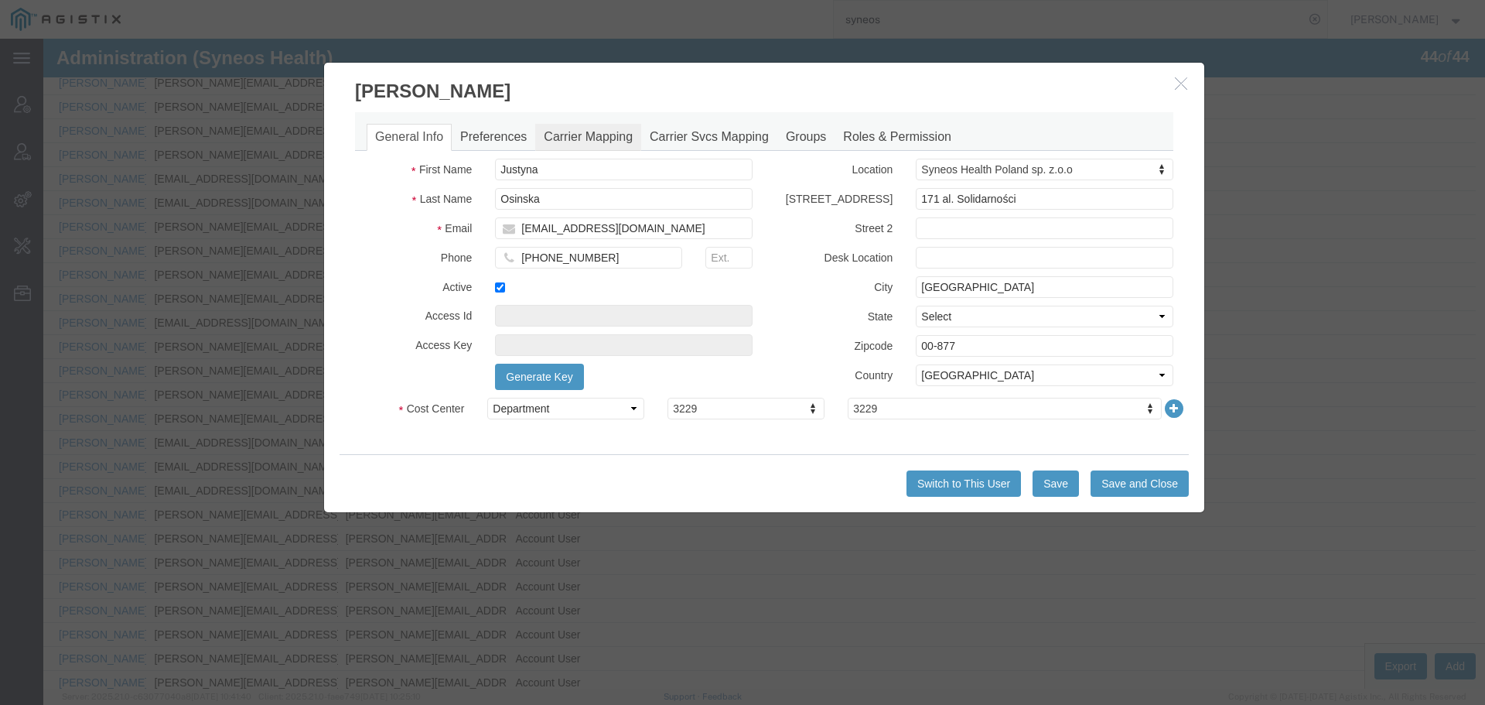
click at [576, 128] on link "Carrier Mapping" at bounding box center [588, 137] width 106 height 27
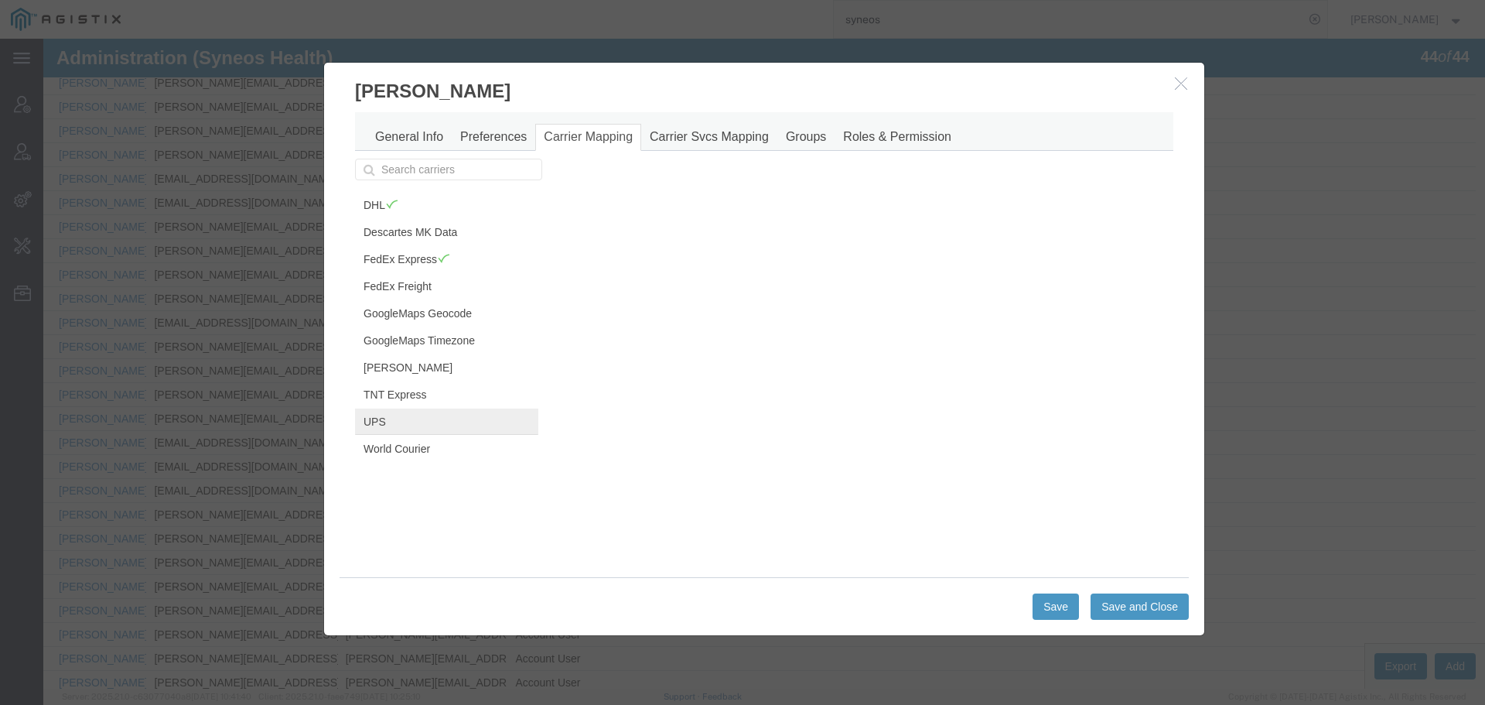
click at [422, 424] on link "UPS" at bounding box center [446, 421] width 183 height 26
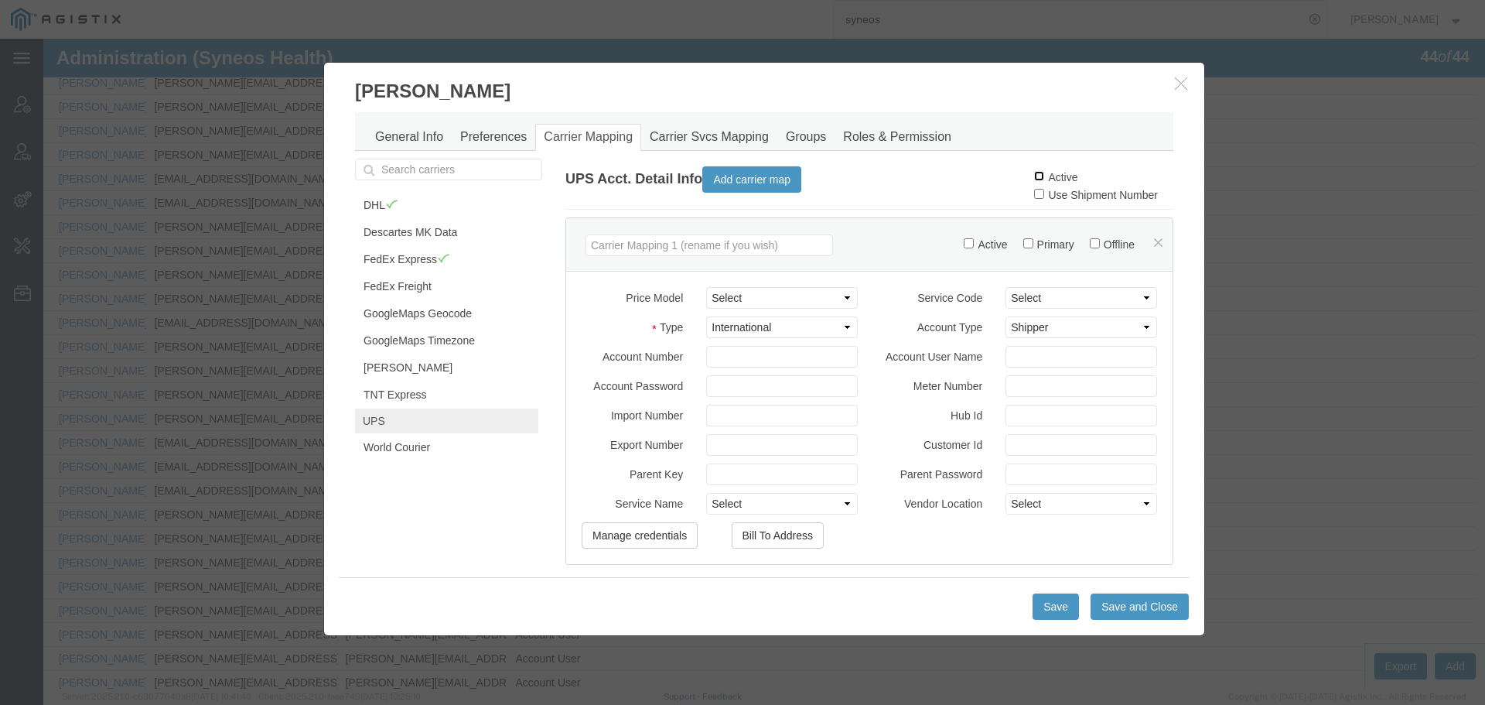
click at [1034, 178] on input "Active" at bounding box center [1039, 176] width 10 height 10
checkbox input "true"
click at [1149, 606] on button "Save and Close" at bounding box center [1140, 606] width 98 height 26
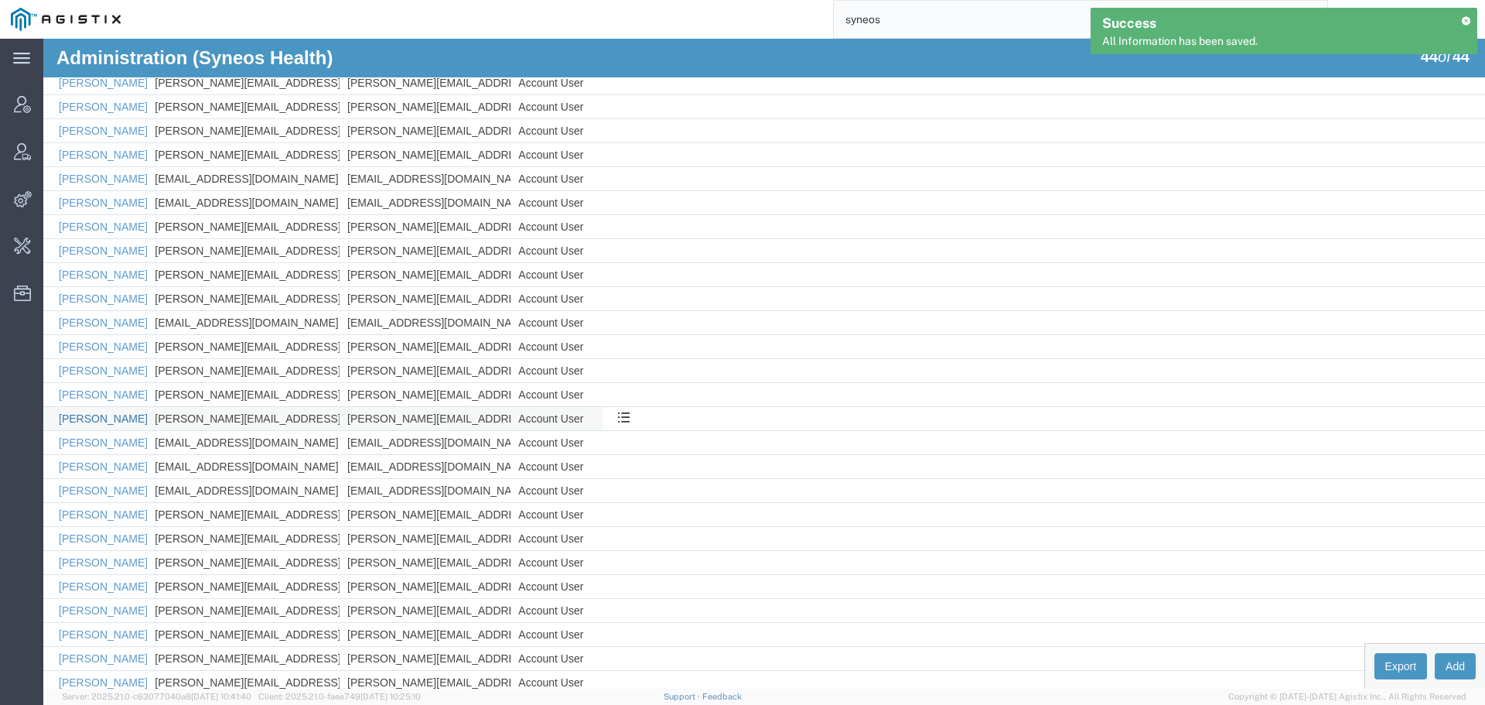
click at [112, 421] on link "[PERSON_NAME]" at bounding box center [103, 418] width 89 height 12
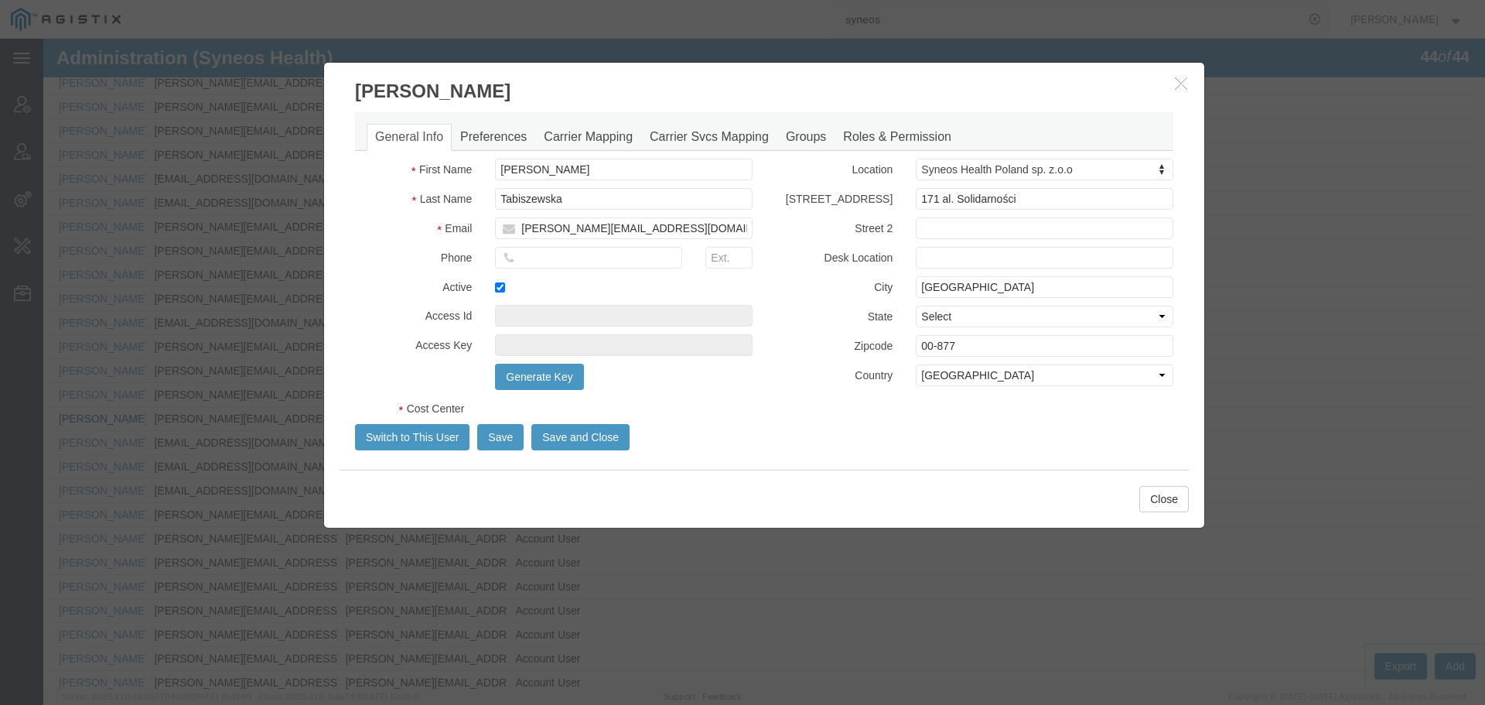
select select "DEPARTMENT"
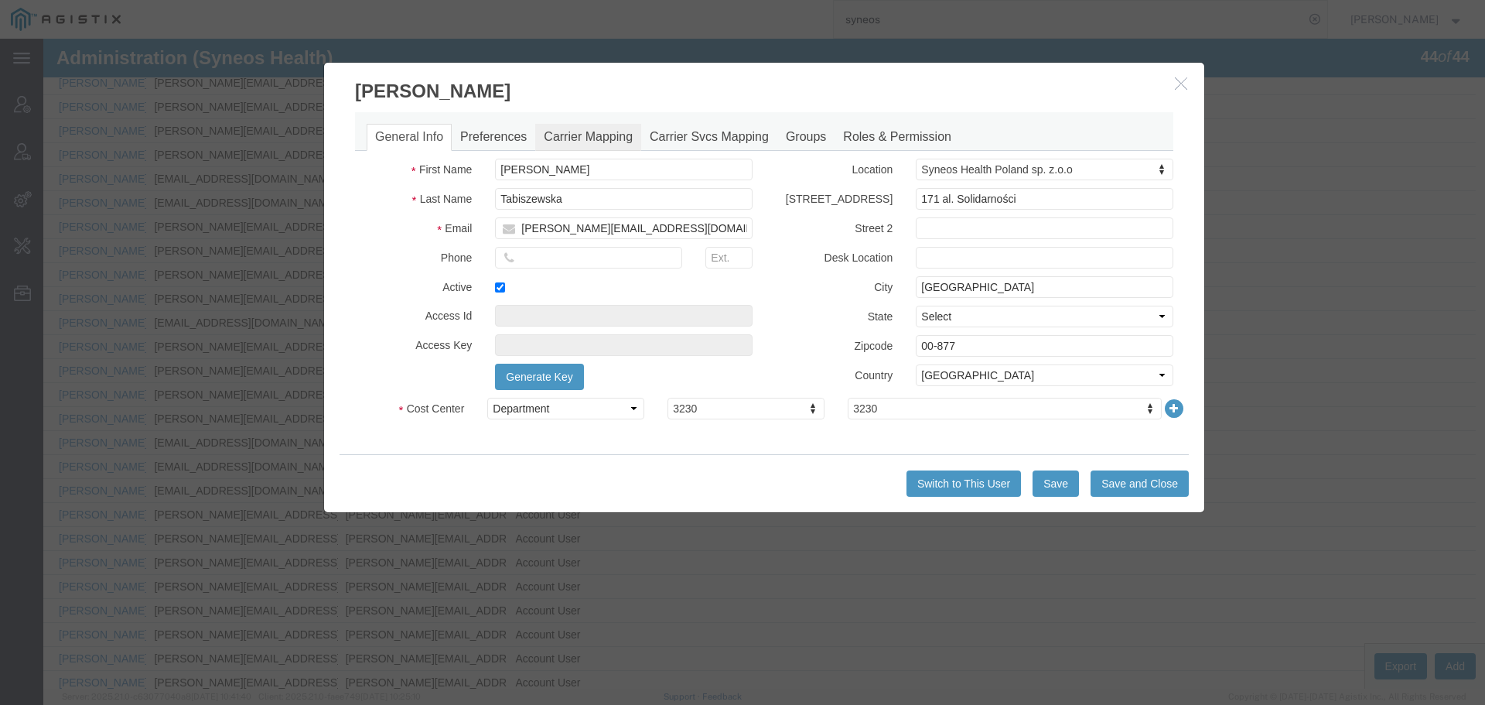
click at [601, 130] on link "Carrier Mapping" at bounding box center [588, 137] width 106 height 27
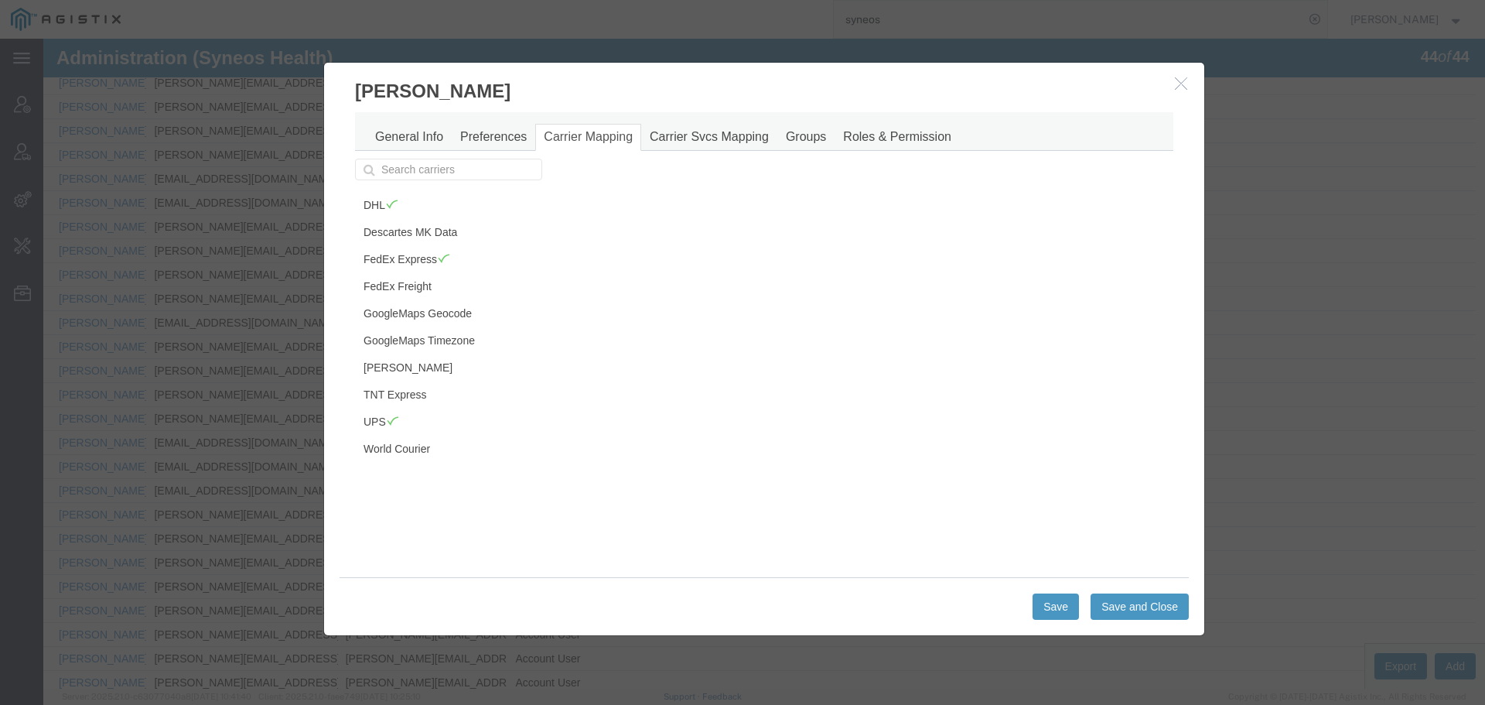
click at [1175, 87] on icon "button" at bounding box center [1181, 83] width 12 height 13
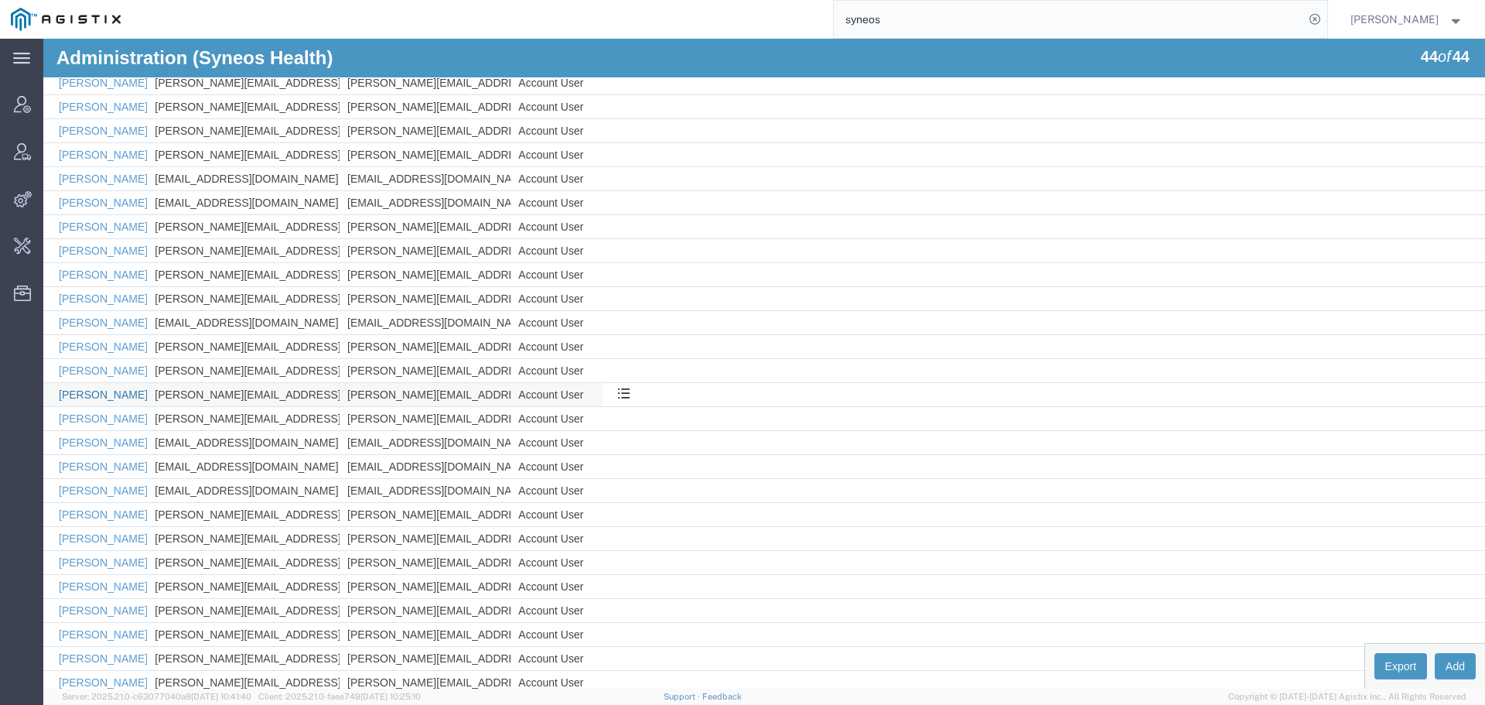
click at [91, 395] on link "[PERSON_NAME]" at bounding box center [103, 394] width 89 height 12
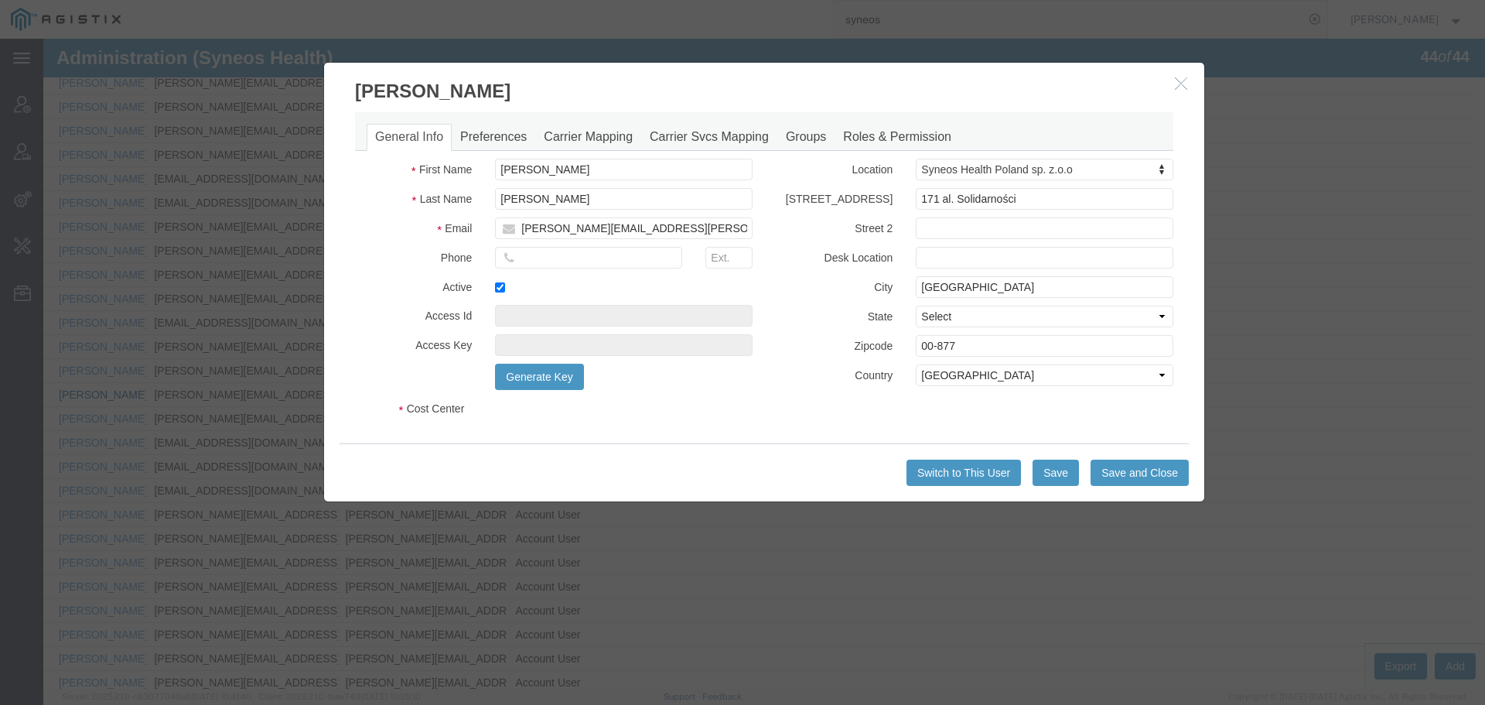
select select "DEPARTMENT"
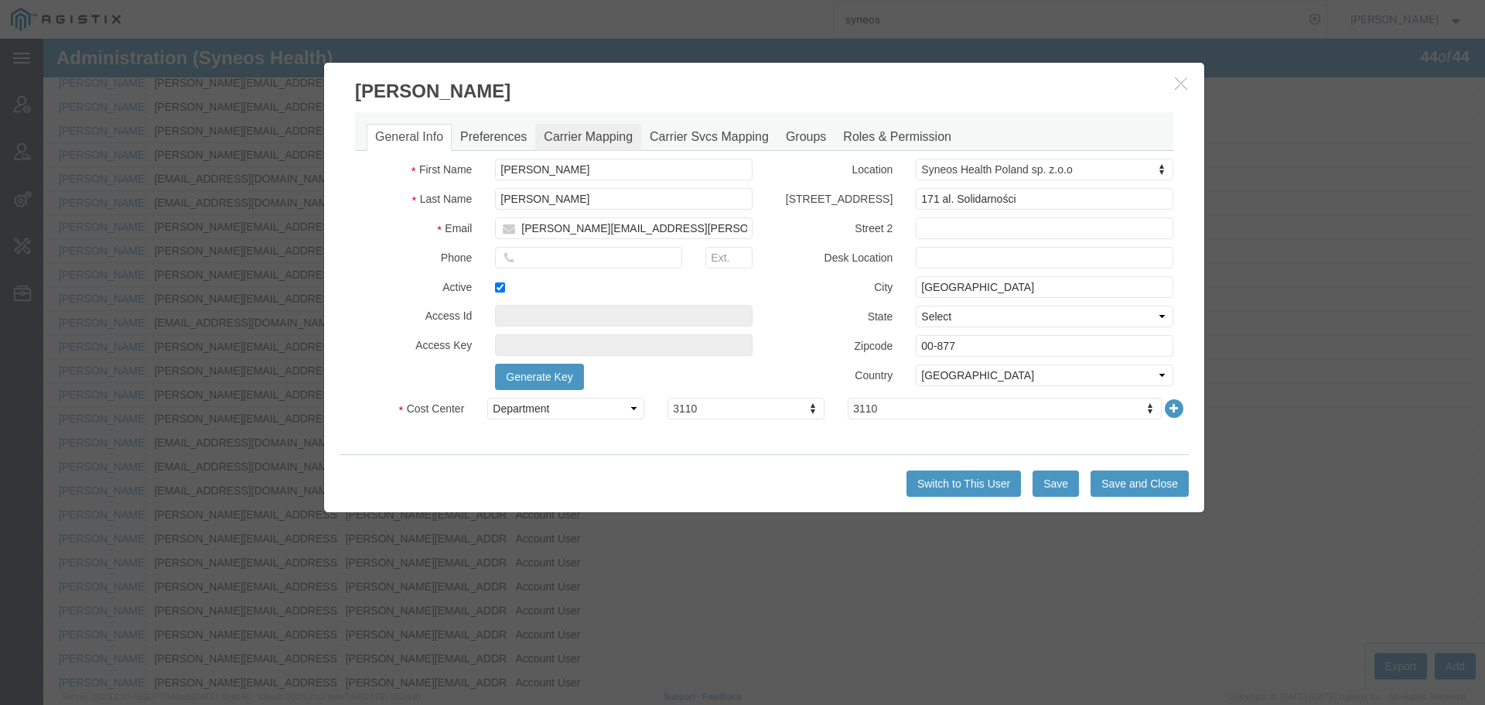
click at [574, 130] on link "Carrier Mapping" at bounding box center [588, 137] width 106 height 27
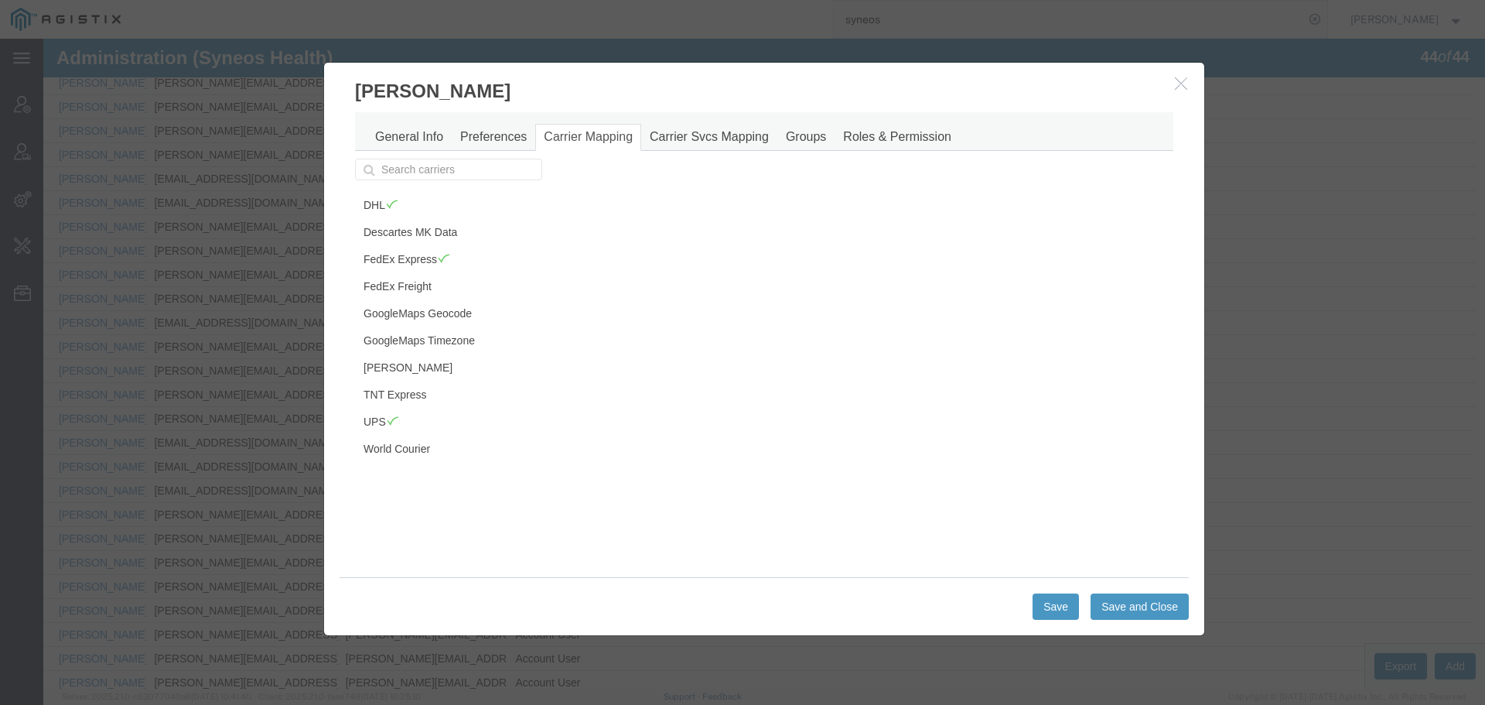
click at [1175, 84] on icon "button" at bounding box center [1181, 83] width 12 height 13
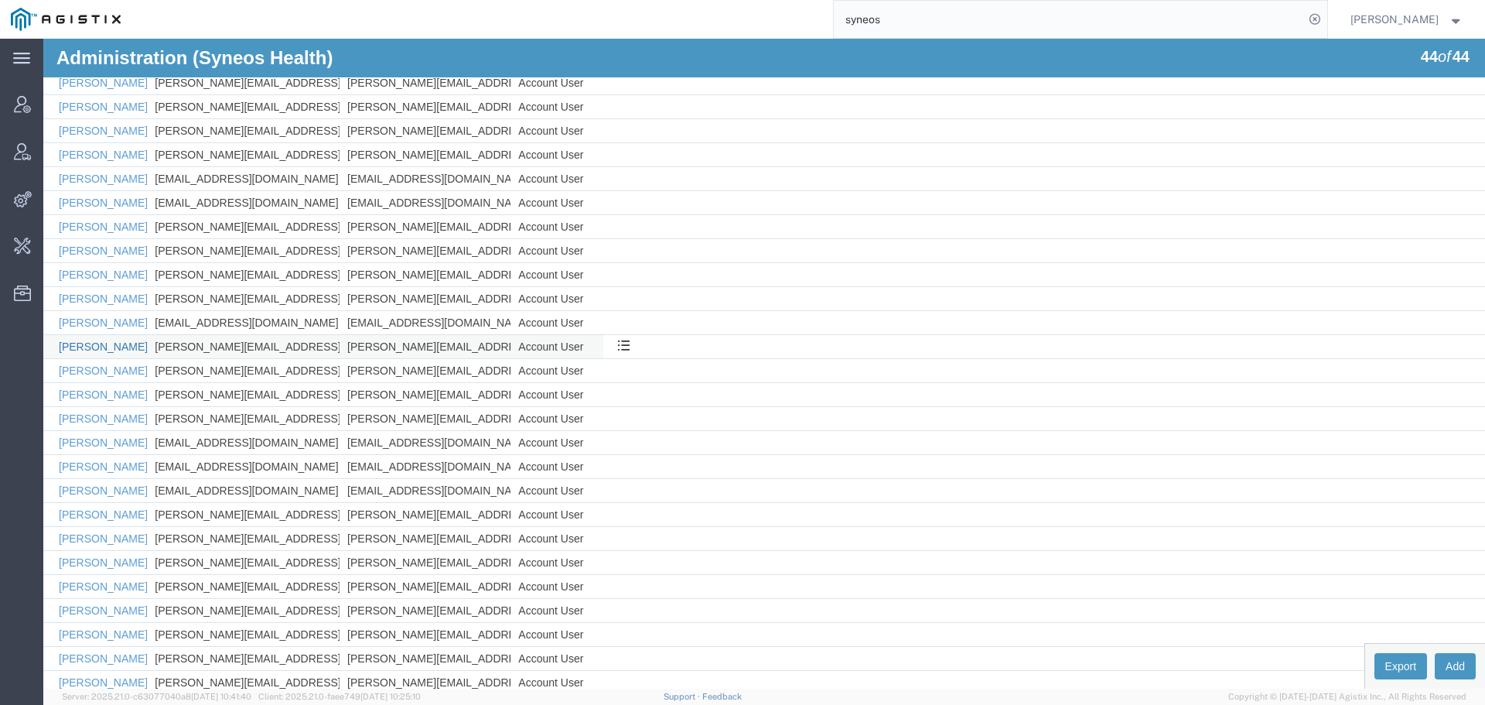
click at [112, 347] on link "[PERSON_NAME]" at bounding box center [103, 346] width 89 height 12
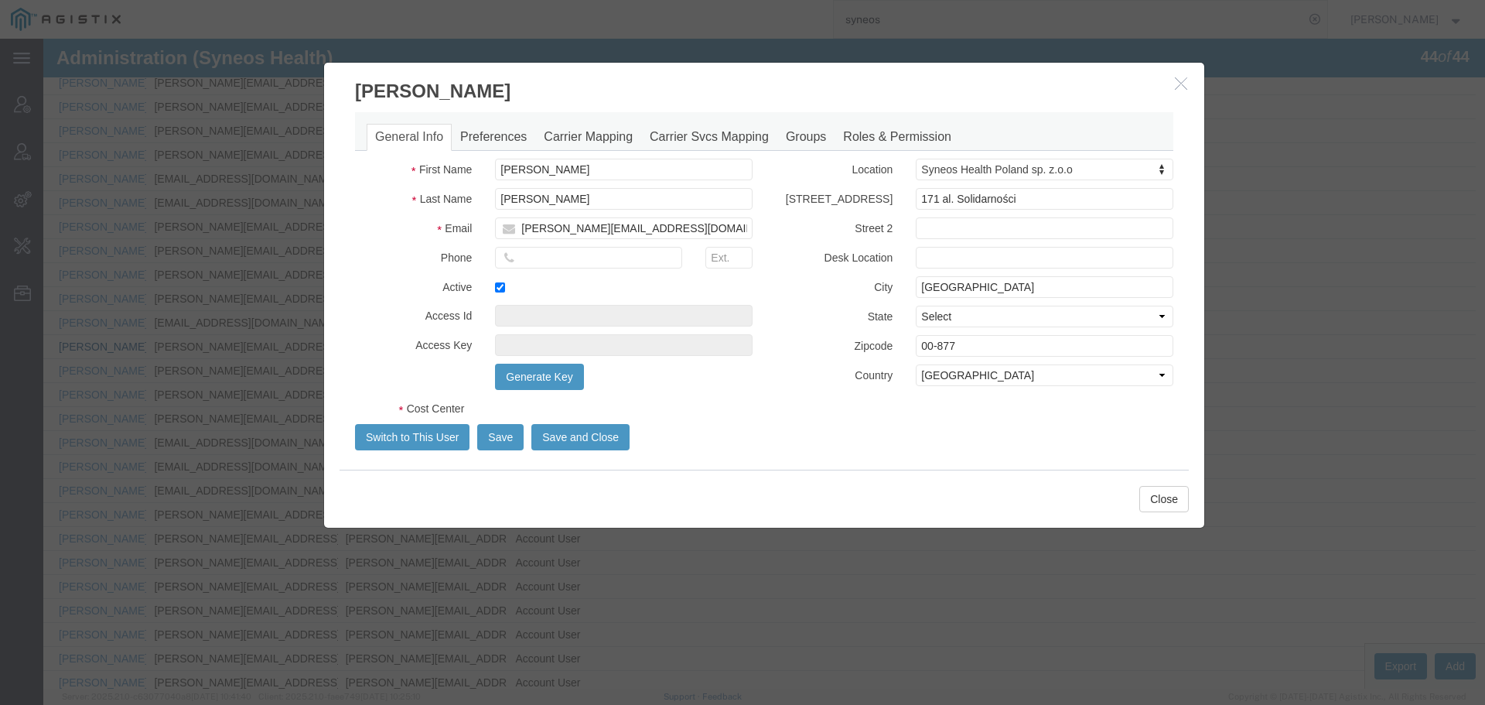
select select "COSTCENTER"
select select "DEPARTMENT"
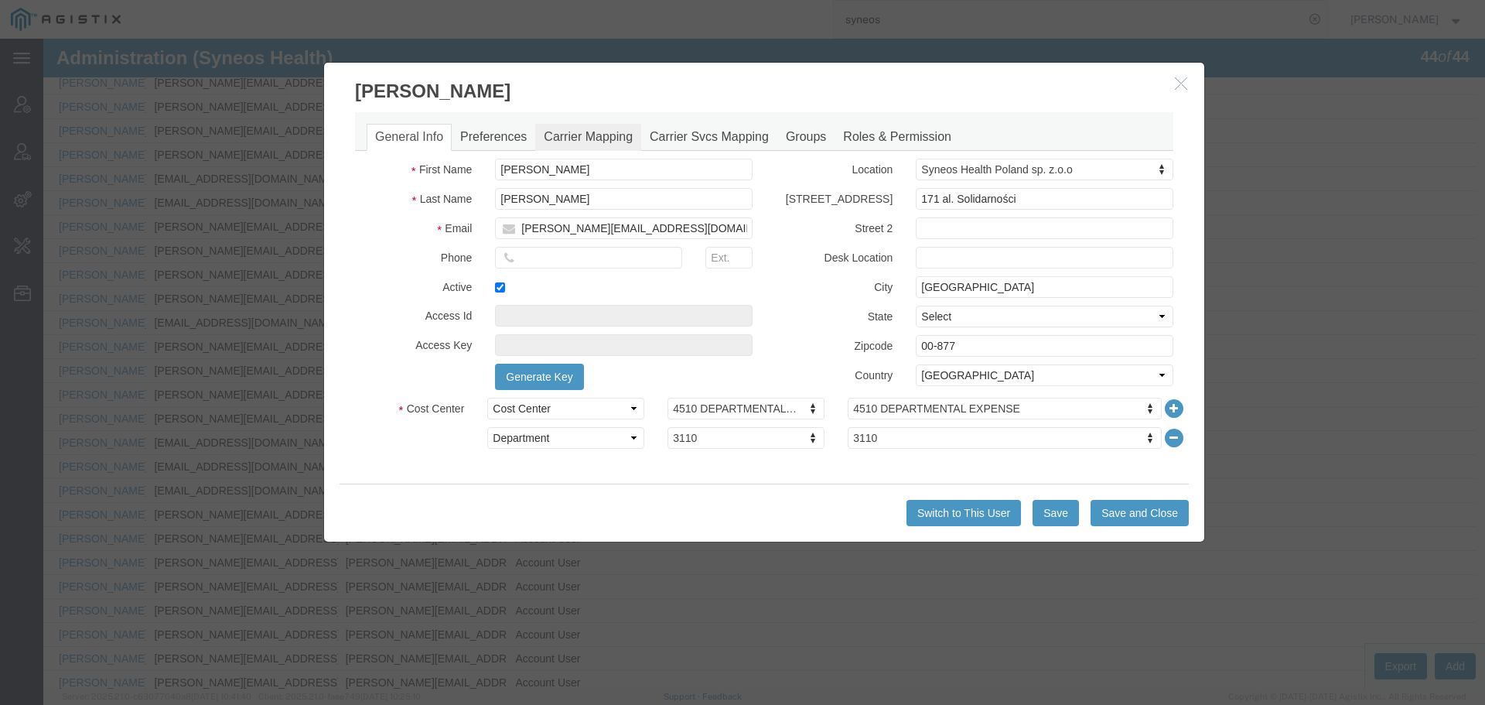
click at [572, 140] on link "Carrier Mapping" at bounding box center [588, 137] width 106 height 27
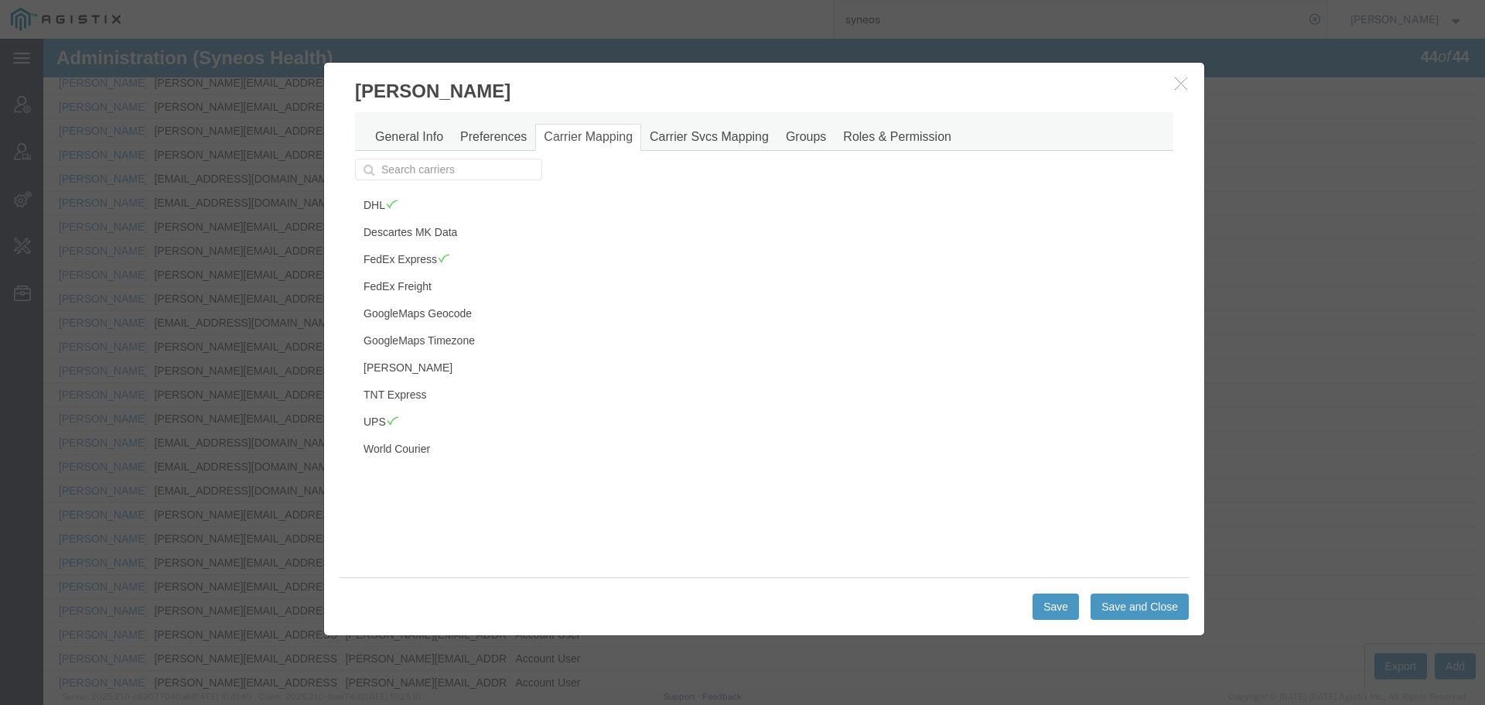
click at [1180, 88] on icon "button" at bounding box center [1181, 83] width 12 height 13
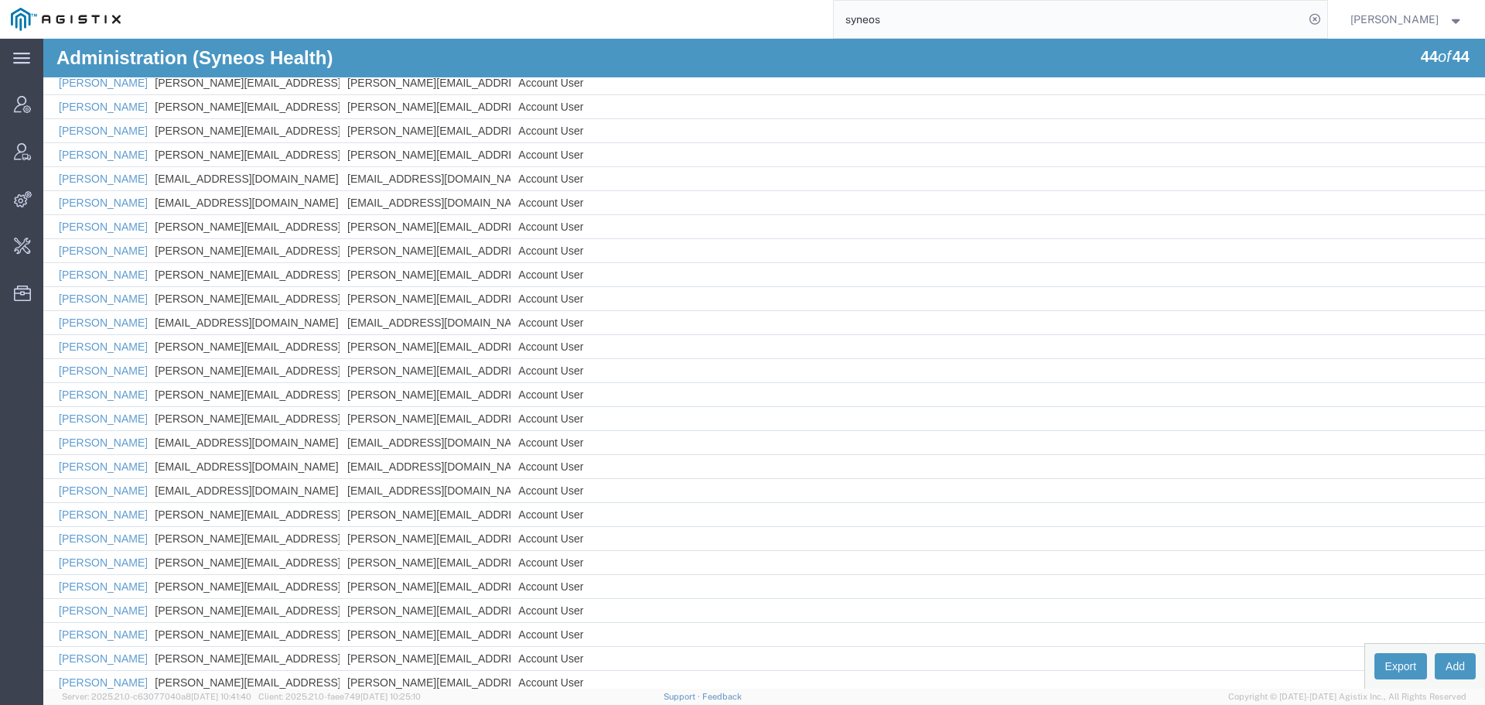
click at [919, 18] on input "syneos" at bounding box center [1069, 19] width 470 height 37
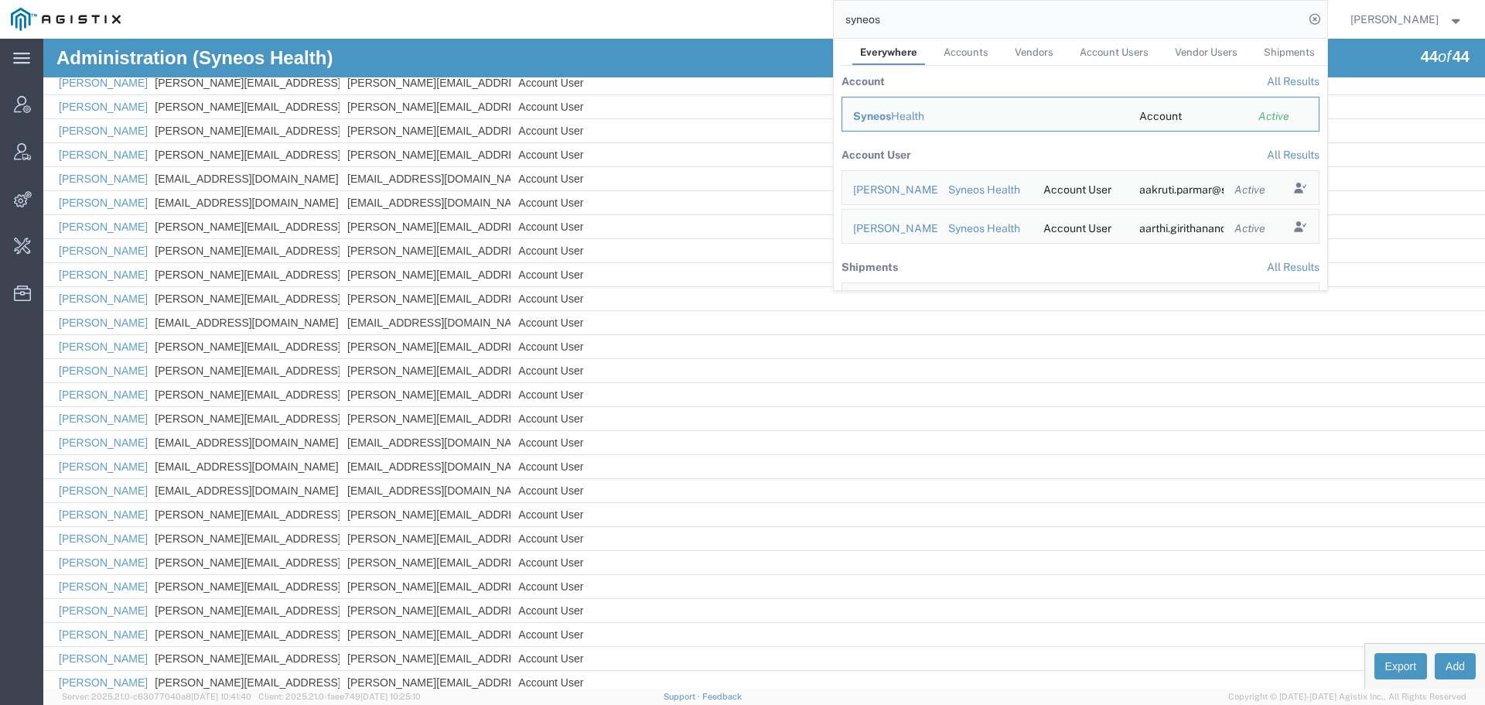
click at [919, 18] on input "syneos" at bounding box center [1069, 19] width 470 height 37
paste input "57118519"
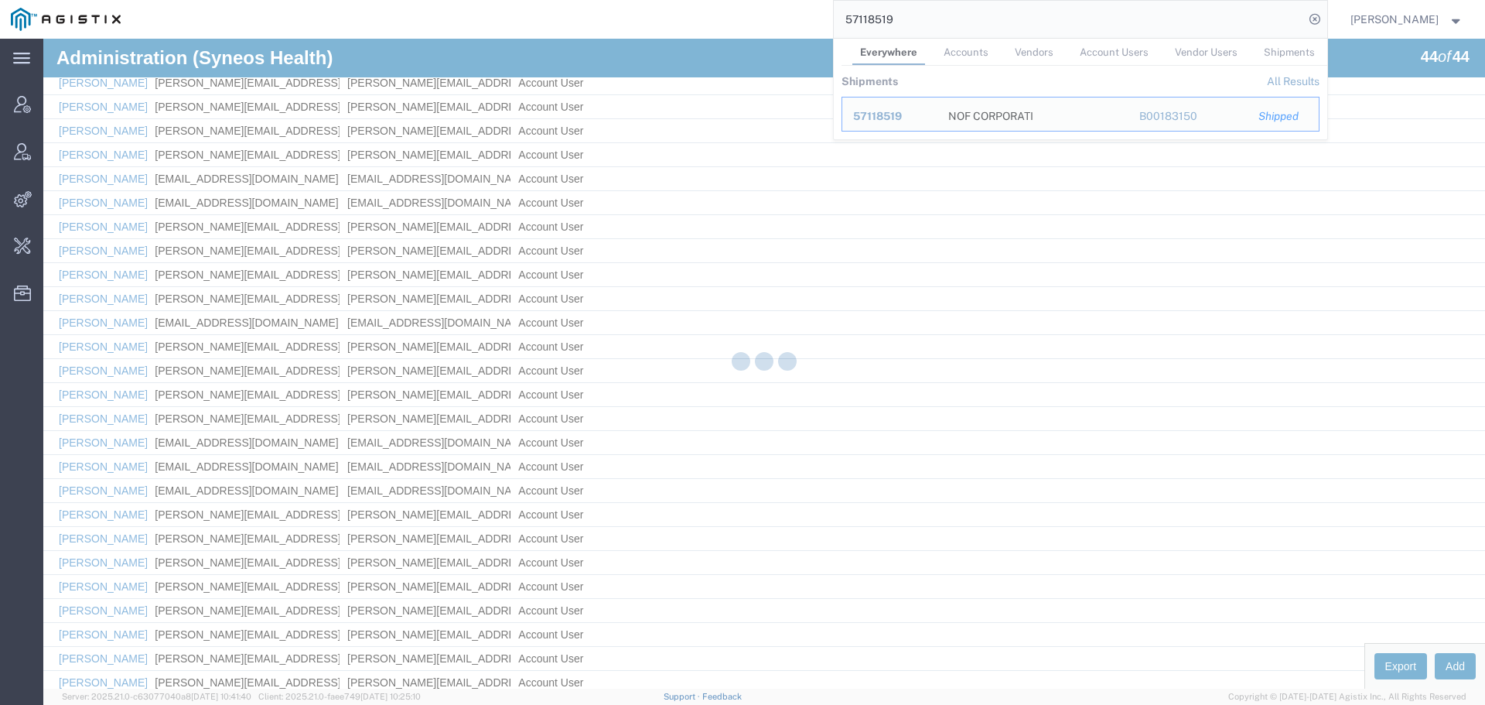
type input "57118519"
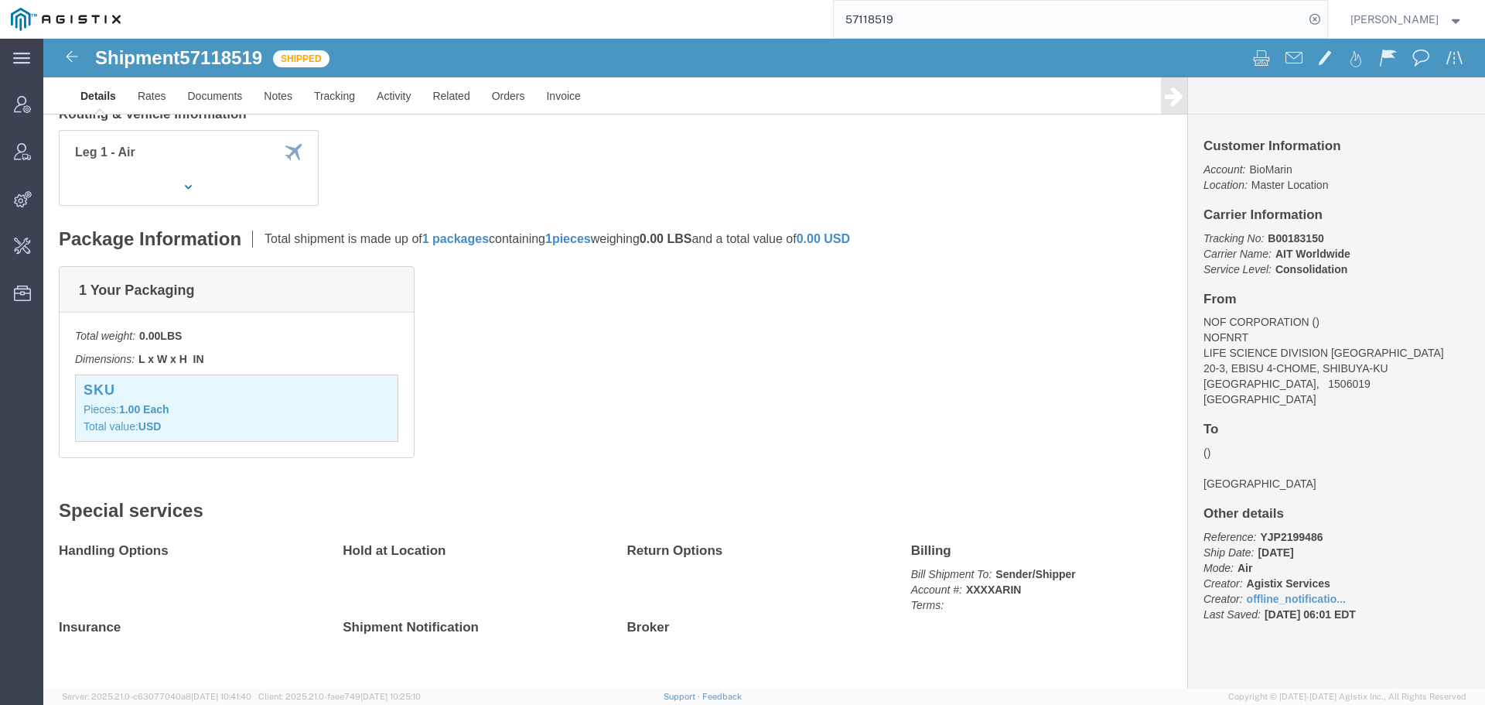
scroll to position [217, 0]
